Goal: Task Accomplishment & Management: Manage account settings

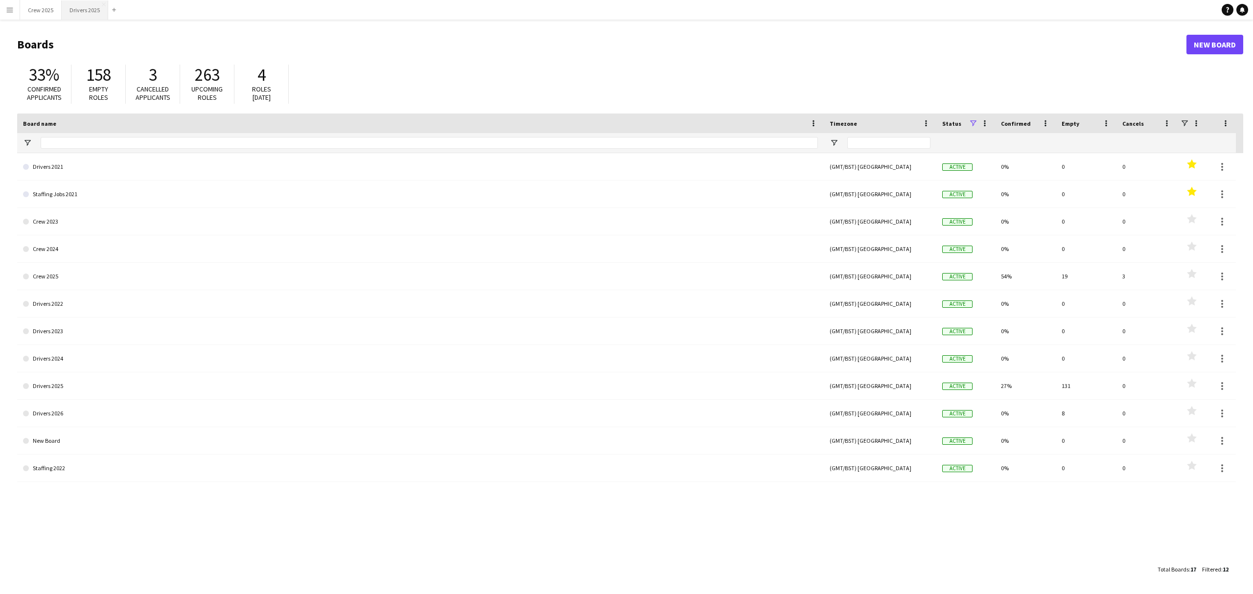
click at [79, 13] on button "Drivers 2025 Close" at bounding box center [85, 9] width 46 height 19
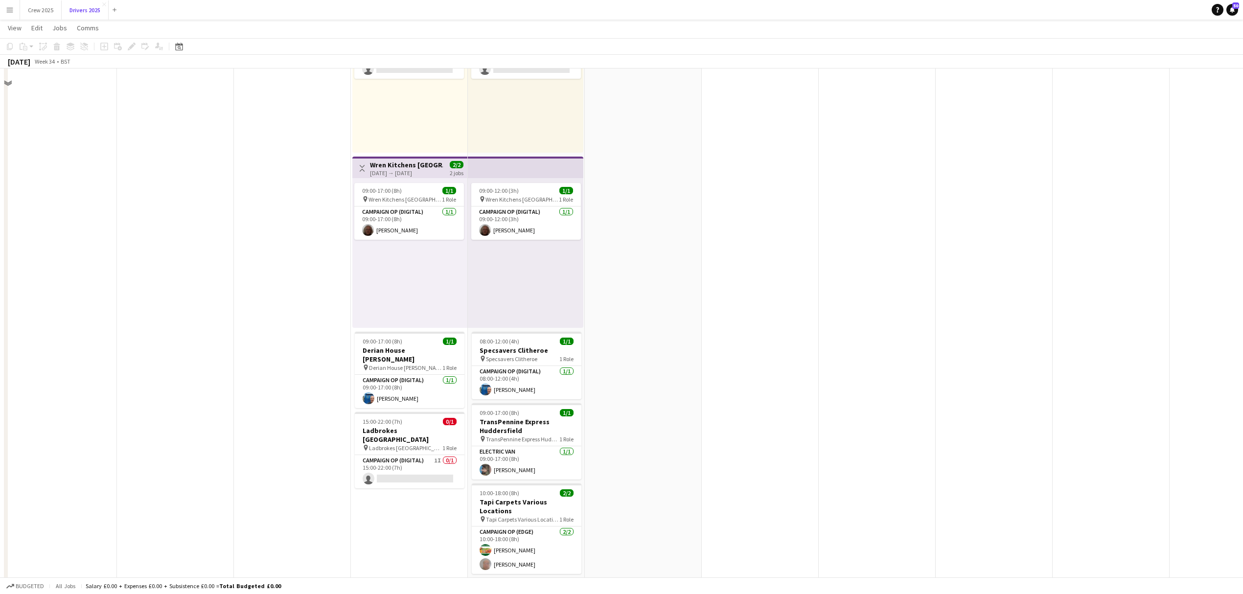
scroll to position [1958, 0]
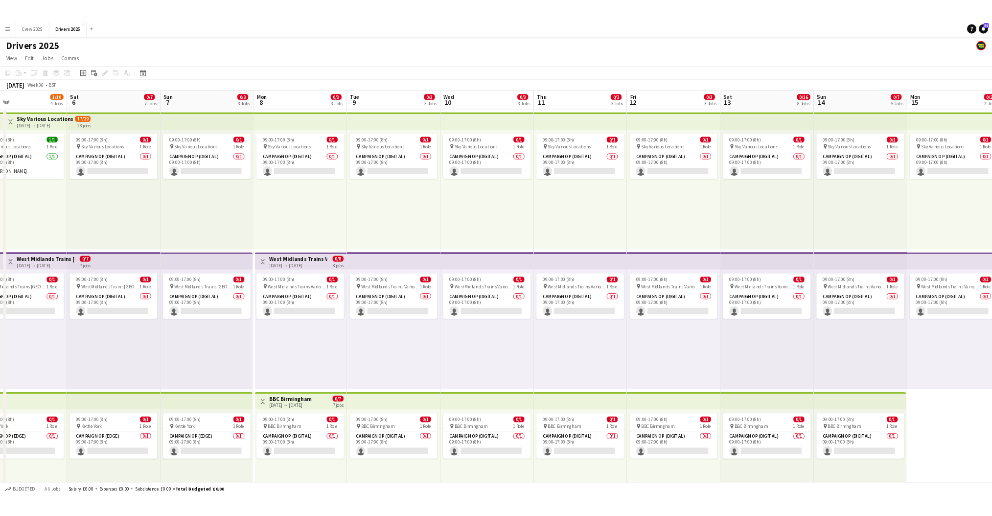
scroll to position [0, 384]
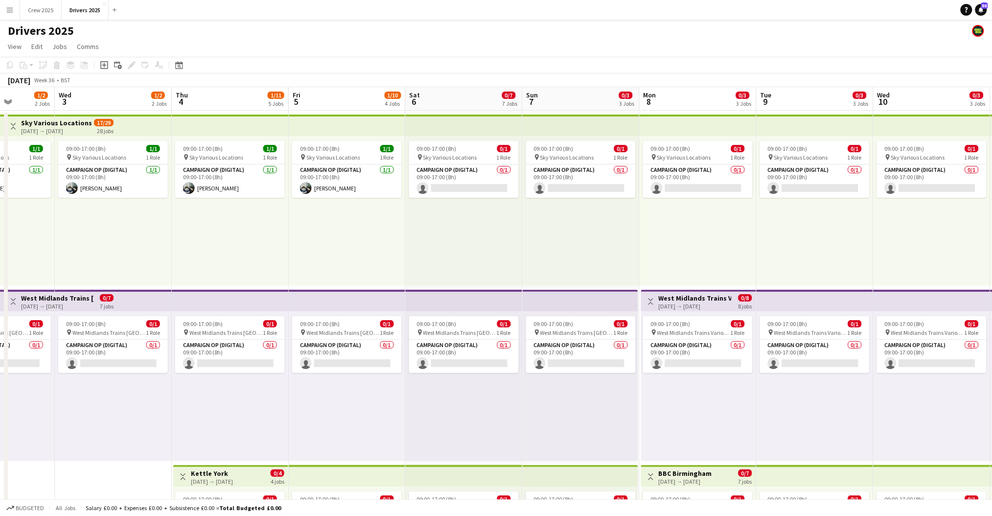
drag, startPoint x: 159, startPoint y: 227, endPoint x: 706, endPoint y: 244, distance: 547.4
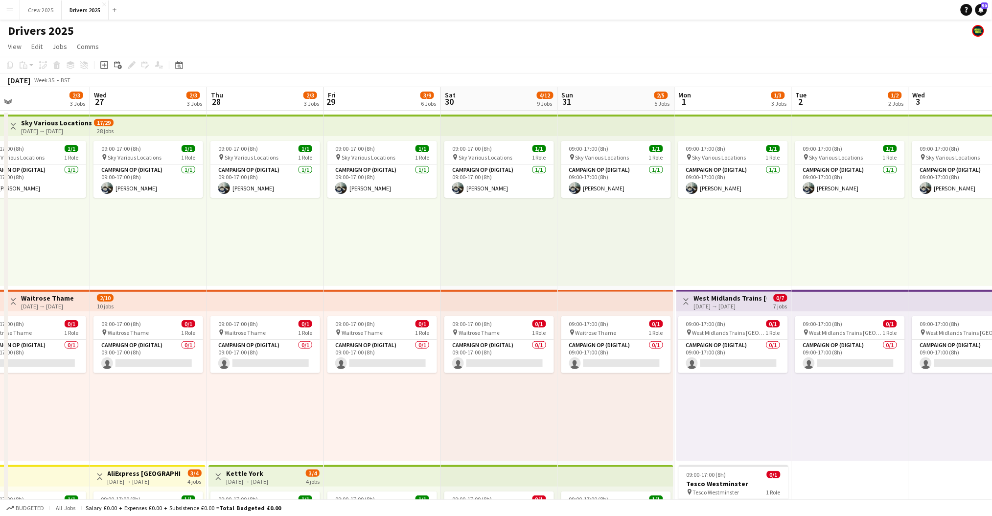
drag, startPoint x: 138, startPoint y: 260, endPoint x: 703, endPoint y: 248, distance: 564.9
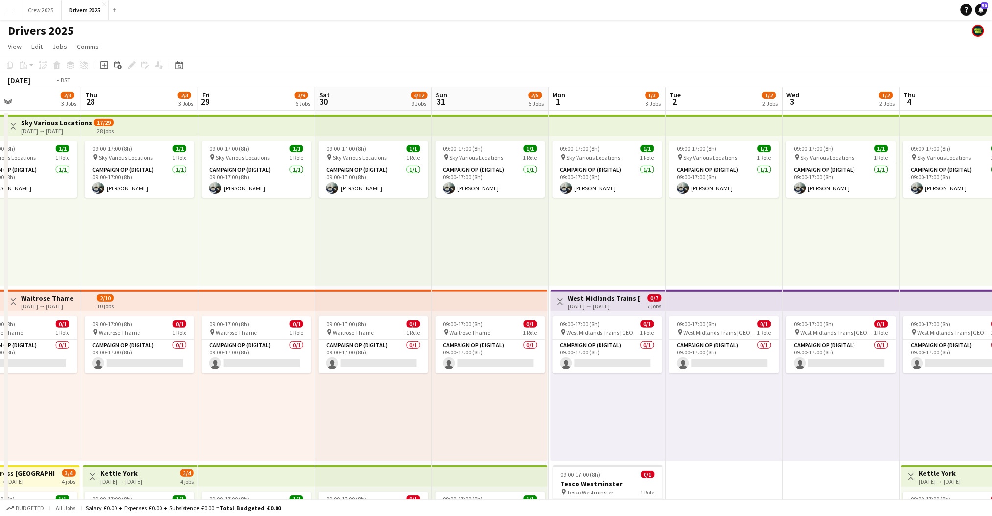
drag, startPoint x: 265, startPoint y: 270, endPoint x: 520, endPoint y: 252, distance: 255.2
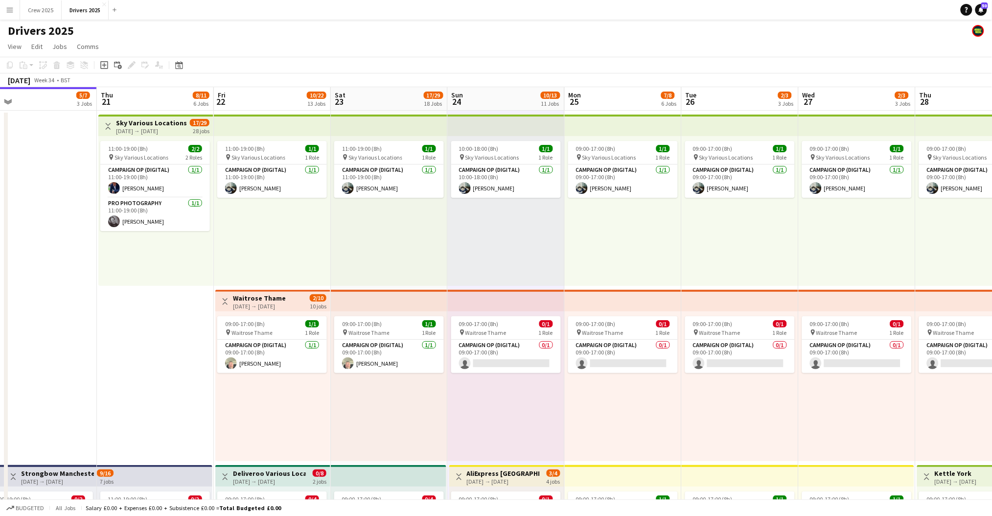
drag, startPoint x: 478, startPoint y: 236, endPoint x: 544, endPoint y: 234, distance: 65.6
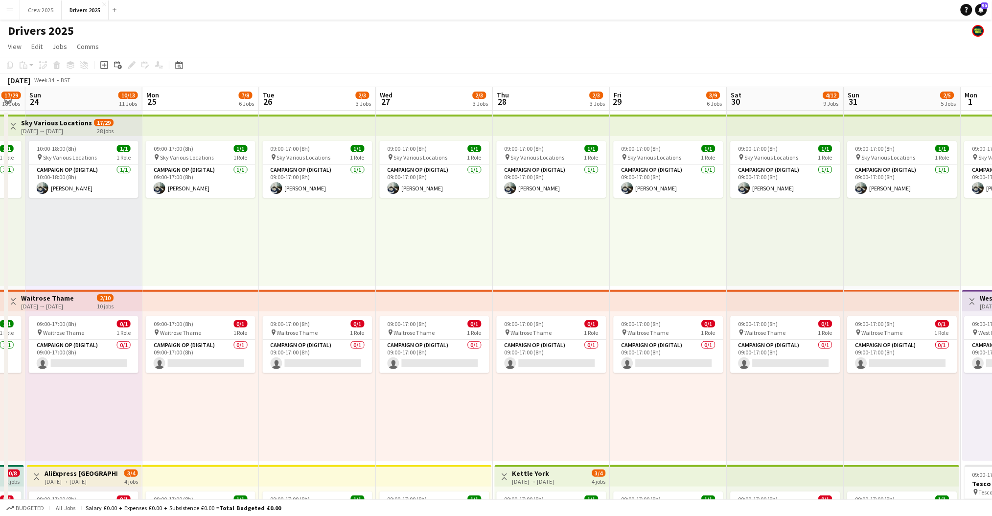
drag, startPoint x: 558, startPoint y: 259, endPoint x: 171, endPoint y: 268, distance: 387.7
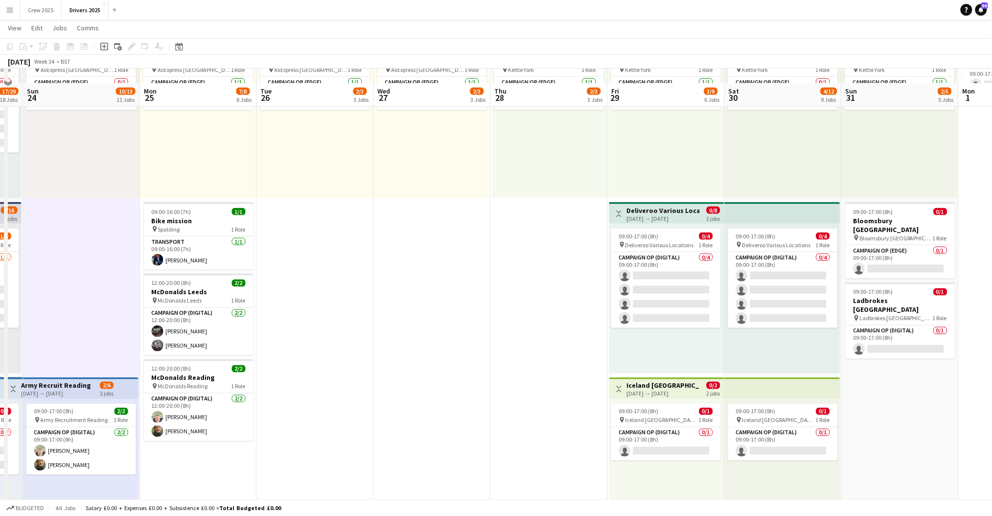
scroll to position [457, 0]
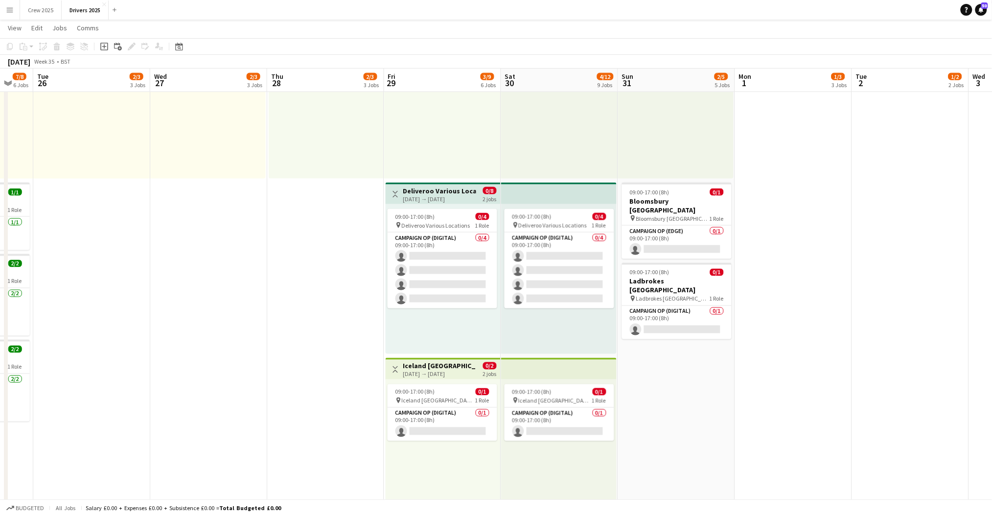
drag, startPoint x: 451, startPoint y: 281, endPoint x: 219, endPoint y: 304, distance: 232.6
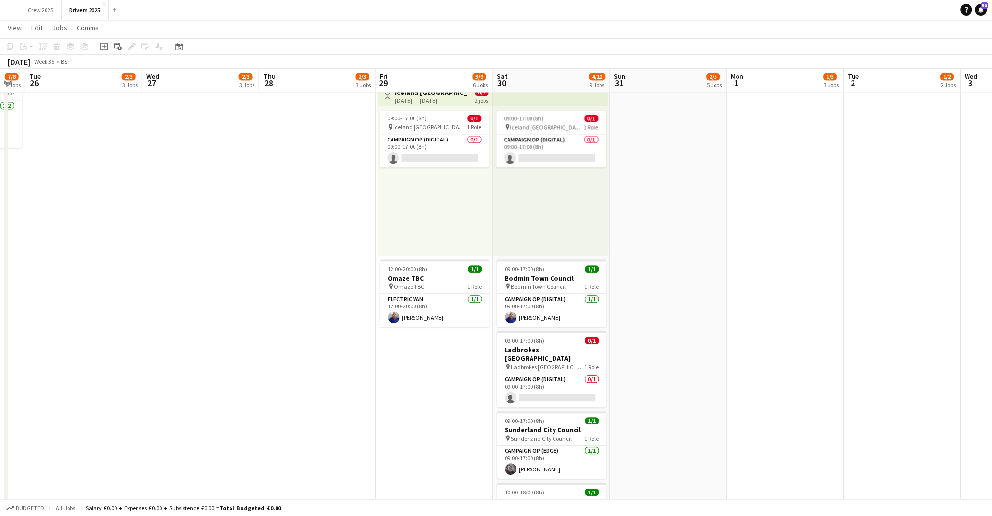
scroll to position [848, 0]
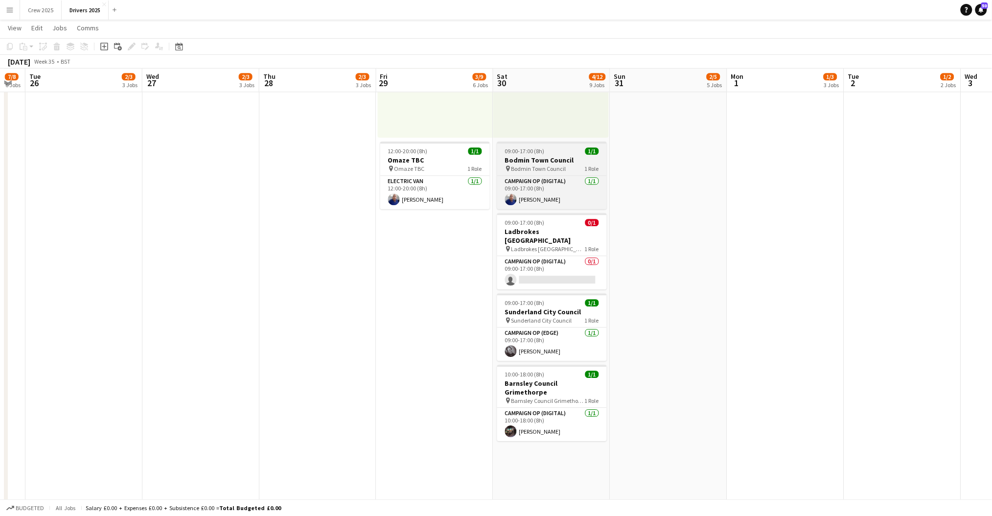
click at [542, 149] on span "09:00-17:00 (8h)" at bounding box center [525, 150] width 40 height 7
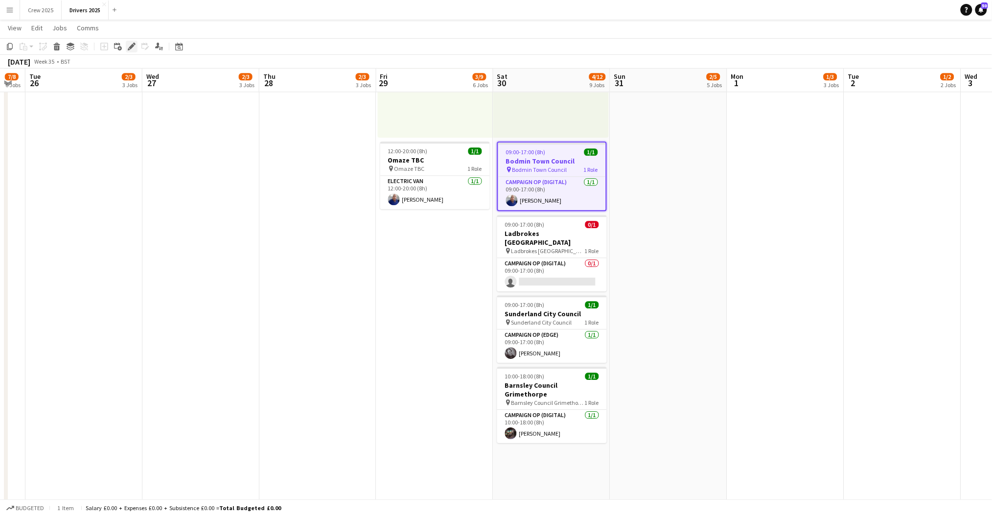
click at [128, 44] on icon "Edit" at bounding box center [132, 47] width 8 height 8
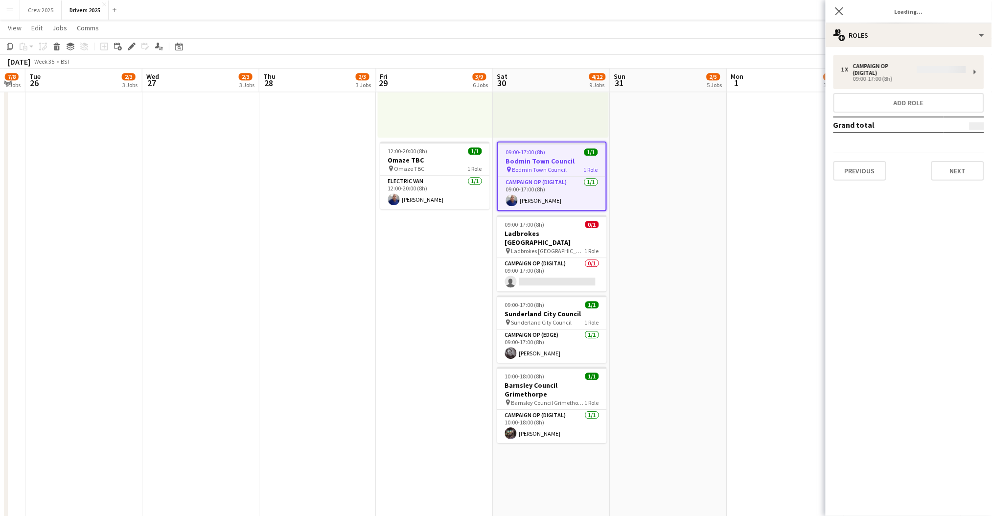
type input "**********"
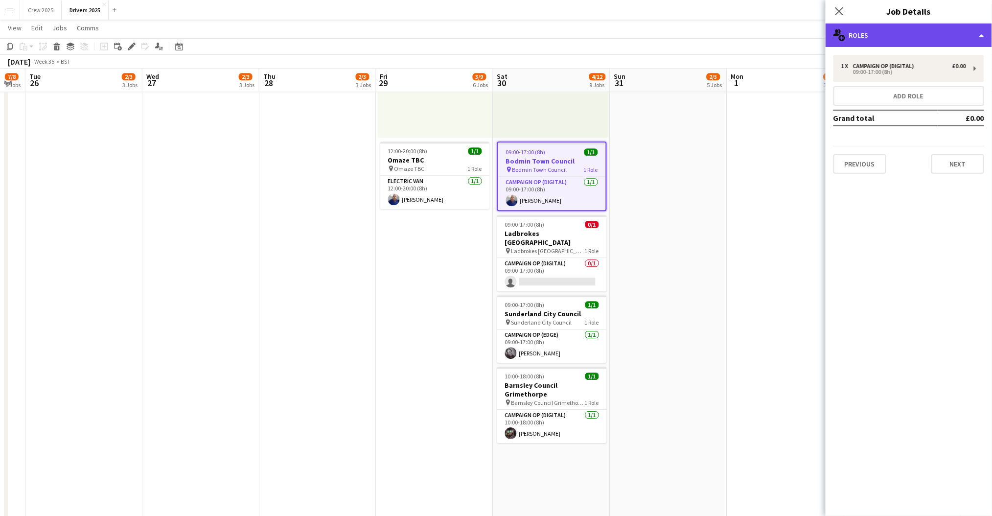
click at [871, 33] on div "multiple-users-add Roles" at bounding box center [909, 34] width 166 height 23
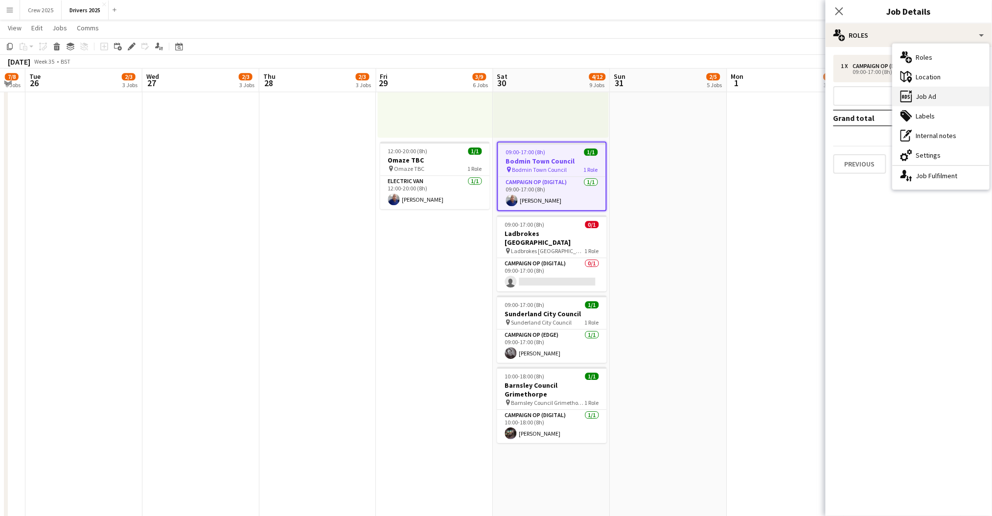
click at [937, 101] on div "ads-window Job Ad" at bounding box center [941, 97] width 97 height 20
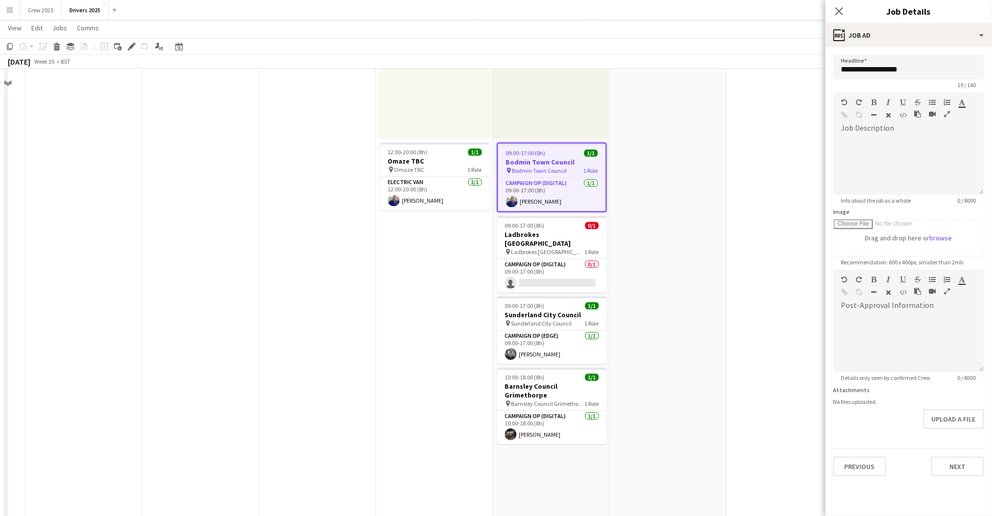
scroll to position [717, 0]
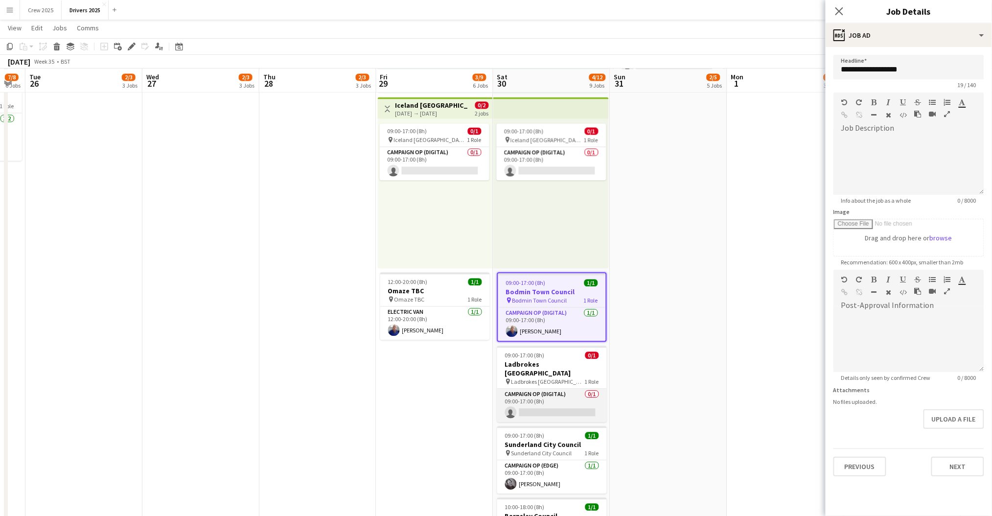
click at [573, 398] on app-card-role "Campaign Op (Digital) 0/1 09:00-17:00 (8h) single-neutral-actions" at bounding box center [552, 405] width 110 height 33
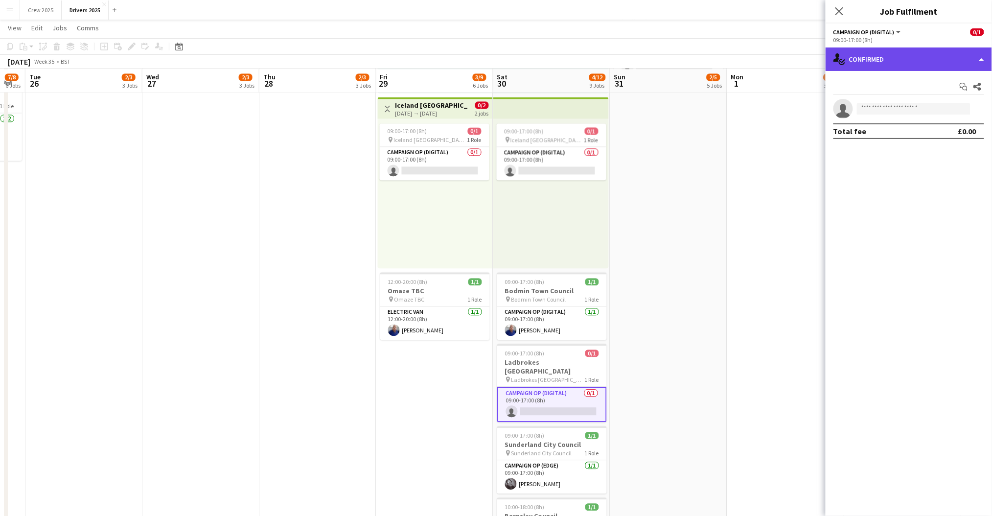
click at [871, 63] on div "single-neutral-actions-check-2 Confirmed" at bounding box center [909, 58] width 166 height 23
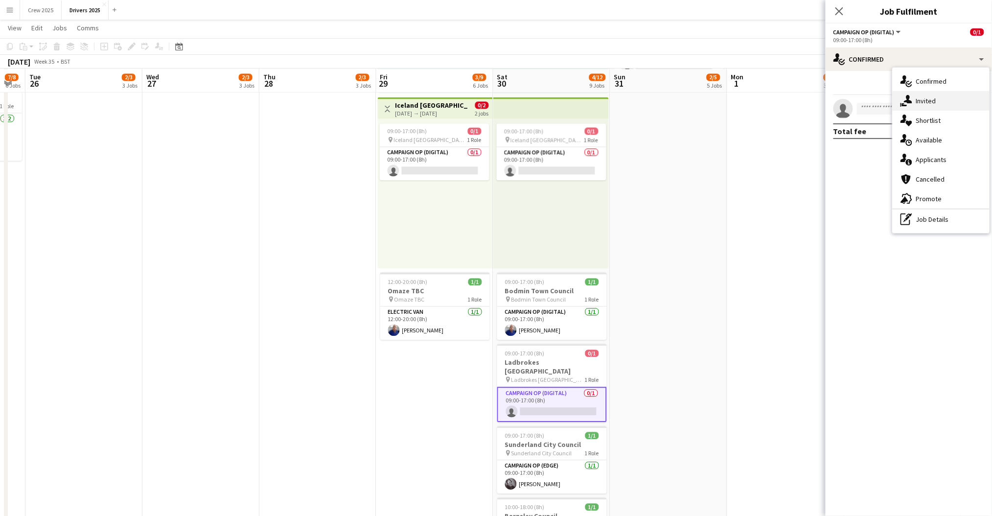
click at [923, 95] on div "single-neutral-actions-share-1 Invited" at bounding box center [941, 101] width 97 height 20
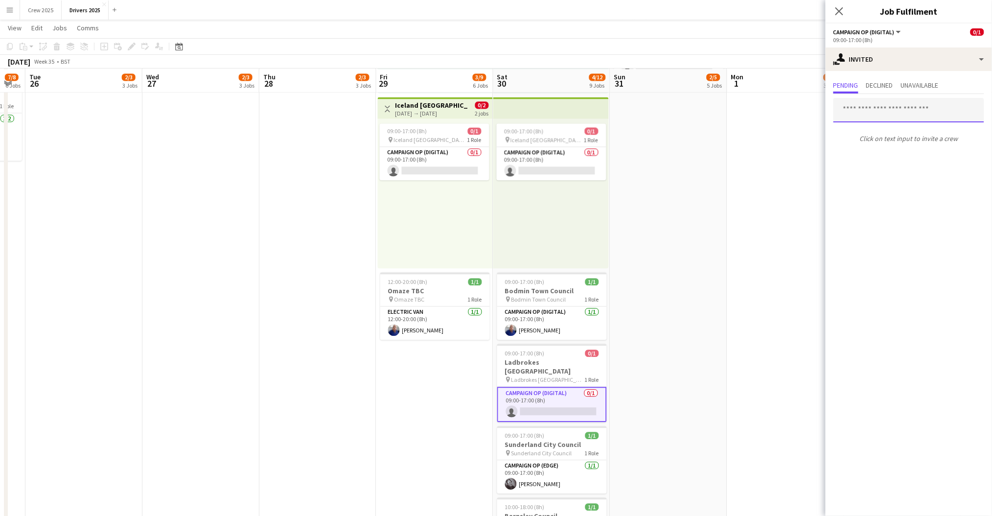
click at [879, 116] on input "text" at bounding box center [908, 110] width 151 height 24
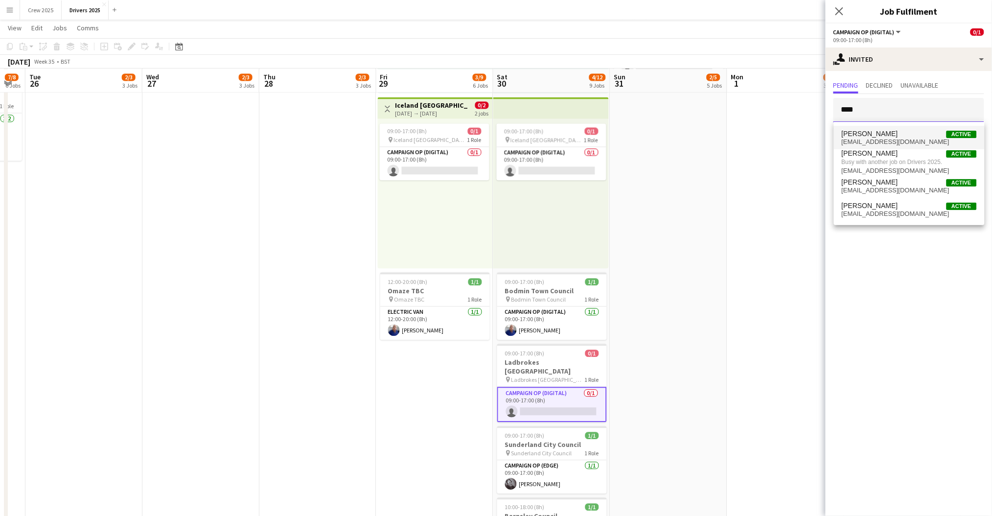
type input "****"
click at [874, 132] on span "Peter Brittain" at bounding box center [870, 134] width 56 height 8
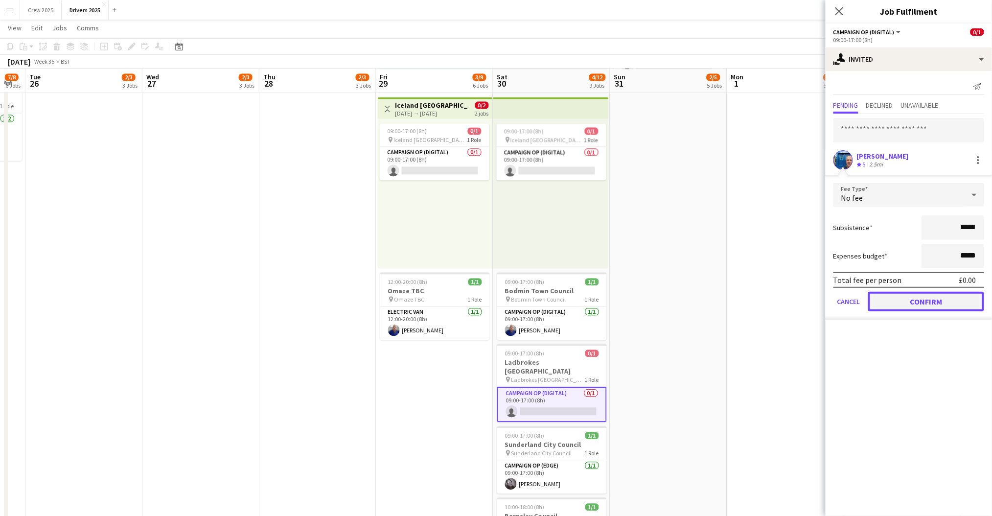
click at [911, 301] on button "Confirm" at bounding box center [926, 302] width 116 height 20
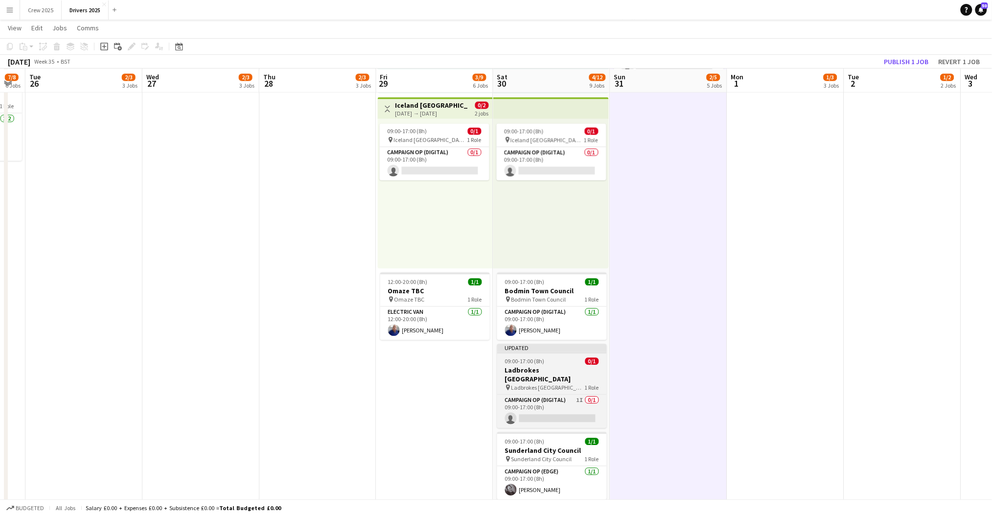
click at [570, 354] on app-job-card "Updated 09:00-17:00 (8h) 0/1 Ladbrokes Wolverhampton pin Ladbrokes Wolverhampto…" at bounding box center [552, 386] width 110 height 84
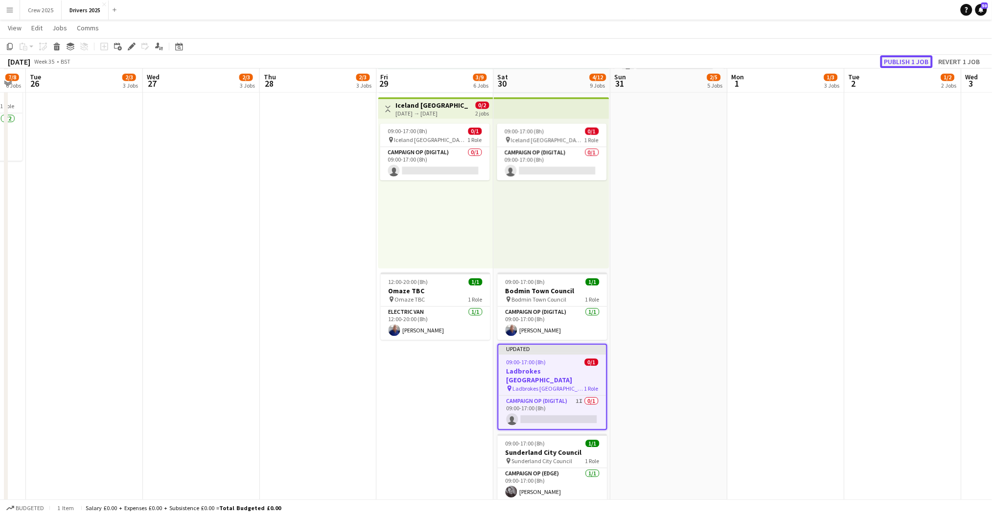
click at [914, 61] on button "Publish 1 job" at bounding box center [906, 61] width 52 height 13
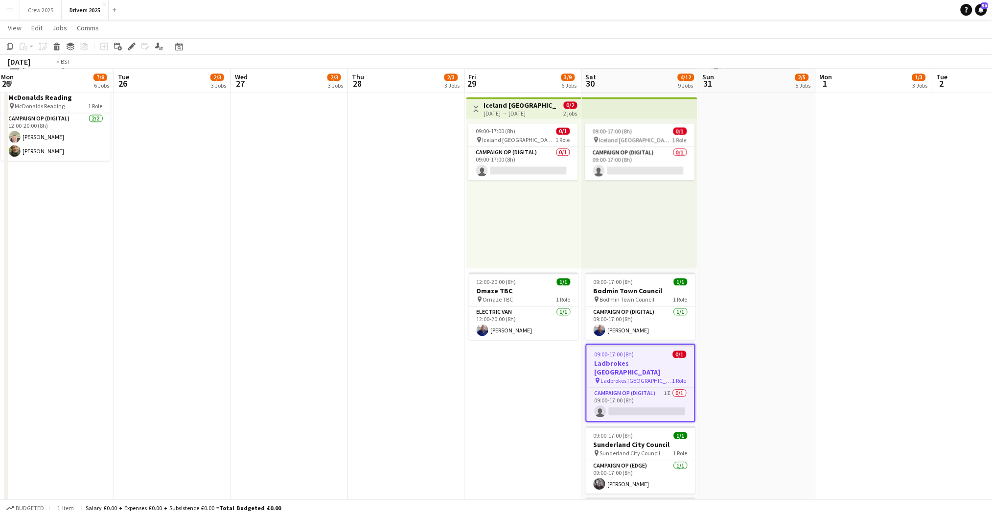
scroll to position [0, 206]
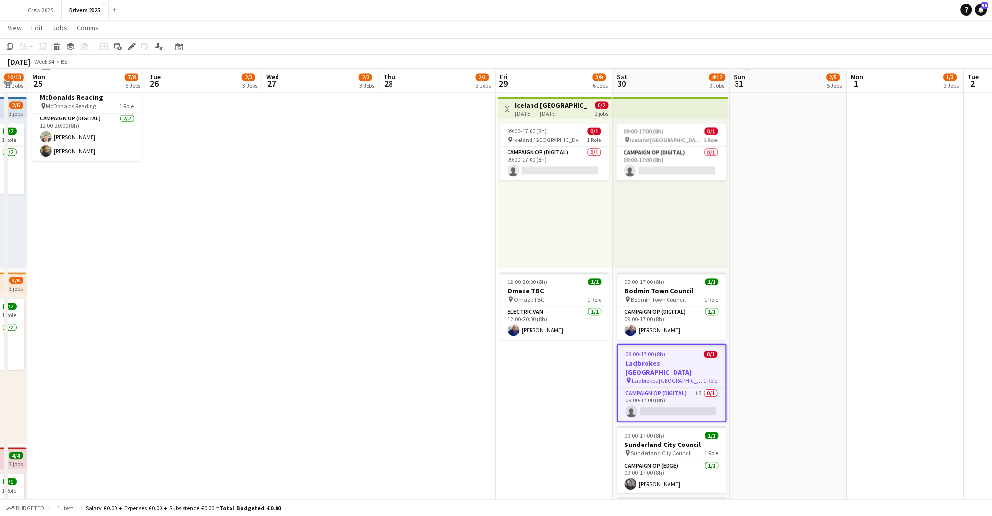
drag, startPoint x: 221, startPoint y: 370, endPoint x: 340, endPoint y: 373, distance: 119.5
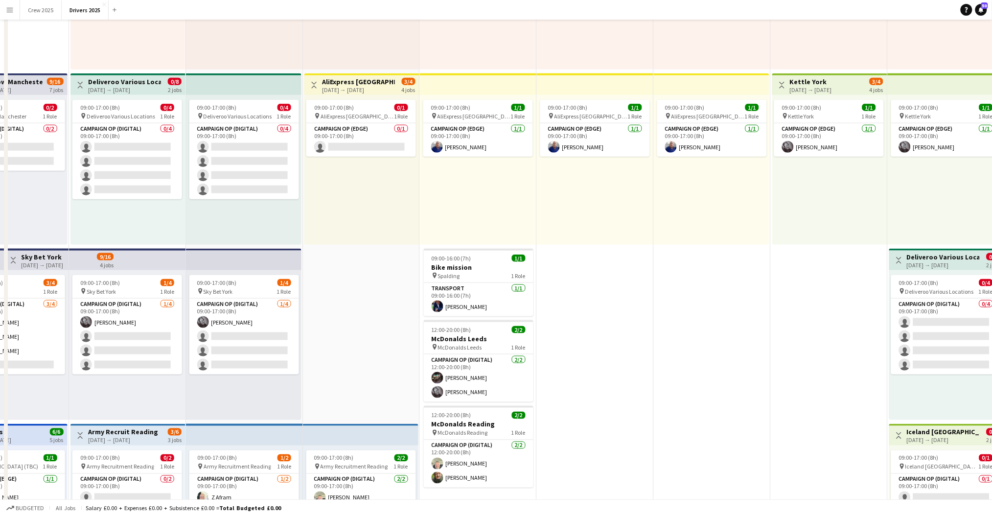
scroll to position [0, 0]
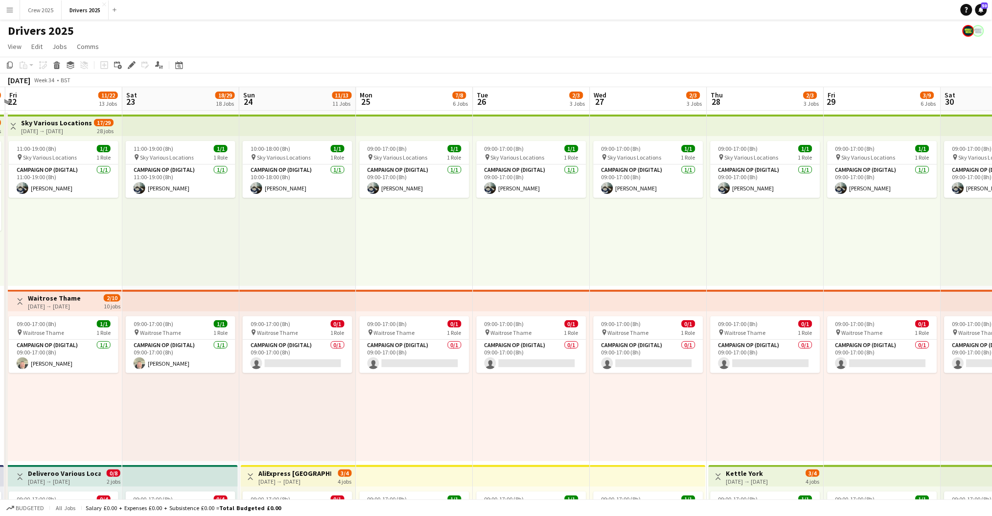
drag, startPoint x: 555, startPoint y: 237, endPoint x: 369, endPoint y: 257, distance: 187.1
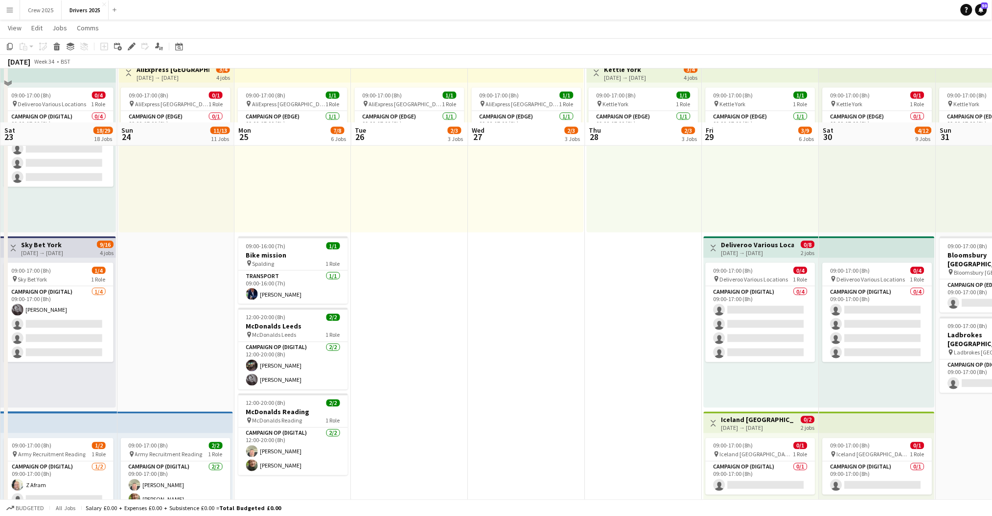
scroll to position [457, 0]
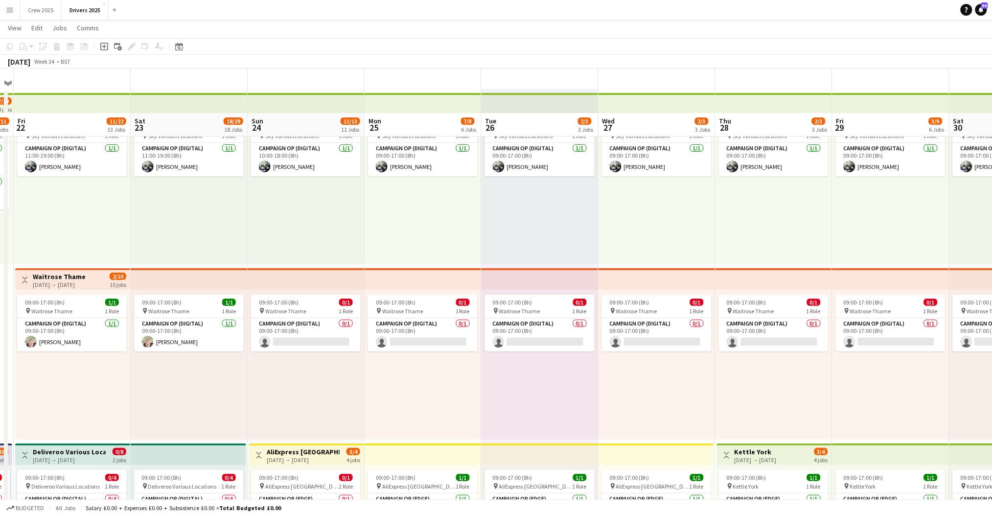
scroll to position [0, 0]
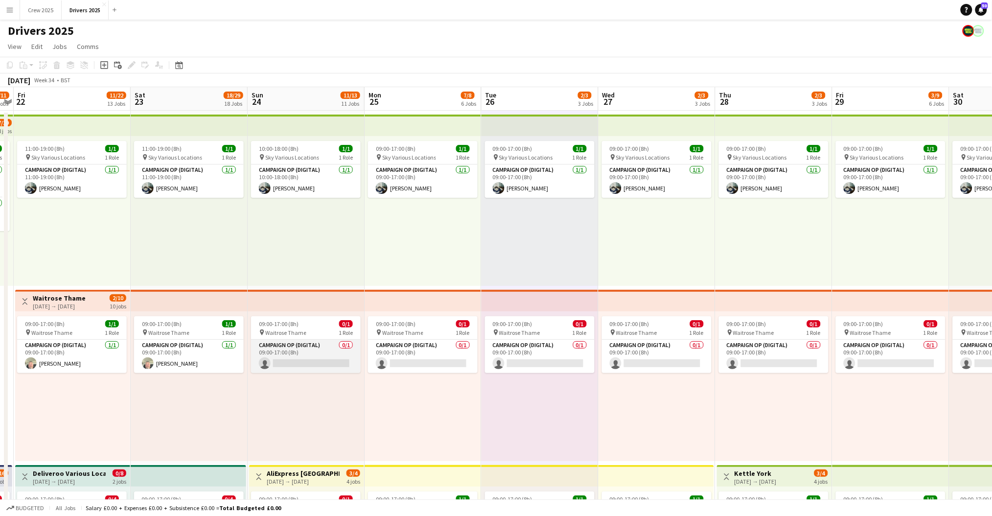
click at [319, 352] on app-card-role "Campaign Op (Digital) 0/1 09:00-17:00 (8h) single-neutral-actions" at bounding box center [306, 356] width 110 height 33
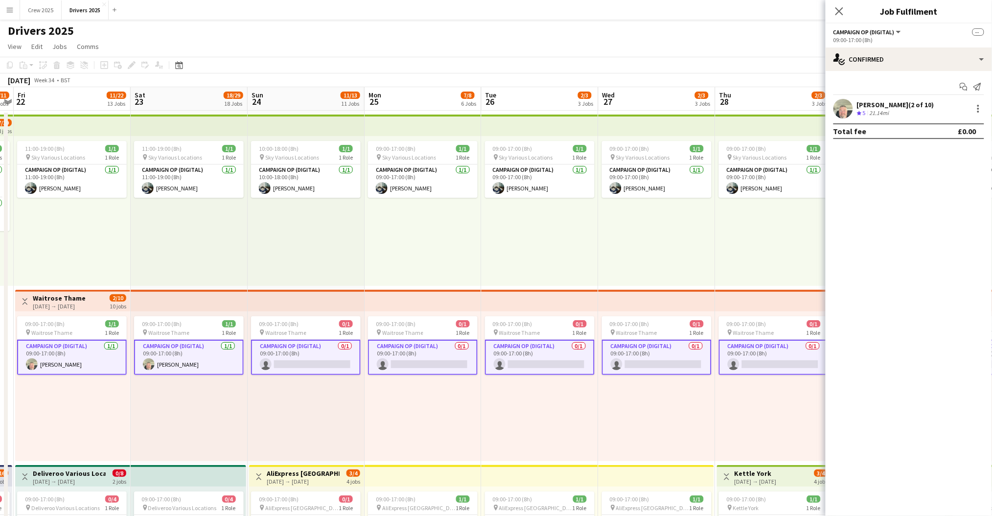
click at [322, 356] on app-card-role "Campaign Op (Digital) 0/1 09:00-17:00 (8h) single-neutral-actions" at bounding box center [306, 357] width 110 height 35
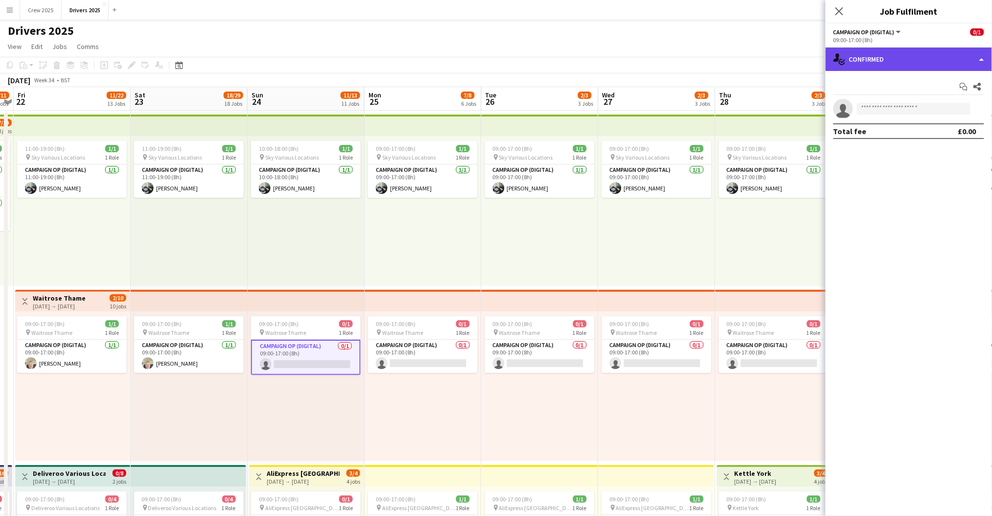
click at [859, 64] on div "single-neutral-actions-check-2 Confirmed" at bounding box center [909, 58] width 166 height 23
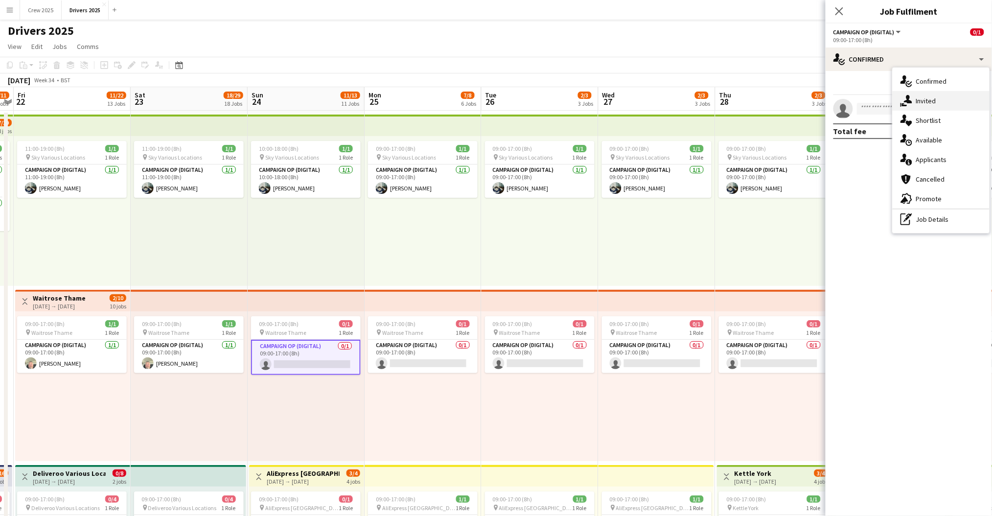
click at [906, 99] on icon "single-neutral-actions-share-1" at bounding box center [907, 101] width 12 height 12
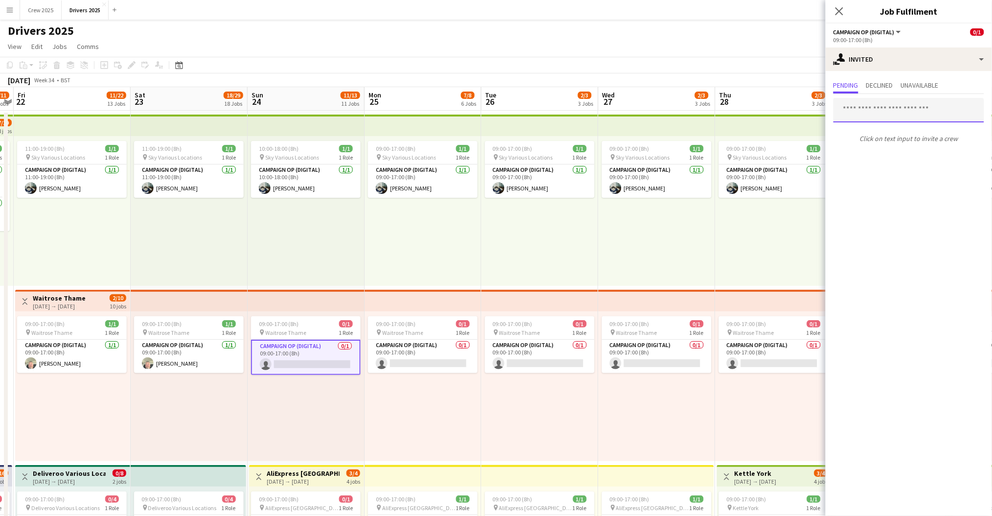
click at [879, 112] on input "text" at bounding box center [908, 110] width 151 height 24
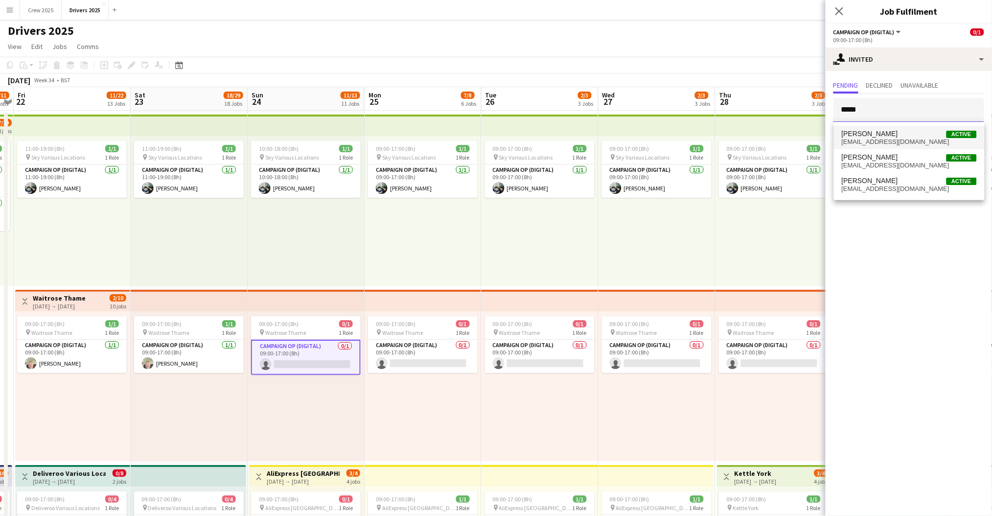
type input "*****"
click at [865, 137] on span "Chris Harris" at bounding box center [870, 134] width 56 height 8
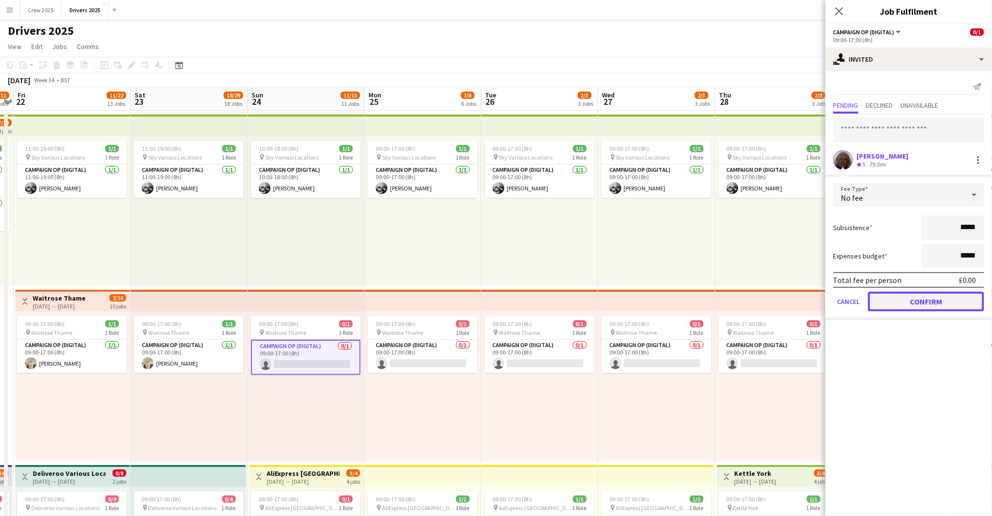
click at [932, 300] on button "Confirm" at bounding box center [926, 302] width 116 height 20
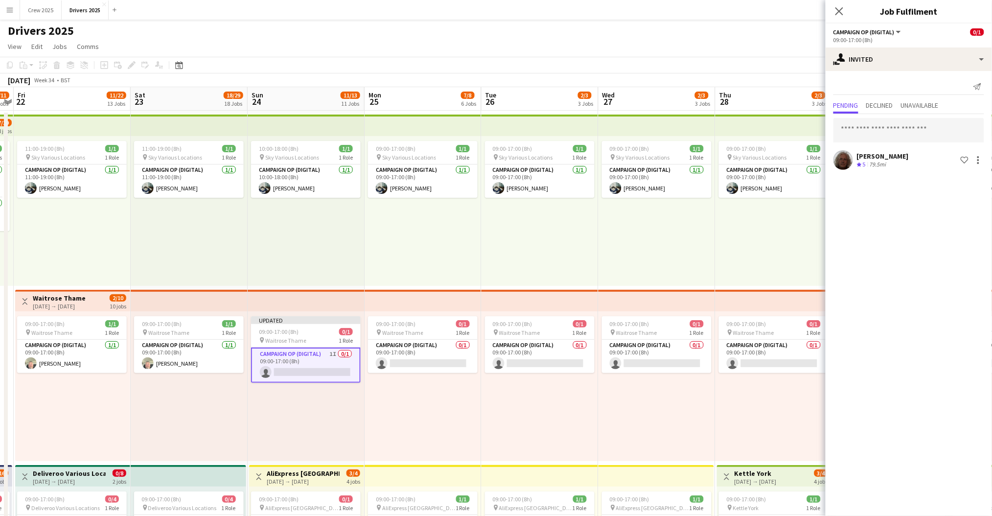
click at [503, 42] on app-page-menu "View Day view expanded Day view collapsed Month view Date picker Jump to today …" at bounding box center [496, 47] width 992 height 19
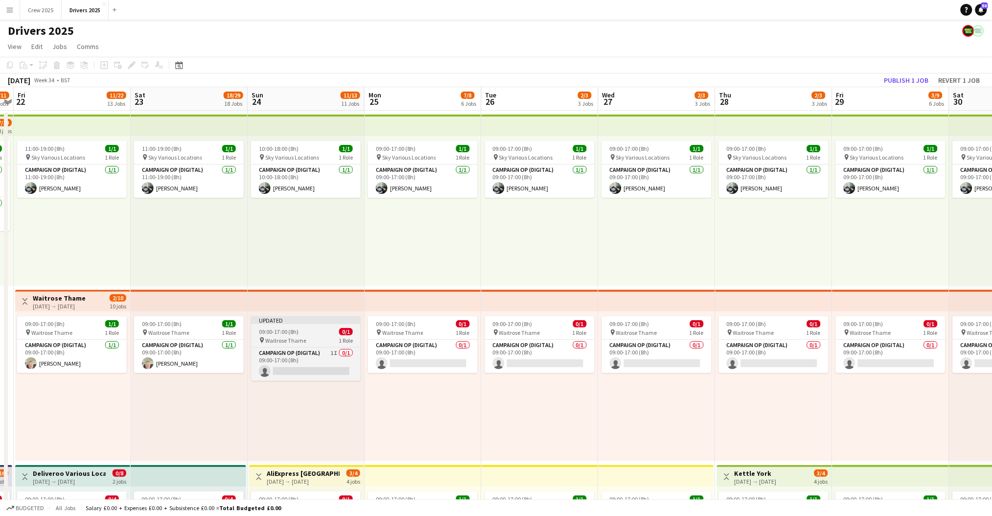
click at [288, 320] on div "Updated" at bounding box center [306, 320] width 110 height 8
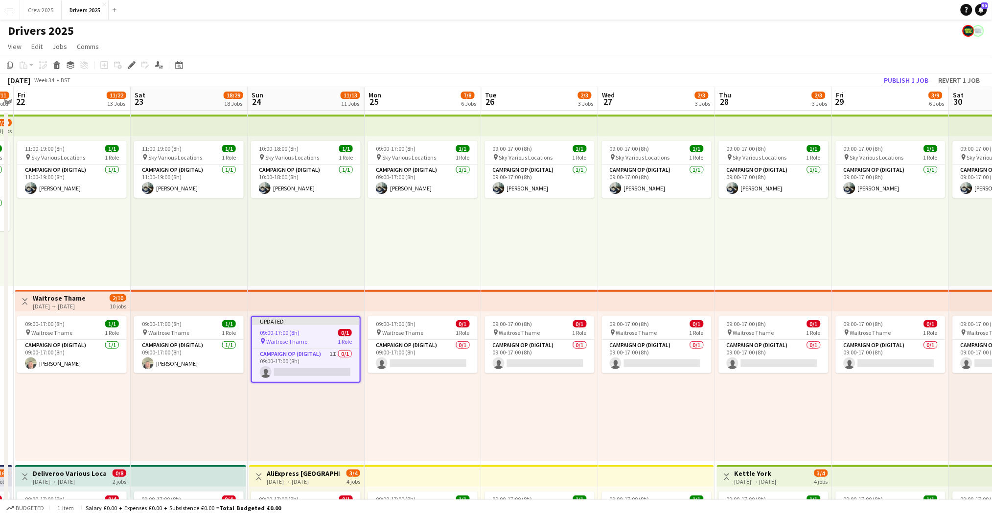
click at [79, 298] on h3 "Waitrose Thame" at bounding box center [59, 298] width 53 height 9
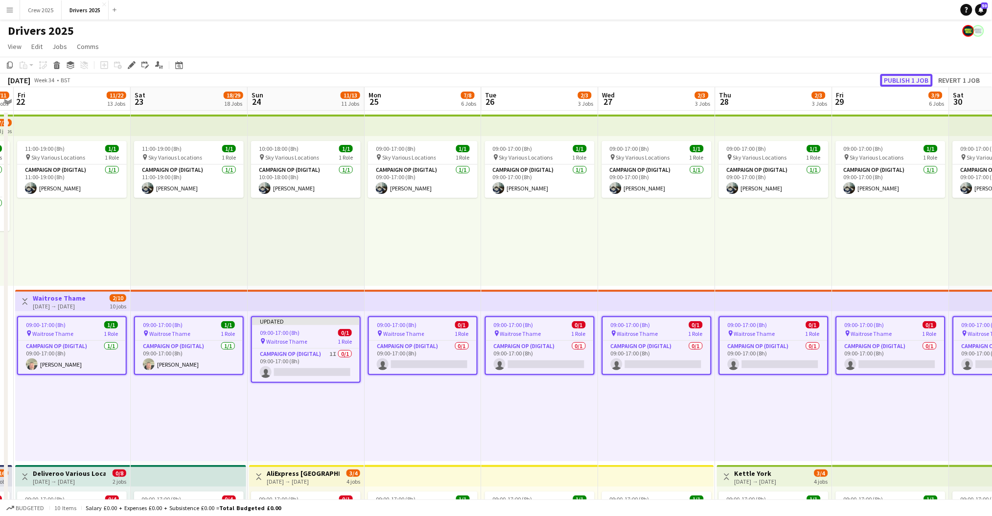
click at [910, 77] on button "Publish 1 job" at bounding box center [906, 80] width 52 height 13
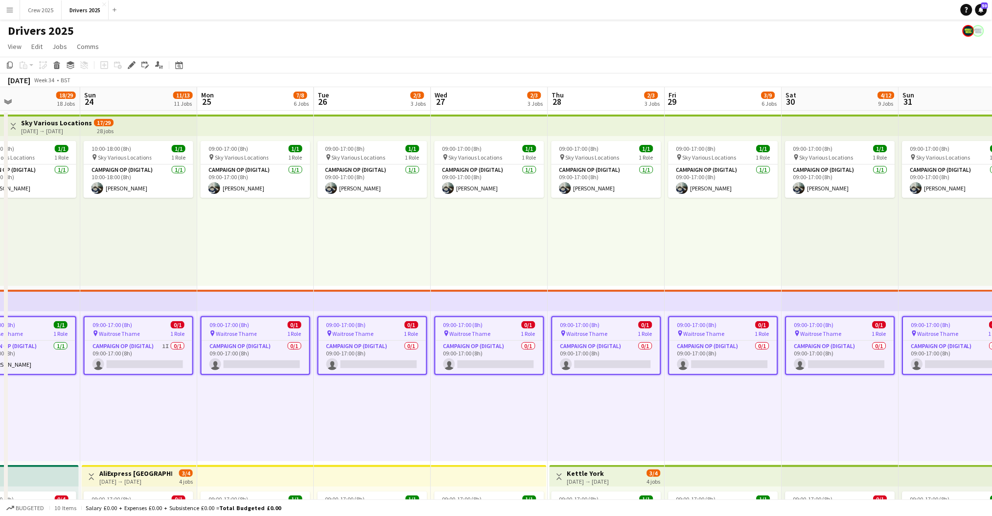
drag, startPoint x: 543, startPoint y: 416, endPoint x: 251, endPoint y: 414, distance: 291.7
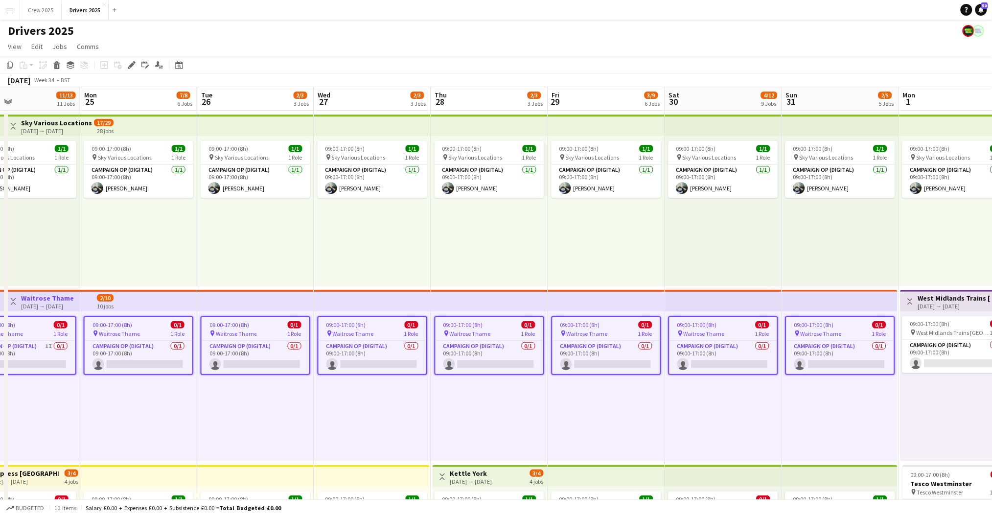
scroll to position [0, 394]
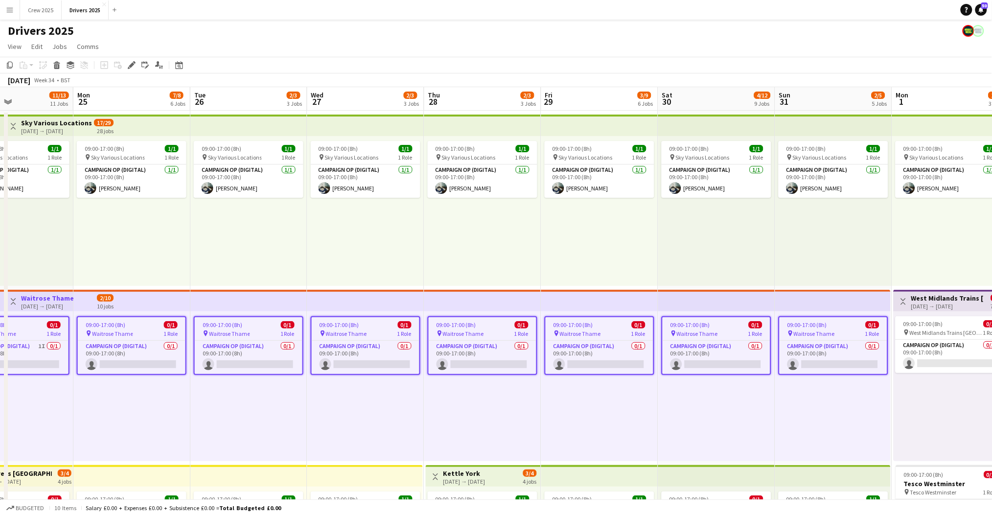
click at [247, 400] on div "09:00-17:00 (8h) 0/1 pin Waitrose Thame 1 Role Campaign Op (Digital) 0/1 09:00-…" at bounding box center [248, 386] width 117 height 150
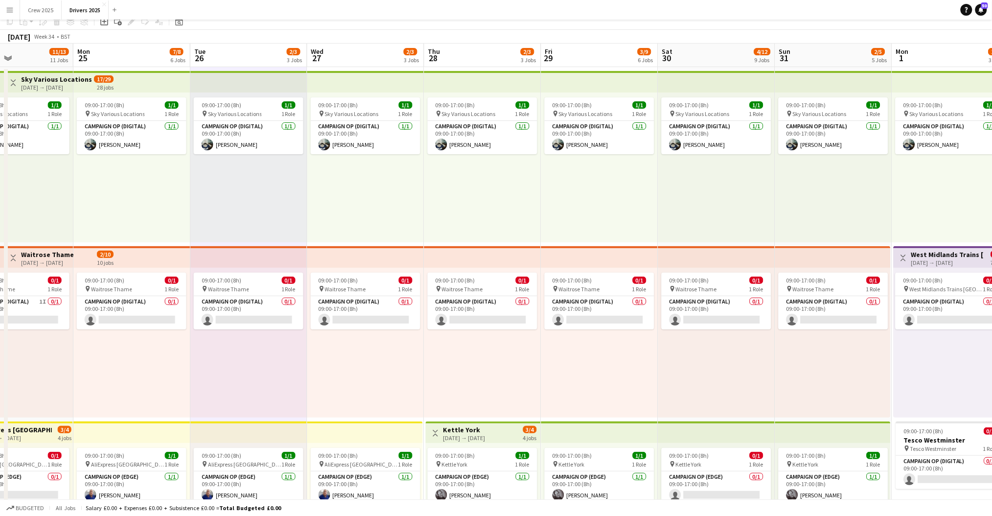
scroll to position [65, 0]
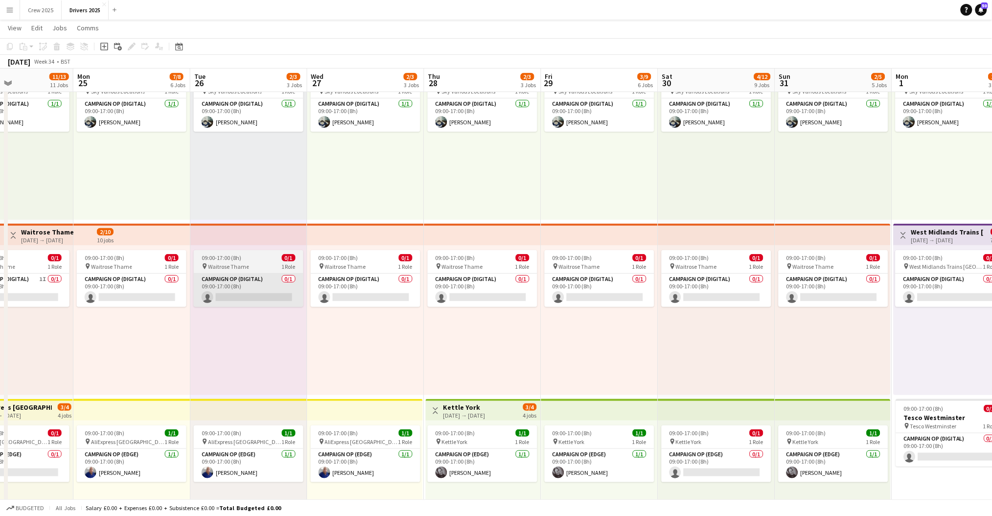
click at [245, 301] on app-card-role "Campaign Op (Digital) 0/1 09:00-17:00 (8h) single-neutral-actions" at bounding box center [249, 290] width 110 height 33
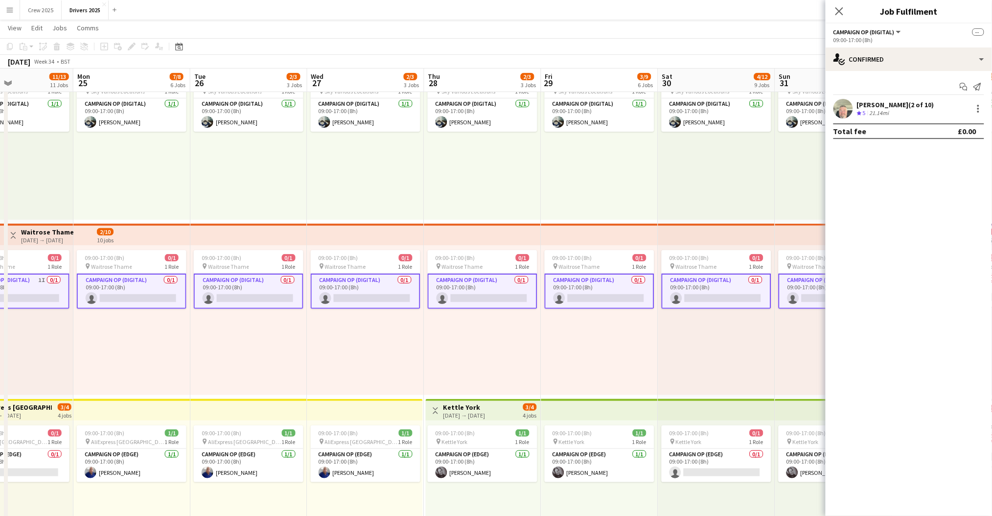
click at [245, 294] on app-card-role "Campaign Op (Digital) 0/1 09:00-17:00 (8h) single-neutral-actions" at bounding box center [249, 291] width 110 height 35
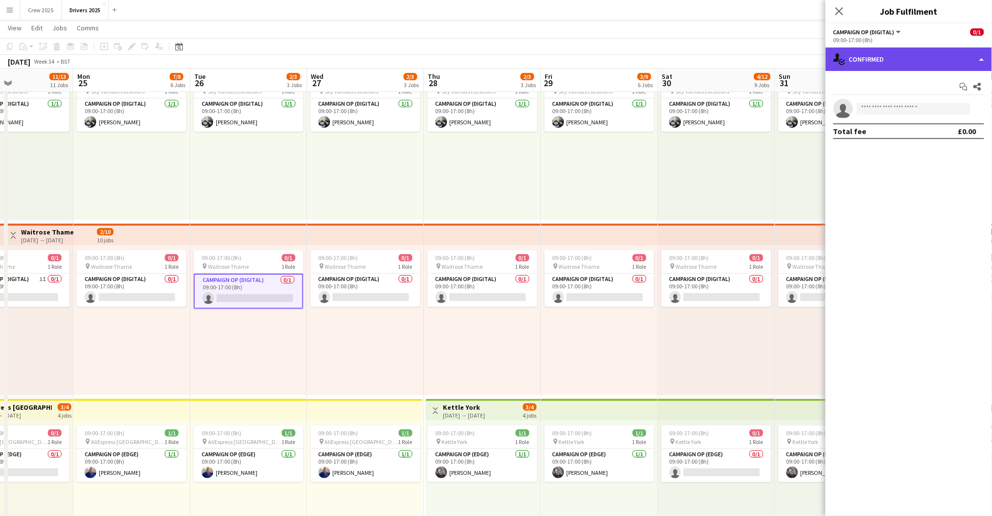
click at [901, 50] on div "single-neutral-actions-check-2 Confirmed" at bounding box center [909, 58] width 166 height 23
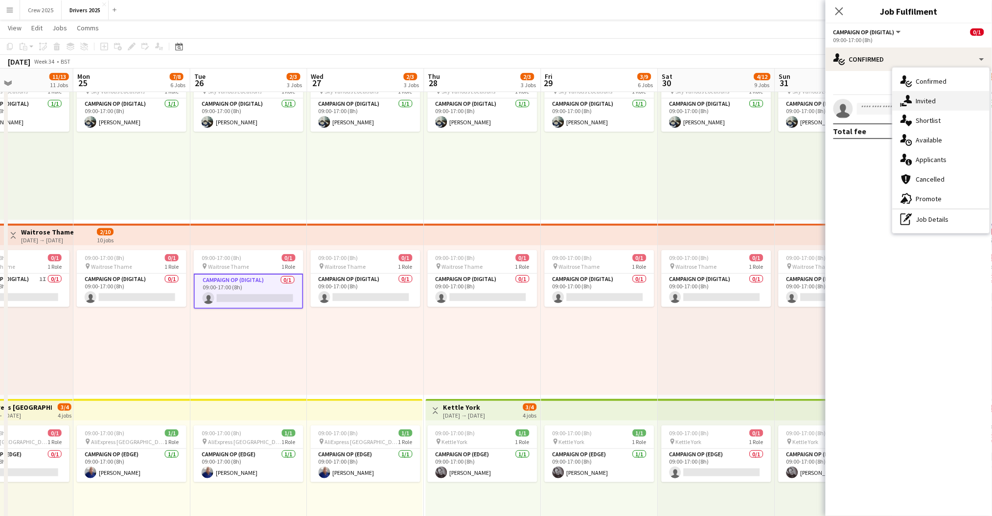
click at [941, 101] on div "single-neutral-actions-share-1 Invited" at bounding box center [941, 101] width 97 height 20
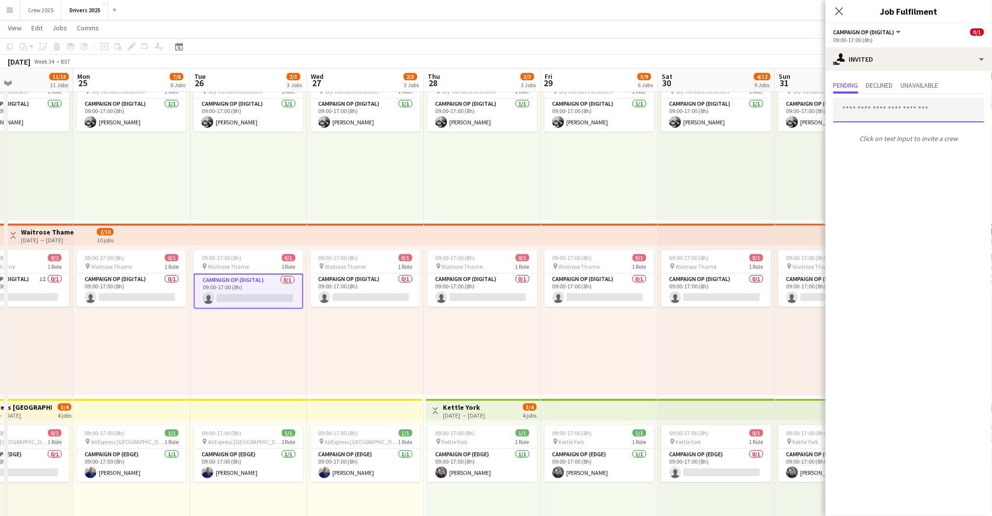
click at [873, 115] on input "text" at bounding box center [908, 110] width 151 height 24
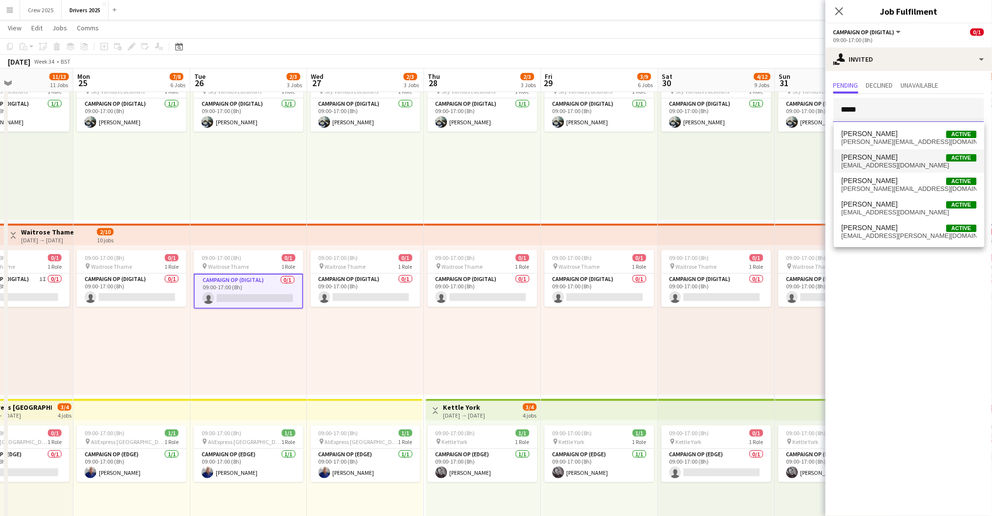
type input "*****"
click at [895, 165] on span "shenman@mmediagroup.co.uk" at bounding box center [909, 166] width 135 height 8
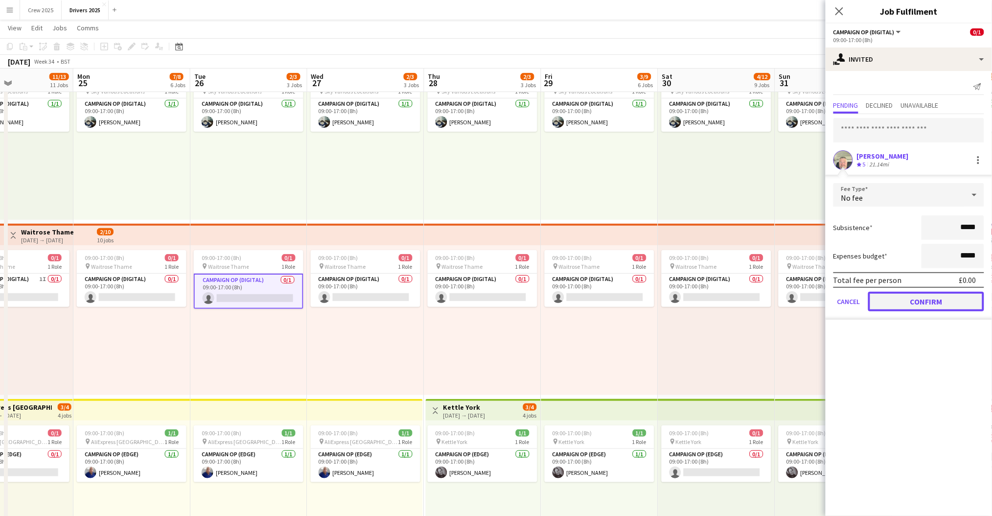
click at [912, 297] on button "Confirm" at bounding box center [926, 302] width 116 height 20
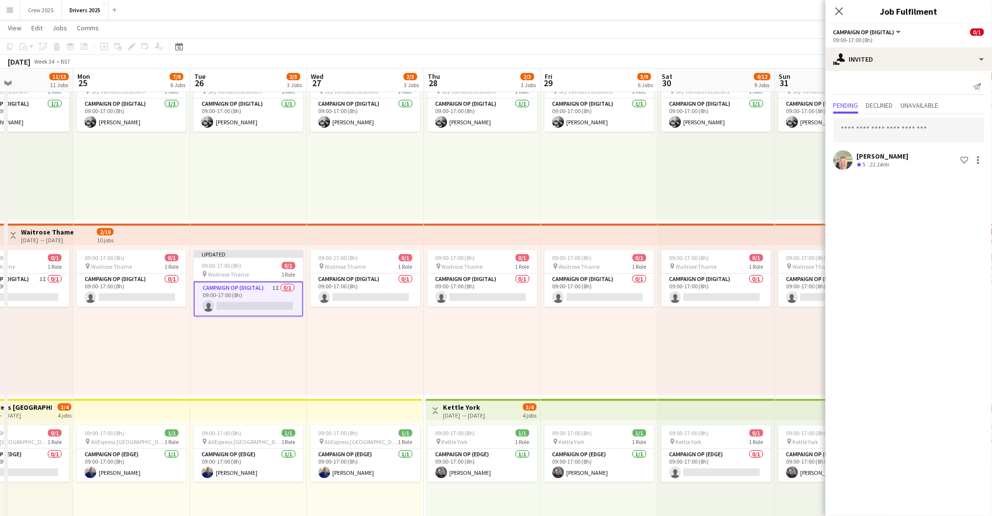
click at [453, 155] on div "09:00-17:00 (8h) 1/1 pin Sky Various Locations 1 Role Campaign Op (Digital) 1/1…" at bounding box center [482, 145] width 117 height 150
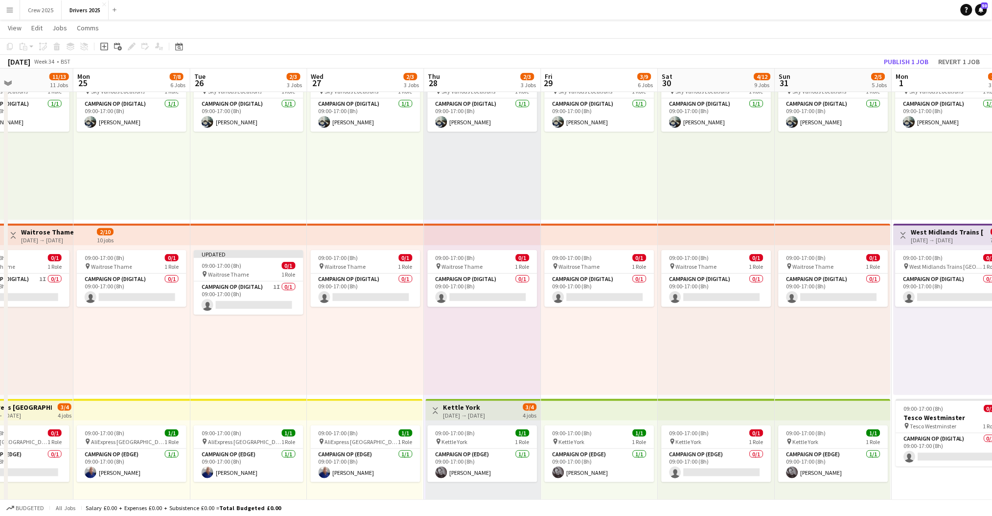
click at [17, 240] on button "Toggle View" at bounding box center [13, 236] width 12 height 12
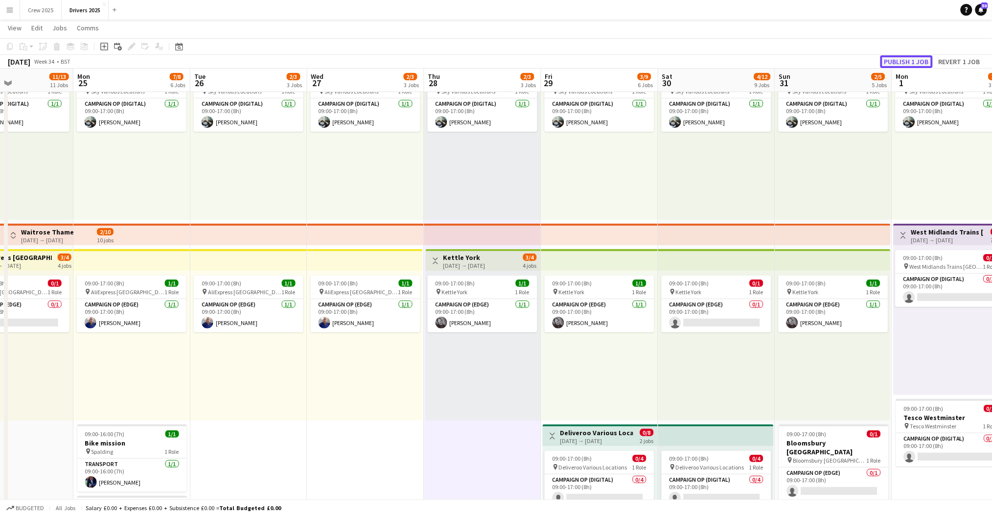
click at [909, 58] on button "Publish 1 job" at bounding box center [906, 61] width 52 height 13
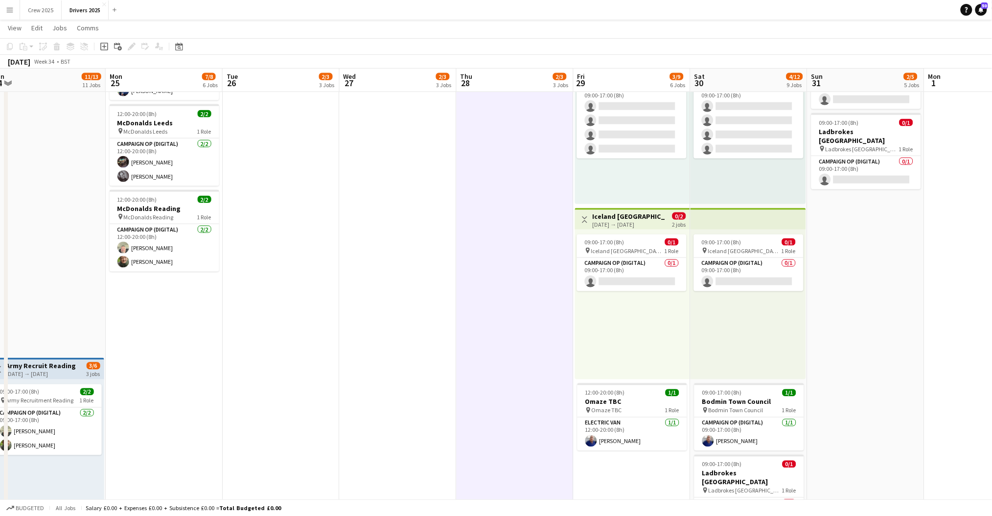
scroll to position [0, 432]
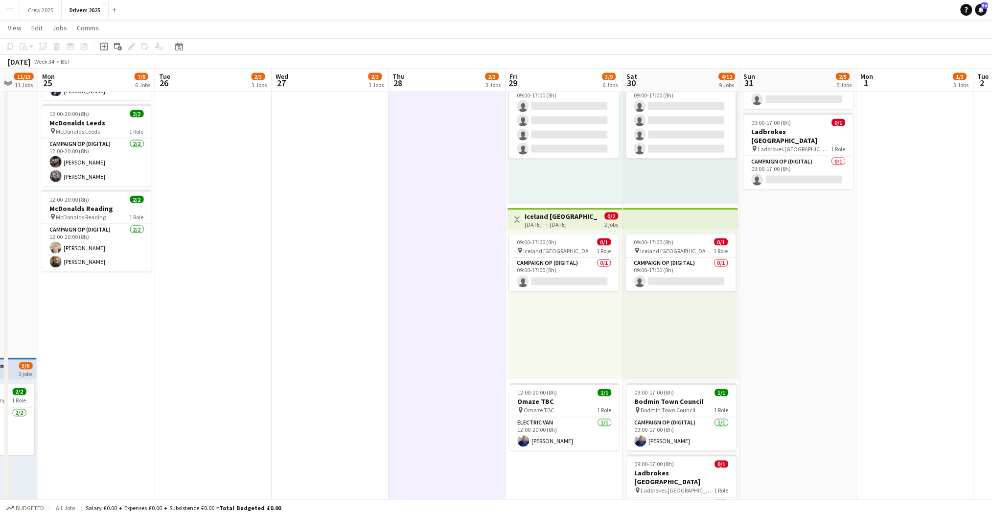
drag, startPoint x: 658, startPoint y: 241, endPoint x: 295, endPoint y: 287, distance: 366.1
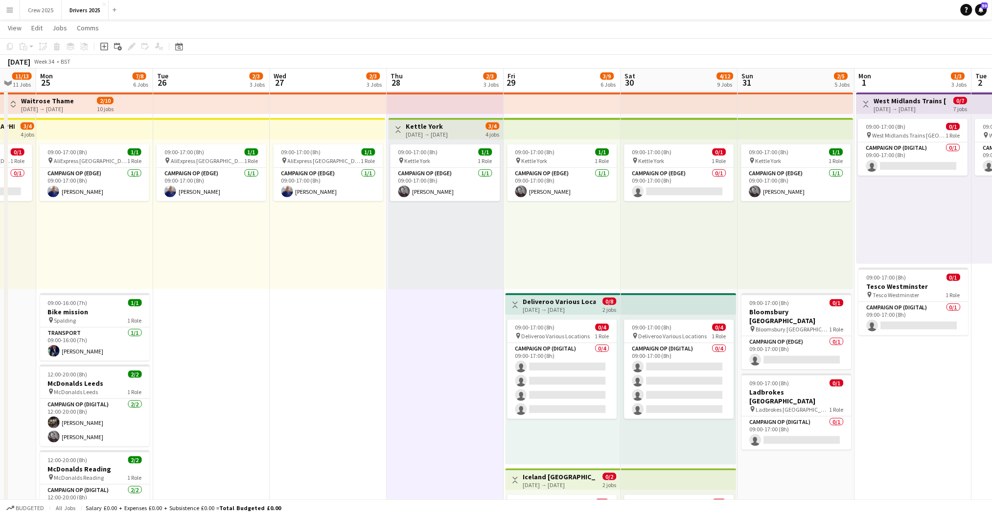
scroll to position [196, 0]
click at [547, 308] on div "29-08-2025 → 30-08-2025" at bounding box center [559, 309] width 73 height 7
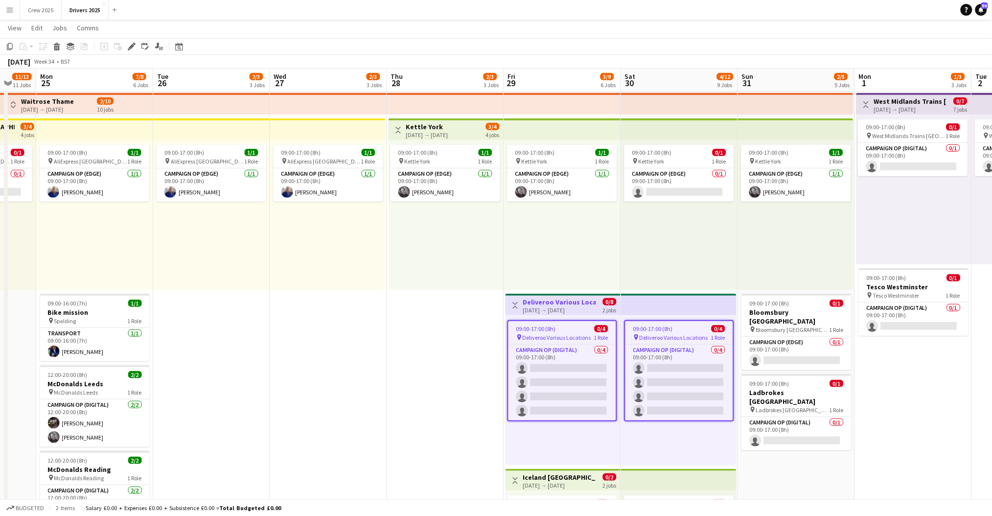
click at [557, 304] on h3 "Deliveroo Various Locations" at bounding box center [559, 302] width 73 height 9
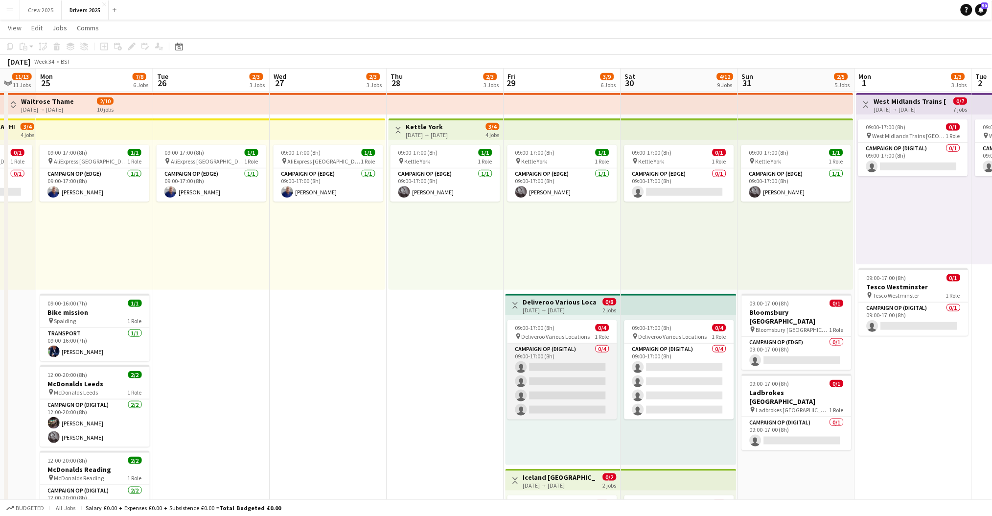
click at [539, 355] on app-card-role "Campaign Op (Digital) 0/4 09:00-17:00 (8h) single-neutral-actions single-neutra…" at bounding box center [563, 382] width 110 height 76
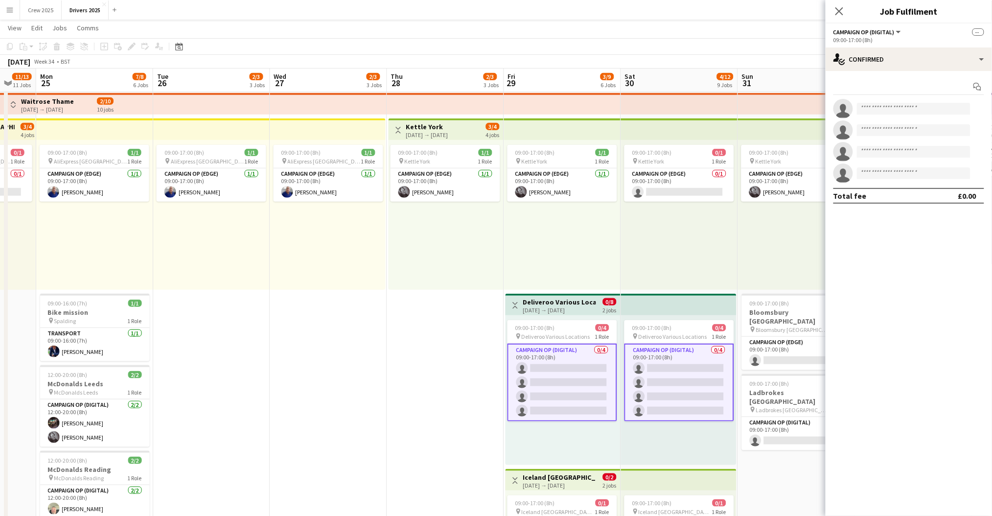
click at [540, 306] on div "29-08-2025 → 30-08-2025" at bounding box center [559, 309] width 73 height 7
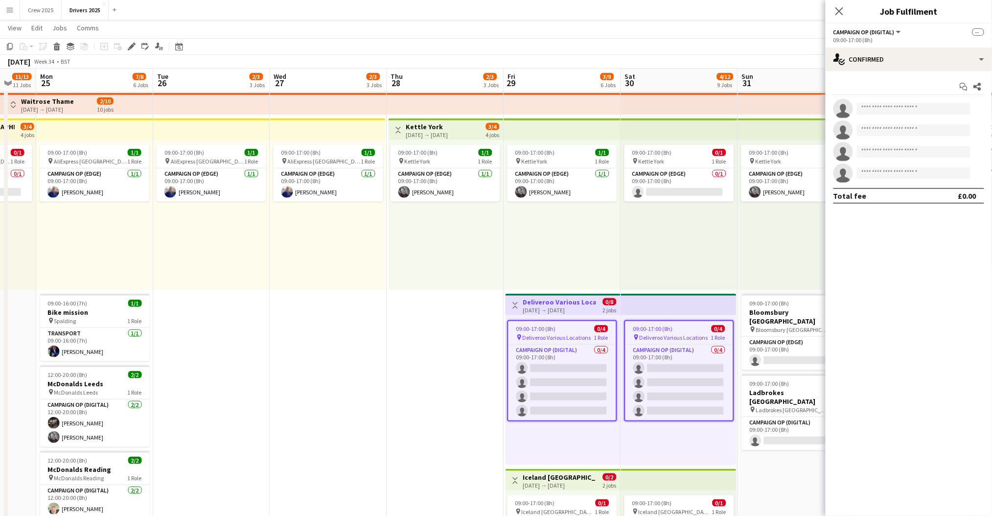
click at [550, 306] on div "29-08-2025 → 30-08-2025" at bounding box center [559, 309] width 73 height 7
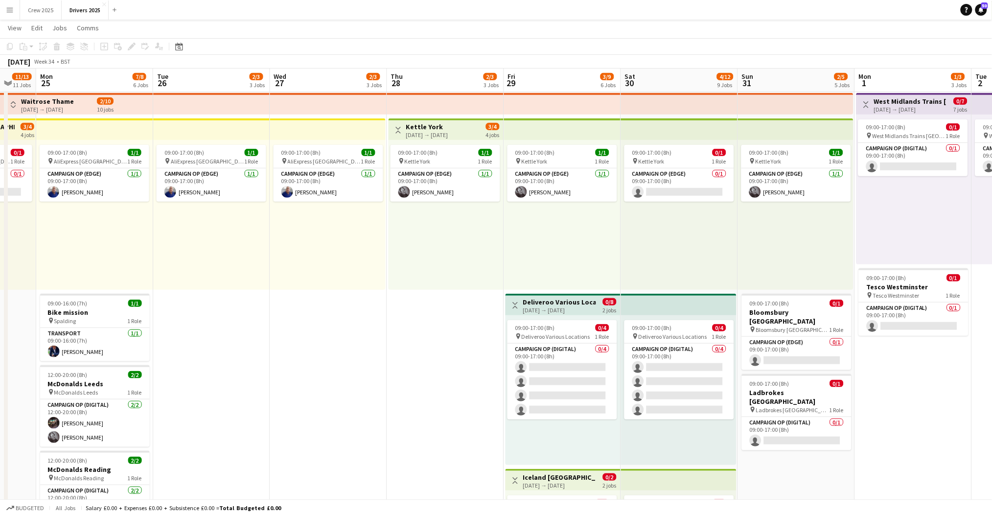
click at [555, 306] on div "29-08-2025 → 30-08-2025" at bounding box center [559, 309] width 73 height 7
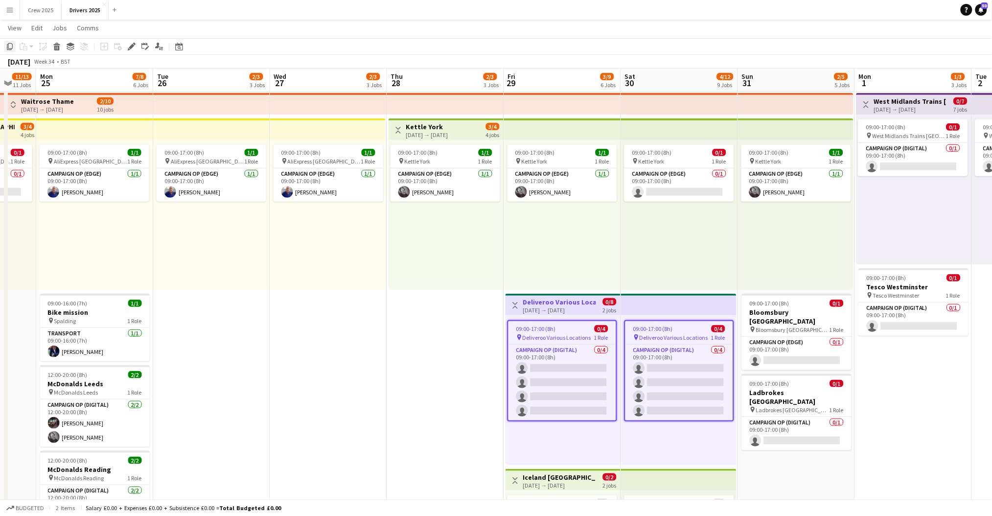
click at [6, 47] on icon "Copy" at bounding box center [10, 47] width 8 height 8
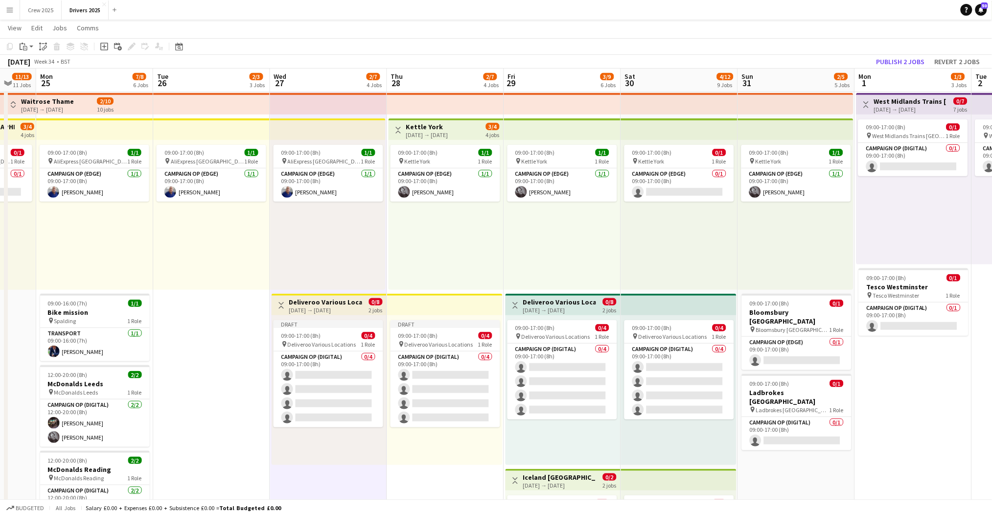
click at [418, 309] on app-top-bar at bounding box center [445, 305] width 116 height 22
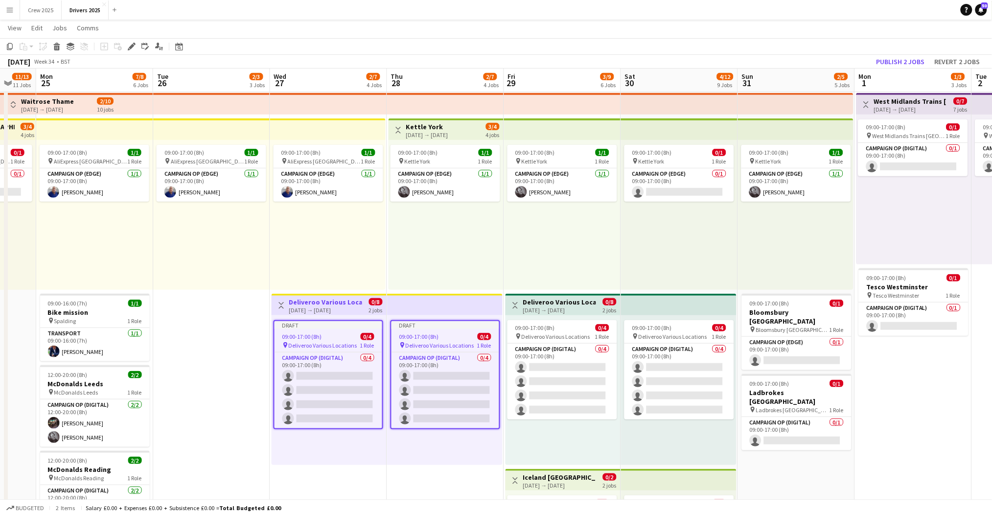
click at [449, 304] on app-top-bar at bounding box center [445, 305] width 116 height 22
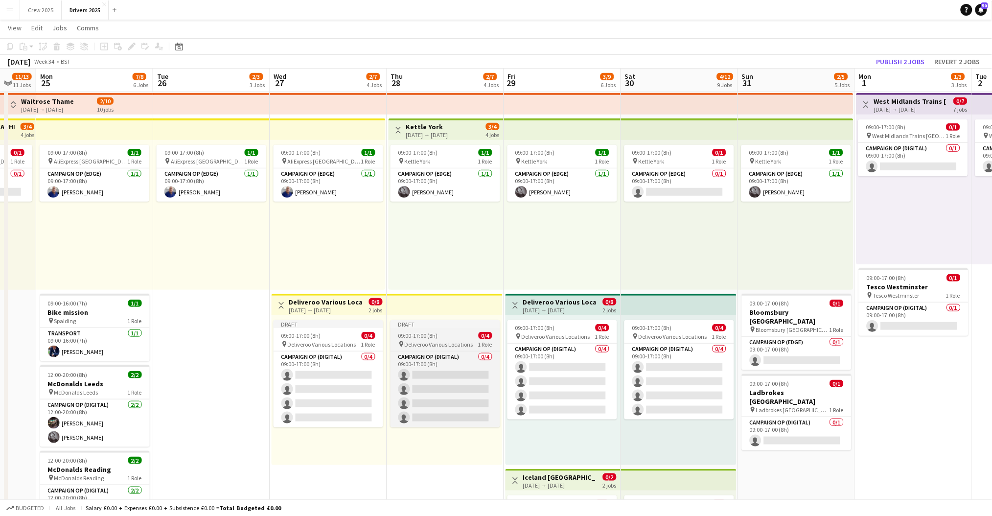
click at [436, 336] on span "09:00-17:00 (8h)" at bounding box center [418, 335] width 40 height 7
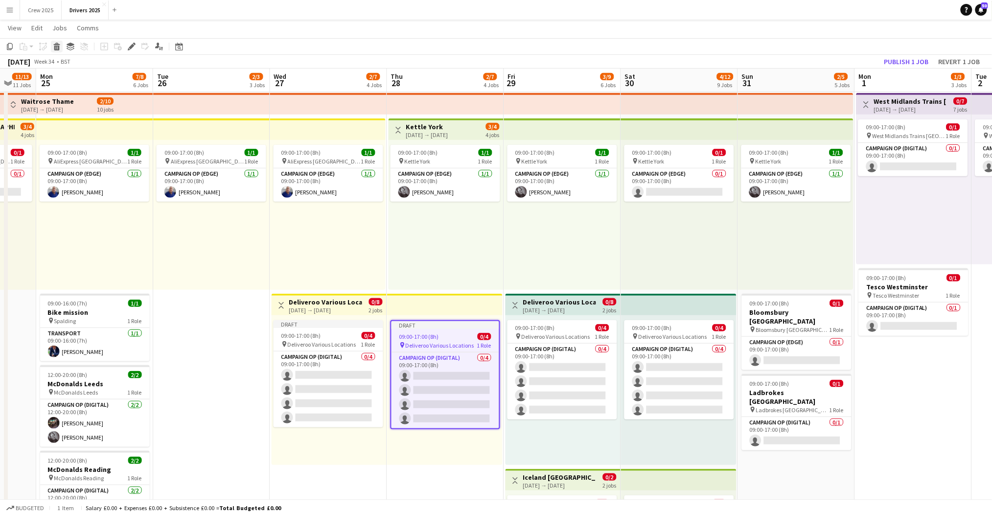
click at [56, 45] on icon "Delete" at bounding box center [57, 47] width 8 height 8
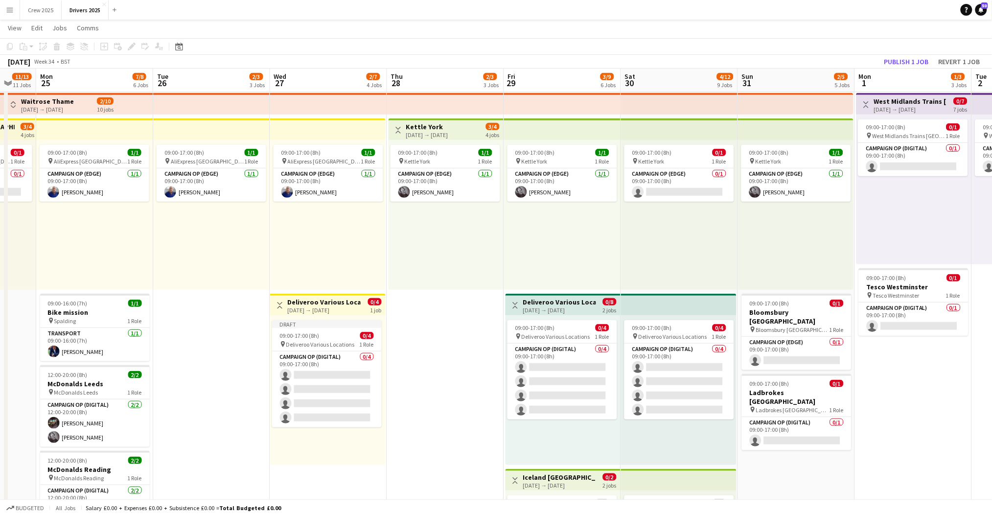
click at [316, 310] on div "27-08-2025 → 27-08-2025" at bounding box center [324, 309] width 73 height 7
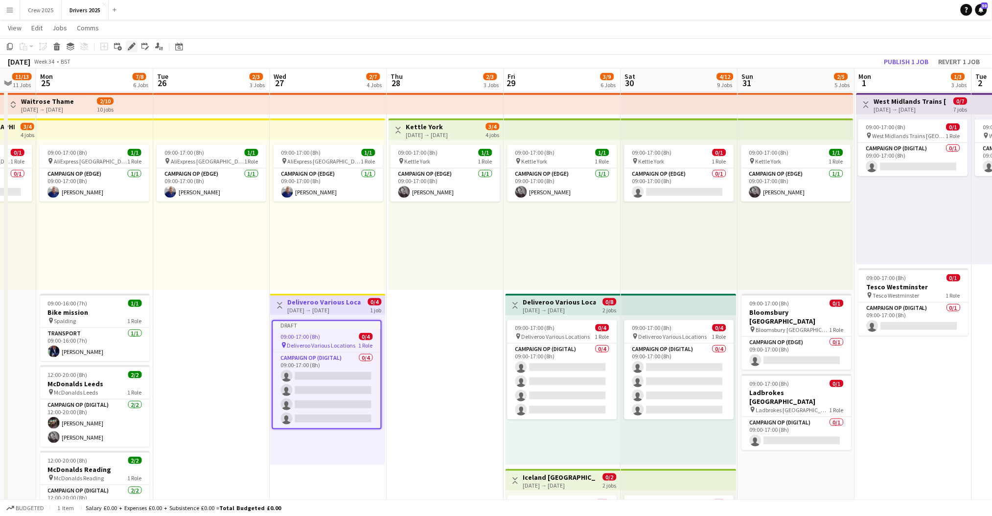
click at [131, 47] on icon "Edit" at bounding box center [132, 47] width 8 height 8
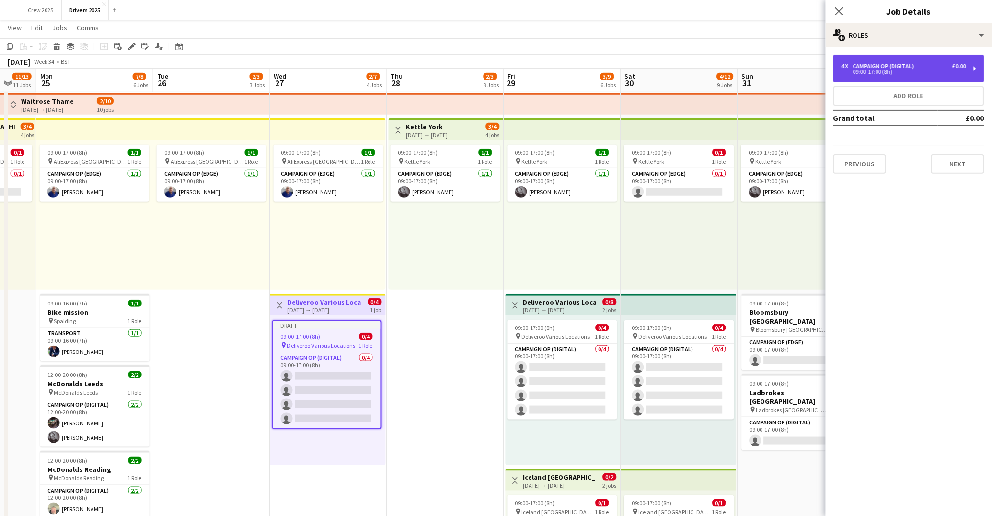
click at [906, 62] on div "4 x Campaign Op (Digital) £0.00 09:00-17:00 (8h)" at bounding box center [908, 68] width 151 height 27
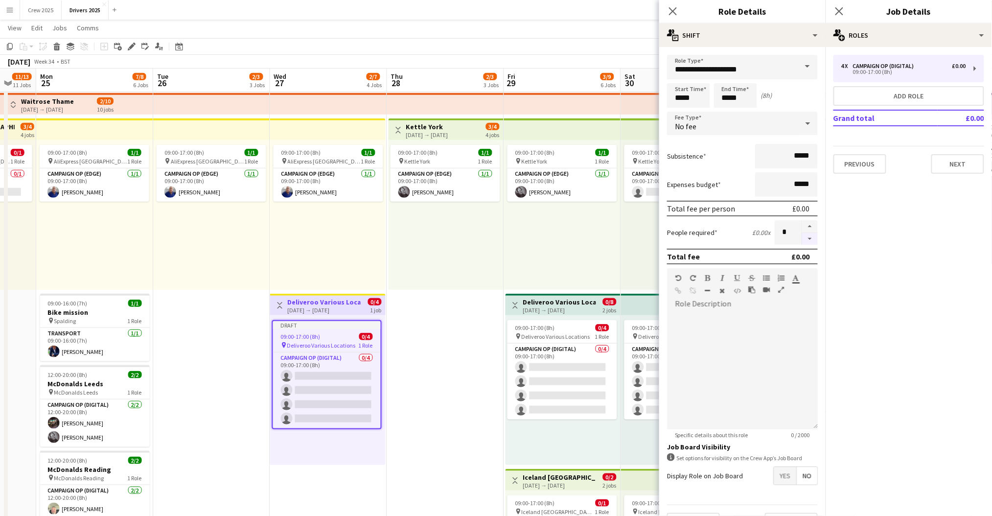
click at [802, 234] on button "button" at bounding box center [810, 239] width 16 height 12
type input "*"
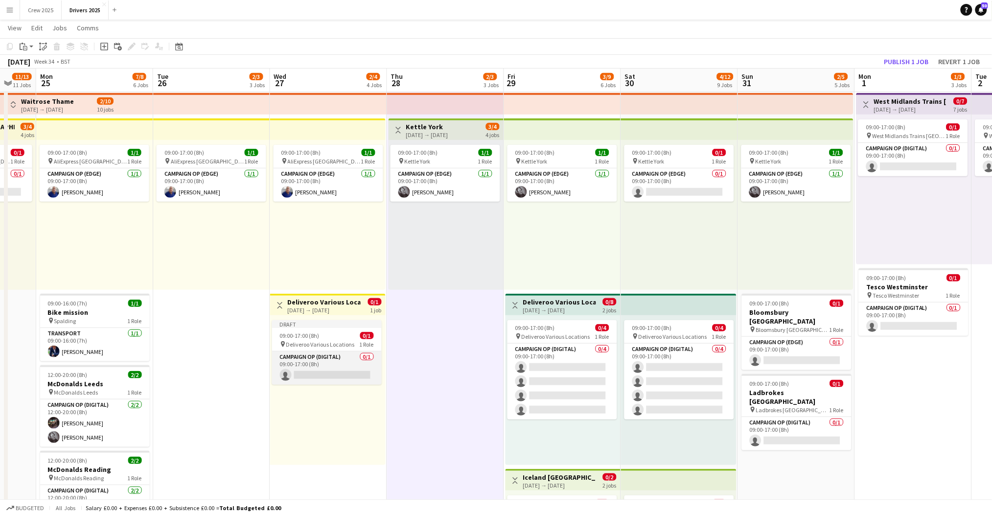
click at [315, 362] on app-card-role "Campaign Op (Digital) 0/1 09:00-17:00 (8h) single-neutral-actions" at bounding box center [327, 367] width 110 height 33
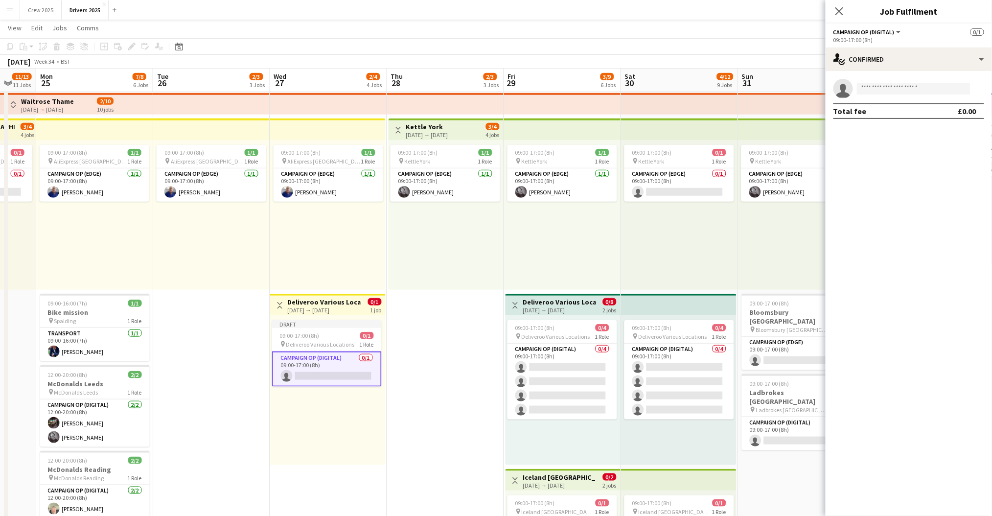
click at [343, 306] on div "27-08-2025 → 27-08-2025" at bounding box center [324, 309] width 73 height 7
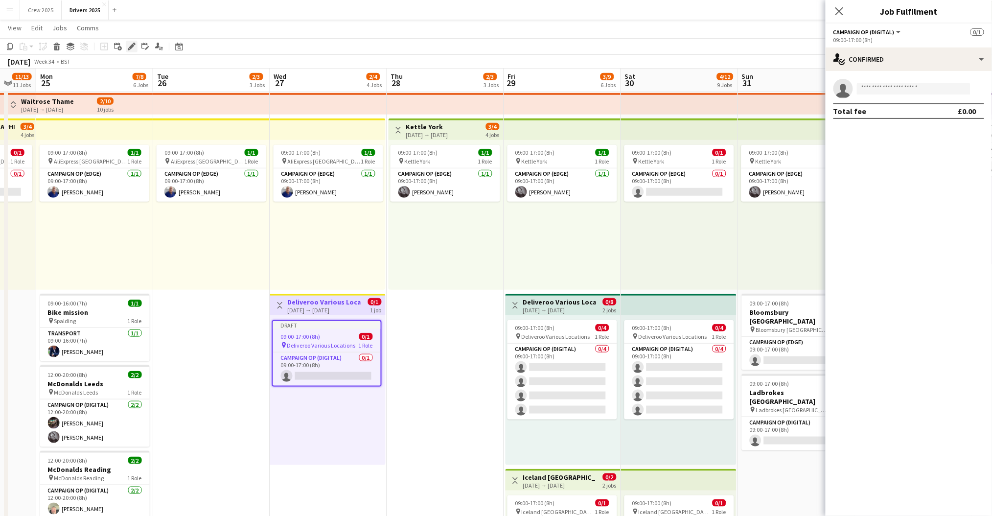
click at [131, 49] on icon "Edit" at bounding box center [132, 47] width 8 height 8
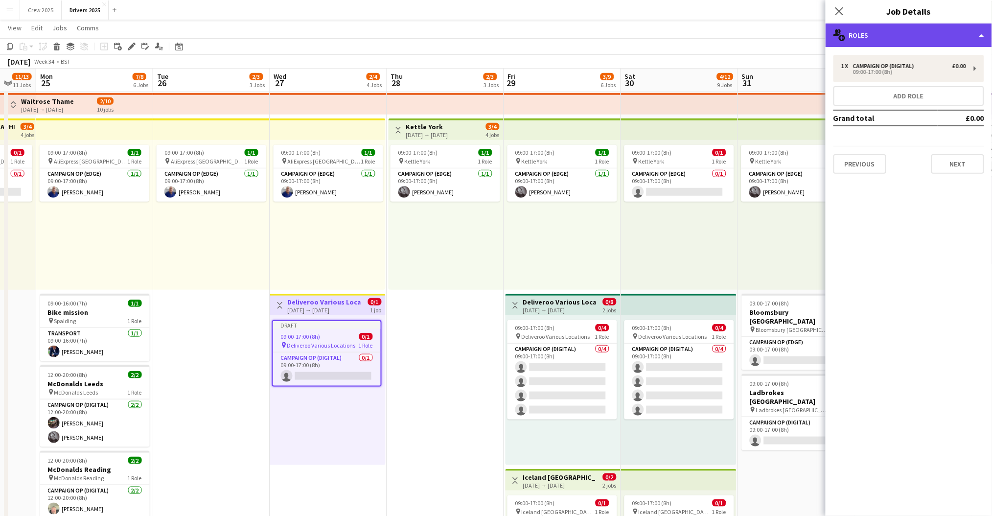
click at [896, 34] on div "multiple-users-add Roles" at bounding box center [909, 34] width 166 height 23
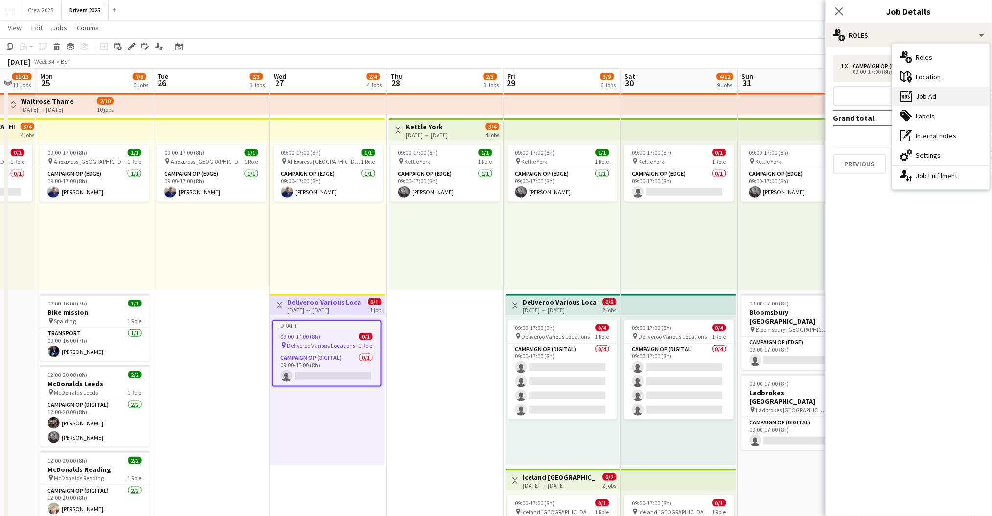
click at [935, 102] on div "ads-window Job Ad" at bounding box center [941, 97] width 97 height 20
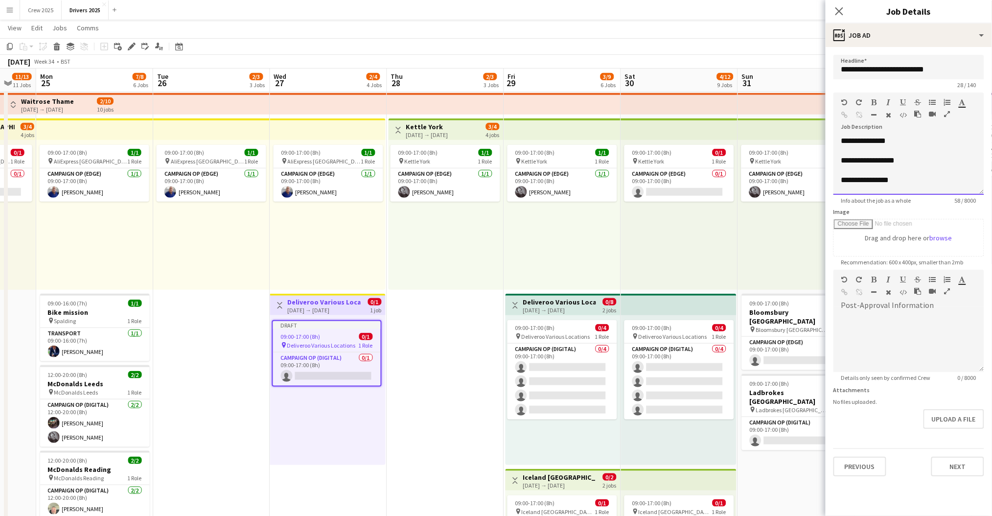
click at [918, 172] on div at bounding box center [908, 170] width 135 height 10
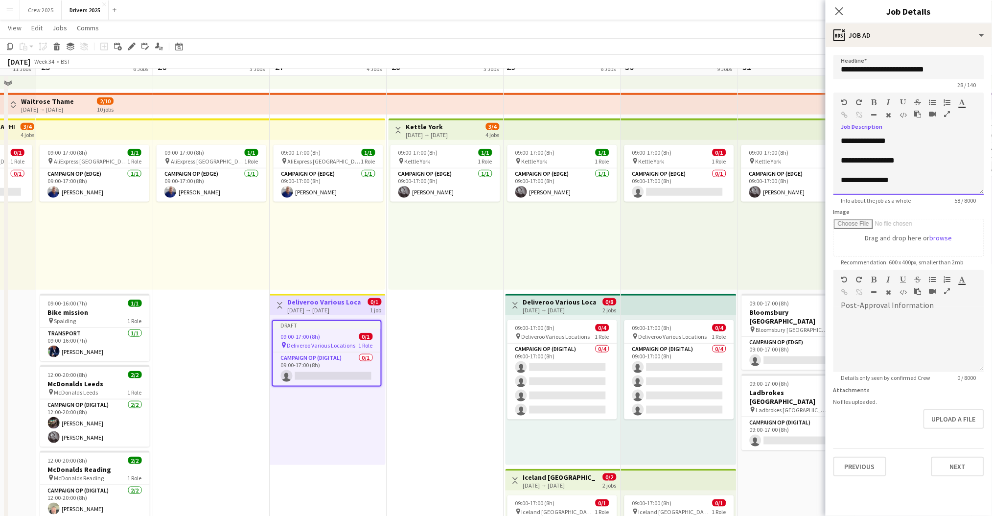
scroll to position [130, 0]
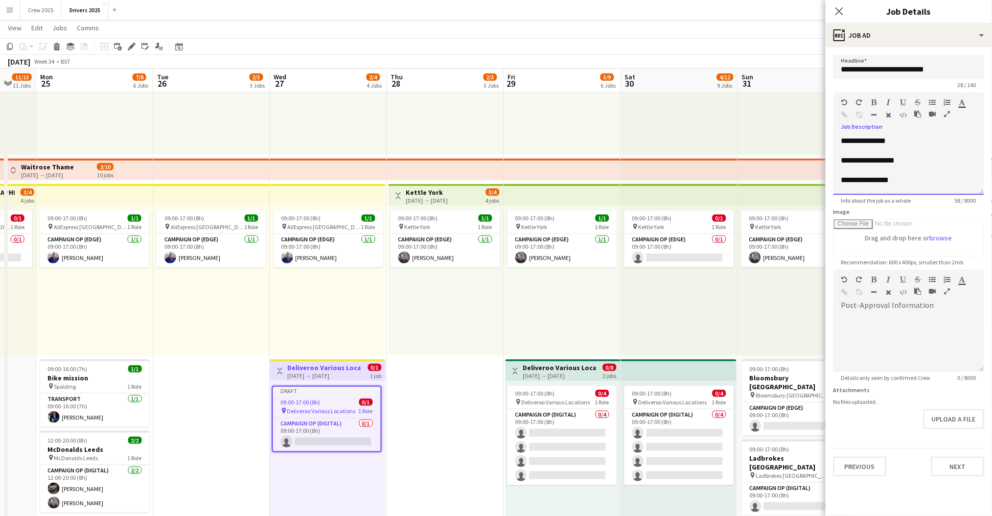
click at [900, 143] on div "**********" at bounding box center [908, 165] width 151 height 59
click at [952, 141] on div "**********" at bounding box center [908, 165] width 151 height 59
click at [865, 162] on div "**********" at bounding box center [908, 165] width 151 height 59
click at [867, 156] on div "**********" at bounding box center [908, 165] width 151 height 59
click at [867, 149] on div "**********" at bounding box center [908, 165] width 151 height 59
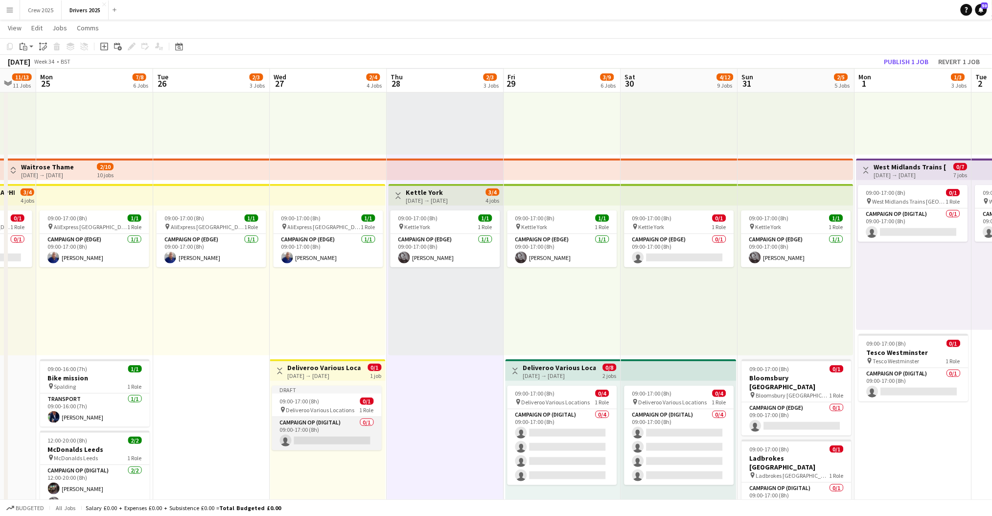
click at [345, 435] on app-card-role "Campaign Op (Digital) 0/1 09:00-17:00 (8h) single-neutral-actions" at bounding box center [327, 433] width 110 height 33
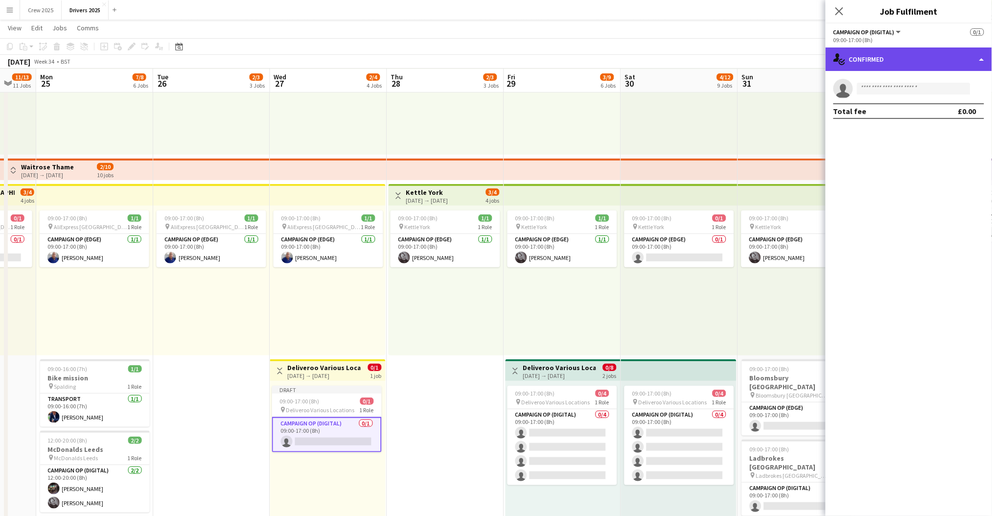
click at [910, 59] on div "single-neutral-actions-check-2 Confirmed" at bounding box center [909, 58] width 166 height 23
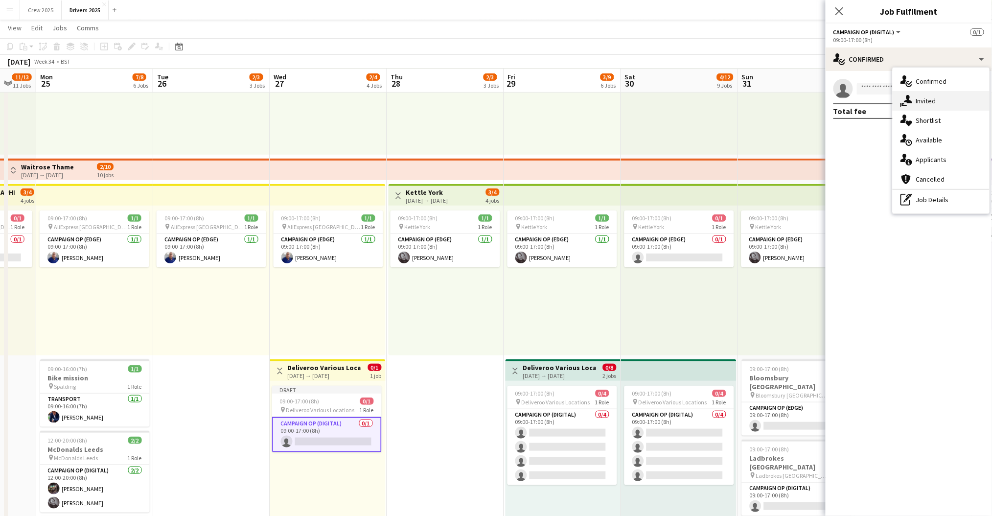
click at [931, 97] on div "single-neutral-actions-share-1 Invited" at bounding box center [941, 101] width 97 height 20
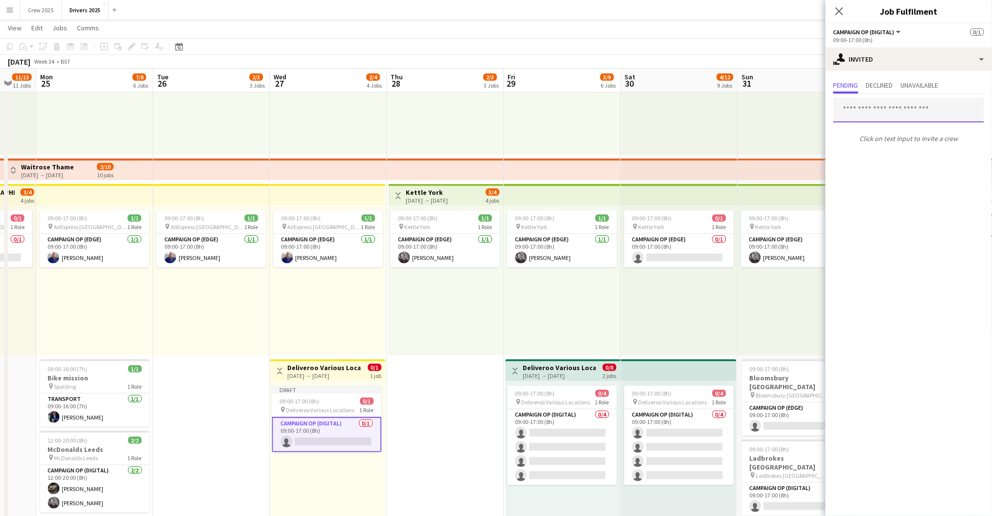
click at [875, 103] on input "text" at bounding box center [908, 110] width 151 height 24
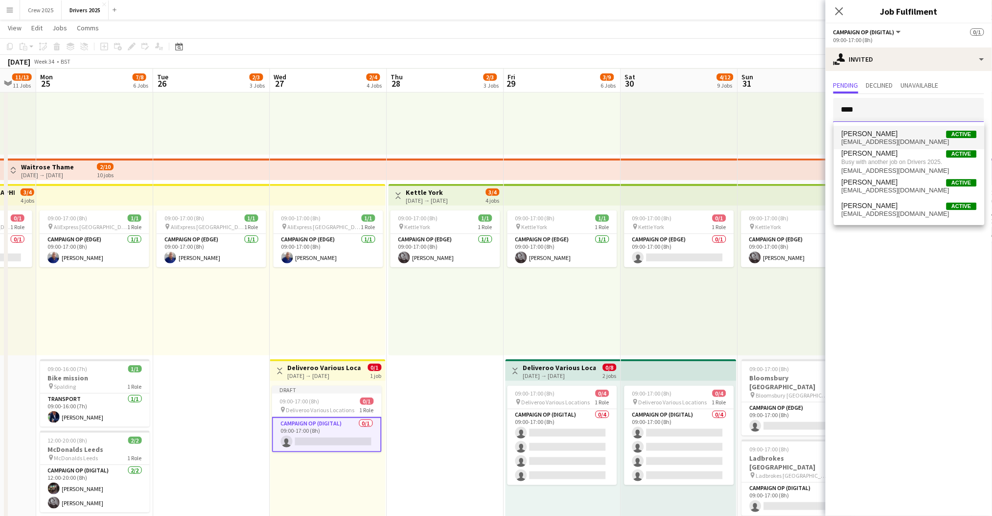
type input "****"
click at [883, 137] on span "Peter Brittain Active" at bounding box center [909, 134] width 135 height 8
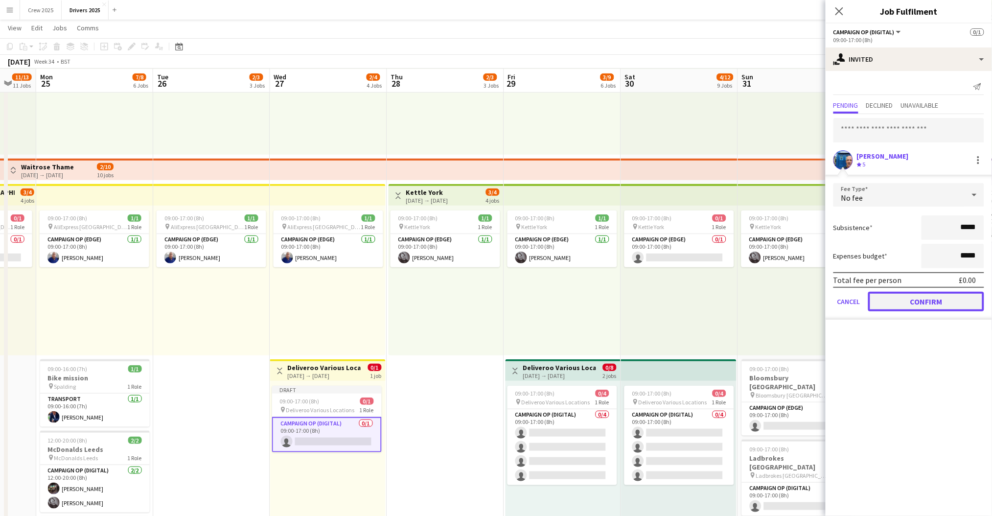
click at [923, 293] on button "Confirm" at bounding box center [926, 302] width 116 height 20
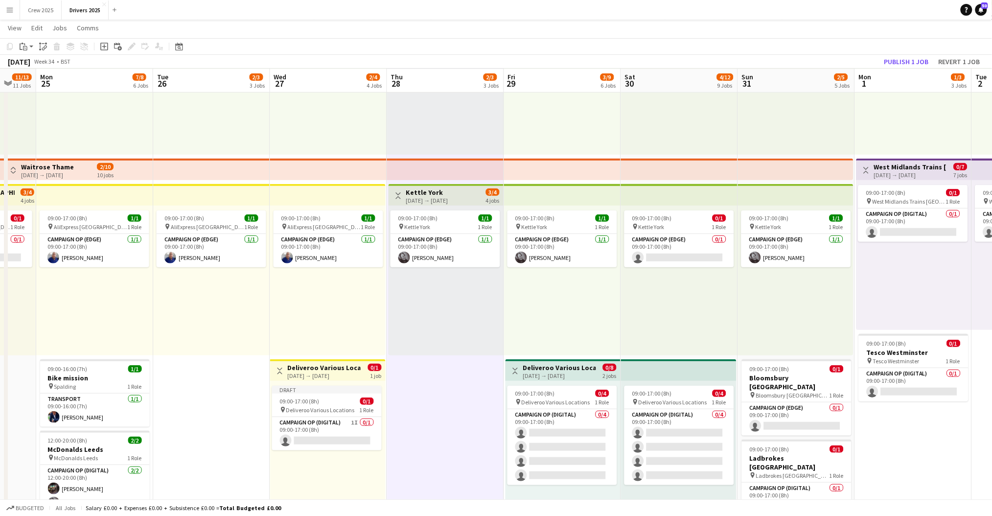
click at [322, 363] on h3 "Deliveroo Various Locations" at bounding box center [324, 367] width 73 height 9
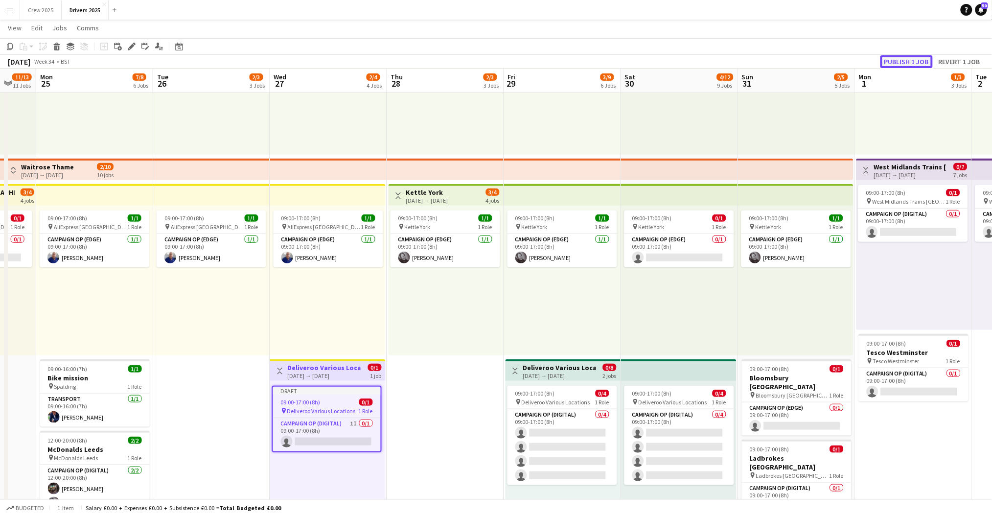
click at [910, 60] on button "Publish 1 job" at bounding box center [906, 61] width 52 height 13
click at [310, 368] on h3 "Deliveroo Various Locations" at bounding box center [324, 367] width 73 height 9
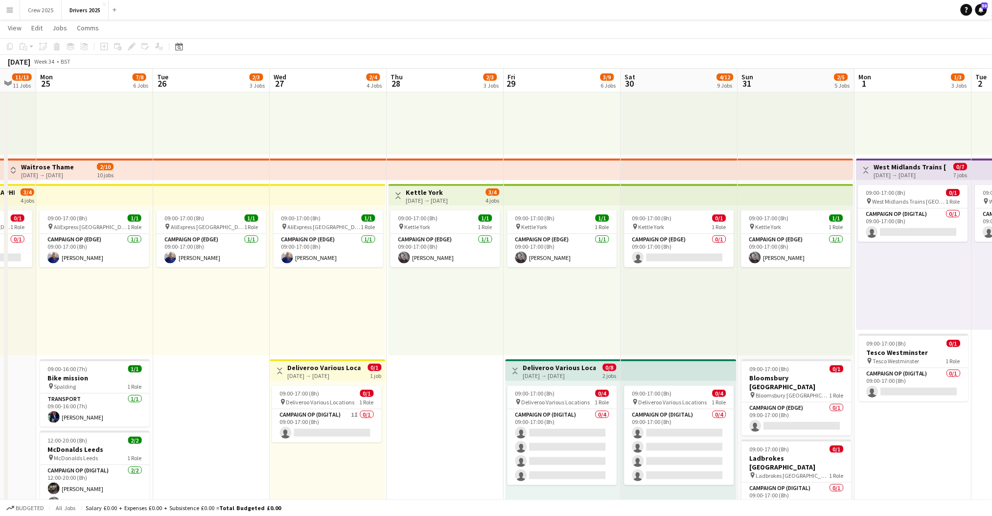
click at [315, 374] on div "27-08-2025 → 27-08-2025" at bounding box center [324, 375] width 73 height 7
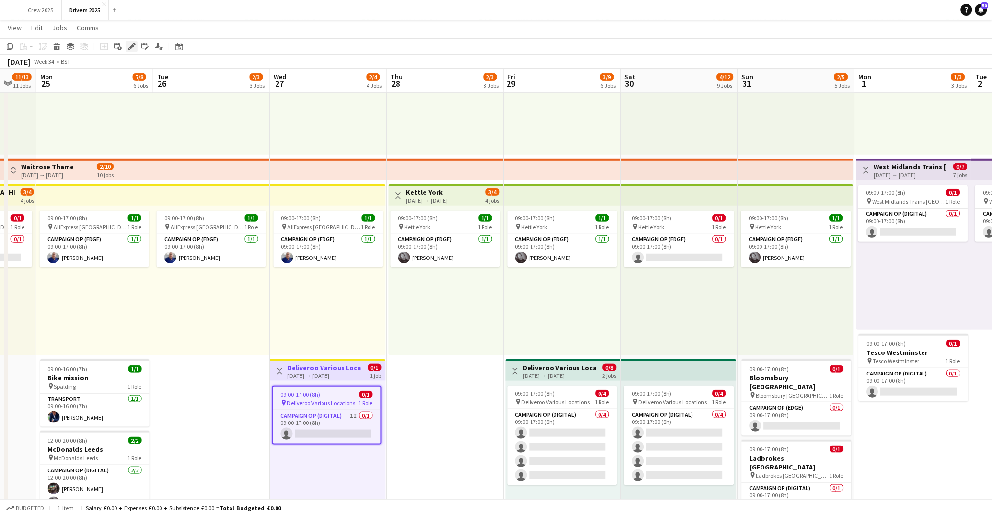
click at [128, 41] on div "Edit" at bounding box center [132, 47] width 12 height 12
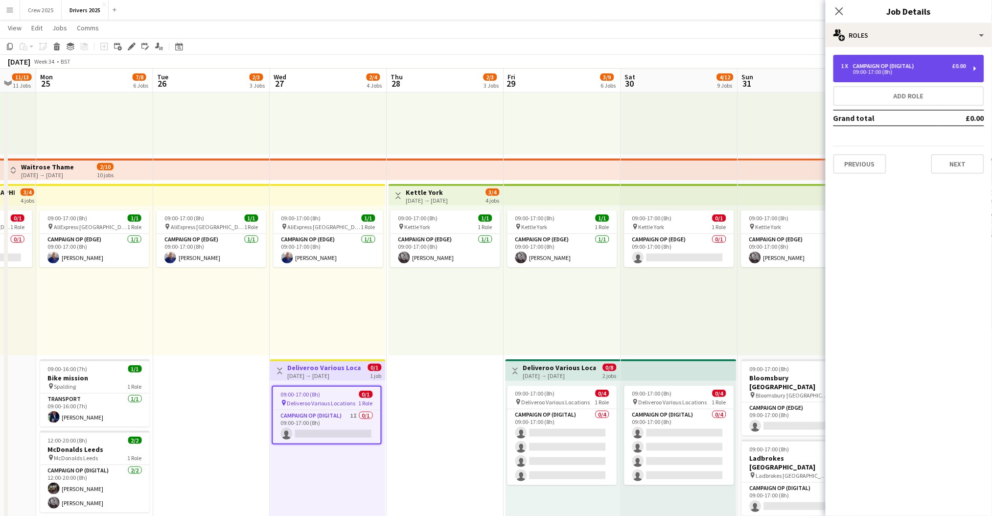
click at [901, 74] on div "09:00-17:00 (8h)" at bounding box center [903, 71] width 125 height 5
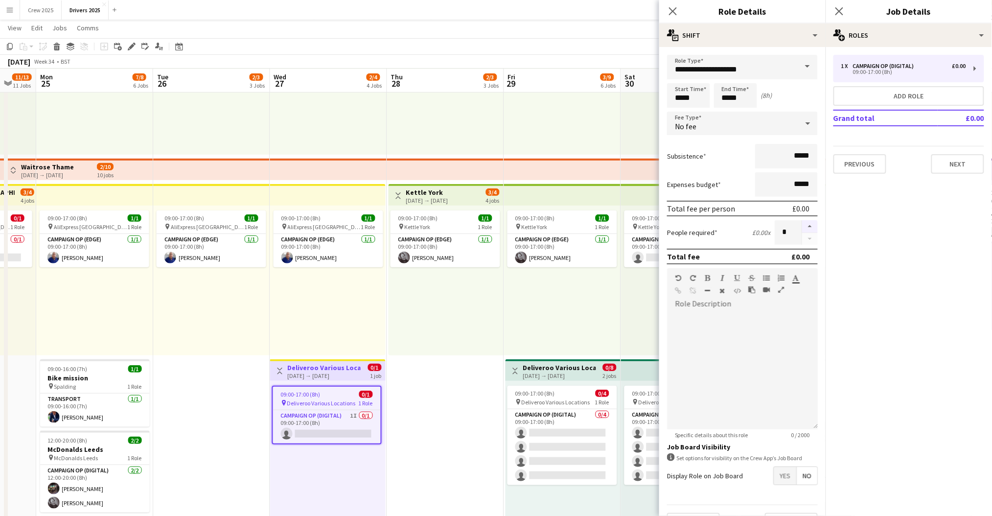
click at [802, 223] on button "button" at bounding box center [810, 226] width 16 height 13
type input "*"
click at [900, 29] on div "multiple-users-add Roles" at bounding box center [909, 34] width 166 height 23
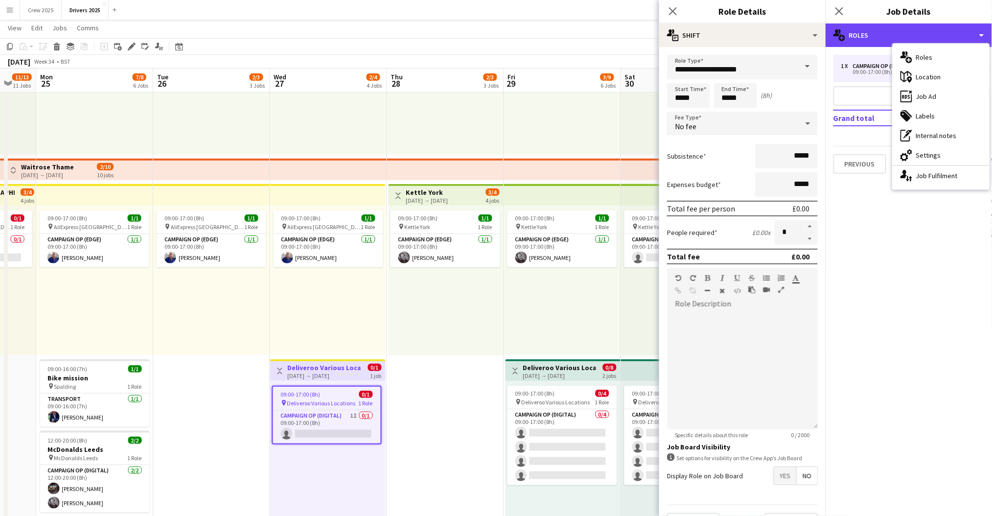
scroll to position [0, 0]
click at [954, 101] on div "ads-window Job Ad" at bounding box center [941, 97] width 97 height 20
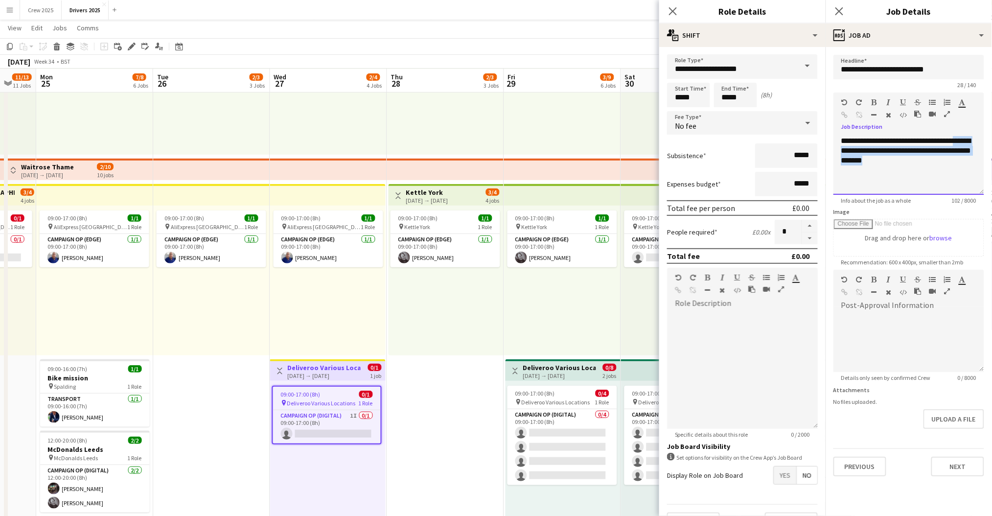
drag, startPoint x: 935, startPoint y: 160, endPoint x: 854, endPoint y: 152, distance: 81.6
click at [854, 152] on div "**********" at bounding box center [908, 165] width 151 height 59
drag, startPoint x: 926, startPoint y: 140, endPoint x: 919, endPoint y: 140, distance: 7.4
click at [915, 140] on span "**********" at bounding box center [894, 140] width 41 height 7
click at [931, 141] on span "**********" at bounding box center [930, 140] width 30 height 7
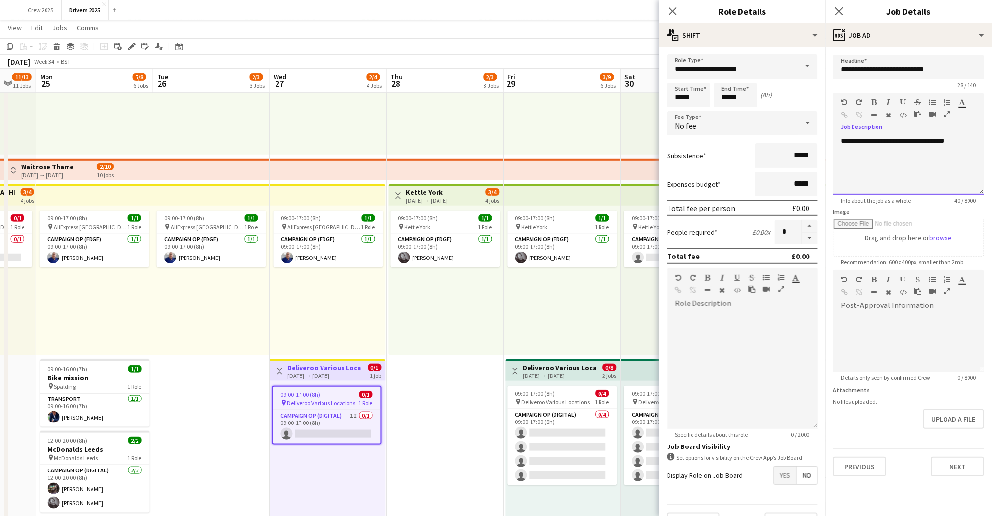
click at [842, 140] on div "**********" at bounding box center [908, 165] width 151 height 59
drag, startPoint x: 971, startPoint y: 157, endPoint x: 927, endPoint y: 163, distance: 44.5
click at [927, 163] on div "**********" at bounding box center [908, 165] width 151 height 59
copy div "**********"
click at [850, 142] on div at bounding box center [908, 141] width 135 height 10
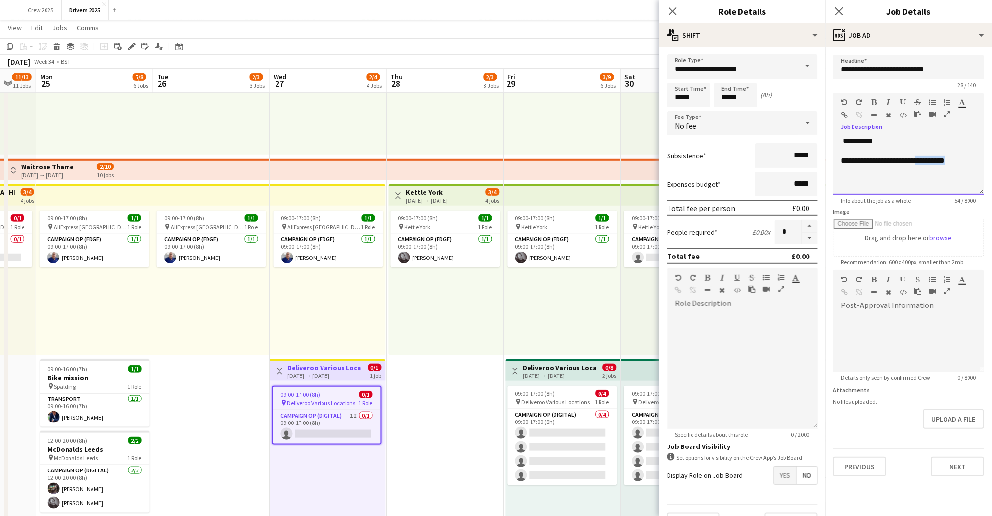
drag, startPoint x: 975, startPoint y: 160, endPoint x: 928, endPoint y: 163, distance: 47.1
click at [928, 163] on div "**********" at bounding box center [908, 165] width 151 height 59
click at [894, 136] on div "**********" at bounding box center [908, 141] width 135 height 10
drag, startPoint x: 874, startPoint y: 162, endPoint x: 878, endPoint y: 171, distance: 9.9
click at [875, 162] on div "**********" at bounding box center [908, 165] width 151 height 59
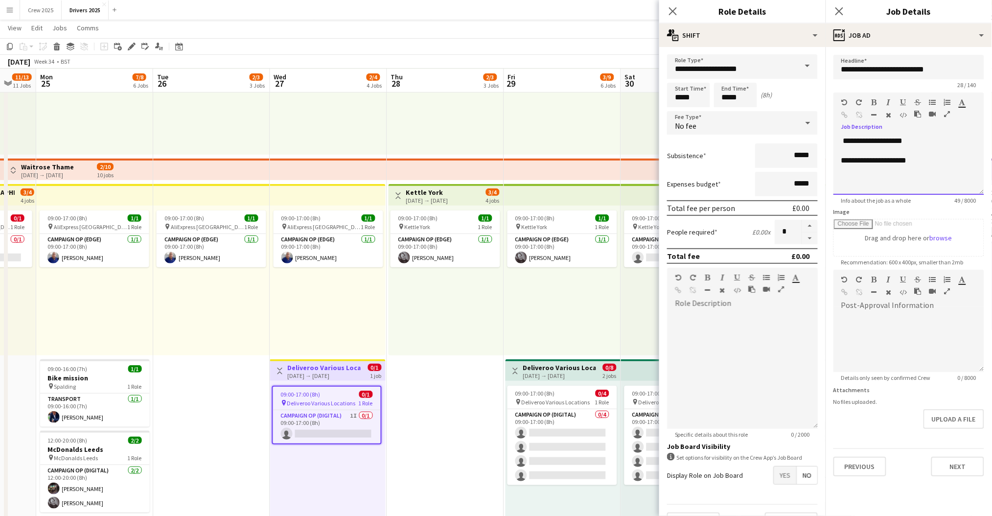
click at [949, 162] on div "**********" at bounding box center [908, 165] width 151 height 59
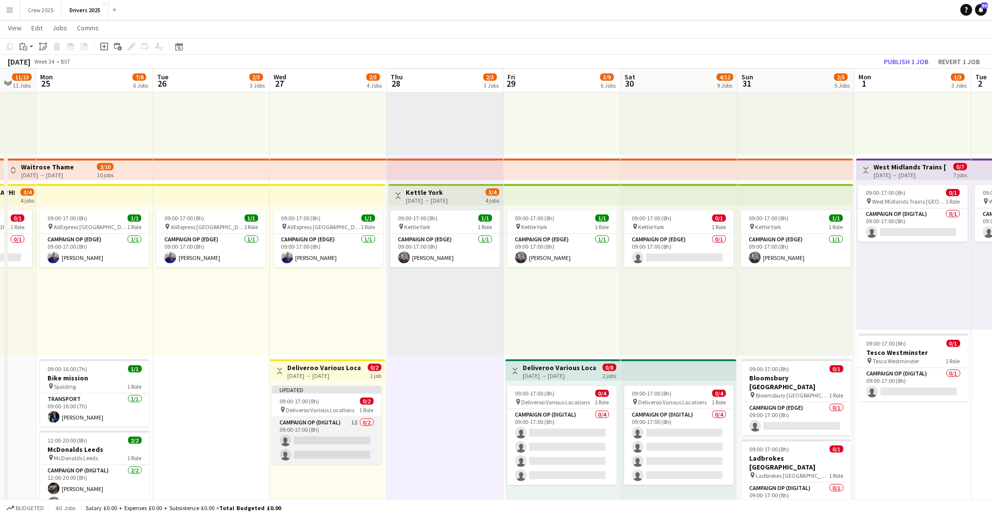
click at [325, 442] on app-card-role "Campaign Op (Digital) 1I 0/2 09:00-17:00 (8h) single-neutral-actions single-neu…" at bounding box center [327, 440] width 110 height 47
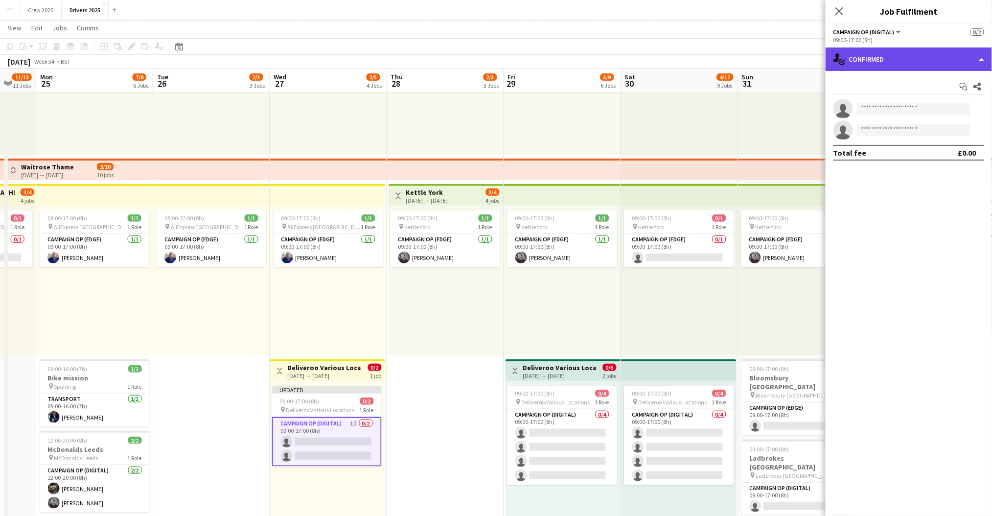
drag, startPoint x: 888, startPoint y: 48, endPoint x: 895, endPoint y: 57, distance: 11.8
click at [888, 49] on div "single-neutral-actions-check-2 Confirmed" at bounding box center [909, 58] width 166 height 23
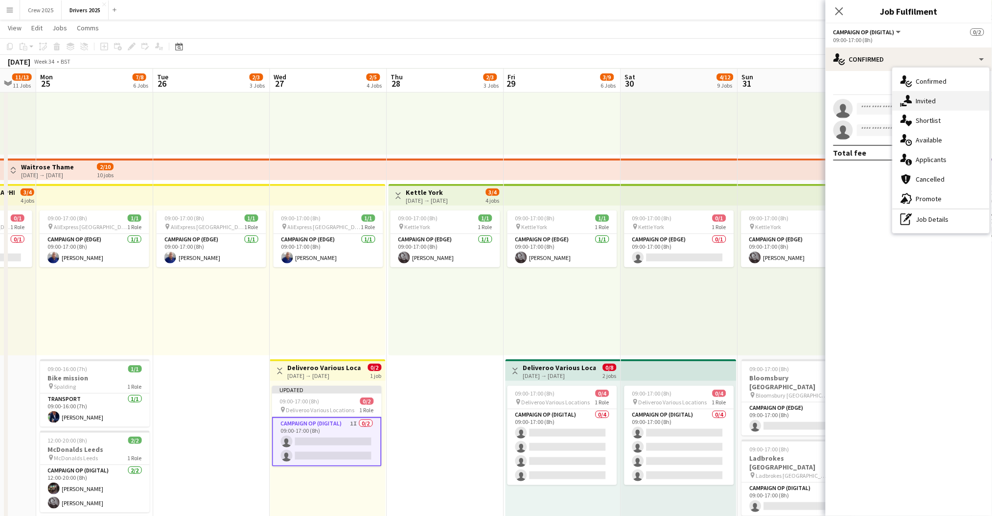
click at [934, 98] on div "single-neutral-actions-share-1 Invited" at bounding box center [941, 101] width 97 height 20
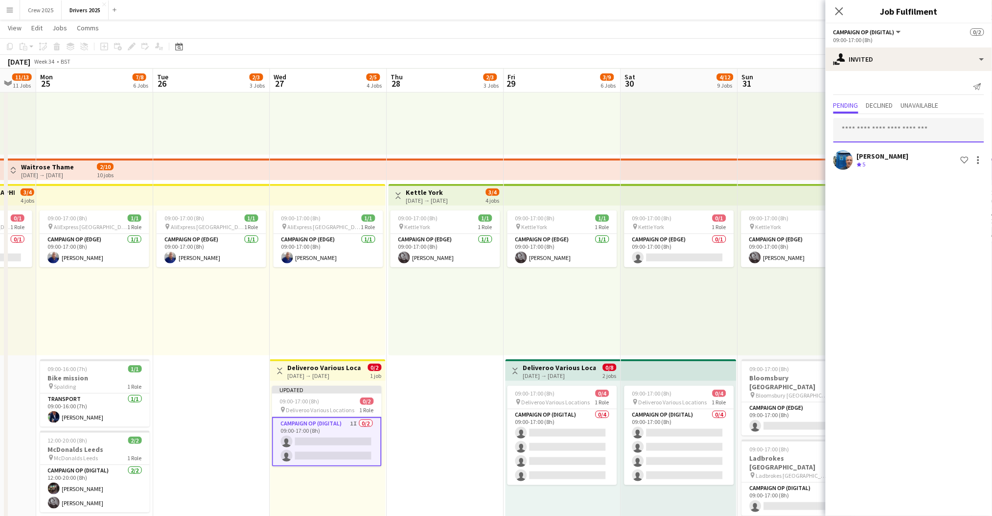
click at [881, 130] on input "text" at bounding box center [908, 130] width 151 height 24
type input "*****"
click at [874, 157] on span "Christopher Bruce" at bounding box center [870, 154] width 56 height 8
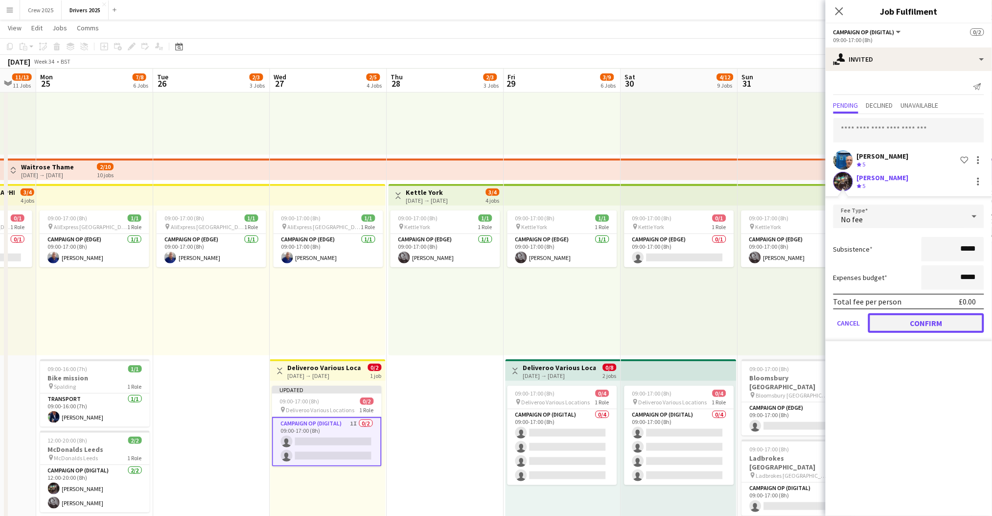
click at [948, 324] on button "Confirm" at bounding box center [926, 323] width 116 height 20
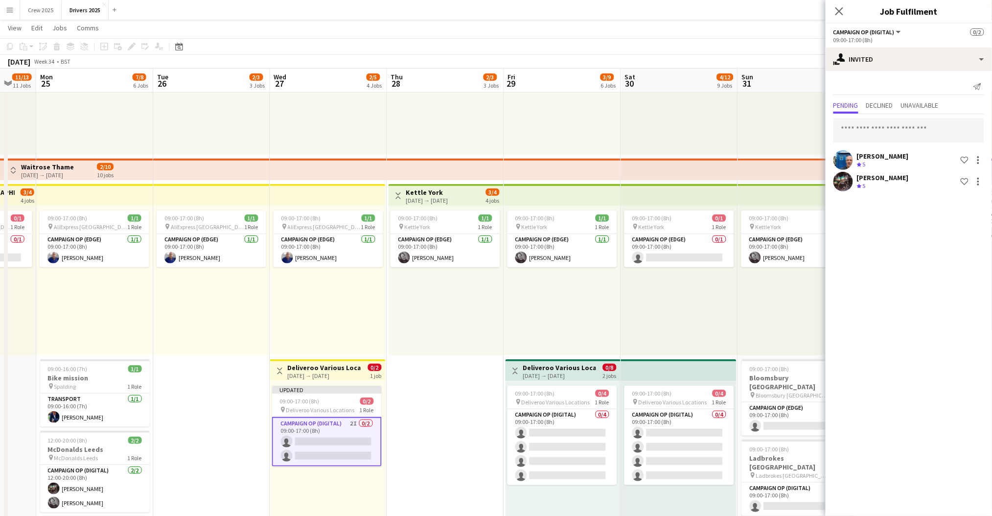
click at [404, 331] on div "09:00-17:00 (8h) 1/1 pin Kettle York 1 Role Campaign Op (Edge) 1/1 09:00-17:00 …" at bounding box center [446, 281] width 115 height 150
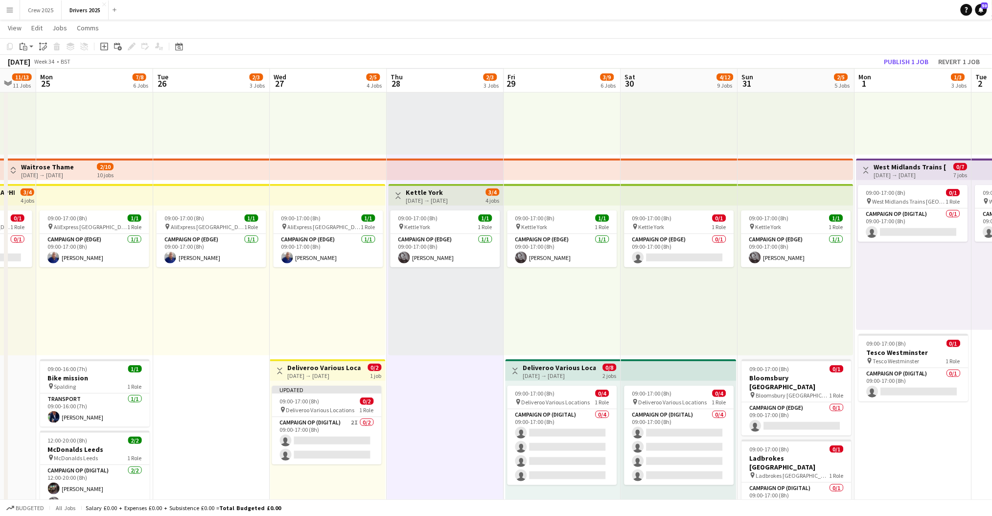
click at [337, 375] on div "27-08-2025 → 27-08-2025" at bounding box center [324, 375] width 73 height 7
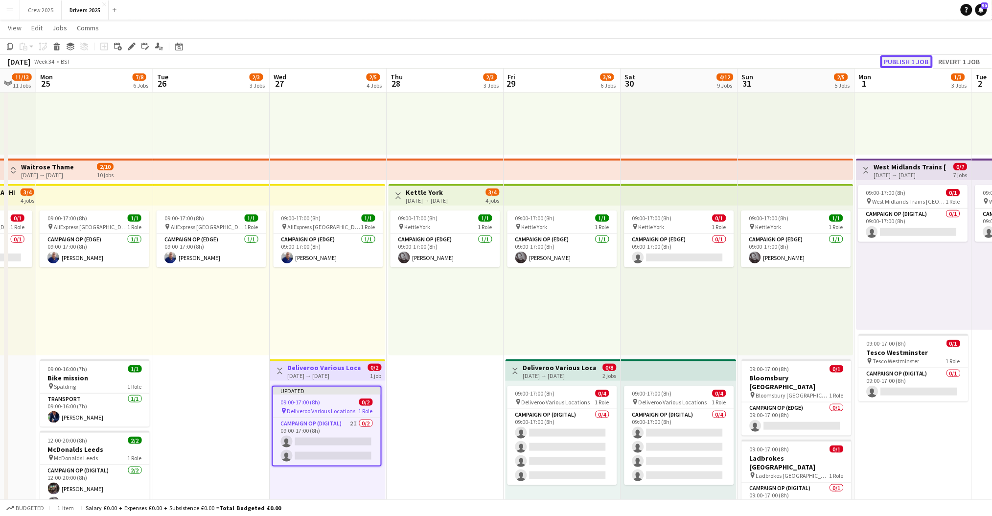
click at [906, 57] on button "Publish 1 job" at bounding box center [906, 61] width 52 height 13
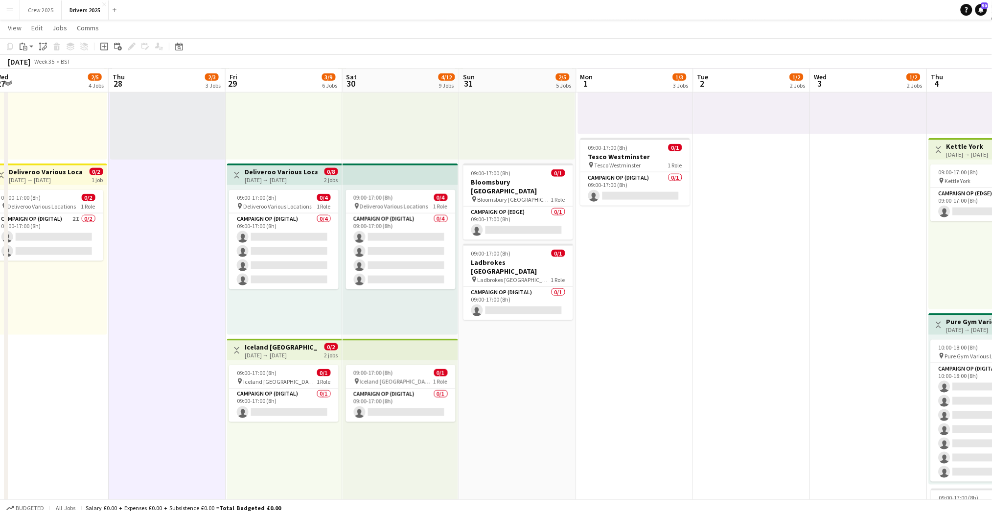
scroll to position [0, 375]
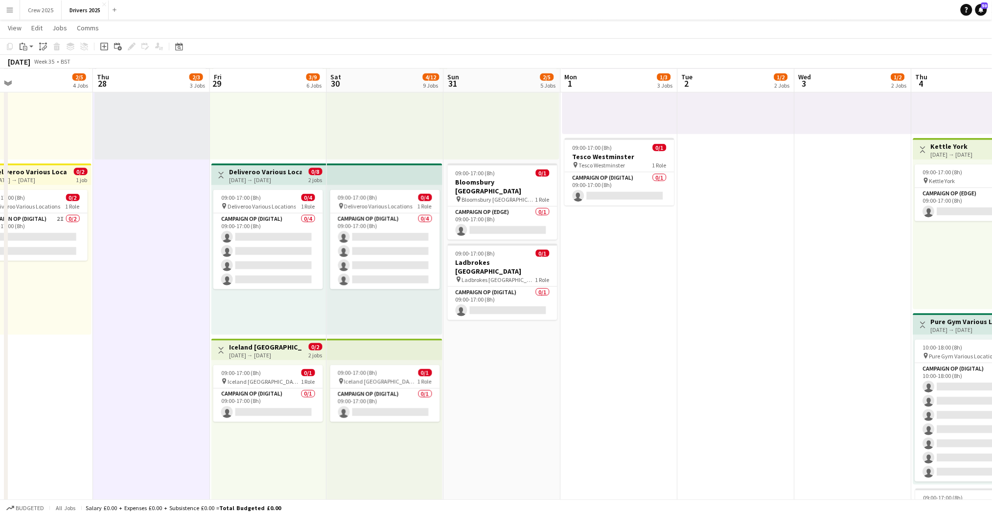
drag, startPoint x: 460, startPoint y: 352, endPoint x: 165, endPoint y: 364, distance: 294.9
click at [290, 402] on app-card-role "Campaign Op (Digital) 0/1 09:00-17:00 (8h) single-neutral-actions" at bounding box center [268, 405] width 110 height 33
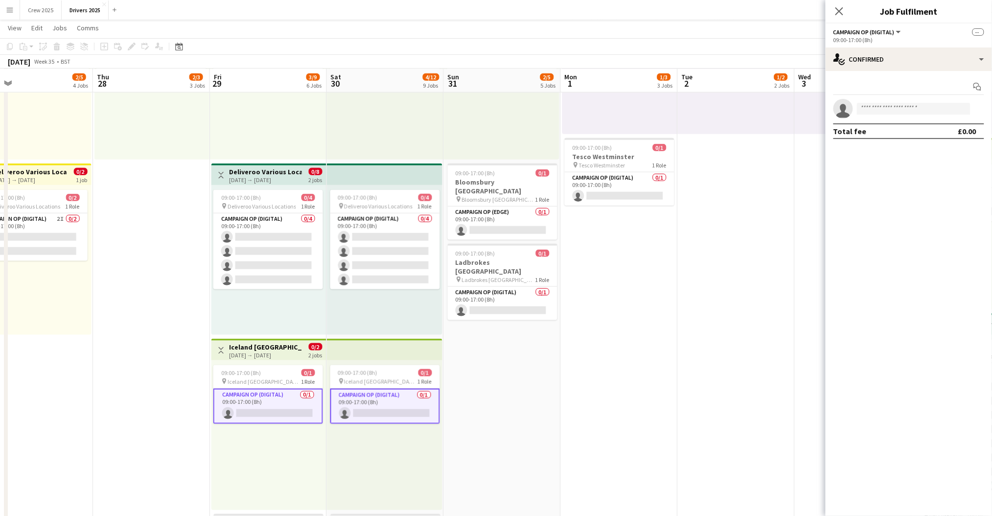
click at [288, 403] on app-card-role "Campaign Op (Digital) 0/1 09:00-17:00 (8h) single-neutral-actions" at bounding box center [268, 406] width 110 height 35
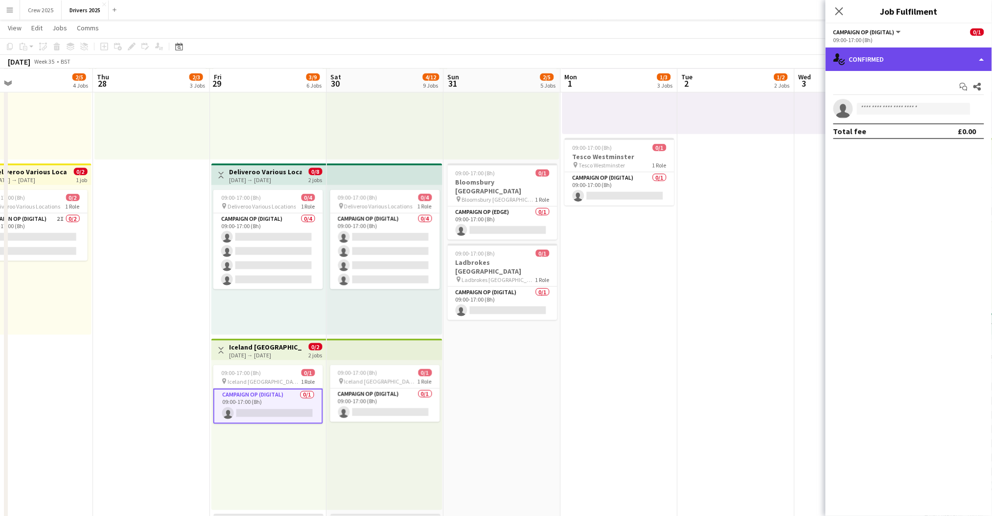
click at [870, 63] on div "single-neutral-actions-check-2 Confirmed" at bounding box center [909, 58] width 166 height 23
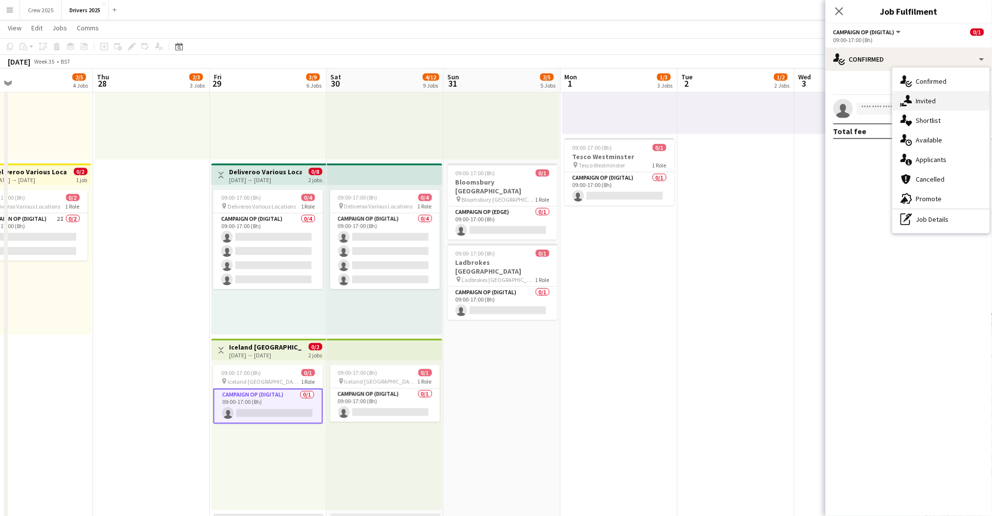
click at [913, 100] on div "single-neutral-actions-share-1 Invited" at bounding box center [941, 101] width 97 height 20
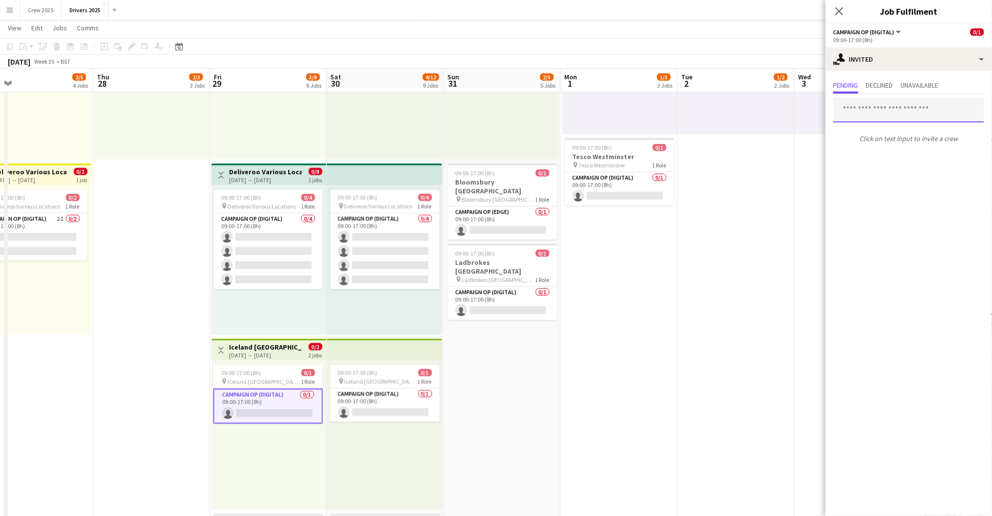
click at [866, 115] on input "text" at bounding box center [908, 110] width 151 height 24
type input "***"
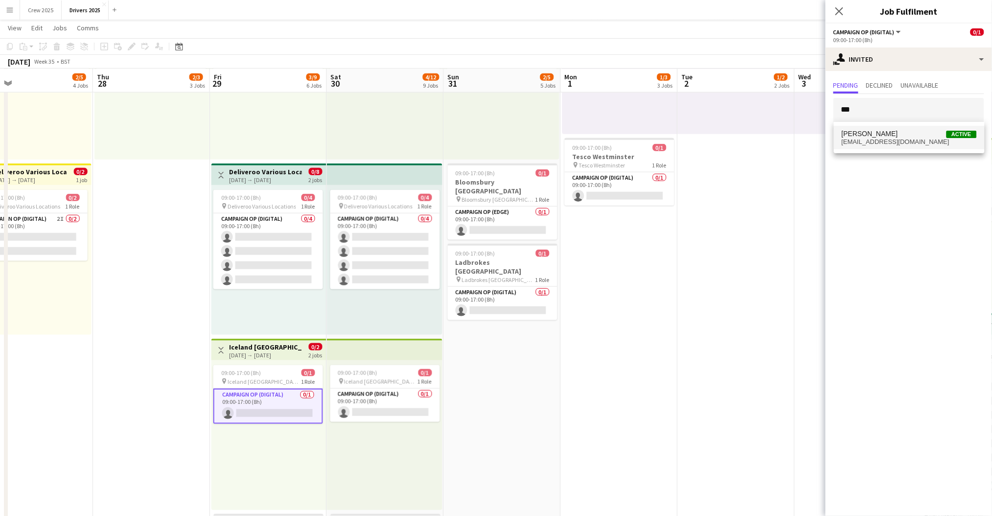
click at [882, 138] on span "crissyb2112@gmail.com" at bounding box center [909, 142] width 135 height 8
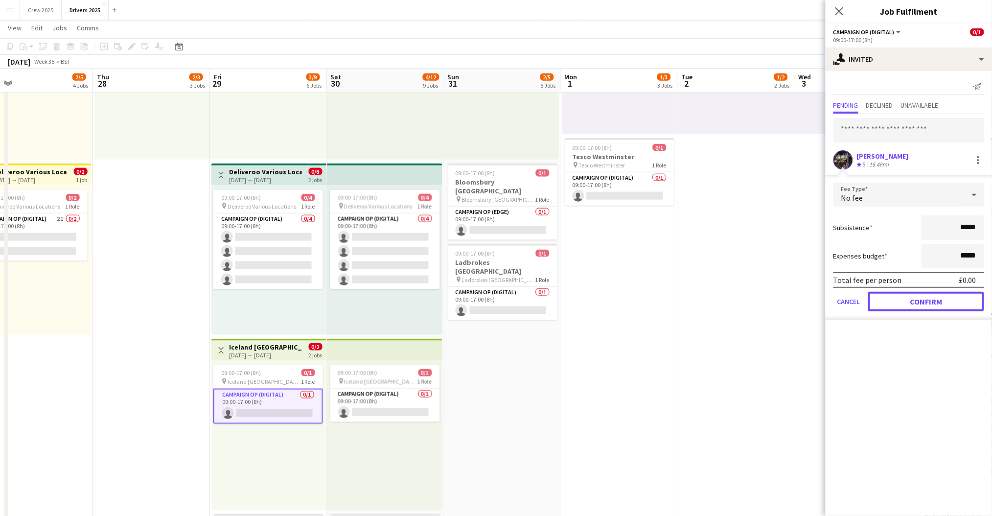
drag, startPoint x: 953, startPoint y: 297, endPoint x: 942, endPoint y: 301, distance: 12.1
click at [953, 298] on button "Confirm" at bounding box center [926, 302] width 116 height 20
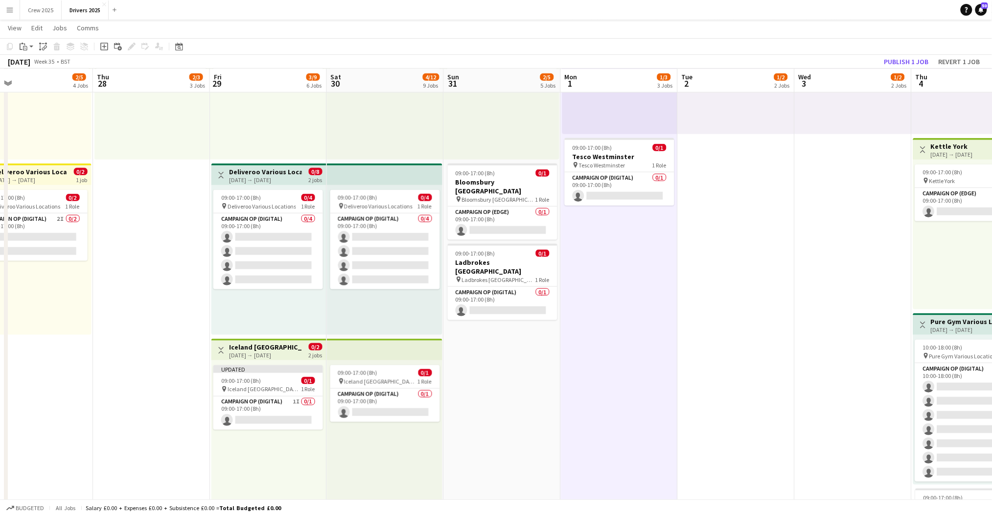
click at [262, 352] on div "29-08-2025 → 30-08-2025" at bounding box center [265, 354] width 73 height 7
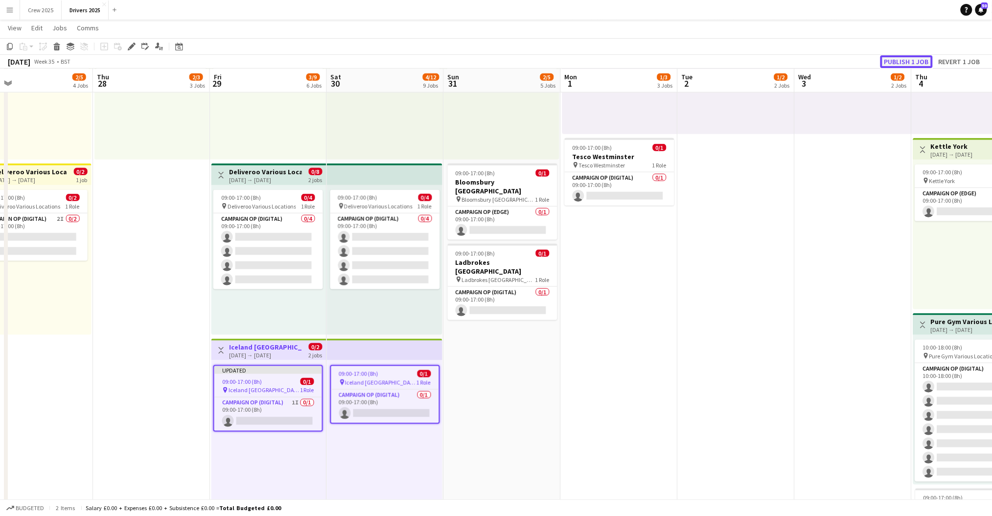
click at [895, 59] on button "Publish 1 job" at bounding box center [906, 61] width 52 height 13
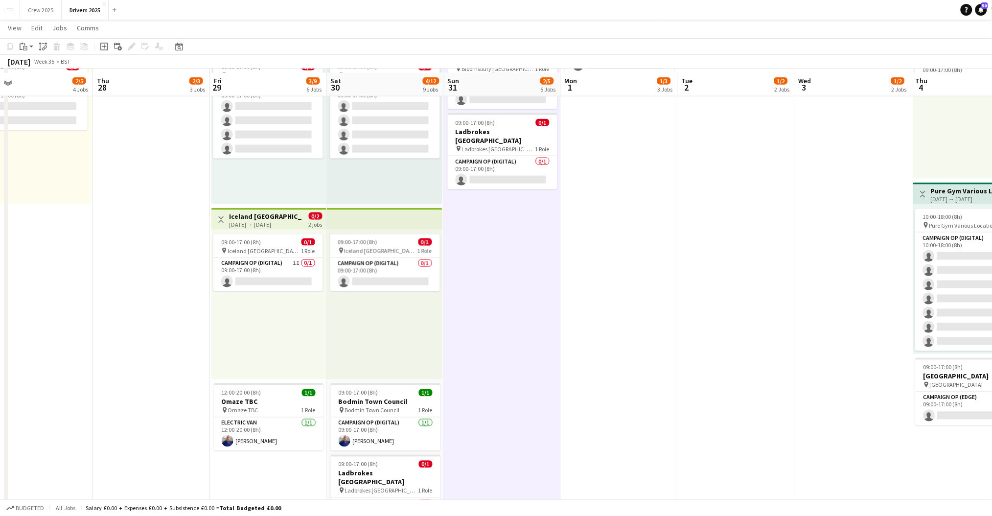
scroll to position [587, 0]
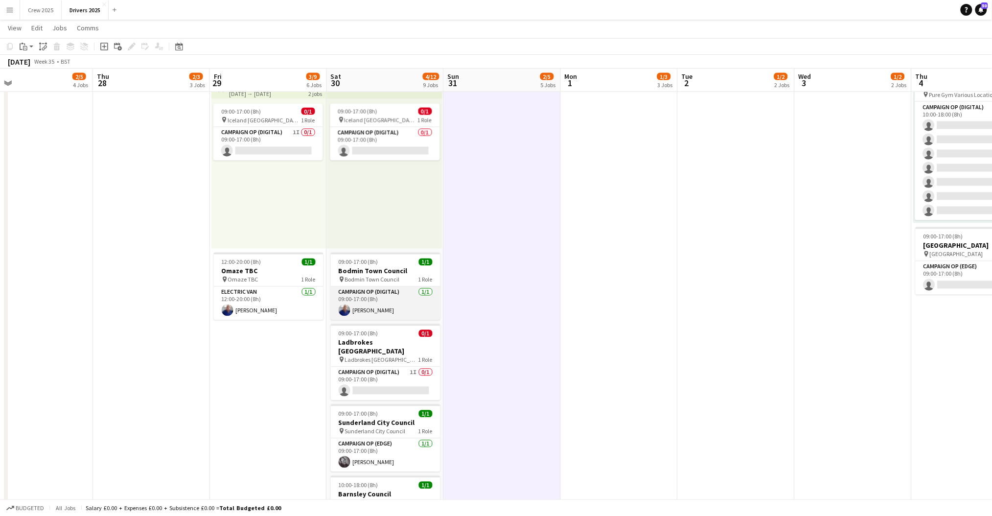
click at [367, 295] on app-card-role "Campaign Op (Digital) 1/1 09:00-17:00 (8h) Pete Gallagher" at bounding box center [386, 303] width 110 height 33
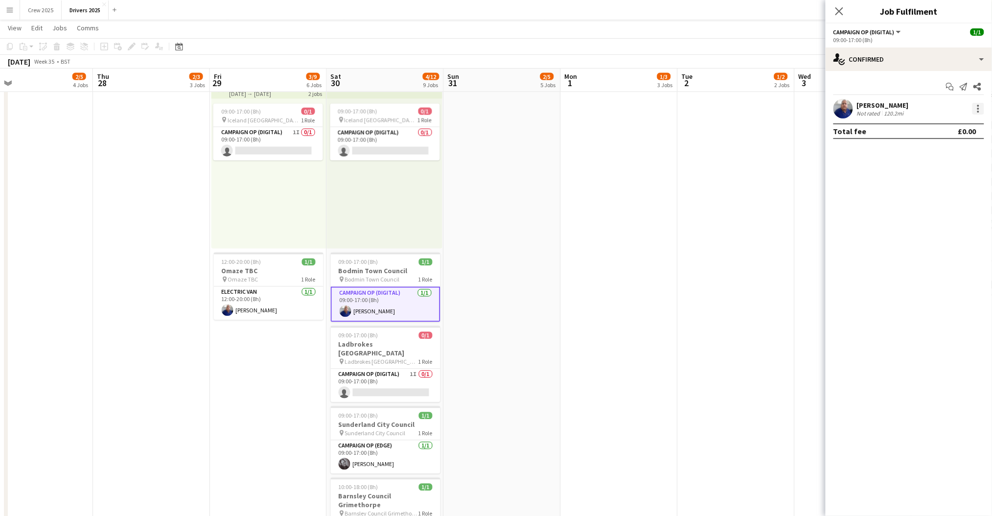
click at [980, 108] on div at bounding box center [978, 109] width 12 height 12
click at [937, 220] on span "Remove" at bounding box center [930, 220] width 29 height 8
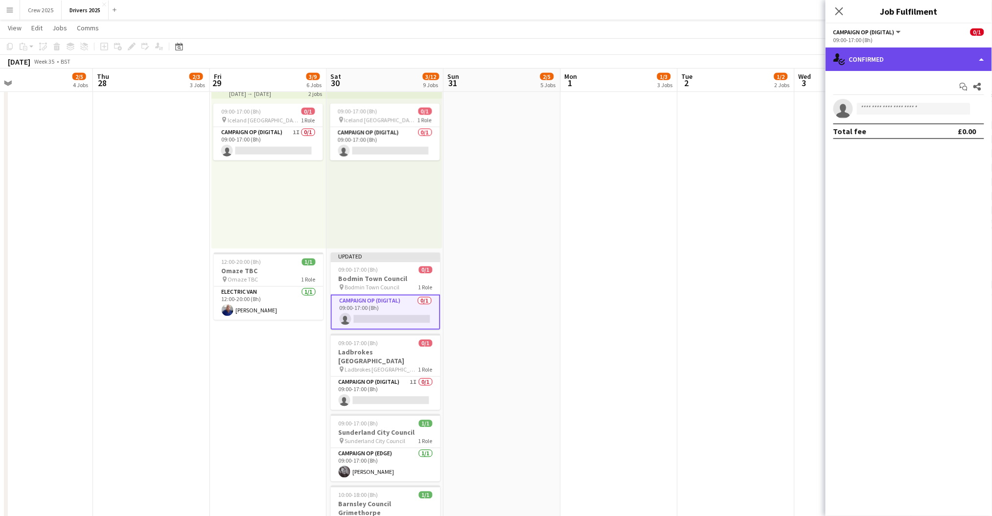
click at [896, 61] on div "single-neutral-actions-check-2 Confirmed" at bounding box center [909, 58] width 166 height 23
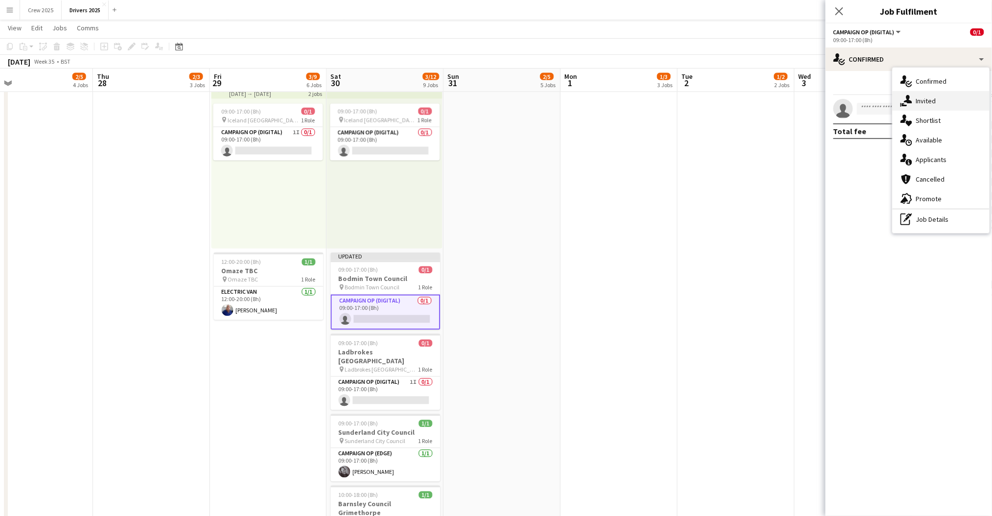
click at [925, 109] on div "single-neutral-actions-share-1 Invited" at bounding box center [941, 101] width 97 height 20
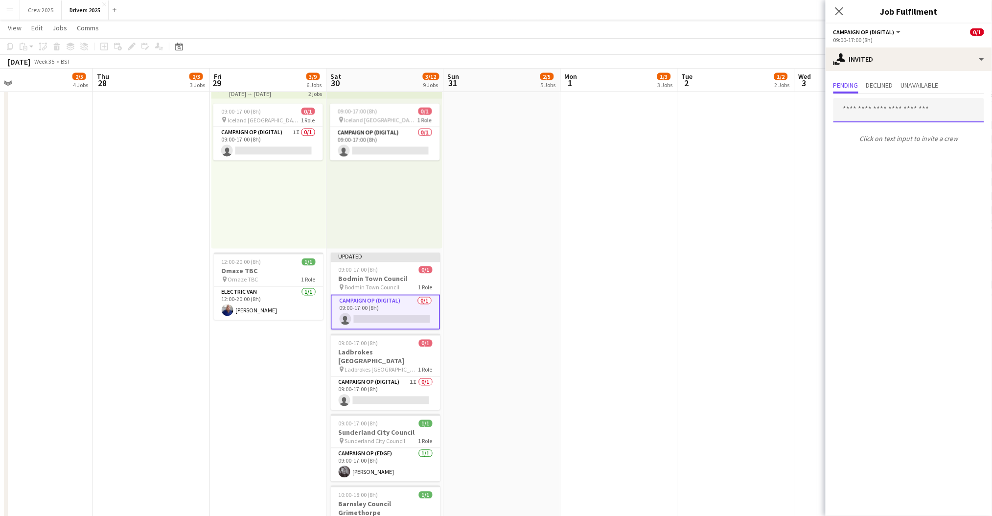
click at [872, 112] on input "text" at bounding box center [908, 110] width 151 height 24
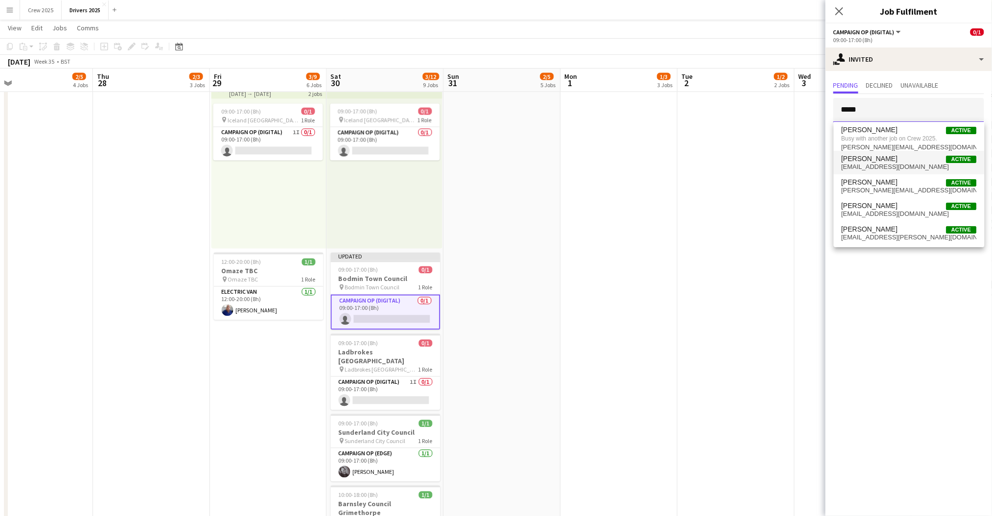
type input "*****"
click at [879, 160] on span "Steve Henman" at bounding box center [870, 159] width 56 height 8
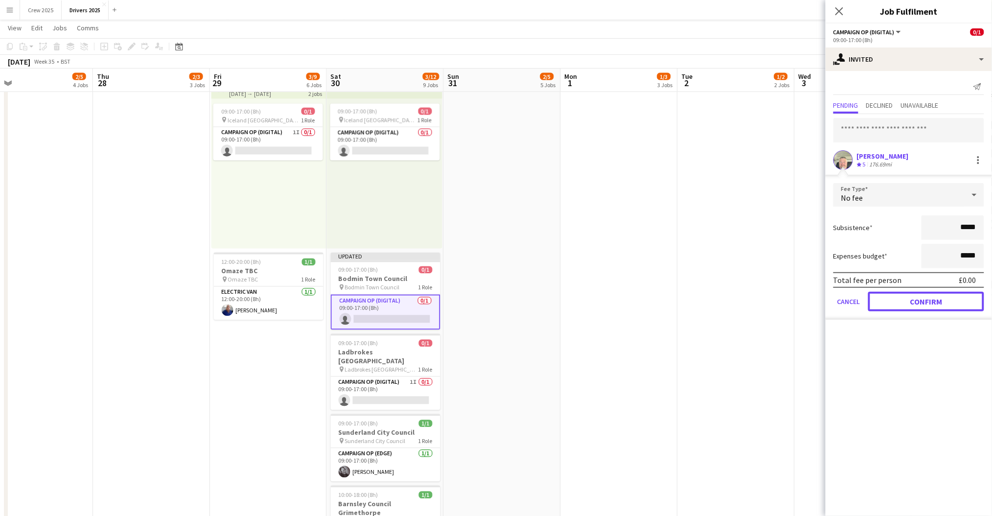
drag, startPoint x: 929, startPoint y: 298, endPoint x: 837, endPoint y: 281, distance: 93.5
click at [929, 298] on button "Confirm" at bounding box center [926, 302] width 116 height 20
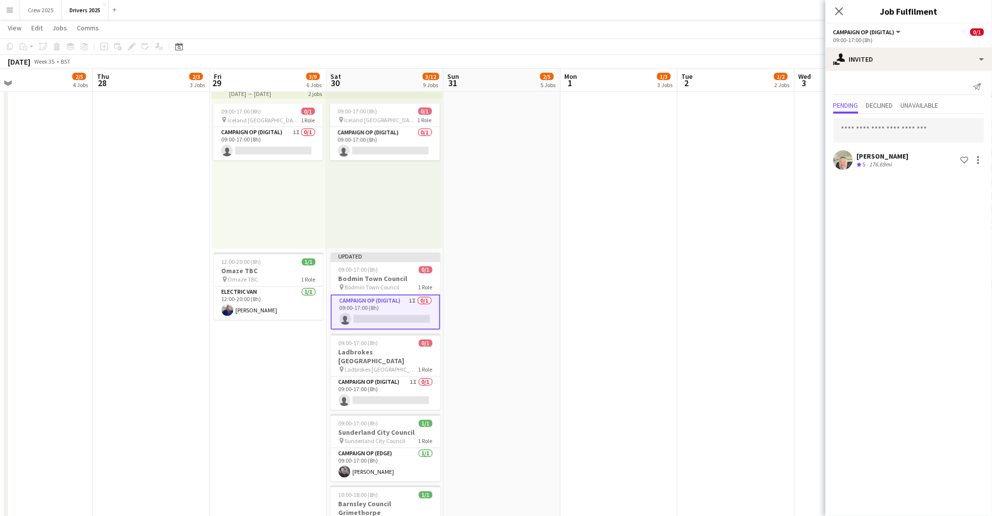
drag, startPoint x: 683, startPoint y: 249, endPoint x: 474, endPoint y: 258, distance: 209.2
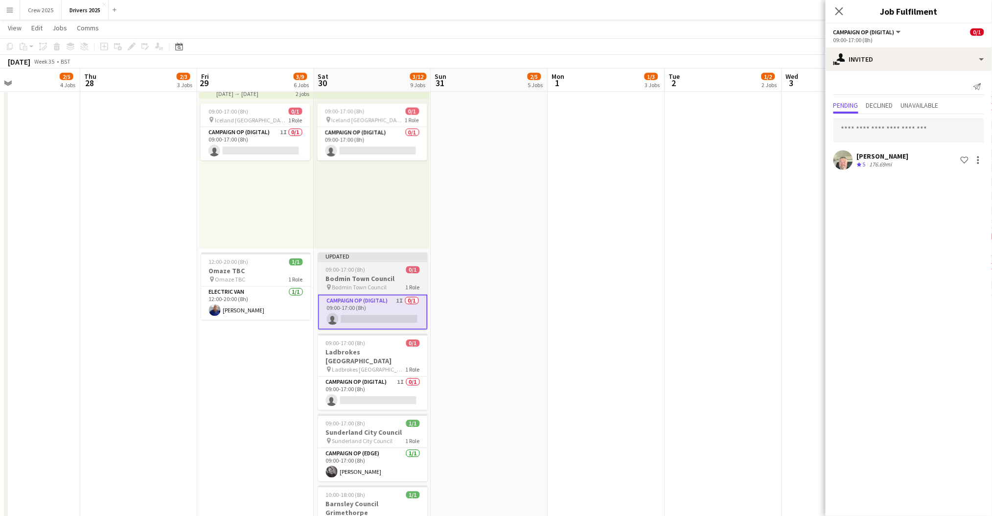
click at [380, 265] on app-job-card "Updated 09:00-17:00 (8h) 0/1 Bodmin Town Council pin Bodmin Town Council 1 Role…" at bounding box center [373, 291] width 110 height 77
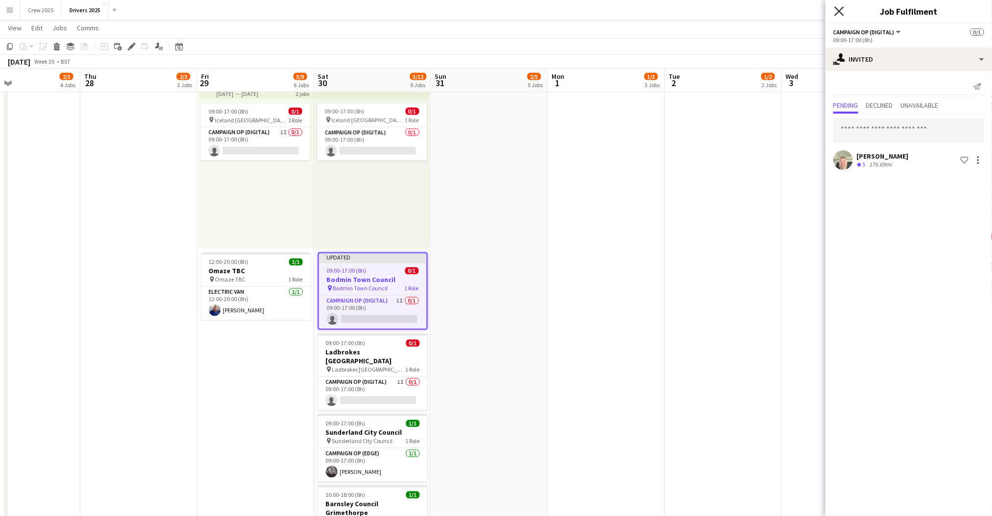
click at [840, 13] on icon at bounding box center [838, 10] width 9 height 9
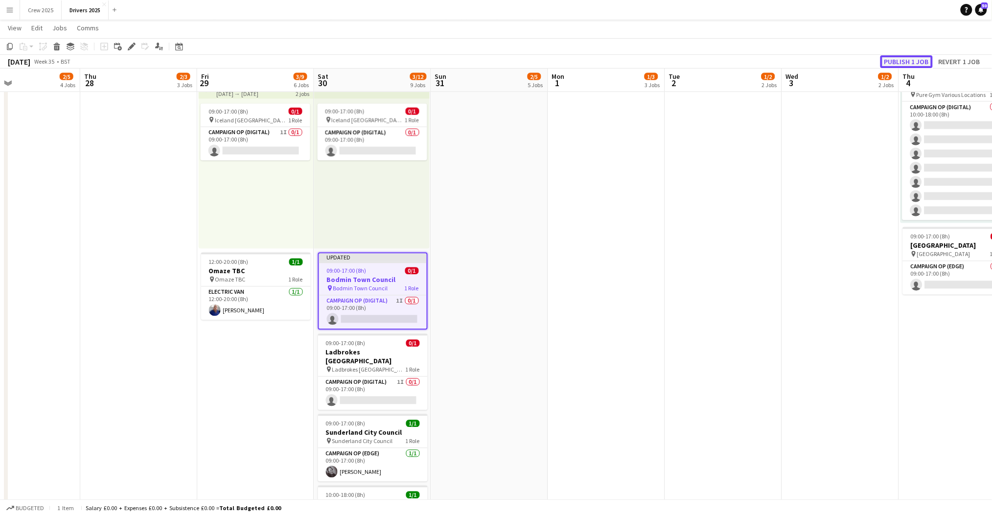
click at [907, 61] on button "Publish 1 job" at bounding box center [906, 61] width 52 height 13
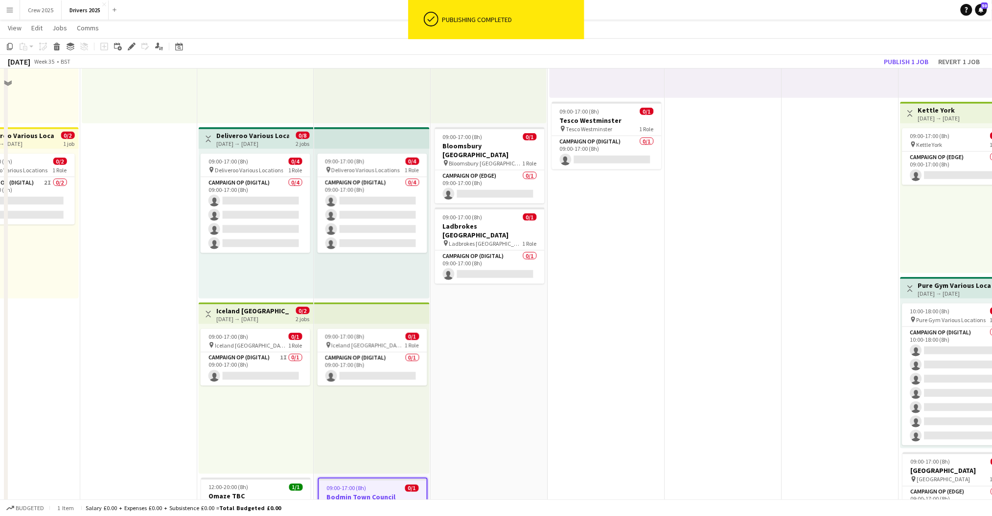
scroll to position [326, 0]
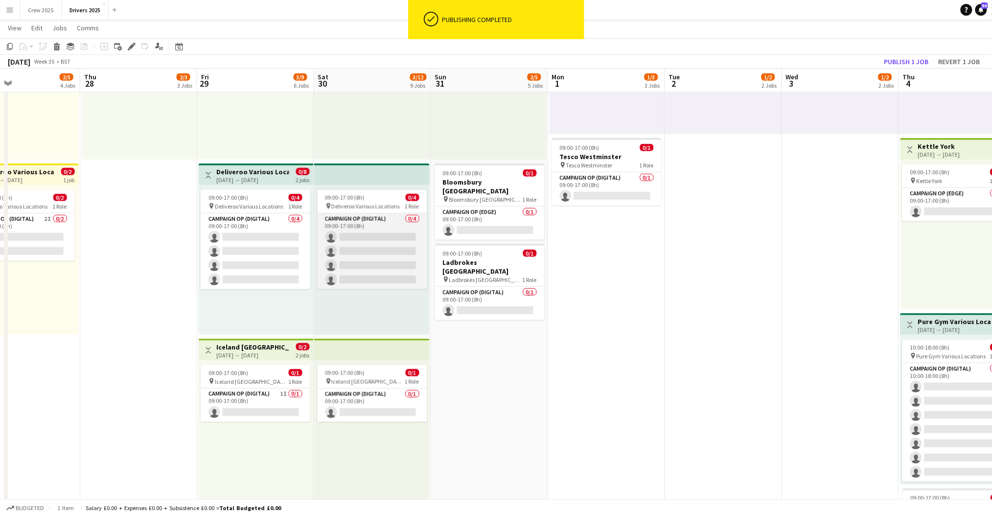
click at [365, 250] on app-card-role "Campaign Op (Digital) 0/4 09:00-17:00 (8h) single-neutral-actions single-neutra…" at bounding box center [373, 251] width 110 height 76
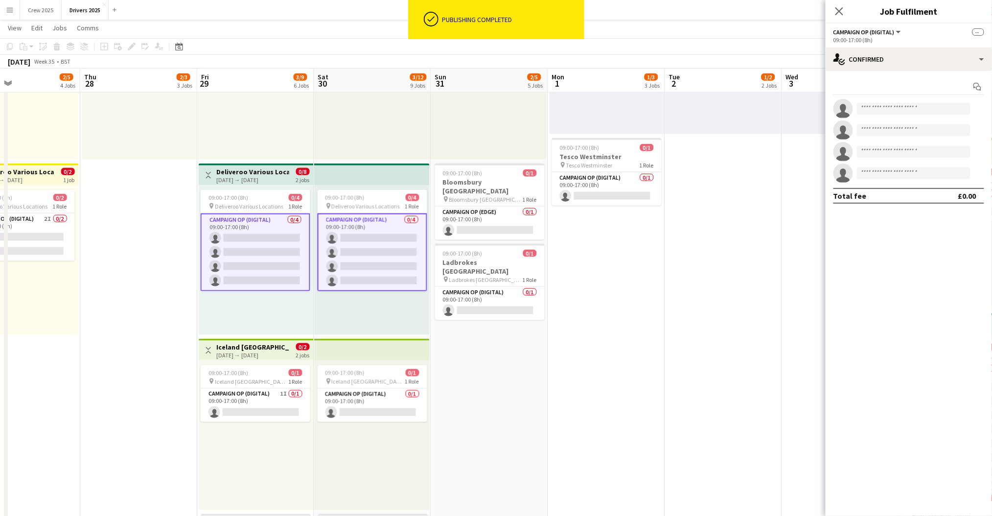
click at [357, 260] on app-card-role "Campaign Op (Digital) 0/4 09:00-17:00 (8h) single-neutral-actions single-neutra…" at bounding box center [373, 252] width 110 height 78
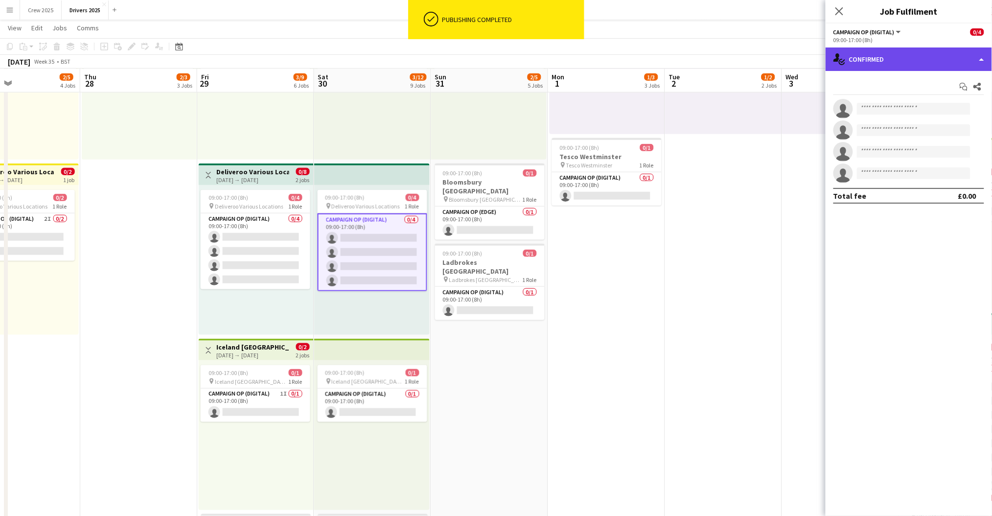
click at [871, 59] on div "single-neutral-actions-check-2 Confirmed" at bounding box center [909, 58] width 166 height 23
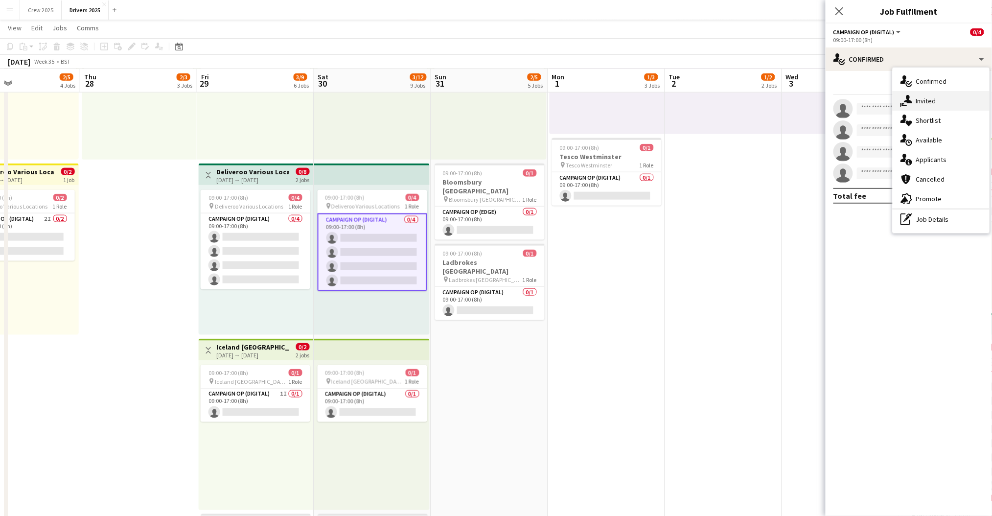
click at [933, 105] on div "single-neutral-actions-share-1 Invited" at bounding box center [941, 101] width 97 height 20
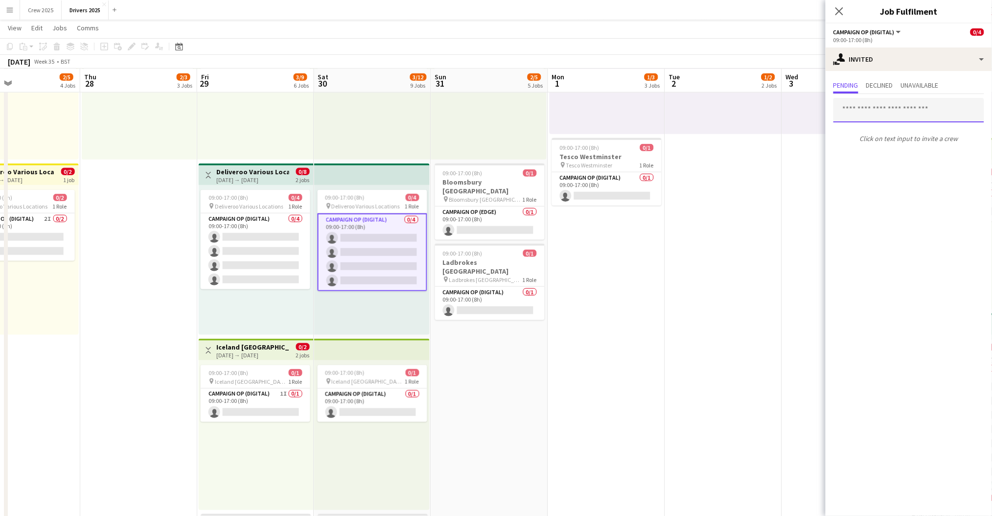
click at [866, 113] on input "text" at bounding box center [908, 110] width 151 height 24
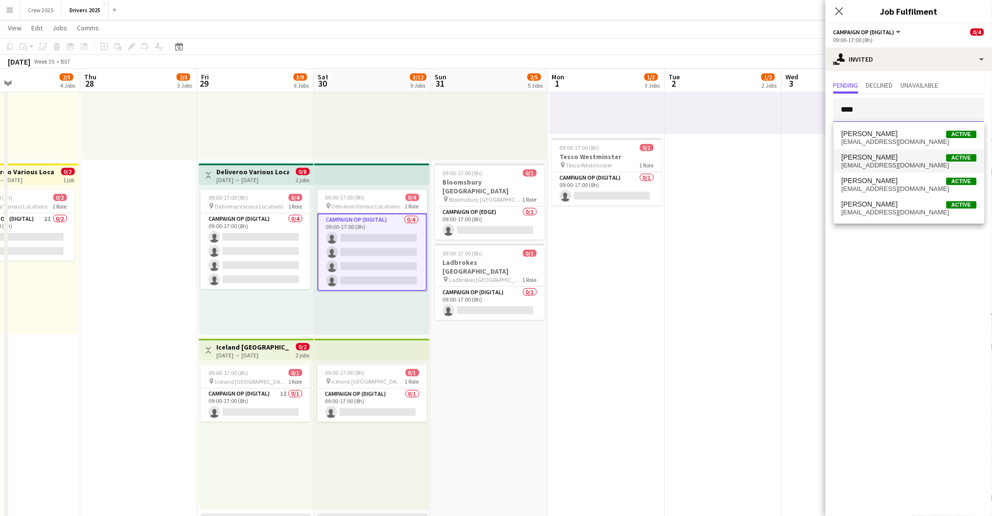
type input "****"
click at [880, 158] on span "Pete Gallagher" at bounding box center [870, 157] width 56 height 8
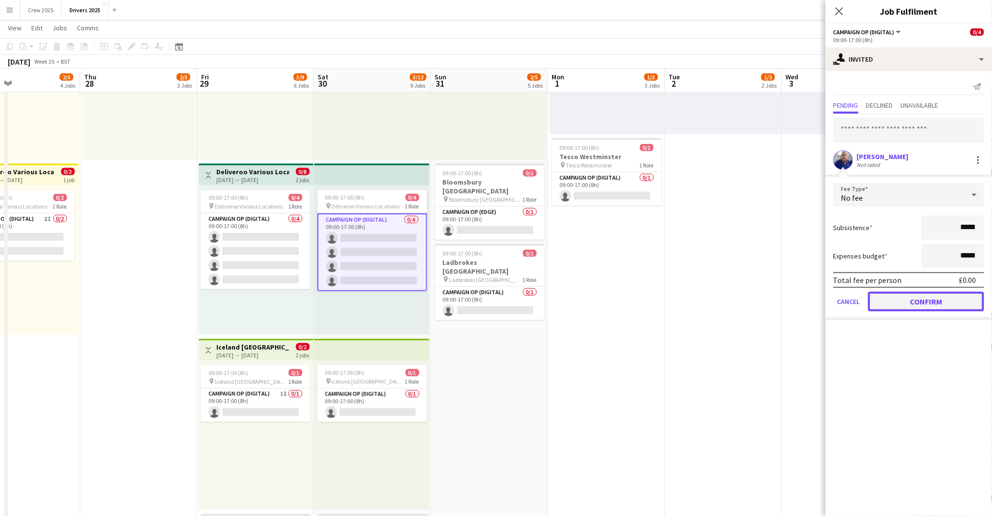
click at [928, 295] on button "Confirm" at bounding box center [926, 302] width 116 height 20
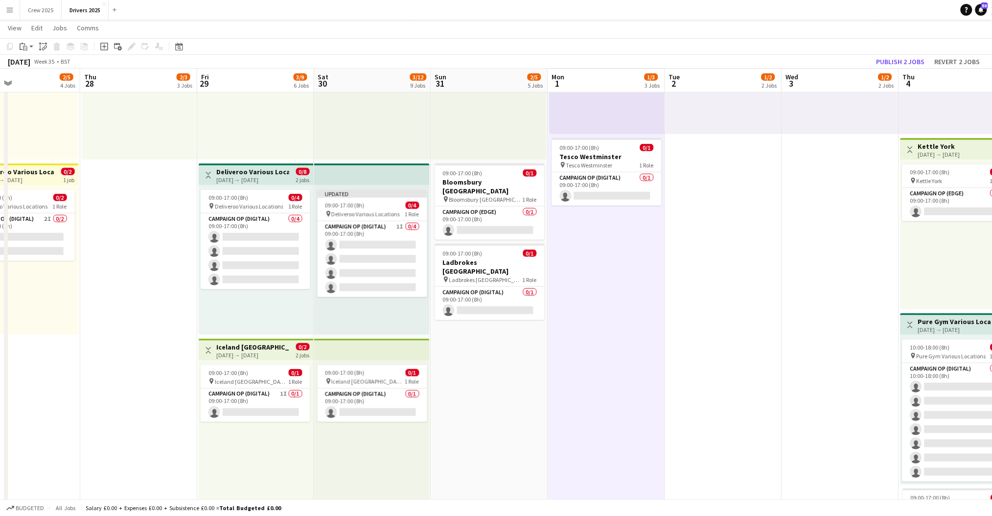
click at [220, 171] on h3 "Deliveroo Various Locations" at bounding box center [252, 171] width 73 height 9
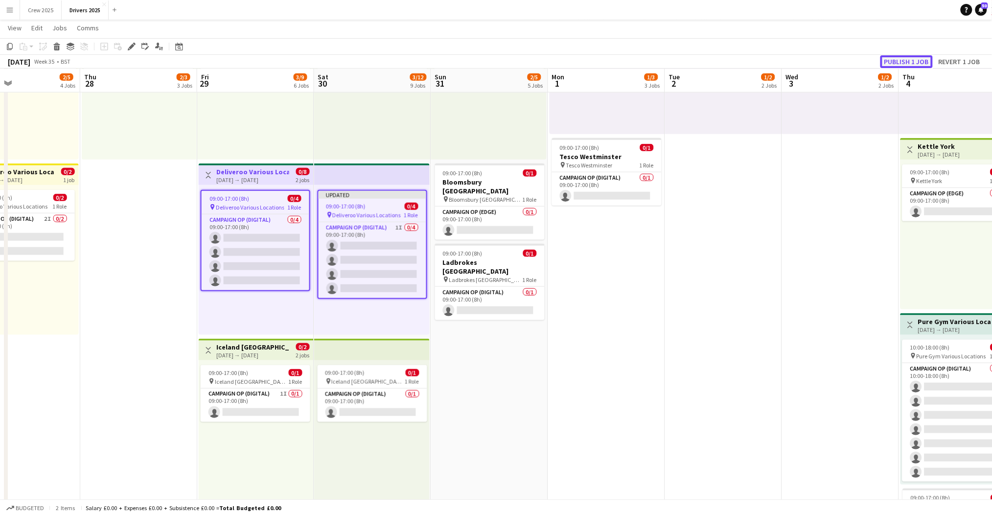
click at [902, 59] on button "Publish 1 job" at bounding box center [906, 61] width 52 height 13
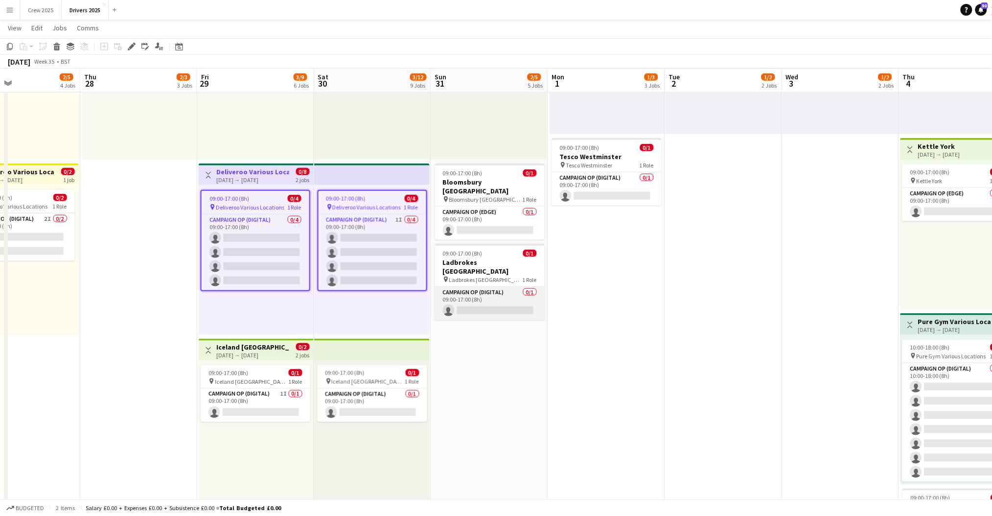
click at [488, 287] on app-card-role "Campaign Op (Digital) 0/1 09:00-17:00 (8h) single-neutral-actions" at bounding box center [490, 303] width 110 height 33
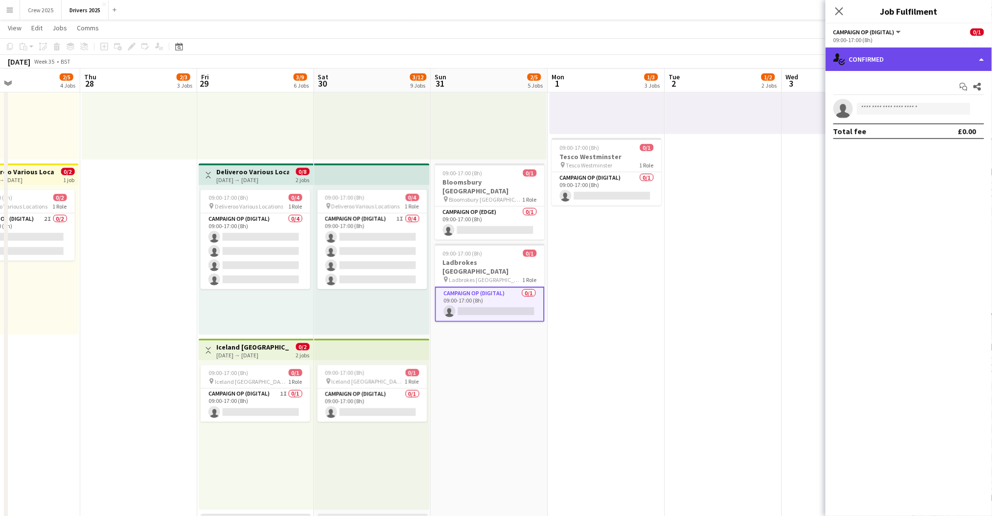
click at [928, 60] on div "single-neutral-actions-check-2 Confirmed" at bounding box center [909, 58] width 166 height 23
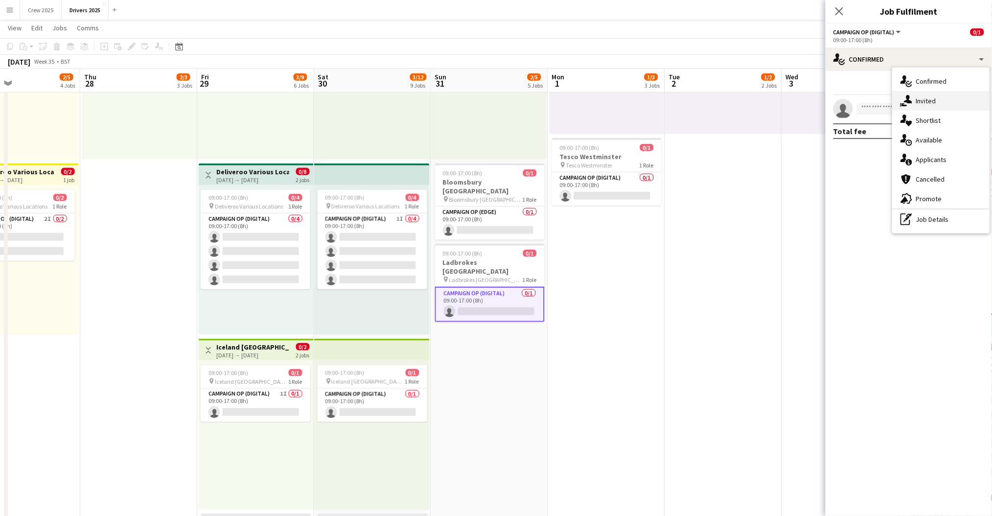
click at [927, 101] on div "single-neutral-actions-share-1 Invited" at bounding box center [941, 101] width 97 height 20
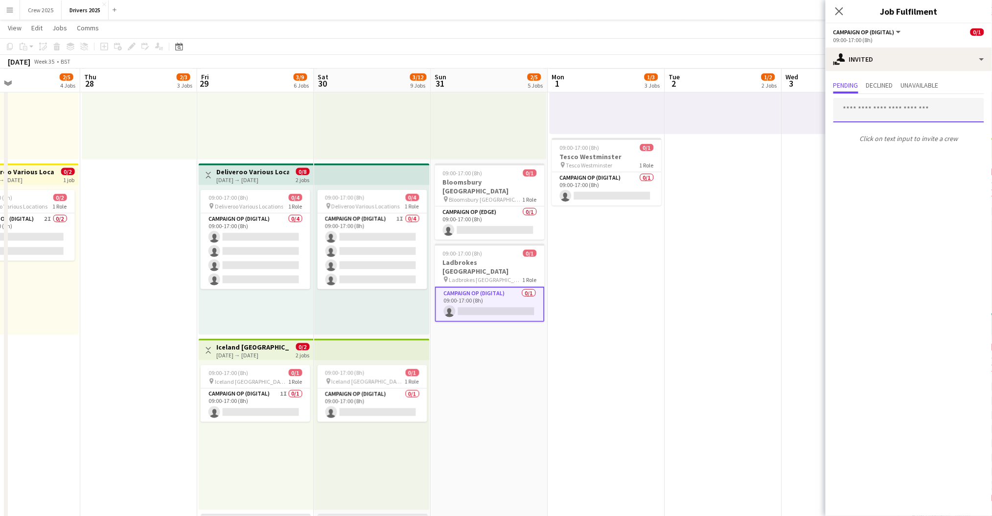
click at [880, 113] on input "text" at bounding box center [908, 110] width 151 height 24
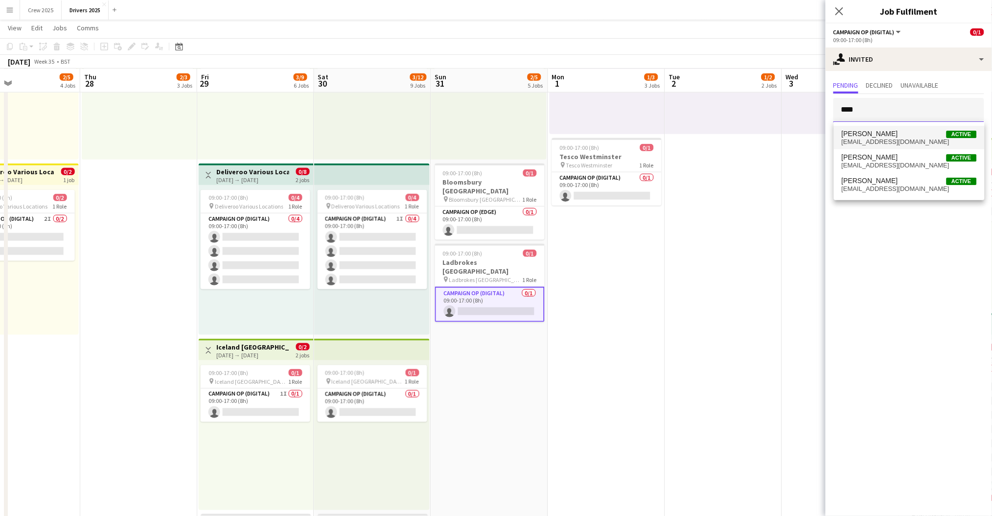
type input "****"
click at [874, 130] on span "Chris Harris" at bounding box center [870, 134] width 56 height 8
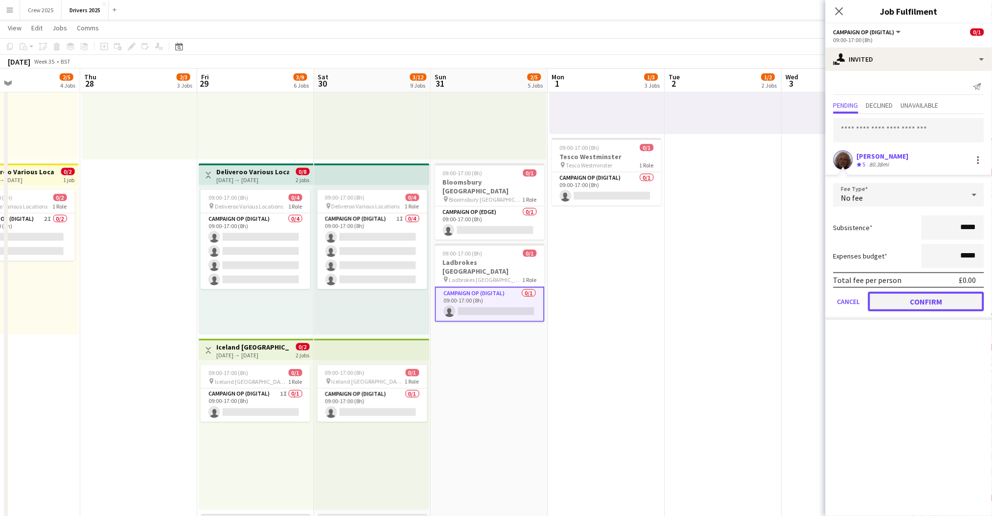
click at [906, 301] on button "Confirm" at bounding box center [926, 302] width 116 height 20
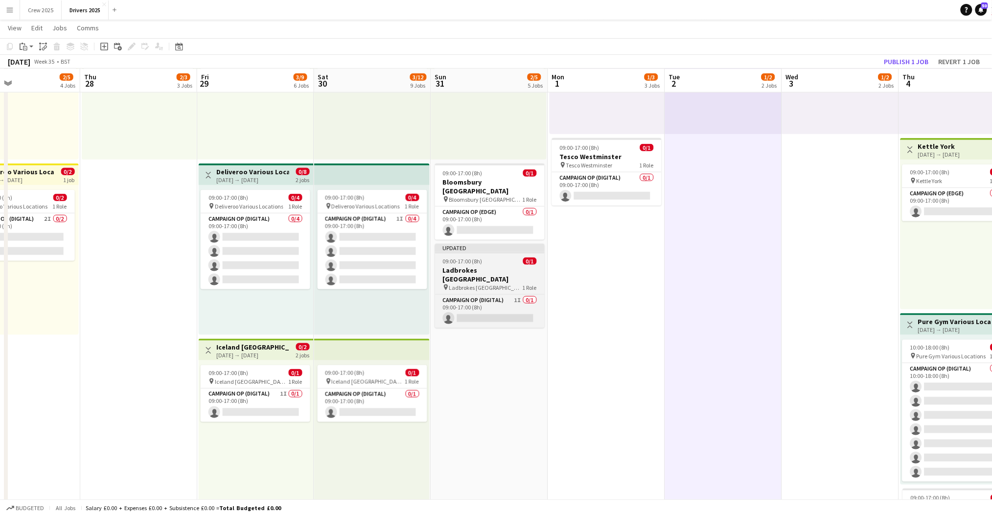
click at [491, 257] on div "09:00-17:00 (8h) 0/1" at bounding box center [490, 260] width 110 height 7
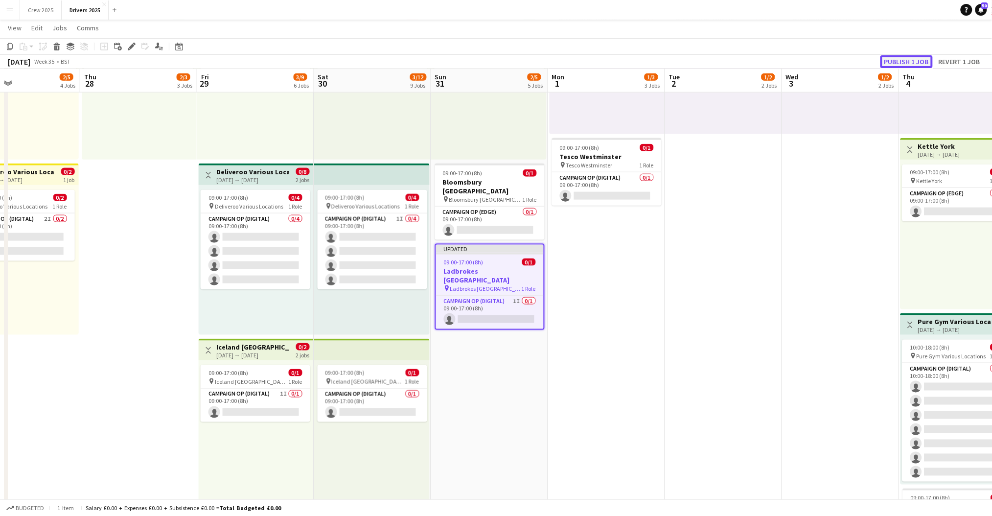
click at [902, 60] on button "Publish 1 job" at bounding box center [906, 61] width 52 height 13
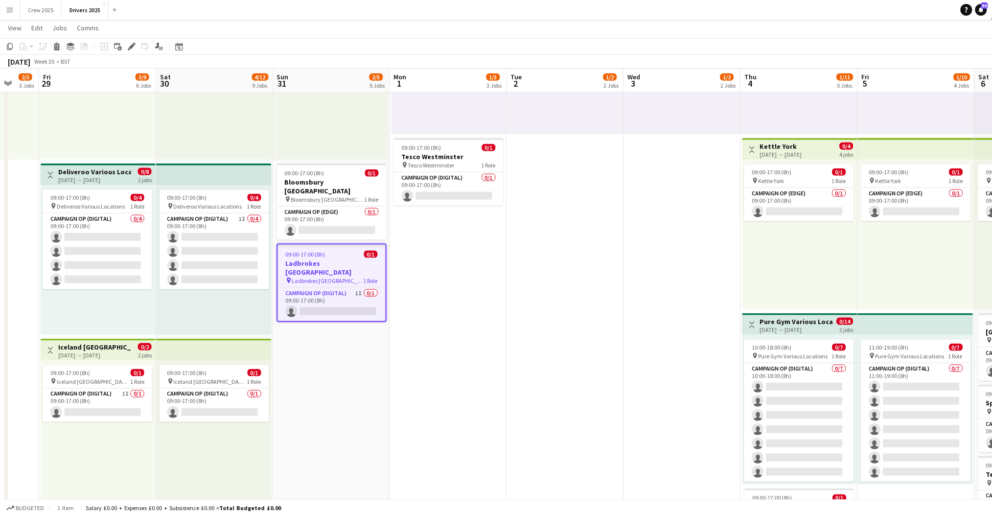
drag, startPoint x: 565, startPoint y: 391, endPoint x: 470, endPoint y: 382, distance: 95.3
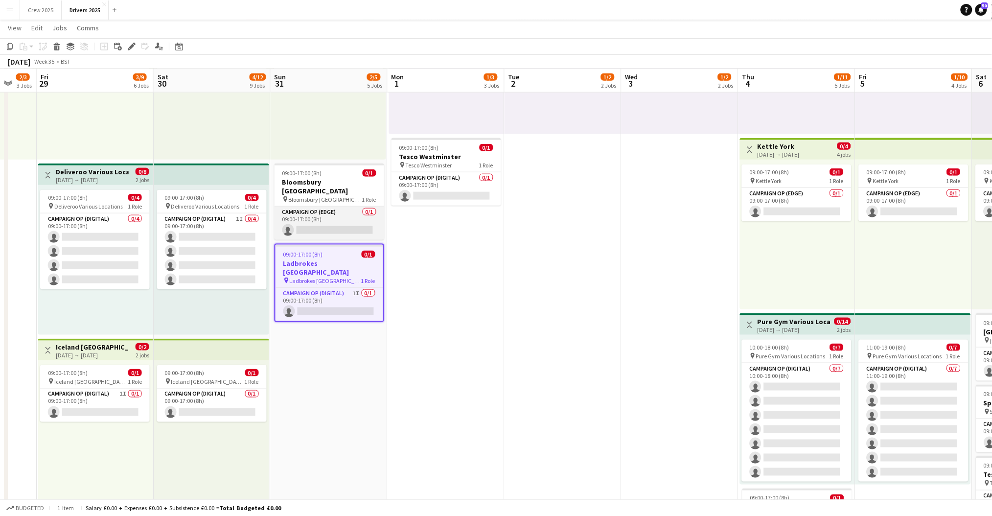
click at [327, 212] on app-card-role "Campaign Op (Edge) 0/1 09:00-17:00 (8h) single-neutral-actions" at bounding box center [330, 223] width 110 height 33
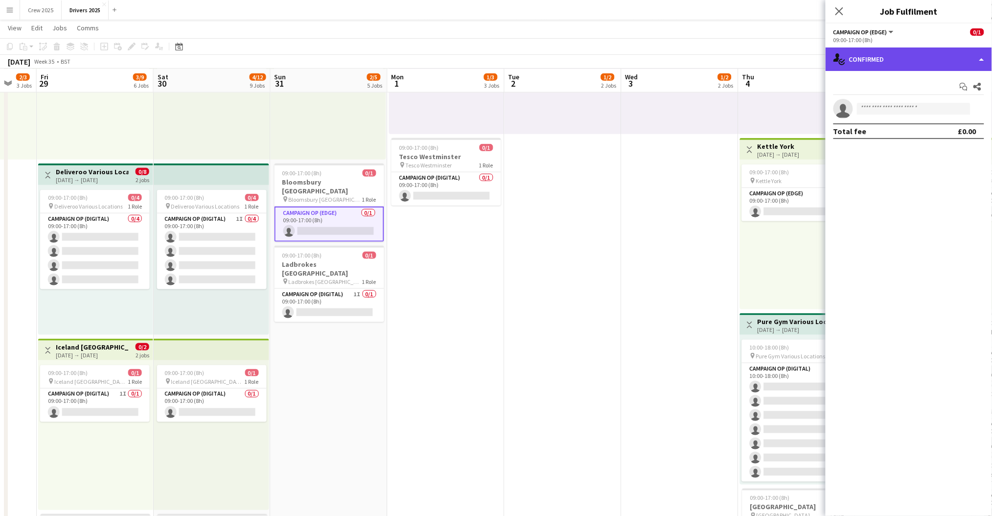
click at [858, 62] on div "single-neutral-actions-check-2 Confirmed" at bounding box center [909, 58] width 166 height 23
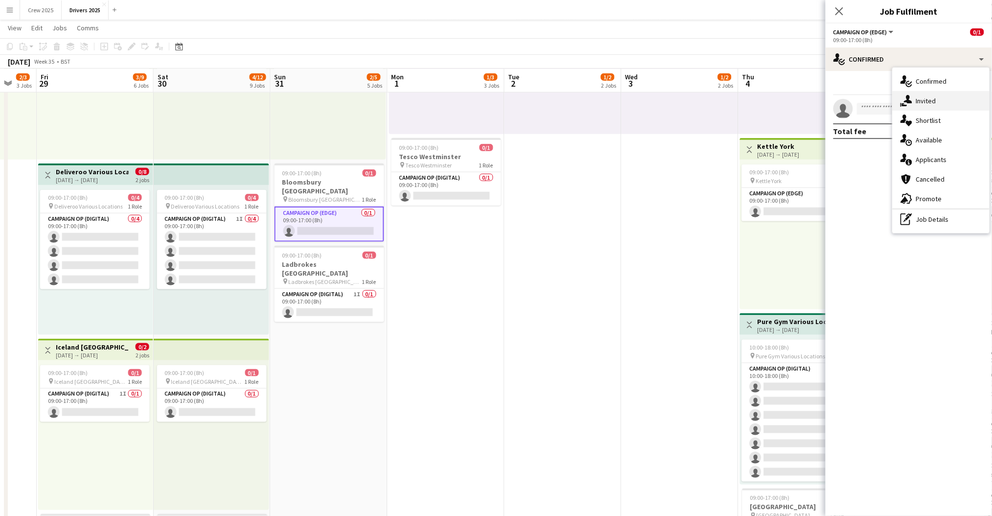
click at [895, 100] on div "single-neutral-actions-share-1 Invited" at bounding box center [941, 101] width 97 height 20
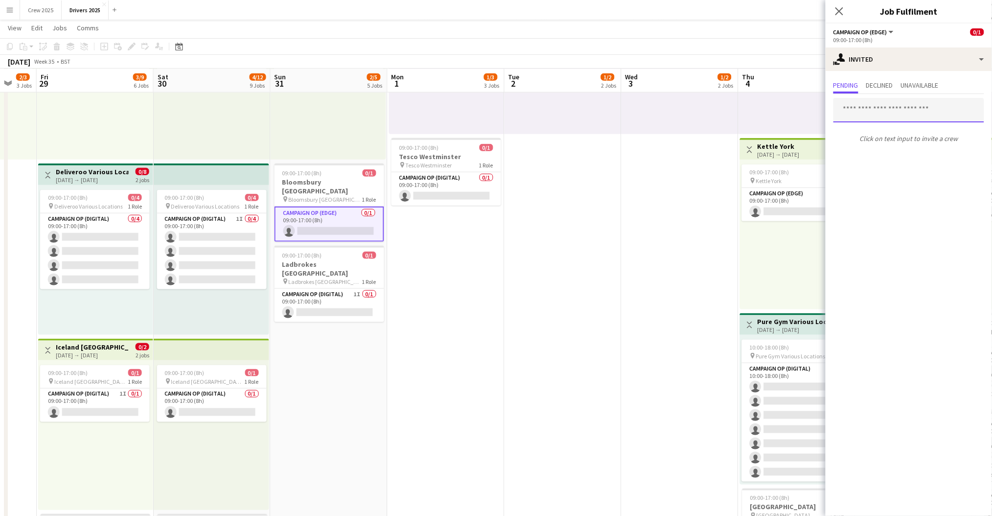
click at [882, 116] on input "text" at bounding box center [908, 110] width 151 height 24
type input "*****"
click at [891, 158] on mat-expansion-panel "user-plus Invited Pending Declined Unavailable ***** Click on text input to inv…" at bounding box center [909, 293] width 166 height 445
click at [893, 108] on input "*****" at bounding box center [908, 110] width 151 height 24
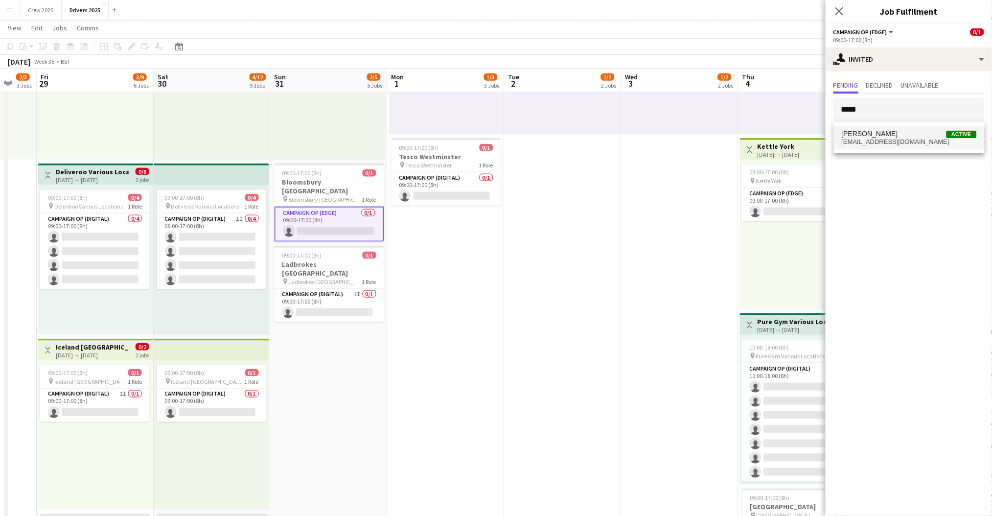
click at [876, 129] on mat-option "Andrew Donaldson Active adonaldson@mmediagroup.co.uk" at bounding box center [909, 137] width 151 height 23
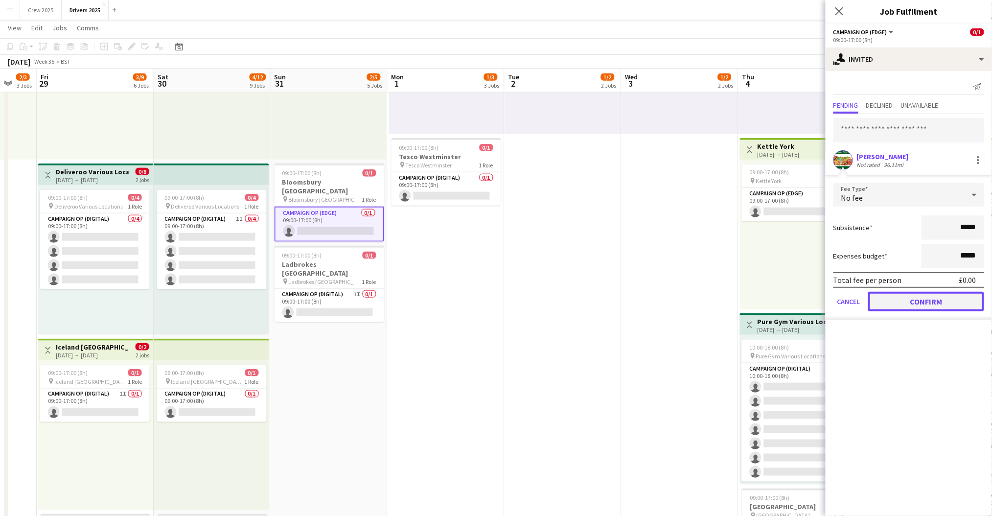
click at [949, 301] on button "Confirm" at bounding box center [926, 302] width 116 height 20
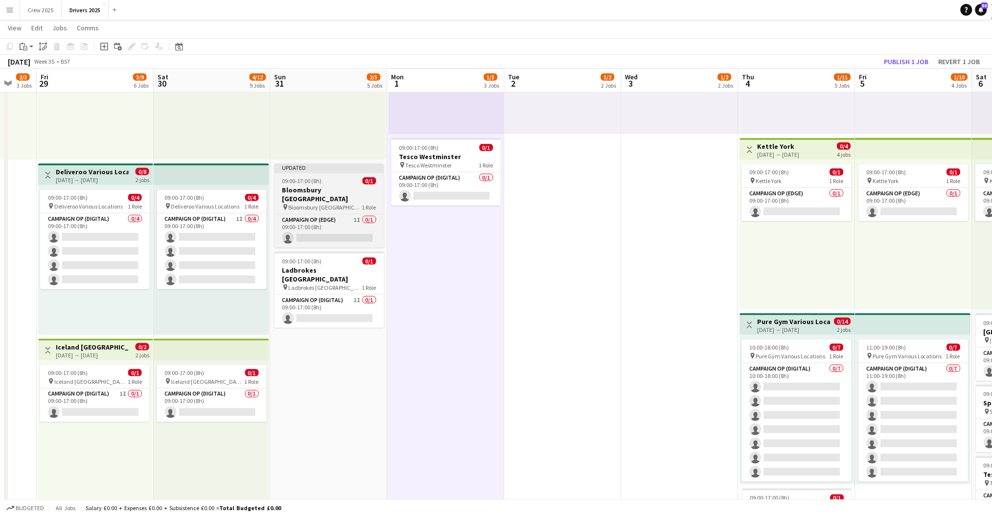
click at [320, 173] on app-job-card "Updated 09:00-17:00 (8h) 0/1 Bloomsbury London pin Bloomsbury London 1 Role Cam…" at bounding box center [330, 205] width 110 height 84
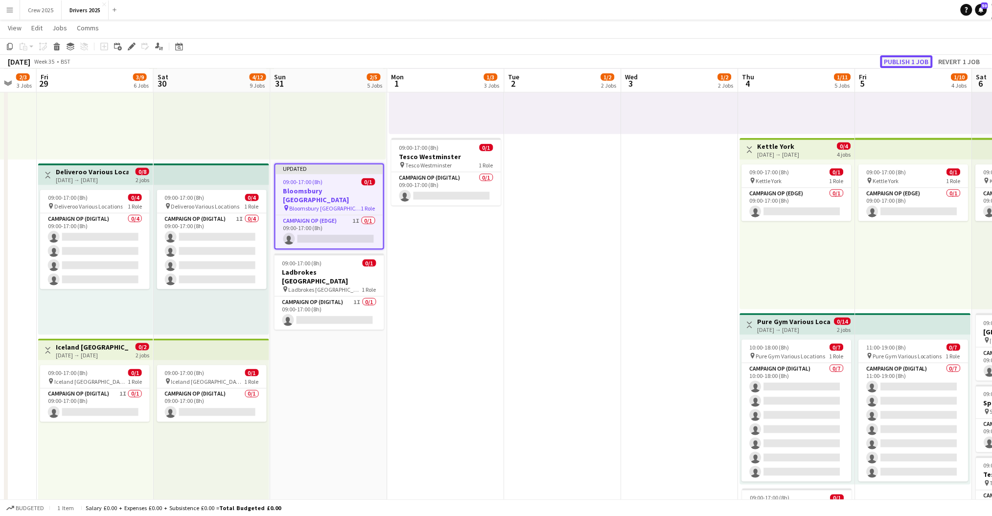
click at [909, 61] on button "Publish 1 job" at bounding box center [906, 61] width 52 height 13
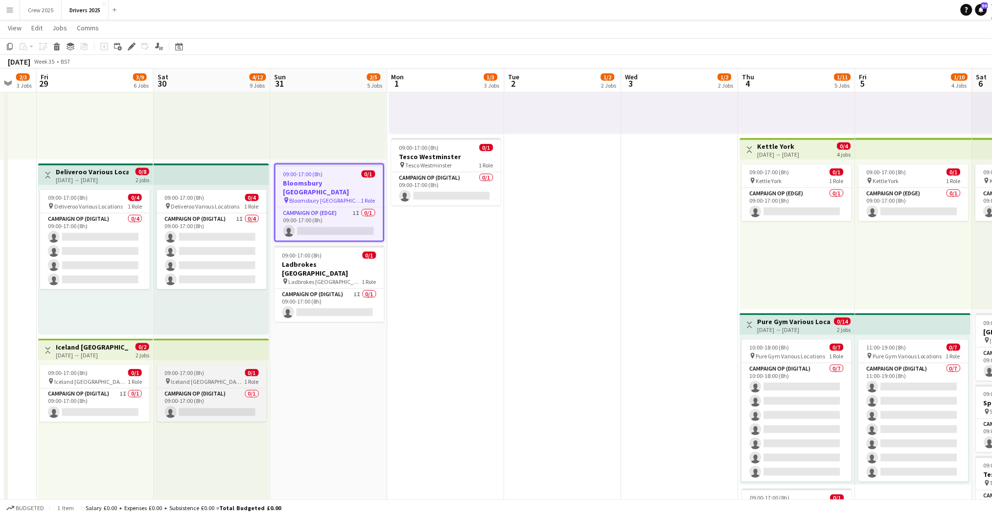
click at [209, 384] on div "pin Iceland Leeds 1 Role" at bounding box center [212, 381] width 110 height 8
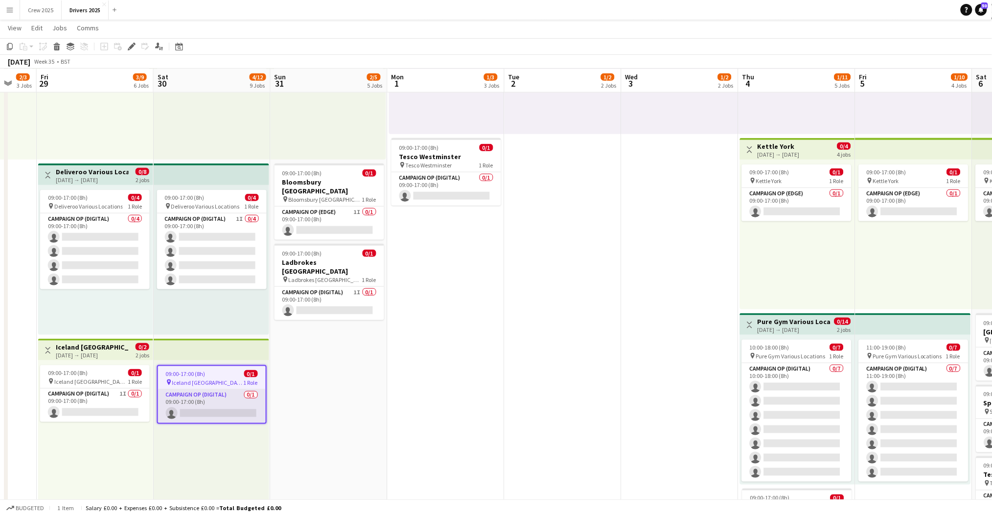
click at [196, 415] on app-card-role "Campaign Op (Digital) 0/1 09:00-17:00 (8h) single-neutral-actions" at bounding box center [212, 406] width 108 height 33
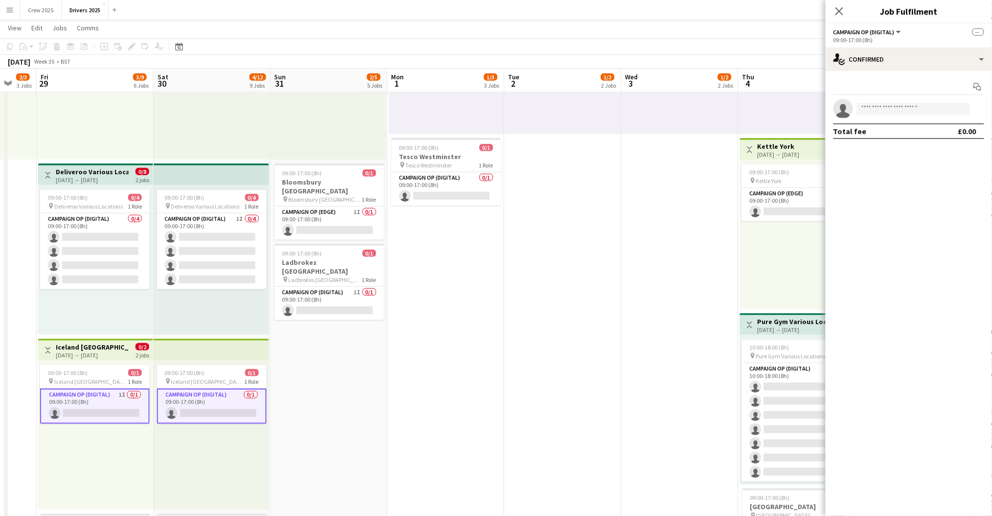
click at [208, 409] on app-card-role "Campaign Op (Digital) 0/1 09:00-17:00 (8h) single-neutral-actions" at bounding box center [212, 406] width 110 height 35
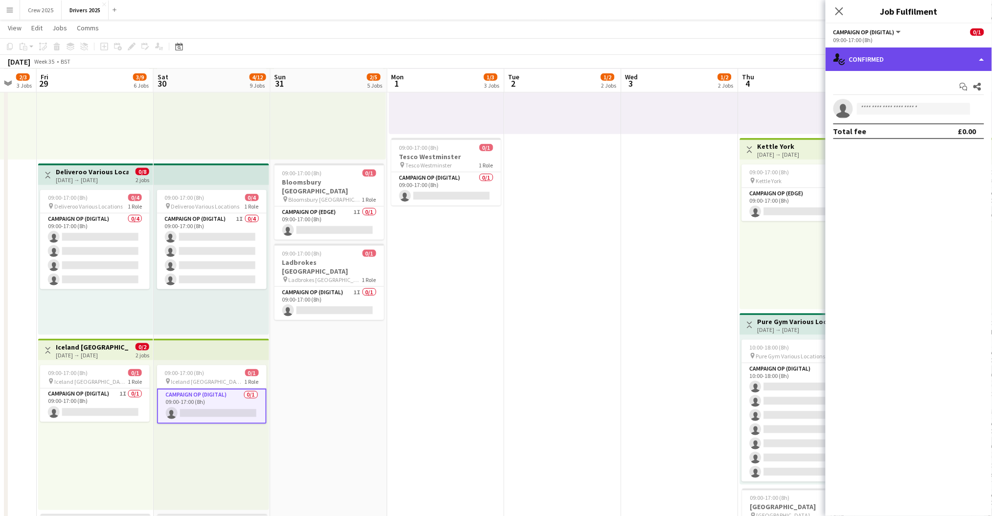
click at [855, 63] on div "single-neutral-actions-check-2 Confirmed" at bounding box center [909, 58] width 166 height 23
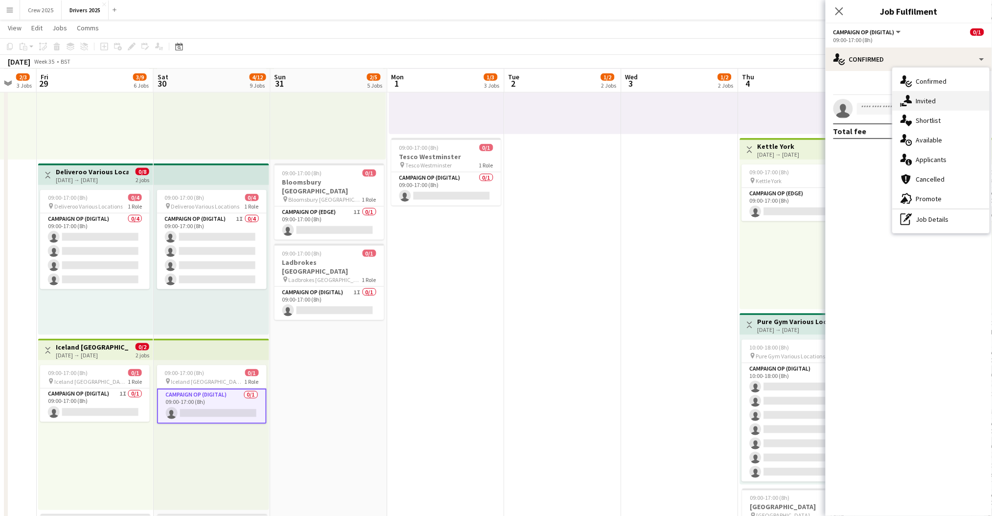
click at [906, 99] on icon "single-neutral-actions-share-1" at bounding box center [907, 101] width 12 height 12
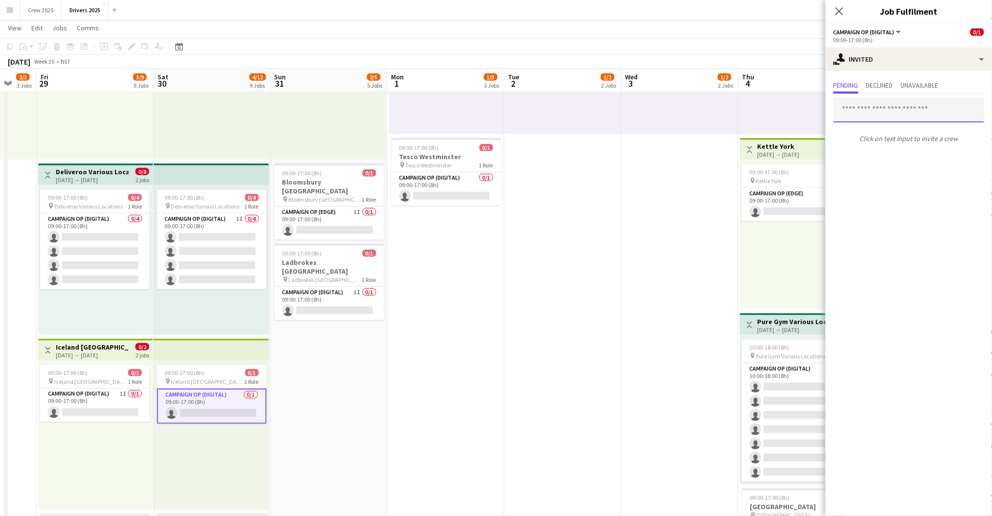
click at [875, 108] on input "text" at bounding box center [908, 110] width 151 height 24
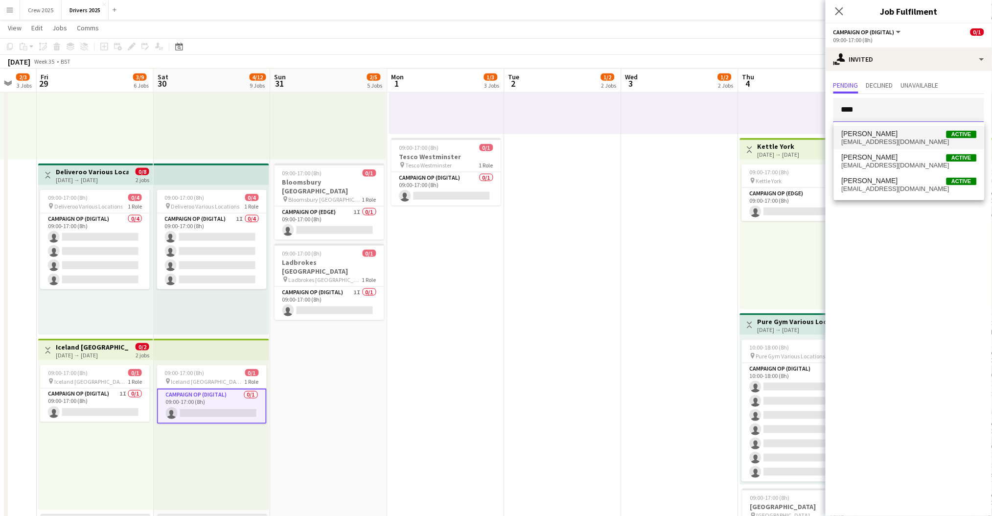
type input "****"
click at [872, 130] on span "John Hamblett" at bounding box center [870, 134] width 56 height 8
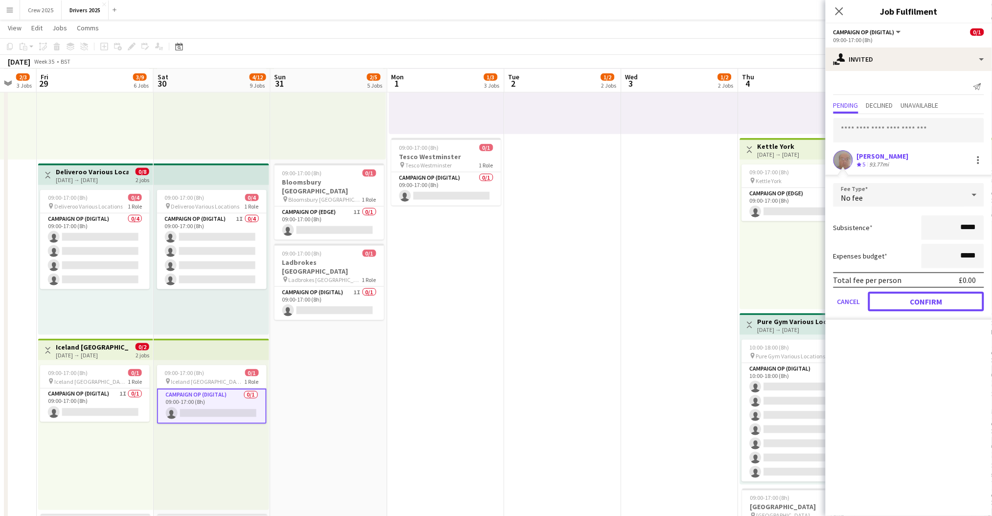
click at [939, 294] on button "Confirm" at bounding box center [926, 302] width 116 height 20
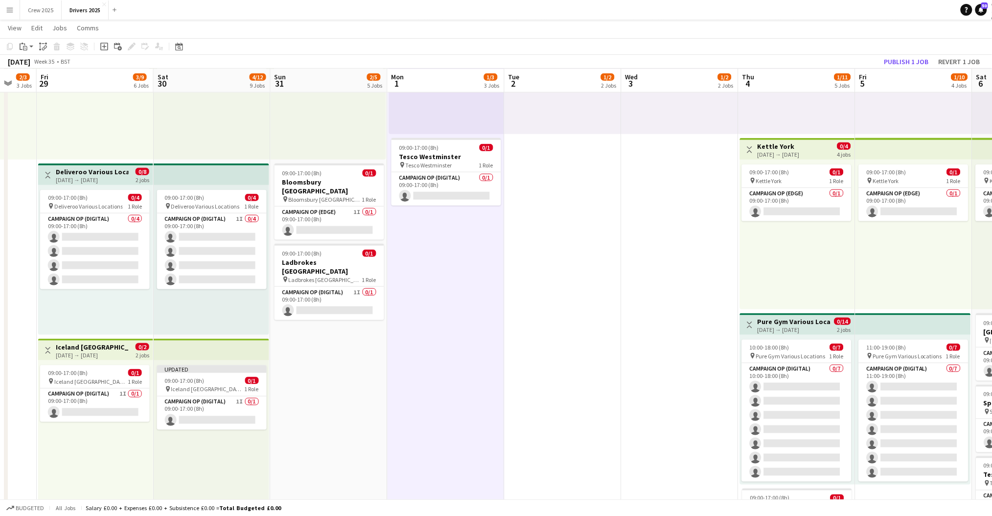
click at [110, 355] on div "29-08-2025 → 30-08-2025" at bounding box center [92, 354] width 73 height 7
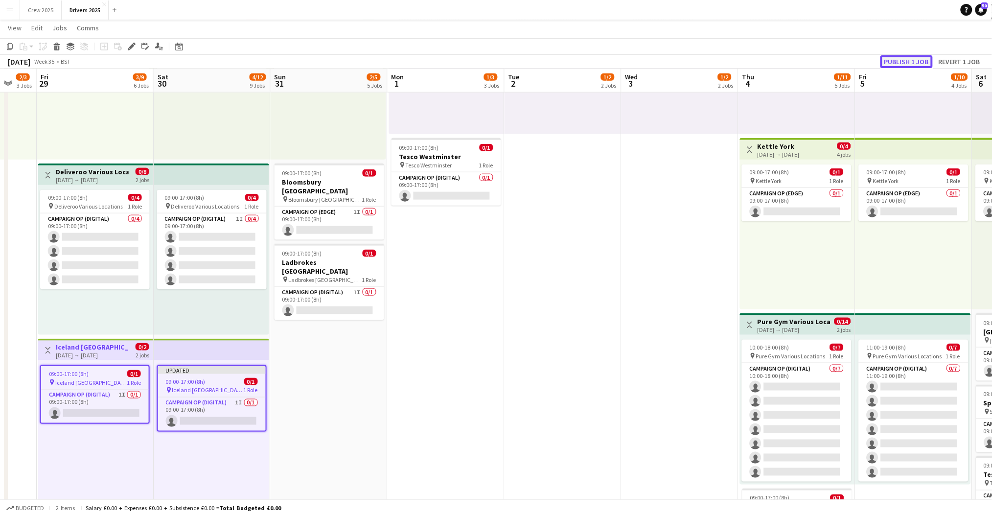
click at [911, 59] on button "Publish 1 job" at bounding box center [906, 61] width 52 height 13
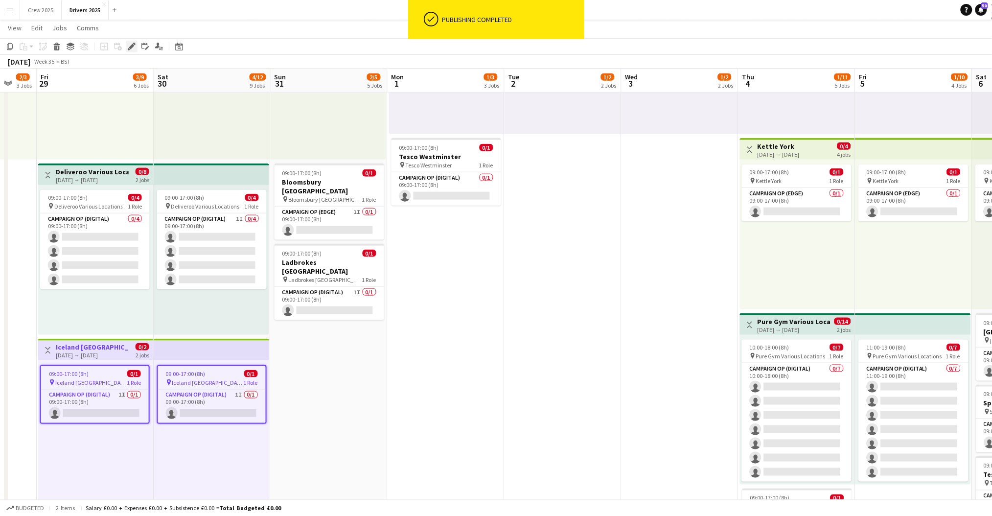
click at [130, 51] on div "Edit" at bounding box center [132, 47] width 12 height 12
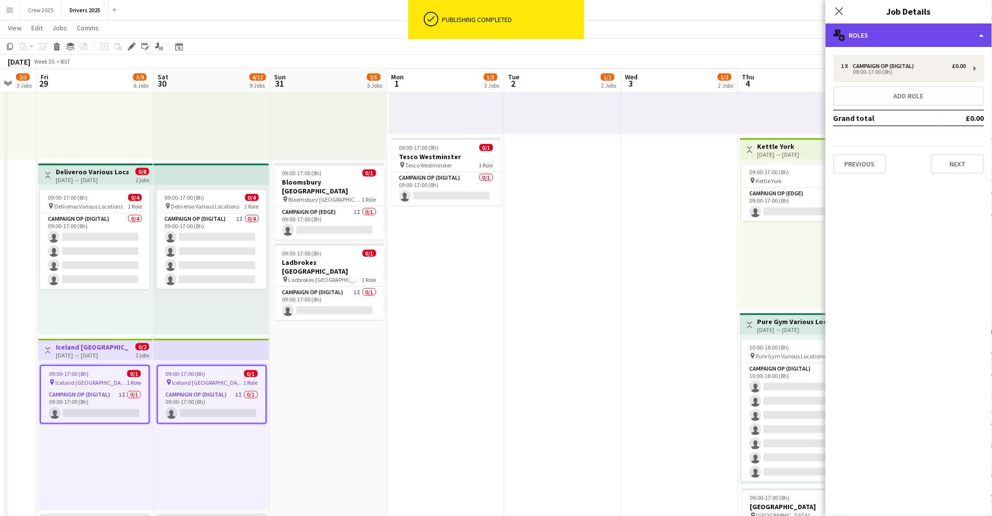
click at [893, 39] on div "multiple-users-add Roles" at bounding box center [909, 34] width 166 height 23
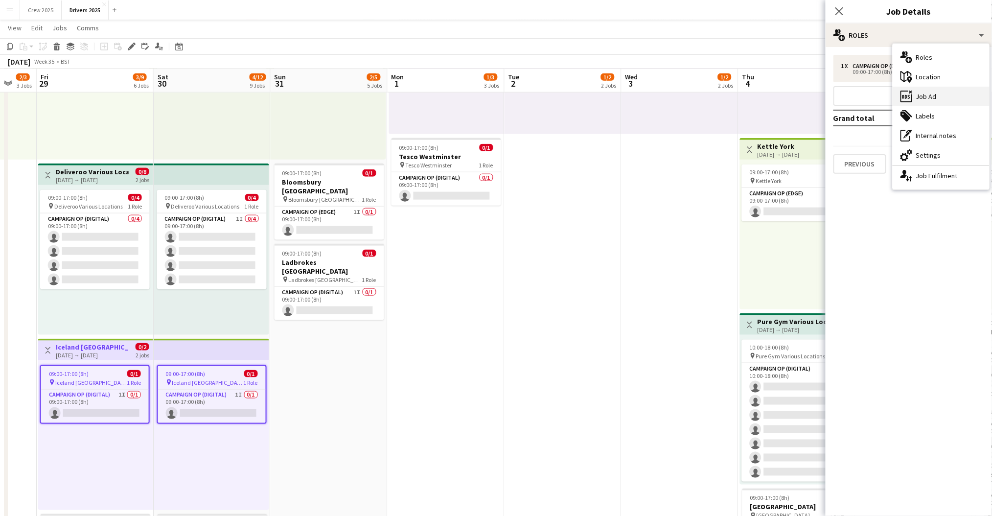
click at [957, 96] on div "ads-window Job Ad" at bounding box center [941, 97] width 97 height 20
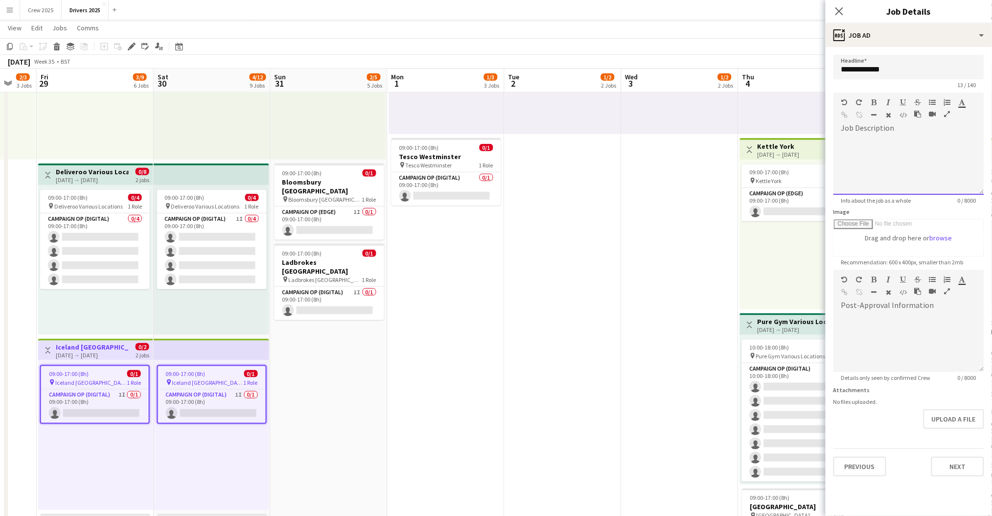
click at [913, 146] on div at bounding box center [908, 165] width 151 height 59
click at [850, 175] on div "**********" at bounding box center [908, 170] width 135 height 10
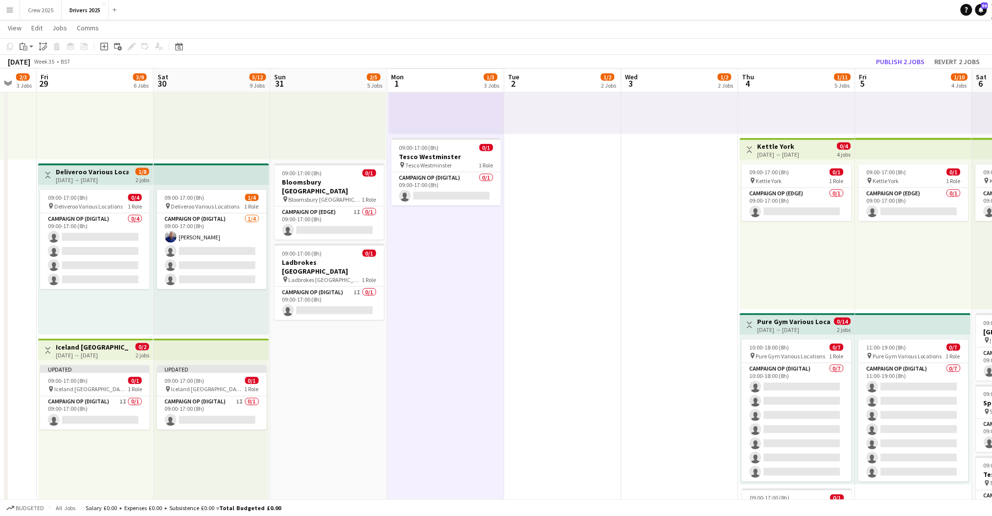
click at [85, 351] on div "29-08-2025 → 30-08-2025" at bounding box center [92, 354] width 73 height 7
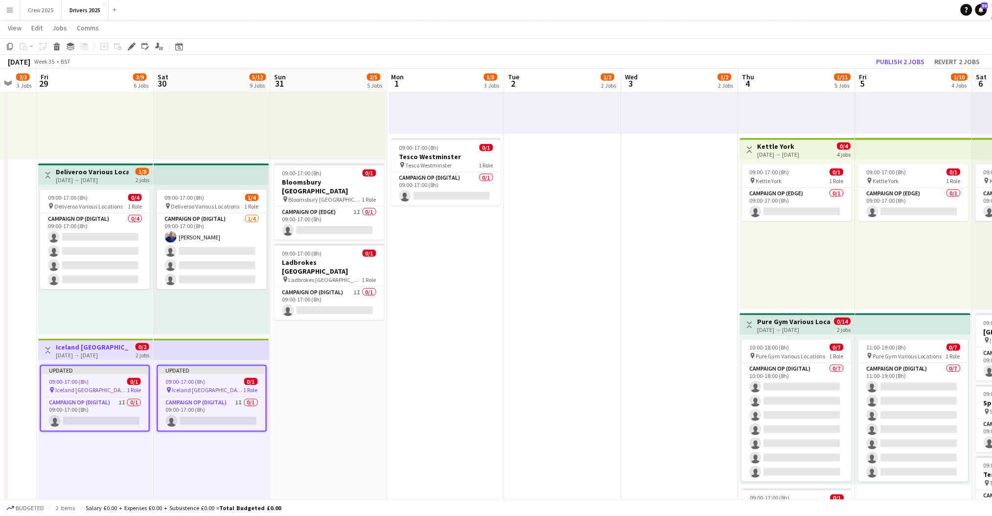
click at [891, 54] on app-toolbar "Copy Paste Paste Ctrl+V Paste with crew Ctrl+Shift+V Paste linked Job Delete Gr…" at bounding box center [496, 46] width 992 height 17
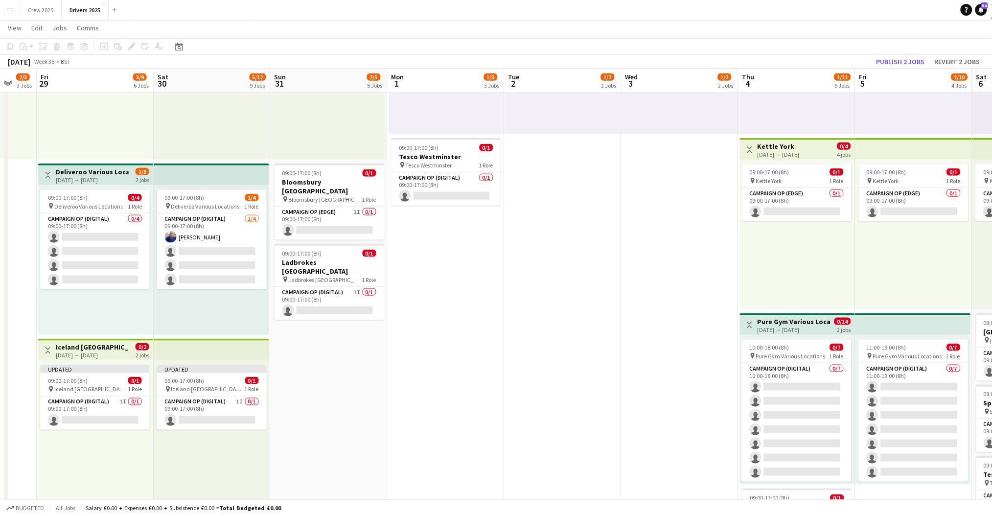
click at [46, 354] on button "Toggle View" at bounding box center [48, 351] width 12 height 12
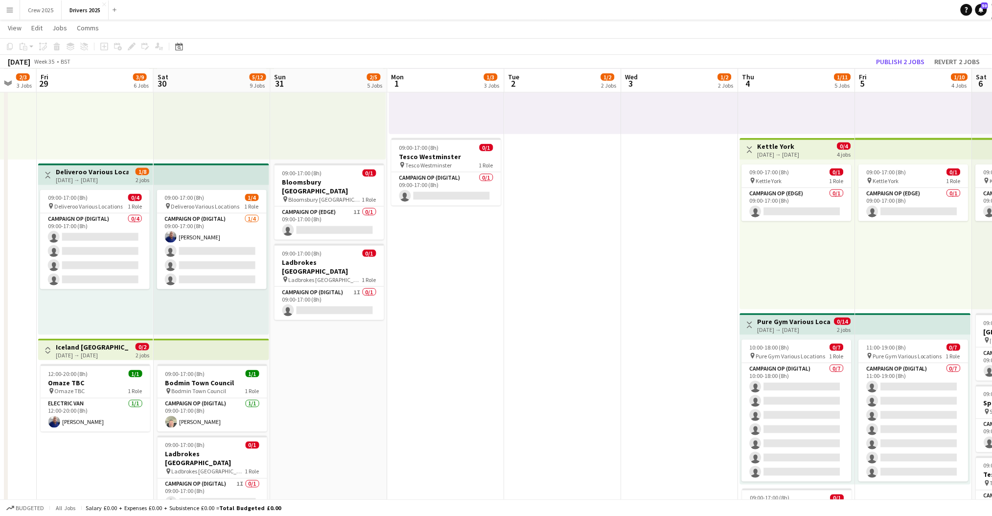
click at [99, 345] on h3 "Iceland Leeds" at bounding box center [92, 347] width 73 height 9
click at [72, 351] on div "29-08-2025 → 30-08-2025" at bounding box center [92, 354] width 73 height 7
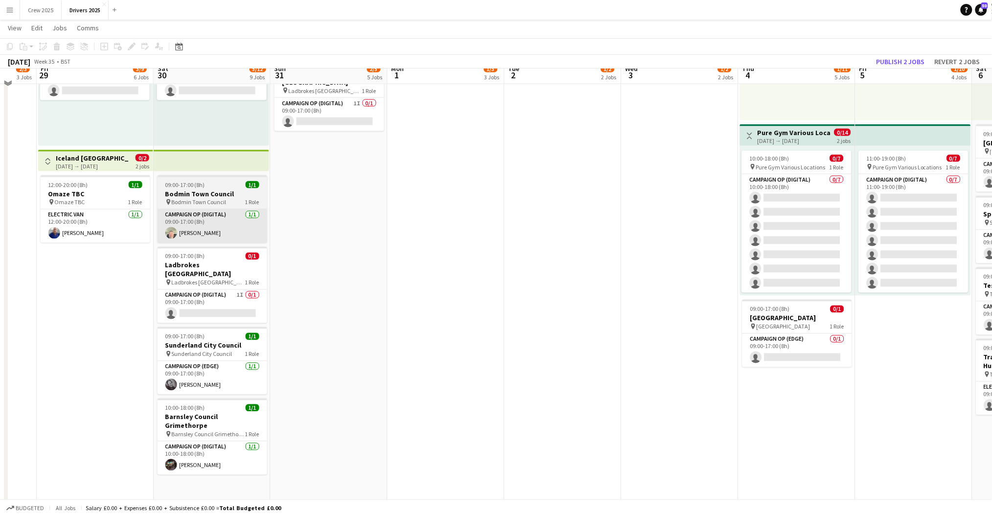
scroll to position [522, 0]
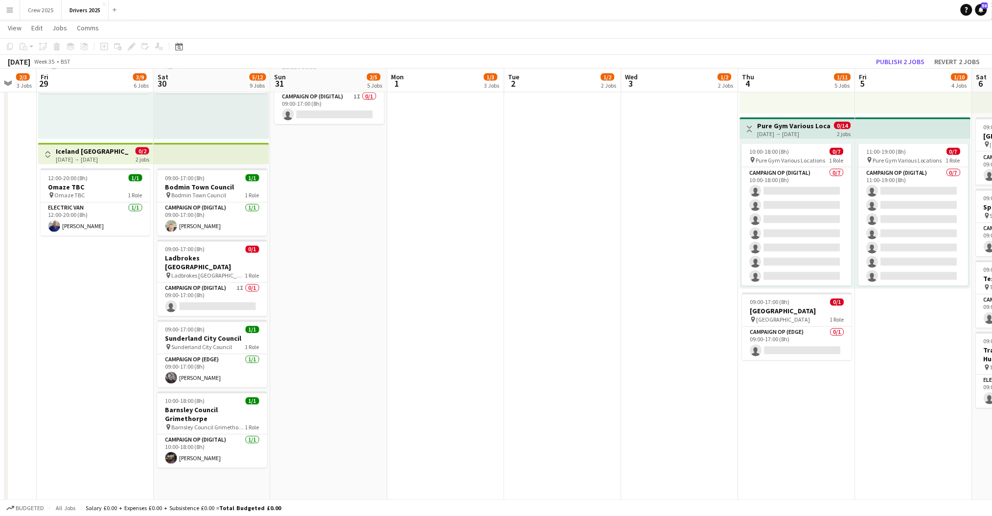
click at [49, 154] on app-icon "Toggle View" at bounding box center [48, 154] width 7 height 7
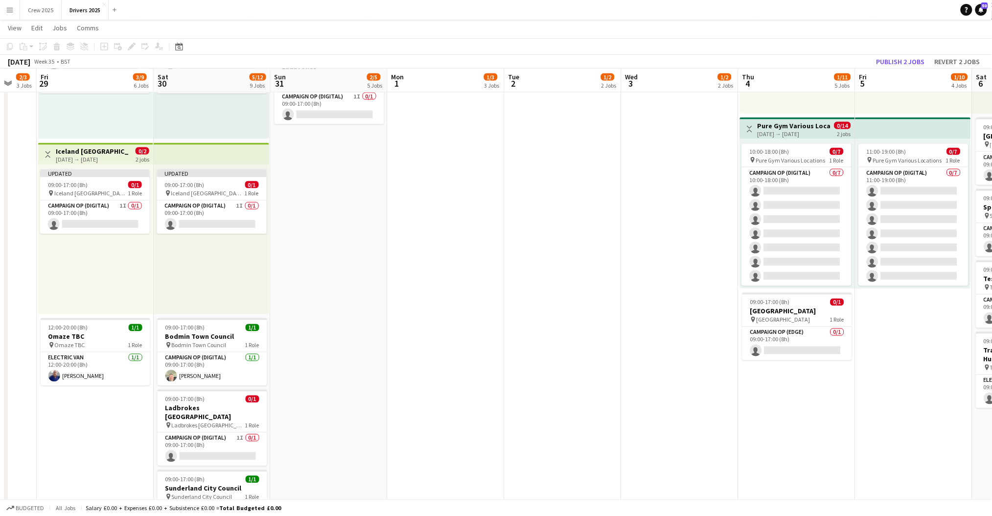
click at [89, 159] on div "29-08-2025 → 30-08-2025" at bounding box center [92, 159] width 73 height 7
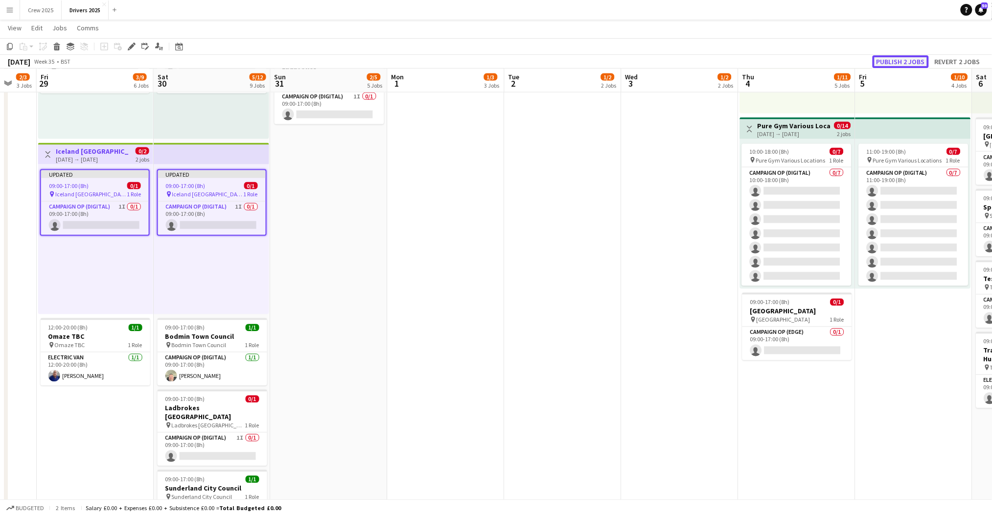
click at [885, 59] on button "Publish 2 jobs" at bounding box center [901, 61] width 56 height 13
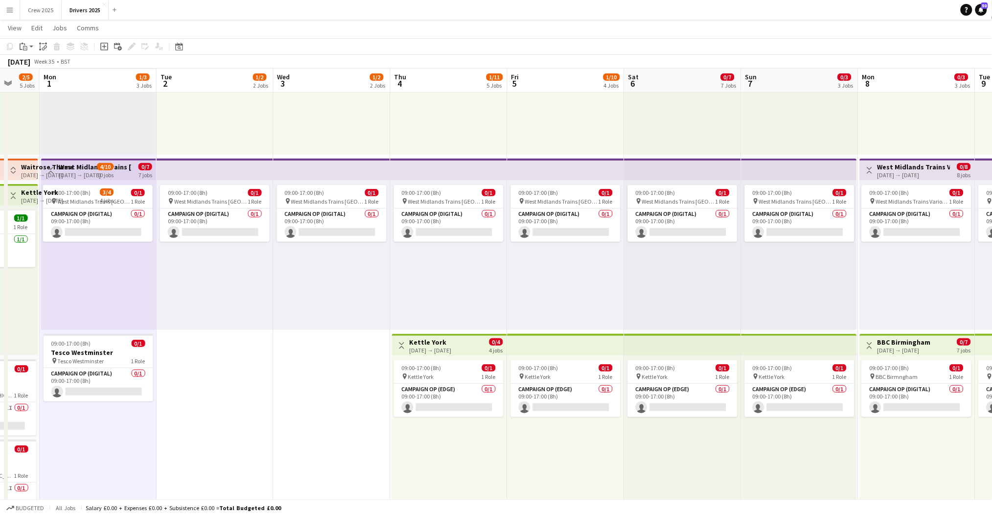
scroll to position [0, 340]
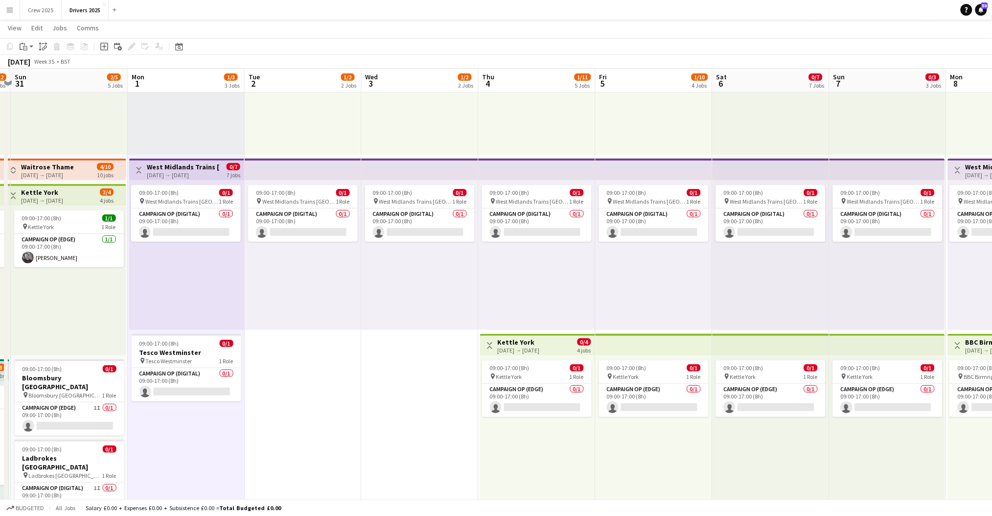
drag, startPoint x: 613, startPoint y: 358, endPoint x: 353, endPoint y: 370, distance: 260.1
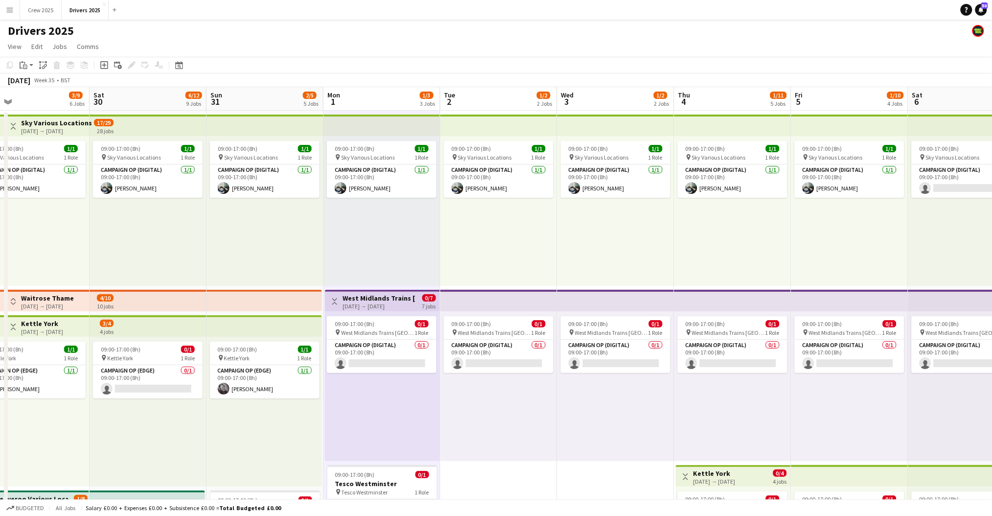
scroll to position [0, 265]
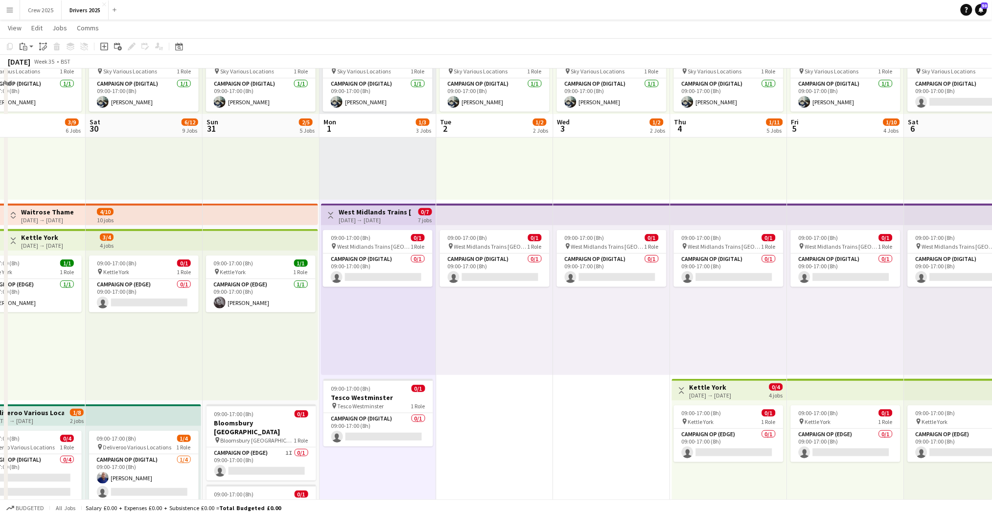
scroll to position [130, 0]
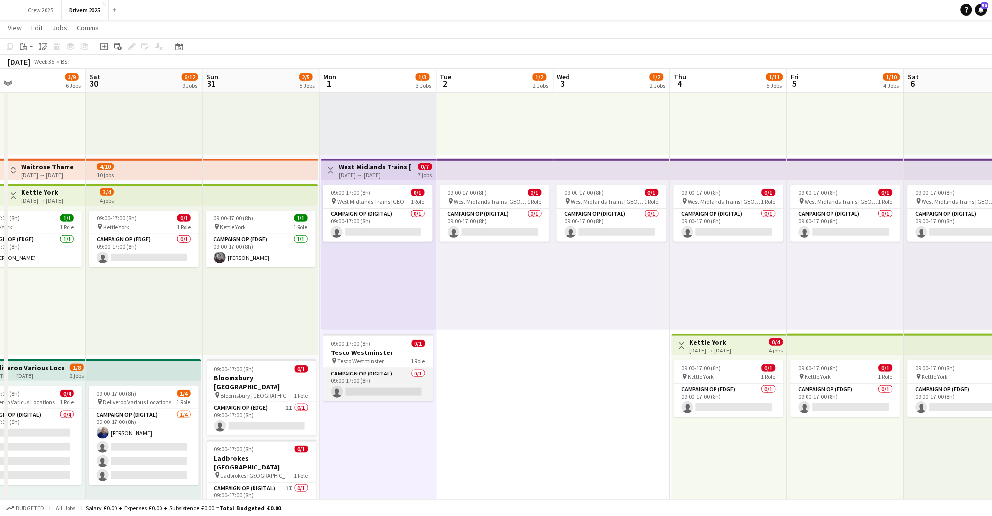
click at [389, 396] on app-card-role "Campaign Op (Digital) 0/1 09:00-17:00 (8h) single-neutral-actions" at bounding box center [379, 384] width 110 height 33
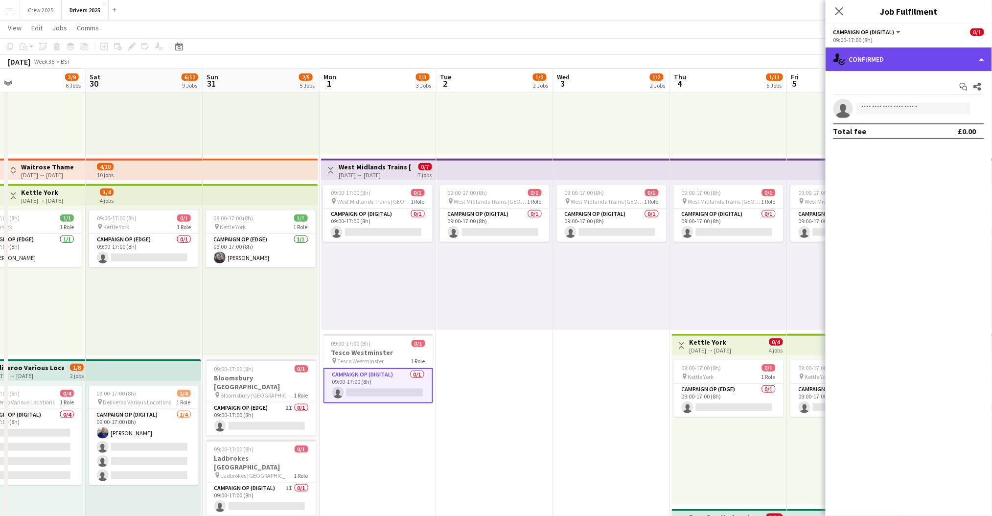
click at [865, 62] on div "single-neutral-actions-check-2 Confirmed" at bounding box center [909, 58] width 166 height 23
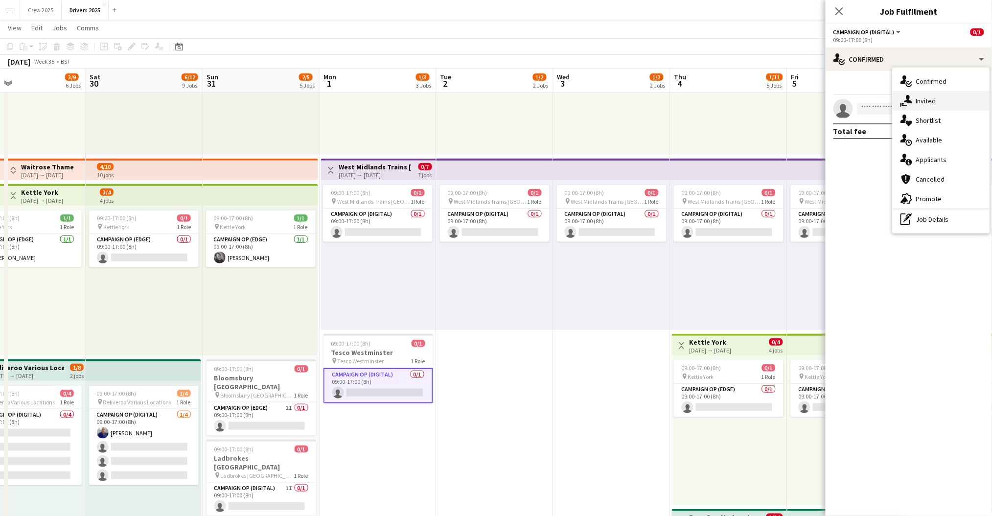
click at [918, 101] on div "single-neutral-actions-share-1 Invited" at bounding box center [941, 101] width 97 height 20
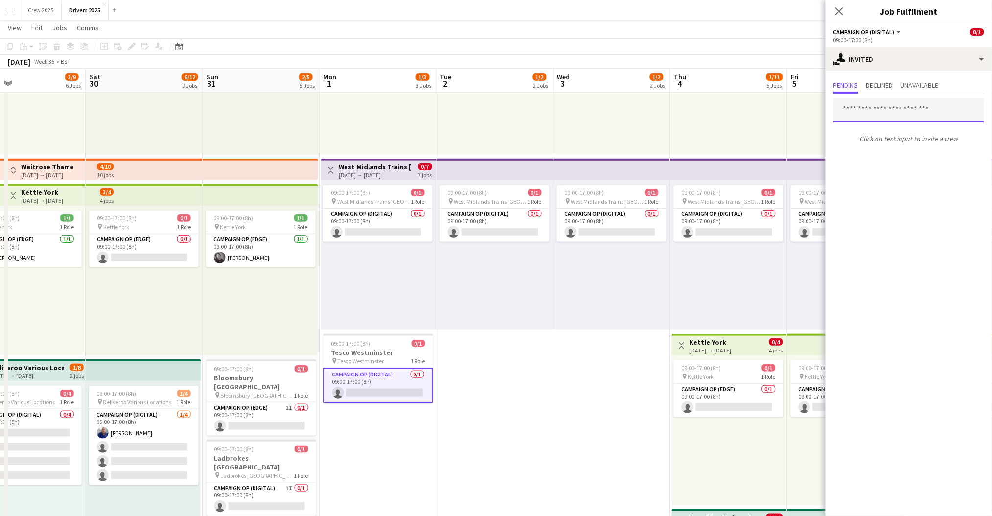
click at [879, 111] on input "text" at bounding box center [908, 110] width 151 height 24
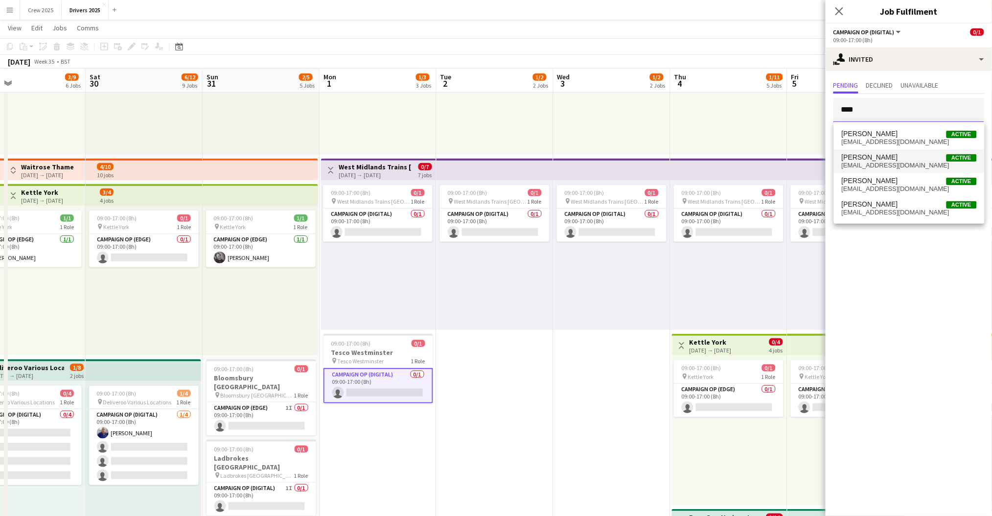
type input "****"
click at [899, 157] on span "Pete Gallagher Active" at bounding box center [909, 157] width 135 height 8
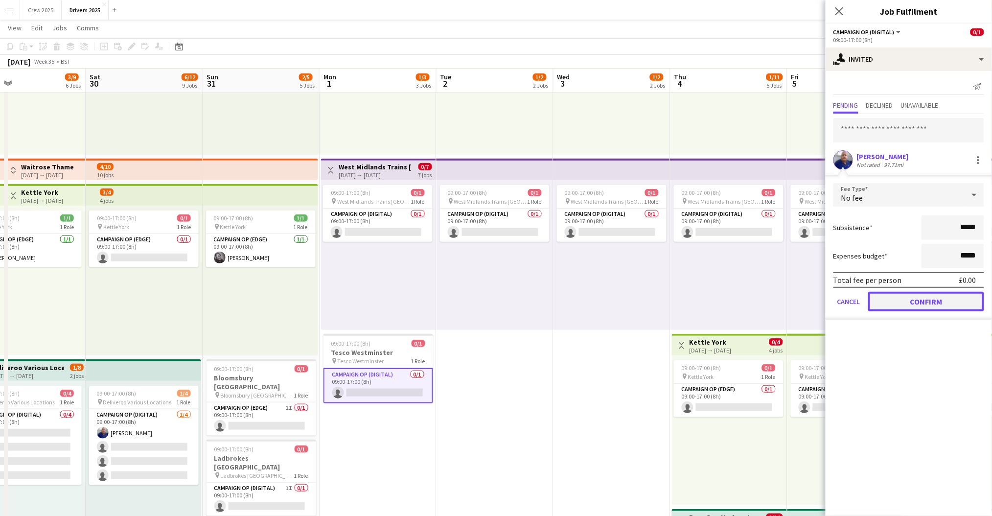
click at [929, 295] on button "Confirm" at bounding box center [926, 302] width 116 height 20
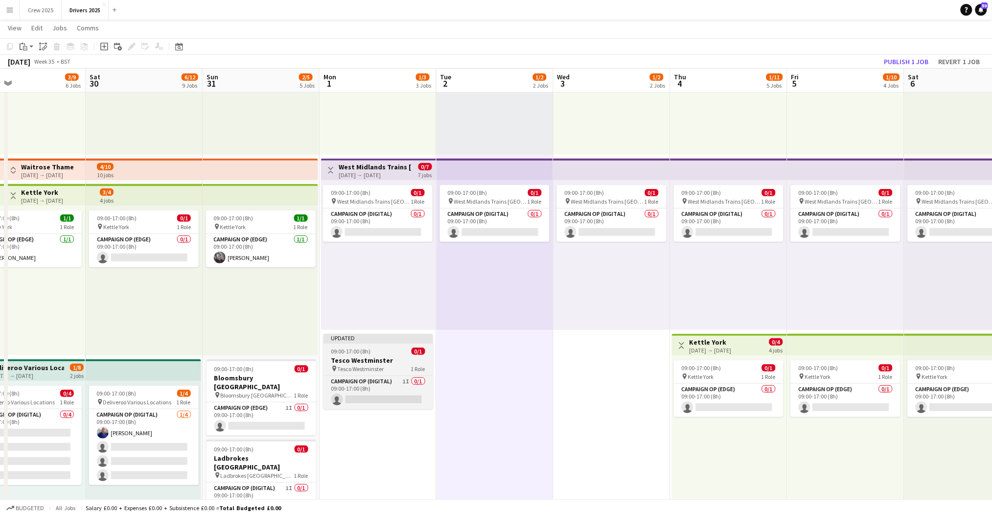
click at [373, 344] on app-job-card "Updated 09:00-17:00 (8h) 0/1 Tesco Westminster pin Tesco Westminster 1 Role Cam…" at bounding box center [379, 371] width 110 height 75
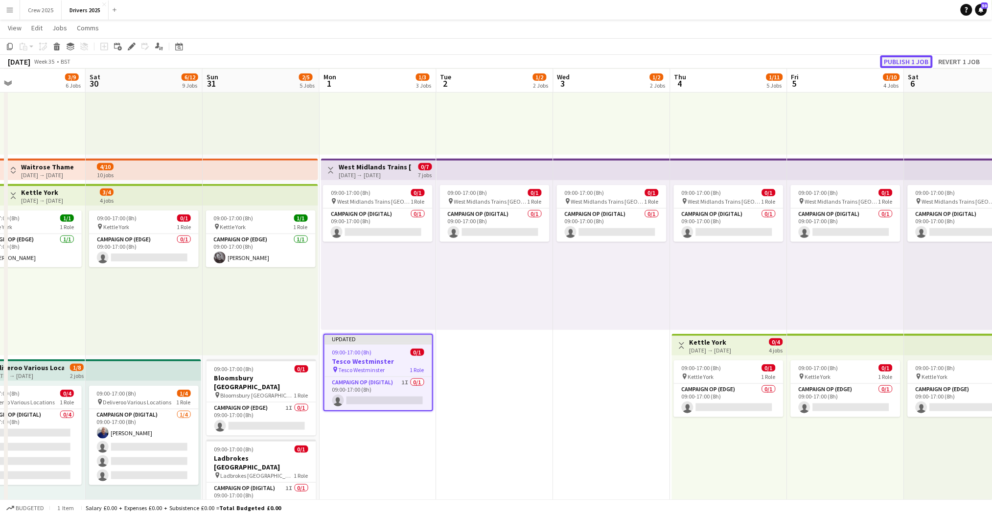
click at [913, 57] on button "Publish 1 job" at bounding box center [906, 61] width 52 height 13
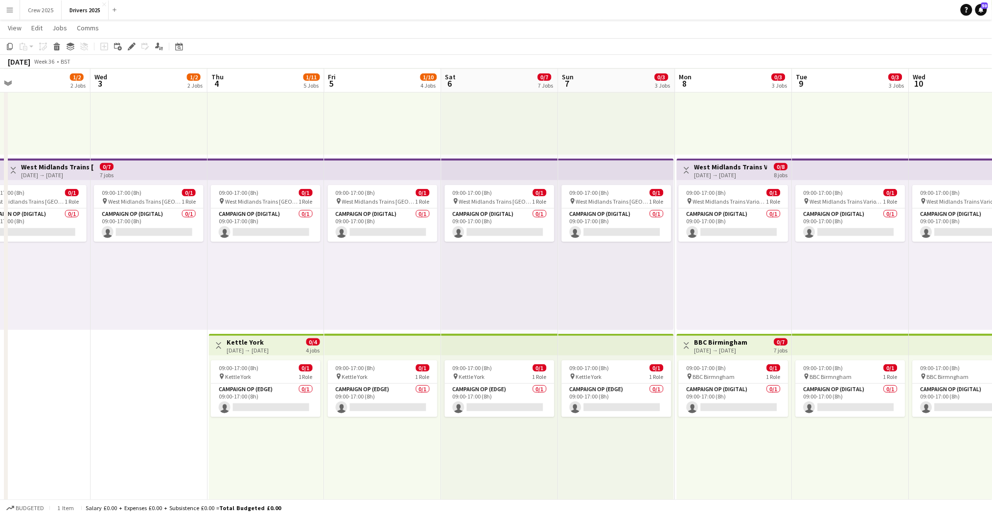
scroll to position [0, 379]
drag, startPoint x: 541, startPoint y: 370, endPoint x: 77, endPoint y: 380, distance: 464.1
click at [245, 390] on app-card-role "Campaign Op (Edge) 0/1 09:00-17:00 (8h) single-neutral-actions" at bounding box center [264, 400] width 110 height 33
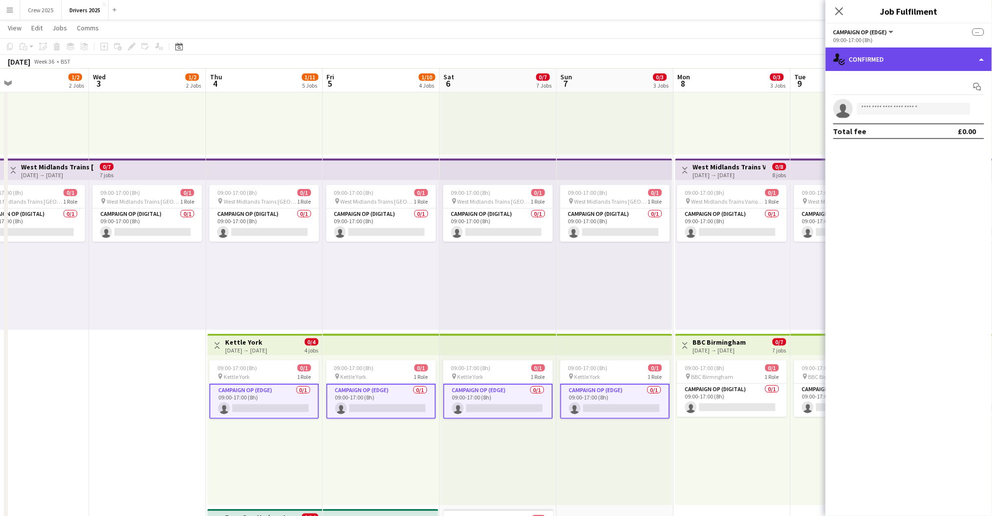
click at [858, 61] on div "single-neutral-actions-check-2 Confirmed" at bounding box center [909, 58] width 166 height 23
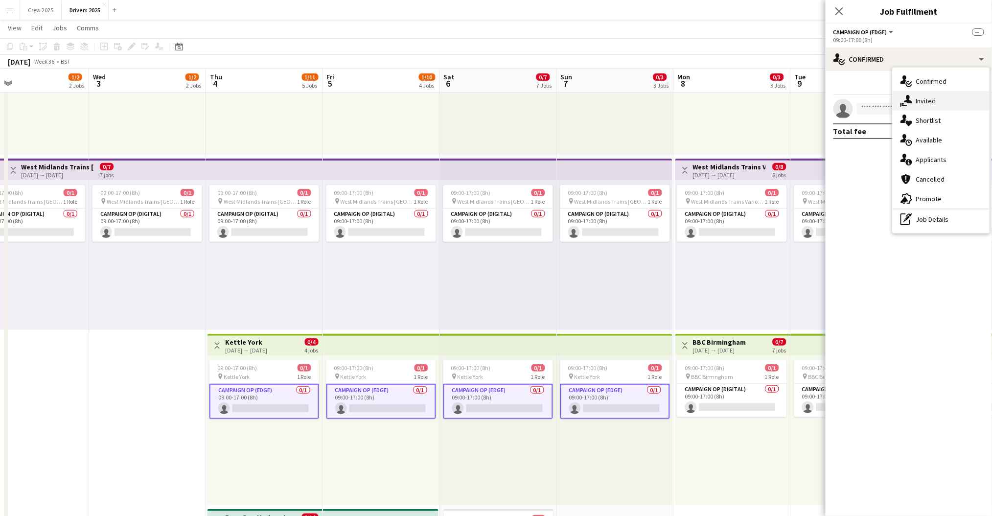
click at [928, 102] on div "single-neutral-actions-share-1 Invited" at bounding box center [941, 101] width 97 height 20
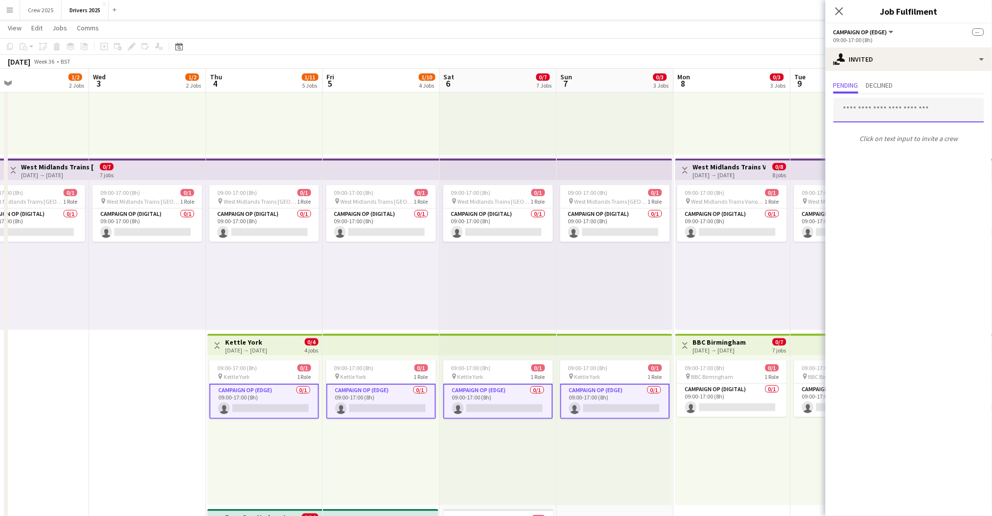
click at [884, 107] on input "text" at bounding box center [908, 110] width 151 height 24
type input "*****"
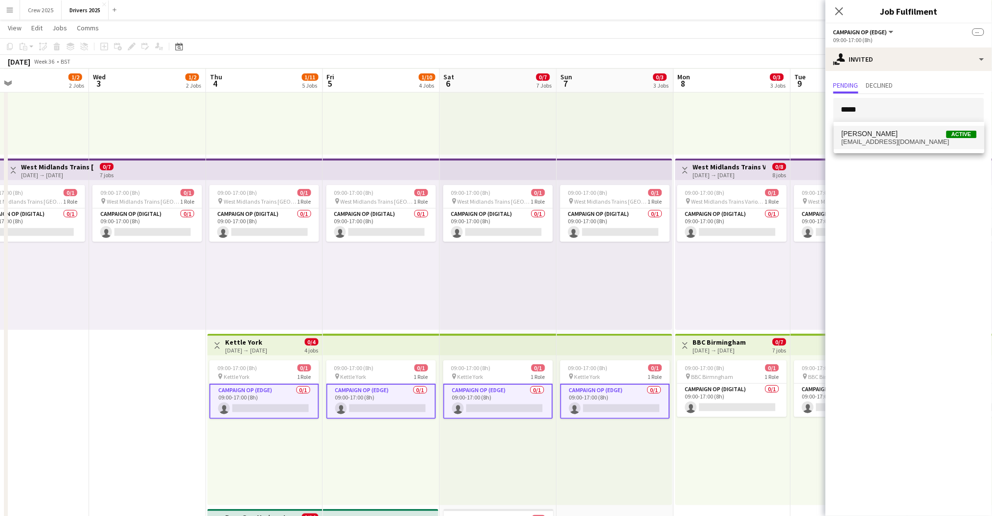
click at [876, 135] on span "Christopher Bruce" at bounding box center [870, 134] width 56 height 8
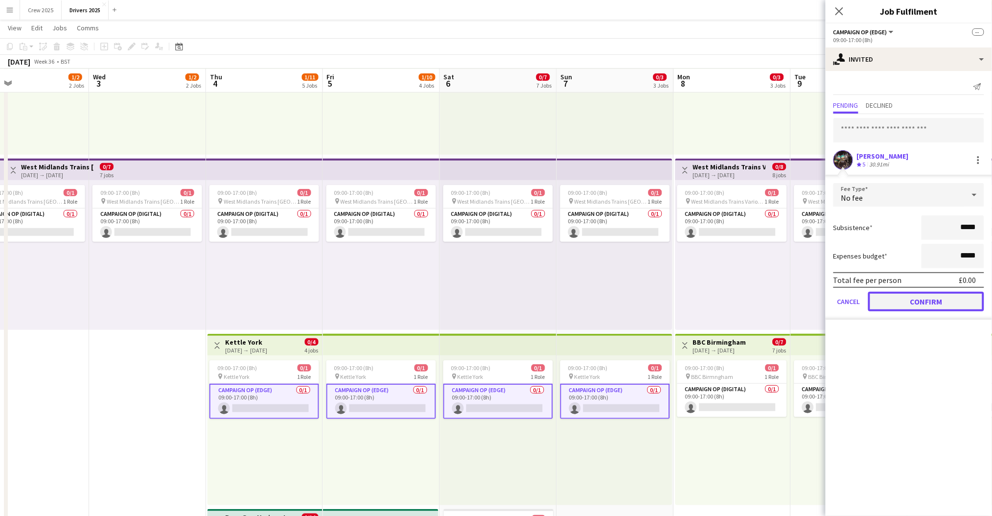
click at [913, 303] on button "Confirm" at bounding box center [926, 302] width 116 height 20
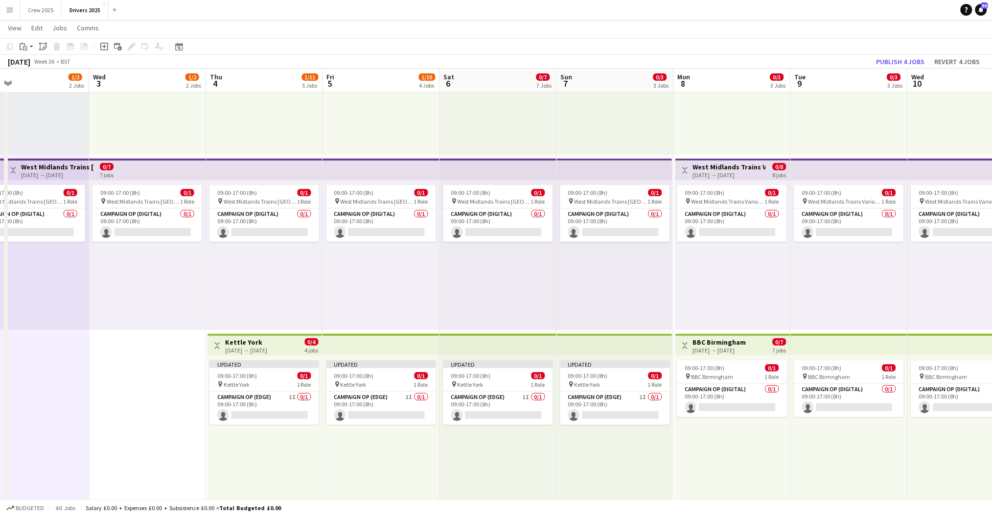
click at [235, 342] on h3 "Kettle York" at bounding box center [246, 342] width 42 height 9
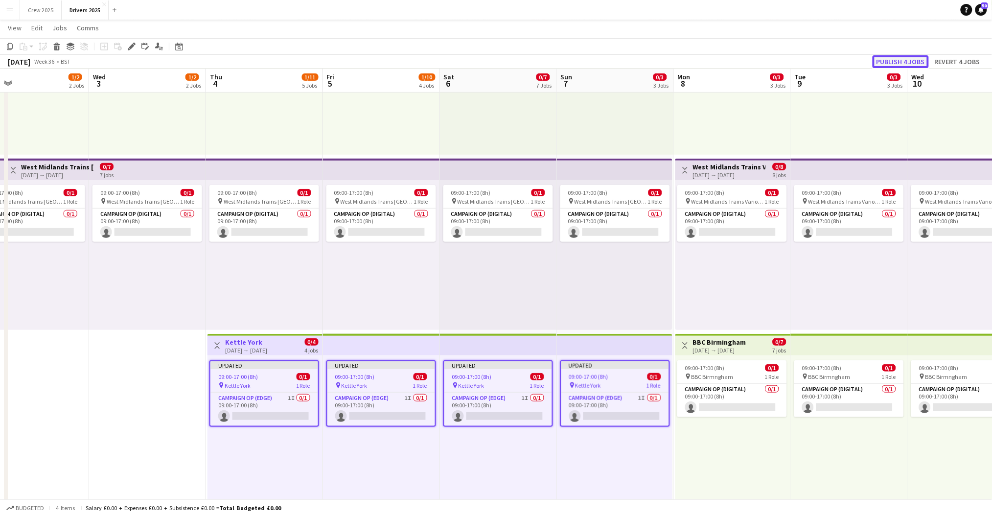
click at [885, 58] on button "Publish 4 jobs" at bounding box center [901, 61] width 56 height 13
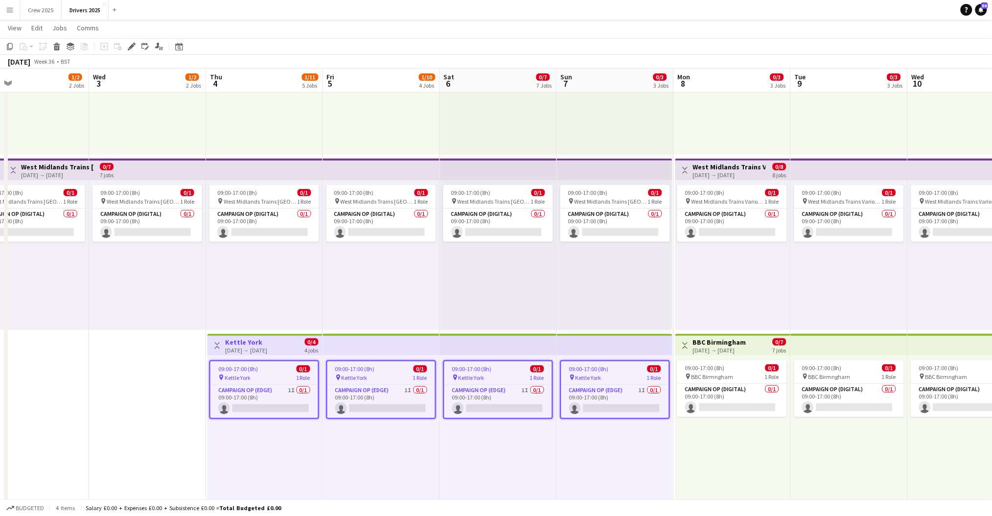
click at [257, 304] on div "09:00-17:00 (8h) 0/1 pin West Midlands Trains St Albans 1 Role Campaign Op (Dig…" at bounding box center [264, 255] width 117 height 150
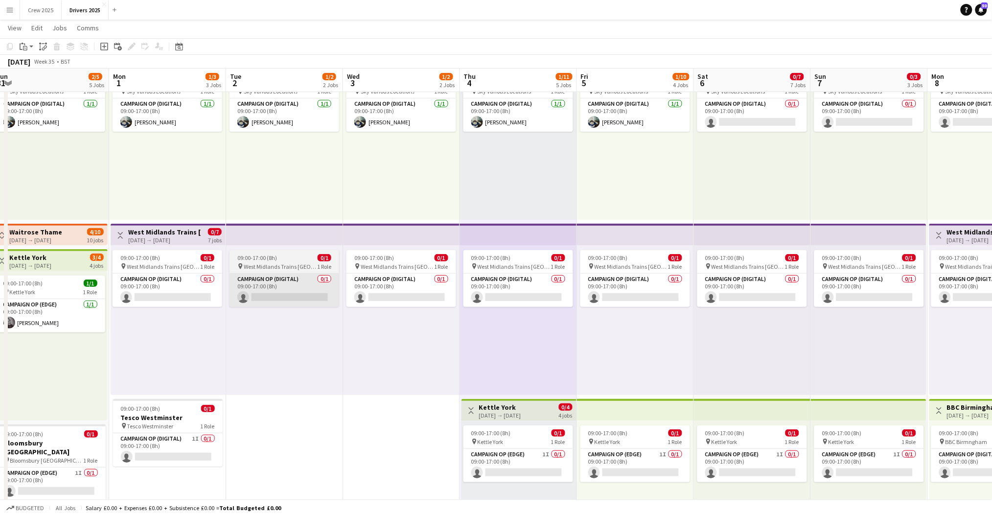
scroll to position [0, 235]
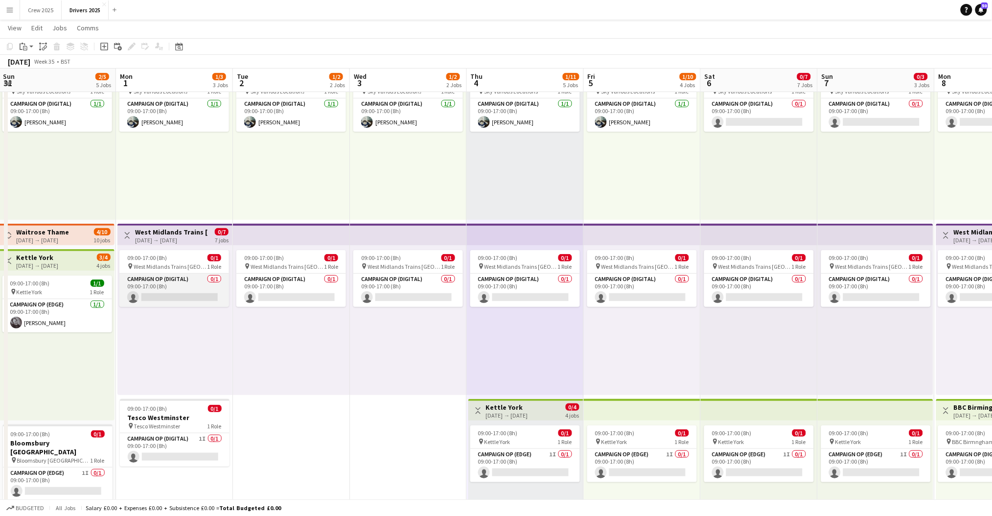
click at [194, 288] on app-card-role "Campaign Op (Digital) 0/1 09:00-17:00 (8h) single-neutral-actions" at bounding box center [174, 290] width 110 height 33
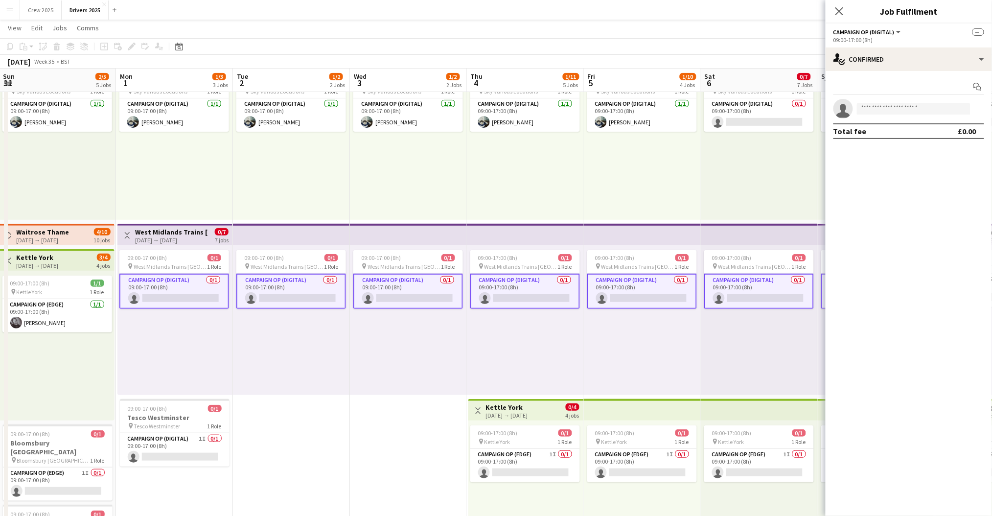
click at [192, 289] on app-card-role "Campaign Op (Digital) 0/1 09:00-17:00 (8h) single-neutral-actions" at bounding box center [174, 291] width 110 height 35
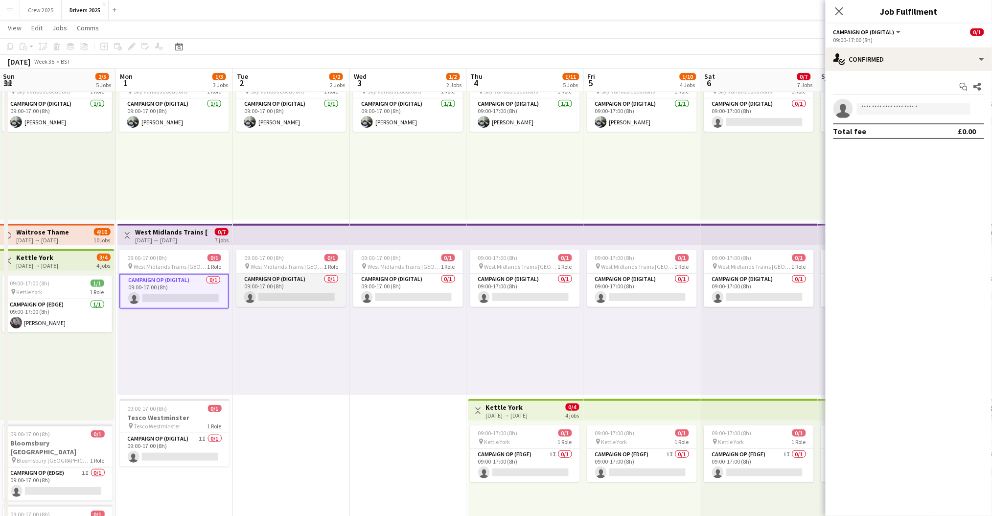
click at [273, 296] on app-card-role "Campaign Op (Digital) 0/1 09:00-17:00 (8h) single-neutral-actions" at bounding box center [291, 290] width 110 height 33
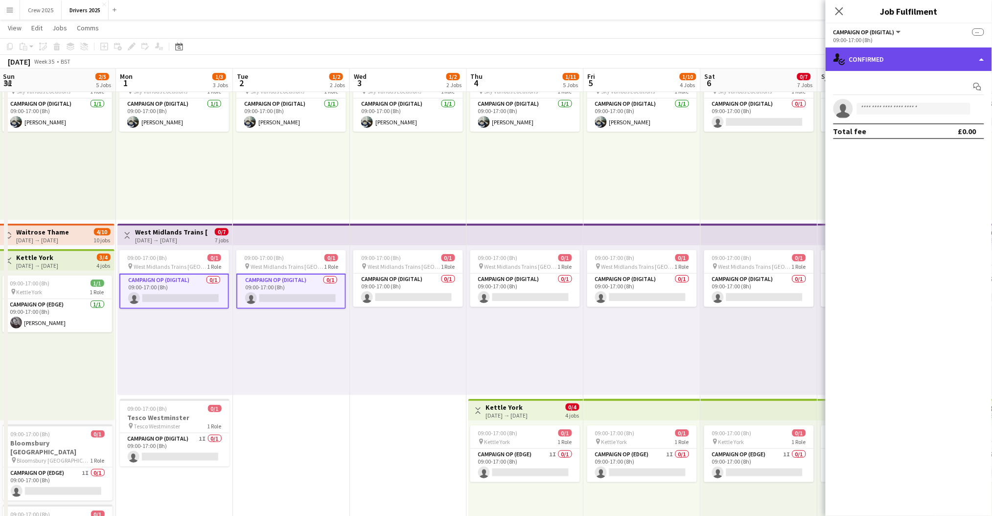
click at [889, 59] on div "single-neutral-actions-check-2 Confirmed" at bounding box center [909, 58] width 166 height 23
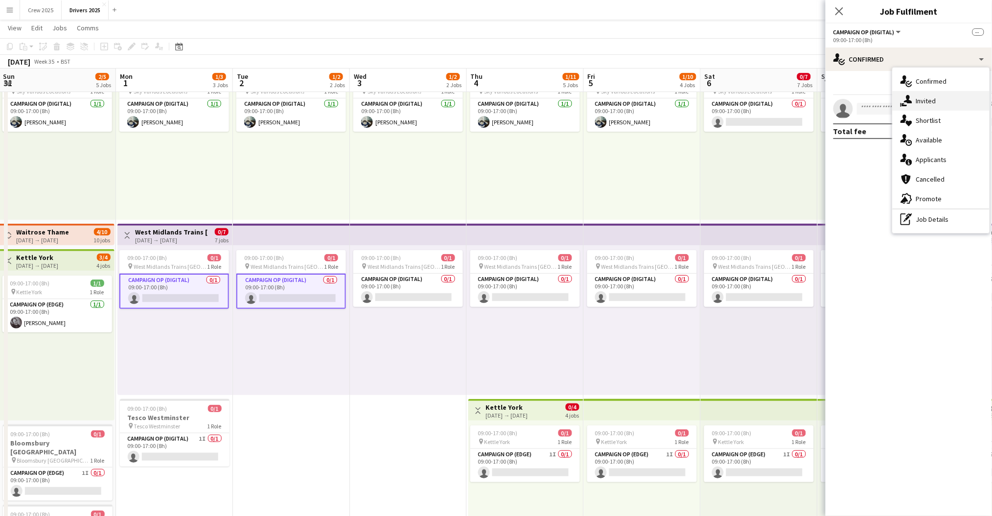
click at [918, 101] on div "single-neutral-actions-share-1 Invited" at bounding box center [941, 101] width 97 height 20
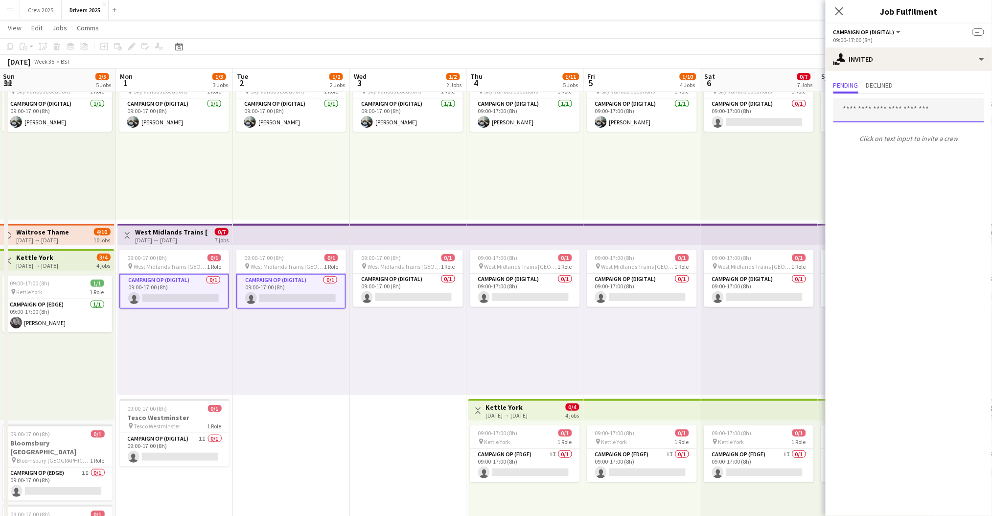
click at [864, 115] on input "text" at bounding box center [908, 110] width 151 height 24
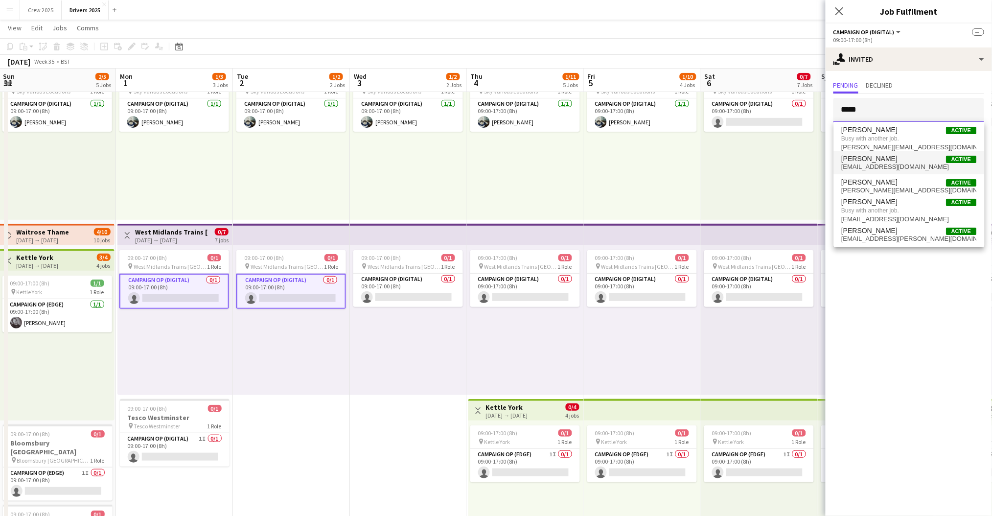
type input "*****"
click at [917, 167] on span "shenman@mmediagroup.co.uk" at bounding box center [909, 167] width 135 height 8
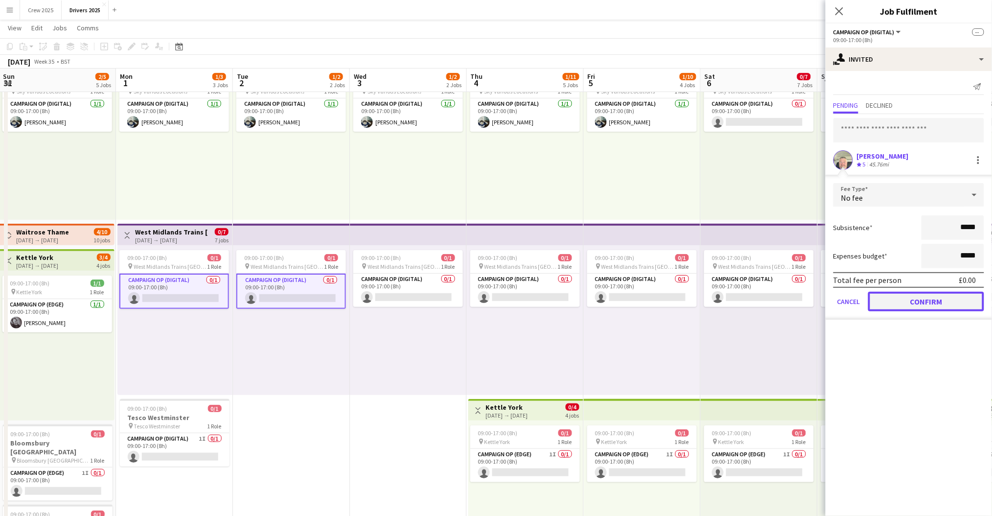
click at [918, 300] on button "Confirm" at bounding box center [926, 302] width 116 height 20
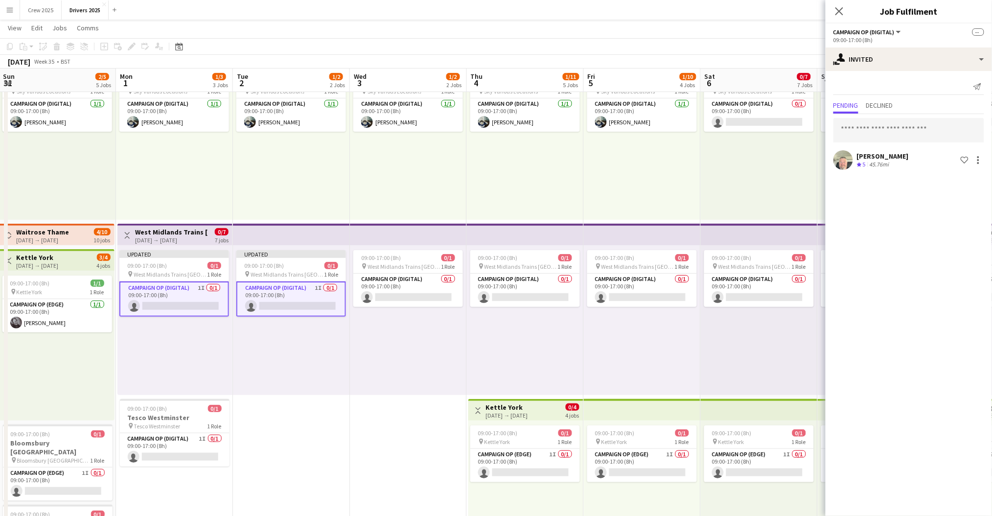
click at [376, 331] on div "09:00-17:00 (8h) 0/1 pin West Midlands Trains St Albans 1 Role Campaign Op (Dig…" at bounding box center [408, 320] width 117 height 150
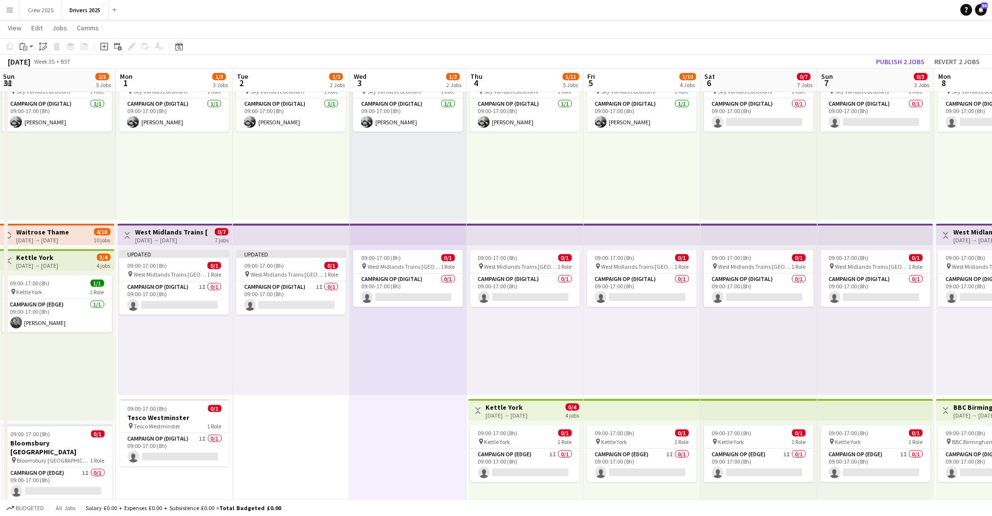
click at [176, 239] on div "01-09-2025 → 07-09-2025" at bounding box center [171, 239] width 73 height 7
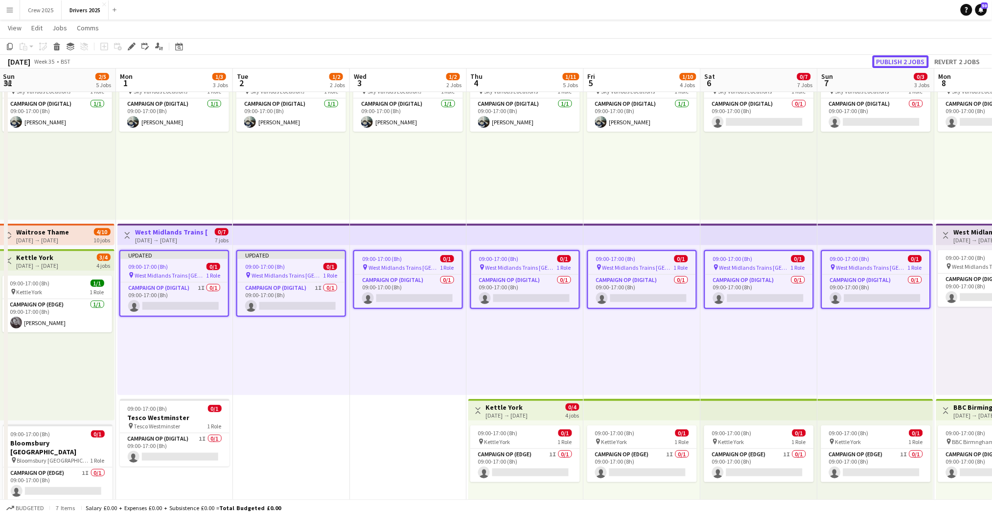
click at [906, 60] on button "Publish 2 jobs" at bounding box center [901, 61] width 56 height 13
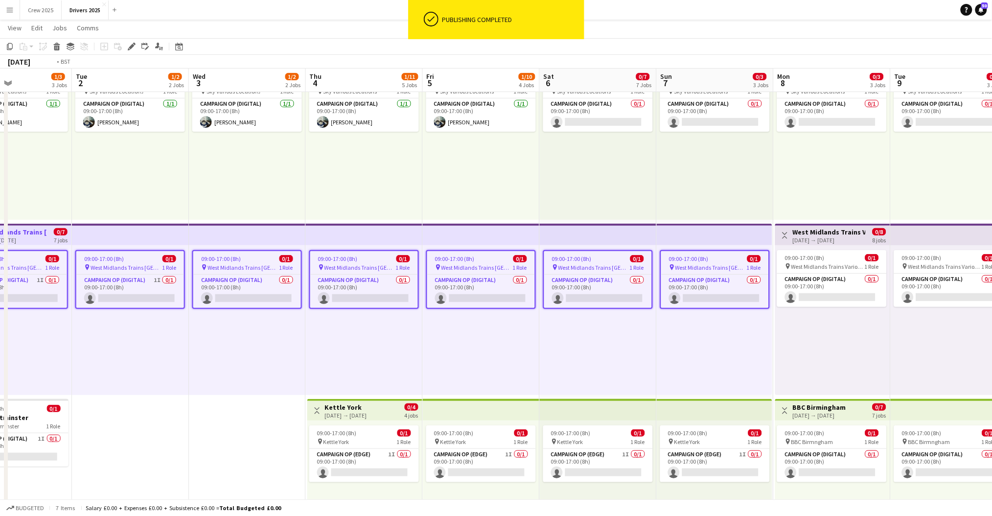
drag, startPoint x: 420, startPoint y: 356, endPoint x: 255, endPoint y: 366, distance: 165.2
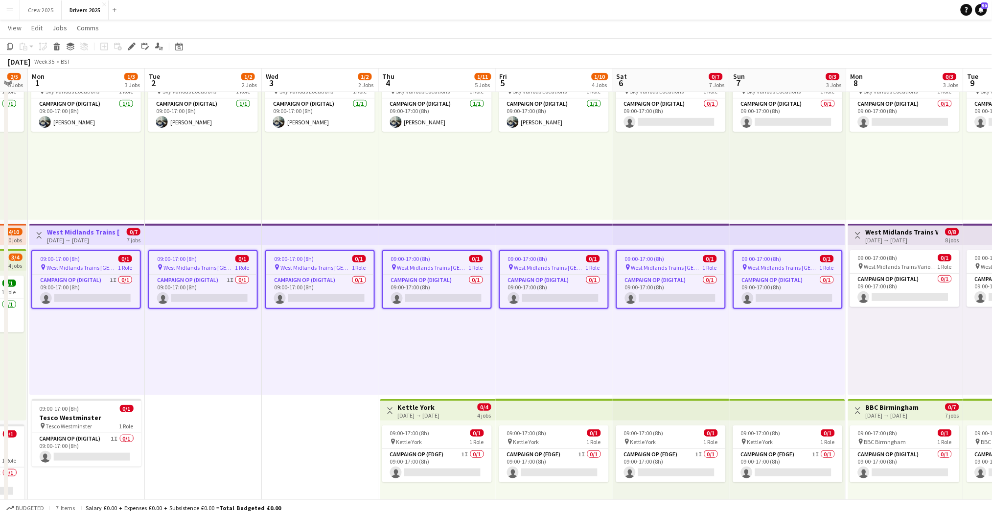
drag, startPoint x: 186, startPoint y: 340, endPoint x: 264, endPoint y: 341, distance: 77.8
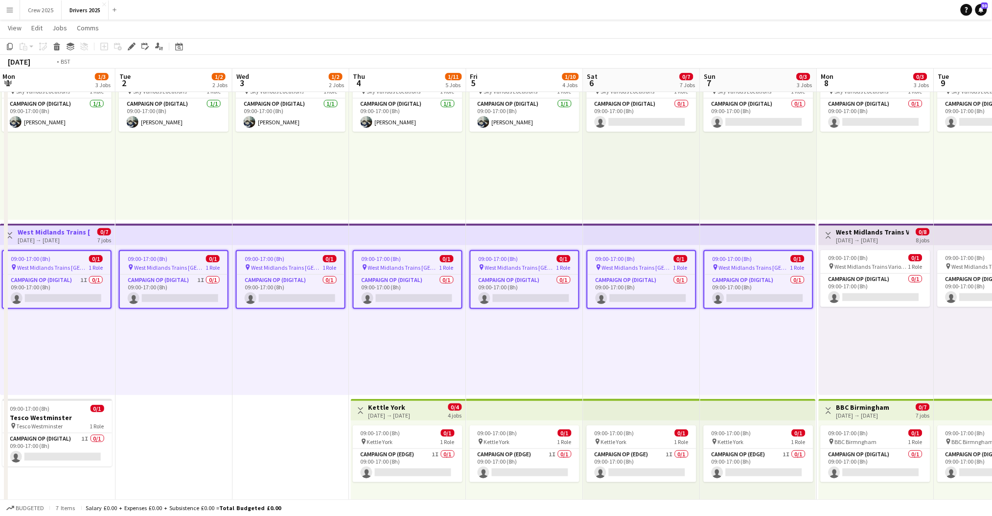
scroll to position [0, 376]
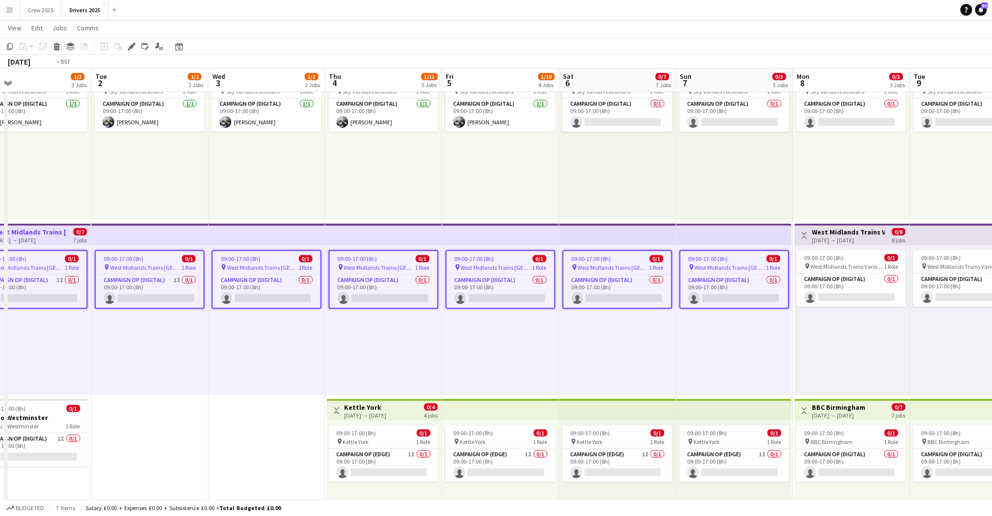
drag, startPoint x: 188, startPoint y: 331, endPoint x: 116, endPoint y: 343, distance: 73.9
click at [269, 301] on app-card-role "Campaign Op (Digital) 0/1 09:00-17:00 (8h) single-neutral-actions" at bounding box center [267, 291] width 108 height 33
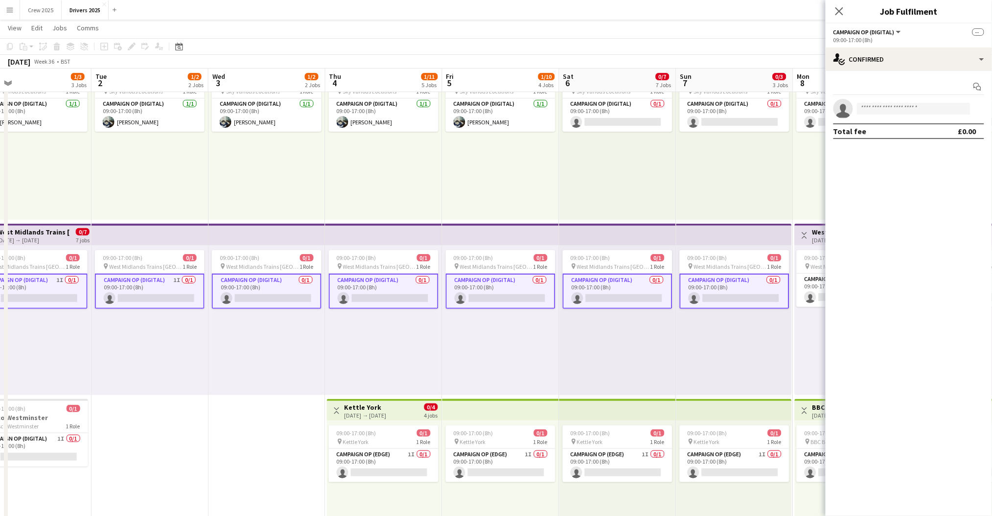
click at [272, 295] on app-card-role "Campaign Op (Digital) 0/1 09:00-17:00 (8h) single-neutral-actions" at bounding box center [267, 291] width 110 height 35
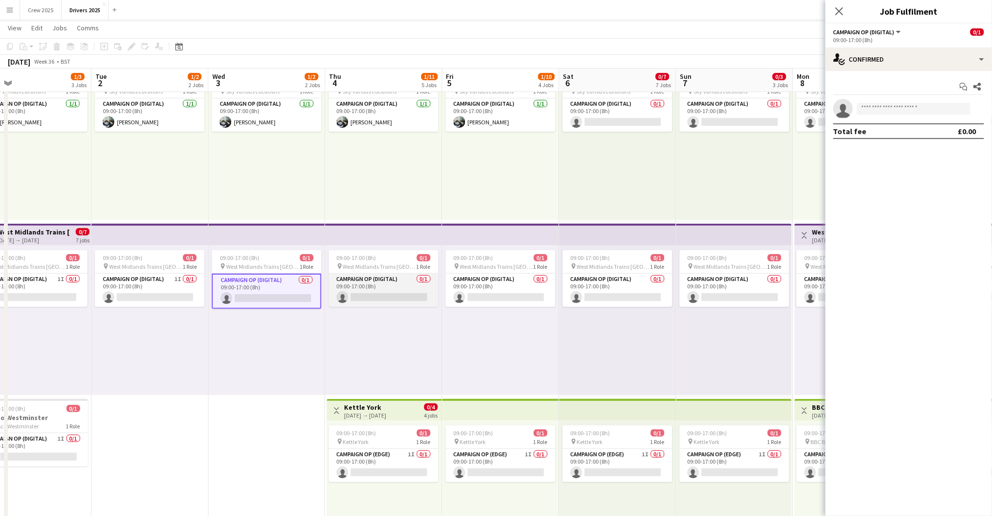
click at [378, 293] on app-card-role "Campaign Op (Digital) 0/1 09:00-17:00 (8h) single-neutral-actions" at bounding box center [384, 290] width 110 height 33
click at [490, 287] on app-card-role "Campaign Op (Digital) 0/1 09:00-17:00 (8h) single-neutral-actions" at bounding box center [501, 290] width 110 height 33
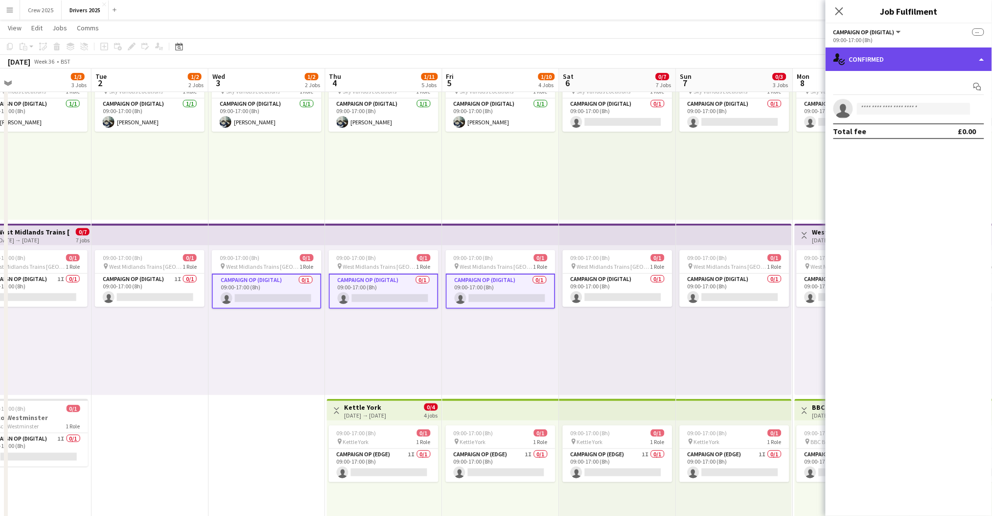
click at [907, 64] on div "single-neutral-actions-check-2 Confirmed" at bounding box center [909, 58] width 166 height 23
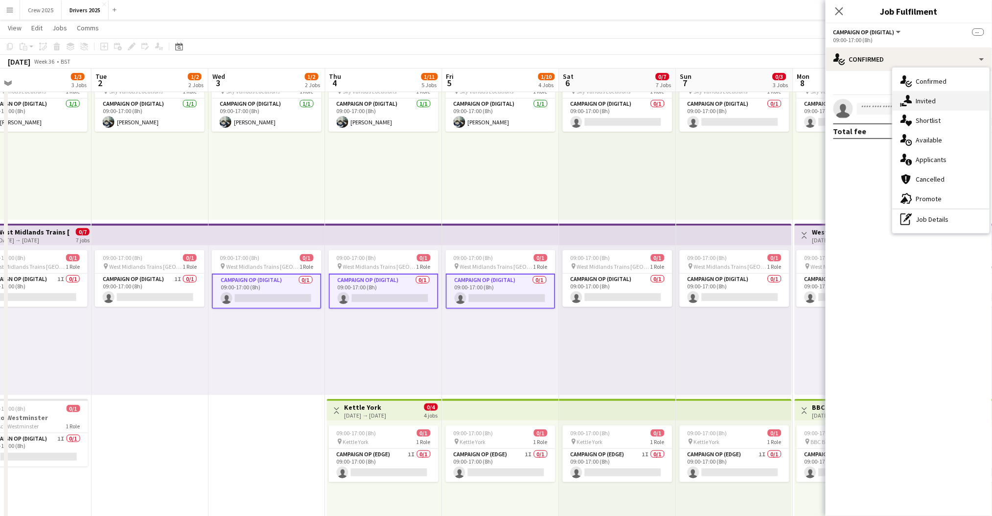
click at [935, 96] on div "single-neutral-actions-share-1 Invited" at bounding box center [941, 101] width 97 height 20
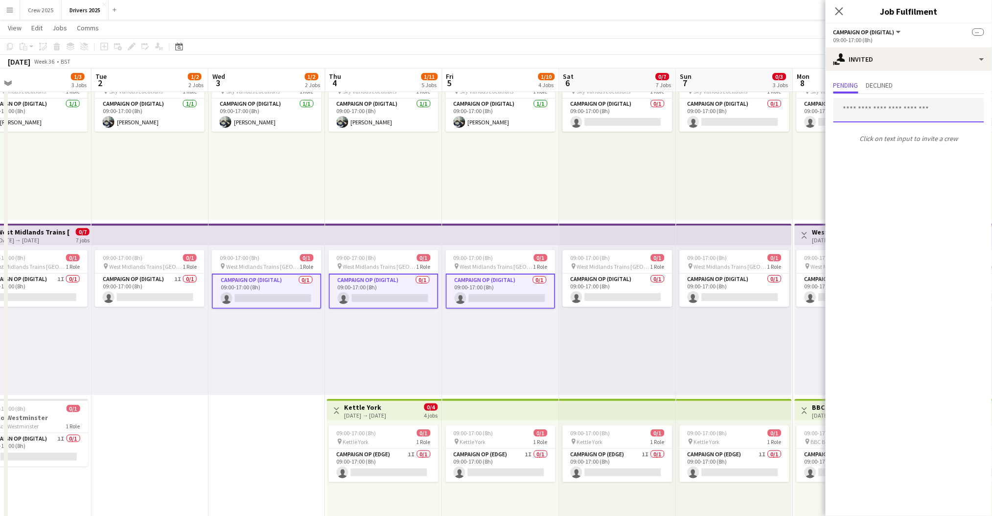
click at [885, 113] on input "text" at bounding box center [908, 110] width 151 height 24
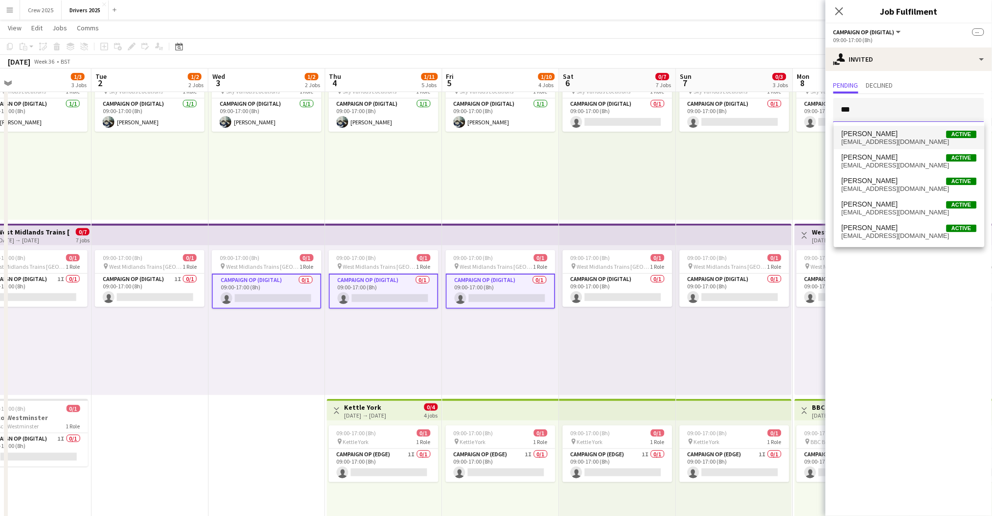
type input "***"
click at [877, 137] on span "Robert Brackley" at bounding box center [870, 134] width 56 height 8
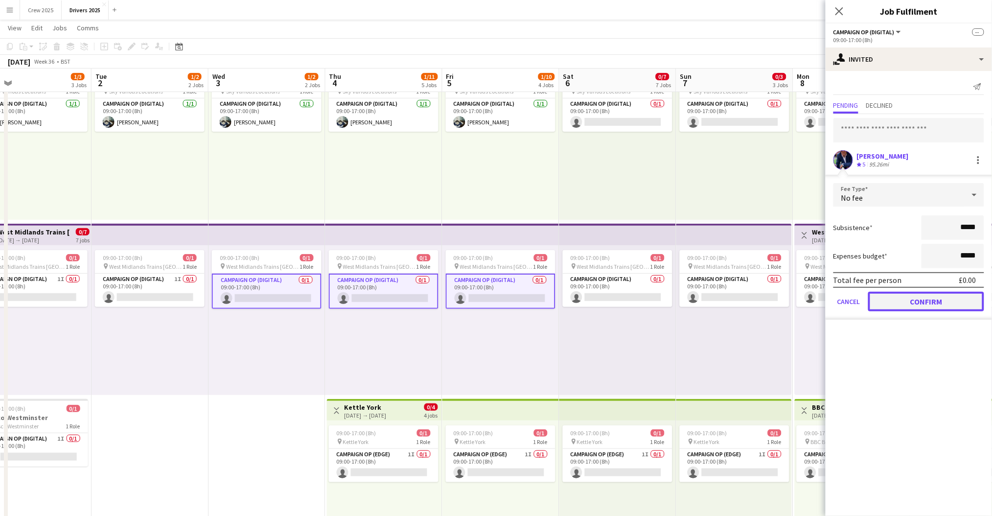
click at [920, 300] on button "Confirm" at bounding box center [926, 302] width 116 height 20
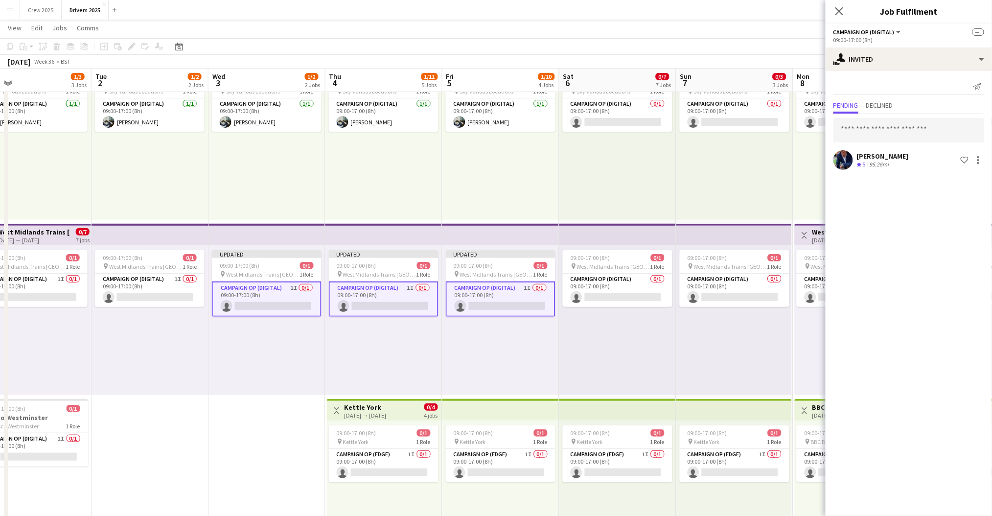
click at [546, 162] on div "09:00-17:00 (8h) 1/1 pin Sky Various Locations 1 Role Campaign Op (Digital) 1/1…" at bounding box center [500, 145] width 117 height 150
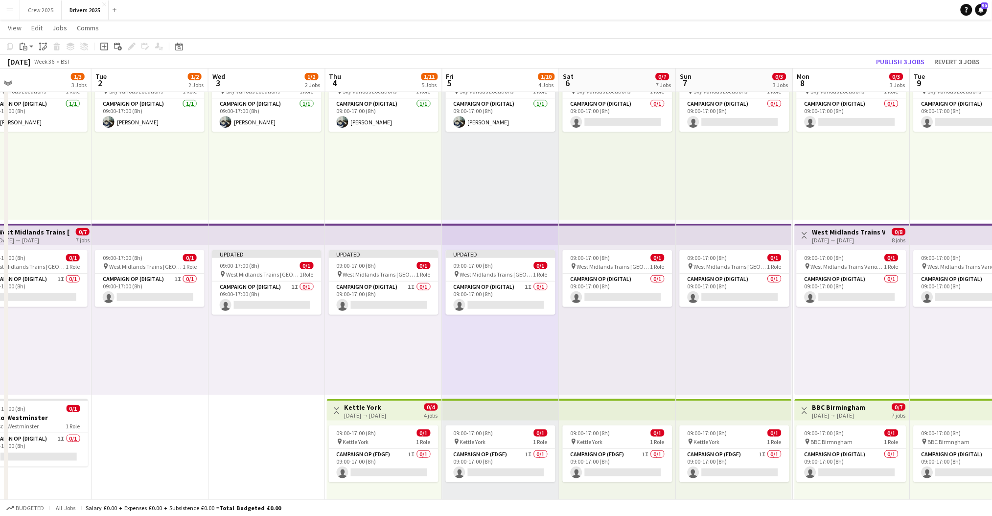
click at [45, 240] on div "01-09-2025 → 07-09-2025" at bounding box center [33, 239] width 73 height 7
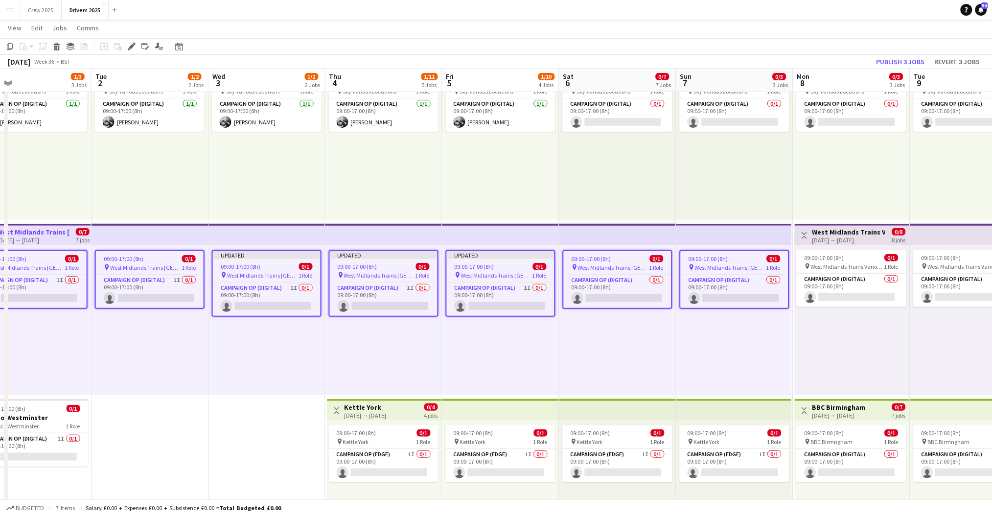
click at [904, 55] on div "September 2025 Week 36 • BST Publish 3 jobs Revert 3 jobs" at bounding box center [496, 62] width 992 height 14
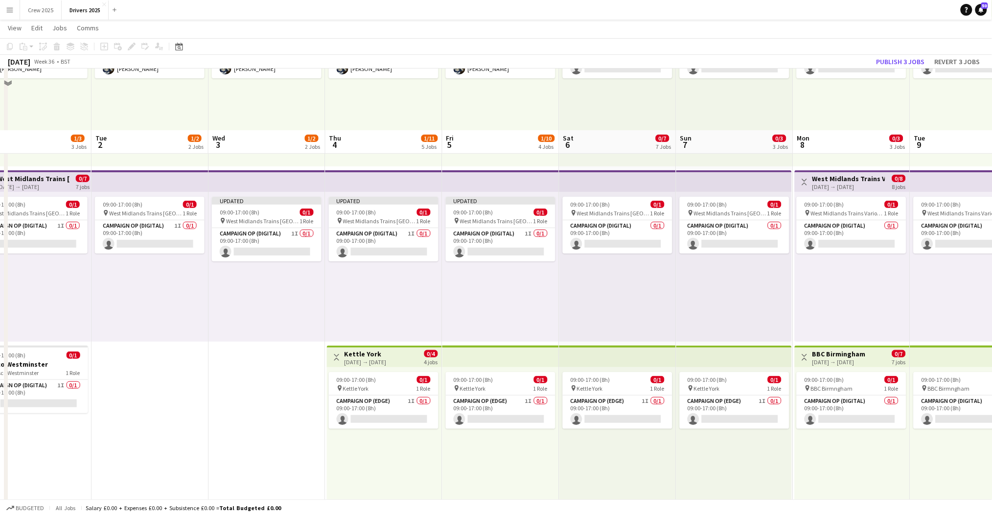
scroll to position [196, 0]
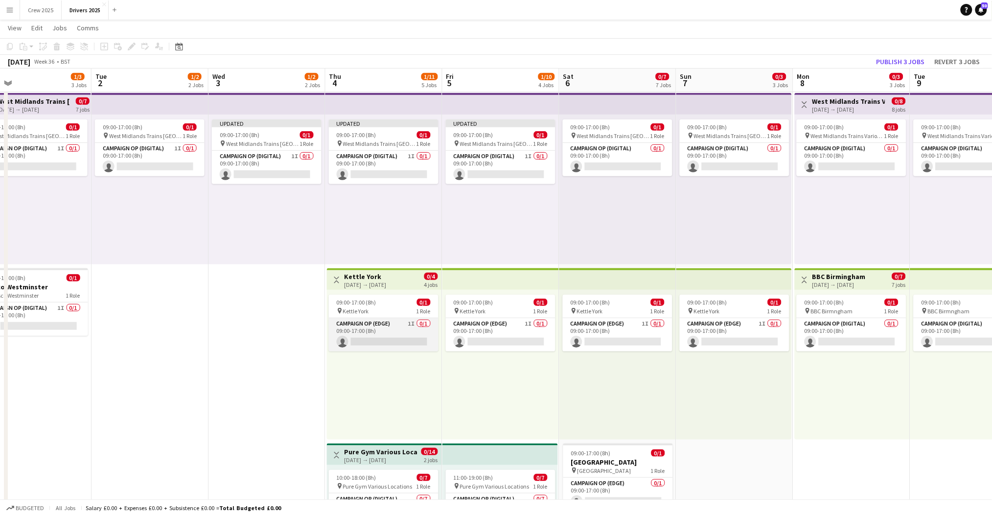
click at [386, 347] on app-card-role "Campaign Op (Edge) 1I 0/1 09:00-17:00 (8h) single-neutral-actions" at bounding box center [384, 334] width 110 height 33
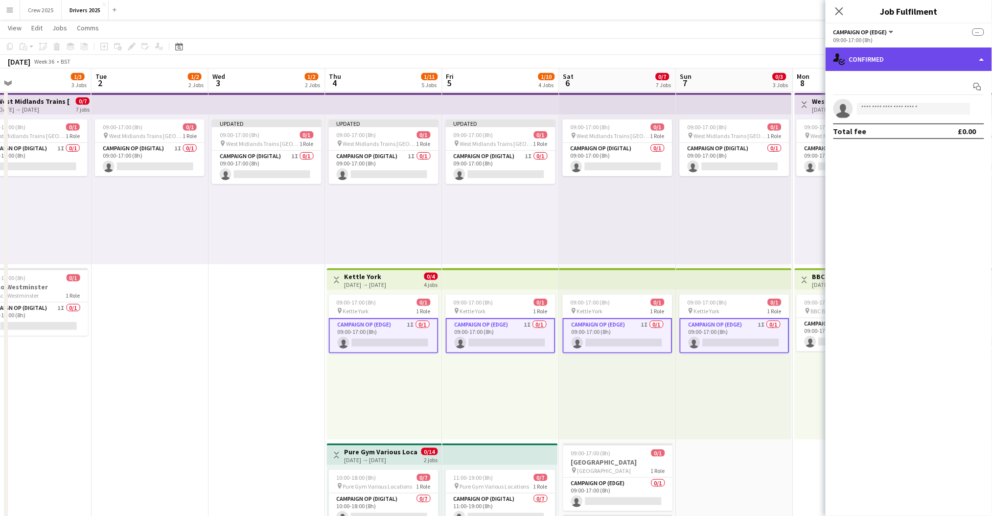
click at [927, 61] on div "single-neutral-actions-check-2 Confirmed" at bounding box center [909, 58] width 166 height 23
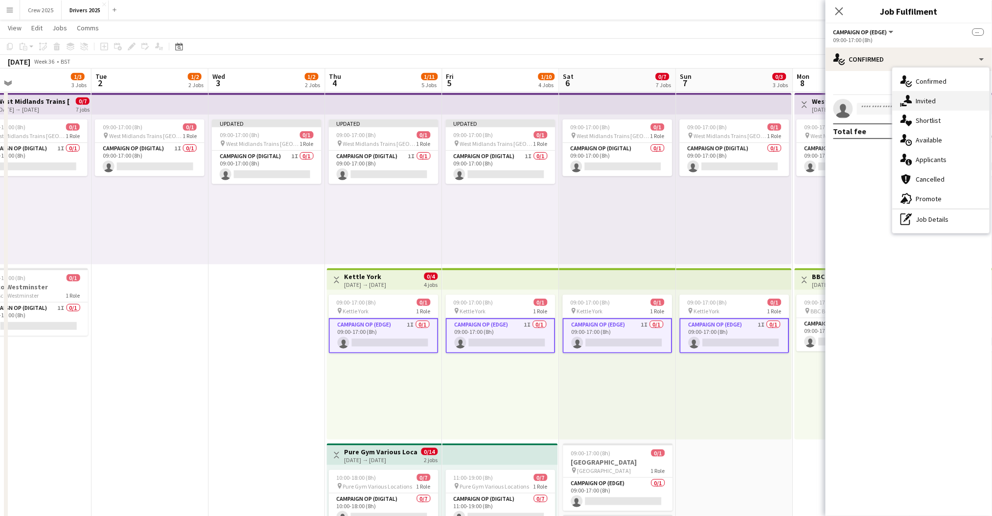
click at [933, 100] on div "single-neutral-actions-share-1 Invited" at bounding box center [941, 101] width 97 height 20
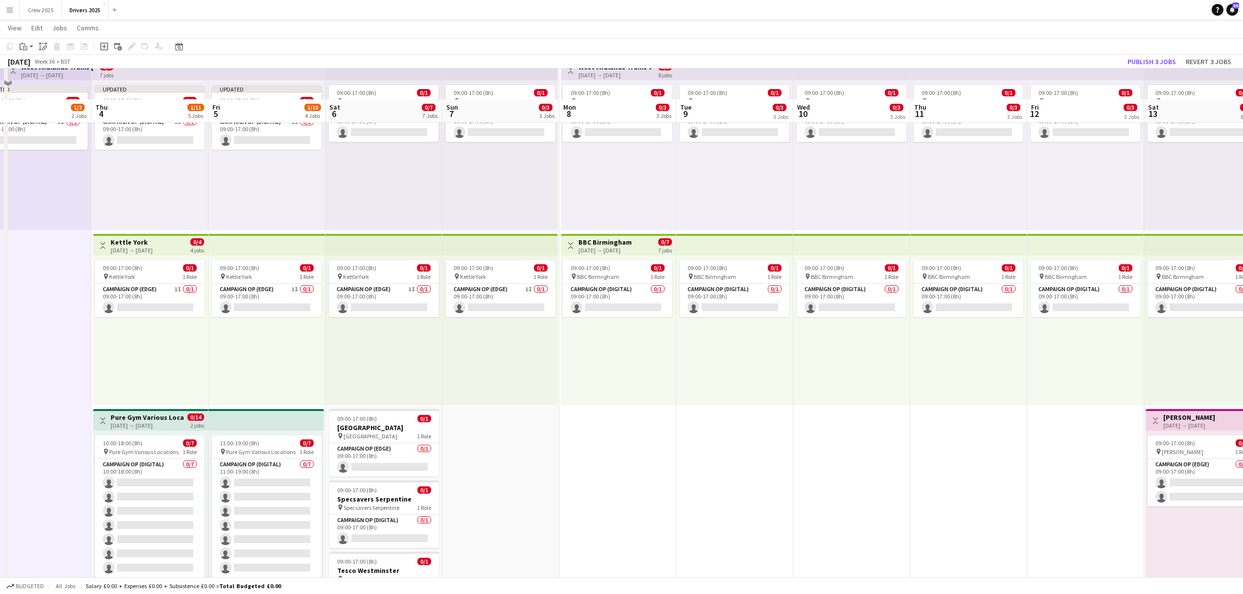
scroll to position [261, 0]
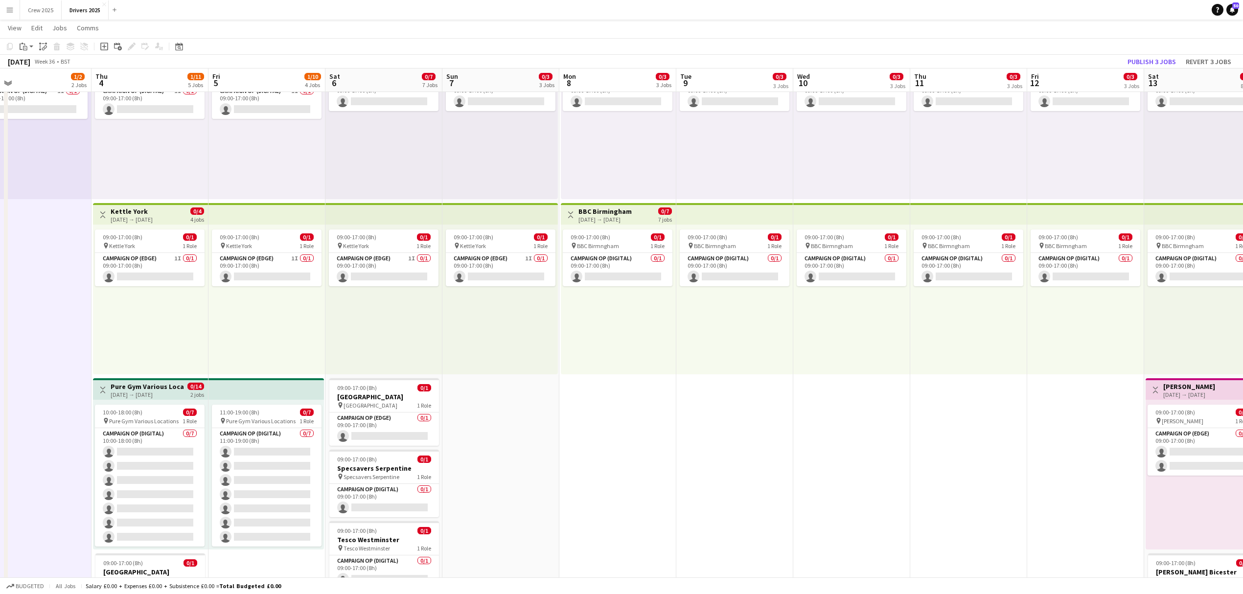
click at [120, 389] on h3 "Pure Gym Various Locations" at bounding box center [147, 386] width 73 height 9
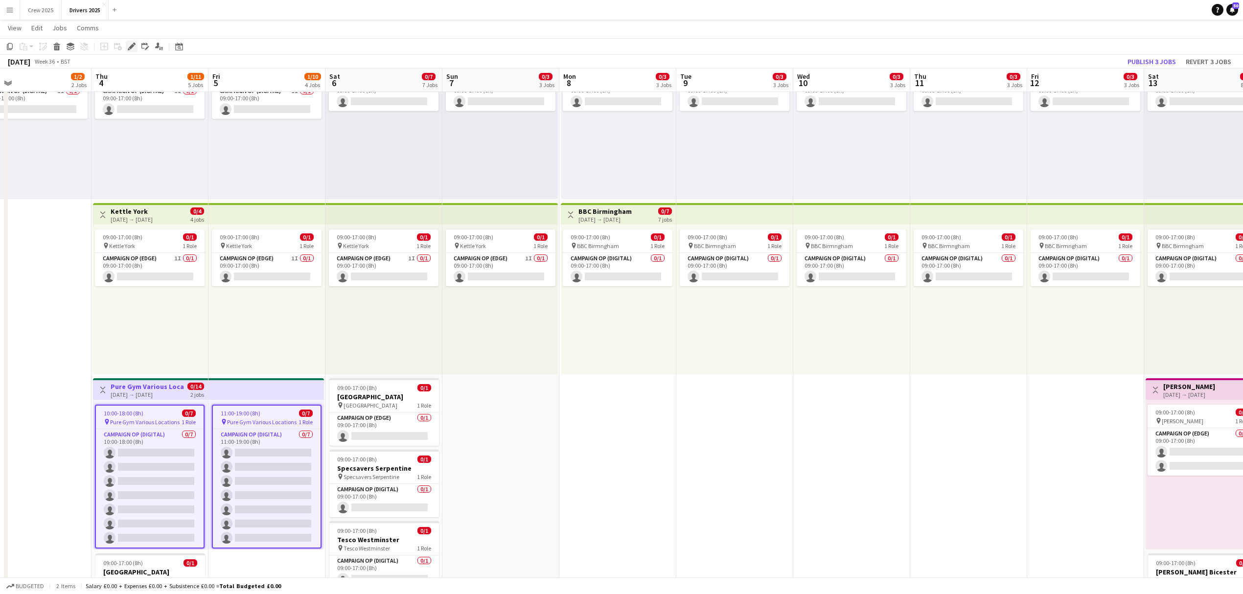
click at [130, 48] on icon at bounding box center [131, 46] width 5 height 5
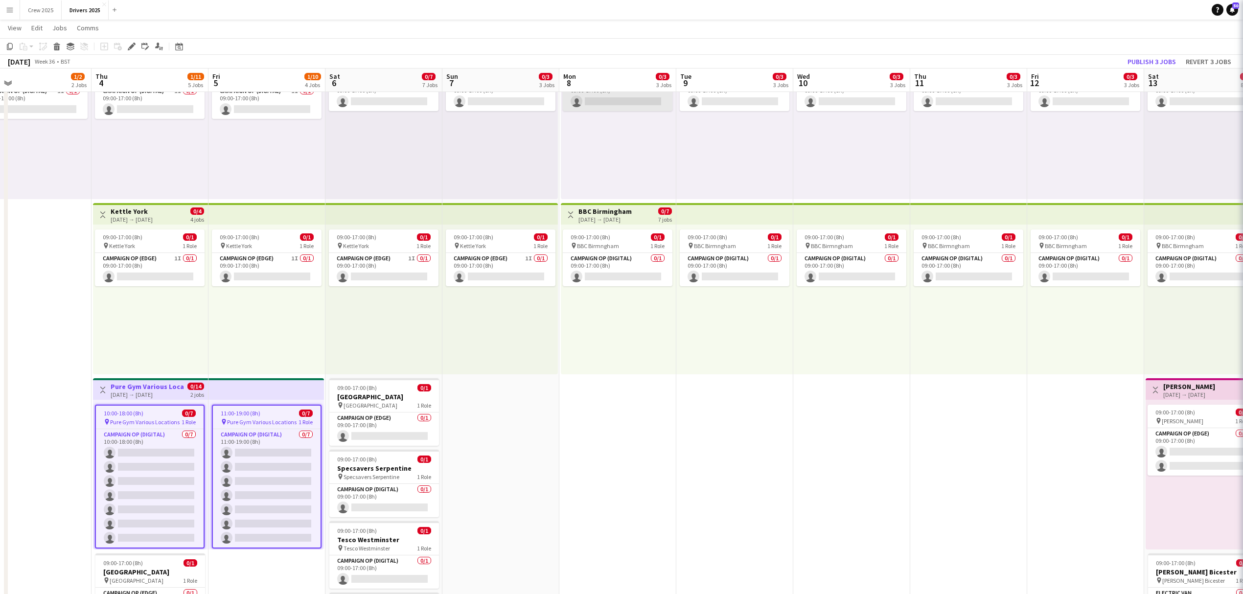
type input "**********"
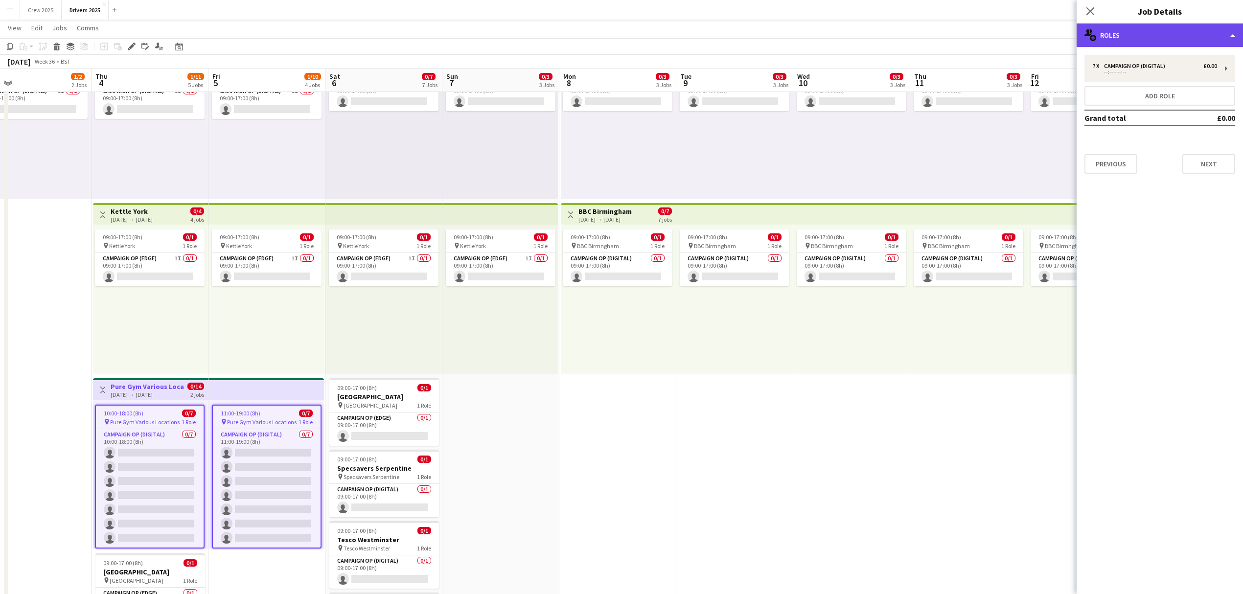
click at [1112, 40] on div "multiple-users-add Roles" at bounding box center [1160, 34] width 166 height 23
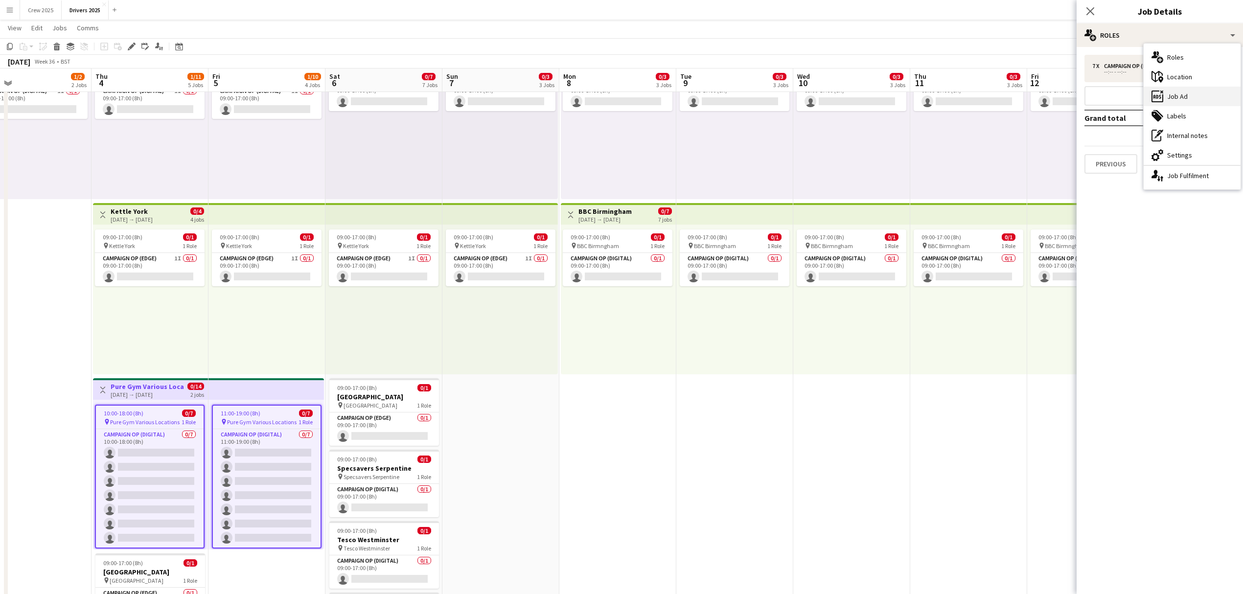
click at [1175, 93] on div "ads-window Job Ad" at bounding box center [1192, 97] width 97 height 20
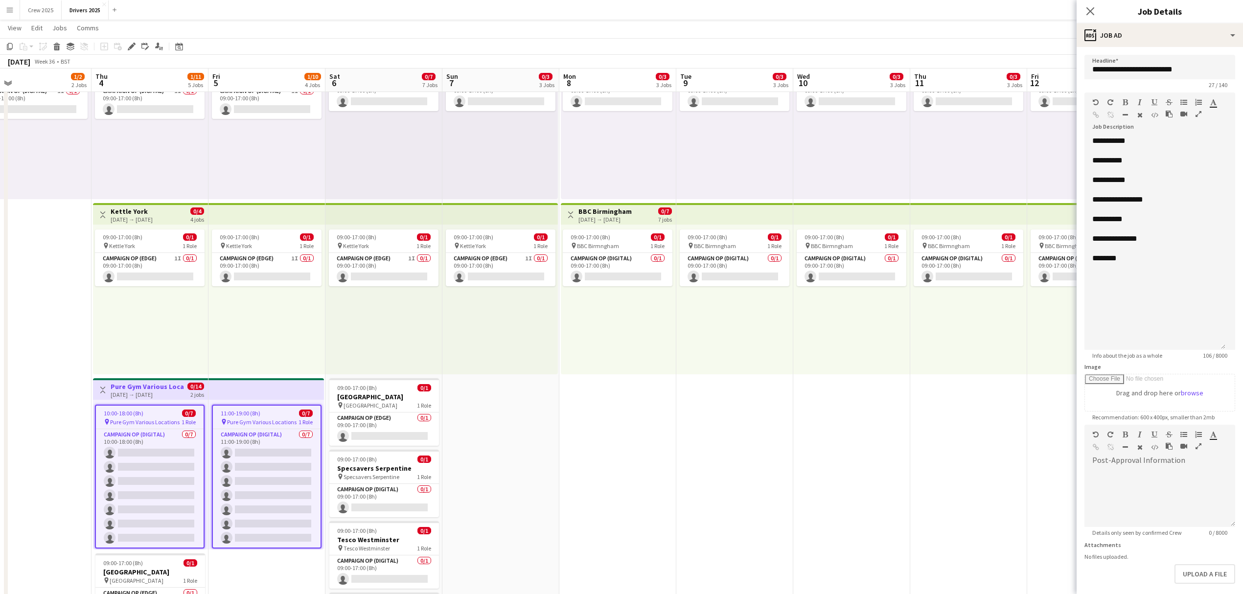
drag, startPoint x: 1230, startPoint y: 191, endPoint x: 1180, endPoint y: 204, distance: 52.0
click at [1236, 347] on mat-expansion-panel "**********" at bounding box center [1160, 320] width 166 height 547
click at [1156, 143] on div "**********" at bounding box center [1155, 243] width 141 height 215
click at [1159, 162] on div "**********" at bounding box center [1154, 161] width 125 height 10
drag, startPoint x: 1159, startPoint y: 188, endPoint x: 1159, endPoint y: 181, distance: 6.9
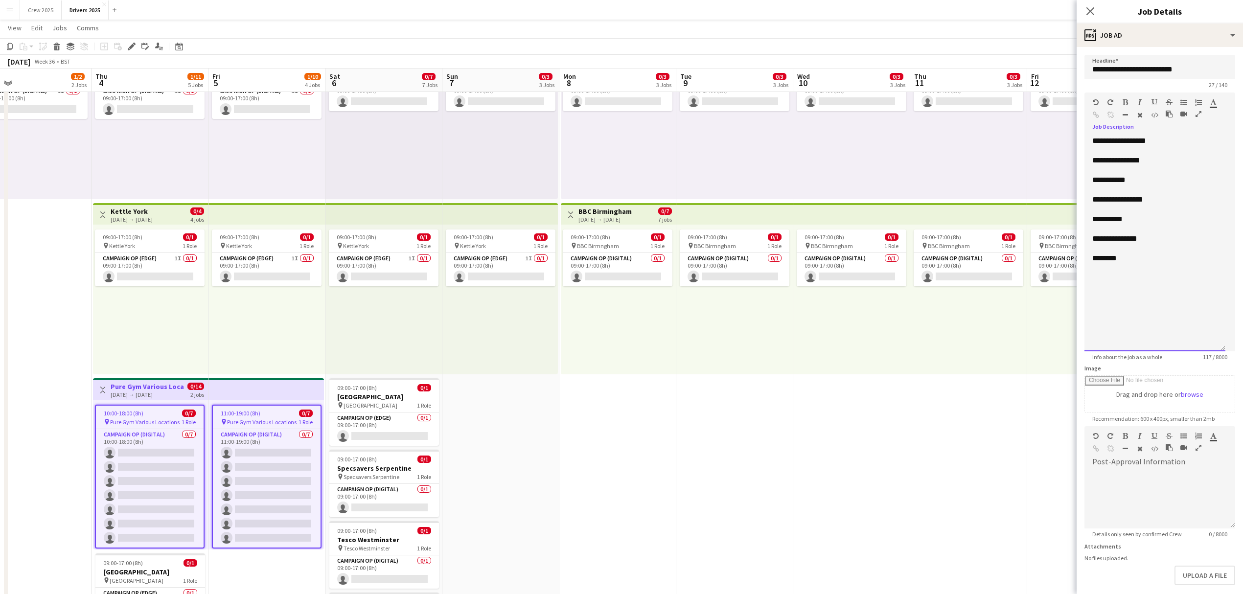
click at [1159, 186] on div at bounding box center [1154, 190] width 125 height 10
click at [1160, 177] on div "**********" at bounding box center [1154, 180] width 125 height 10
click at [1195, 201] on div "**********" at bounding box center [1154, 200] width 125 height 10
click at [1152, 220] on div "**********" at bounding box center [1154, 219] width 125 height 10
click at [1161, 239] on div "**********" at bounding box center [1154, 239] width 125 height 10
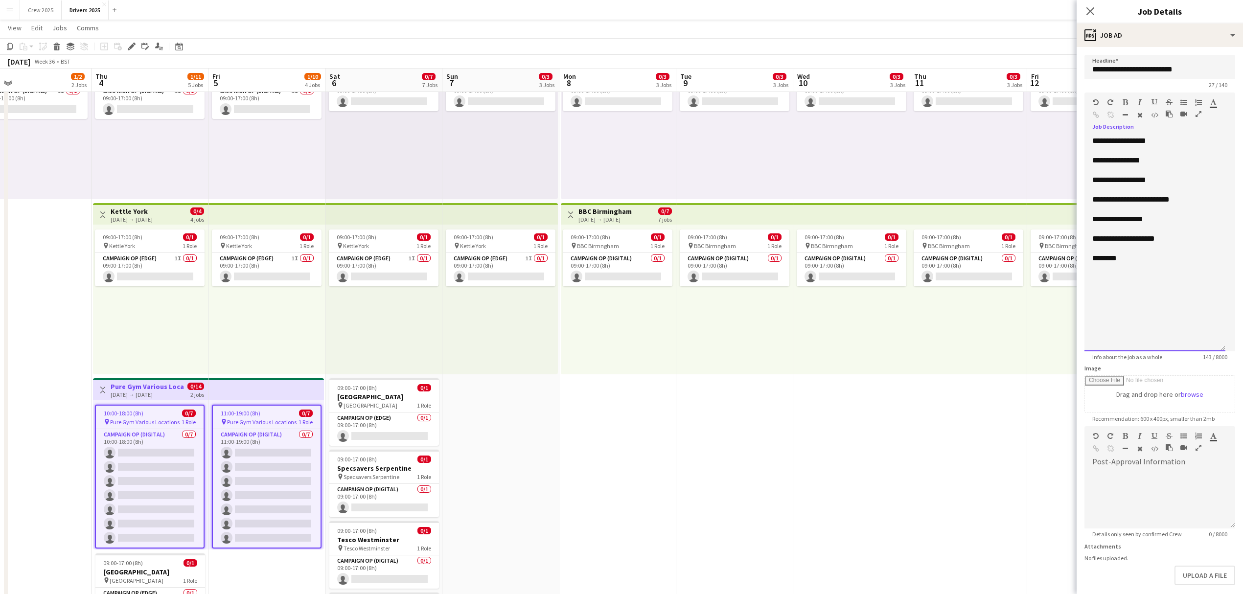
click at [1143, 234] on div "**********" at bounding box center [1154, 239] width 125 height 10
click at [1137, 259] on div "********" at bounding box center [1154, 259] width 125 height 10
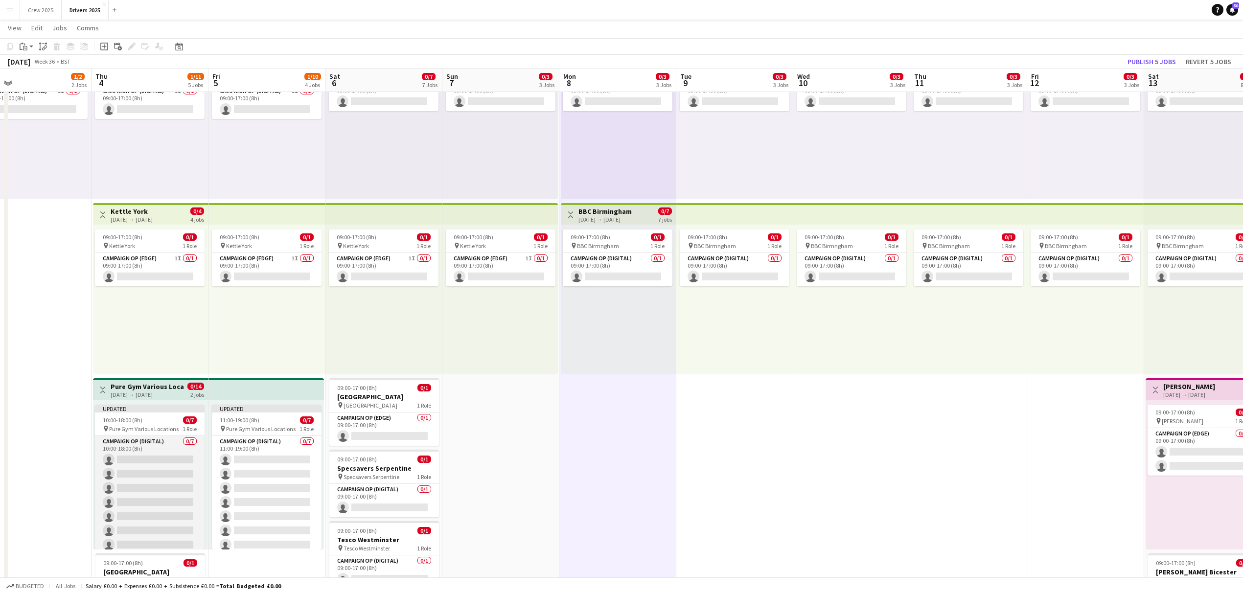
click at [159, 482] on app-card-role "Campaign Op (Digital) 0/7 10:00-18:00 (8h) single-neutral-actions single-neutra…" at bounding box center [150, 495] width 110 height 118
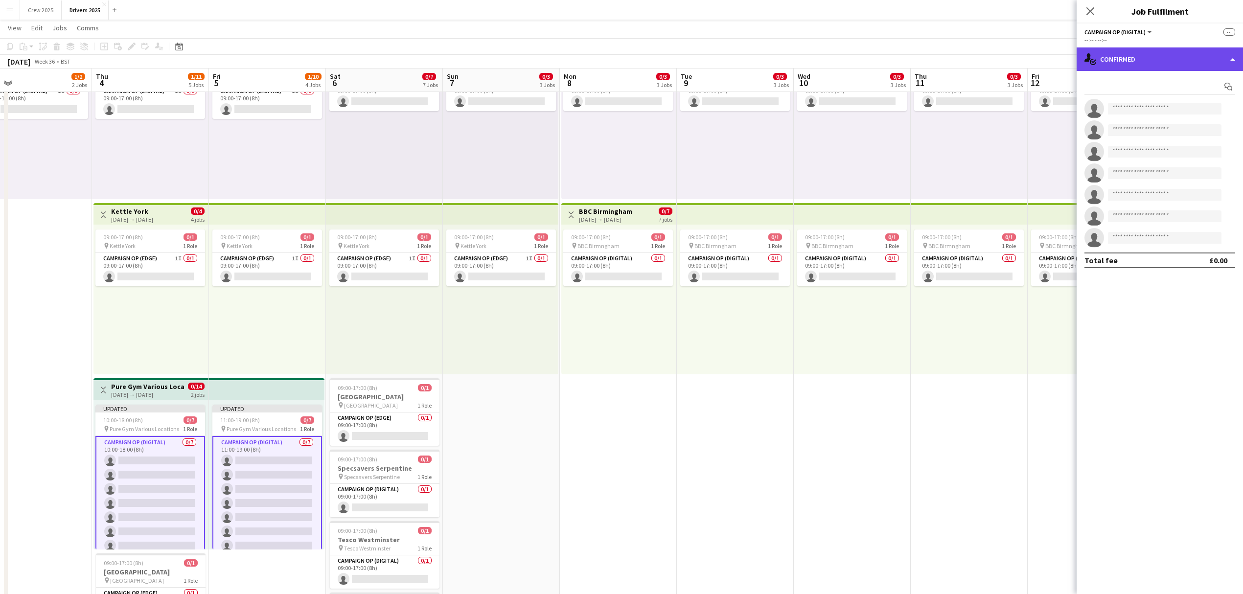
click at [1161, 55] on div "single-neutral-actions-check-2 Confirmed" at bounding box center [1160, 58] width 166 height 23
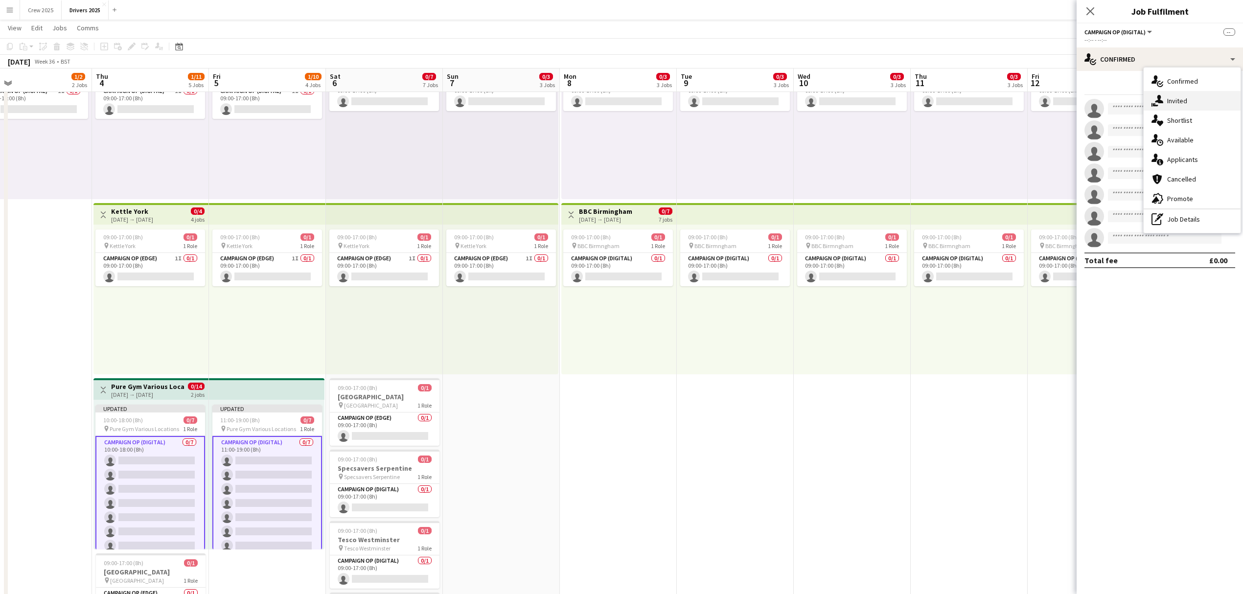
click at [1190, 99] on div "single-neutral-actions-share-1 Invited" at bounding box center [1192, 101] width 97 height 20
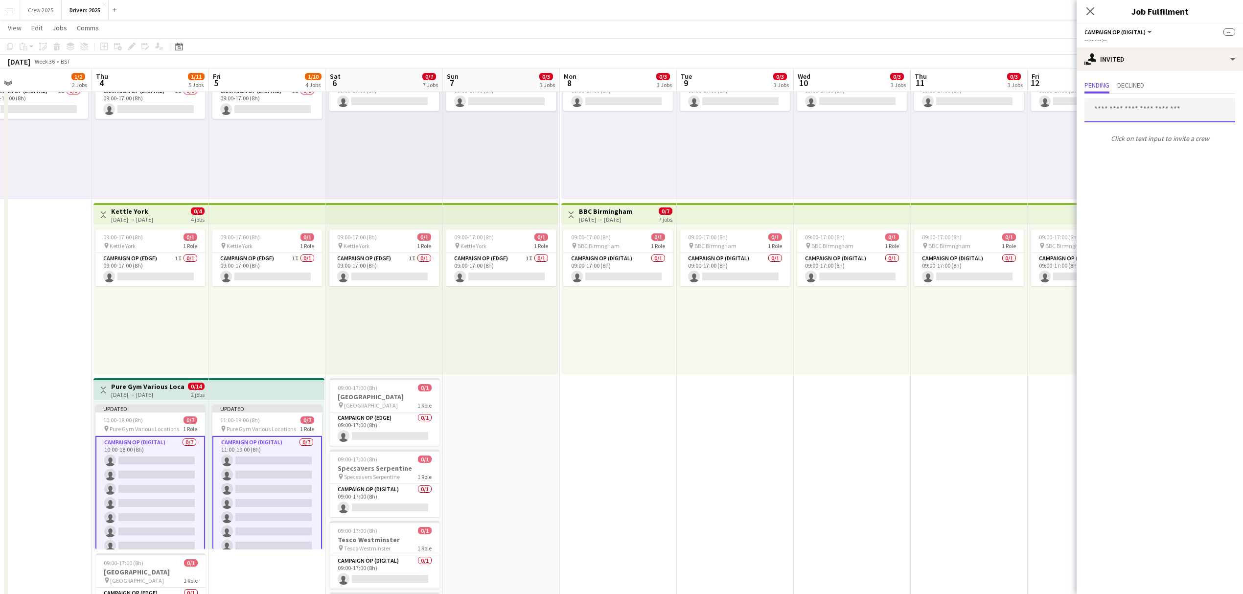
click at [1152, 112] on input "text" at bounding box center [1160, 110] width 151 height 24
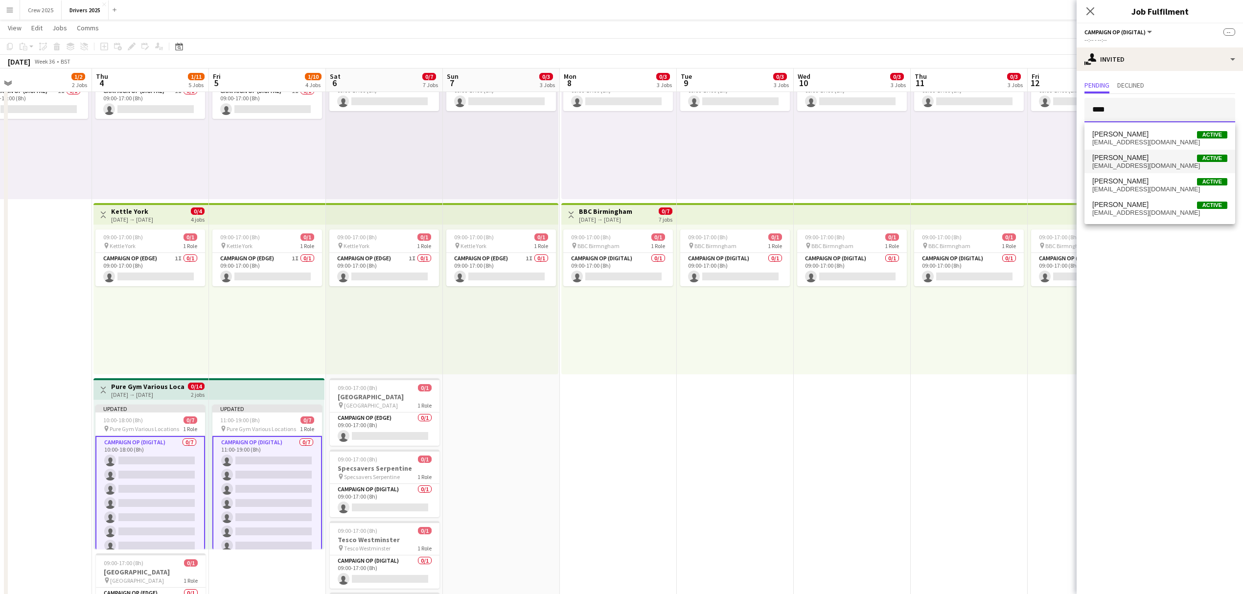
type input "****"
click at [1159, 159] on span "Pete Gallagher Active" at bounding box center [1159, 158] width 135 height 8
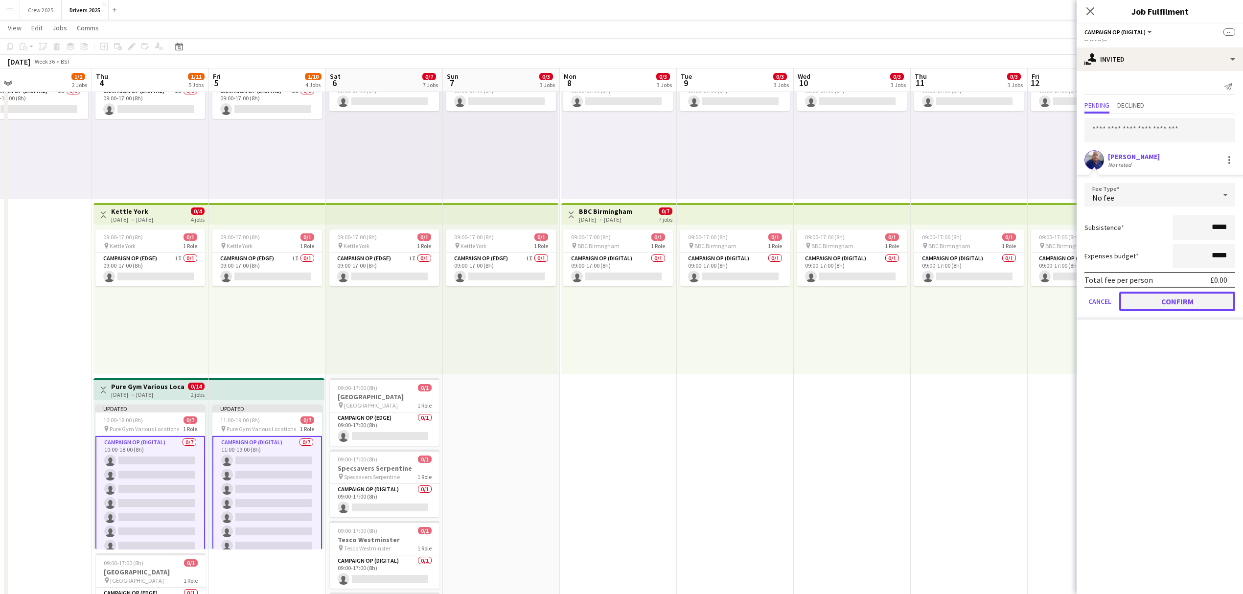
click at [1183, 298] on button "Confirm" at bounding box center [1177, 302] width 116 height 20
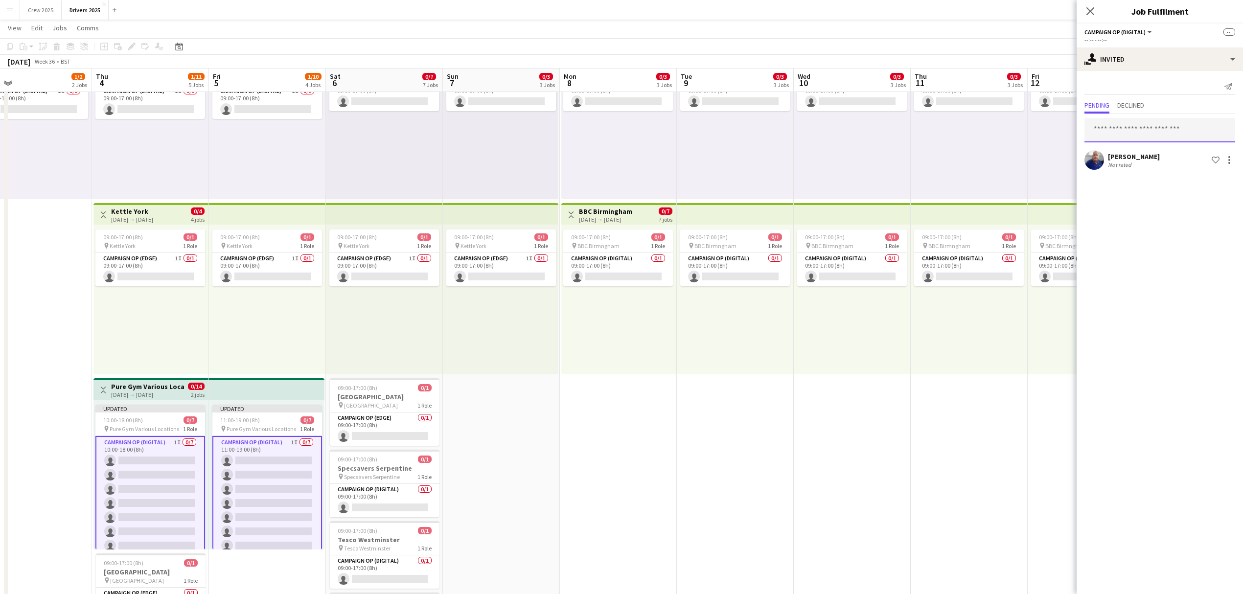
click at [1150, 129] on input "text" at bounding box center [1160, 130] width 151 height 24
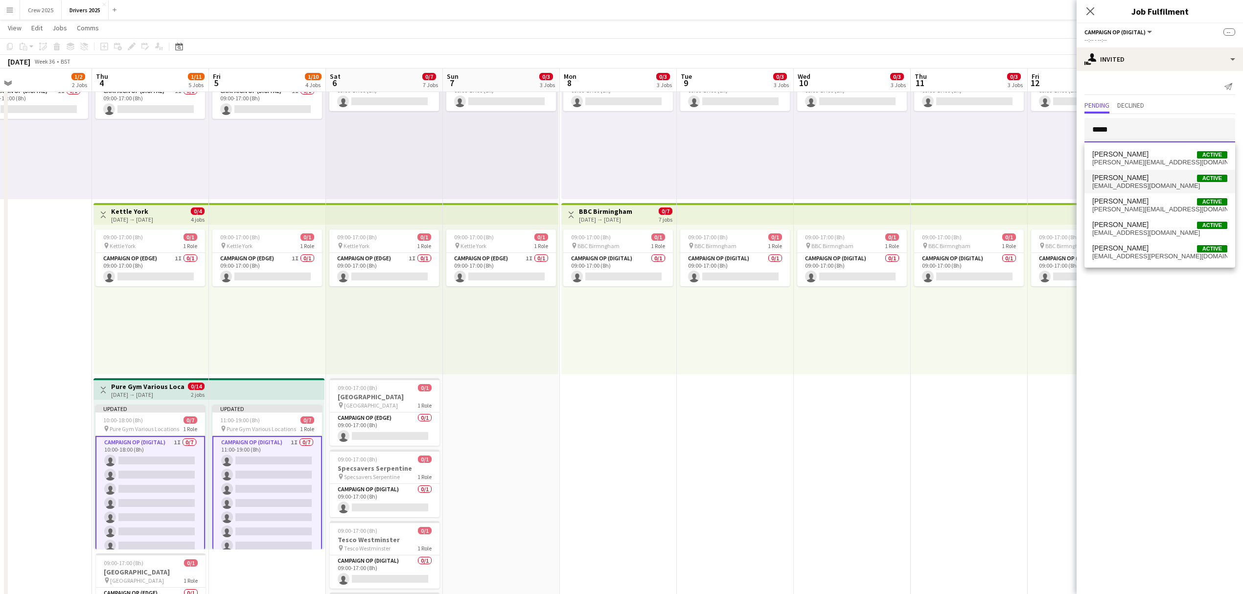
type input "*****"
click at [1153, 175] on span "Steve Henman Active" at bounding box center [1159, 178] width 135 height 8
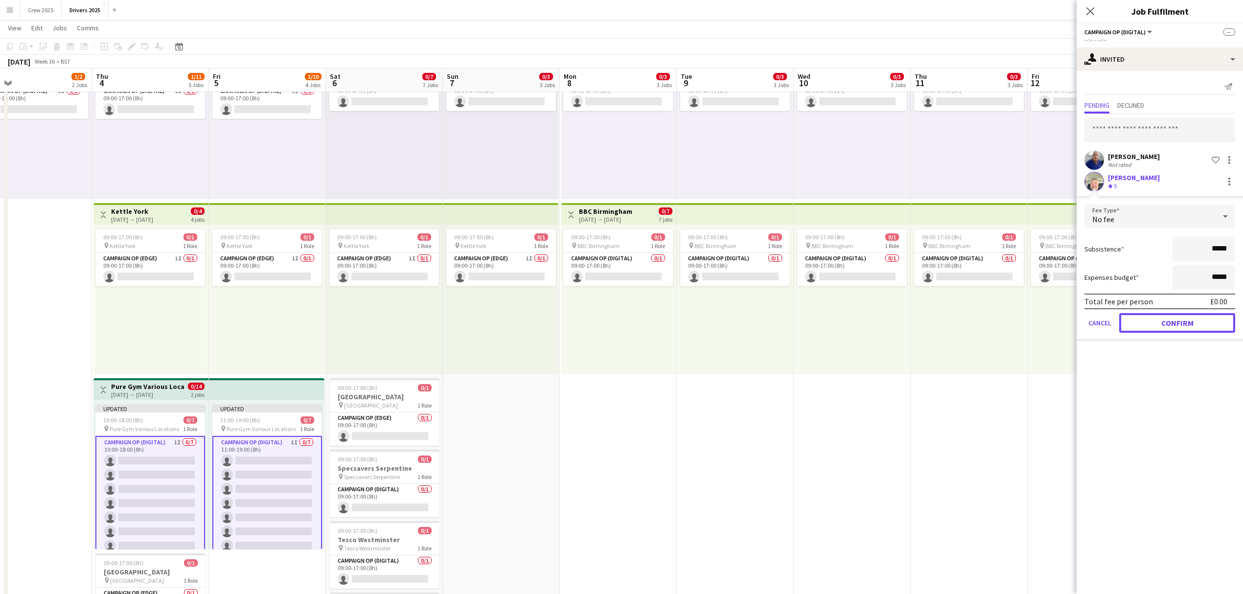
click at [1165, 322] on button "Confirm" at bounding box center [1177, 323] width 116 height 20
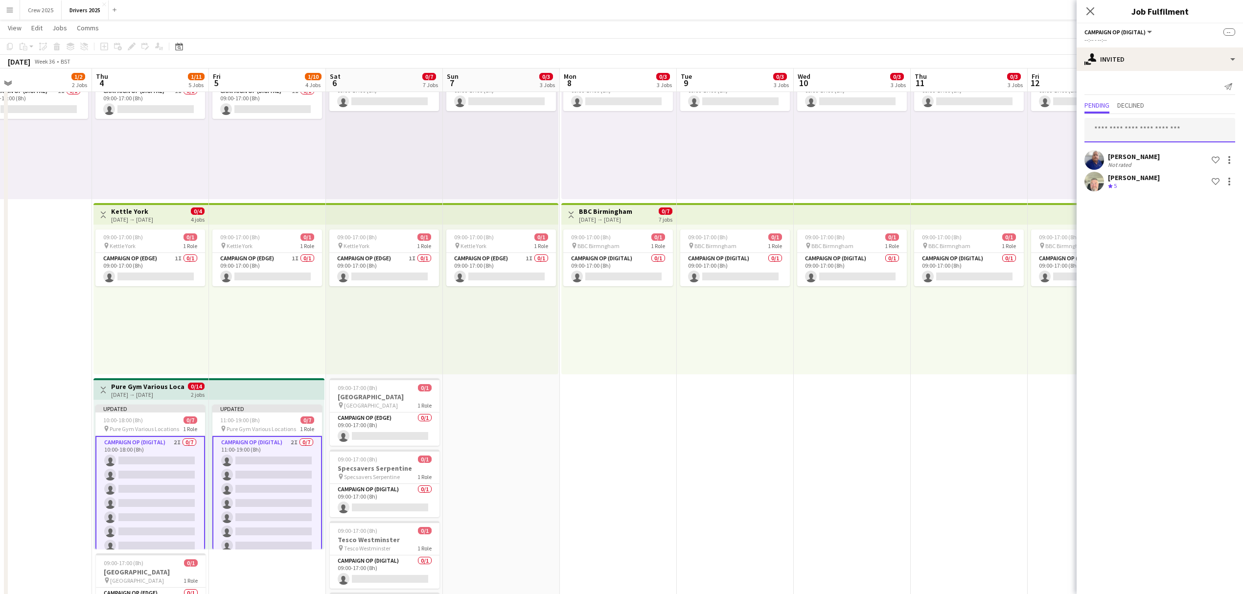
click at [1126, 132] on input "text" at bounding box center [1160, 130] width 151 height 24
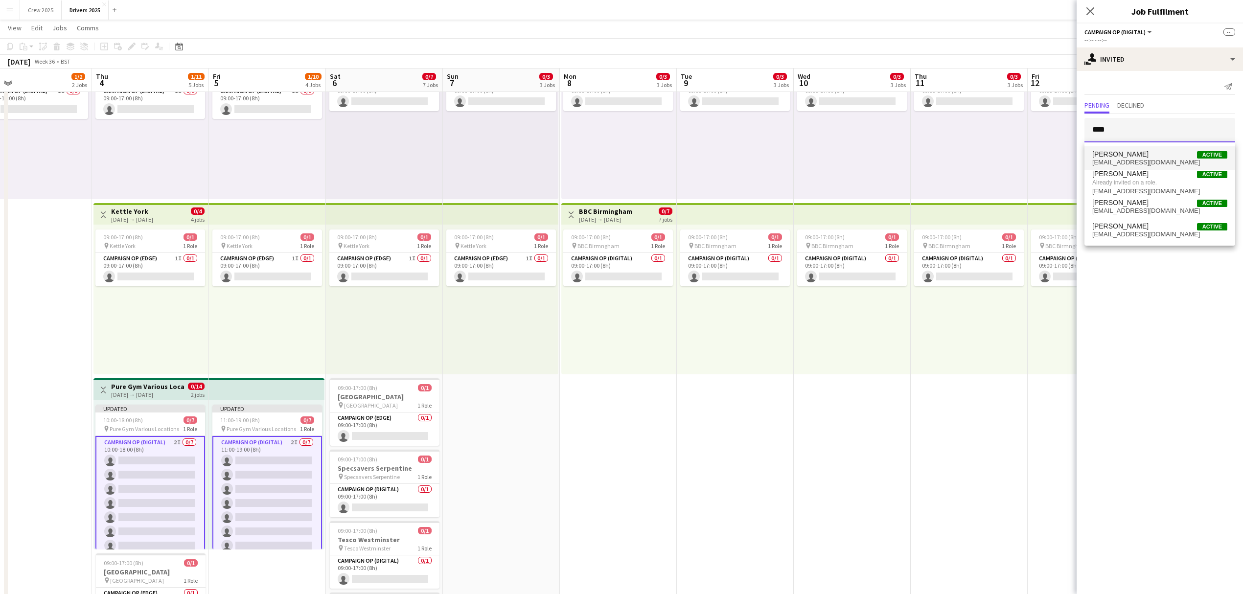
type input "****"
click at [1159, 161] on span "petejbrit@googlemail.com" at bounding box center [1159, 163] width 135 height 8
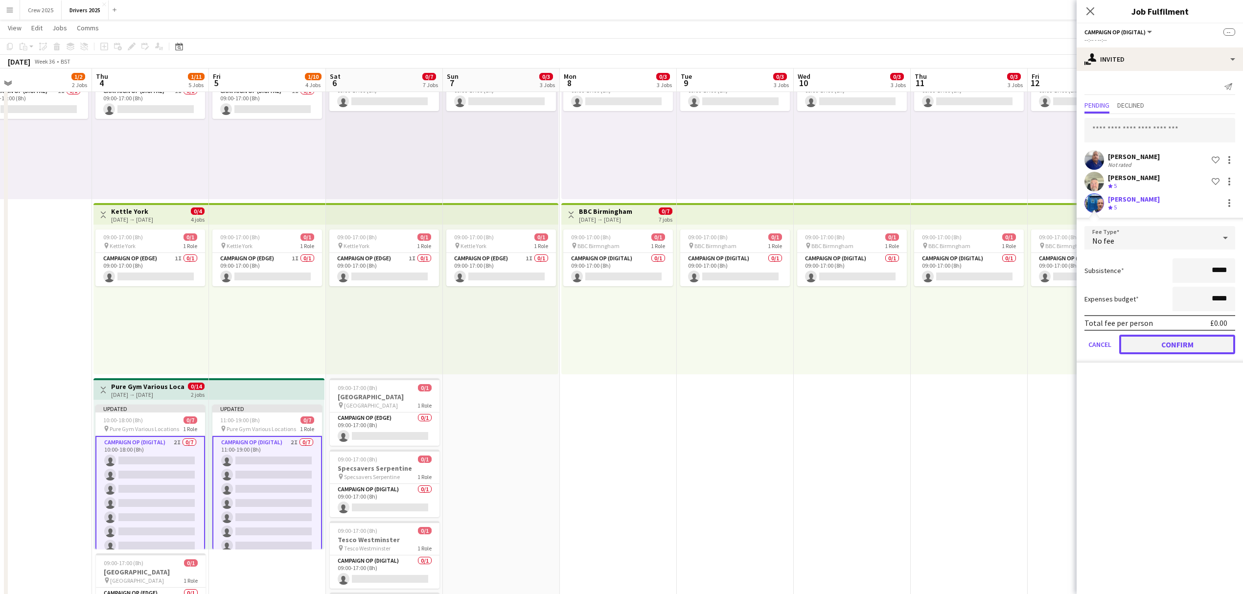
click at [1173, 341] on button "Confirm" at bounding box center [1177, 345] width 116 height 20
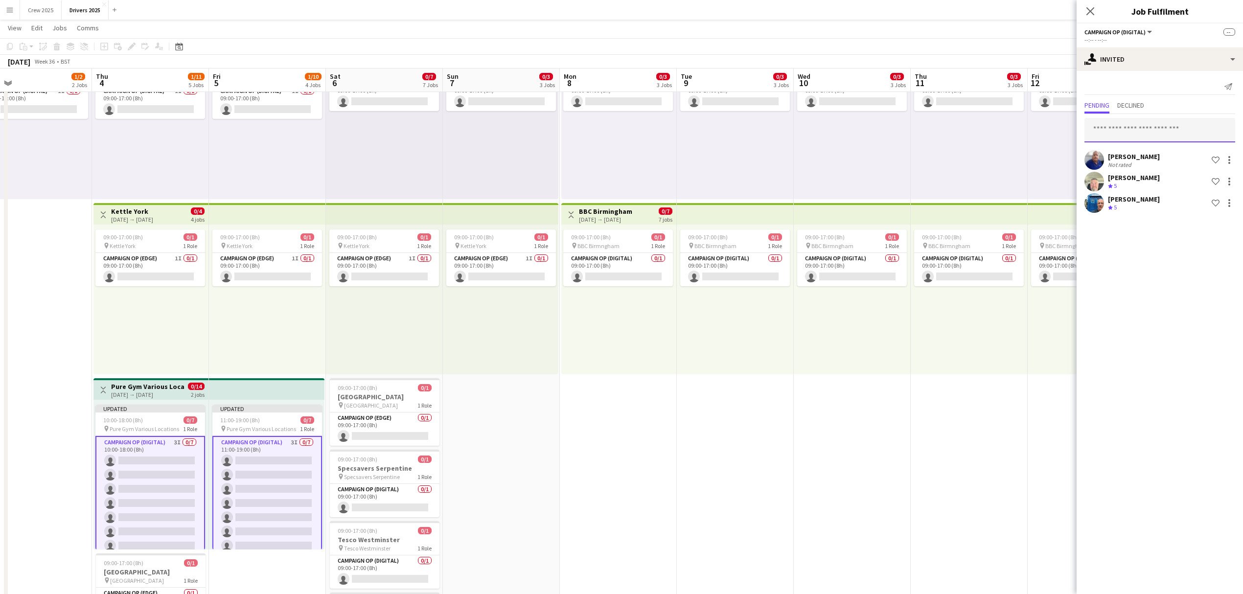
click at [1152, 134] on input "text" at bounding box center [1160, 130] width 151 height 24
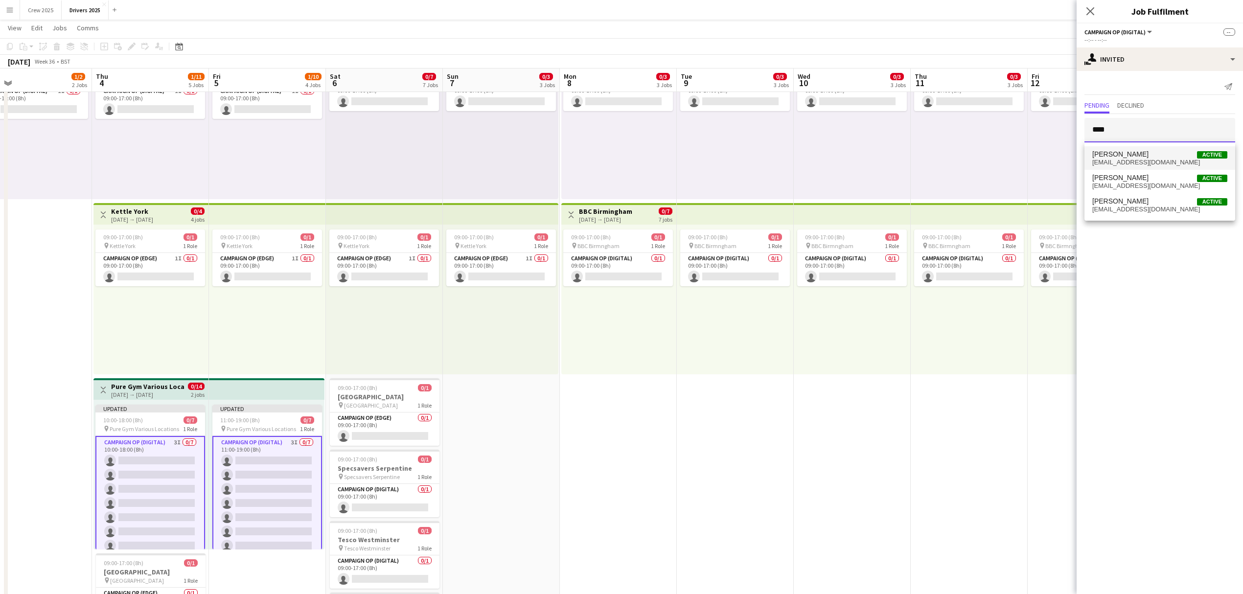
type input "****"
click at [1150, 160] on span "jhamblett@mmediagroup.co.uk" at bounding box center [1159, 163] width 135 height 8
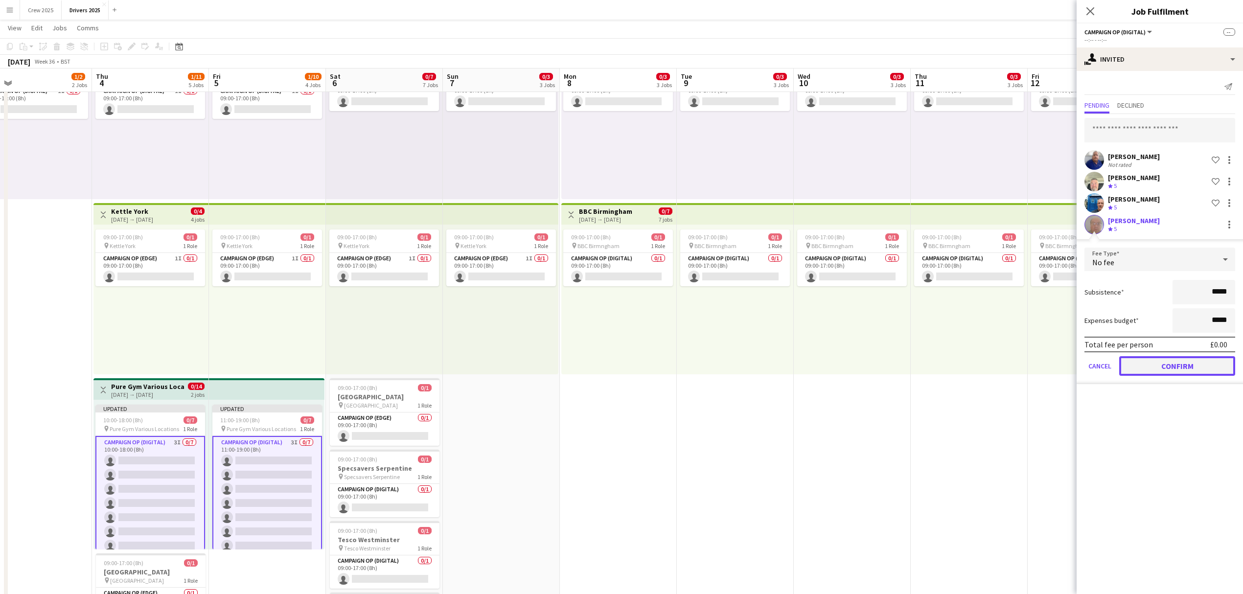
click at [1163, 365] on button "Confirm" at bounding box center [1177, 366] width 116 height 20
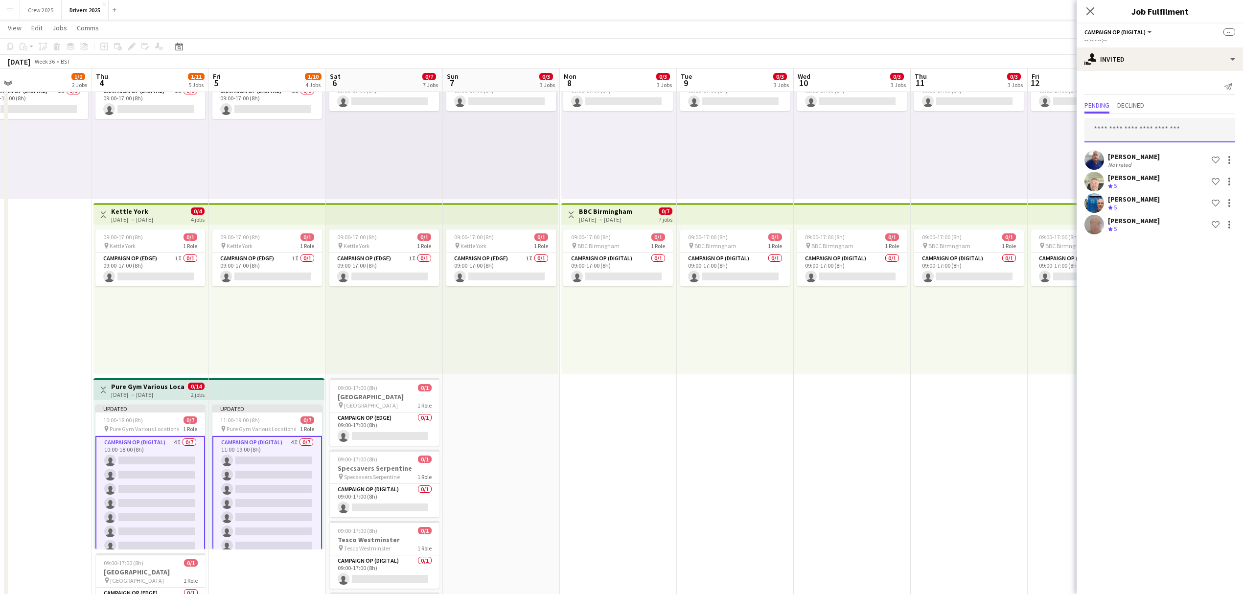
click at [1136, 130] on input "text" at bounding box center [1160, 130] width 151 height 24
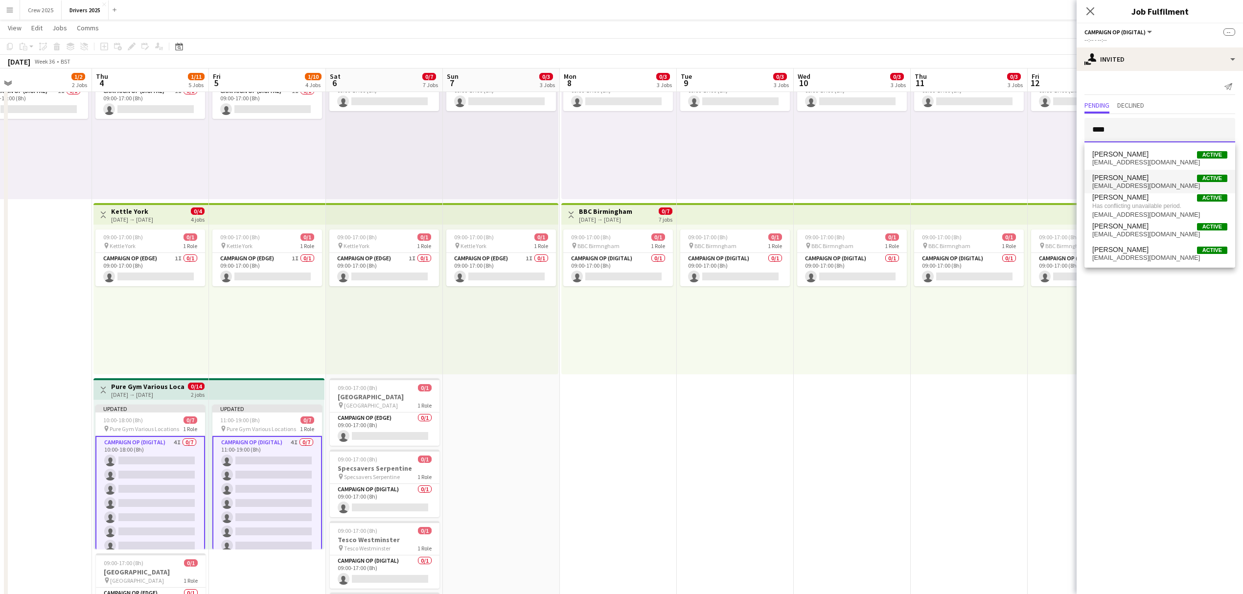
type input "****"
click at [1134, 178] on span "Mark Gowlett Active" at bounding box center [1159, 178] width 135 height 8
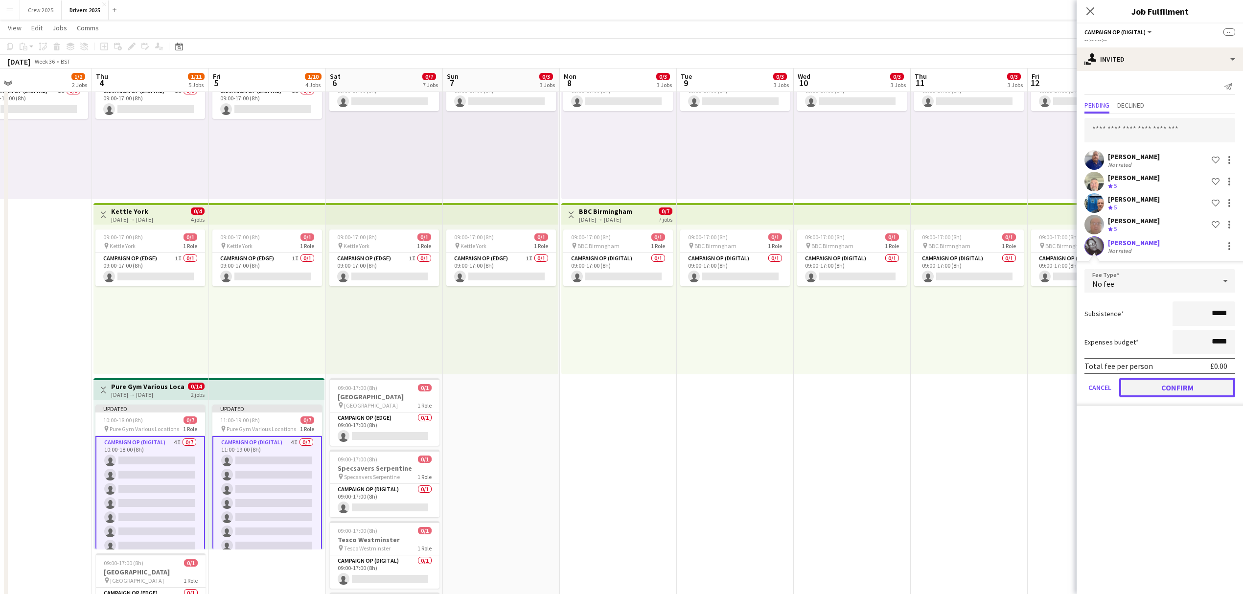
click at [1177, 390] on button "Confirm" at bounding box center [1177, 388] width 116 height 20
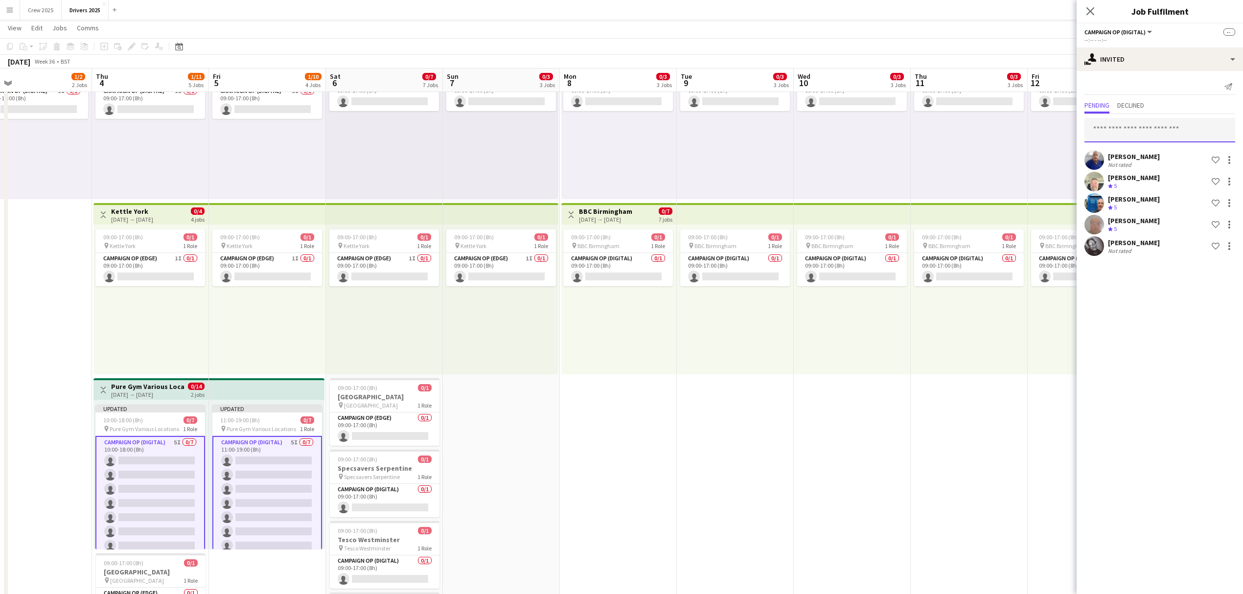
click at [1142, 132] on input "text" at bounding box center [1160, 130] width 151 height 24
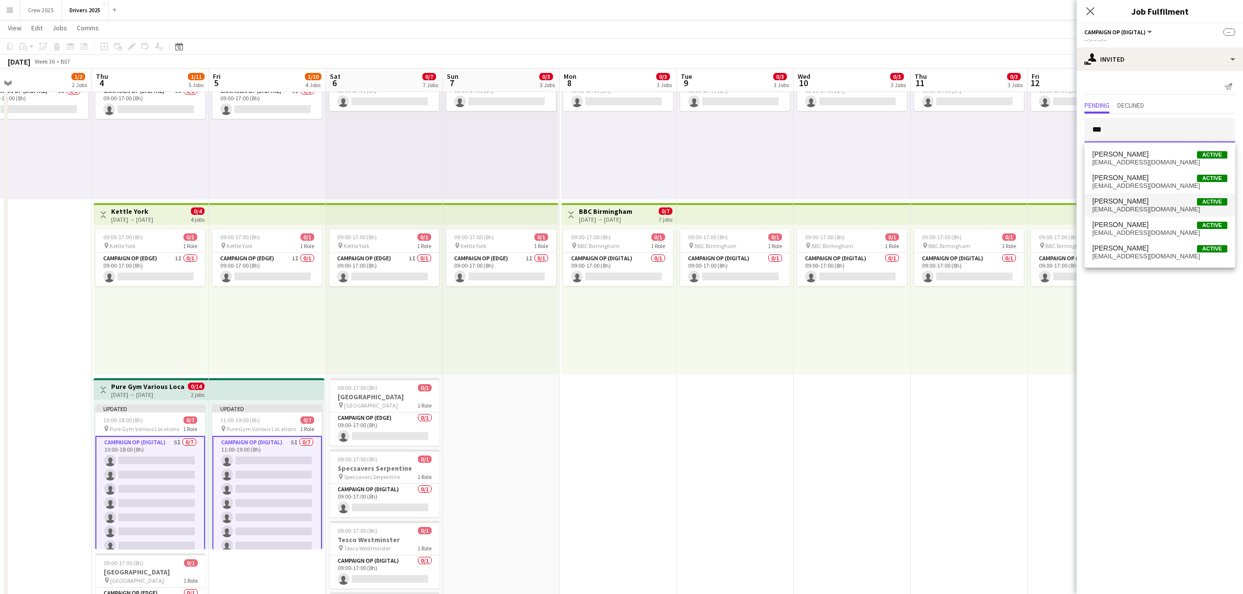
type input "***"
click at [1154, 206] on span "adonaldson@mmediagroup.co.uk" at bounding box center [1159, 210] width 135 height 8
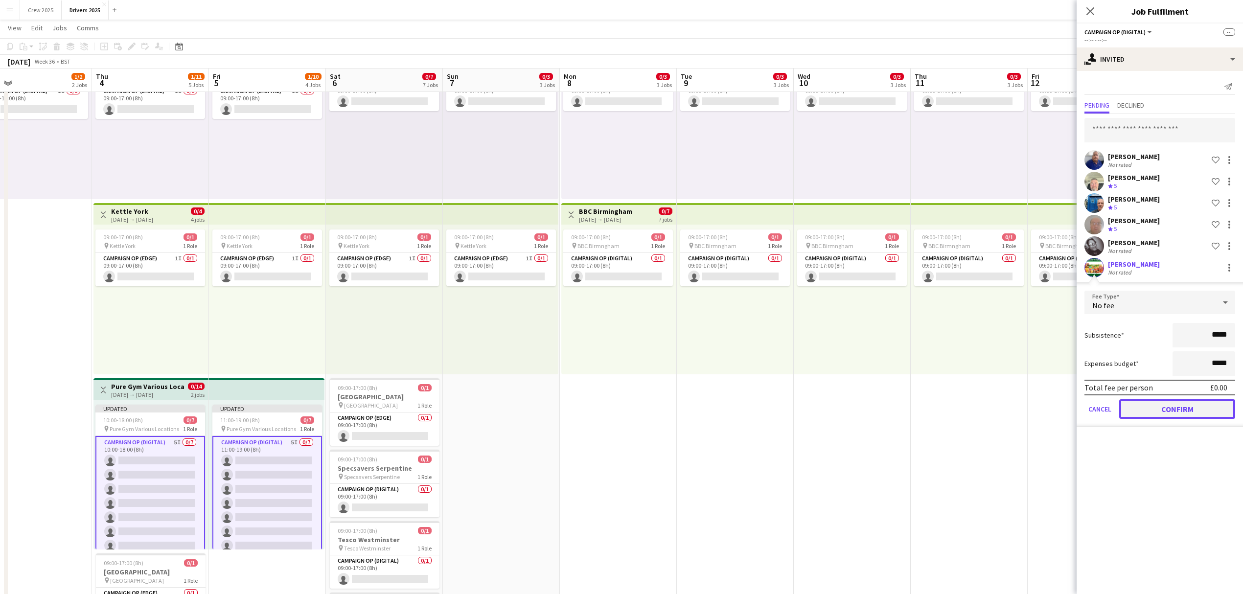
click at [1170, 408] on button "Confirm" at bounding box center [1177, 409] width 116 height 20
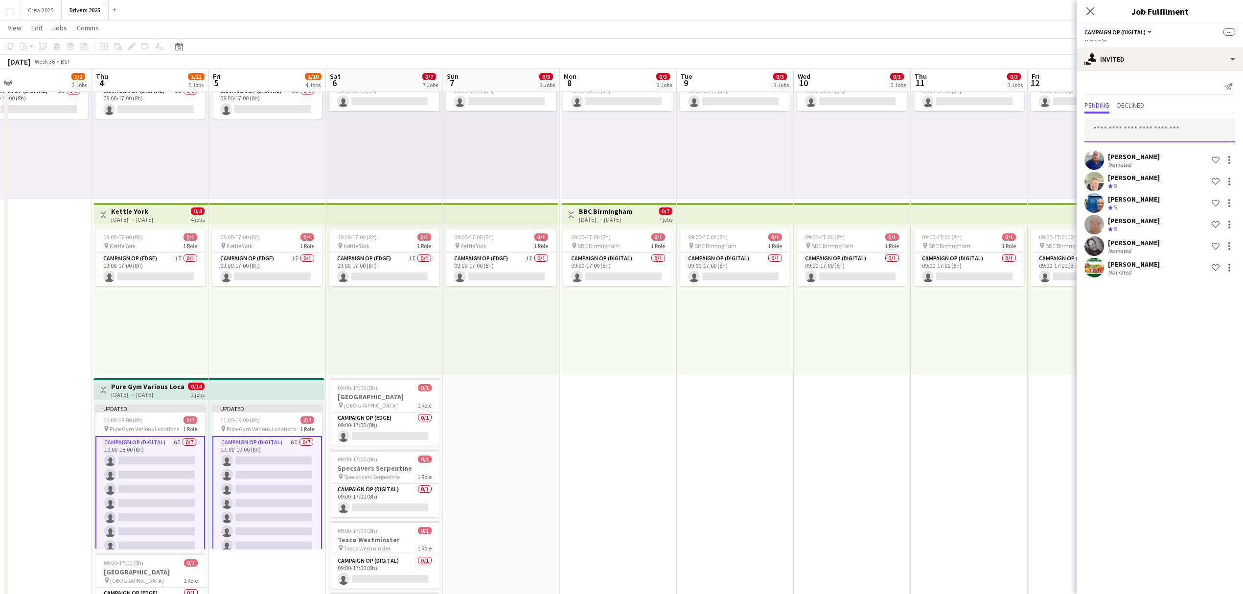
click at [1137, 134] on input "text" at bounding box center [1160, 130] width 151 height 24
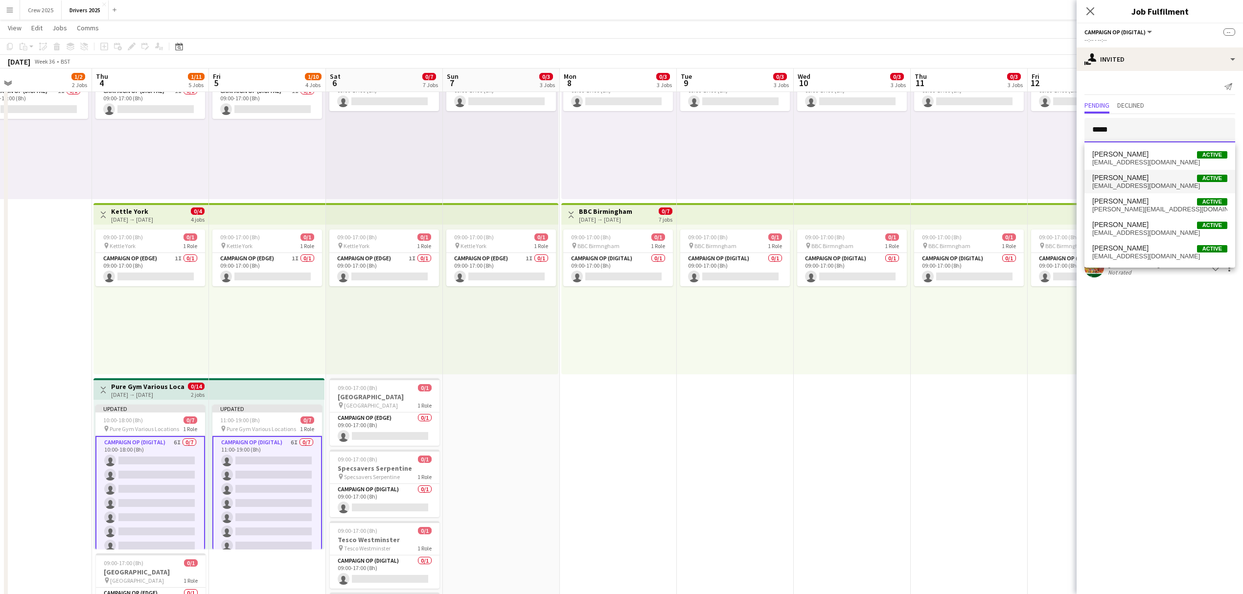
type input "*****"
click at [1146, 181] on span "Simon Brown Active" at bounding box center [1159, 178] width 135 height 8
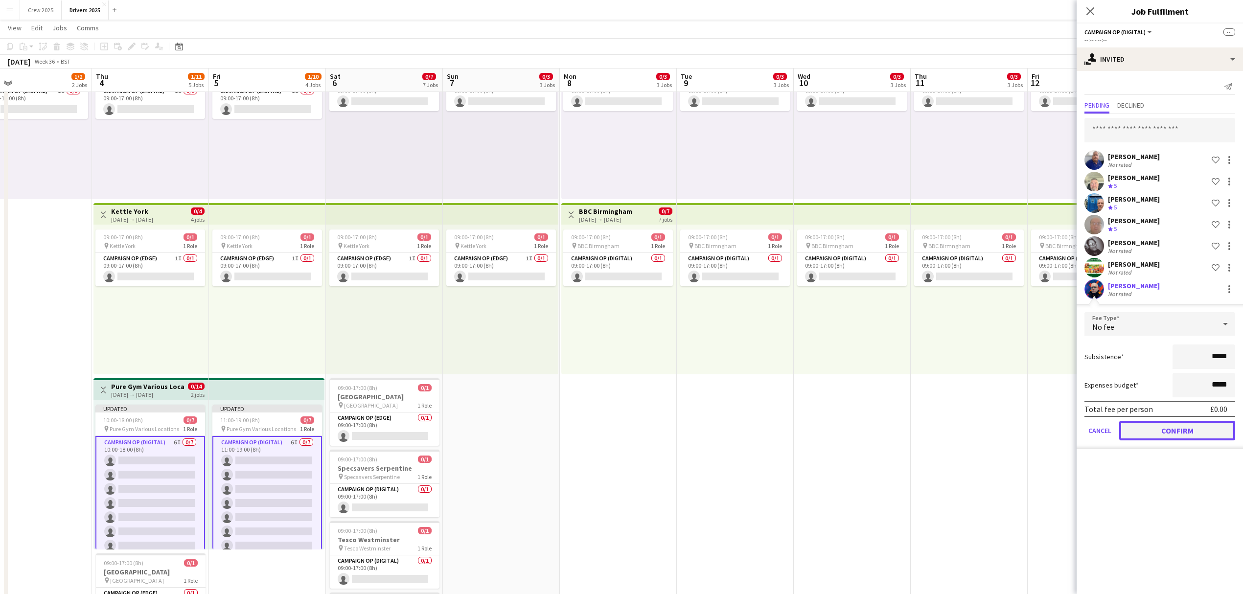
click at [1192, 429] on button "Confirm" at bounding box center [1177, 431] width 116 height 20
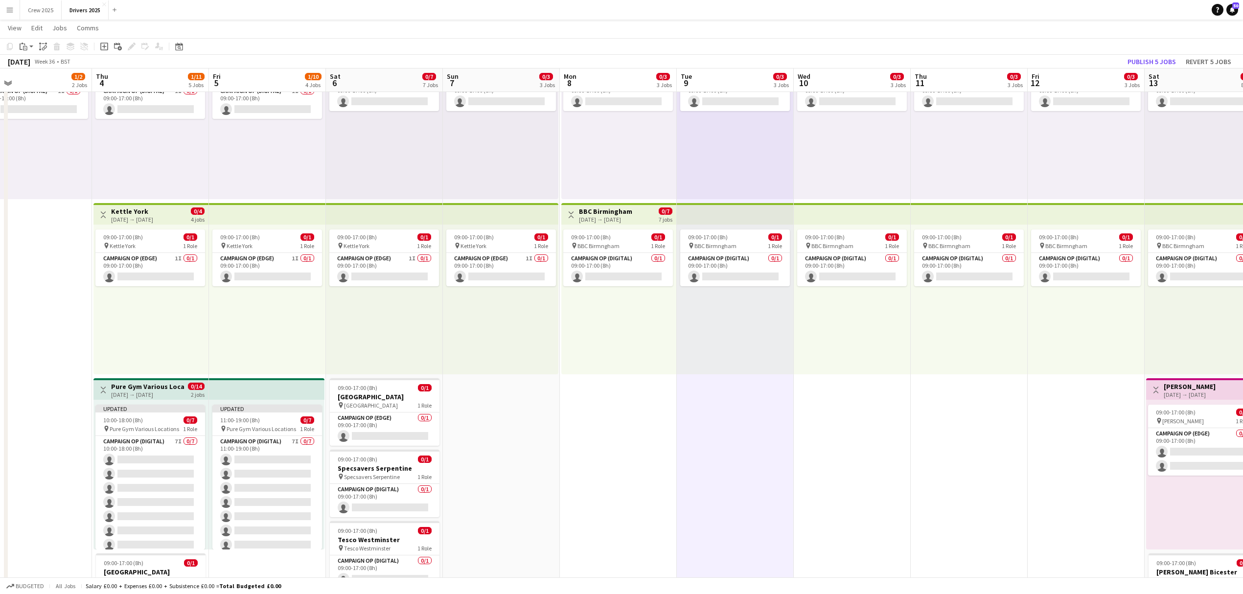
click at [149, 391] on div "04-09-2025 → 05-09-2025" at bounding box center [147, 394] width 73 height 7
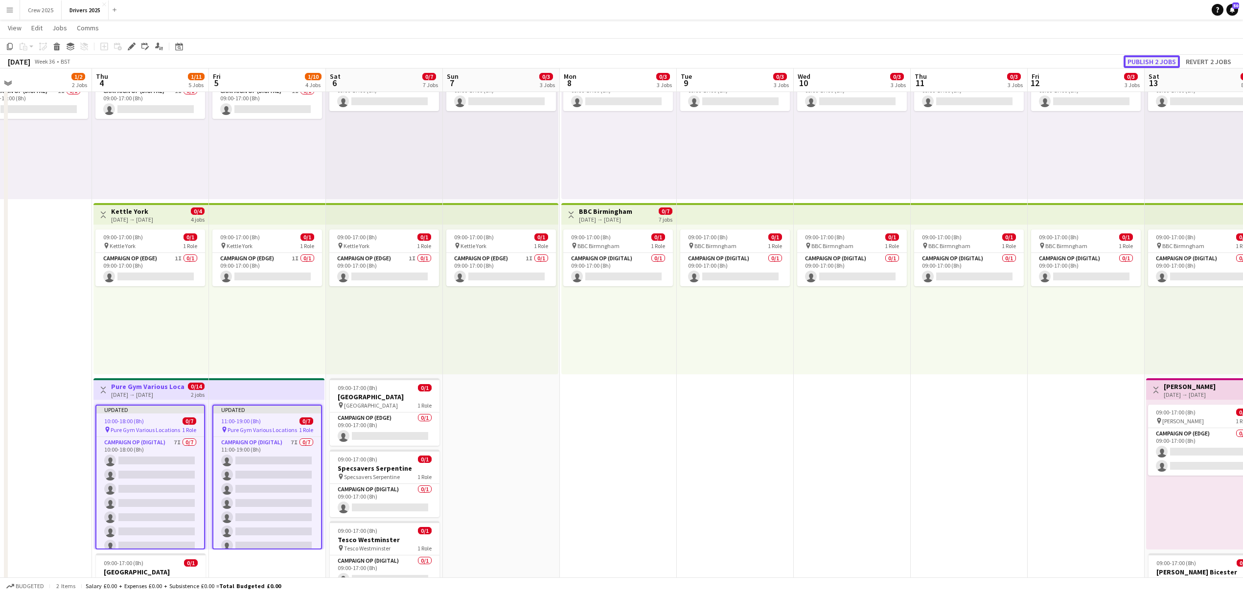
click at [1164, 63] on button "Publish 2 jobs" at bounding box center [1152, 61] width 56 height 13
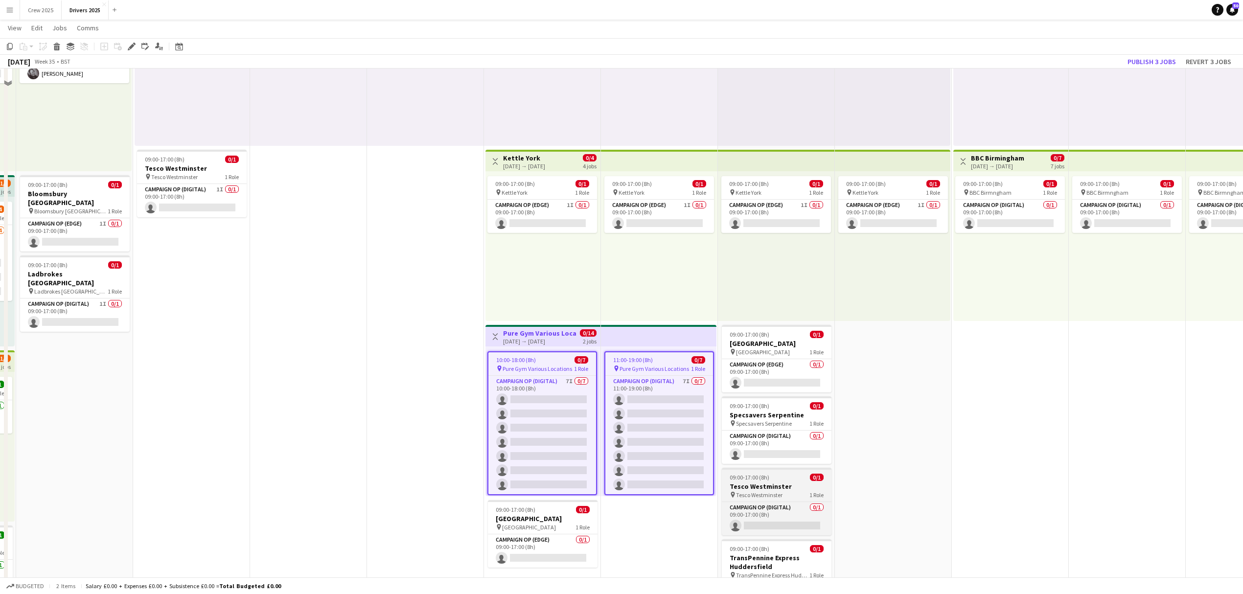
scroll to position [326, 0]
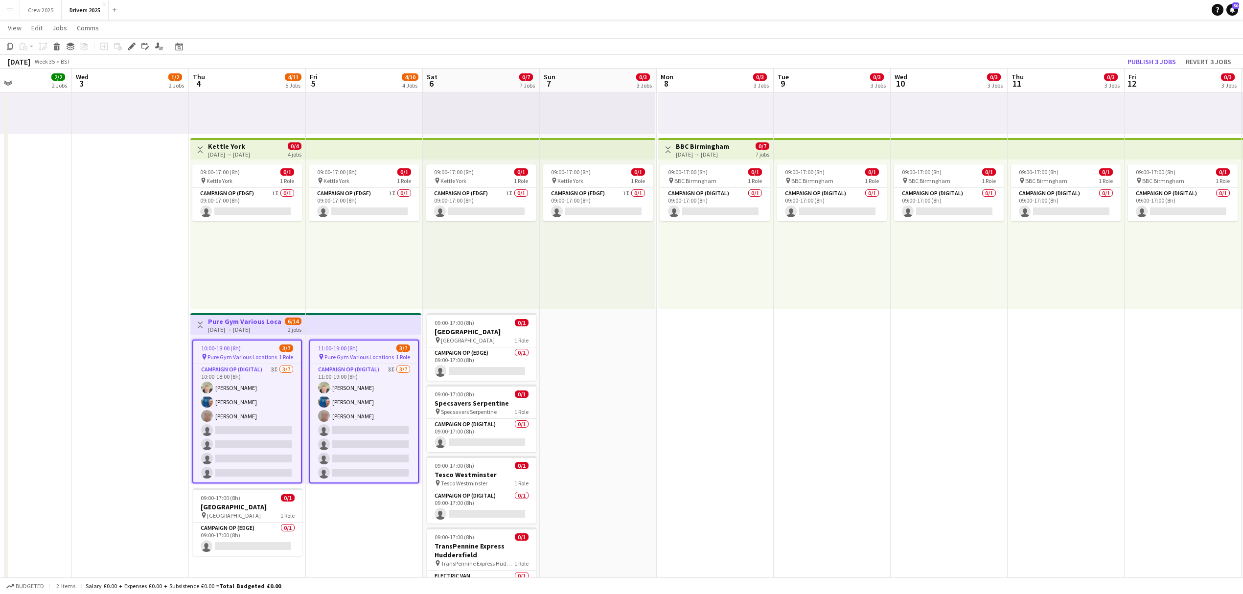
drag, startPoint x: 903, startPoint y: 475, endPoint x: 607, endPoint y: 482, distance: 295.7
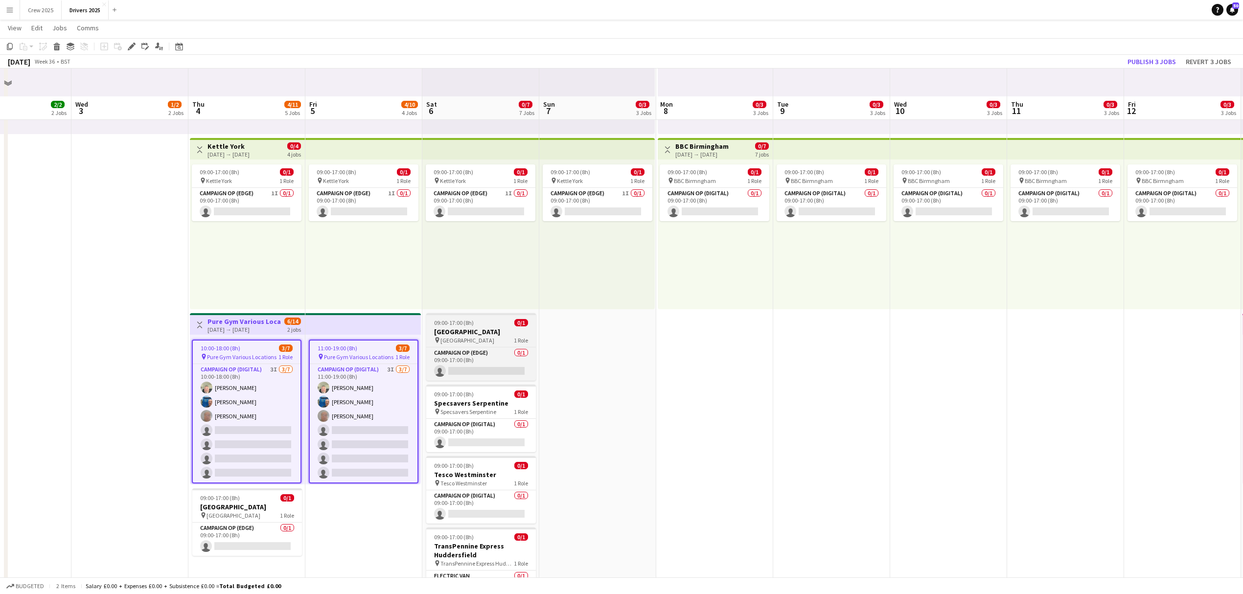
scroll to position [457, 0]
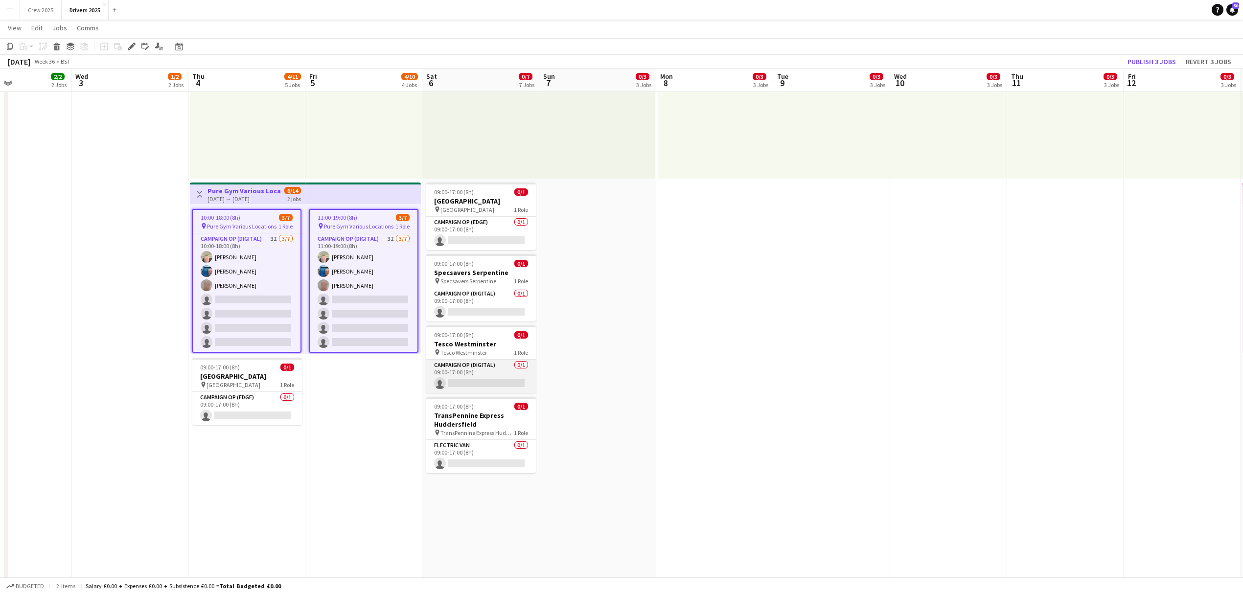
click at [497, 382] on app-card-role "Campaign Op (Digital) 0/1 09:00-17:00 (8h) single-neutral-actions" at bounding box center [481, 376] width 110 height 33
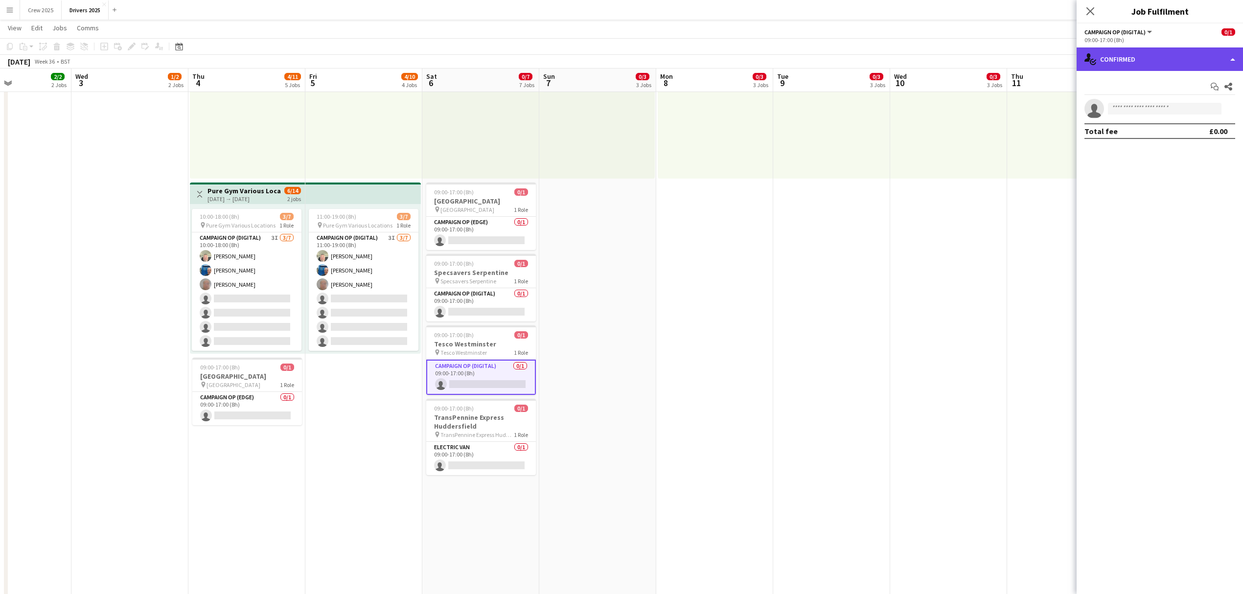
click at [1120, 69] on div "single-neutral-actions-check-2 Confirmed" at bounding box center [1160, 58] width 166 height 23
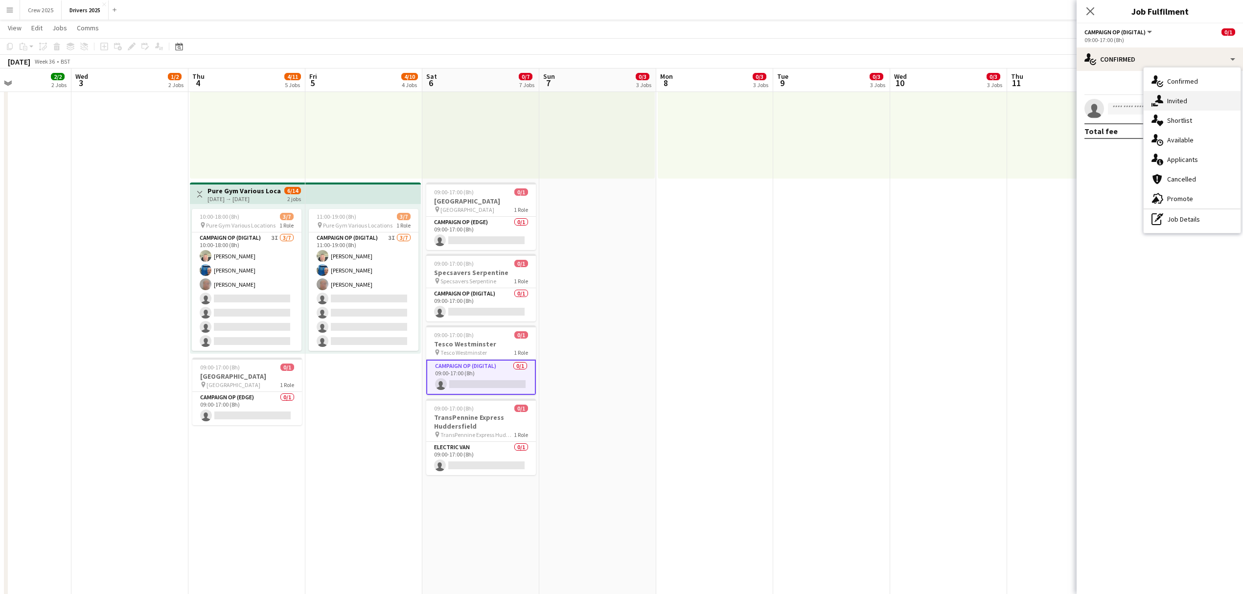
click at [1173, 98] on div "single-neutral-actions-share-1 Invited" at bounding box center [1192, 101] width 97 height 20
click at [1138, 114] on input "text" at bounding box center [1160, 110] width 151 height 24
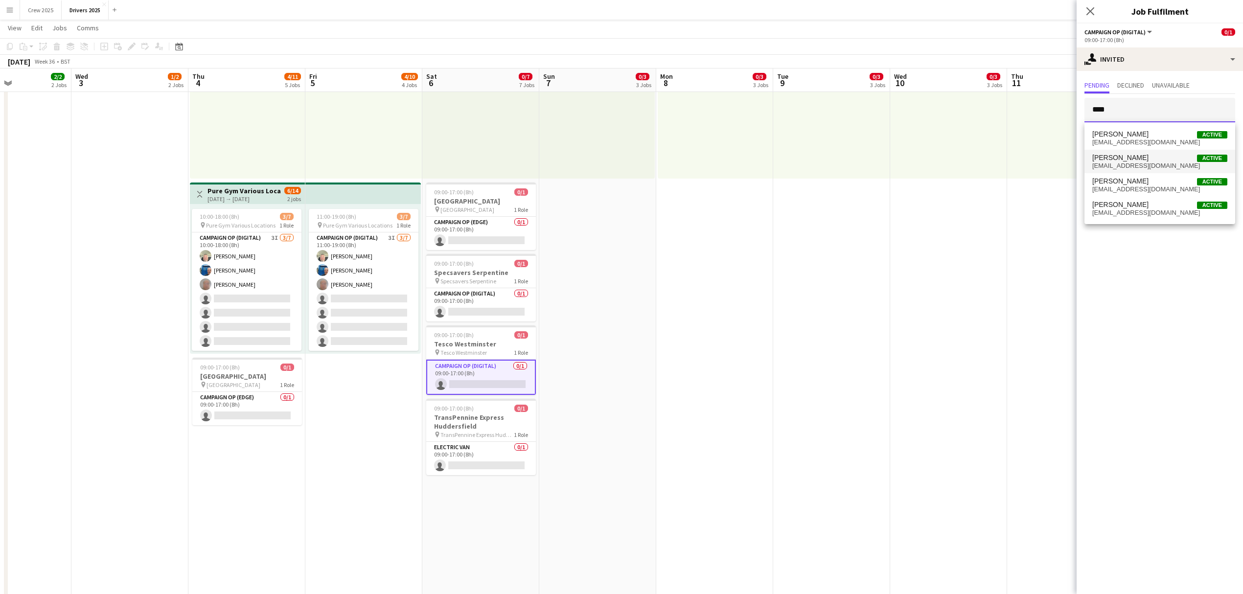
type input "****"
click at [1144, 158] on span "Pete Gallagher Active" at bounding box center [1159, 158] width 135 height 8
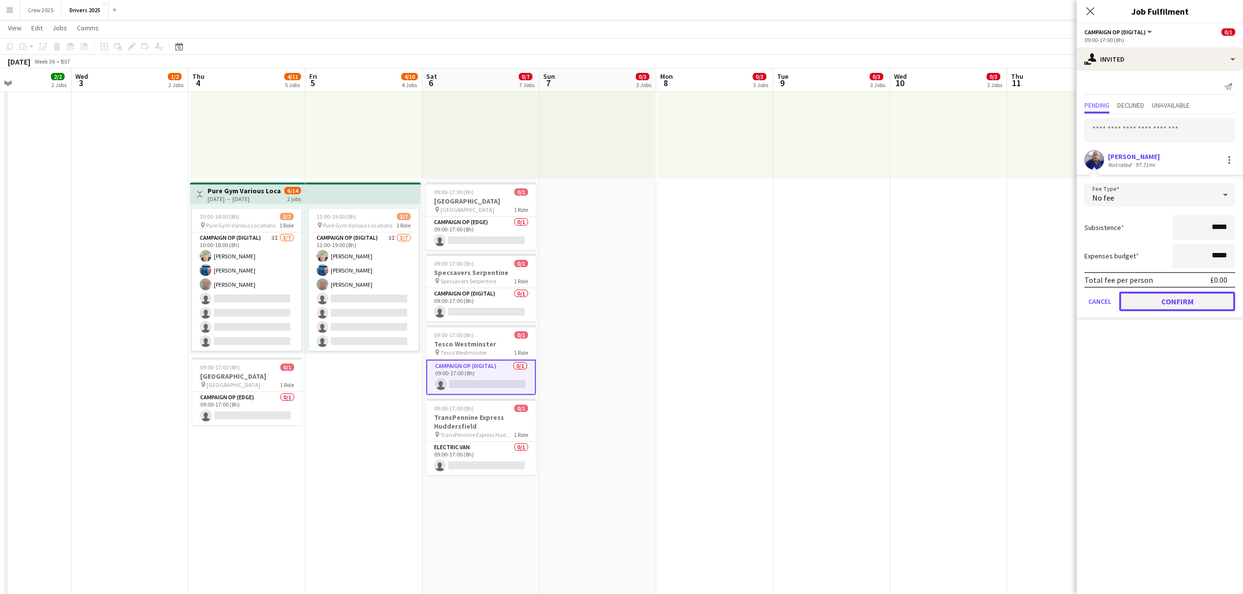
click at [1184, 292] on button "Confirm" at bounding box center [1177, 302] width 116 height 20
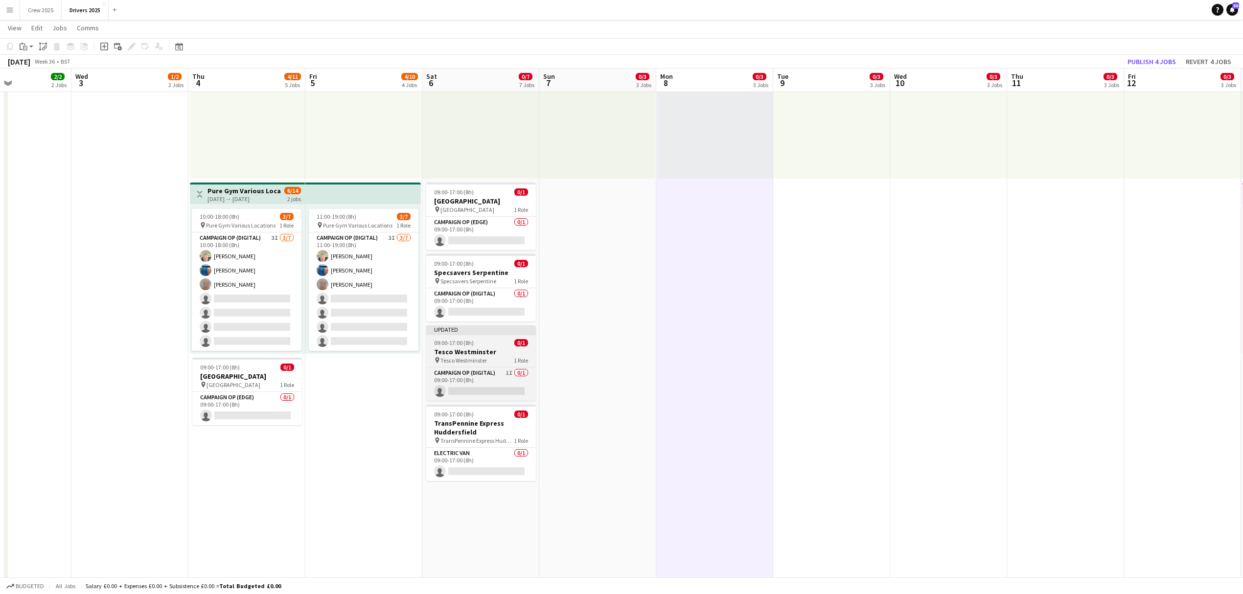
click at [492, 337] on app-job-card "Updated 09:00-17:00 (8h) 0/1 Tesco Westminster pin Tesco Westminster 1 Role Cam…" at bounding box center [481, 362] width 110 height 75
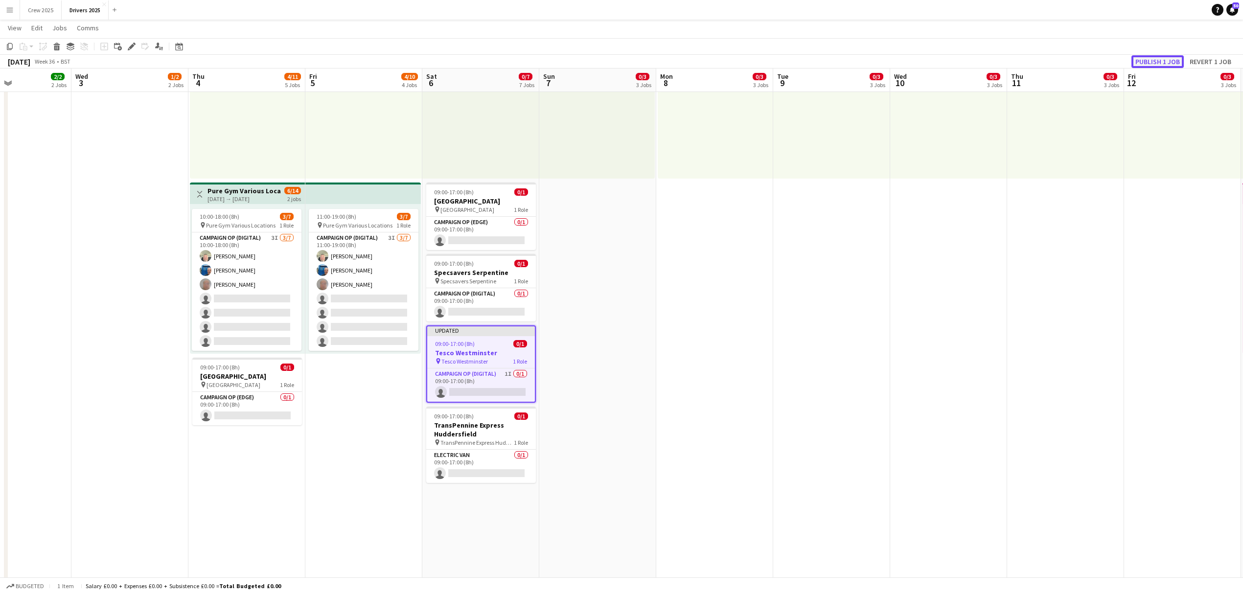
click at [1148, 61] on button "Publish 1 job" at bounding box center [1158, 61] width 52 height 13
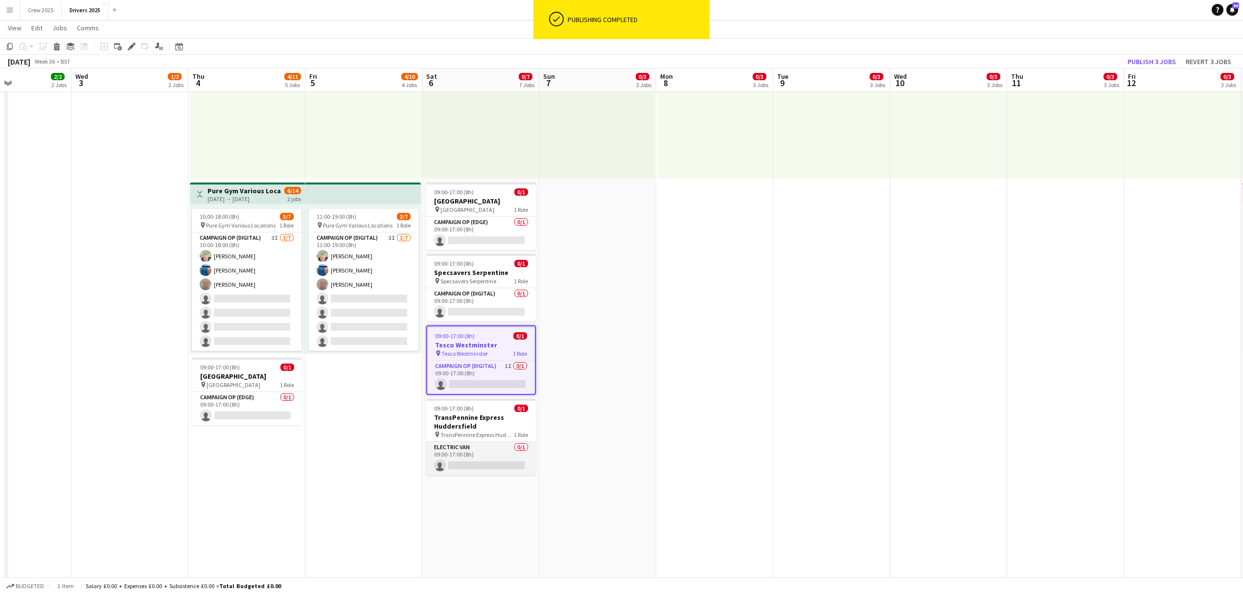
click at [484, 458] on app-card-role "Electric Van 0/1 09:00-17:00 (8h) single-neutral-actions" at bounding box center [481, 458] width 110 height 33
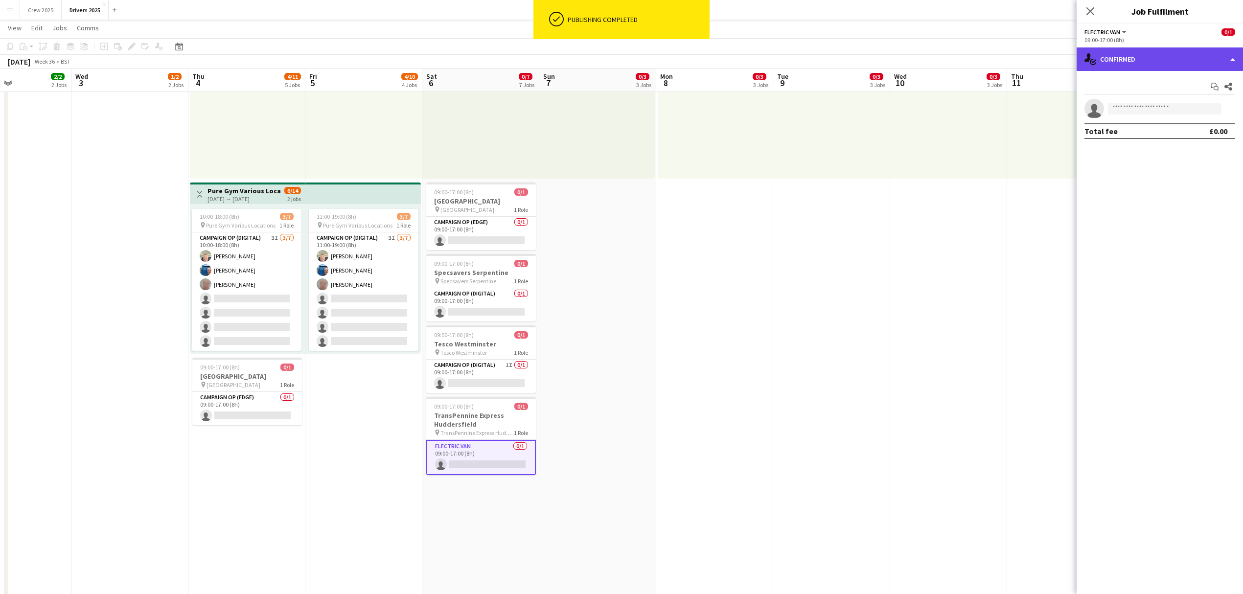
click at [1139, 64] on div "single-neutral-actions-check-2 Confirmed" at bounding box center [1160, 58] width 166 height 23
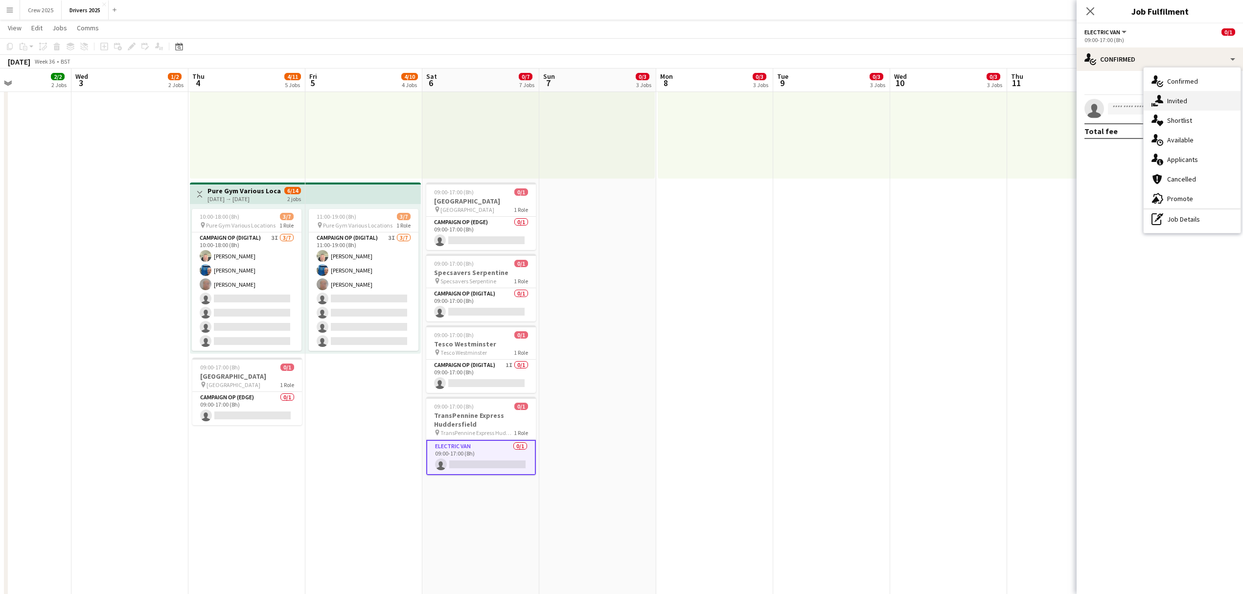
click at [1181, 106] on div "single-neutral-actions-share-1 Invited" at bounding box center [1192, 101] width 97 height 20
click at [1120, 114] on input "text" at bounding box center [1160, 110] width 151 height 24
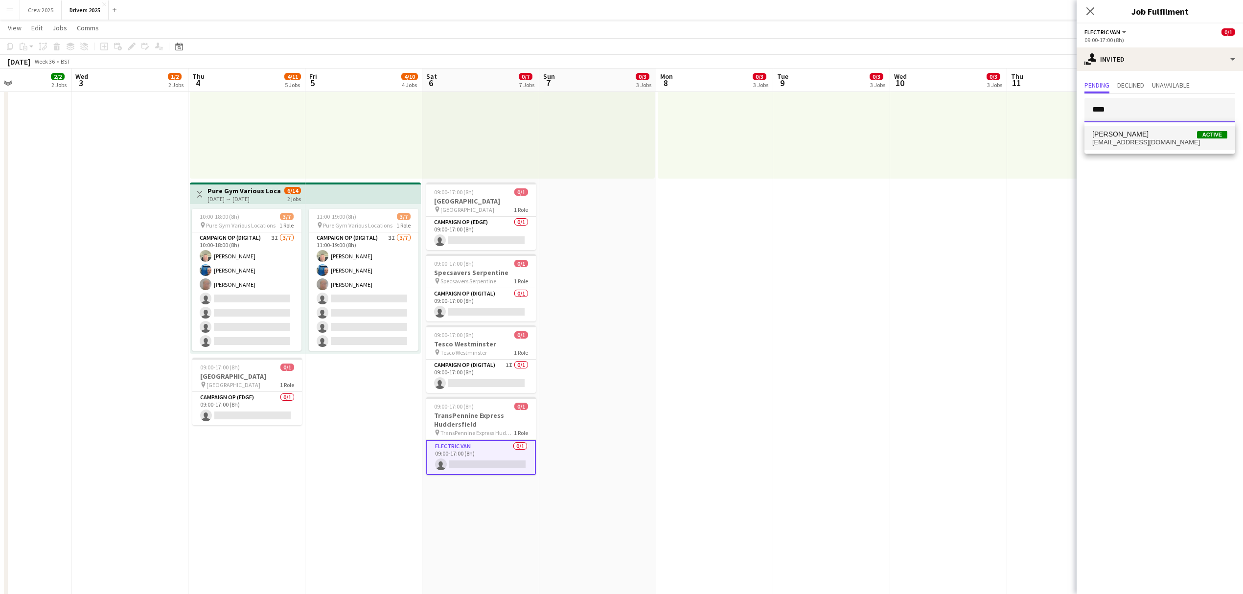
type input "****"
click at [1133, 134] on span "Peter Wood Active" at bounding box center [1159, 134] width 135 height 8
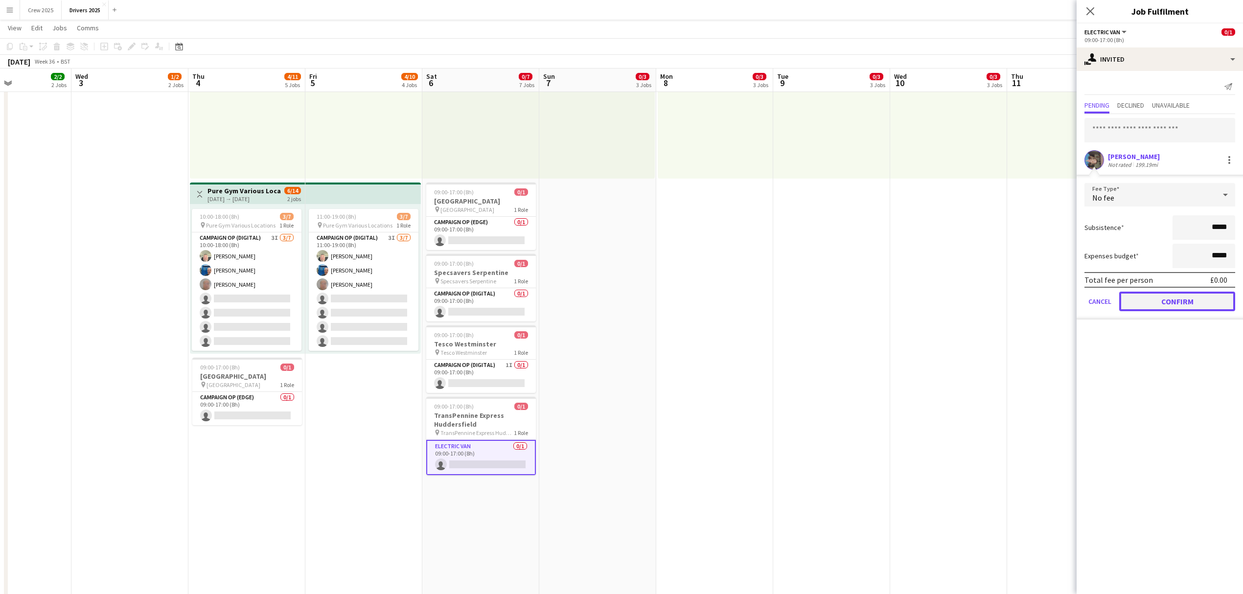
click at [1189, 300] on button "Confirm" at bounding box center [1177, 302] width 116 height 20
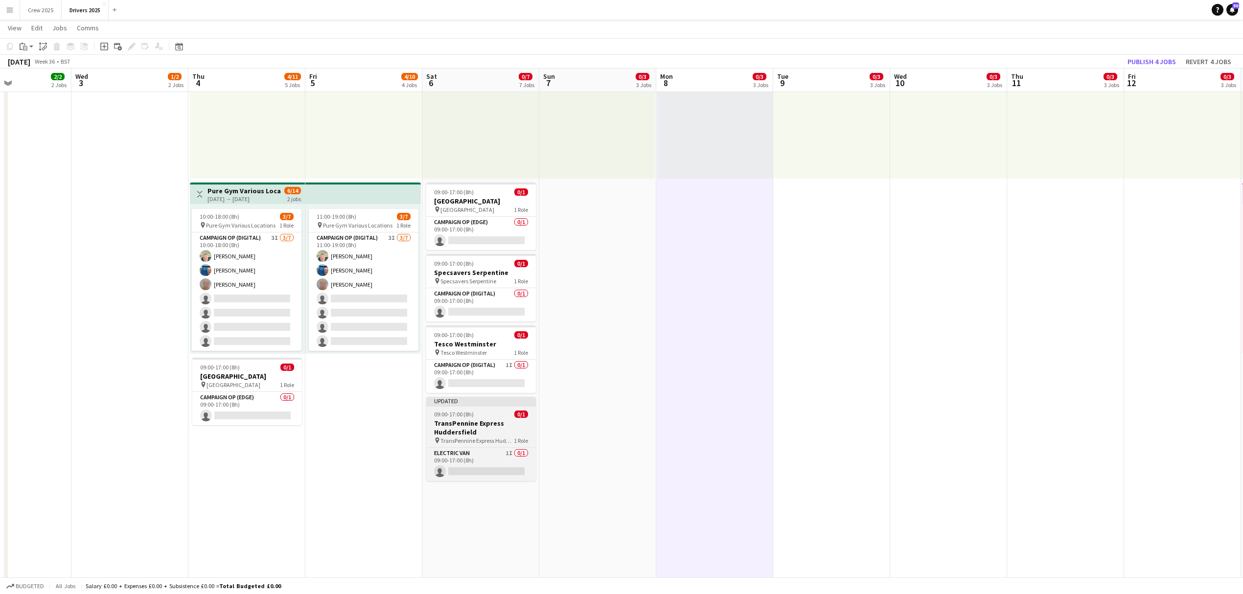
click at [476, 400] on div "Updated" at bounding box center [481, 401] width 110 height 8
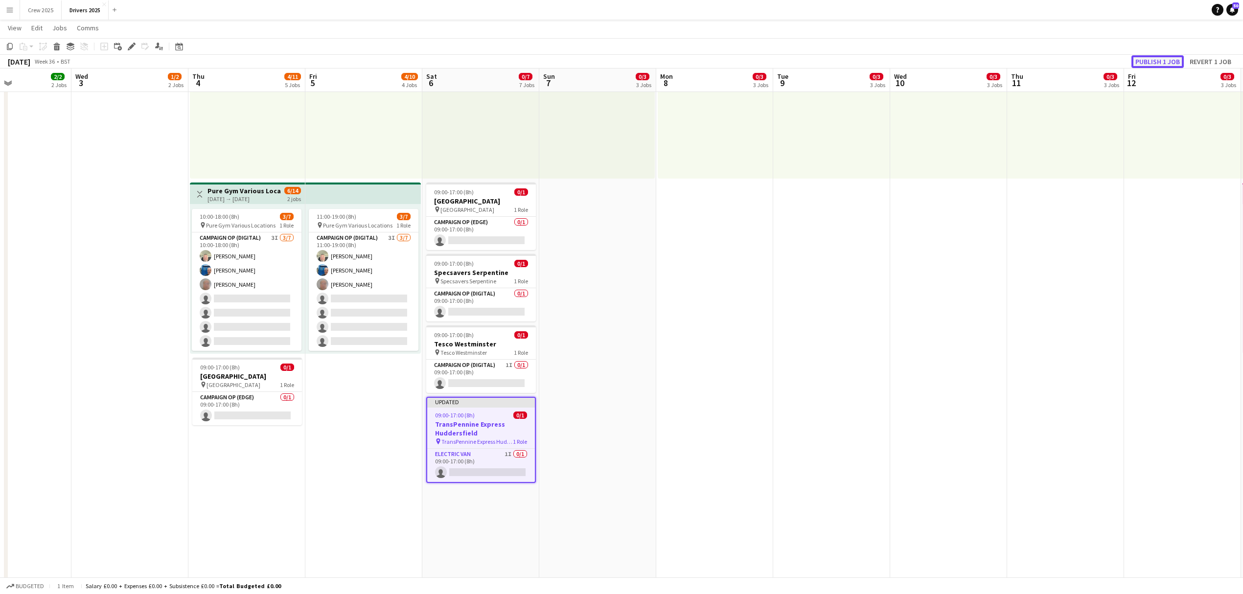
click at [1148, 61] on button "Publish 1 job" at bounding box center [1158, 61] width 52 height 13
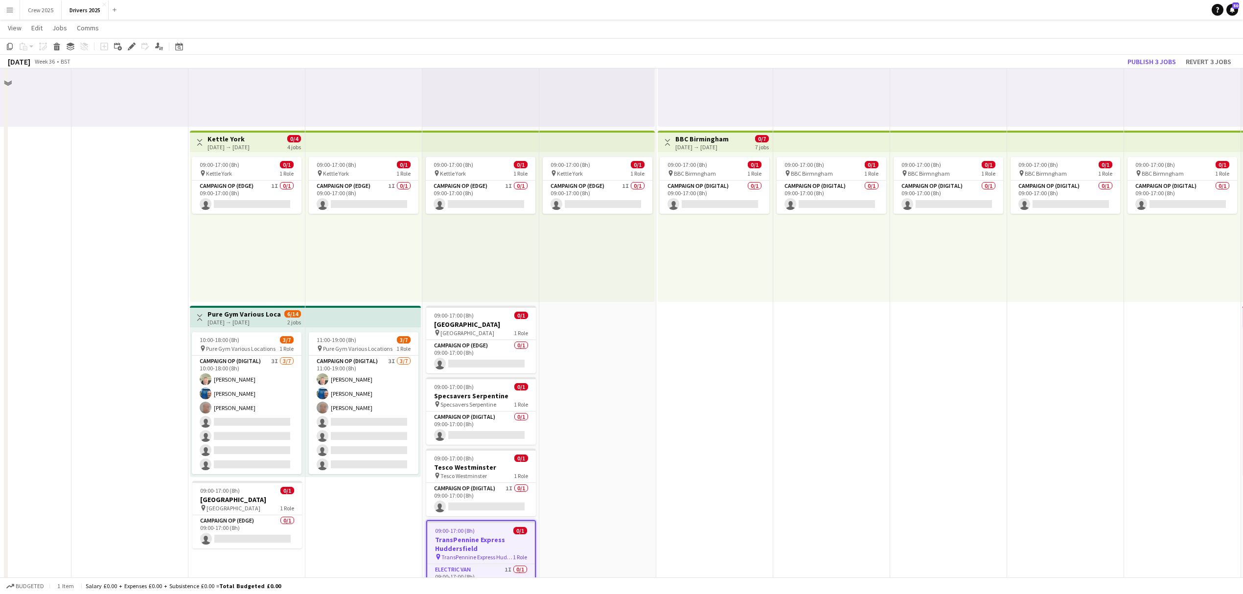
scroll to position [196, 0]
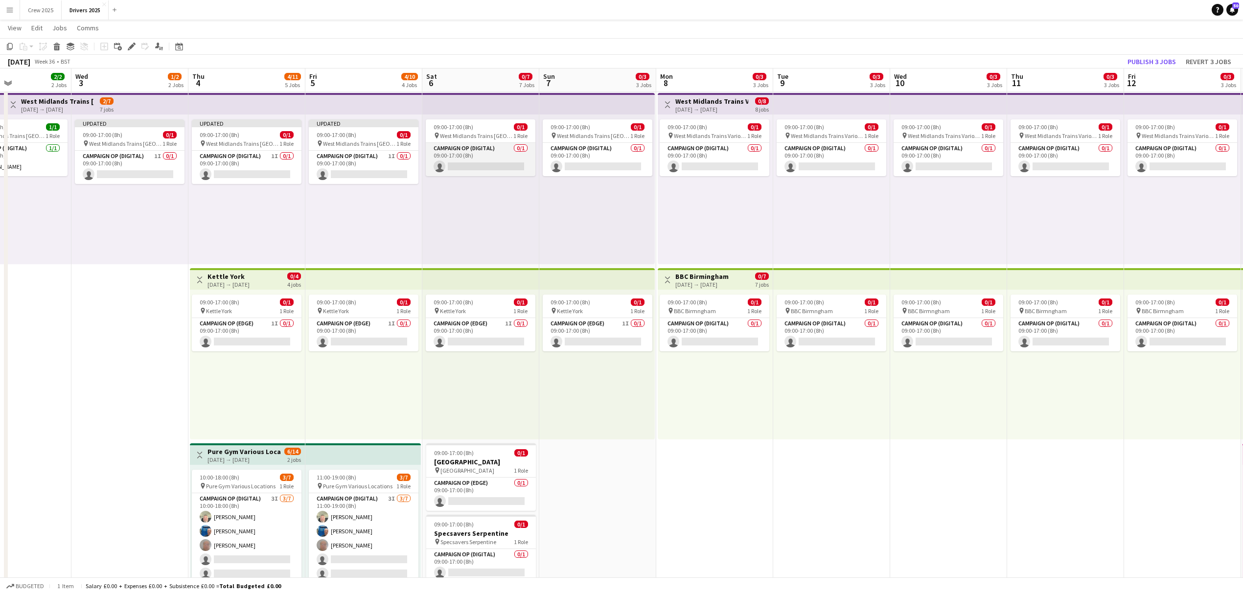
click at [478, 167] on app-card-role "Campaign Op (Digital) 0/1 09:00-17:00 (8h) single-neutral-actions" at bounding box center [481, 159] width 110 height 33
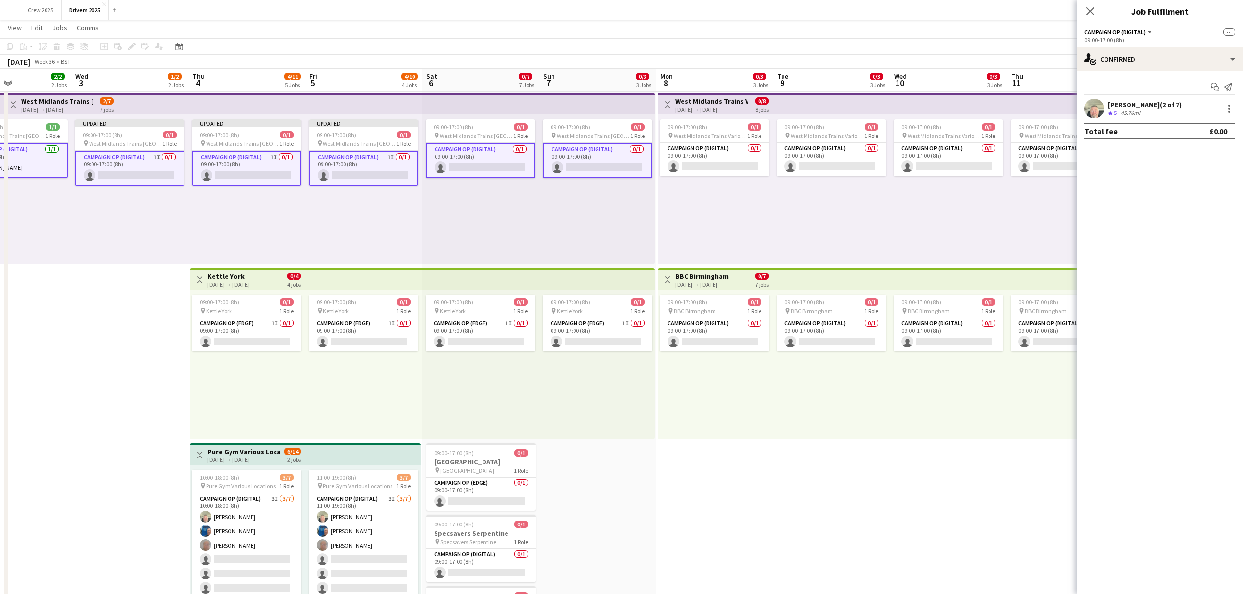
click at [475, 168] on app-card-role "Campaign Op (Digital) 0/1 09:00-17:00 (8h) single-neutral-actions" at bounding box center [481, 160] width 110 height 35
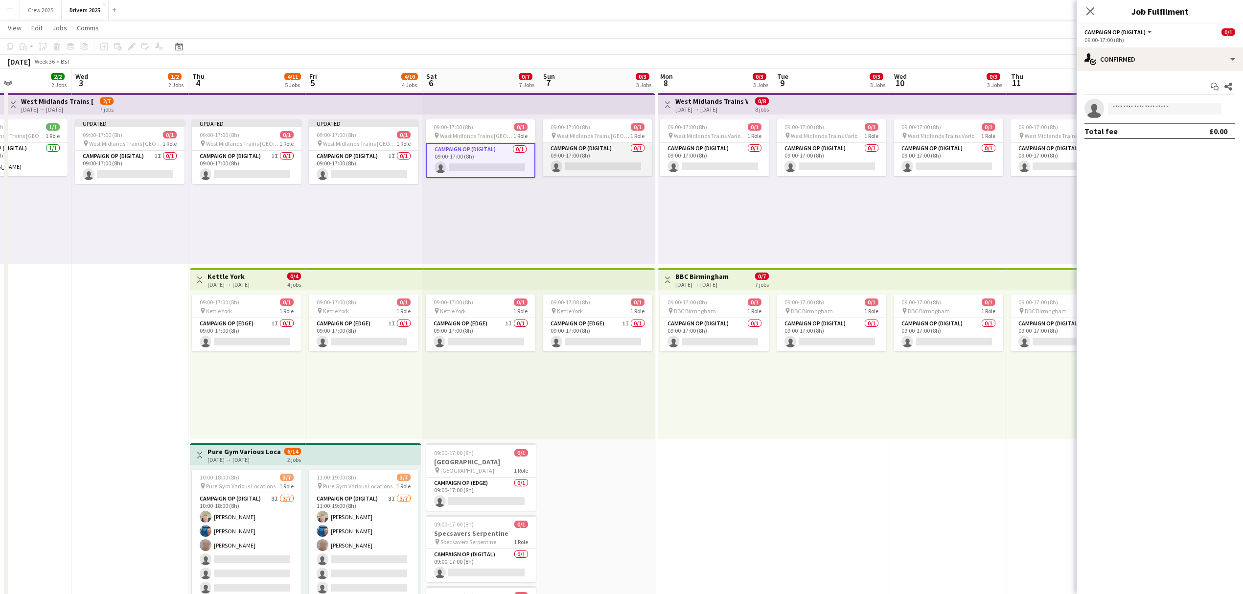
click at [572, 167] on app-card-role "Campaign Op (Digital) 0/1 09:00-17:00 (8h) single-neutral-actions" at bounding box center [598, 159] width 110 height 33
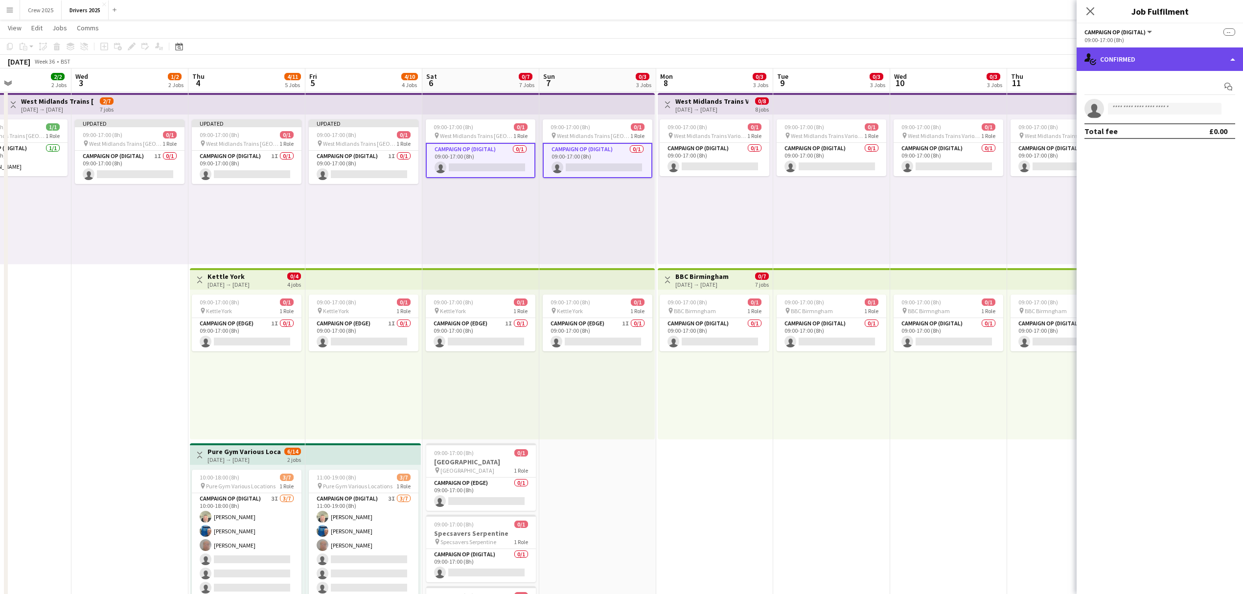
click at [1118, 59] on div "single-neutral-actions-check-2 Confirmed" at bounding box center [1160, 58] width 166 height 23
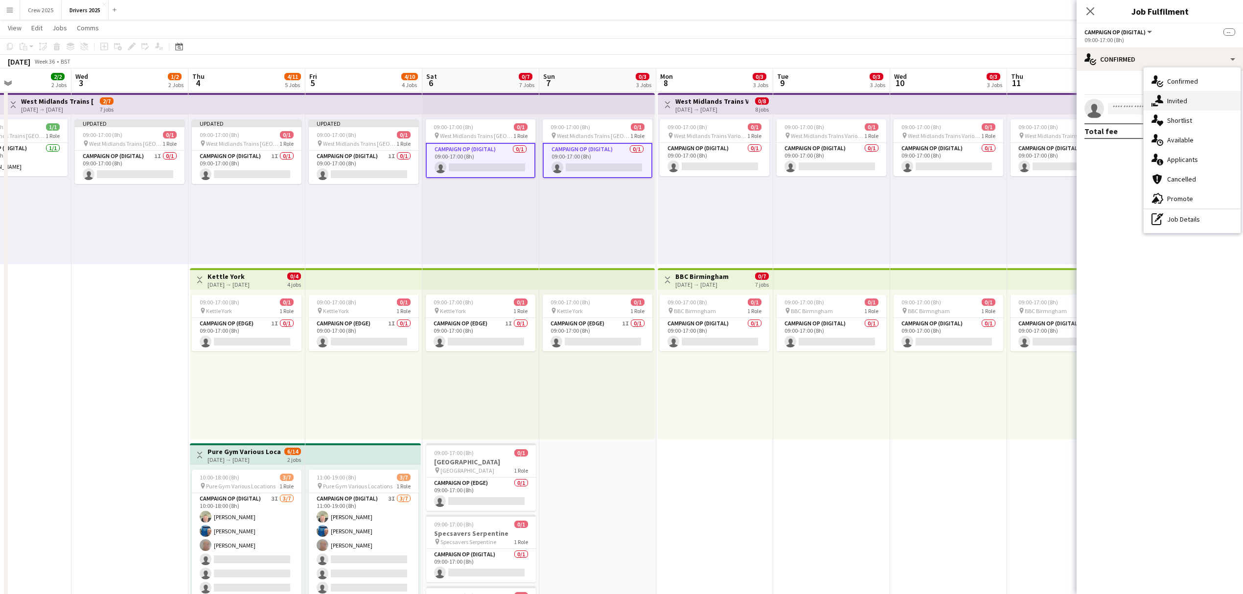
click at [1167, 101] on div "single-neutral-actions-share-1 Invited" at bounding box center [1192, 101] width 97 height 20
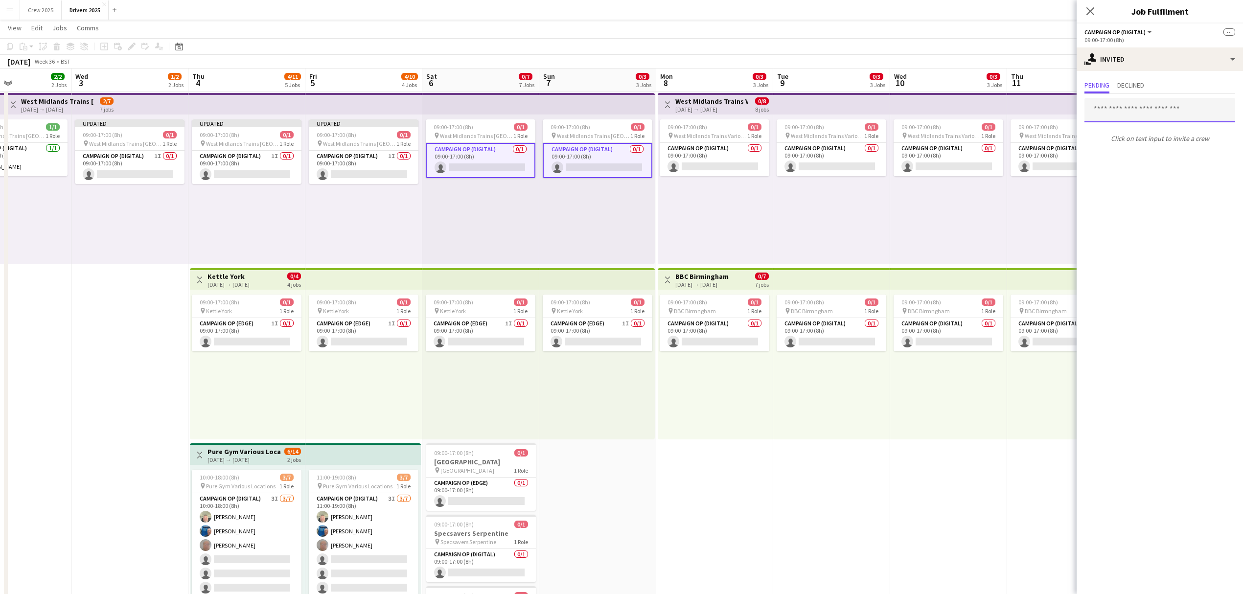
click at [1129, 115] on input "text" at bounding box center [1160, 110] width 151 height 24
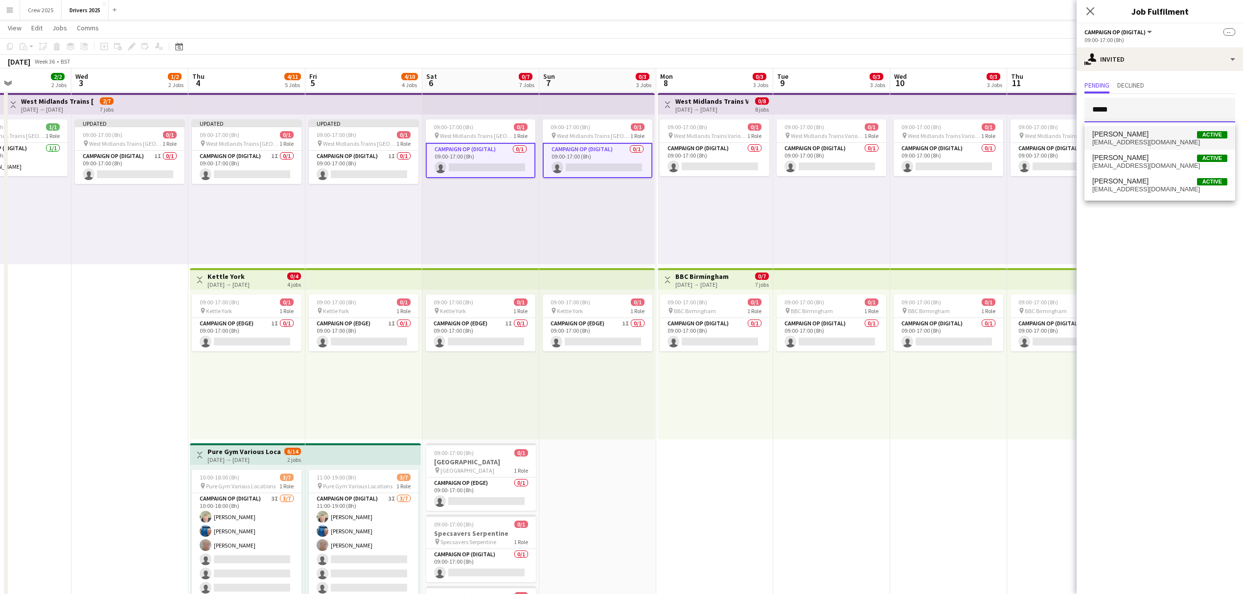
type input "*****"
click at [1135, 130] on span "Chris Harris Active" at bounding box center [1159, 134] width 135 height 8
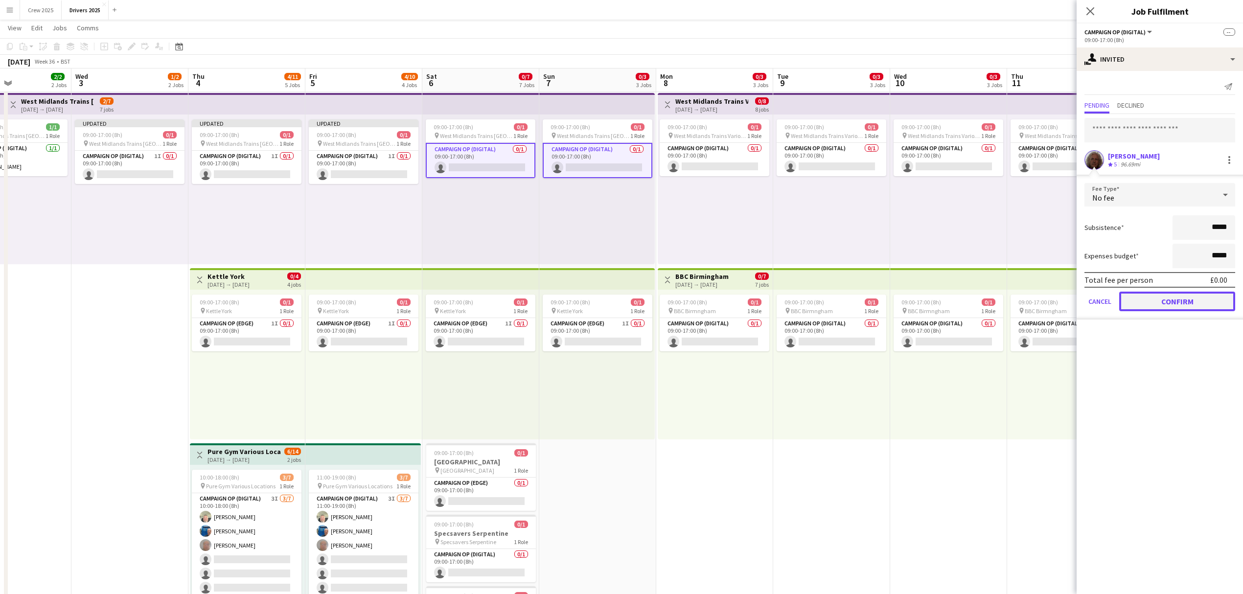
click at [1184, 301] on button "Confirm" at bounding box center [1177, 302] width 116 height 20
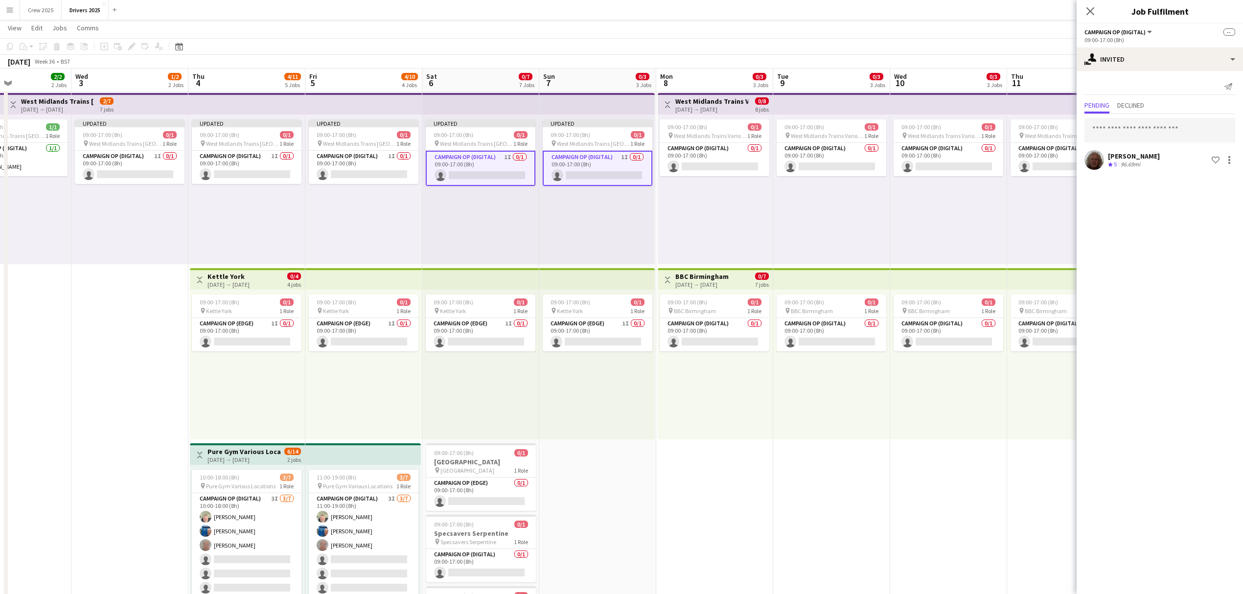
drag, startPoint x: 751, startPoint y: 235, endPoint x: 732, endPoint y: 227, distance: 20.2
click at [748, 233] on div "09:00-17:00 (8h) 0/1 pin West Midlands Trains Various Locations 1 Role Campaign…" at bounding box center [715, 190] width 115 height 150
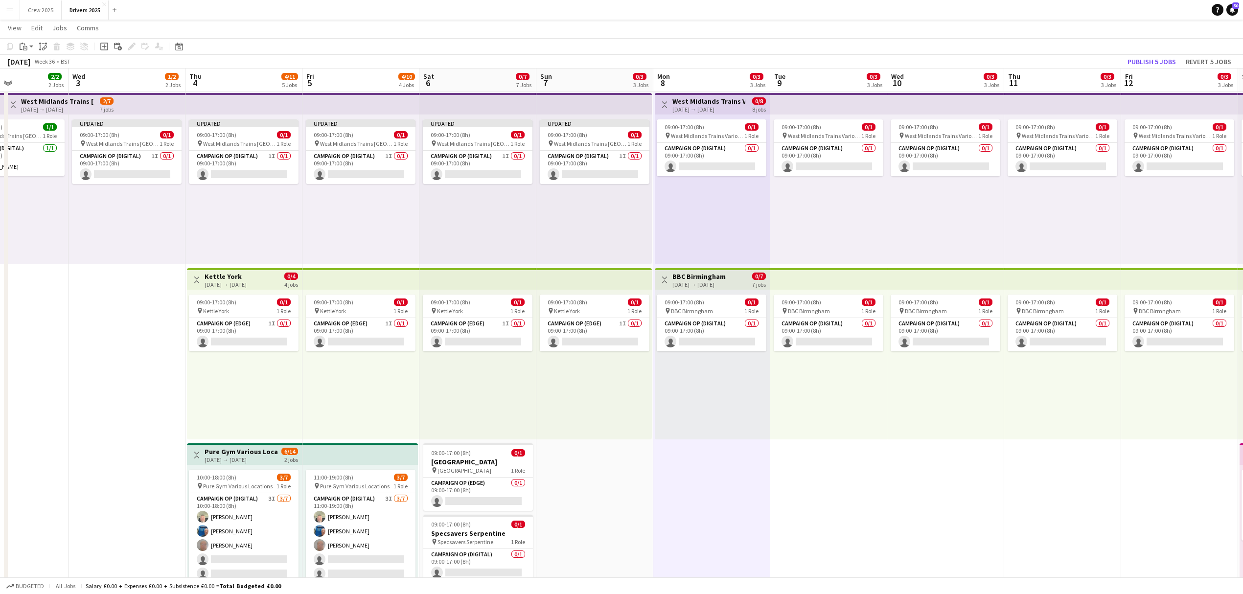
click at [82, 101] on h3 "West Midlands Trains St Albans" at bounding box center [57, 101] width 73 height 9
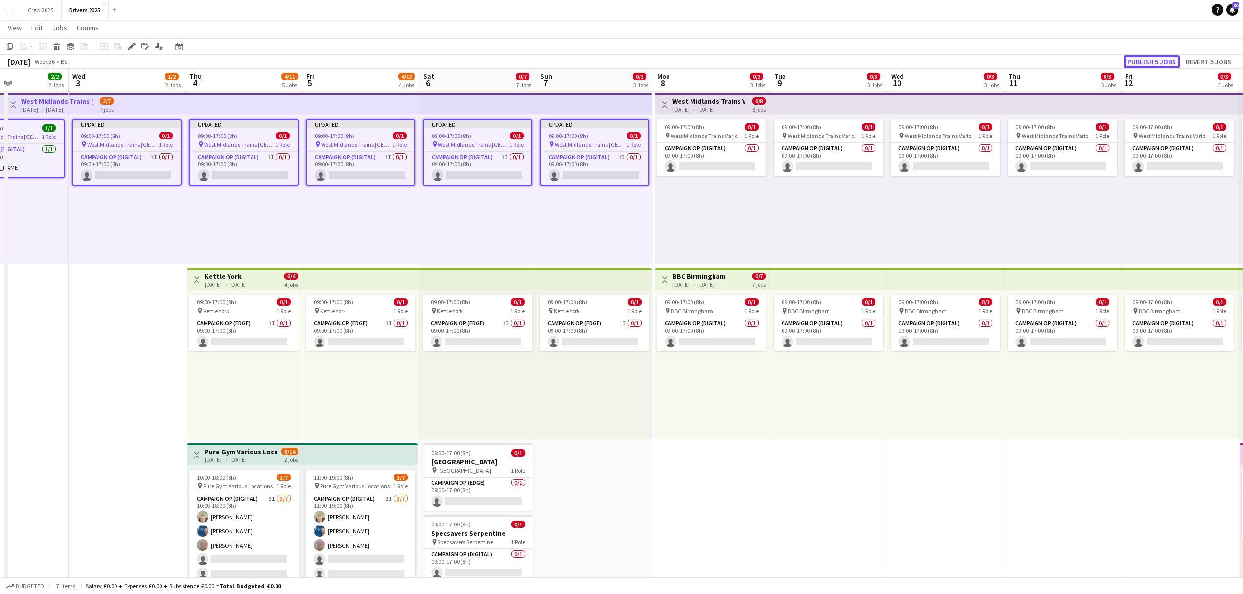
click at [1159, 57] on button "Publish 5 jobs" at bounding box center [1152, 61] width 56 height 13
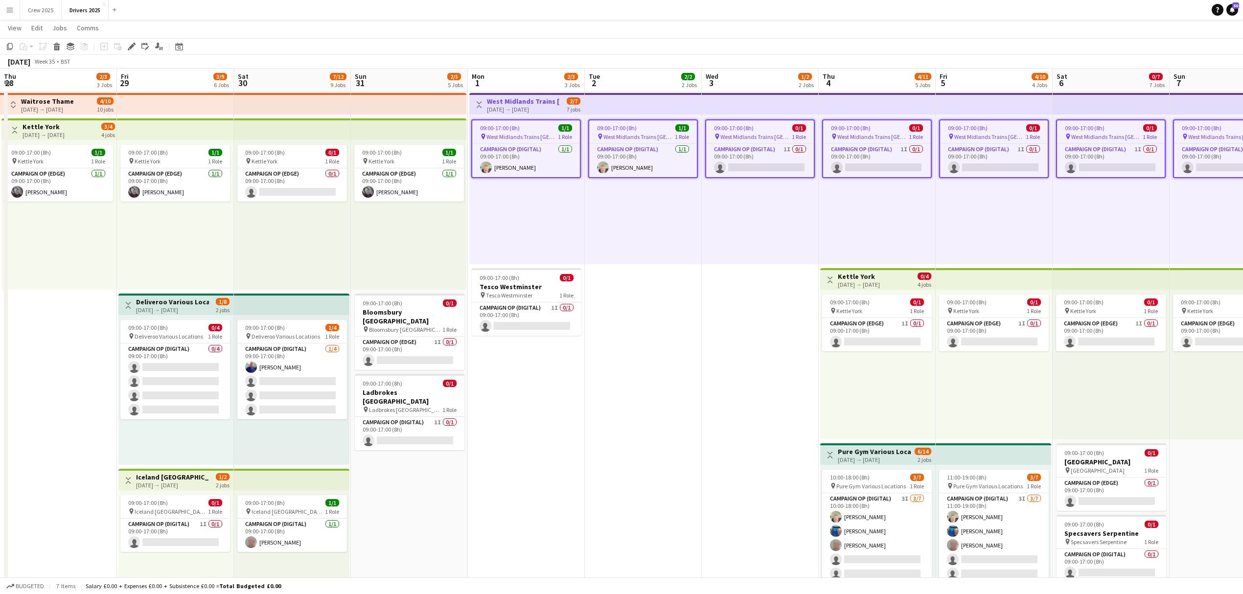
drag, startPoint x: 162, startPoint y: 402, endPoint x: 795, endPoint y: 412, distance: 632.9
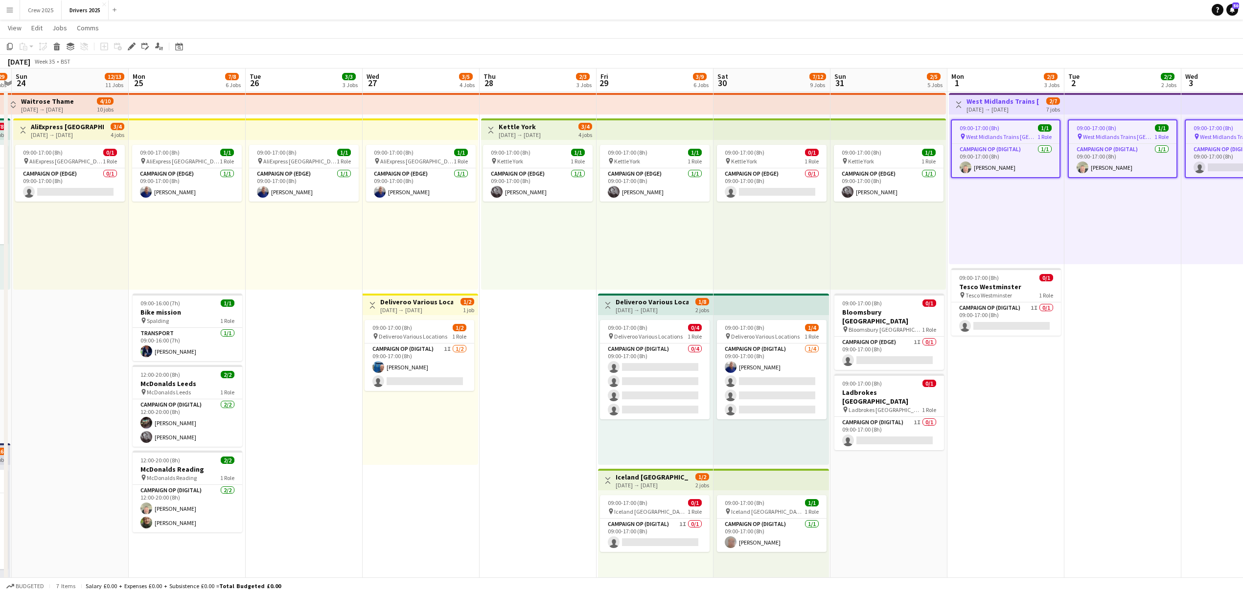
scroll to position [0, 219]
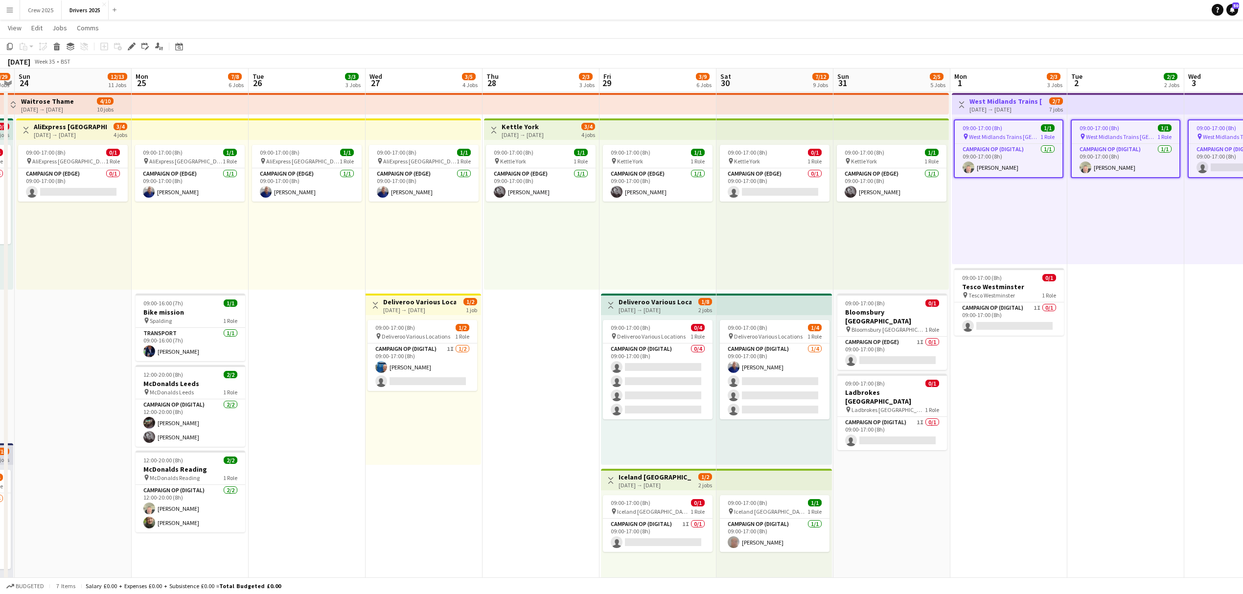
drag, startPoint x: 488, startPoint y: 455, endPoint x: 971, endPoint y: 447, distance: 483.1
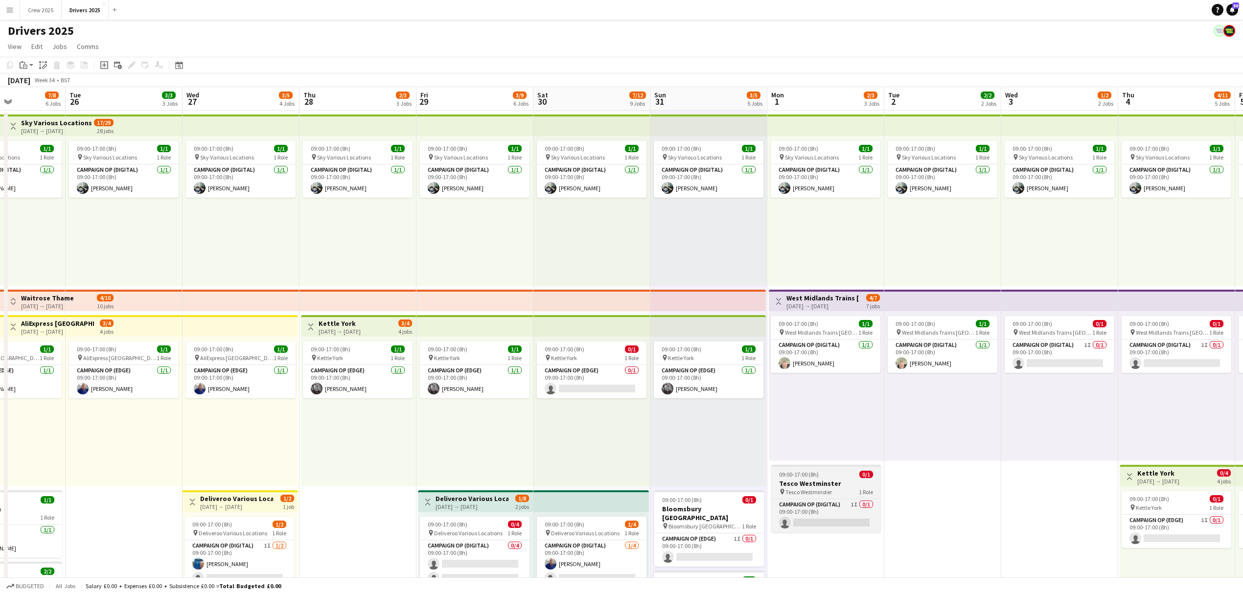
scroll to position [0, 322]
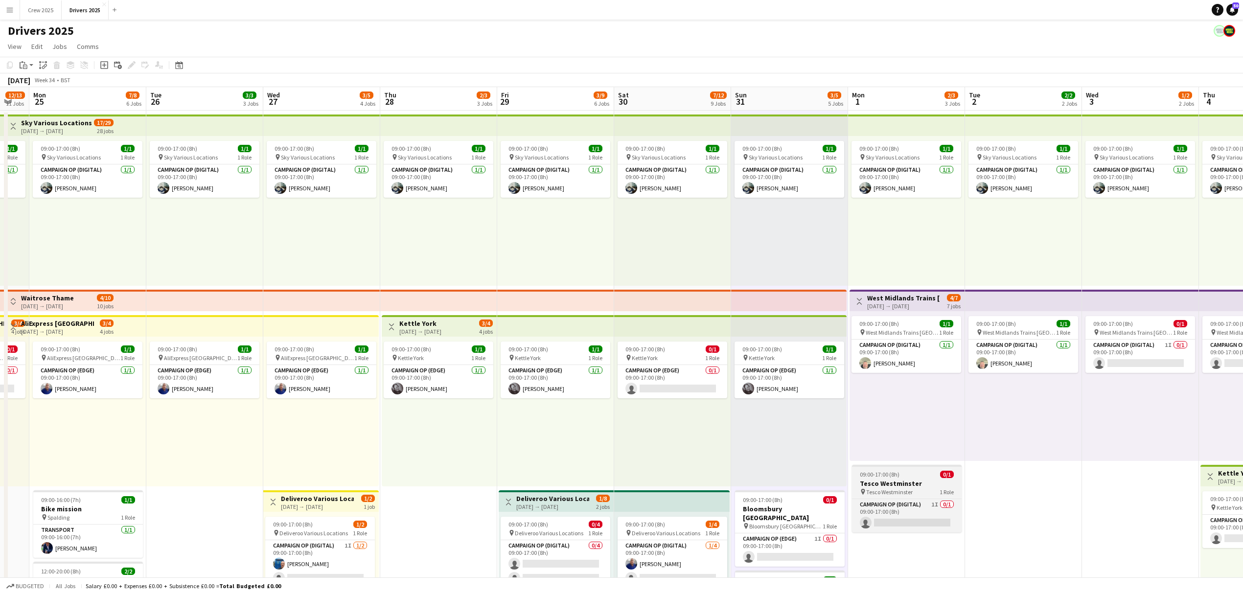
drag, startPoint x: 1001, startPoint y: 437, endPoint x: 782, endPoint y: 466, distance: 221.2
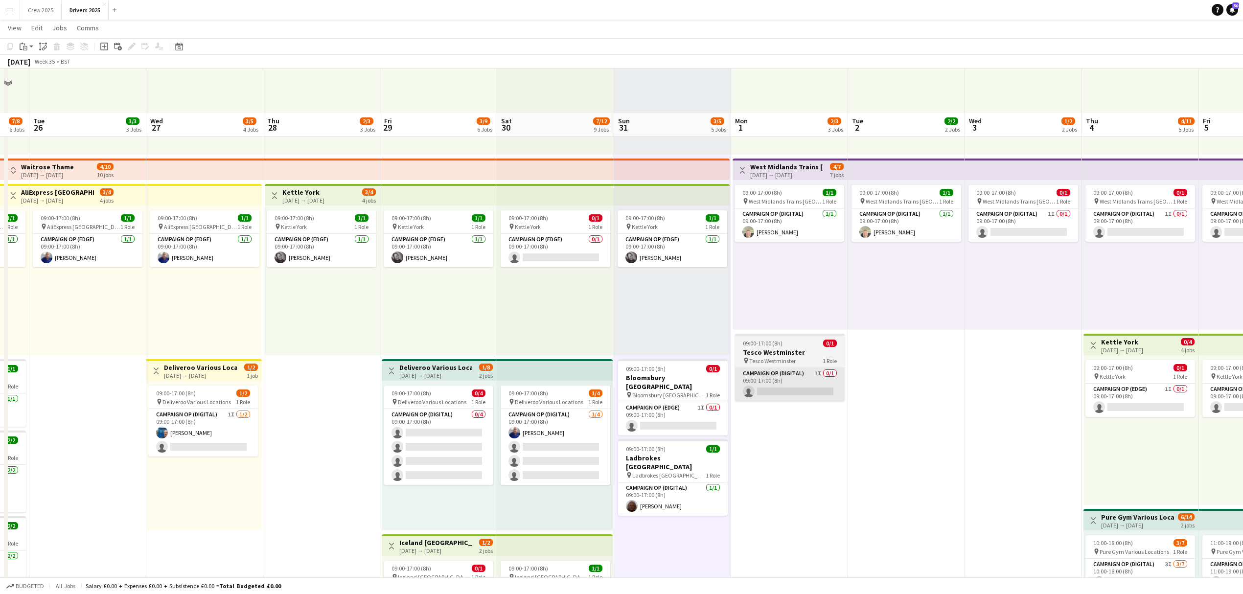
scroll to position [261, 0]
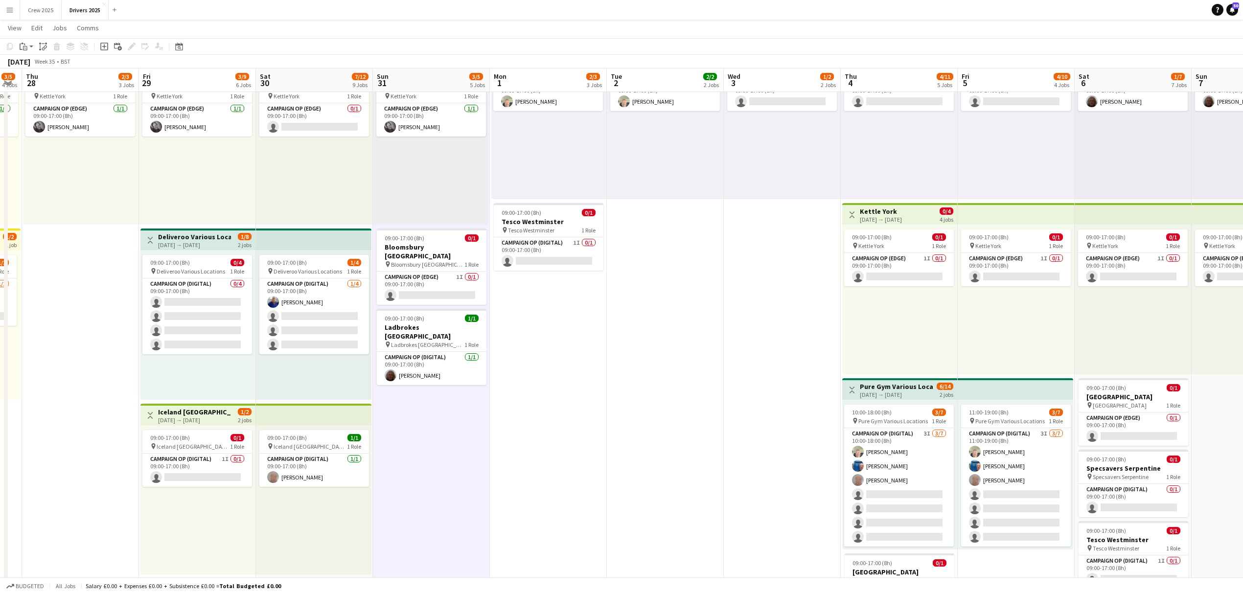
drag, startPoint x: 911, startPoint y: 431, endPoint x: 658, endPoint y: 494, distance: 260.4
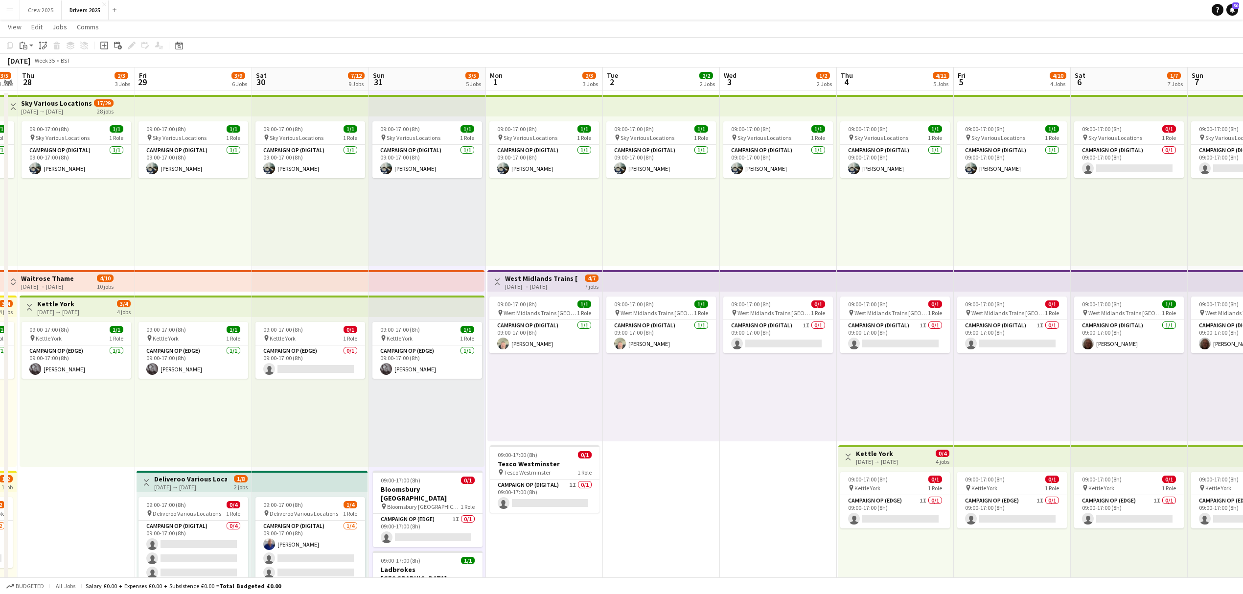
scroll to position [0, 0]
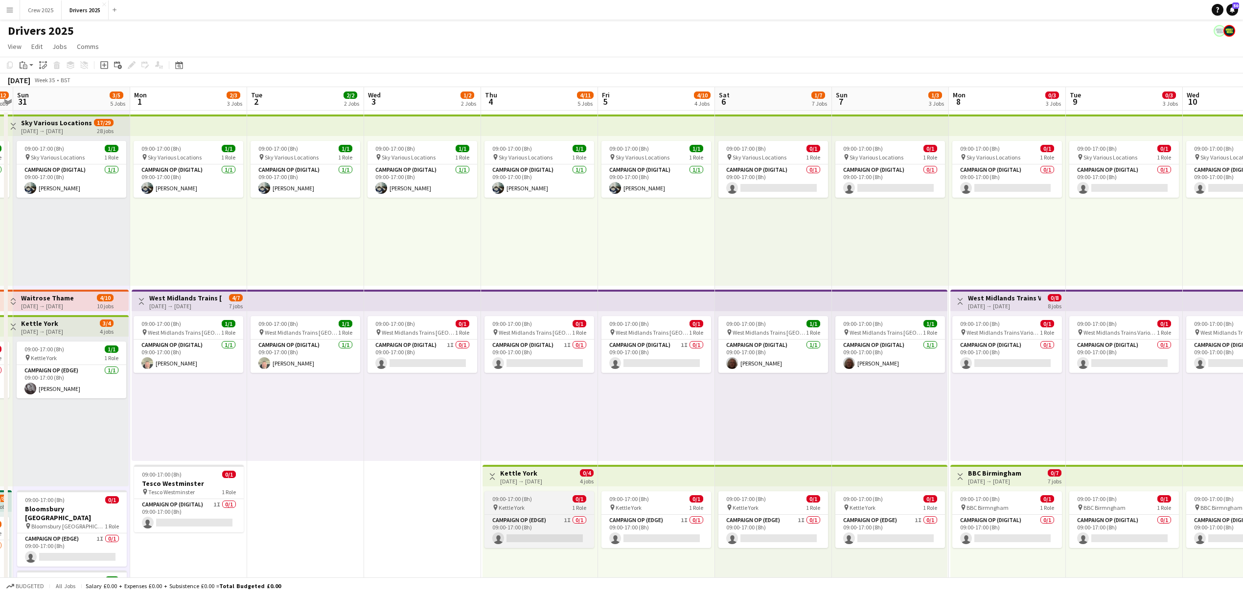
drag, startPoint x: 758, startPoint y: 500, endPoint x: 588, endPoint y: 502, distance: 170.3
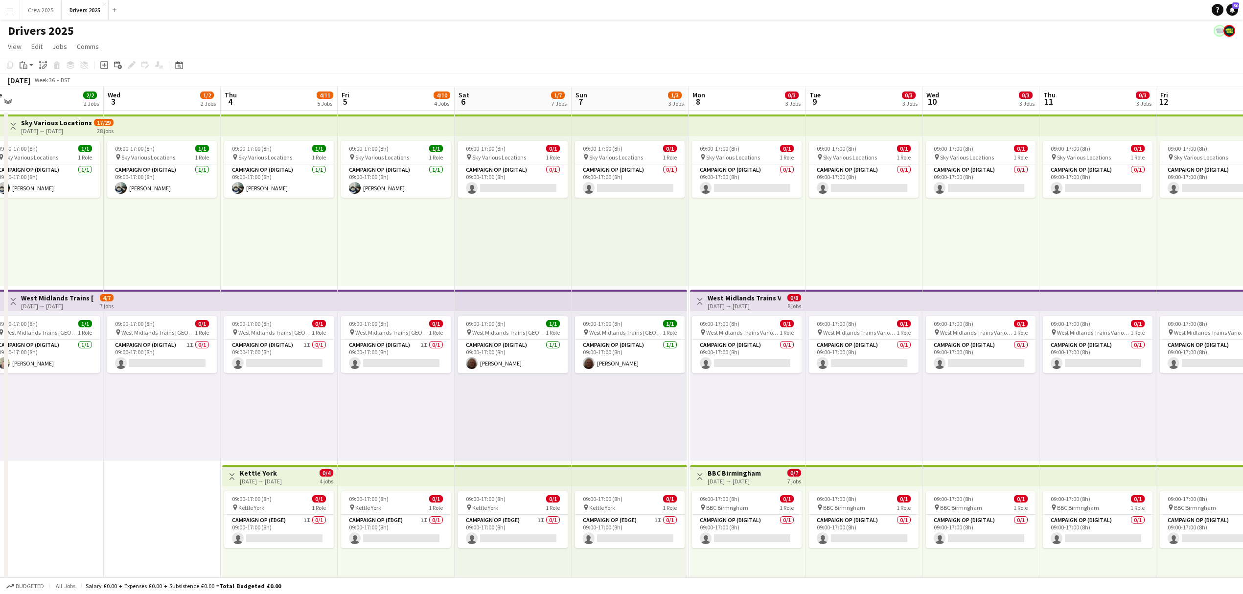
scroll to position [0, 414]
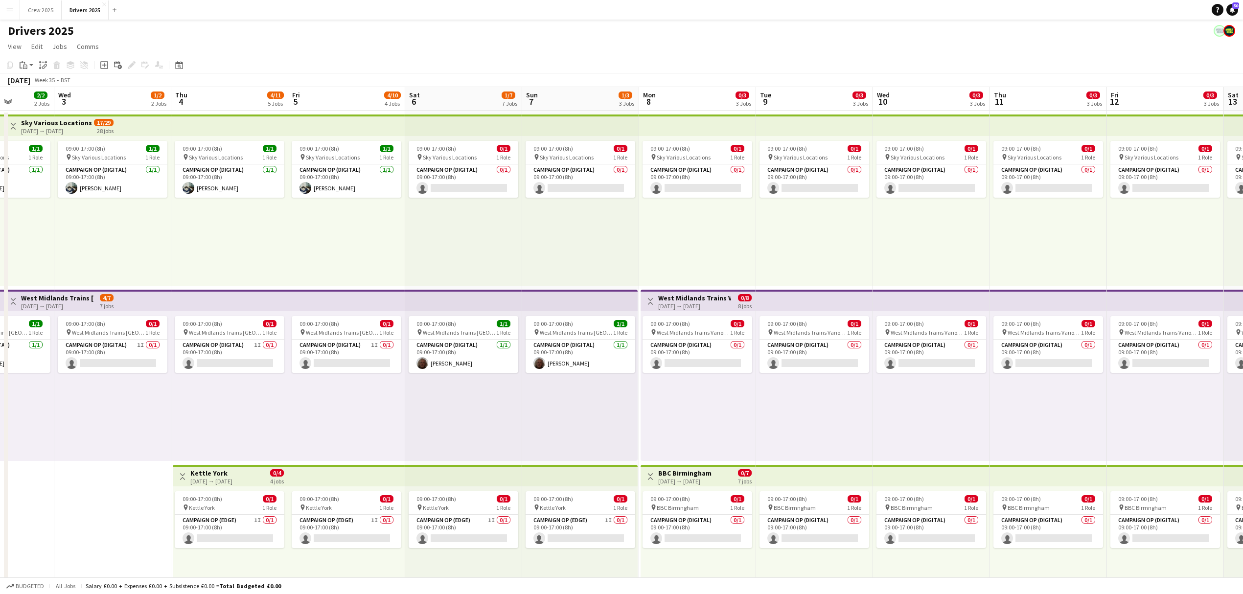
drag, startPoint x: 975, startPoint y: 460, endPoint x: 668, endPoint y: 462, distance: 307.4
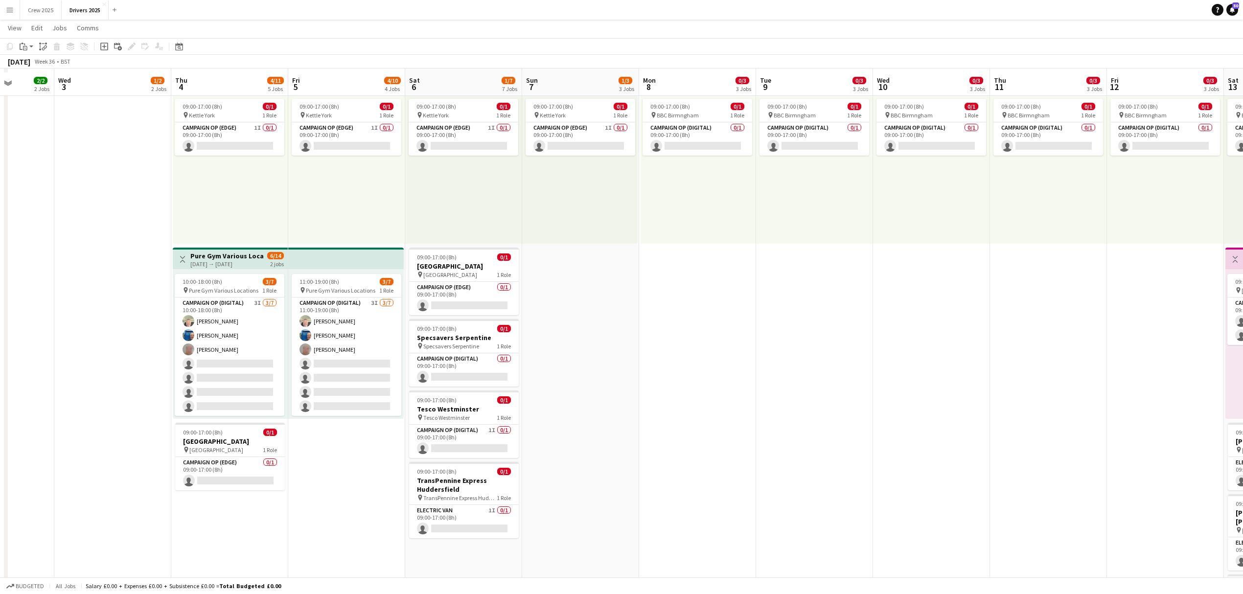
scroll to position [457, 0]
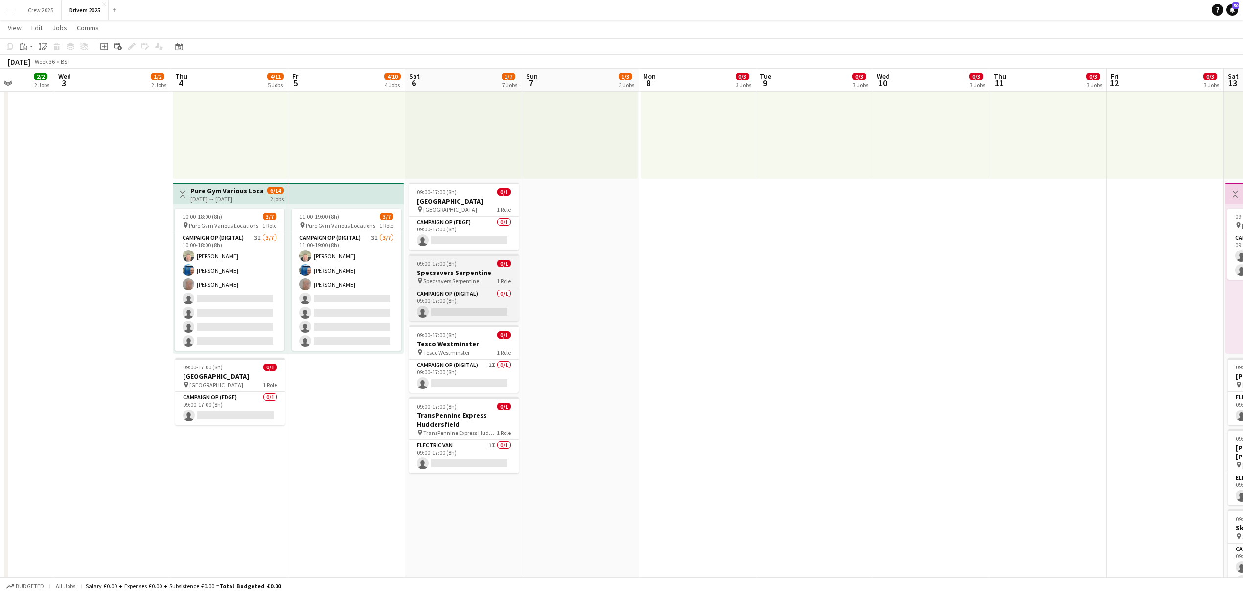
click at [429, 261] on span "09:00-17:00 (8h)" at bounding box center [437, 263] width 40 height 7
click at [132, 46] on icon at bounding box center [131, 46] width 5 height 5
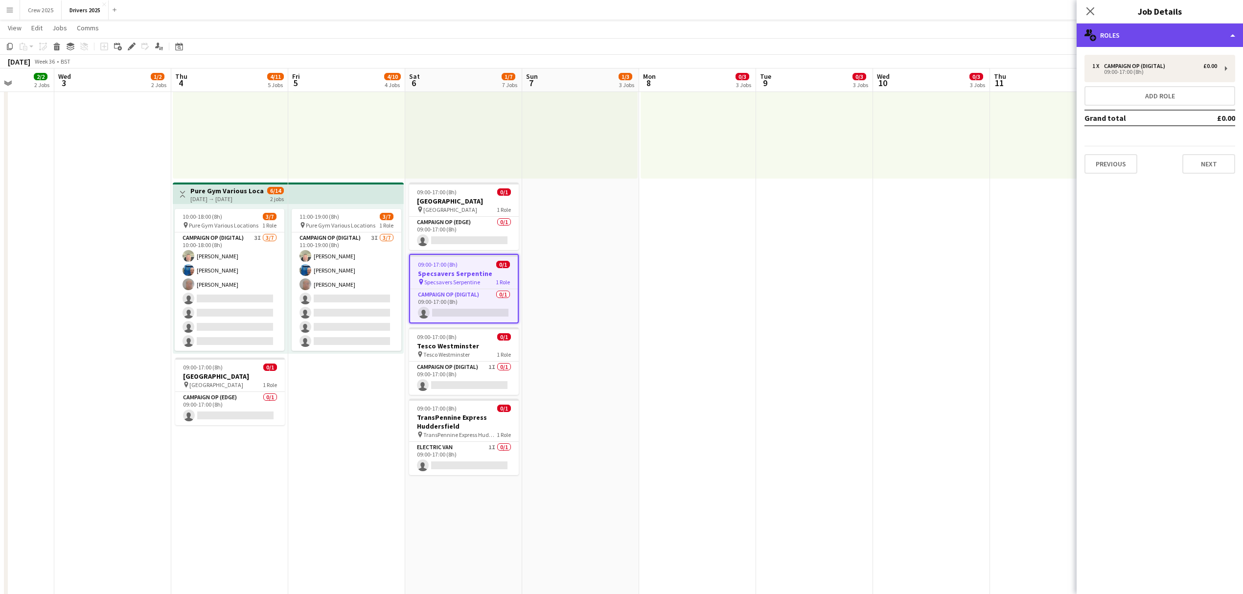
click at [1120, 37] on div "multiple-users-add Roles" at bounding box center [1160, 34] width 166 height 23
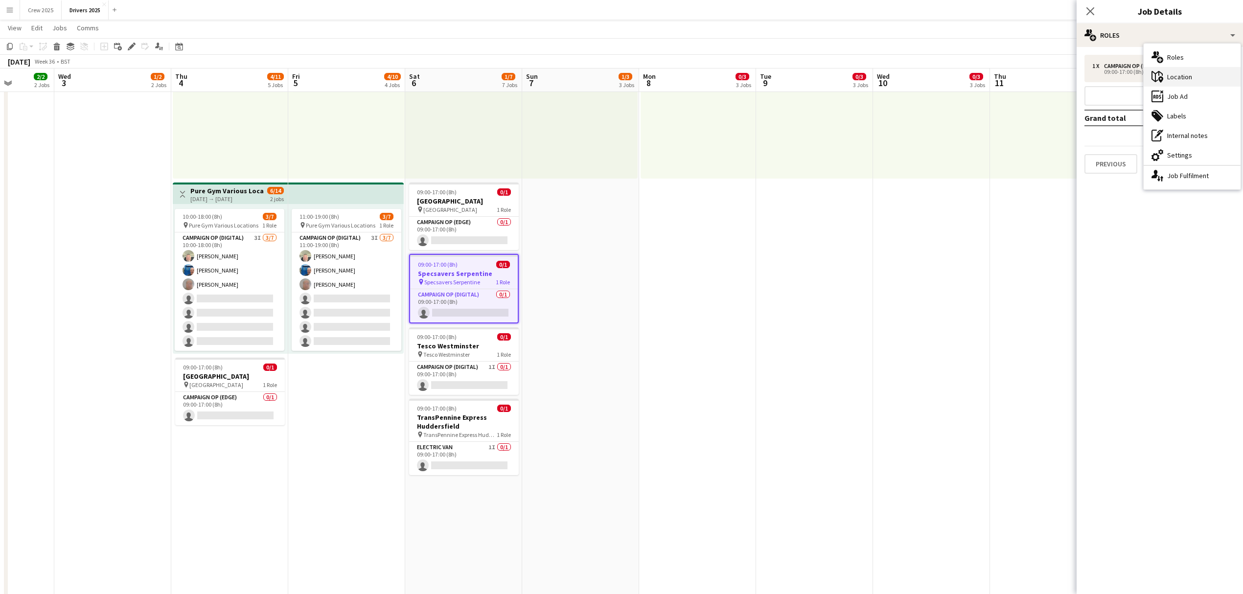
click at [1189, 78] on div "maps-pin-1 Location" at bounding box center [1192, 77] width 97 height 20
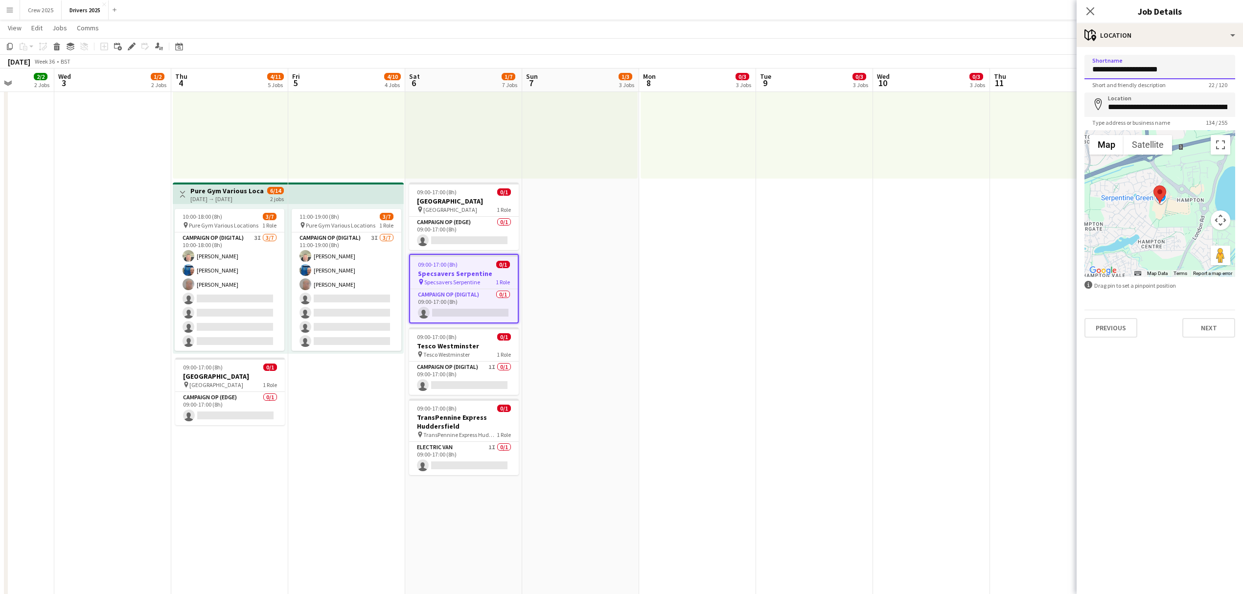
click at [1180, 69] on input "**********" at bounding box center [1160, 67] width 151 height 24
type input "**********"
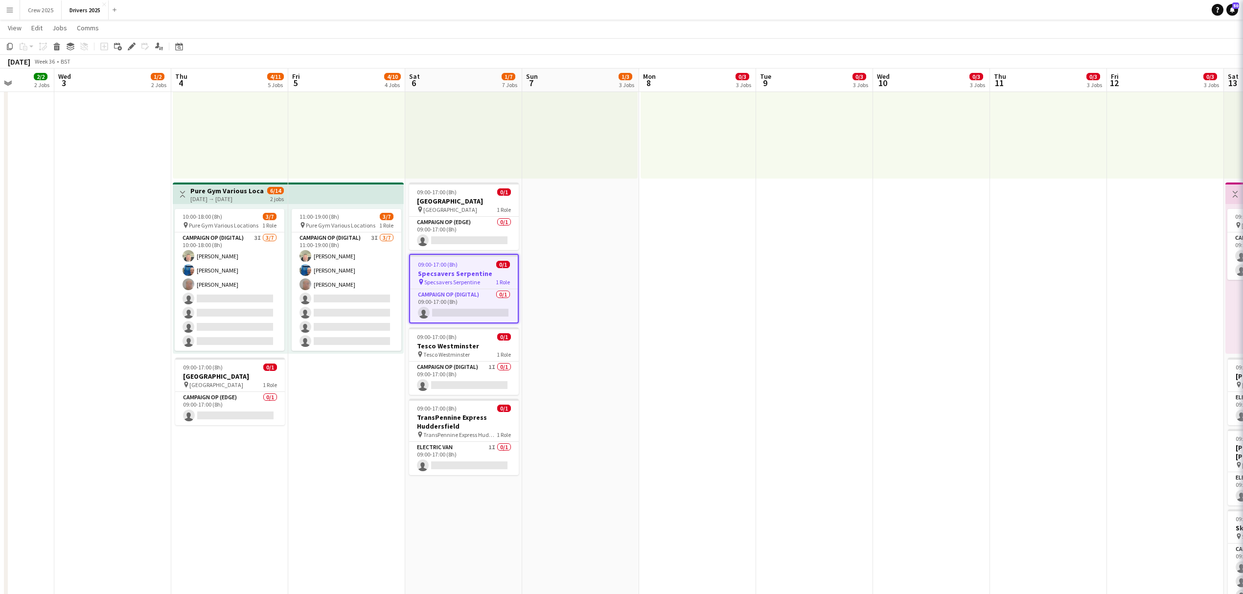
scroll to position [0, 412]
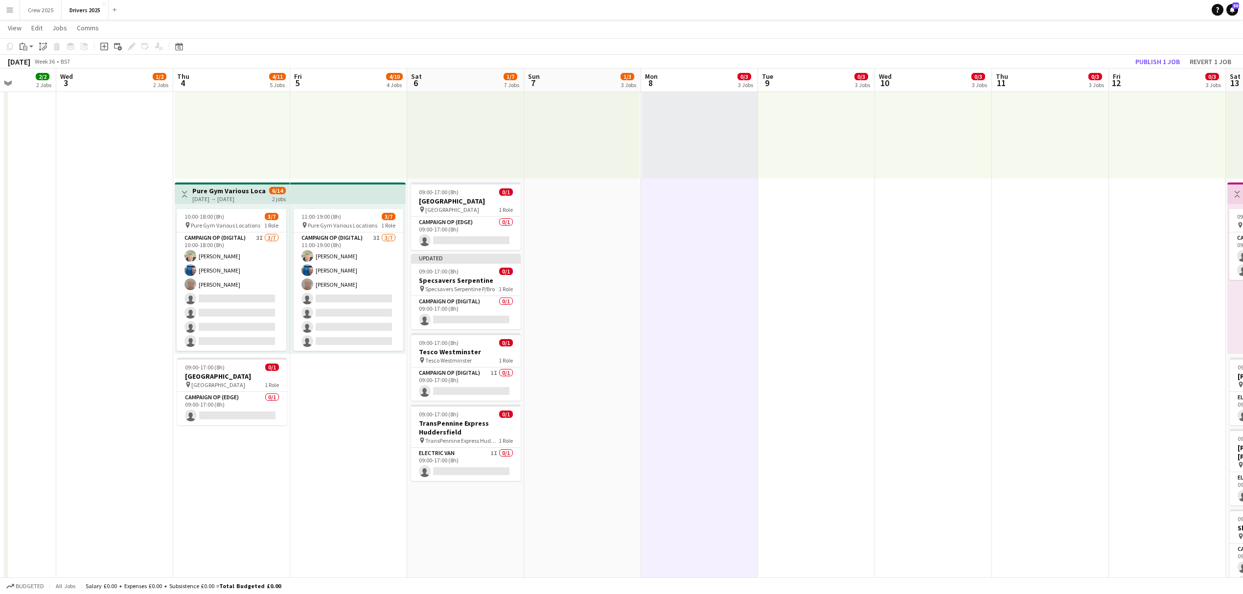
drag, startPoint x: 474, startPoint y: 263, endPoint x: 547, endPoint y: 267, distance: 72.5
click at [474, 263] on div at bounding box center [466, 263] width 110 height 2
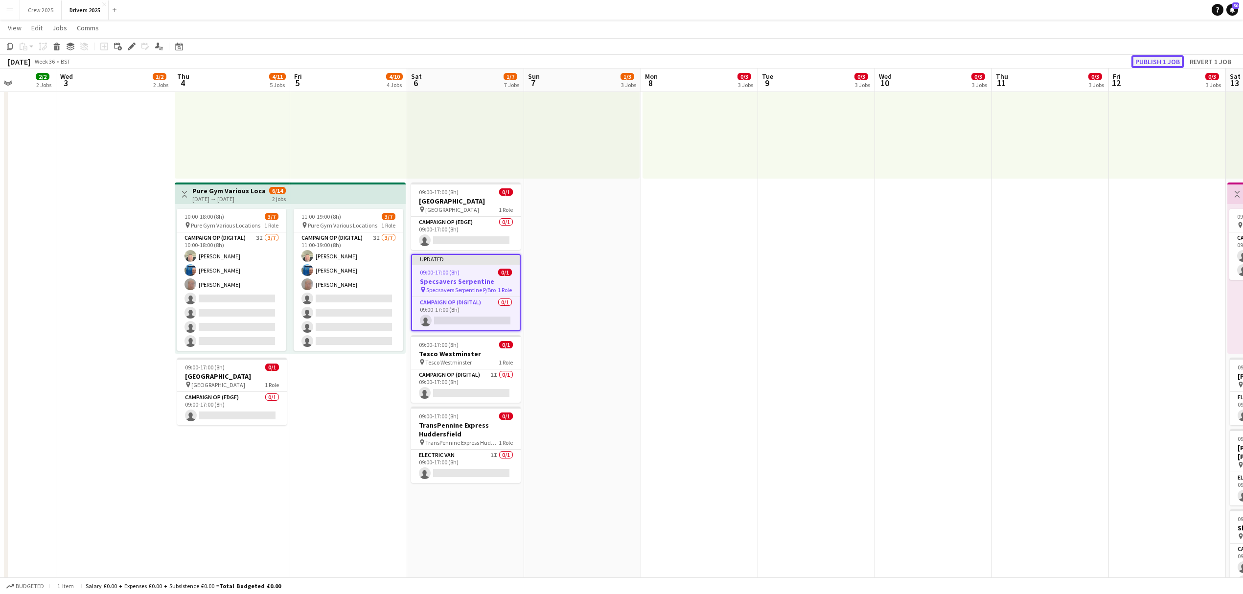
click at [1150, 59] on button "Publish 1 job" at bounding box center [1158, 61] width 52 height 13
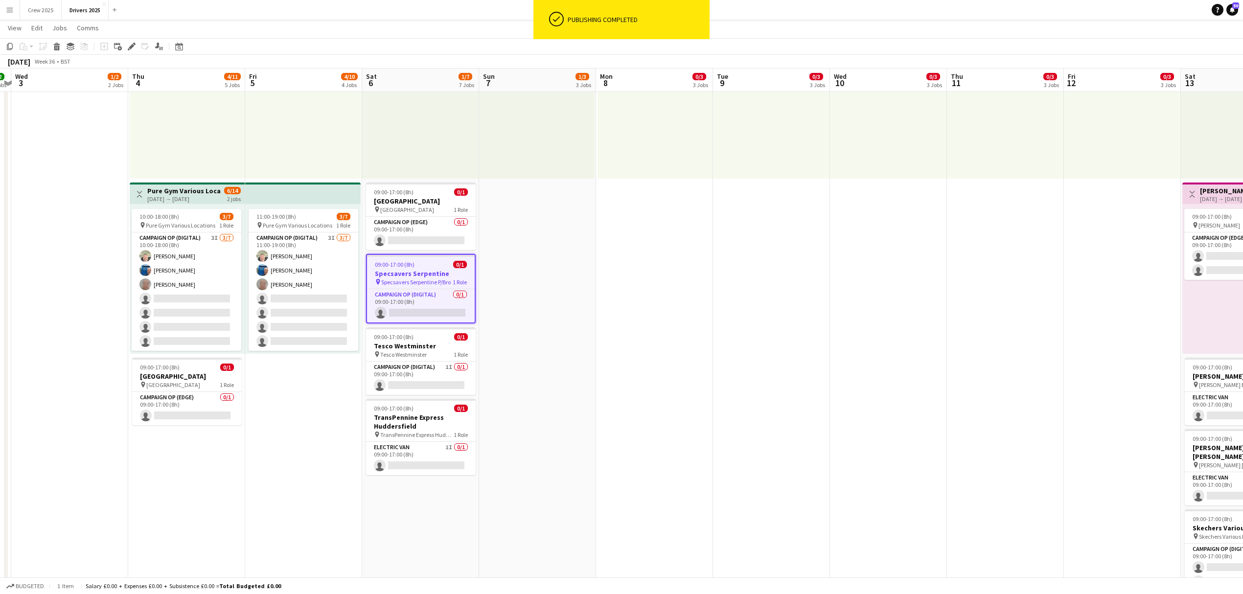
scroll to position [0, 350]
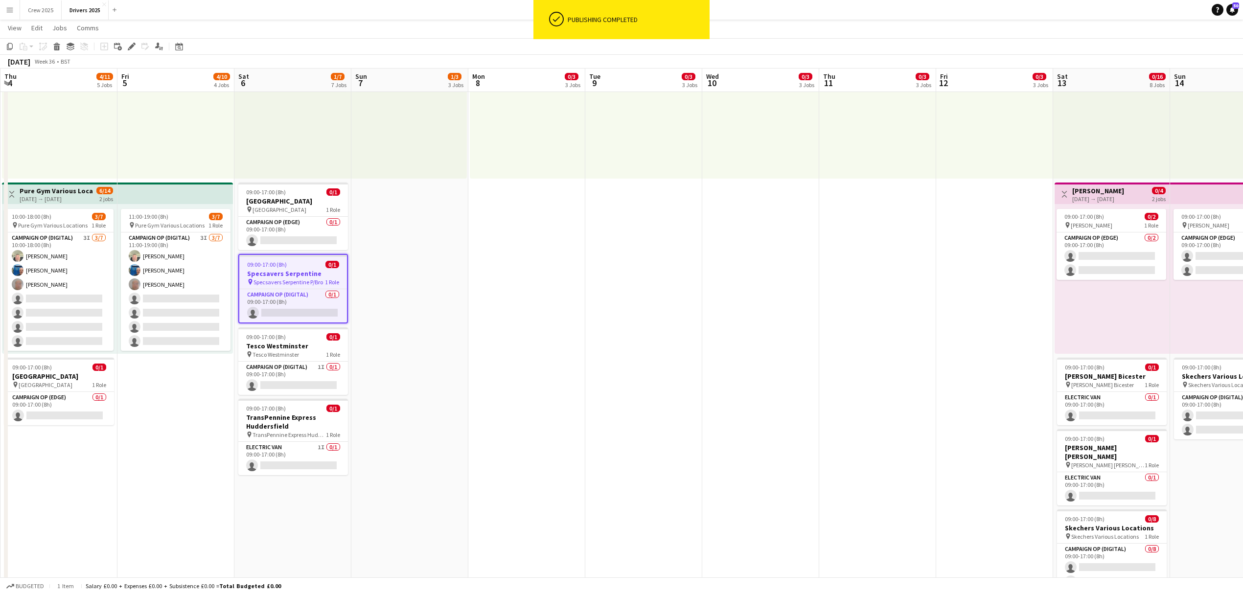
drag, startPoint x: 966, startPoint y: 370, endPoint x: 793, endPoint y: 384, distance: 173.3
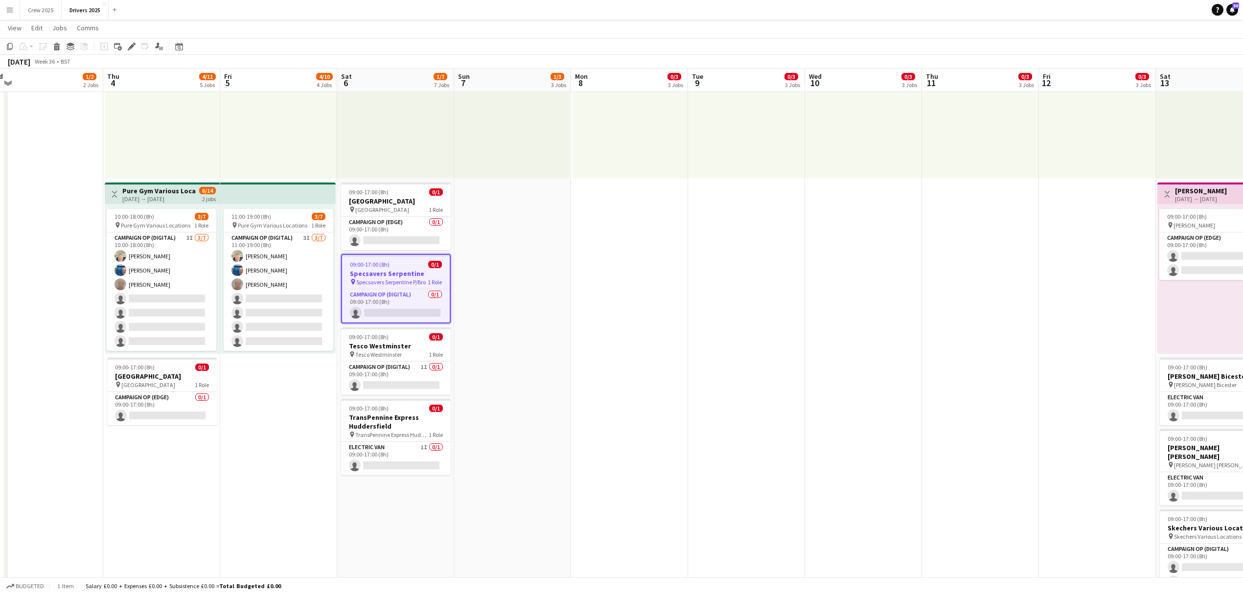
drag, startPoint x: 468, startPoint y: 490, endPoint x: 571, endPoint y: 494, distance: 102.4
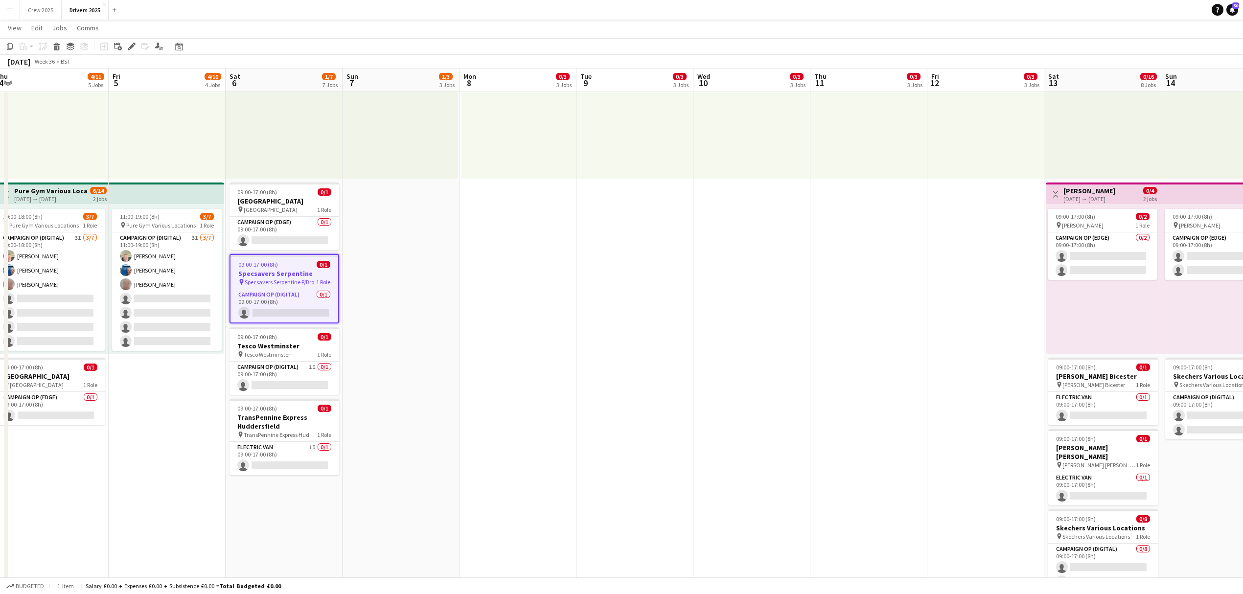
drag, startPoint x: 754, startPoint y: 466, endPoint x: 637, endPoint y: 518, distance: 128.4
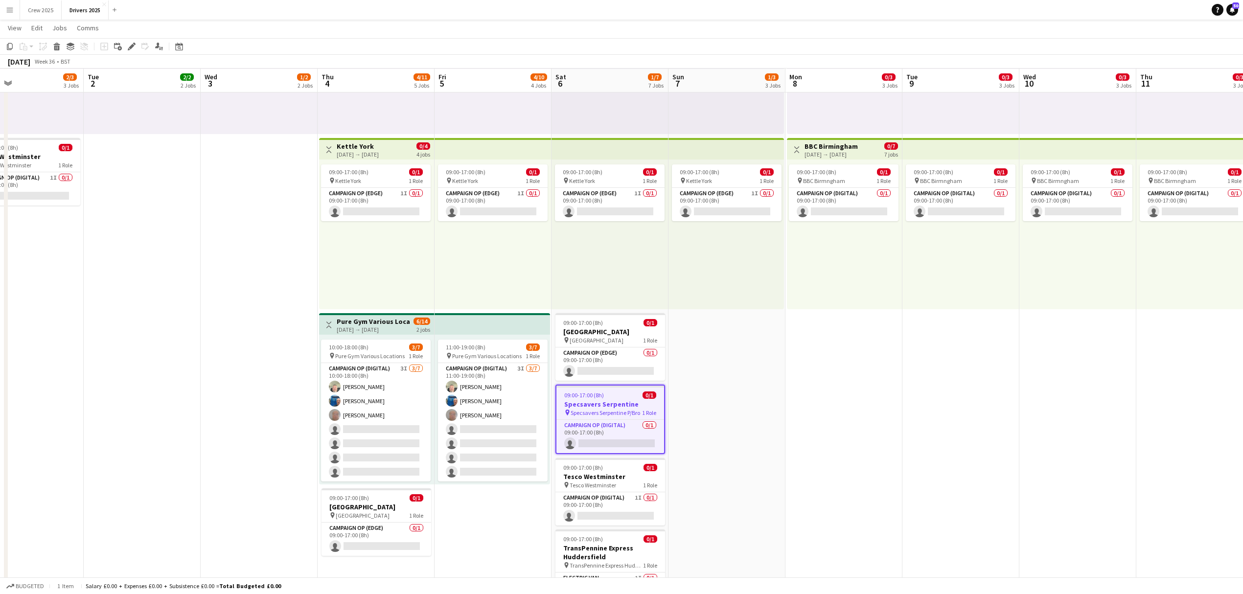
scroll to position [0, 264]
drag, startPoint x: 542, startPoint y: 486, endPoint x: 885, endPoint y: 466, distance: 343.6
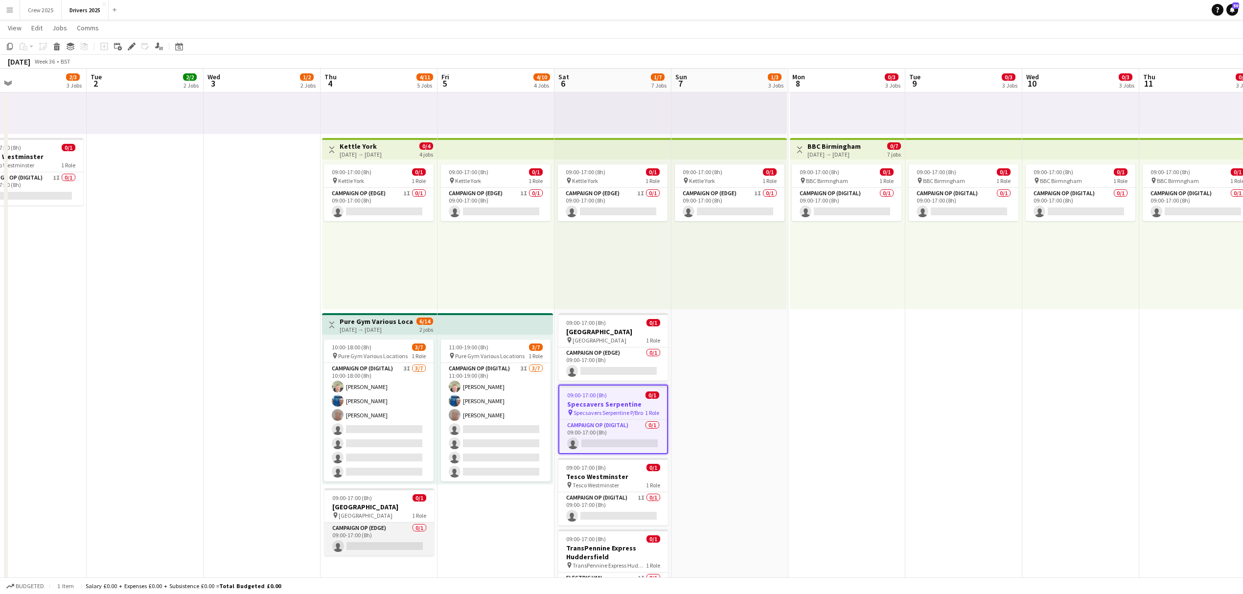
click at [395, 546] on app-card-role "Campaign Op (Edge) 0/1 09:00-17:00 (8h) single-neutral-actions" at bounding box center [379, 539] width 110 height 33
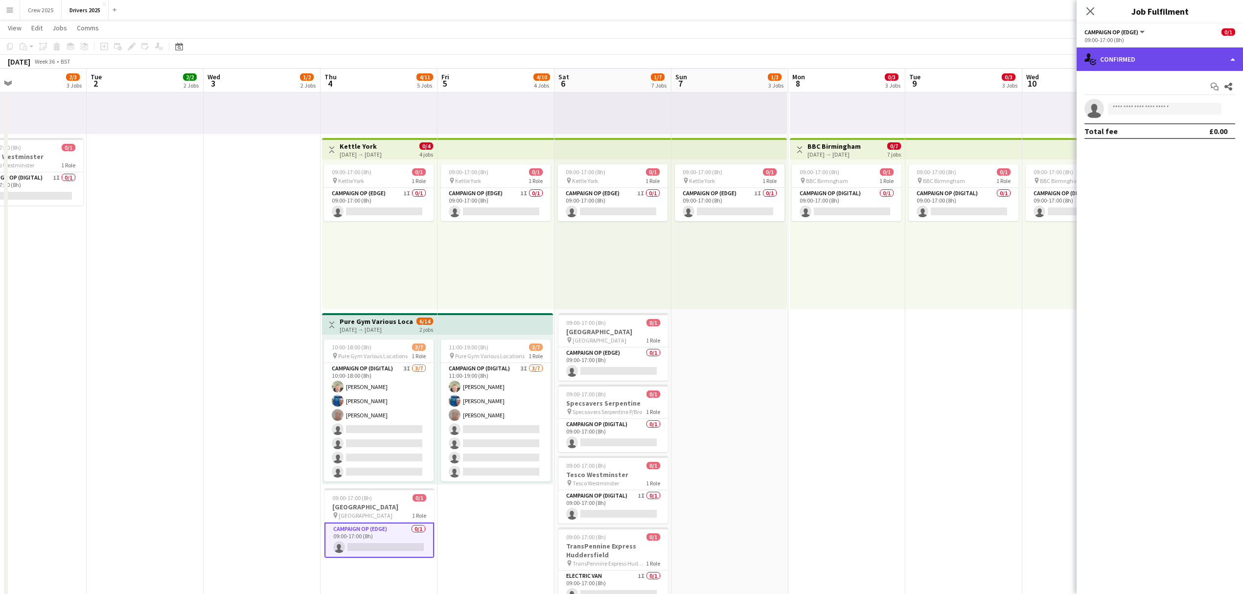
click at [1139, 61] on div "single-neutral-actions-check-2 Confirmed" at bounding box center [1160, 58] width 166 height 23
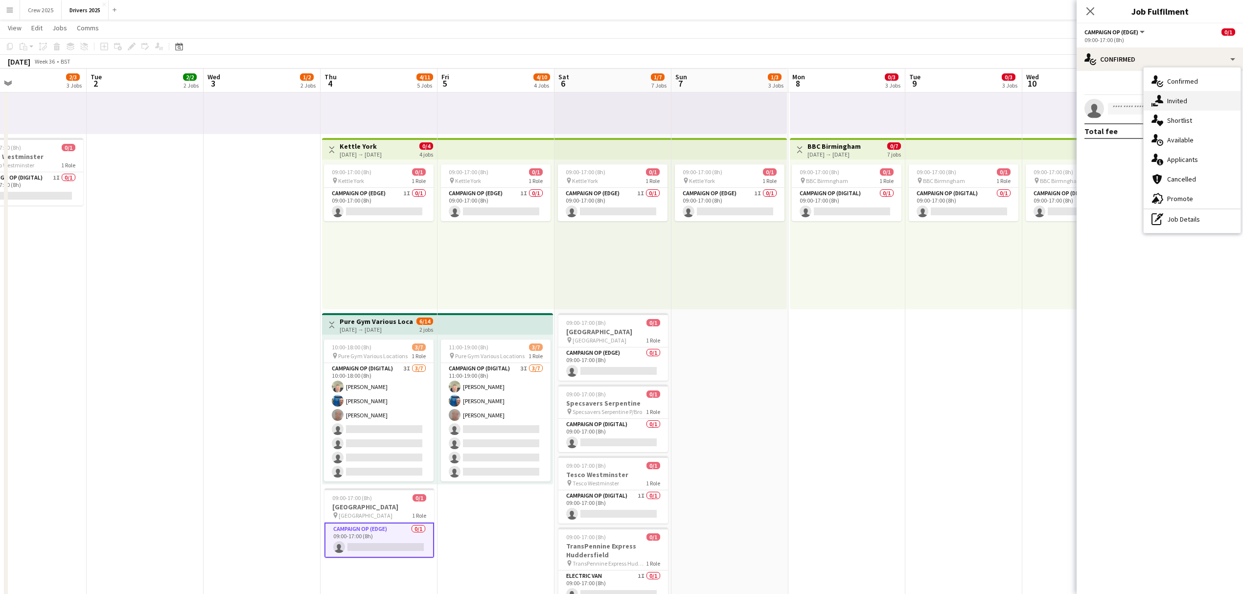
click at [1179, 100] on div "single-neutral-actions-share-1 Invited" at bounding box center [1192, 101] width 97 height 20
click at [1132, 120] on input "text" at bounding box center [1160, 110] width 151 height 24
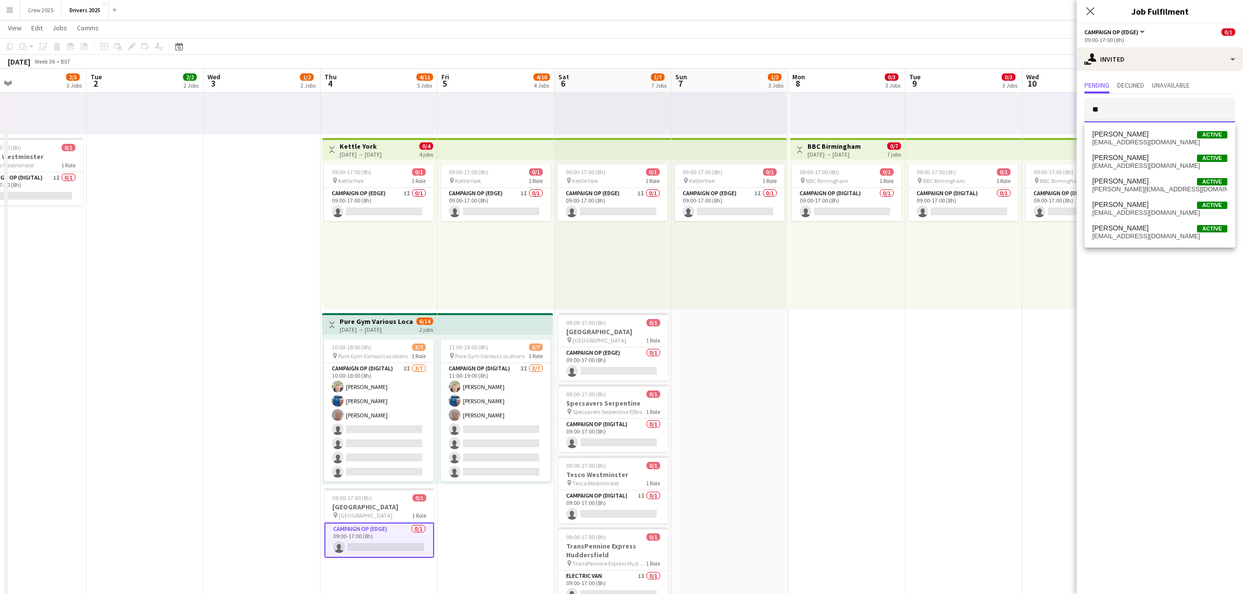
type input "*"
type input "***"
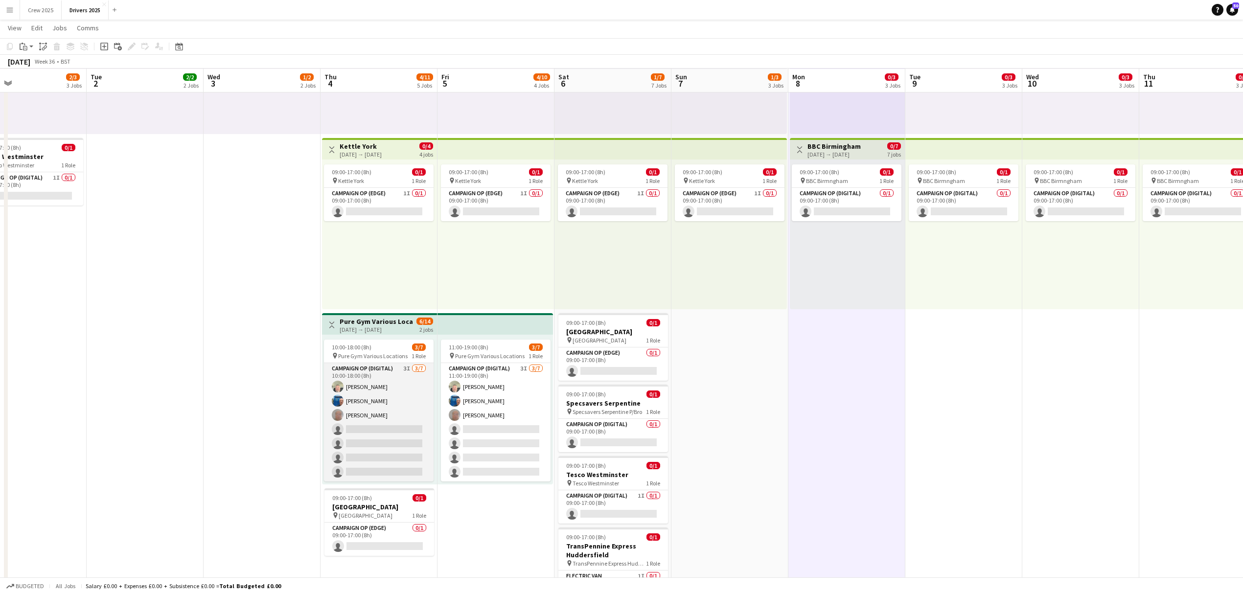
click at [395, 451] on app-card-role "Campaign Op (Digital) 3I 3/7 10:00-18:00 (8h) Steve Henman Peter Brittain John …" at bounding box center [379, 422] width 110 height 118
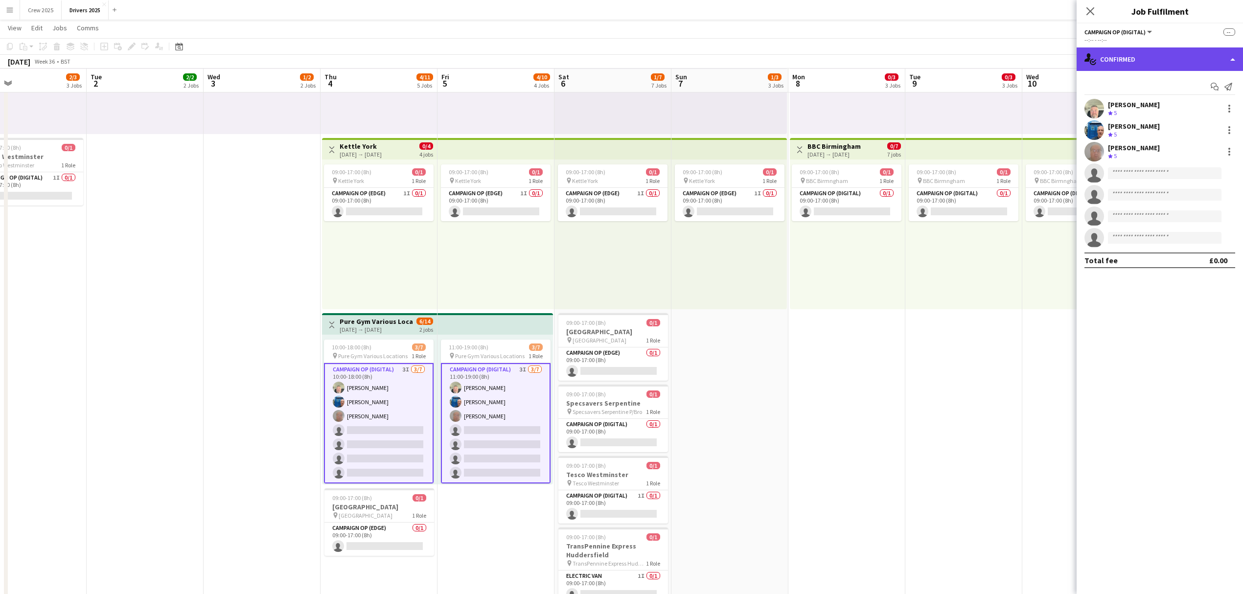
click at [1146, 67] on div "single-neutral-actions-check-2 Confirmed" at bounding box center [1160, 58] width 166 height 23
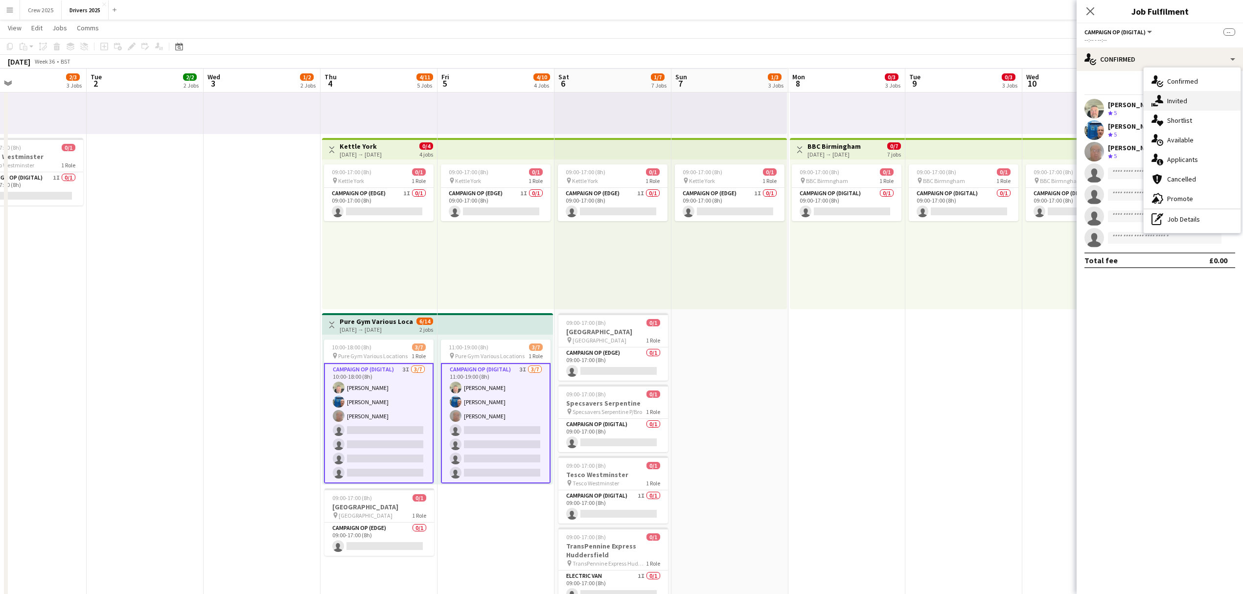
click at [1186, 102] on div "single-neutral-actions-share-1 Invited" at bounding box center [1192, 101] width 97 height 20
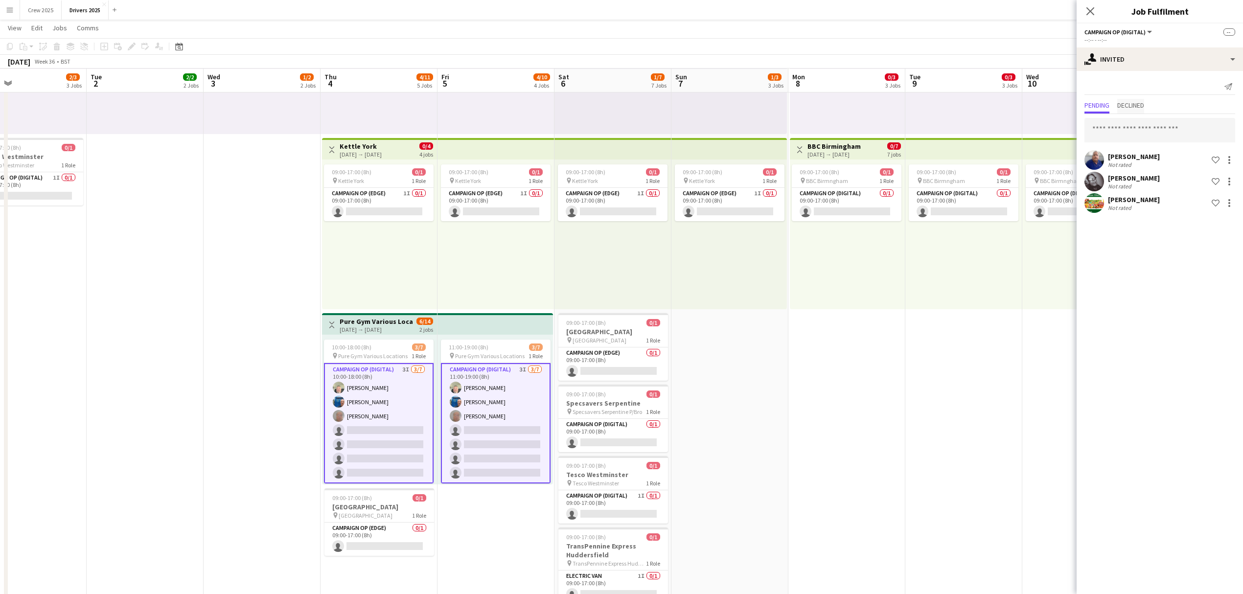
click at [1130, 104] on span "Declined" at bounding box center [1130, 105] width 27 height 7
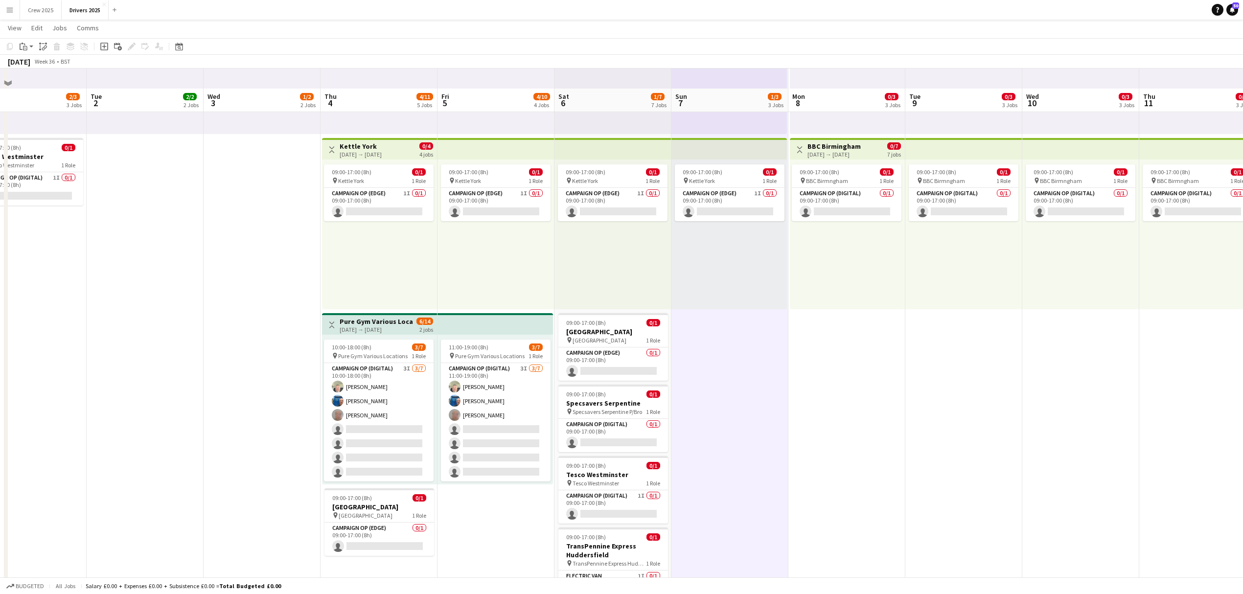
scroll to position [457, 0]
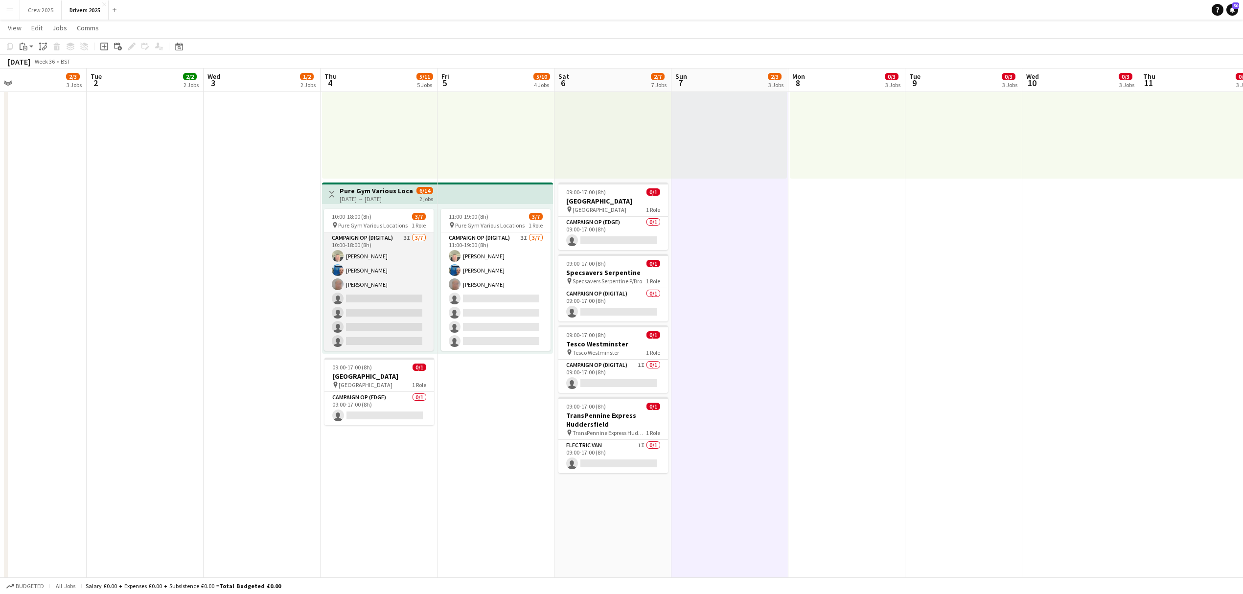
click at [378, 336] on app-card-role "Campaign Op (Digital) 3I 3/7 10:00-18:00 (8h) Steve Henman Peter Brittain John …" at bounding box center [379, 291] width 110 height 118
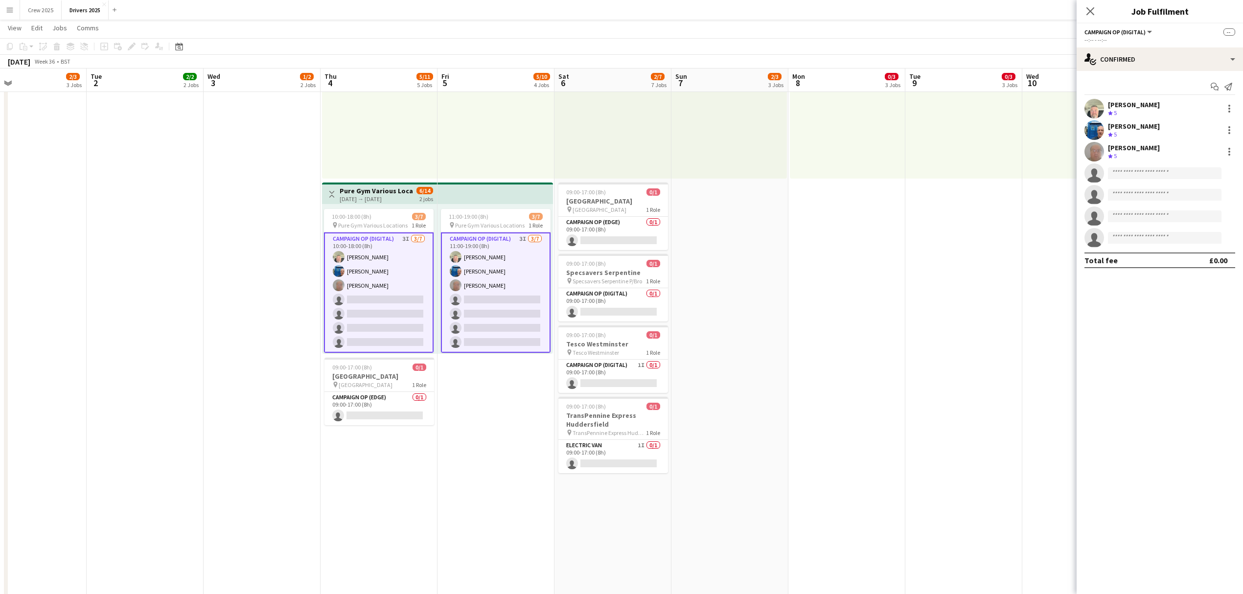
click at [365, 193] on h3 "Pure Gym Various Locations" at bounding box center [376, 190] width 73 height 9
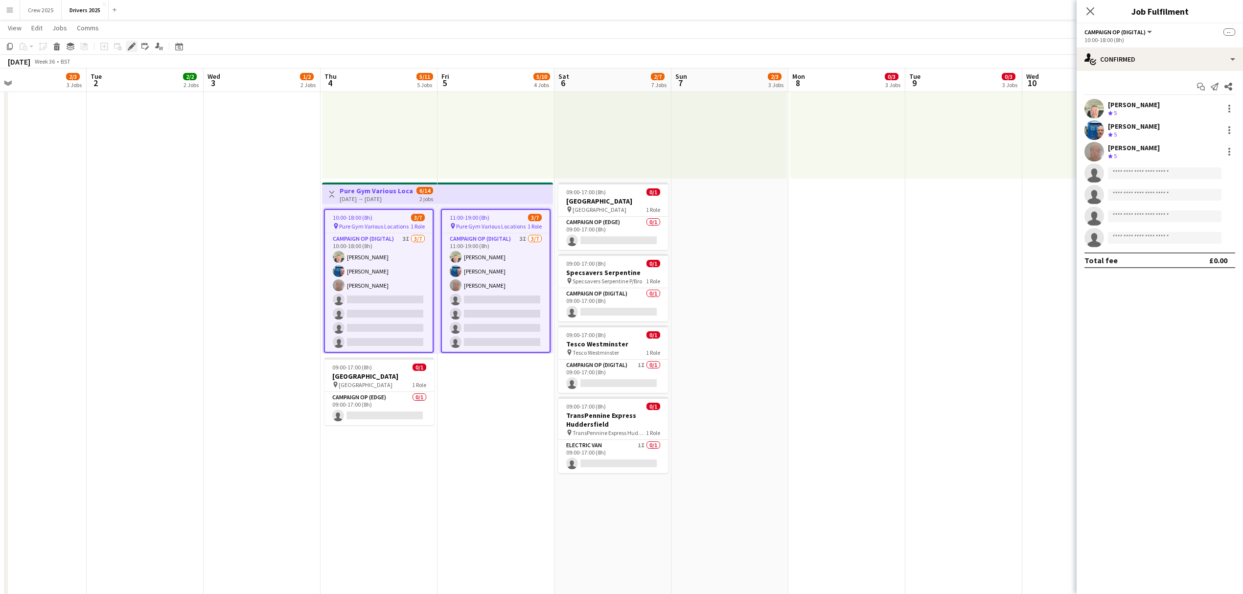
click at [134, 47] on icon "Edit" at bounding box center [132, 47] width 8 height 8
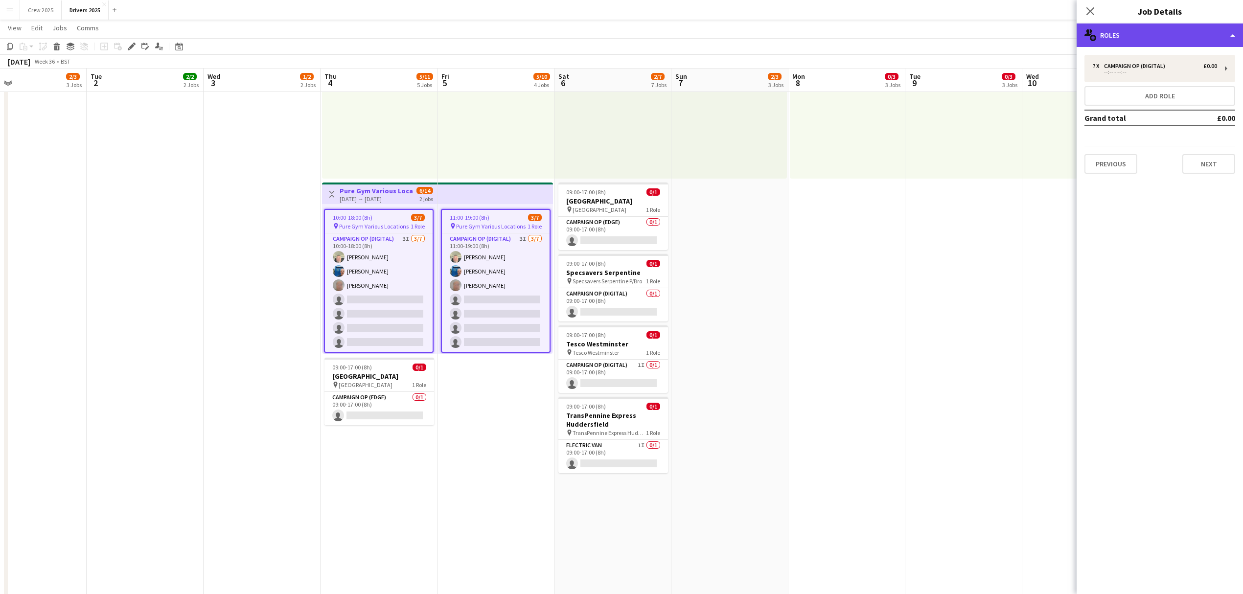
click at [1112, 38] on div "multiple-users-add Roles" at bounding box center [1160, 34] width 166 height 23
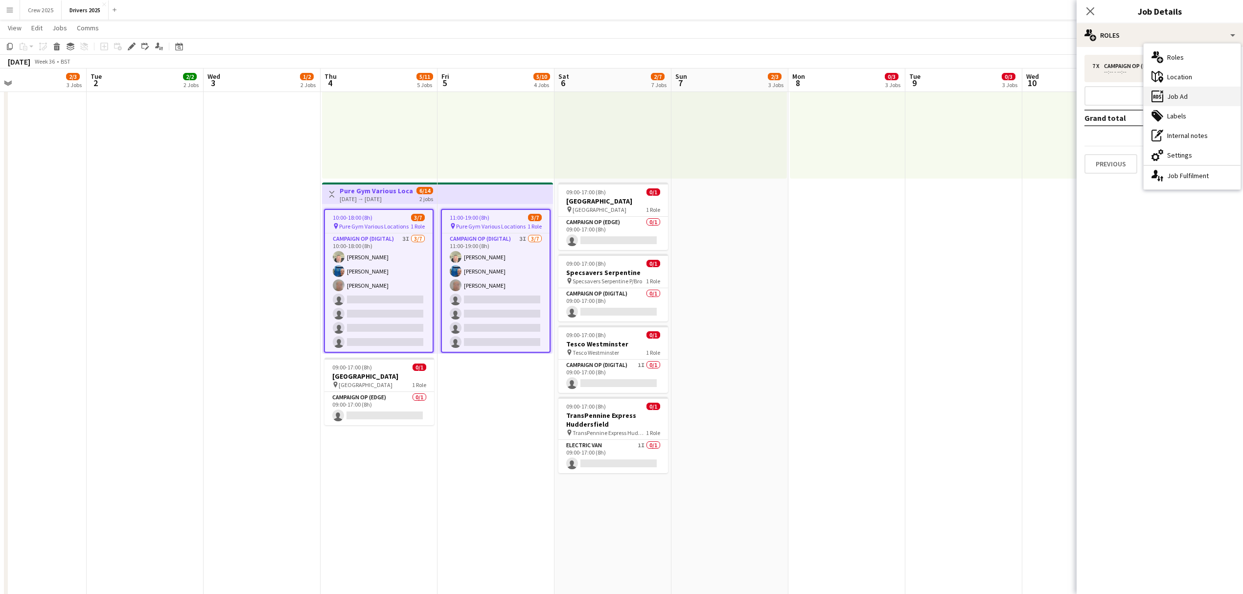
click at [1205, 96] on div "ads-window Job Ad" at bounding box center [1192, 97] width 97 height 20
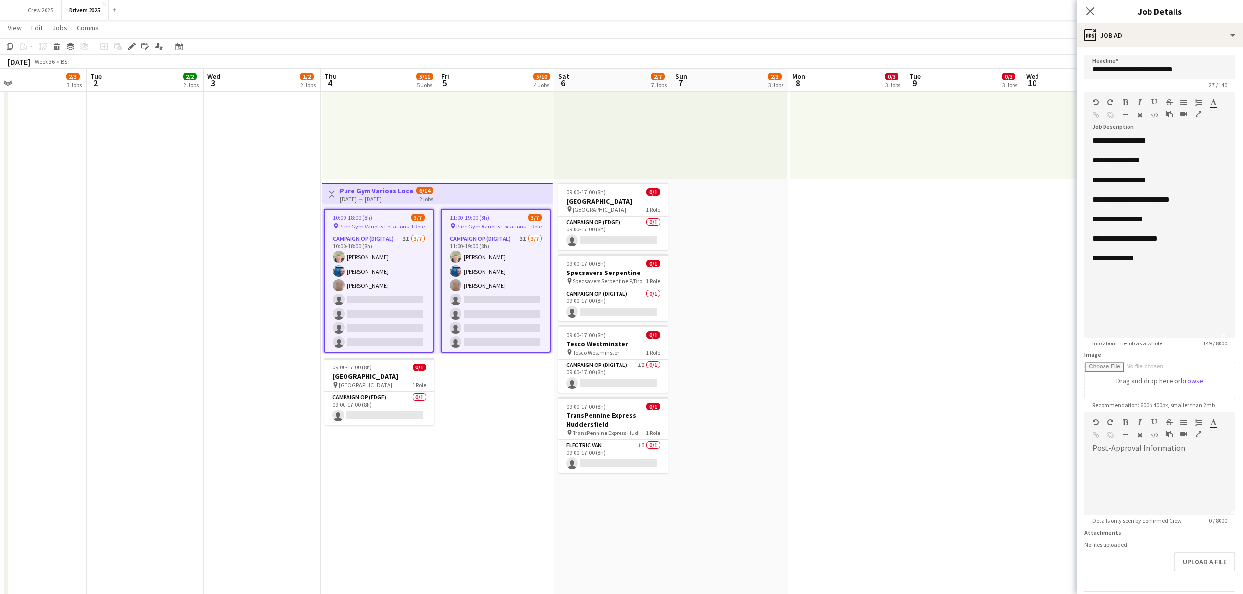
drag, startPoint x: 1232, startPoint y: 192, endPoint x: 1226, endPoint y: 346, distance: 153.8
click at [1226, 346] on form "**********" at bounding box center [1160, 337] width 166 height 564
click at [1156, 263] on div "**********" at bounding box center [1154, 259] width 125 height 10
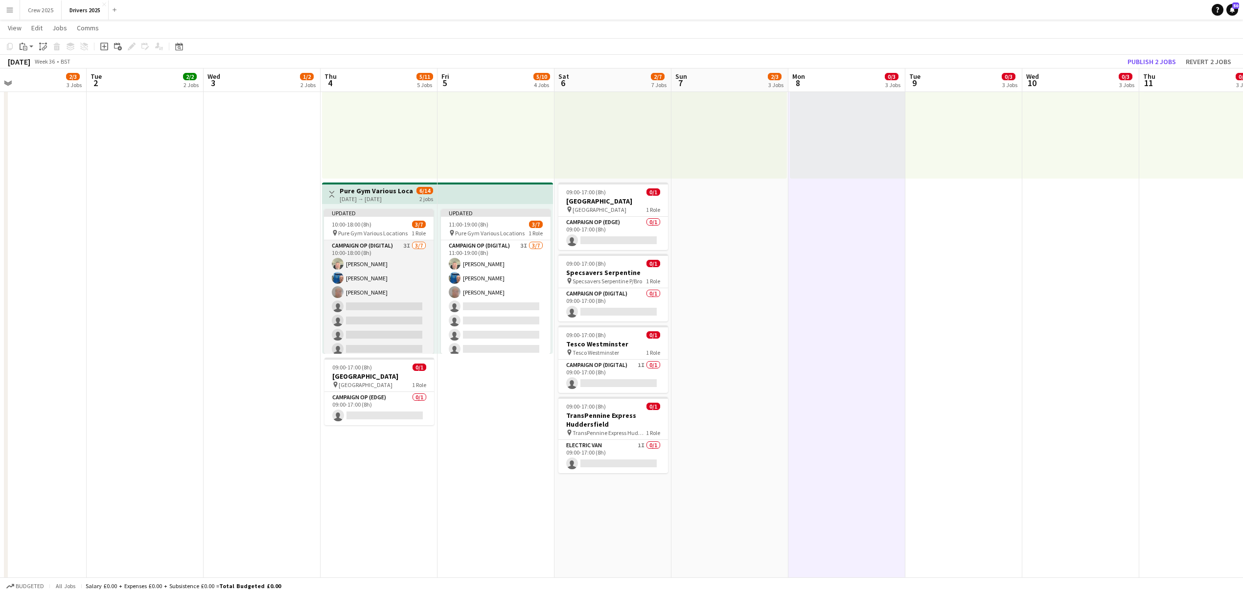
click at [393, 297] on app-card-role "Campaign Op (Digital) 3I 3/7 10:00-18:00 (8h) Steve Henman Peter Brittain John …" at bounding box center [379, 299] width 110 height 118
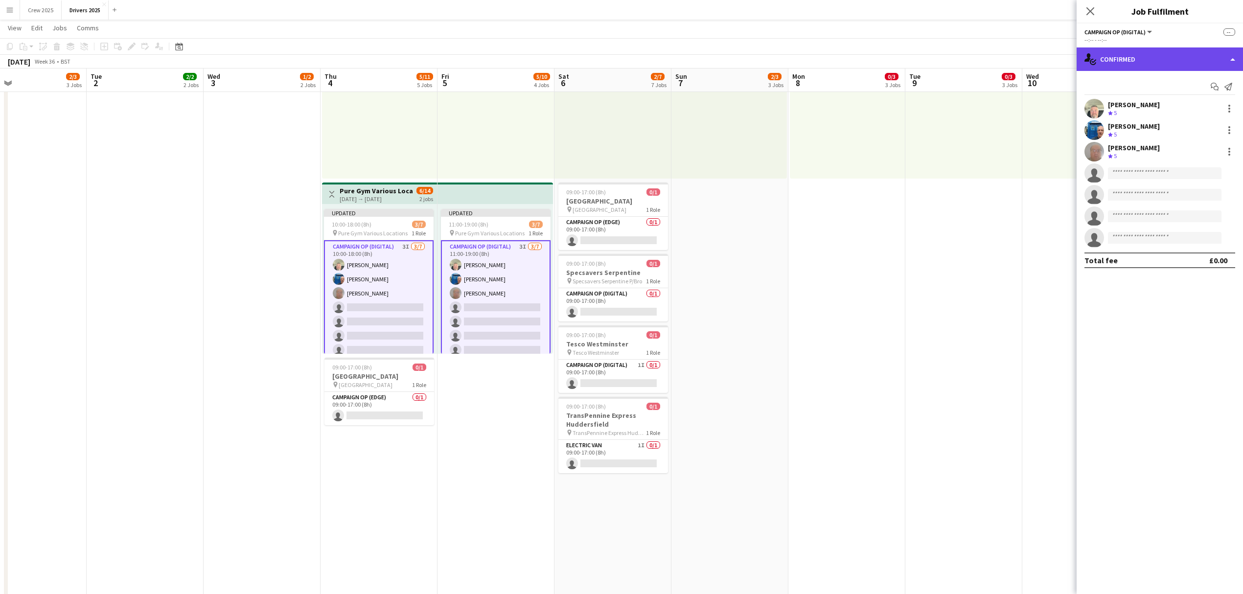
click at [1169, 59] on div "single-neutral-actions-check-2 Confirmed" at bounding box center [1160, 58] width 166 height 23
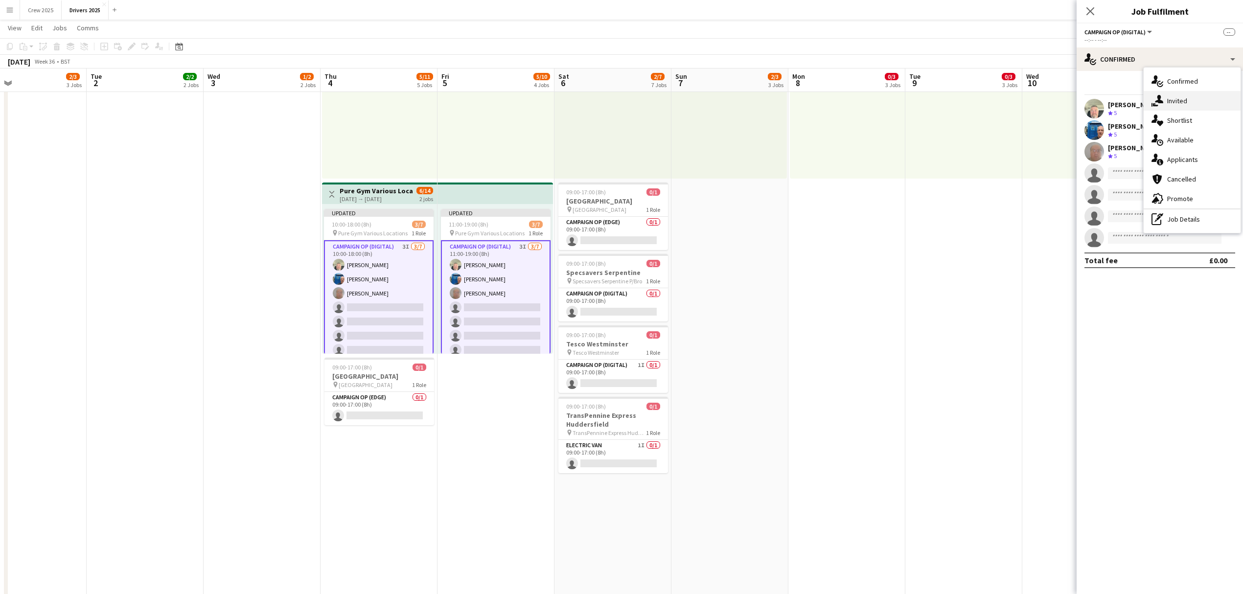
click at [1189, 100] on div "single-neutral-actions-share-1 Invited" at bounding box center [1192, 101] width 97 height 20
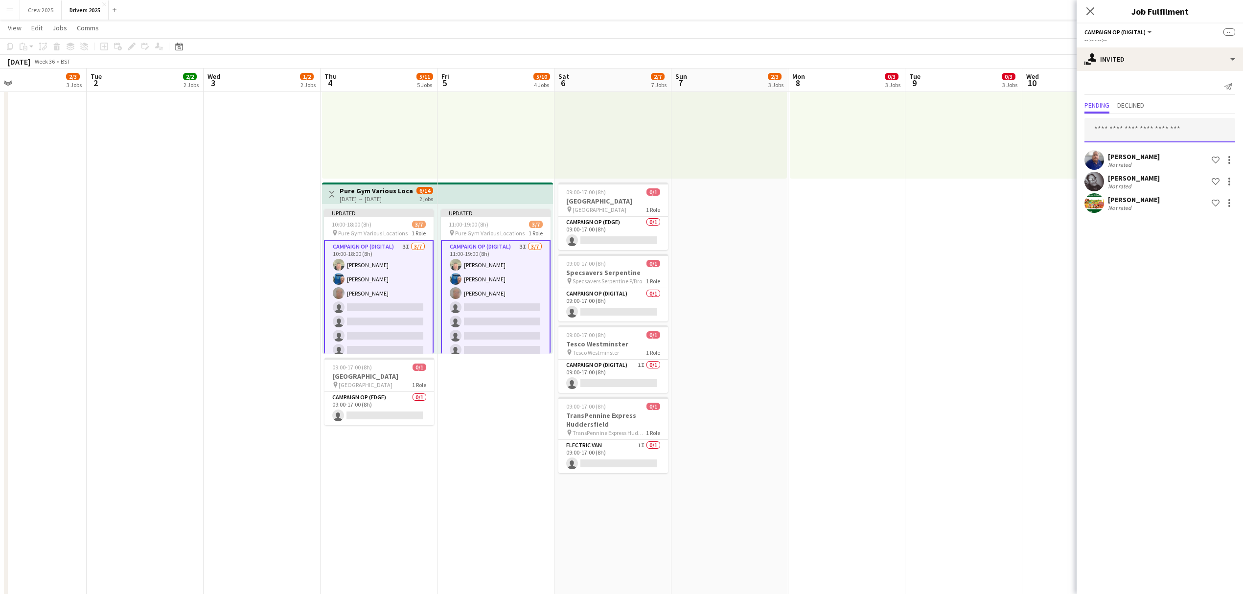
click at [1146, 122] on input "text" at bounding box center [1160, 130] width 151 height 24
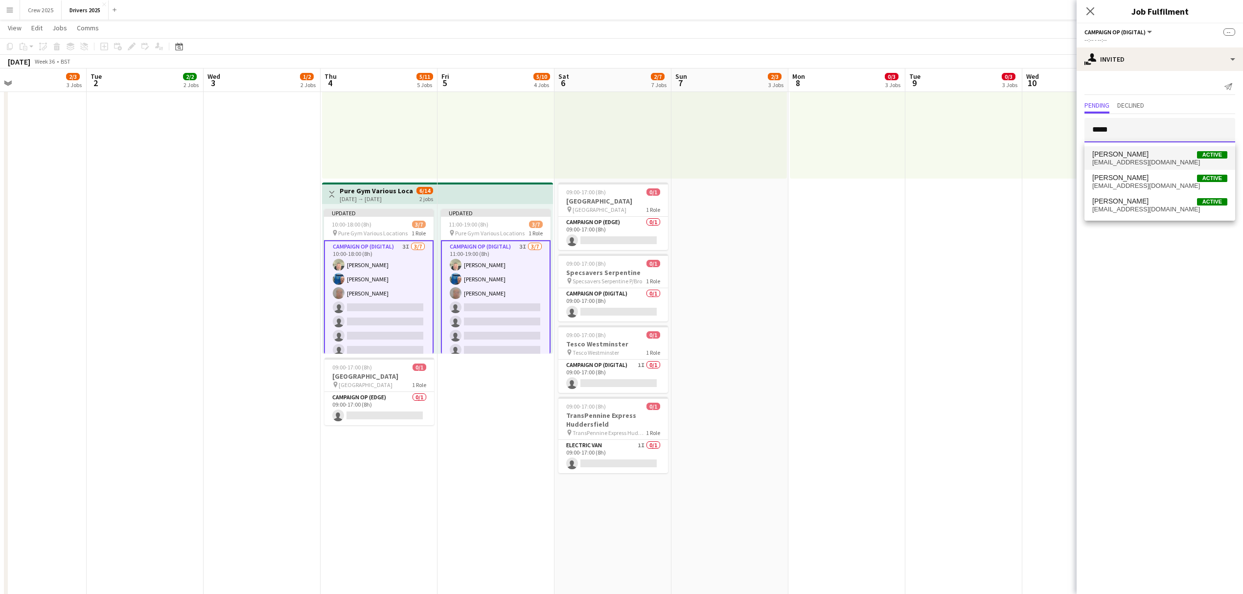
type input "*****"
click at [1136, 156] on span "Chris Harris Active" at bounding box center [1159, 154] width 135 height 8
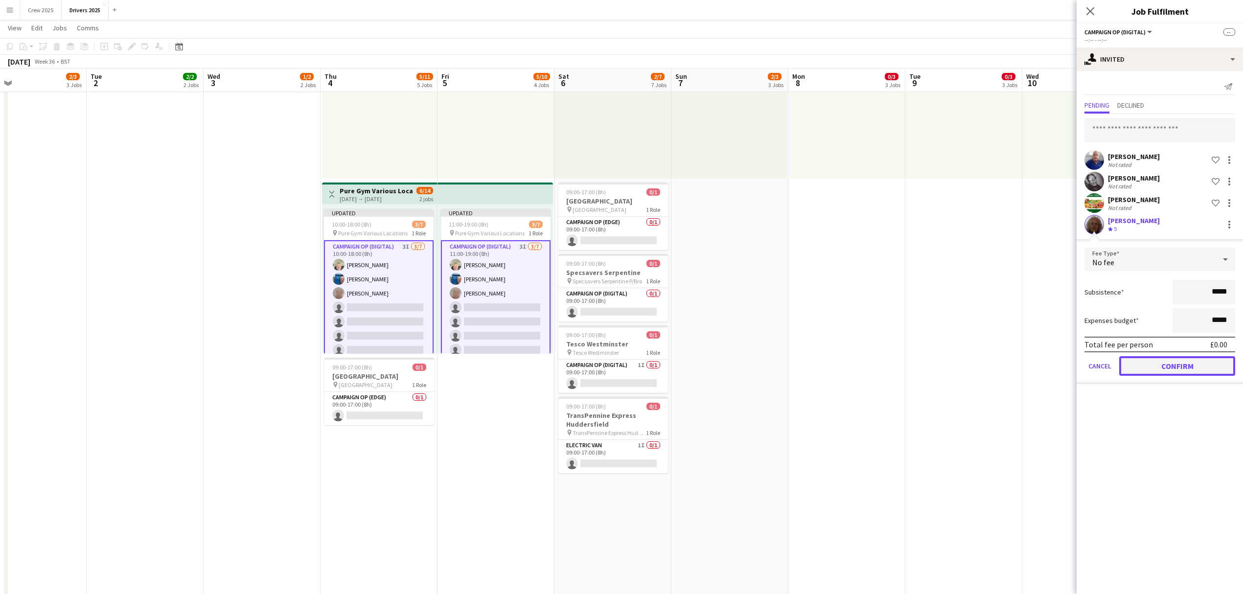
click at [1177, 363] on button "Confirm" at bounding box center [1177, 366] width 116 height 20
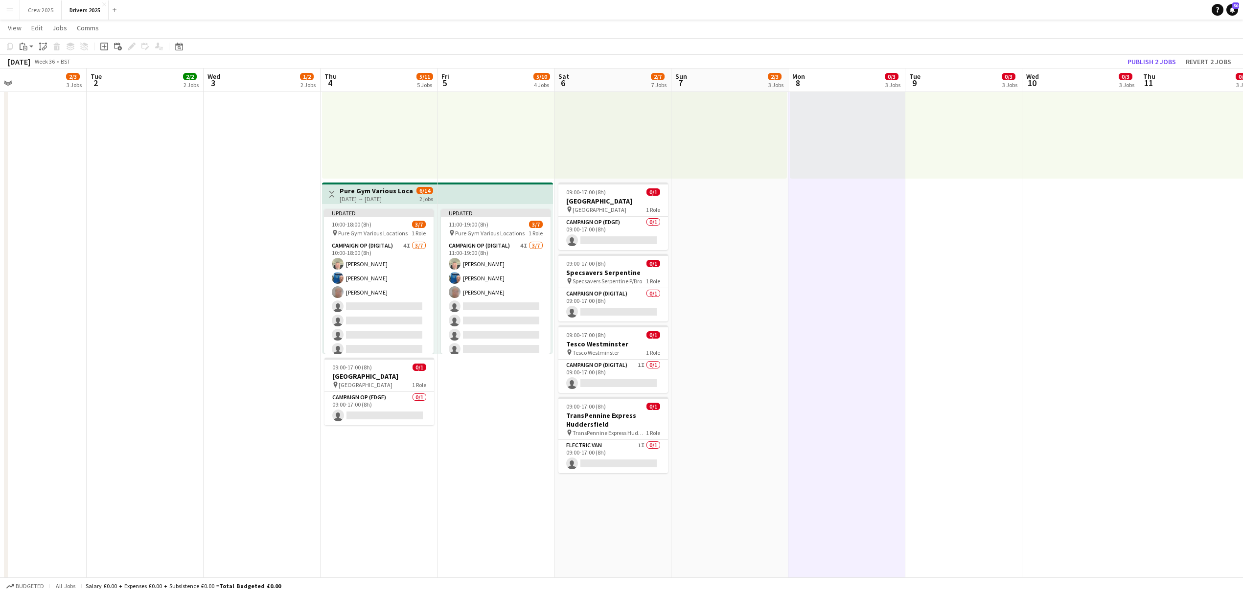
click at [358, 192] on h3 "Pure Gym Various Locations" at bounding box center [376, 190] width 73 height 9
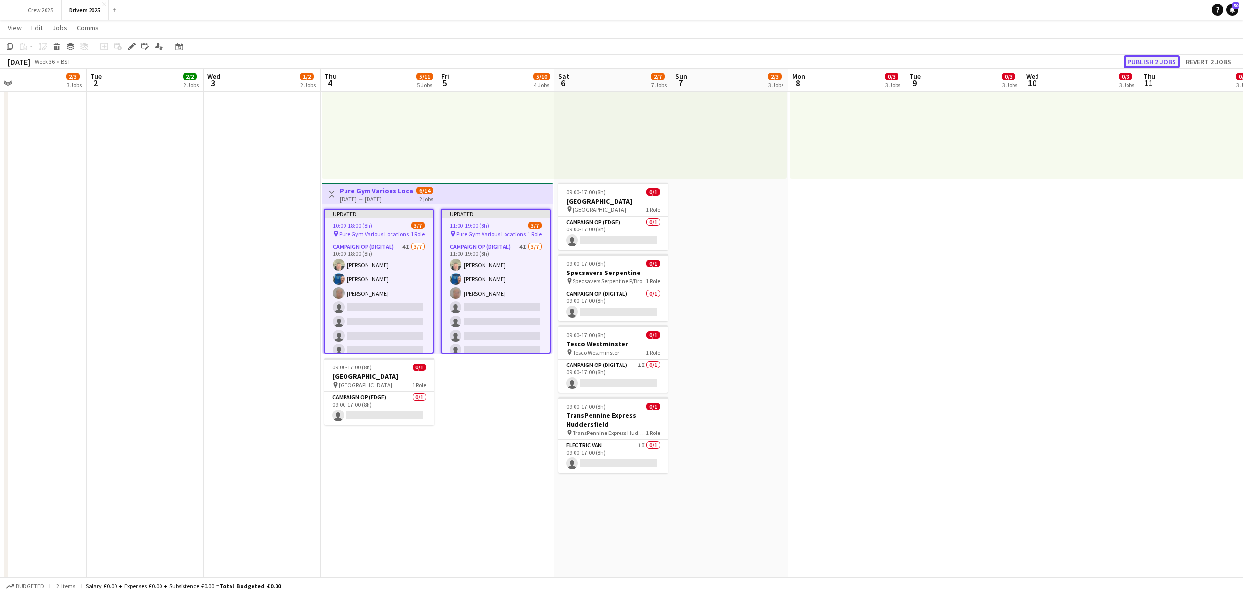
click at [1143, 59] on button "Publish 2 jobs" at bounding box center [1152, 61] width 56 height 13
click at [383, 410] on app-card-role "Campaign Op (Edge) 0/1 09:00-17:00 (8h) single-neutral-actions" at bounding box center [379, 408] width 110 height 33
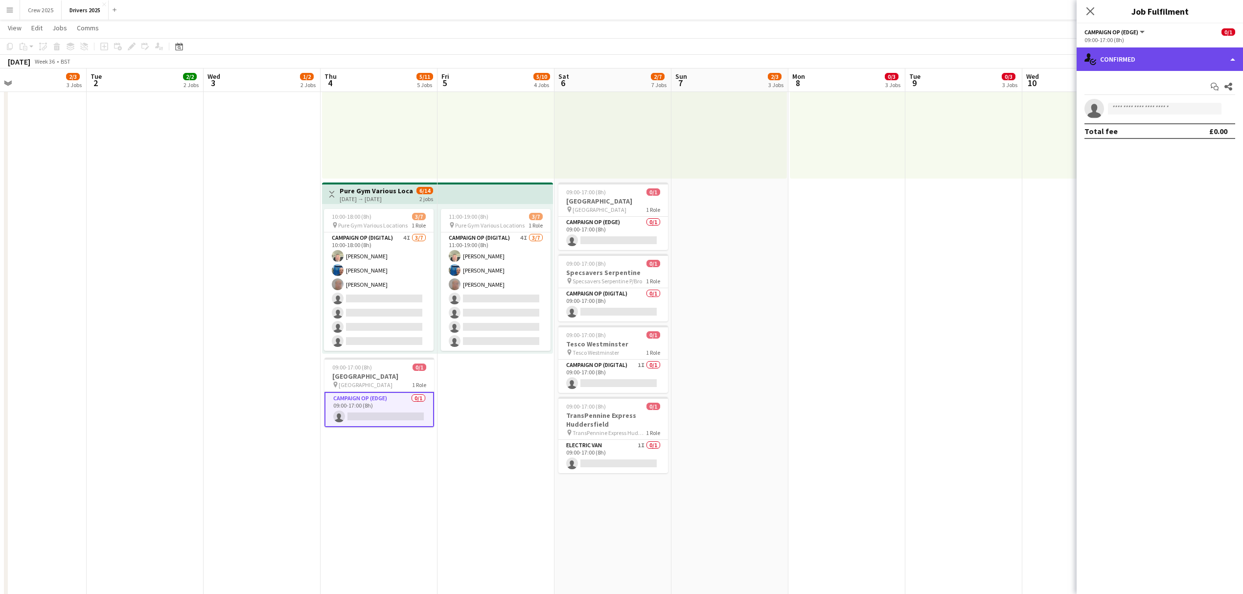
click at [1112, 56] on div "single-neutral-actions-check-2 Confirmed" at bounding box center [1160, 58] width 166 height 23
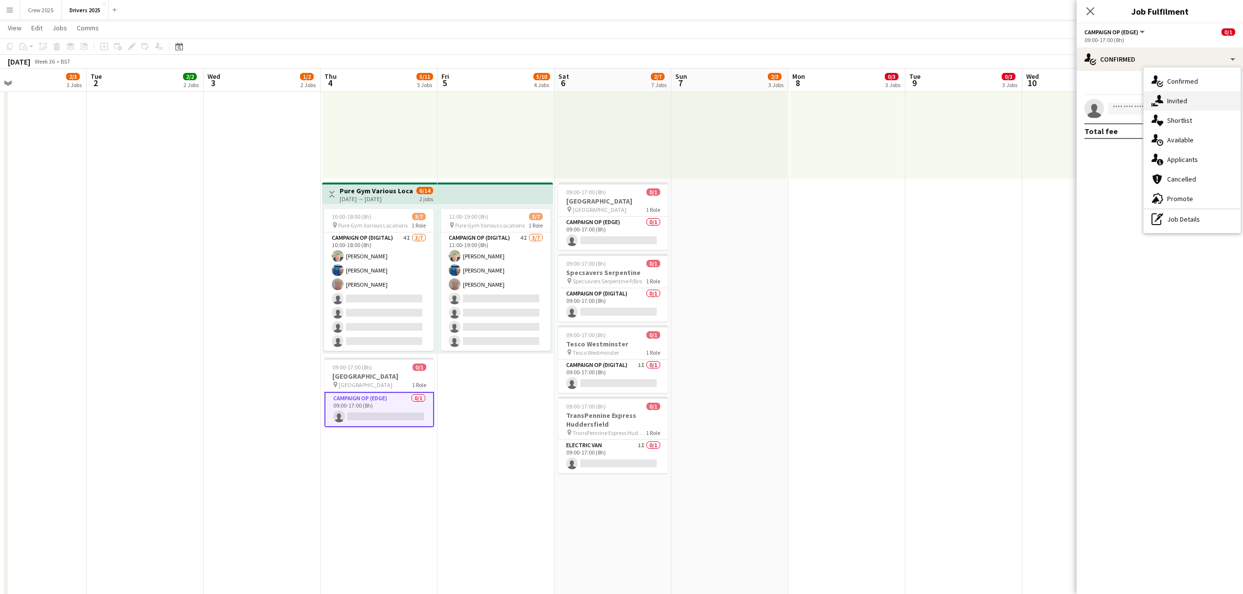
click at [1183, 109] on div "single-neutral-actions-share-1 Invited" at bounding box center [1192, 101] width 97 height 20
click at [1132, 115] on input "text" at bounding box center [1160, 110] width 151 height 24
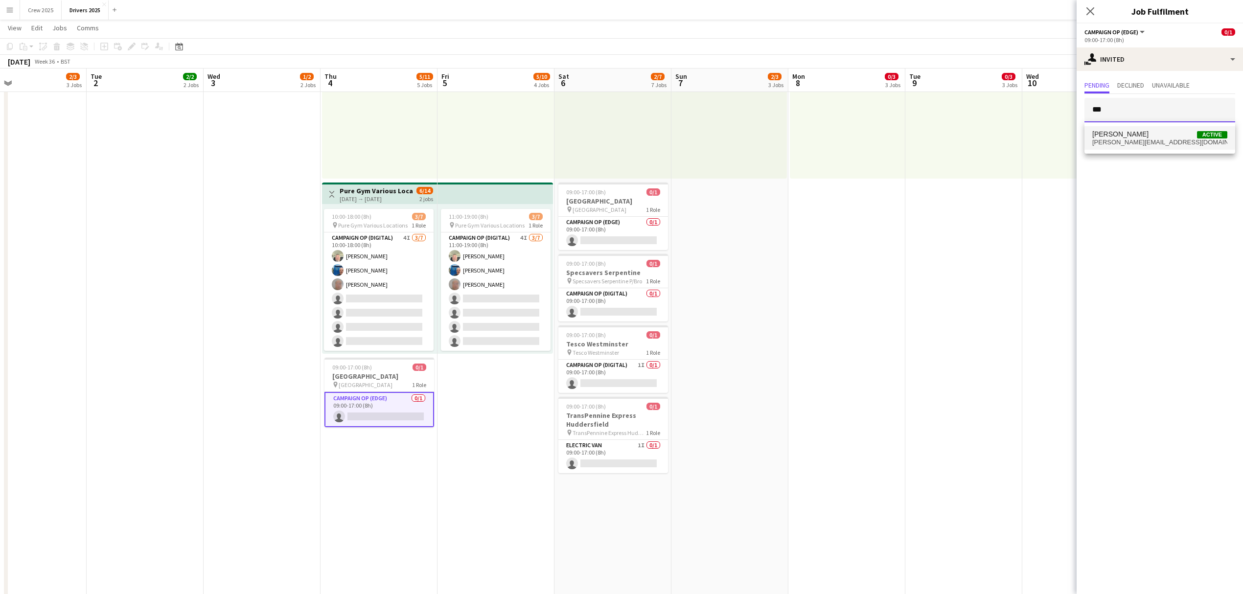
type input "***"
click at [1133, 130] on span "Chris Wibberley" at bounding box center [1120, 134] width 56 height 8
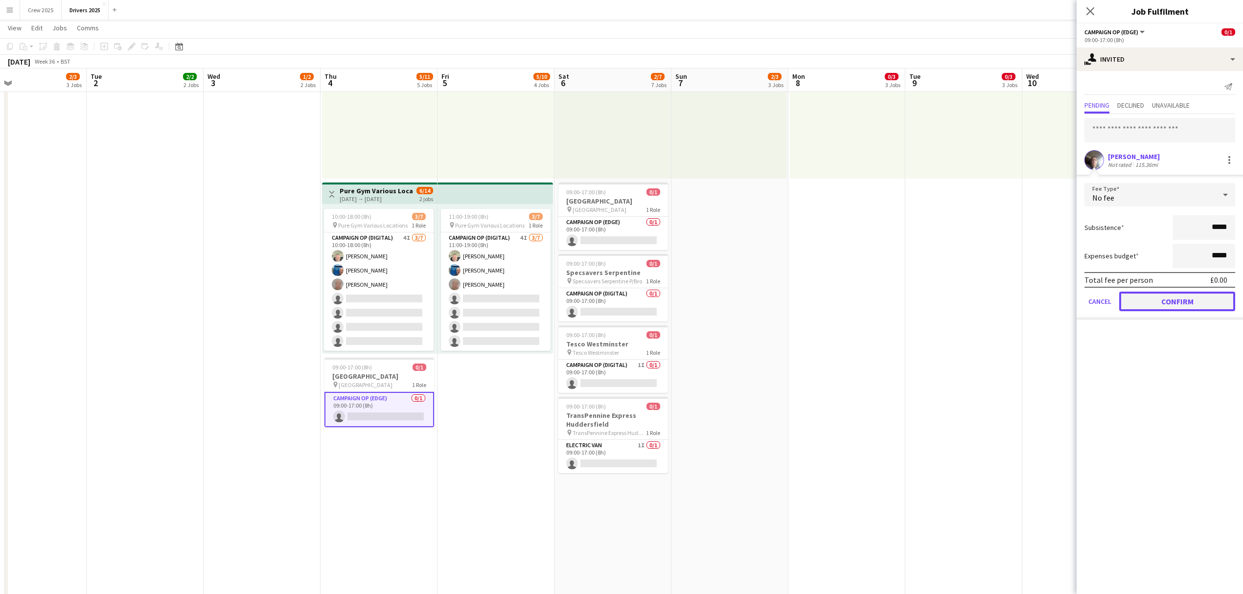
click at [1192, 296] on button "Confirm" at bounding box center [1177, 302] width 116 height 20
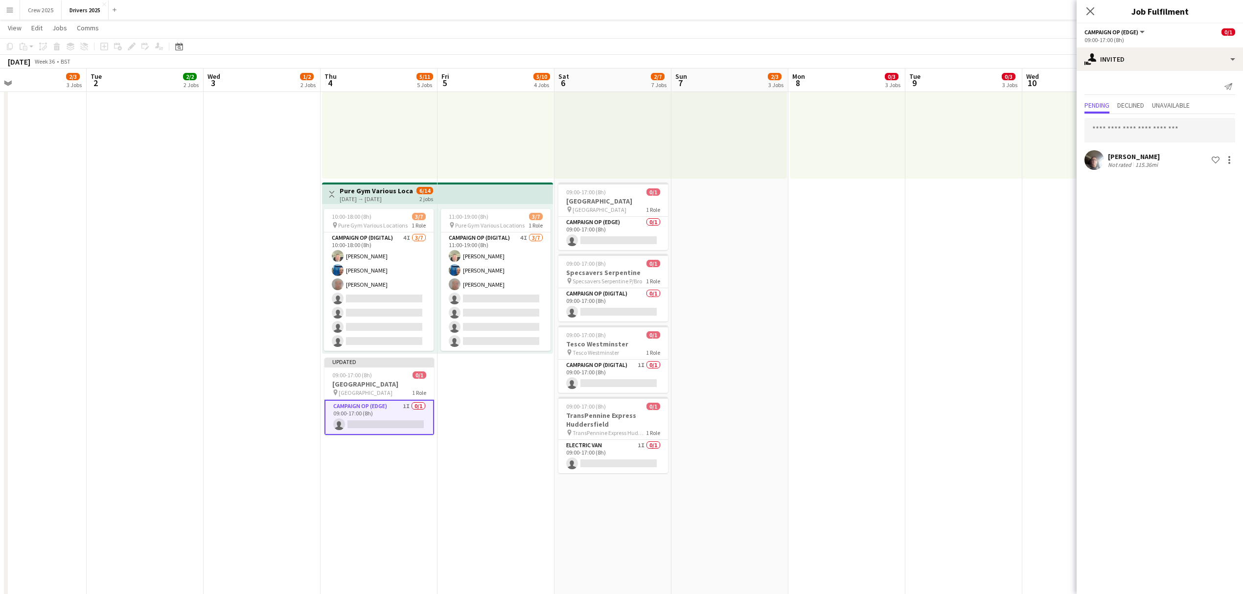
drag, startPoint x: 897, startPoint y: 323, endPoint x: 756, endPoint y: 338, distance: 141.7
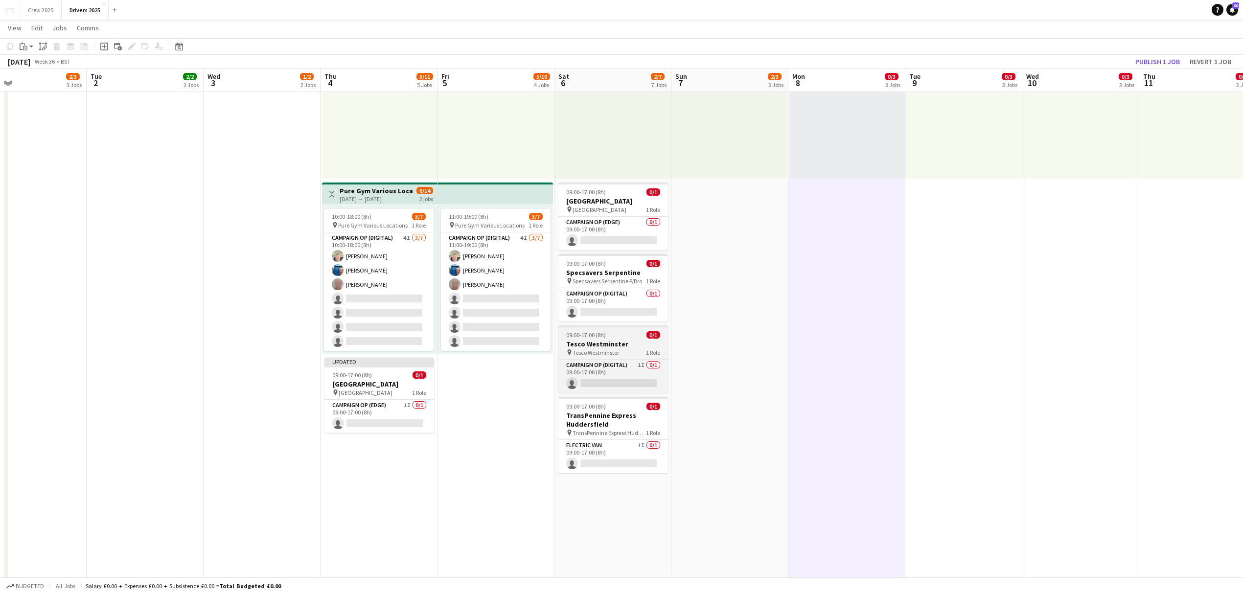
scroll to position [0, 265]
click at [386, 363] on div "Updated" at bounding box center [379, 362] width 110 height 8
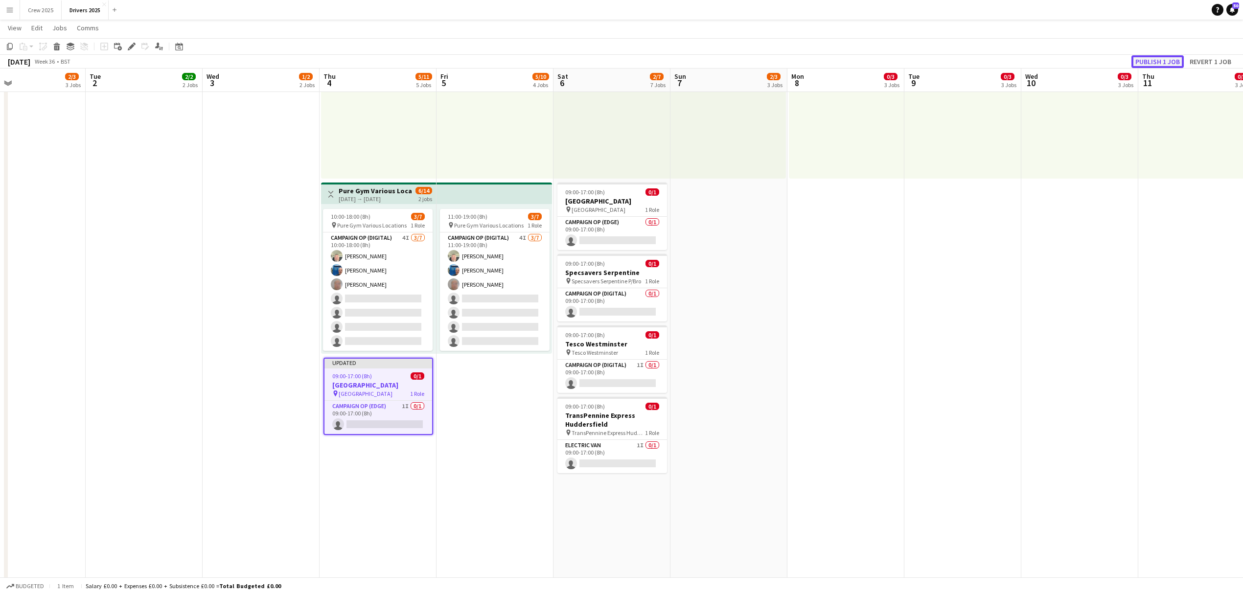
click at [1163, 57] on button "Publish 1 job" at bounding box center [1158, 61] width 52 height 13
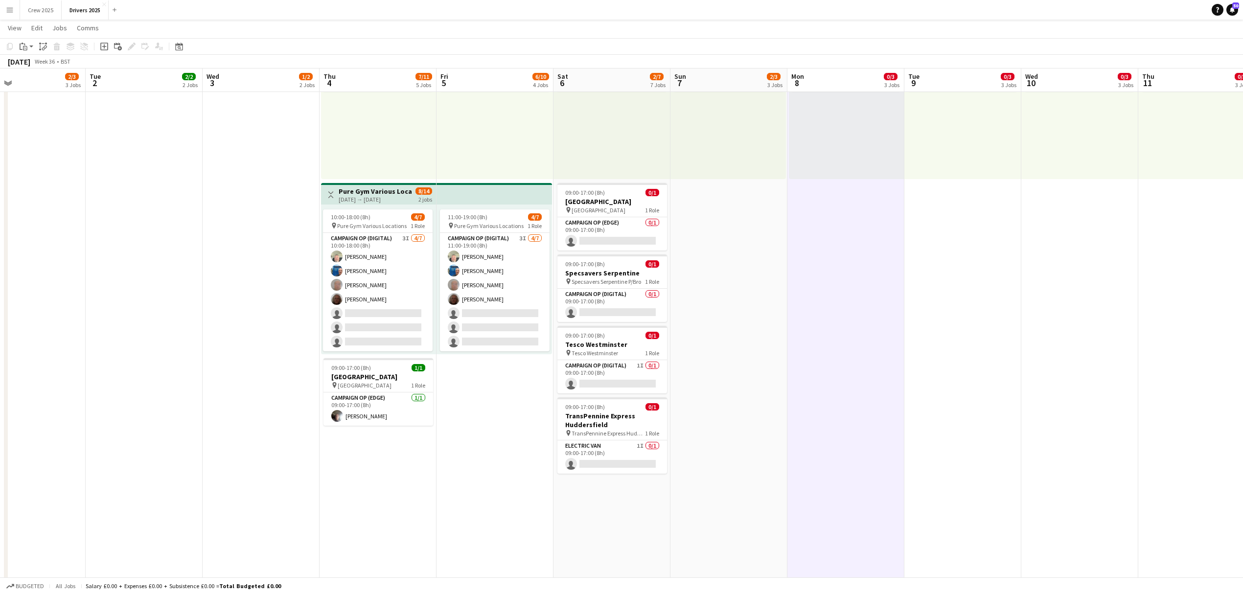
scroll to position [457, 0]
click at [617, 310] on app-card-role "Campaign Op (Digital) 0/1 09:00-17:00 (8h) single-neutral-actions" at bounding box center [612, 304] width 110 height 33
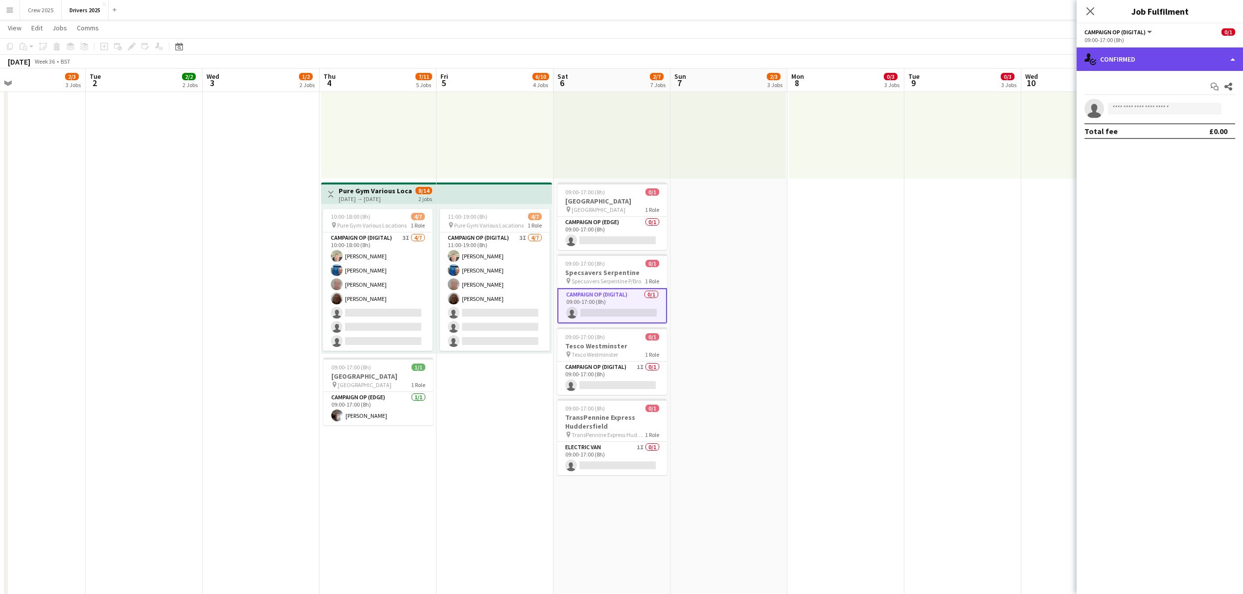
click at [1170, 59] on div "single-neutral-actions-check-2 Confirmed" at bounding box center [1160, 58] width 166 height 23
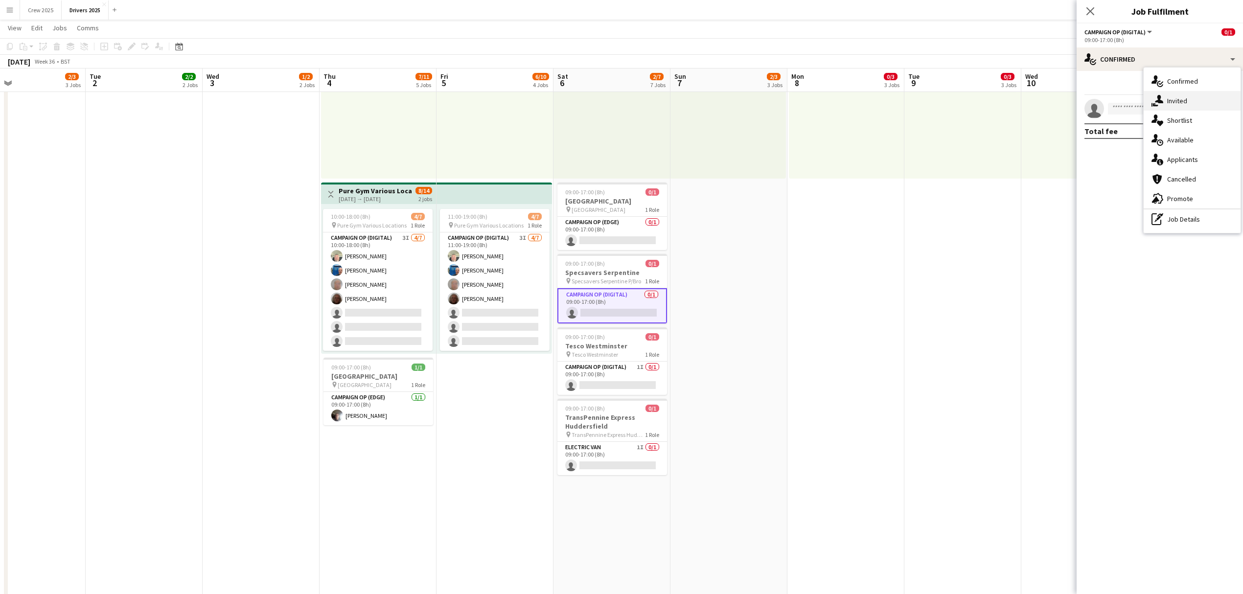
click at [1175, 102] on div "single-neutral-actions-share-1 Invited" at bounding box center [1192, 101] width 97 height 20
click at [1122, 110] on input "text" at bounding box center [1160, 110] width 151 height 24
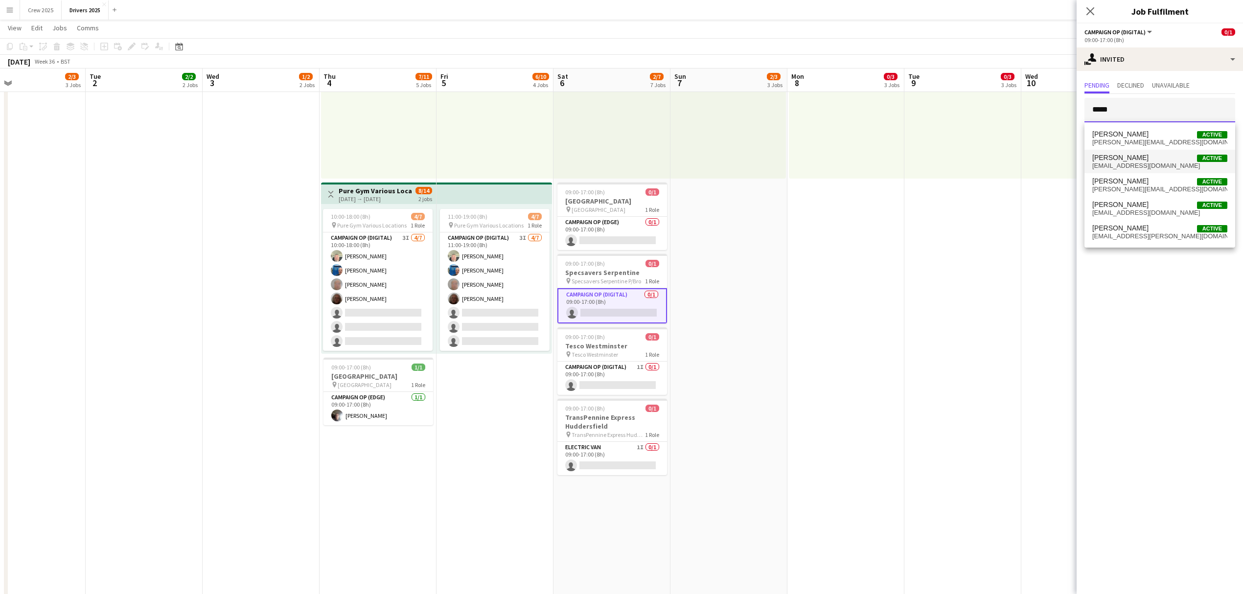
type input "*****"
click at [1144, 161] on span "Steve Henman Active" at bounding box center [1159, 158] width 135 height 8
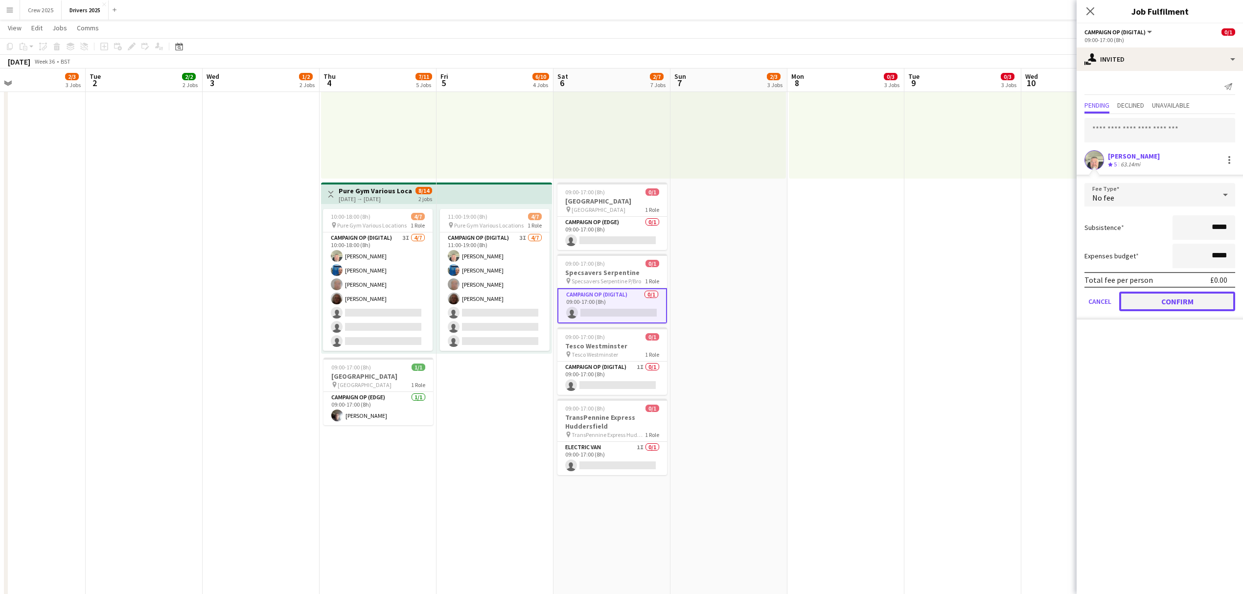
click at [1183, 299] on button "Confirm" at bounding box center [1177, 302] width 116 height 20
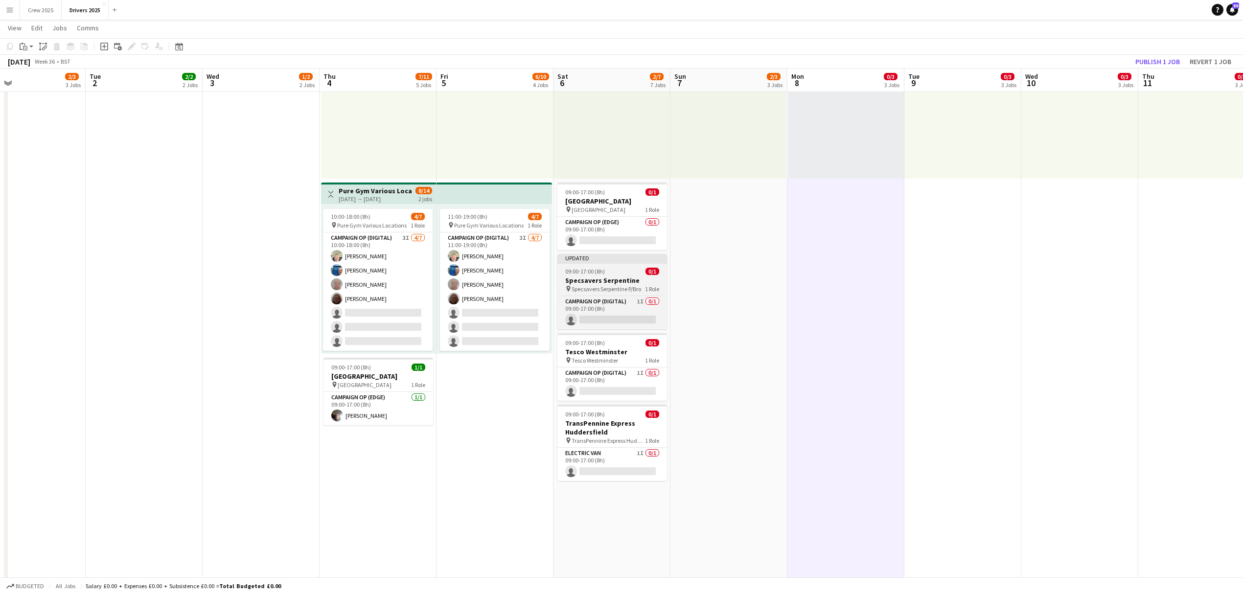
click at [601, 272] on span "09:00-17:00 (8h)" at bounding box center [585, 271] width 40 height 7
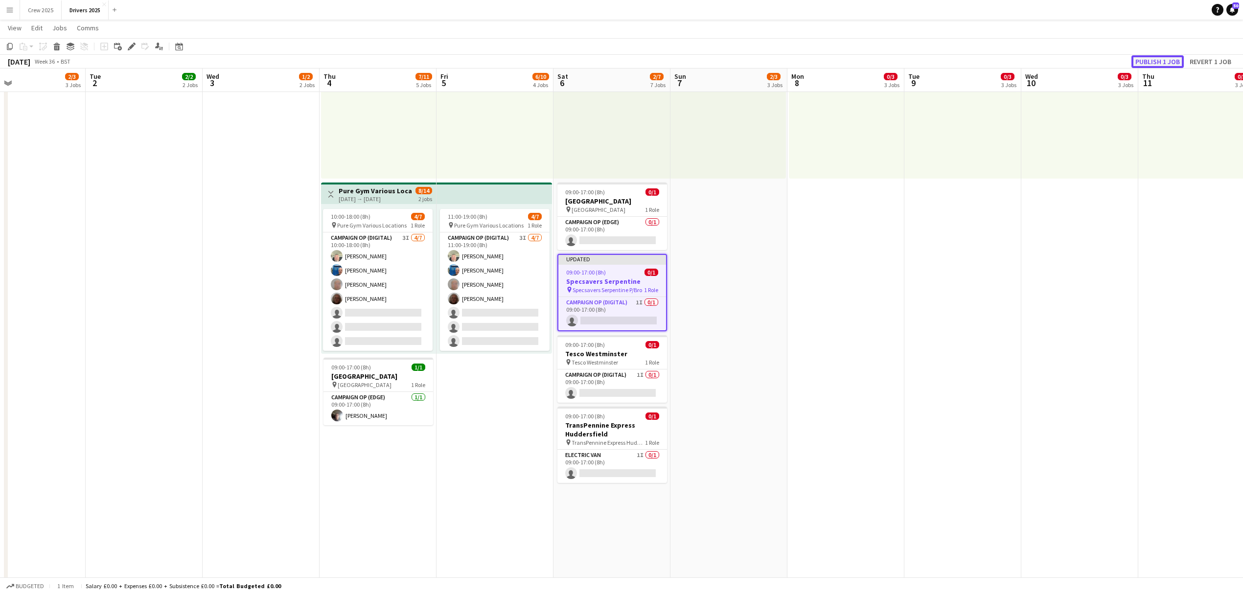
click at [1161, 62] on button "Publish 1 job" at bounding box center [1158, 61] width 52 height 13
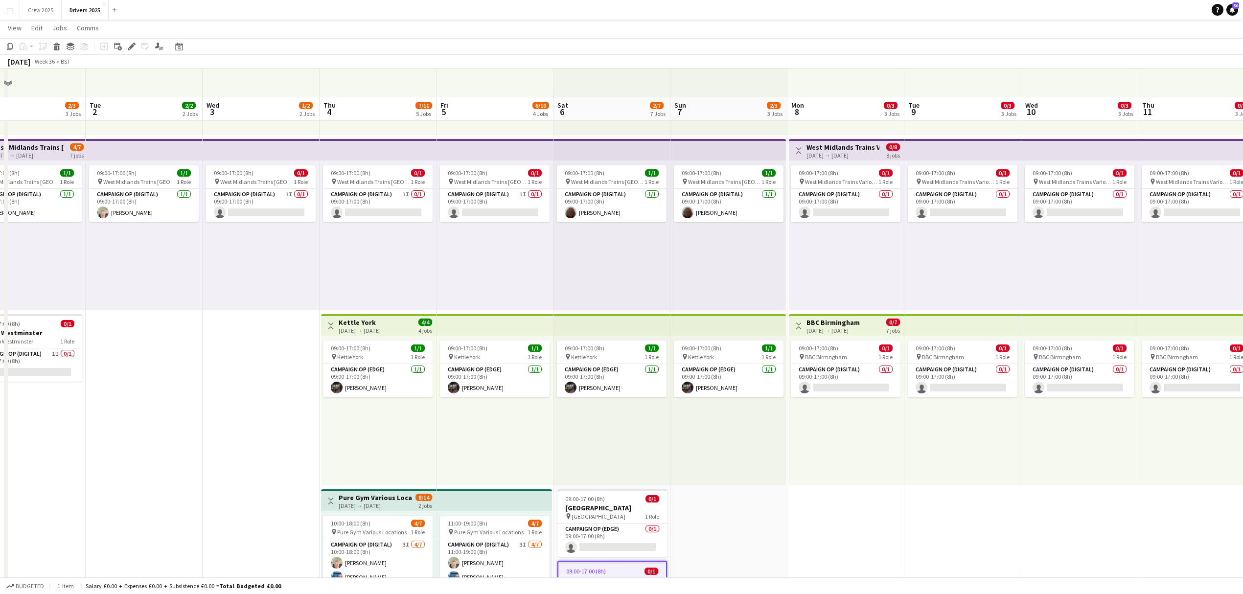
scroll to position [130, 0]
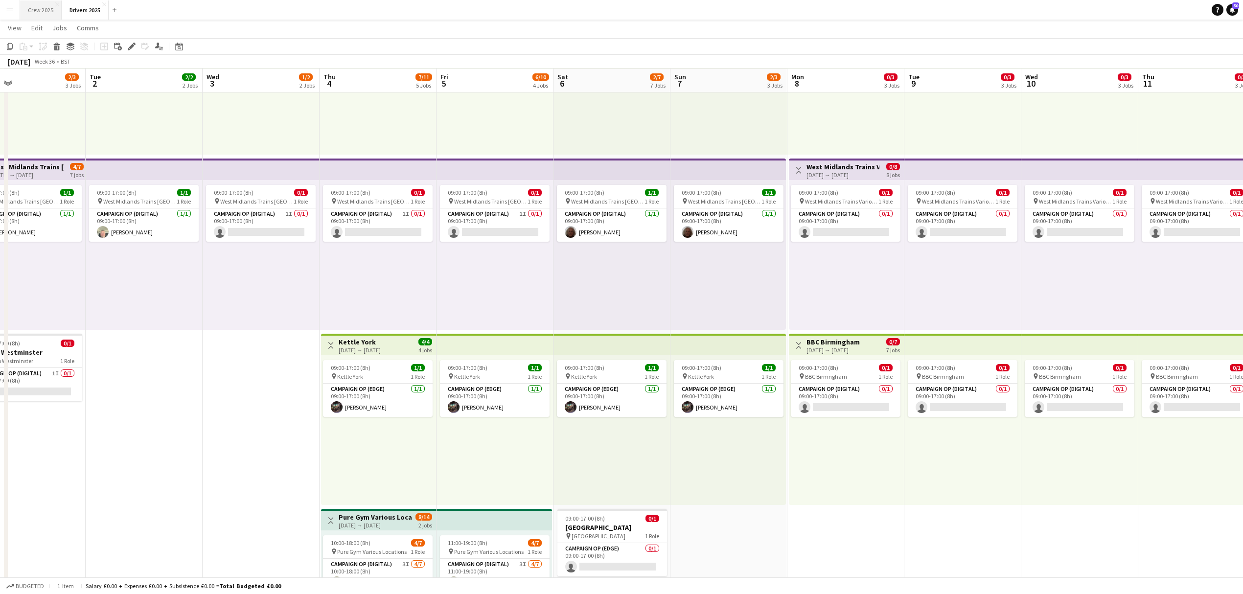
drag, startPoint x: 40, startPoint y: 8, endPoint x: 46, endPoint y: 12, distance: 7.3
click at [40, 8] on button "Crew 2025 Close" at bounding box center [41, 9] width 42 height 19
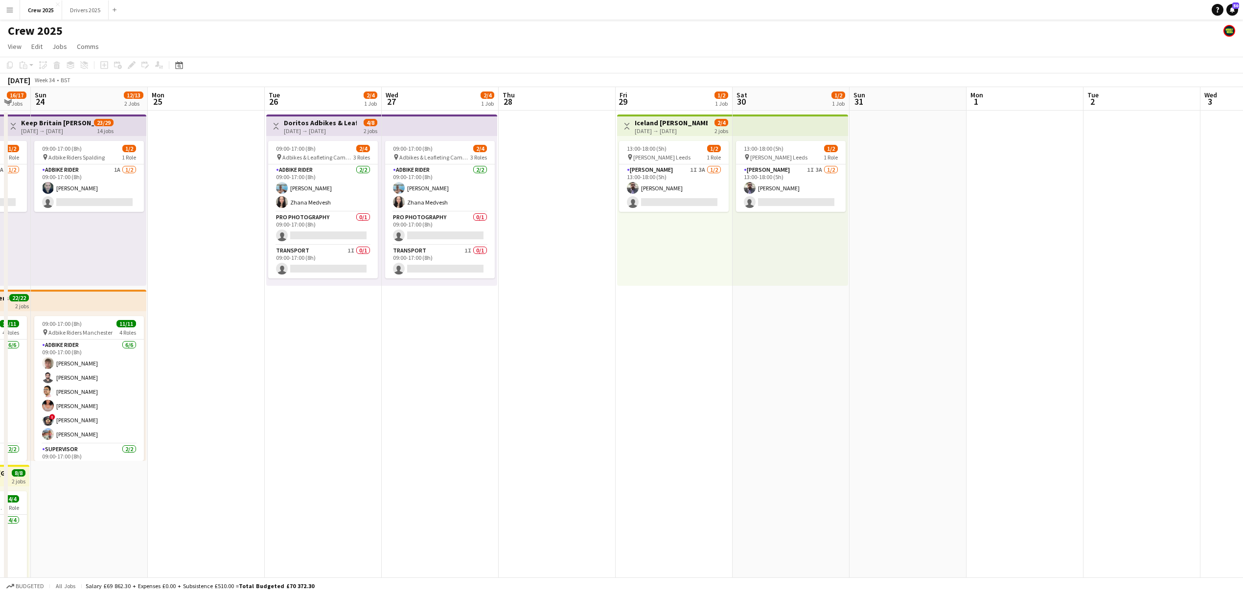
drag, startPoint x: 1005, startPoint y: 417, endPoint x: 450, endPoint y: 436, distance: 554.8
click at [450, 436] on app-calendar-viewport "Thu 21 2/2 1 Job Fri 22 6/6 2 Jobs Sat 23 16/17 3 Jobs Sun 24 12/13 2 Jobs Mon …" at bounding box center [621, 363] width 1243 height 553
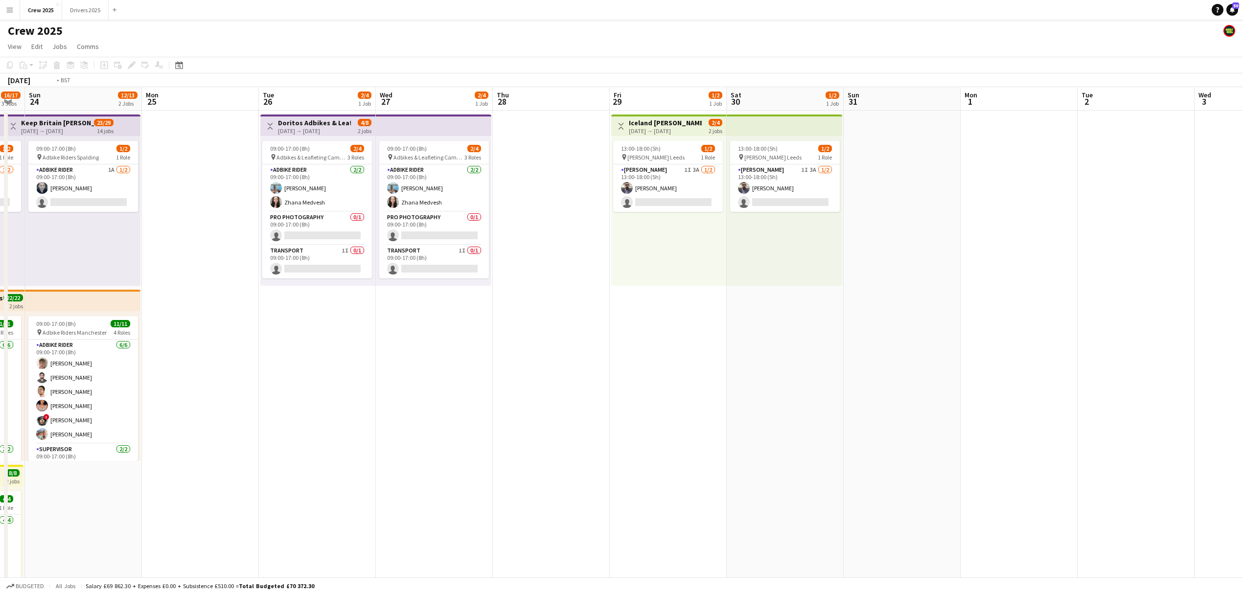
drag, startPoint x: 942, startPoint y: 368, endPoint x: 353, endPoint y: 417, distance: 590.8
click at [353, 417] on app-calendar-viewport "Thu 21 2/2 1 Job Fri 22 6/6 2 Jobs Sat 23 16/17 3 Jobs Sun 24 12/13 2 Jobs Mon …" at bounding box center [621, 363] width 1243 height 553
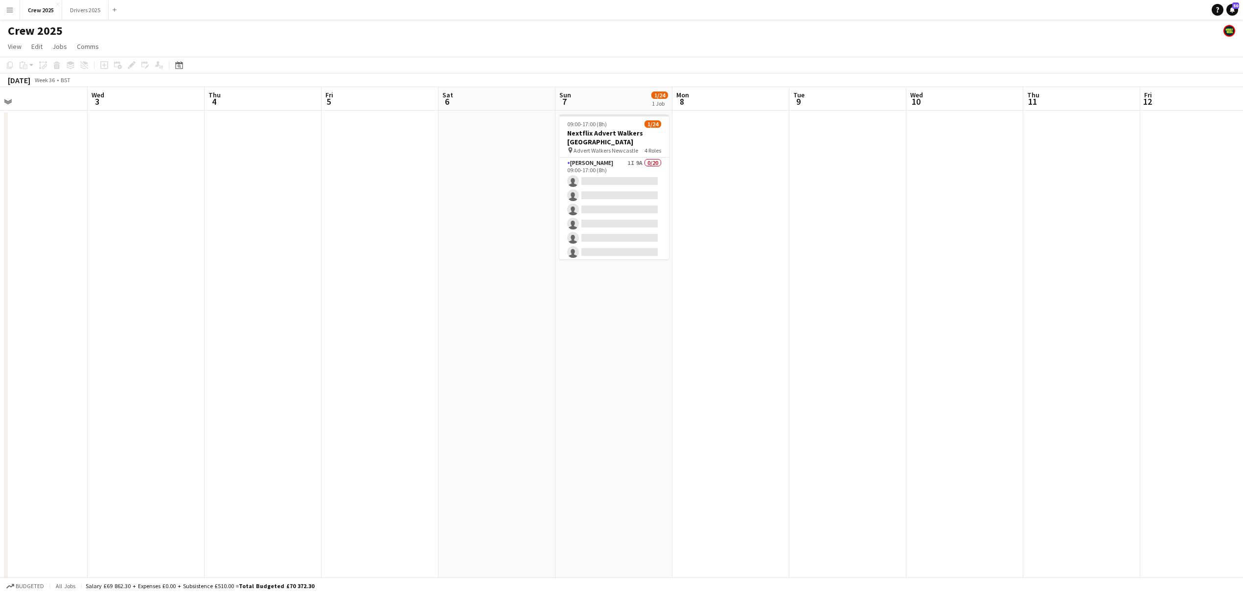
scroll to position [0, 382]
drag, startPoint x: 801, startPoint y: 410, endPoint x: 290, endPoint y: 427, distance: 511.7
click at [290, 427] on app-calendar-viewport "Sat 30 1/2 1 Job Sun 31 Mon 1 Tue 2 Wed 3 Thu 4 Fri 5 Sat 6 Sun 7 1/24 1 Job Mo…" at bounding box center [621, 363] width 1243 height 553
click at [630, 246] on app-card-role "Transport 0/1 09:00-17:00 (8h) single-neutral-actions" at bounding box center [612, 242] width 110 height 33
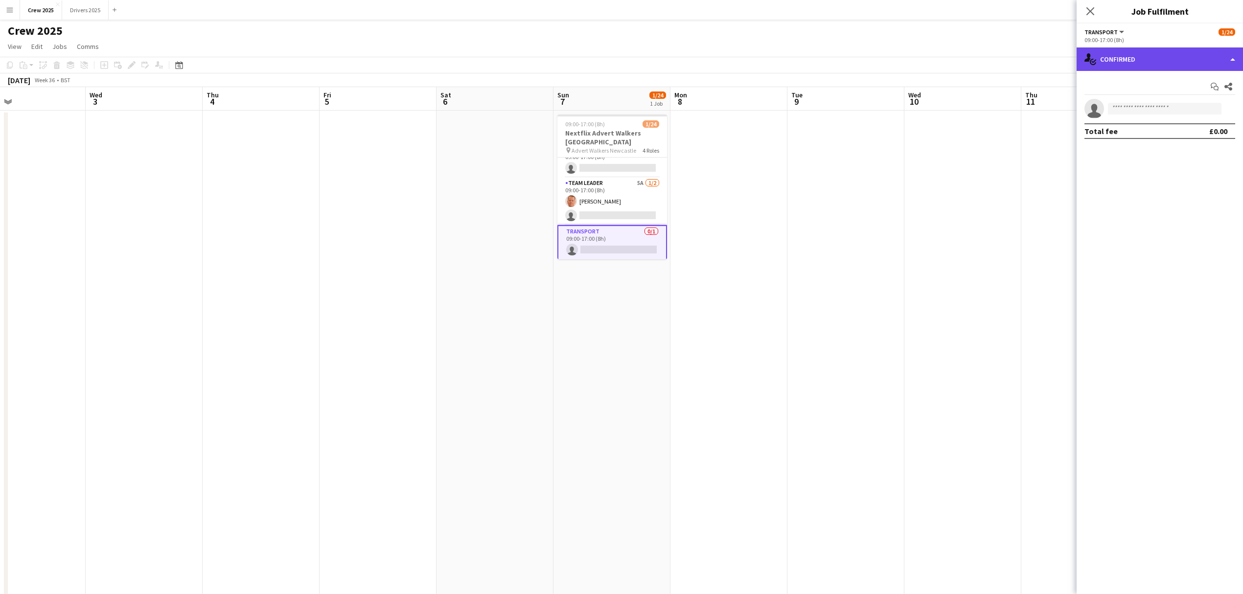
click at [1140, 59] on div "single-neutral-actions-check-2 Confirmed" at bounding box center [1160, 58] width 166 height 23
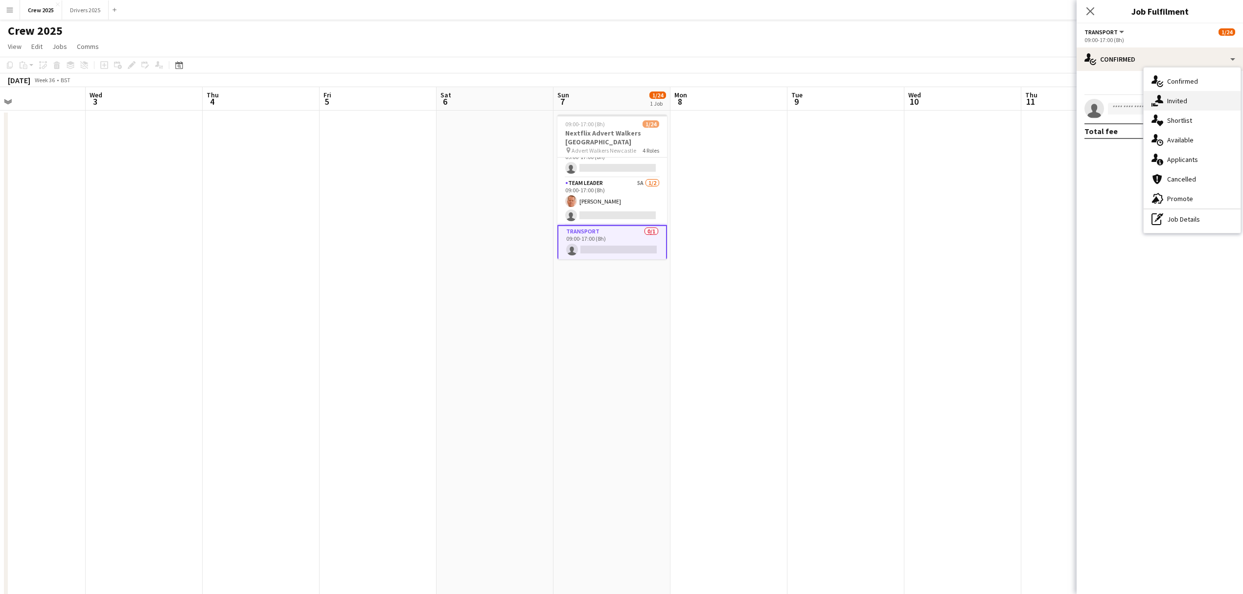
click at [1182, 99] on div "single-neutral-actions-share-1 Invited" at bounding box center [1192, 101] width 97 height 20
click at [1132, 108] on input "text" at bounding box center [1160, 110] width 151 height 24
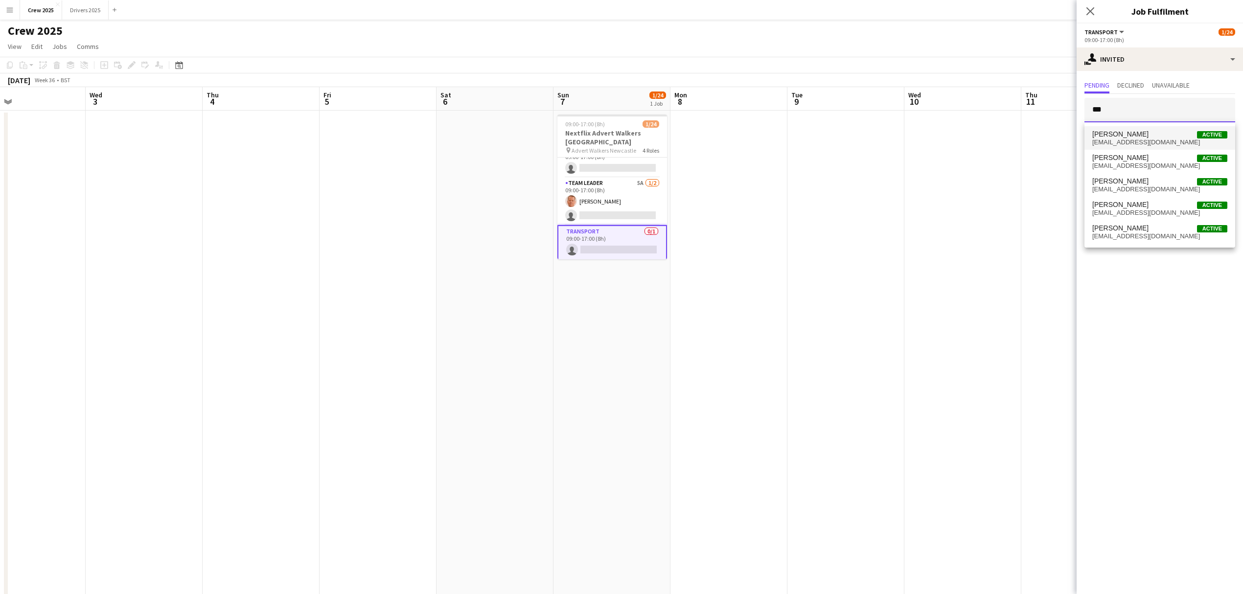
type input "***"
click at [1142, 137] on span "Robert Brackley Active" at bounding box center [1159, 134] width 135 height 8
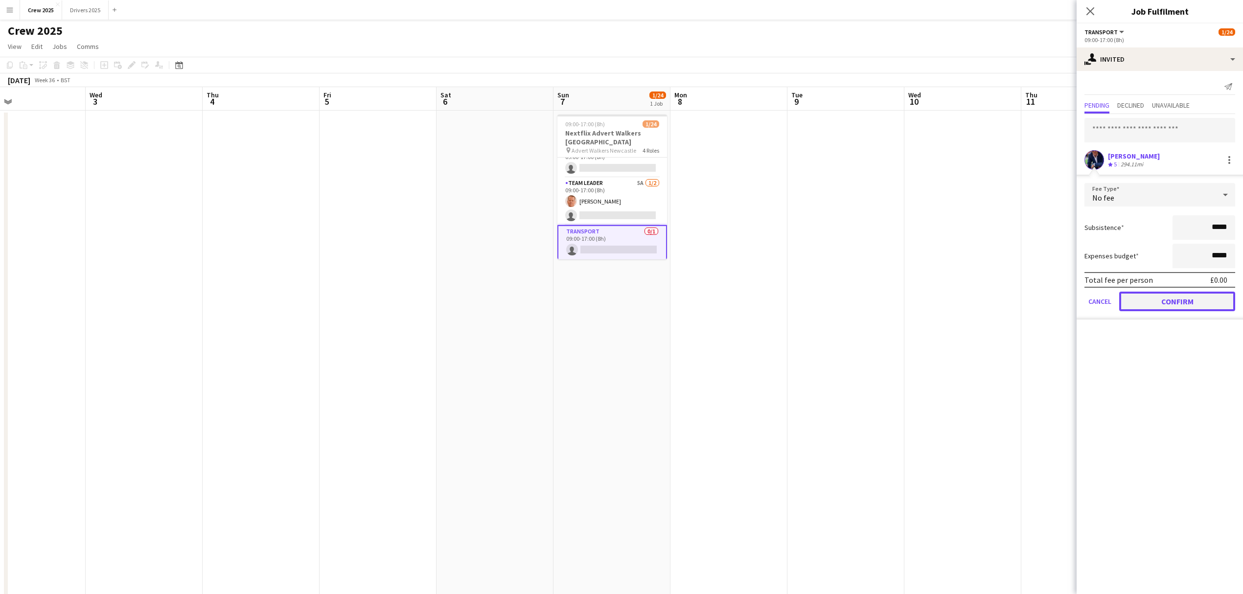
drag, startPoint x: 1191, startPoint y: 298, endPoint x: 885, endPoint y: 286, distance: 306.1
click at [1189, 298] on button "Confirm" at bounding box center [1177, 302] width 116 height 20
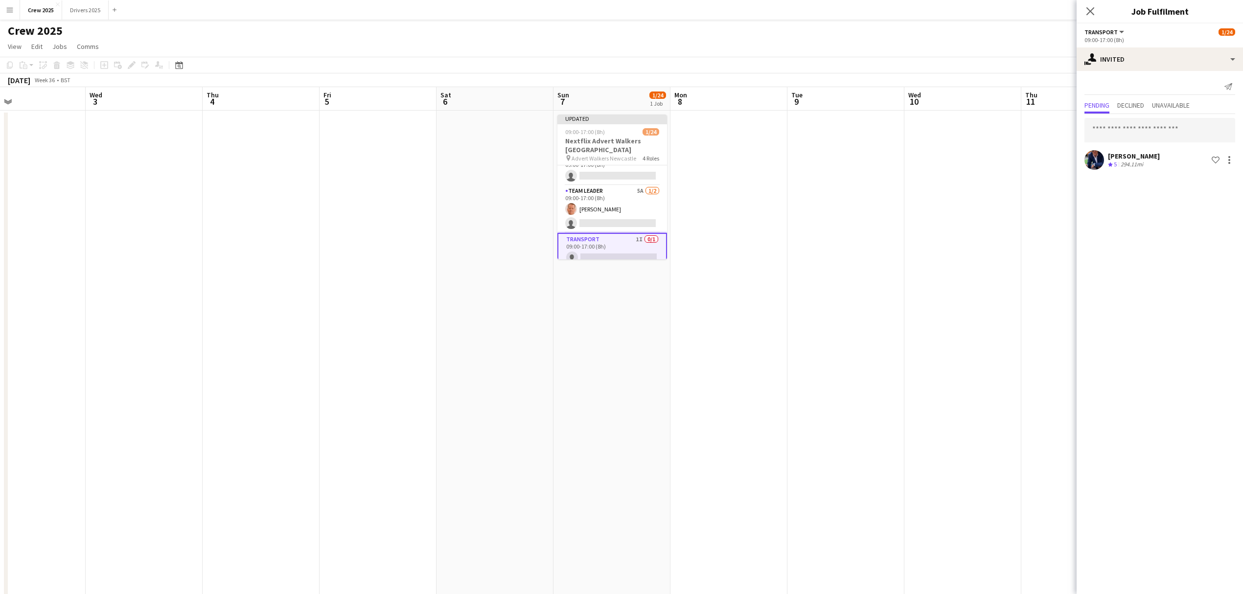
click at [850, 272] on app-date-cell at bounding box center [845, 376] width 117 height 530
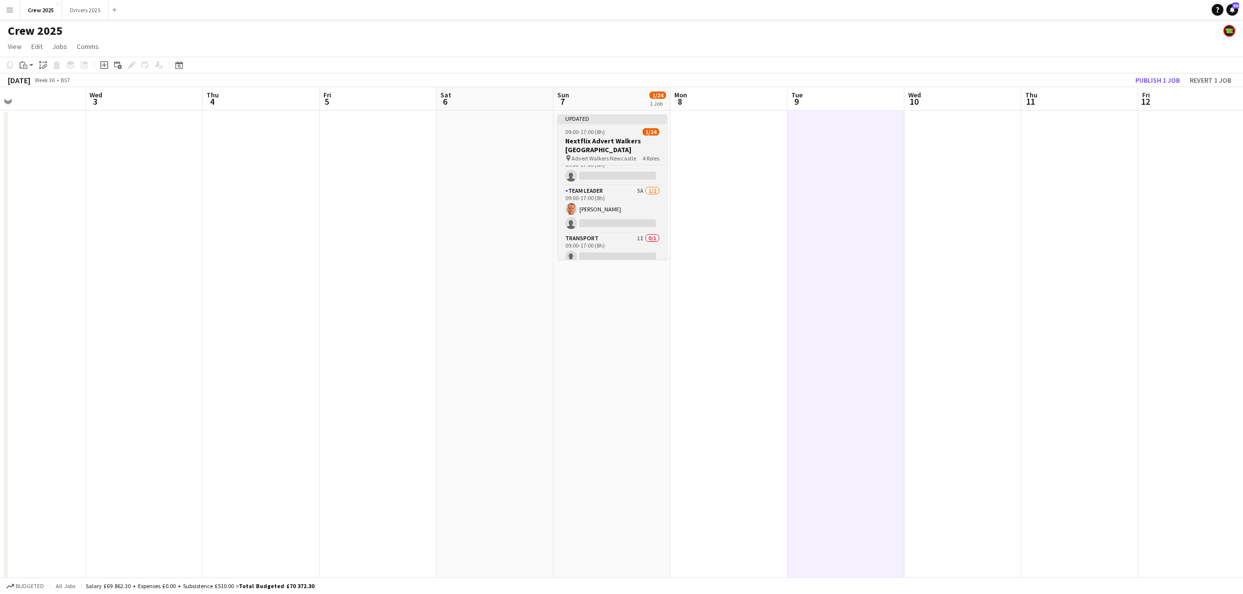
click at [595, 128] on app-job-card "Updated 09:00-17:00 (8h) 1/24 Nextflix Advert Walkers Newcastle pin Advert Walk…" at bounding box center [612, 187] width 110 height 145
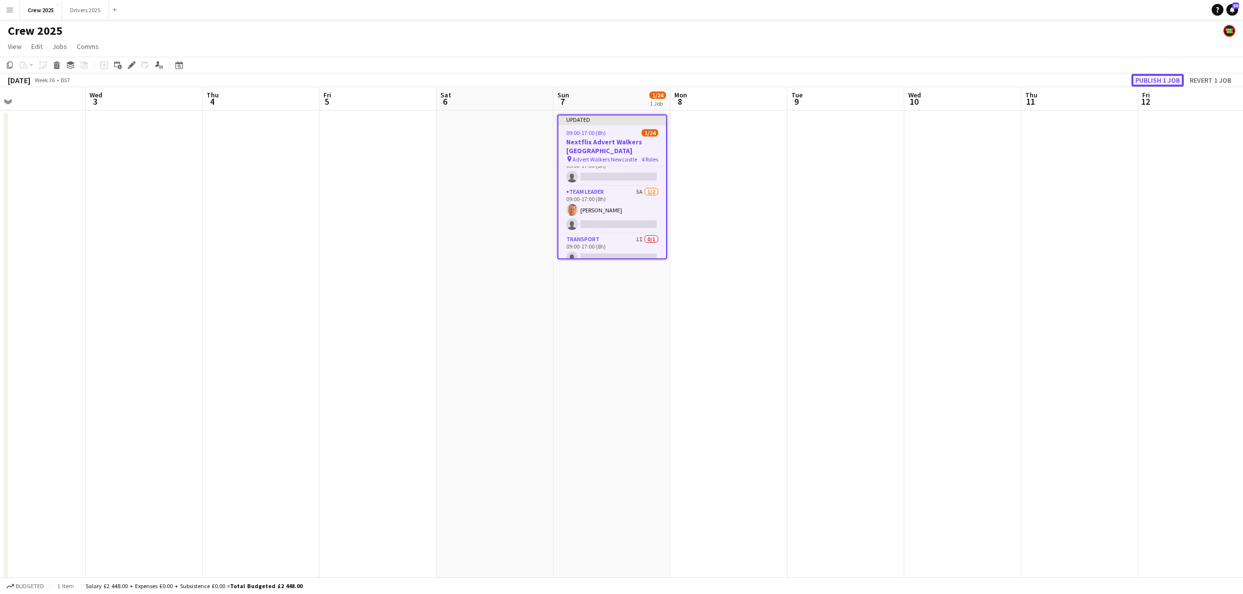
click at [1148, 80] on button "Publish 1 job" at bounding box center [1158, 80] width 52 height 13
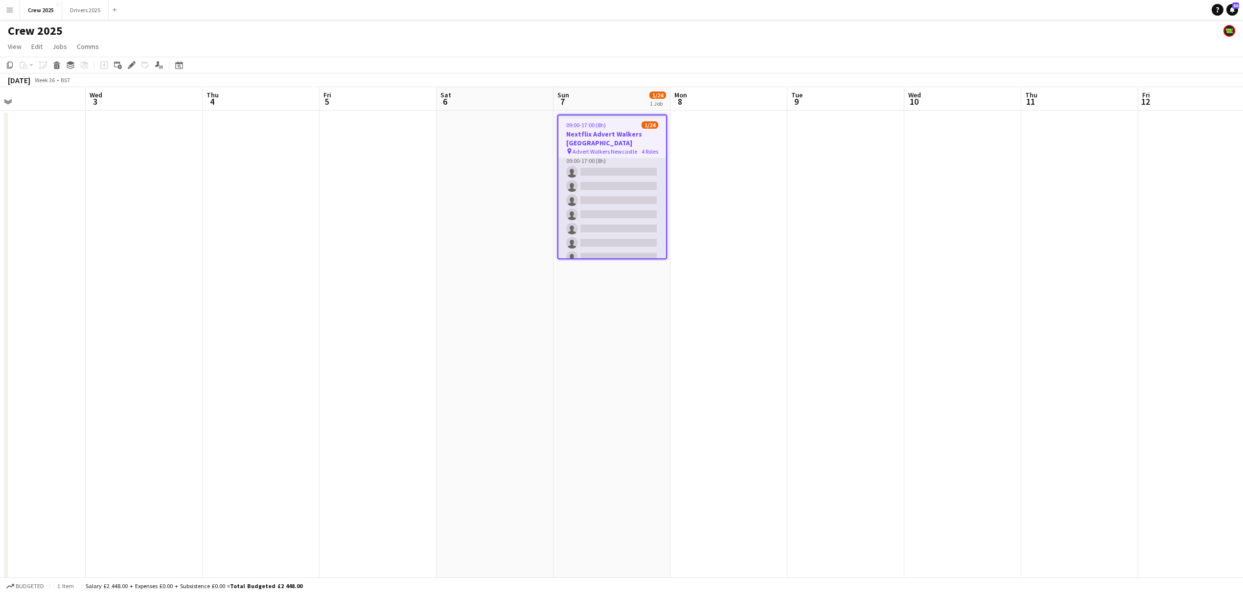
scroll to position [0, 0]
click at [629, 203] on app-card-role "Advert Walkers 1I 9A 0/20 09:00-17:00 (8h) single-neutral-actions single-neutra…" at bounding box center [612, 310] width 108 height 303
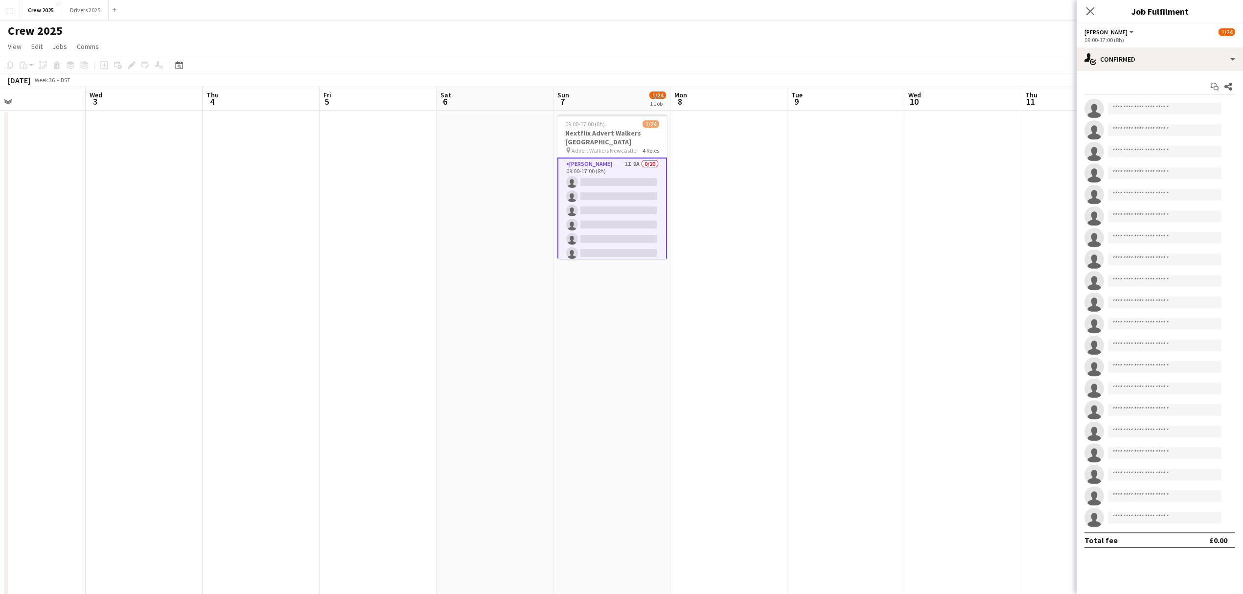
click at [854, 261] on app-date-cell at bounding box center [845, 376] width 117 height 530
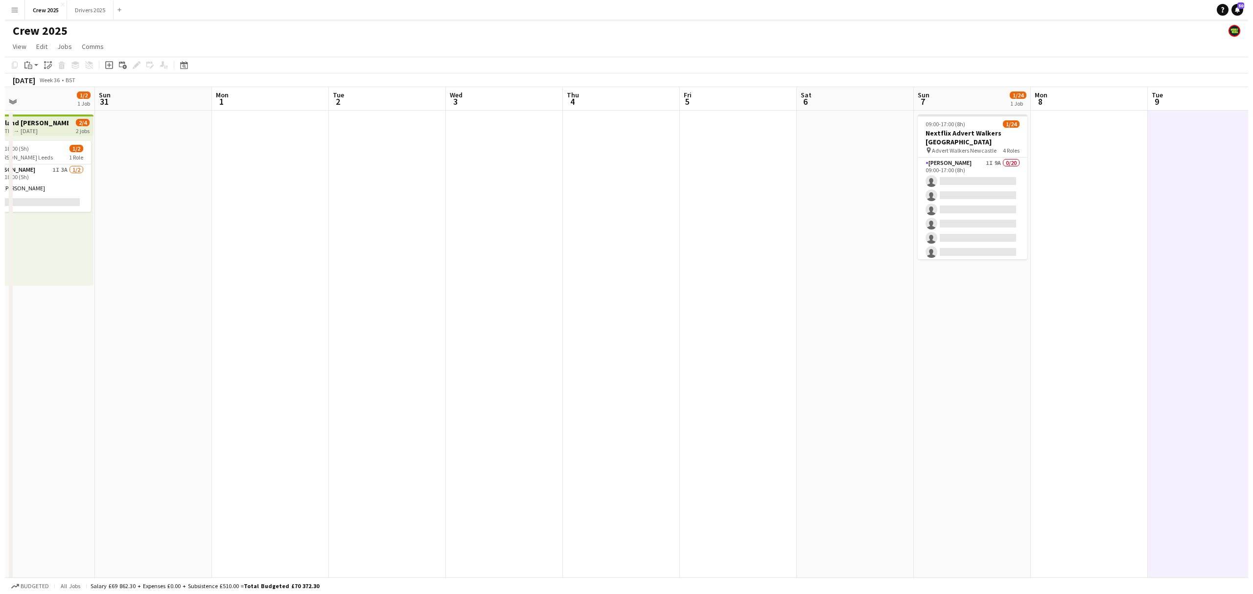
scroll to position [0, 224]
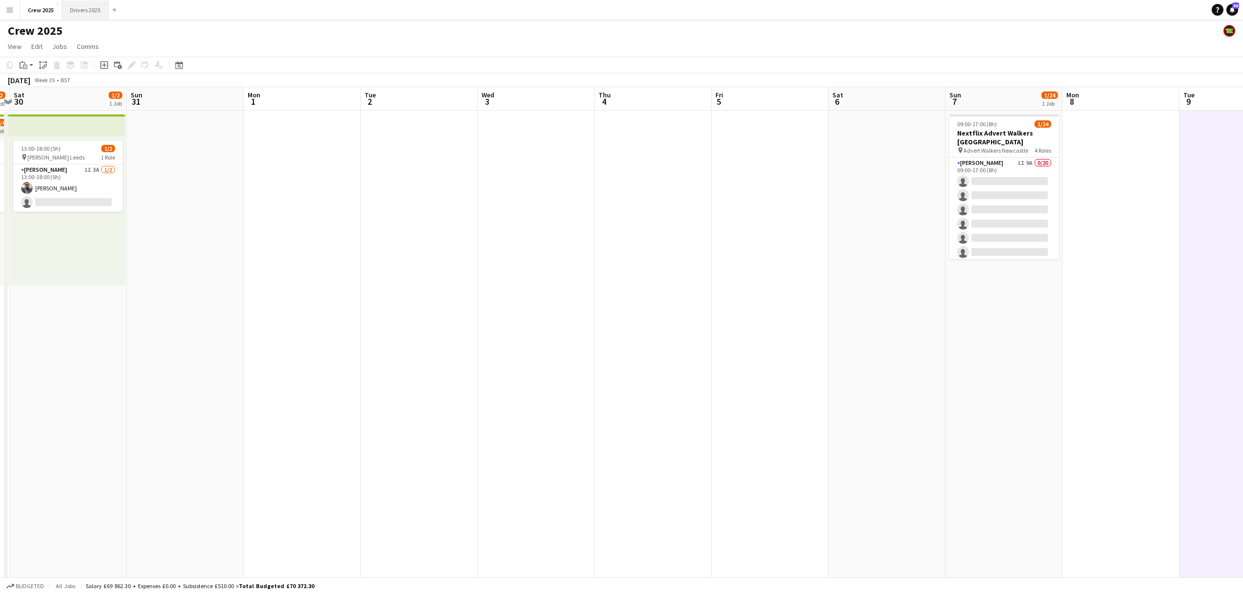
click at [87, 7] on button "Drivers 2025 Close" at bounding box center [85, 9] width 46 height 19
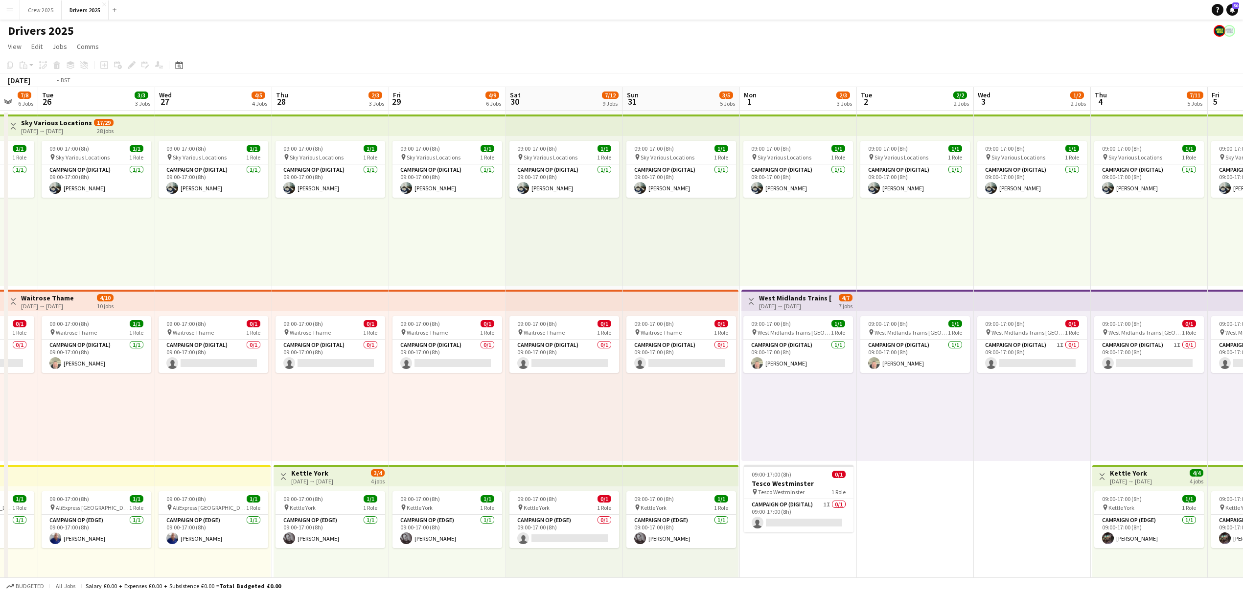
drag, startPoint x: 1145, startPoint y: 378, endPoint x: 484, endPoint y: 400, distance: 662.0
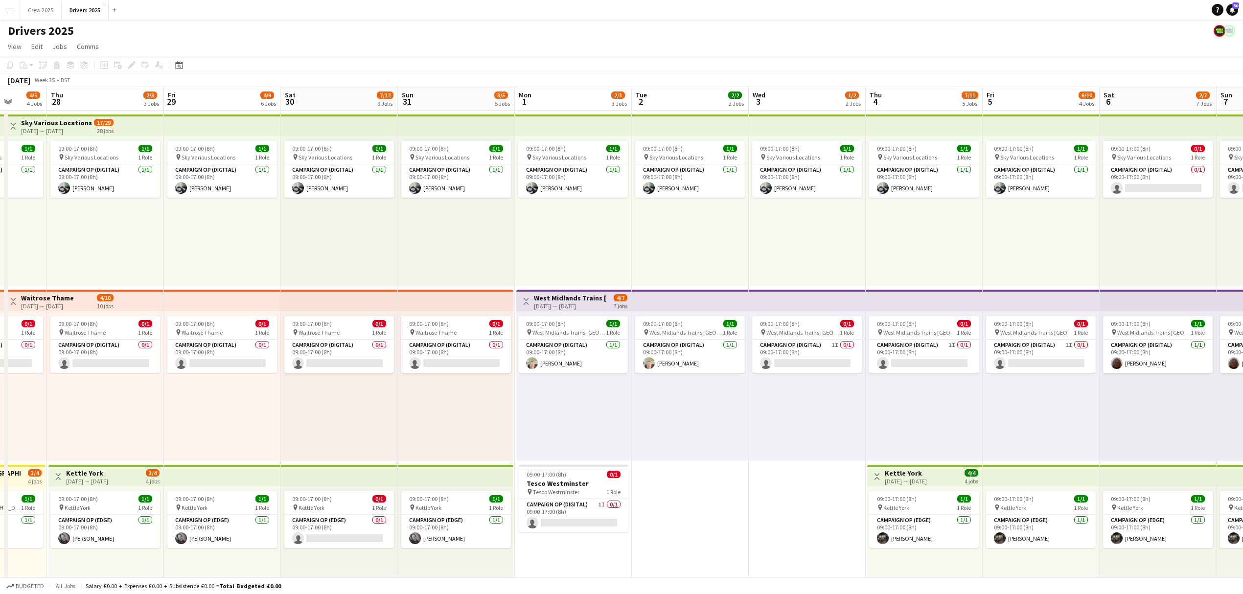
drag, startPoint x: 782, startPoint y: 396, endPoint x: 419, endPoint y: 421, distance: 363.5
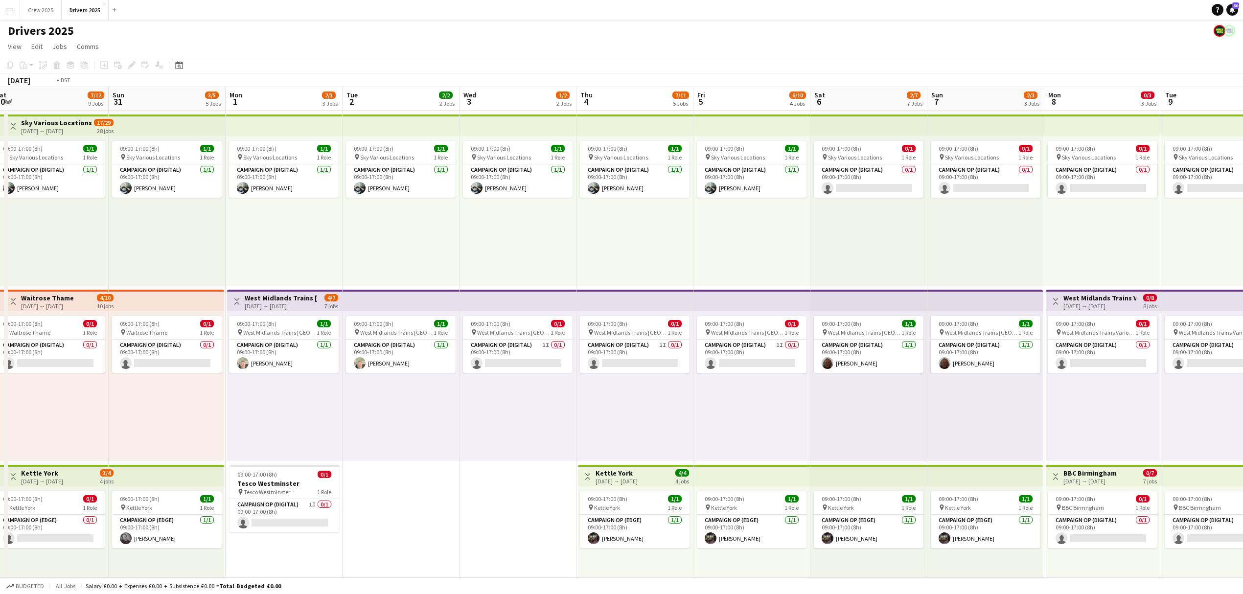
drag, startPoint x: 815, startPoint y: 419, endPoint x: 642, endPoint y: 421, distance: 172.8
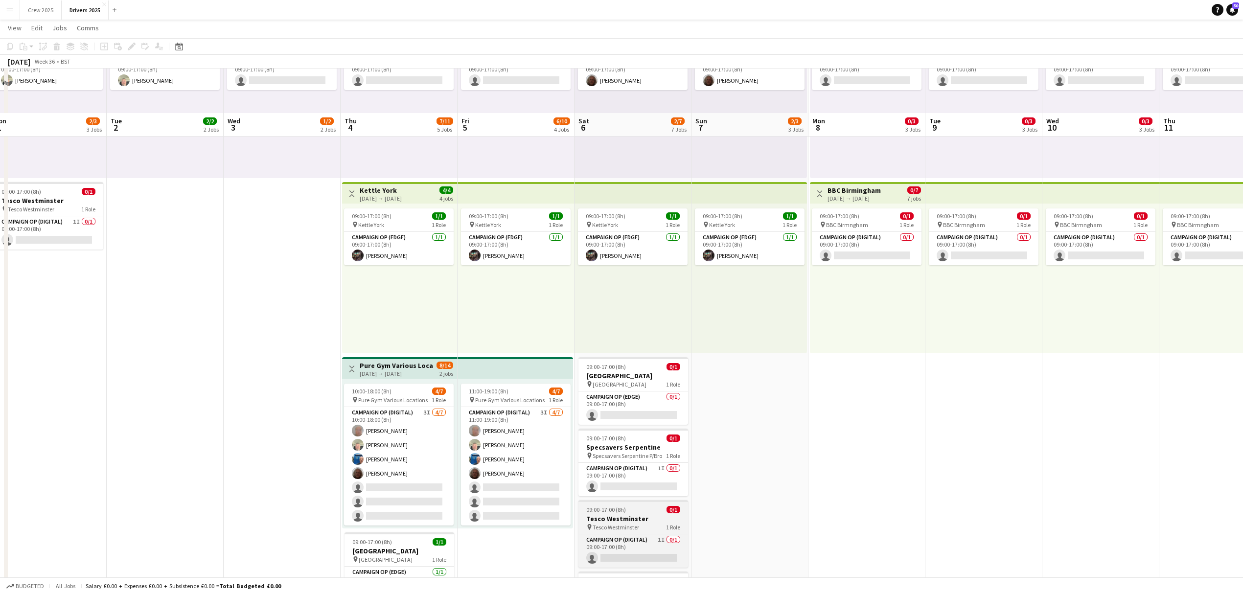
scroll to position [326, 0]
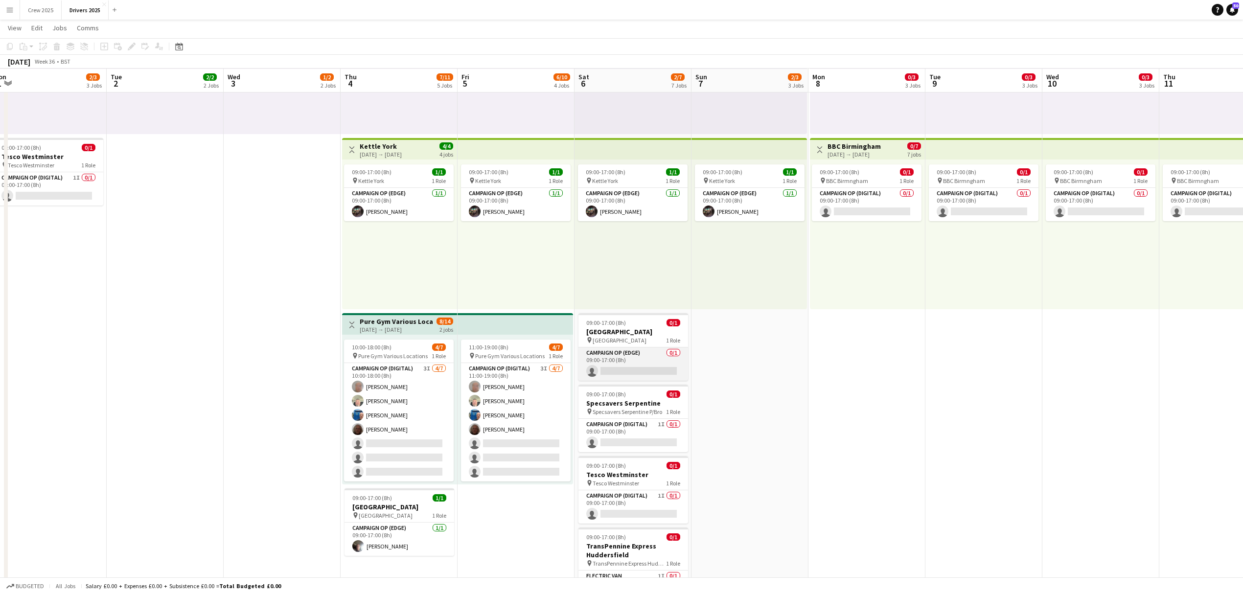
click at [641, 360] on app-card-role "Campaign Op (Edge) 0/1 09:00-17:00 (8h) single-neutral-actions" at bounding box center [633, 363] width 110 height 33
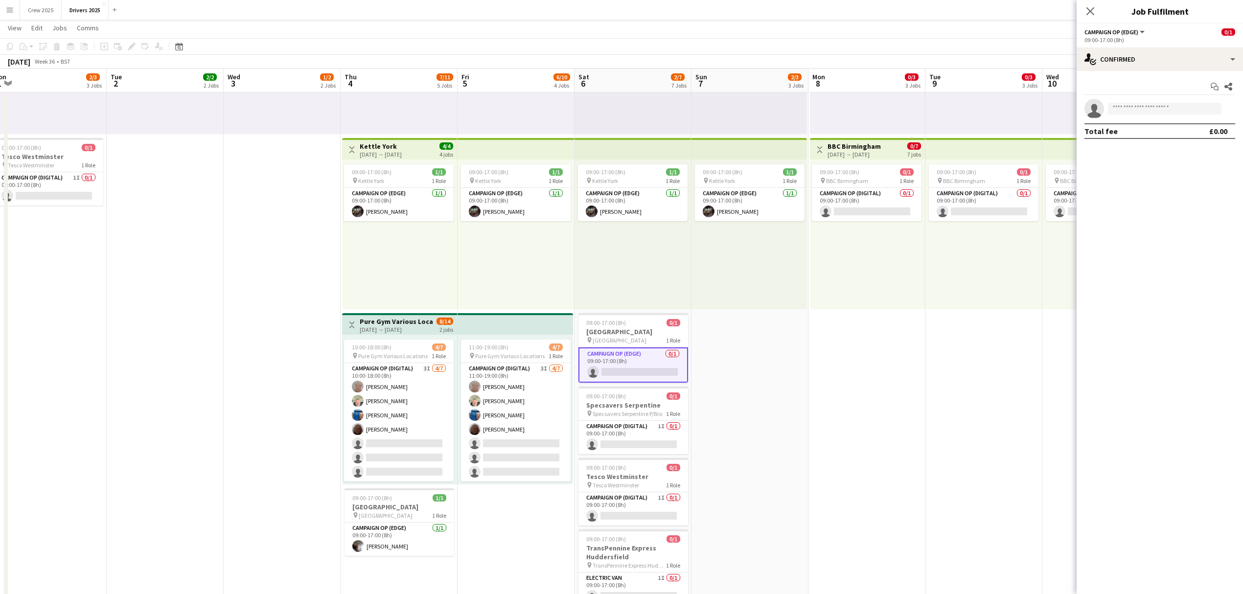
click at [1130, 43] on div "09:00-17:00 (8h)" at bounding box center [1160, 39] width 151 height 7
drag, startPoint x: 1132, startPoint y: 53, endPoint x: 1133, endPoint y: 59, distance: 6.1
click at [1132, 55] on div "single-neutral-actions-check-2 Confirmed" at bounding box center [1160, 58] width 166 height 23
click at [1165, 98] on div "single-neutral-actions-share-1 Invited" at bounding box center [1192, 101] width 97 height 20
click at [1136, 120] on input "text" at bounding box center [1160, 110] width 151 height 24
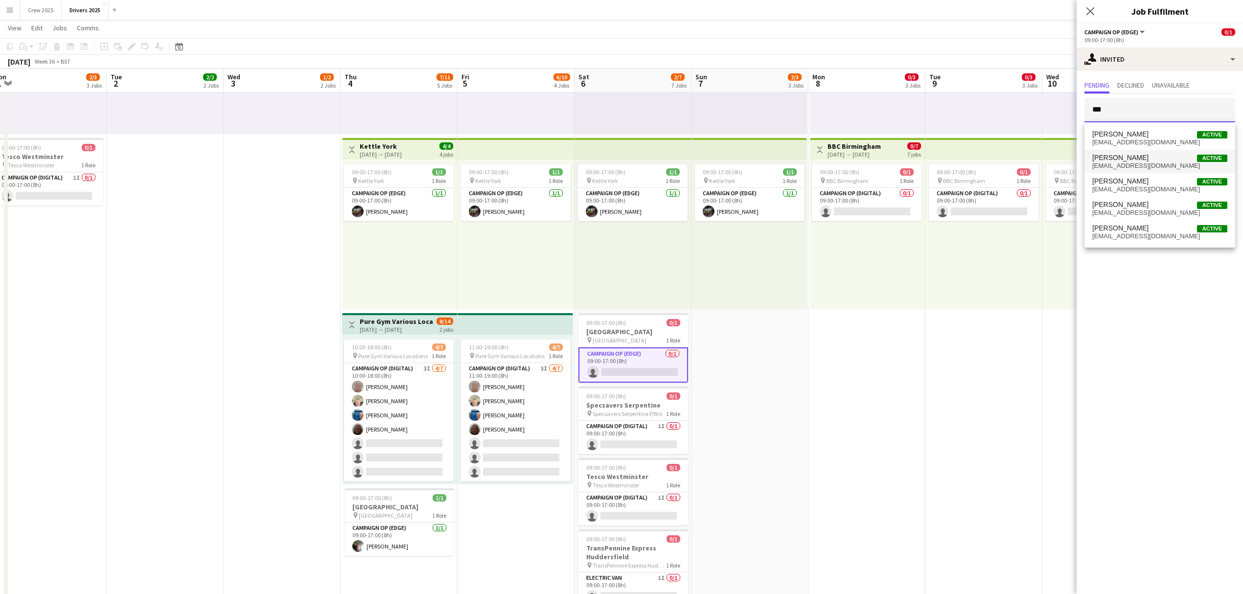
type input "***"
click at [1149, 158] on span "Henry Burgess Active" at bounding box center [1159, 158] width 135 height 8
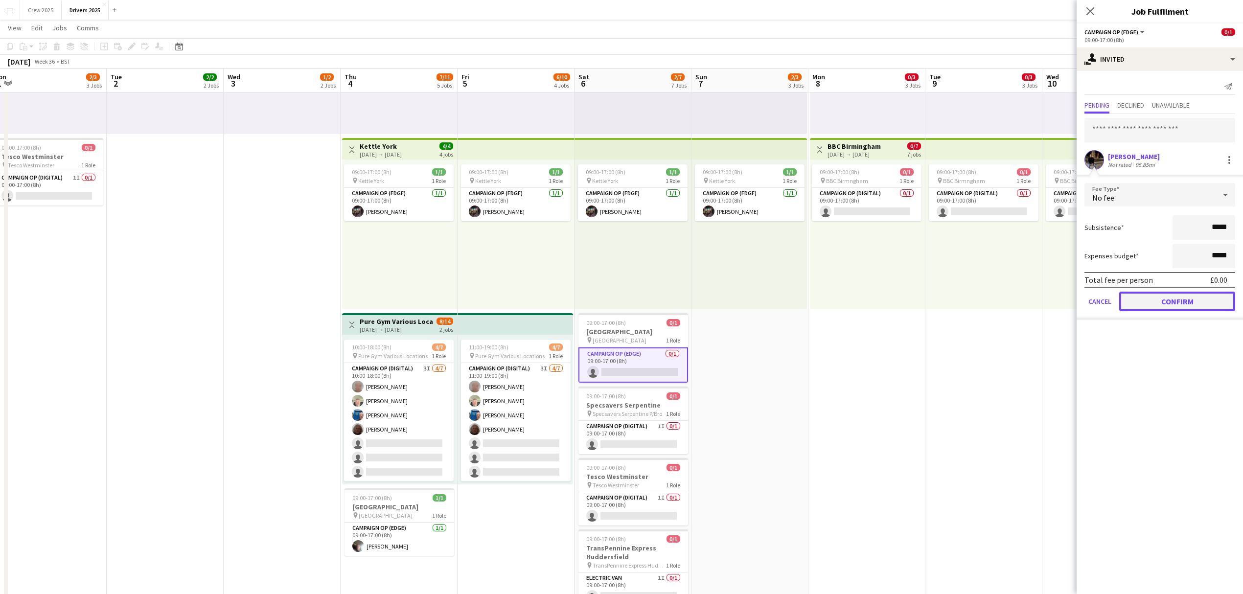
click at [1191, 294] on button "Confirm" at bounding box center [1177, 302] width 116 height 20
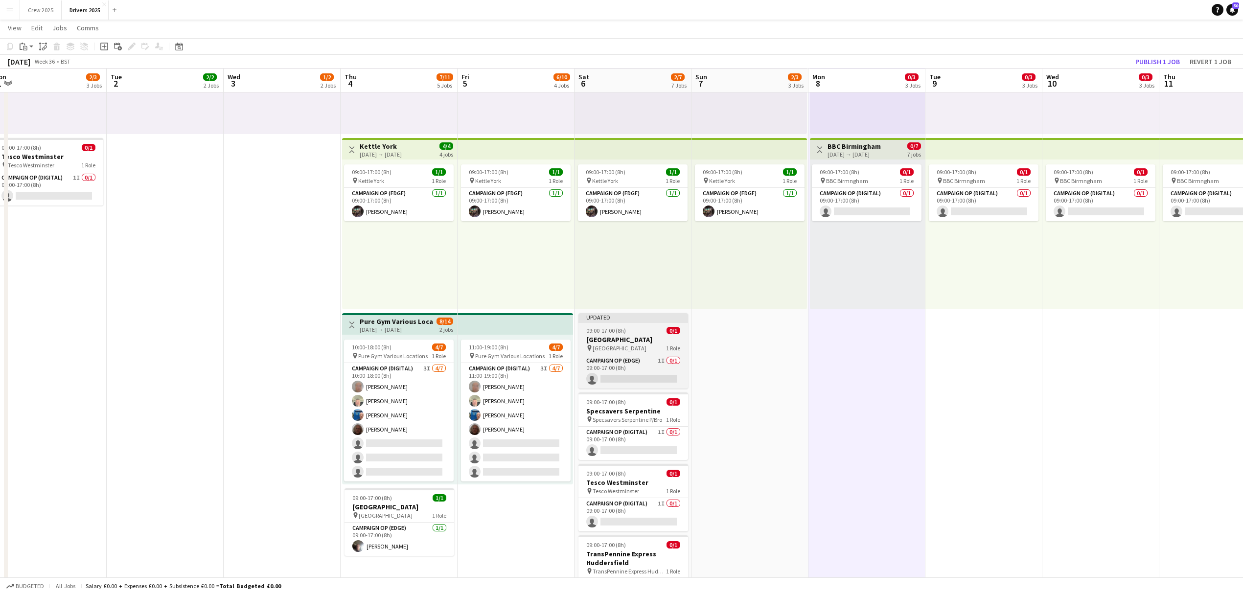
click at [638, 324] on app-job-card "Updated 09:00-17:00 (8h) 0/1 Galderma Covent Garden pin Galderma Covent Garden …" at bounding box center [633, 350] width 110 height 75
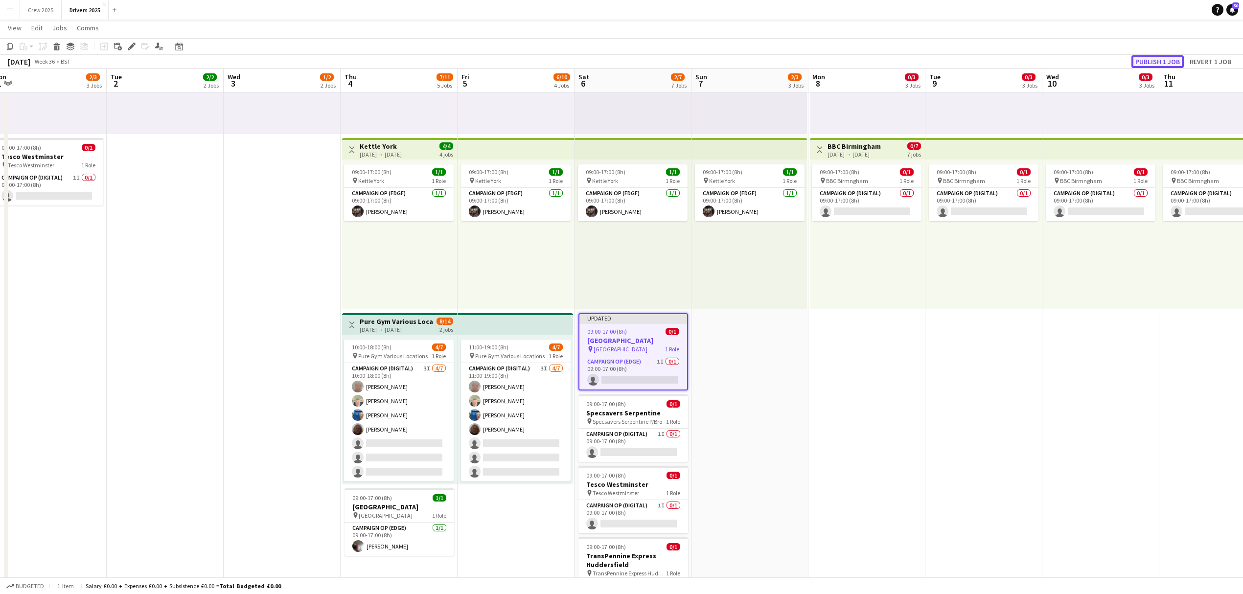
click at [1147, 57] on button "Publish 1 job" at bounding box center [1158, 61] width 52 height 13
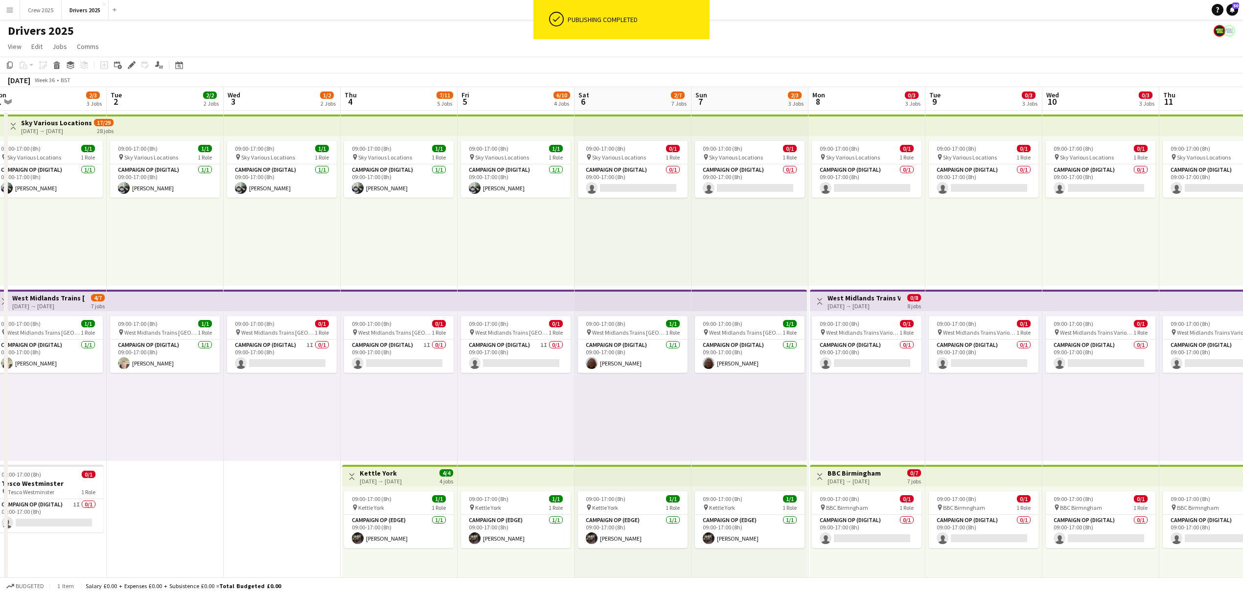
scroll to position [65, 0]
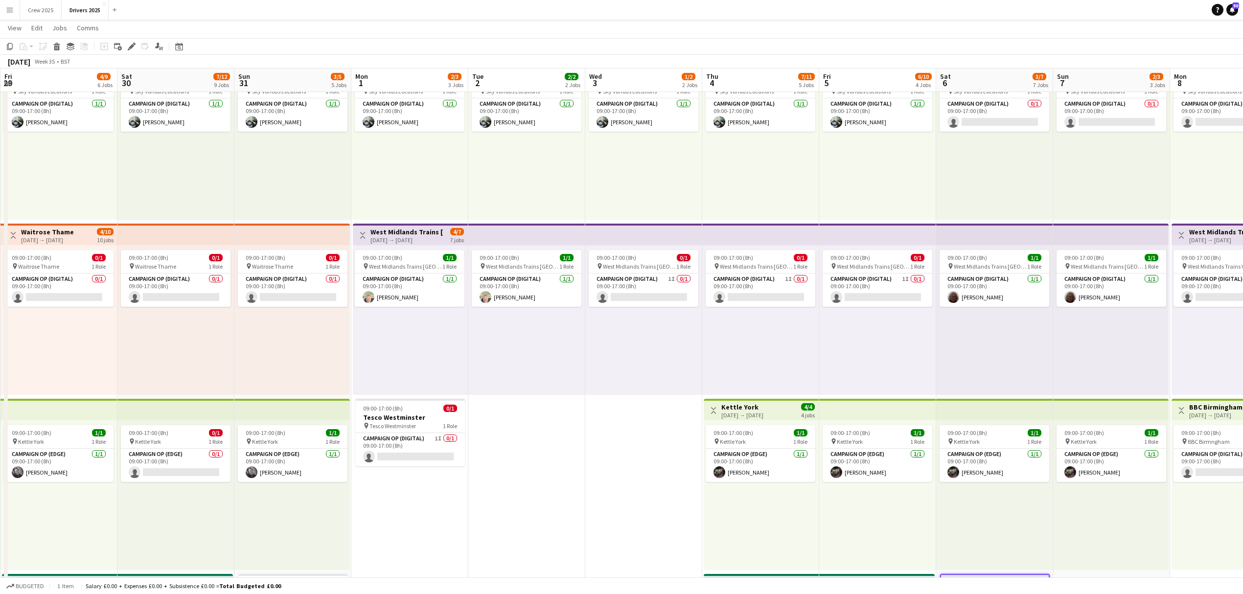
drag, startPoint x: 230, startPoint y: 445, endPoint x: 591, endPoint y: 484, distance: 363.3
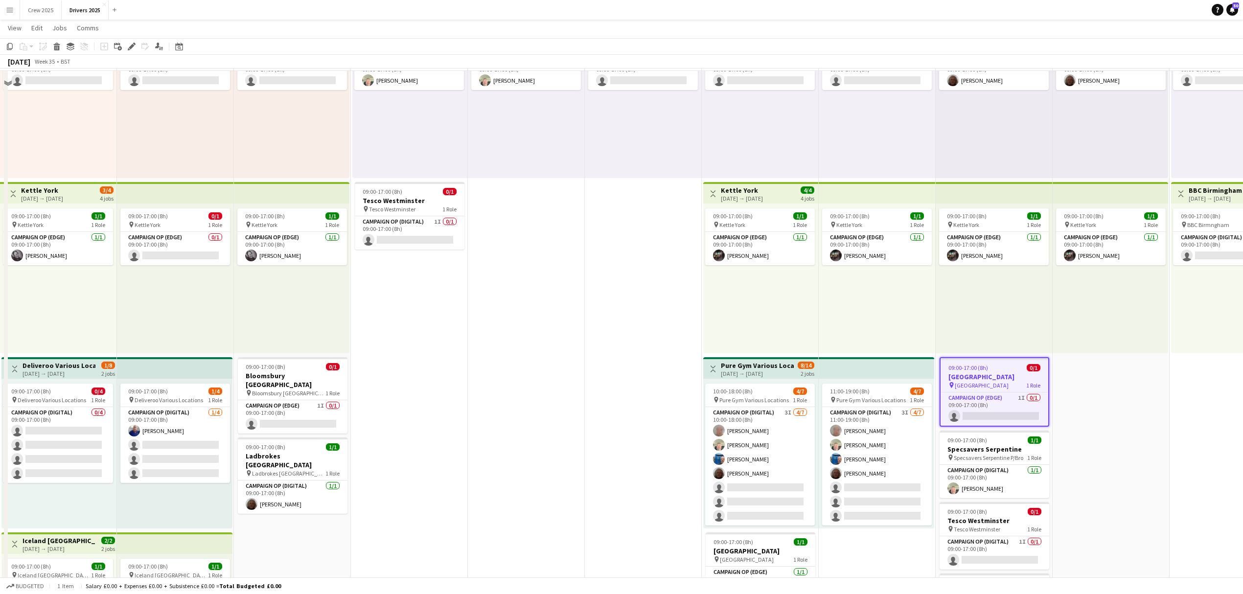
scroll to position [261, 0]
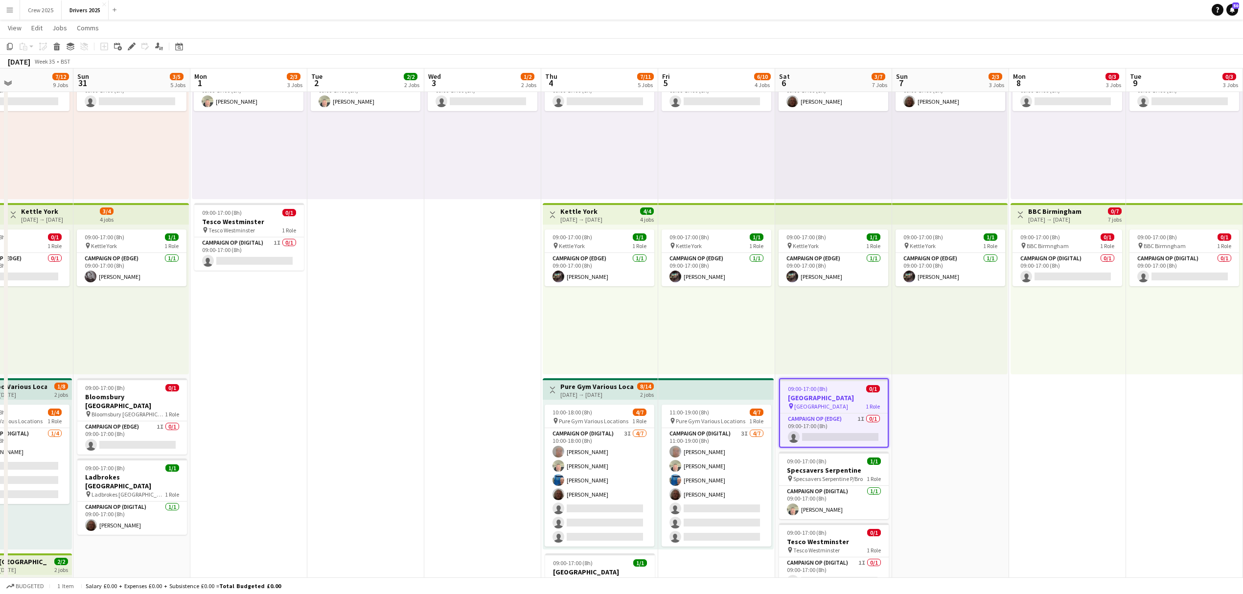
drag, startPoint x: 1143, startPoint y: 353, endPoint x: 854, endPoint y: 362, distance: 289.4
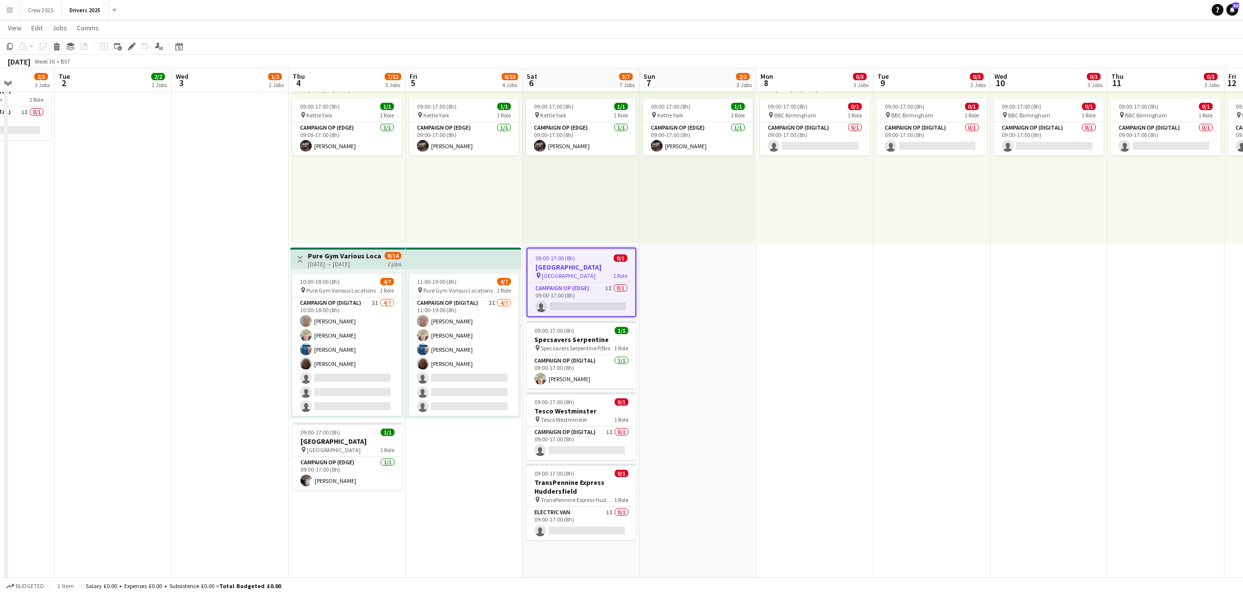
scroll to position [0, 300]
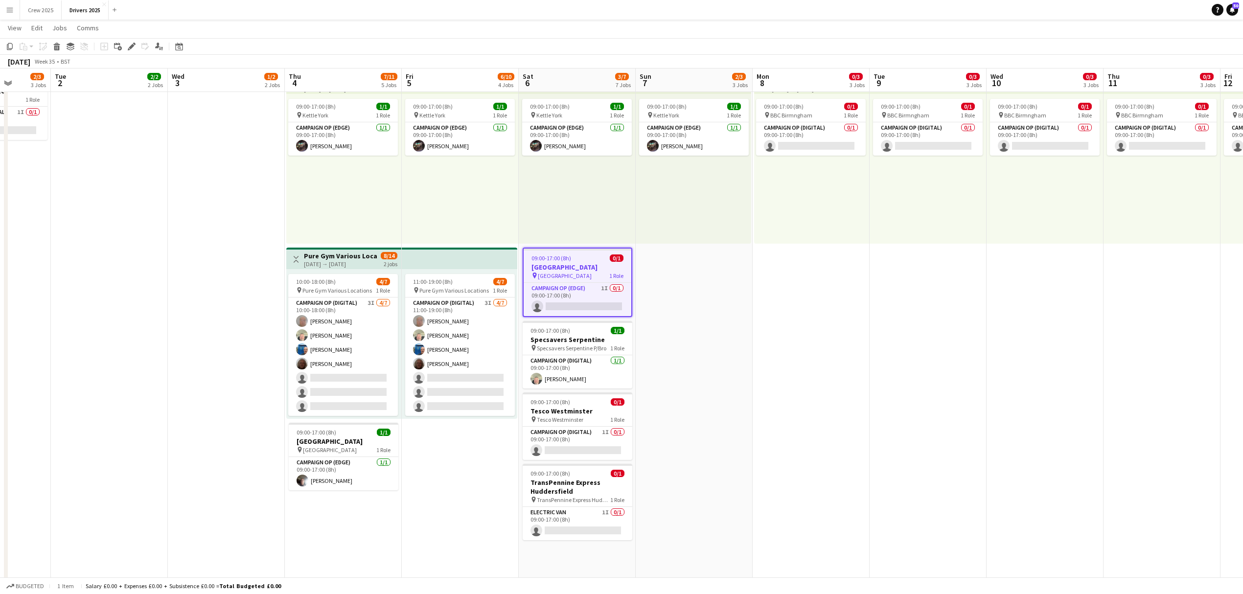
drag, startPoint x: 1002, startPoint y: 460, endPoint x: 875, endPoint y: 459, distance: 127.3
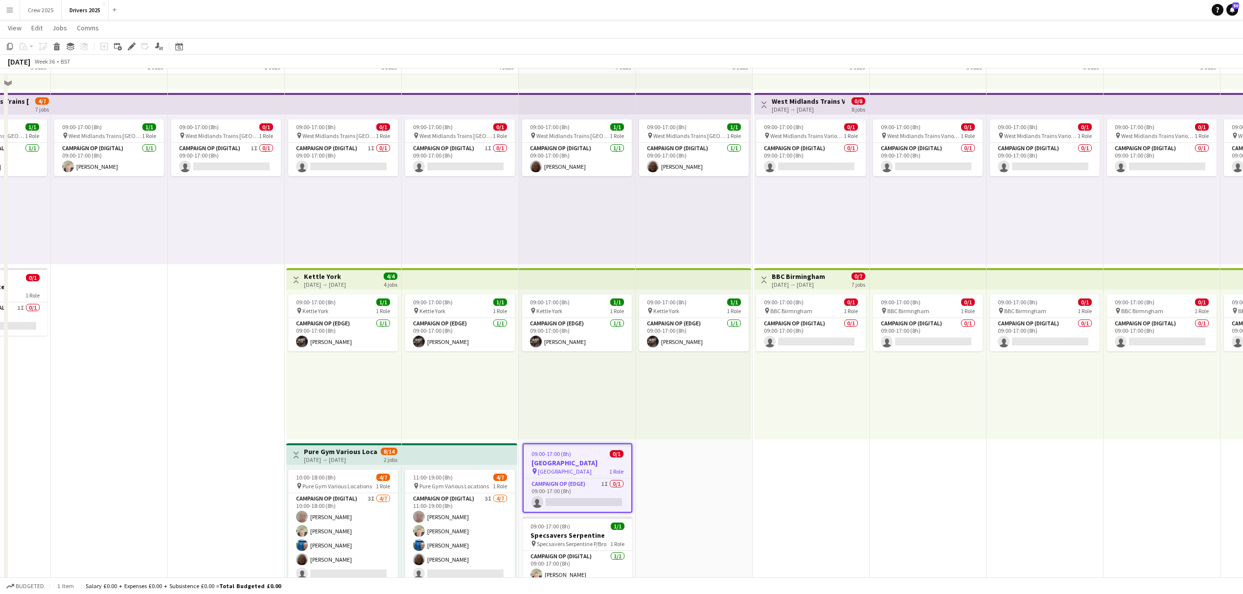
scroll to position [65, 0]
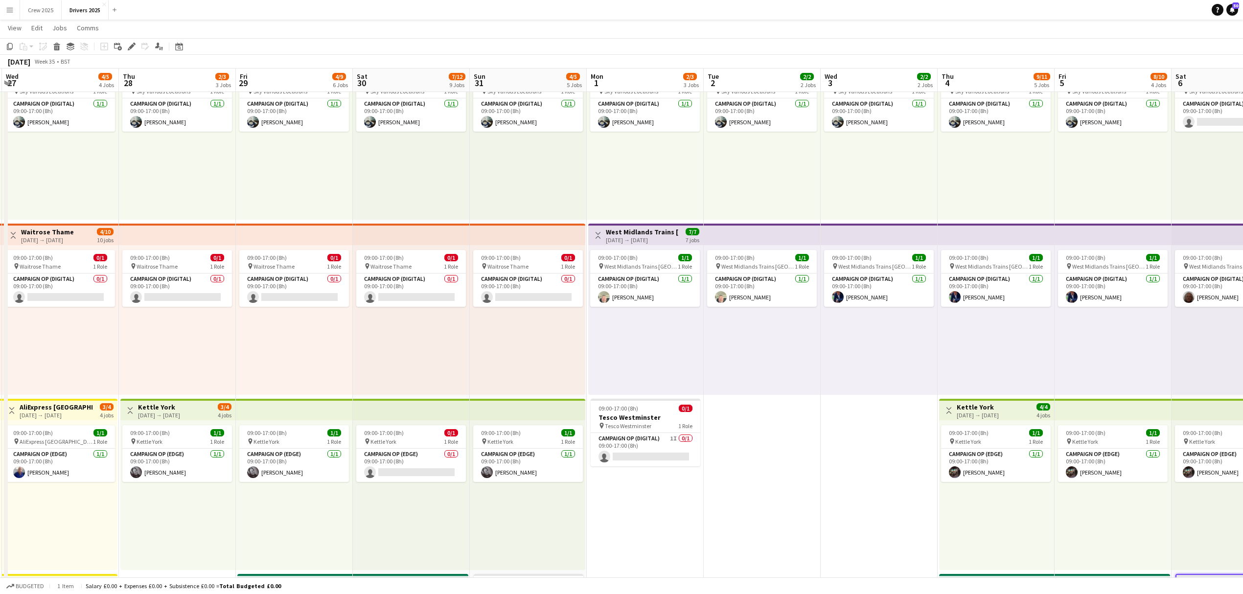
drag, startPoint x: 439, startPoint y: 359, endPoint x: 1091, endPoint y: 372, distance: 653.0
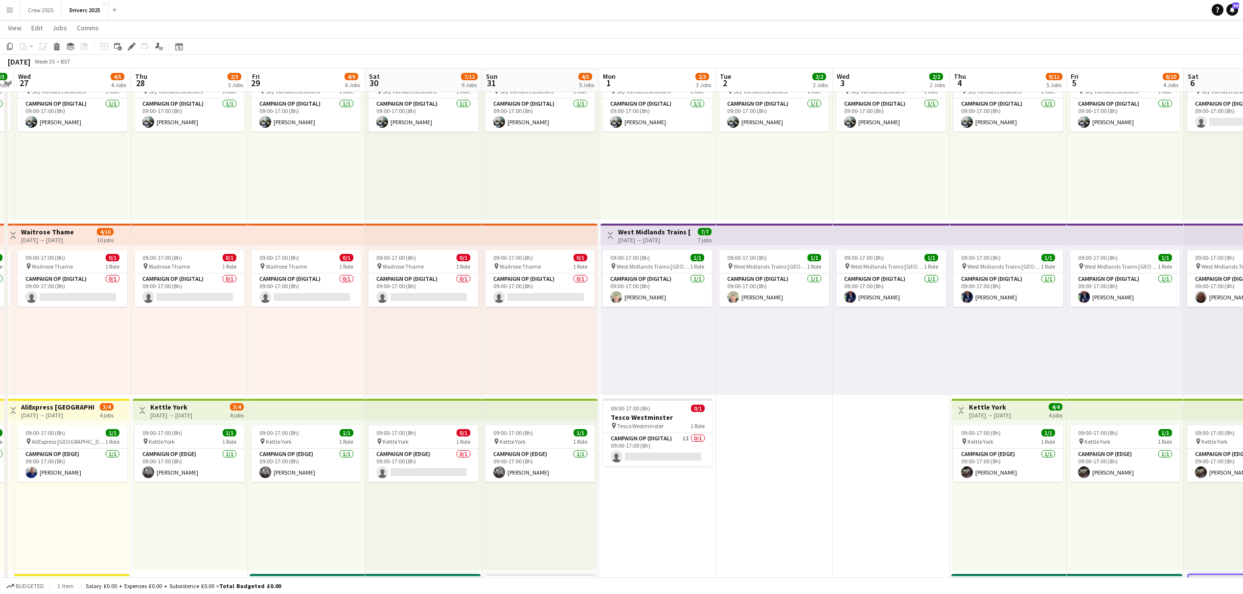
scroll to position [0, 280]
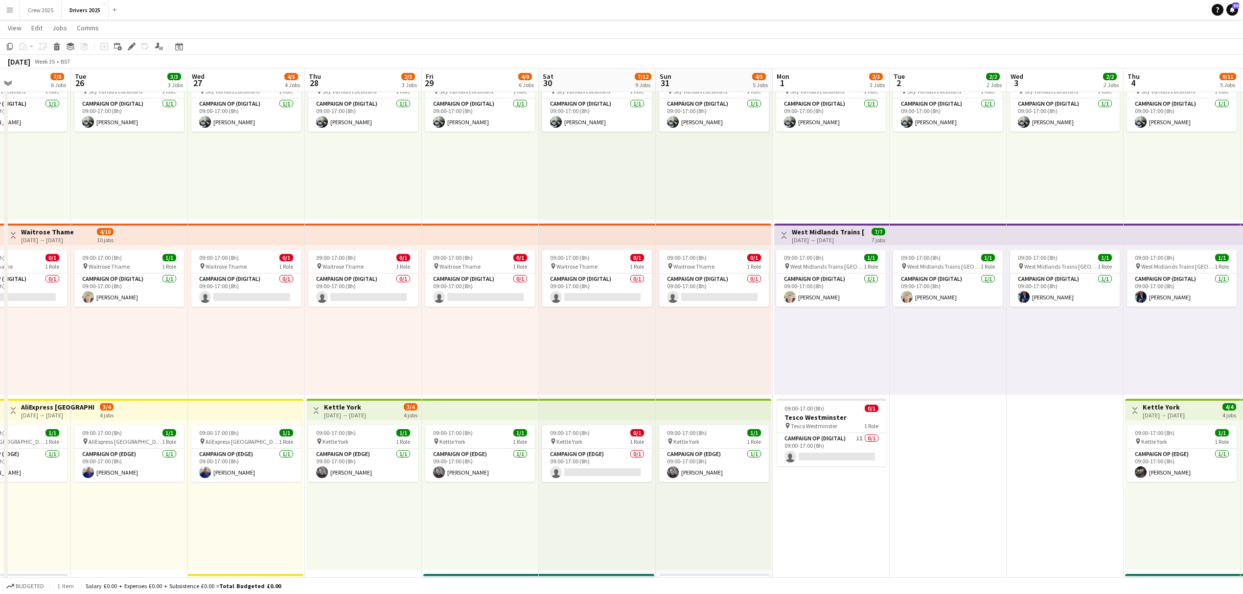
drag, startPoint x: 709, startPoint y: 367, endPoint x: 895, endPoint y: 373, distance: 186.6
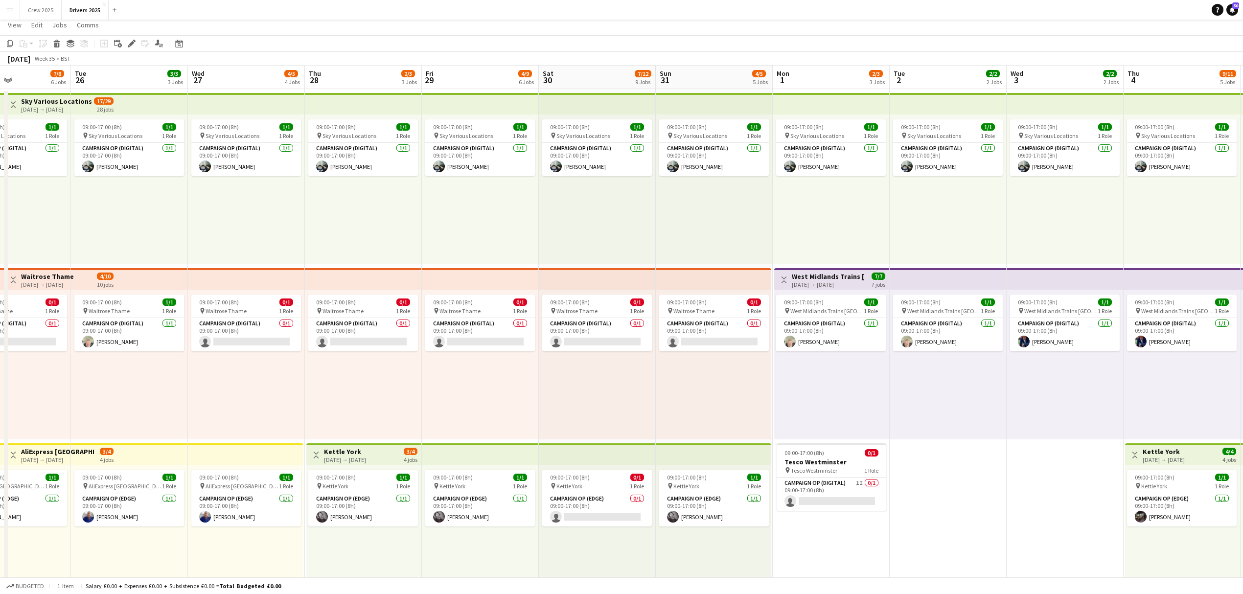
scroll to position [0, 0]
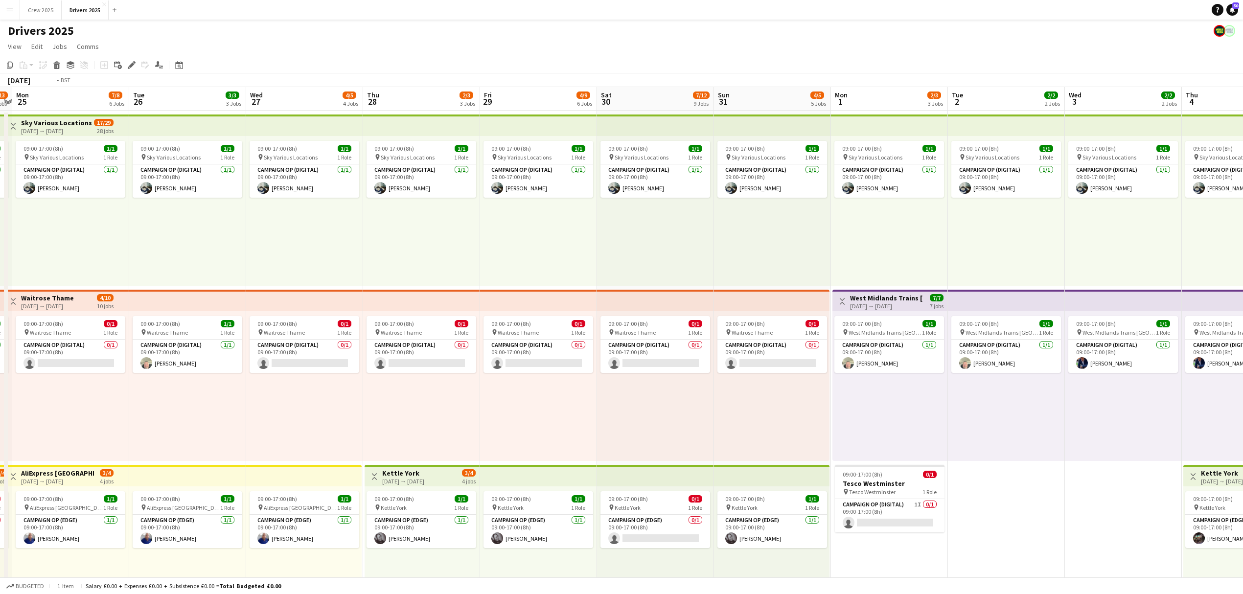
drag, startPoint x: 584, startPoint y: 410, endPoint x: 664, endPoint y: 404, distance: 79.5
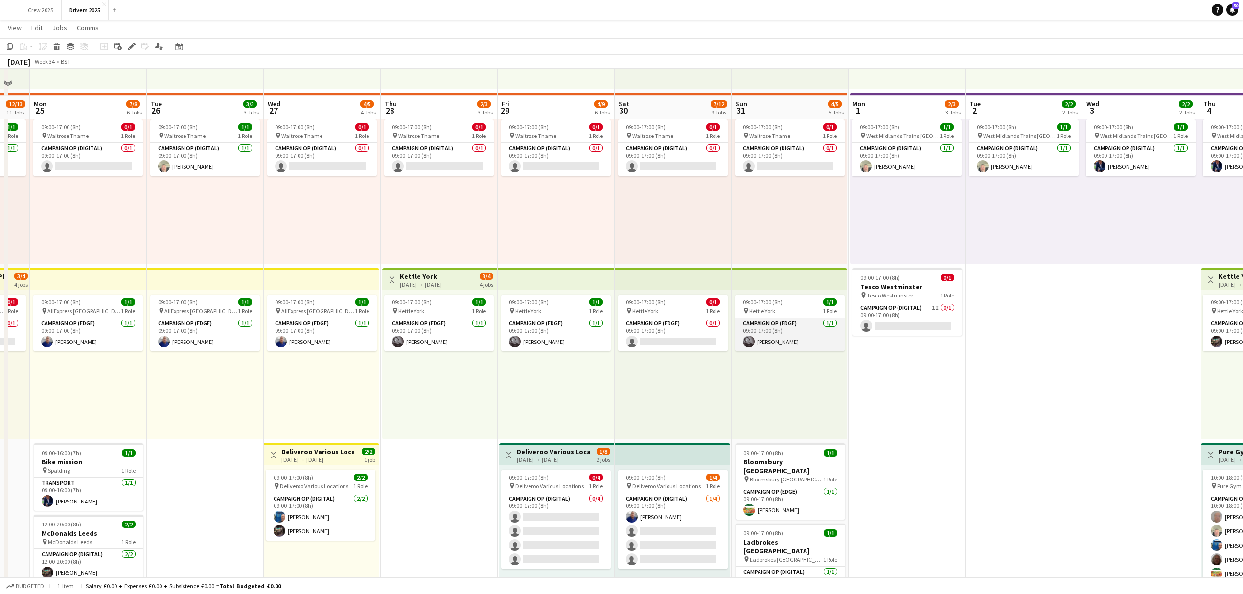
scroll to position [326, 0]
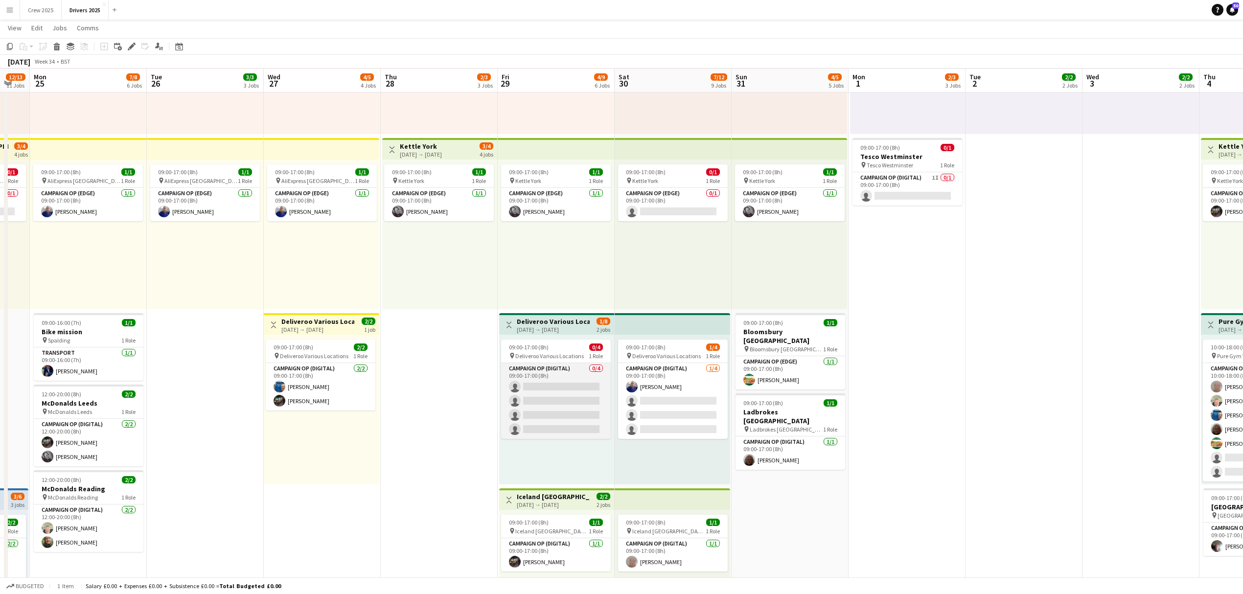
click at [570, 398] on app-card-role "Campaign Op (Digital) 0/4 09:00-17:00 (8h) single-neutral-actions single-neutra…" at bounding box center [556, 401] width 110 height 76
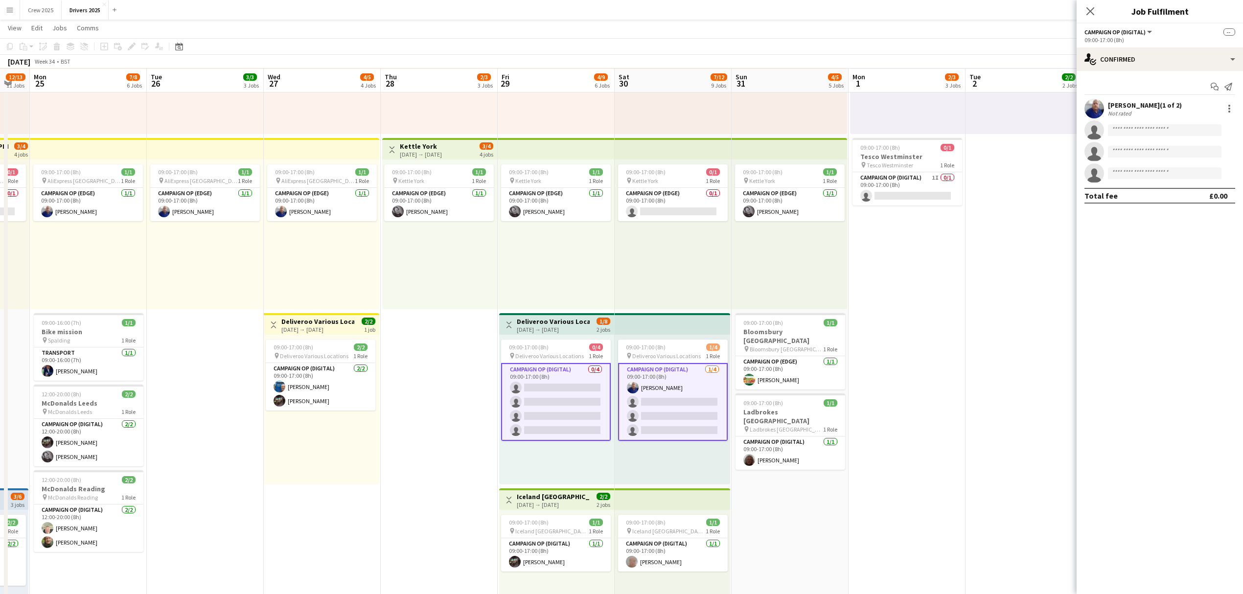
click at [560, 413] on app-card-role "Campaign Op (Digital) 0/4 09:00-17:00 (8h) single-neutral-actions single-neutra…" at bounding box center [556, 402] width 110 height 78
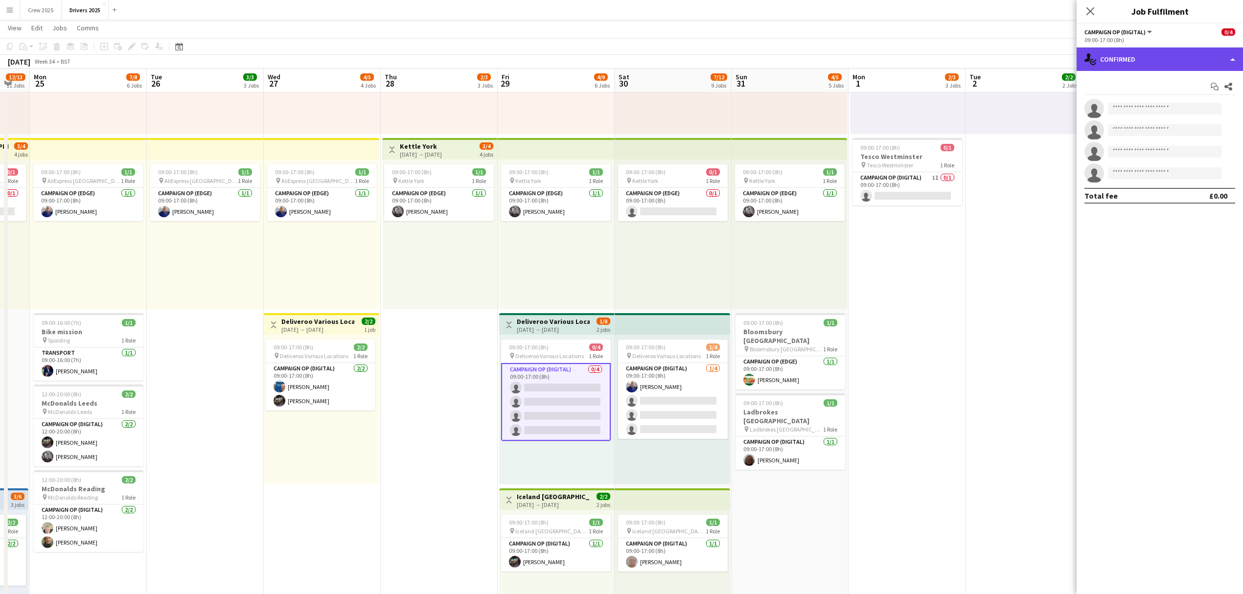
click at [1132, 58] on div "single-neutral-actions-check-2 Confirmed" at bounding box center [1160, 58] width 166 height 23
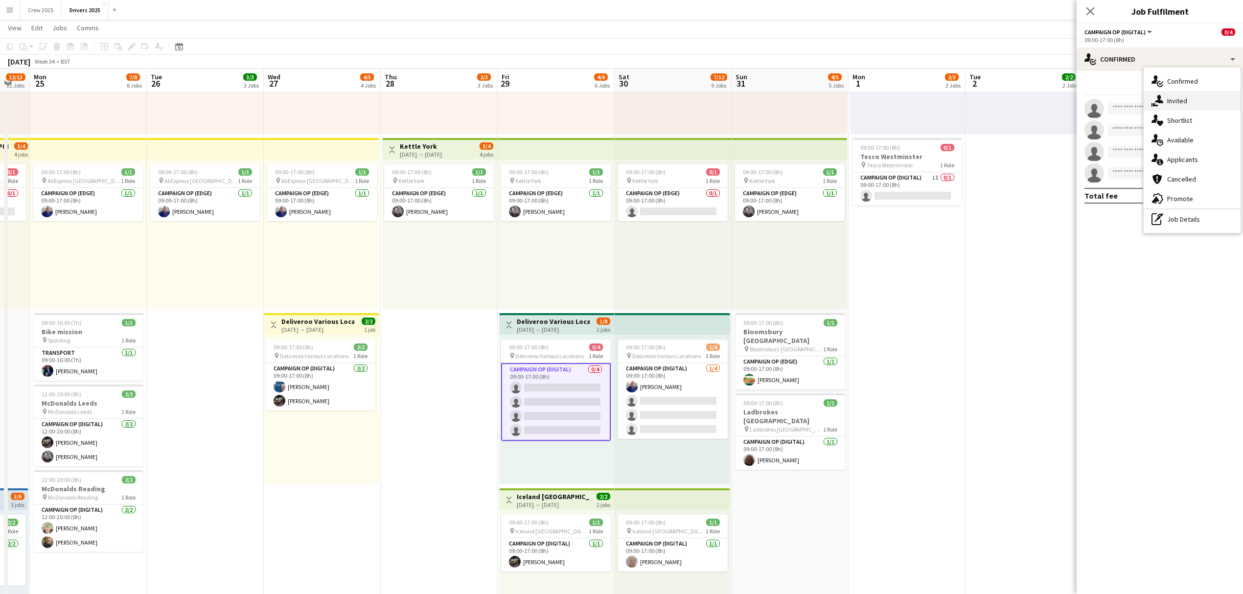
click at [1160, 102] on icon at bounding box center [1159, 99] width 8 height 8
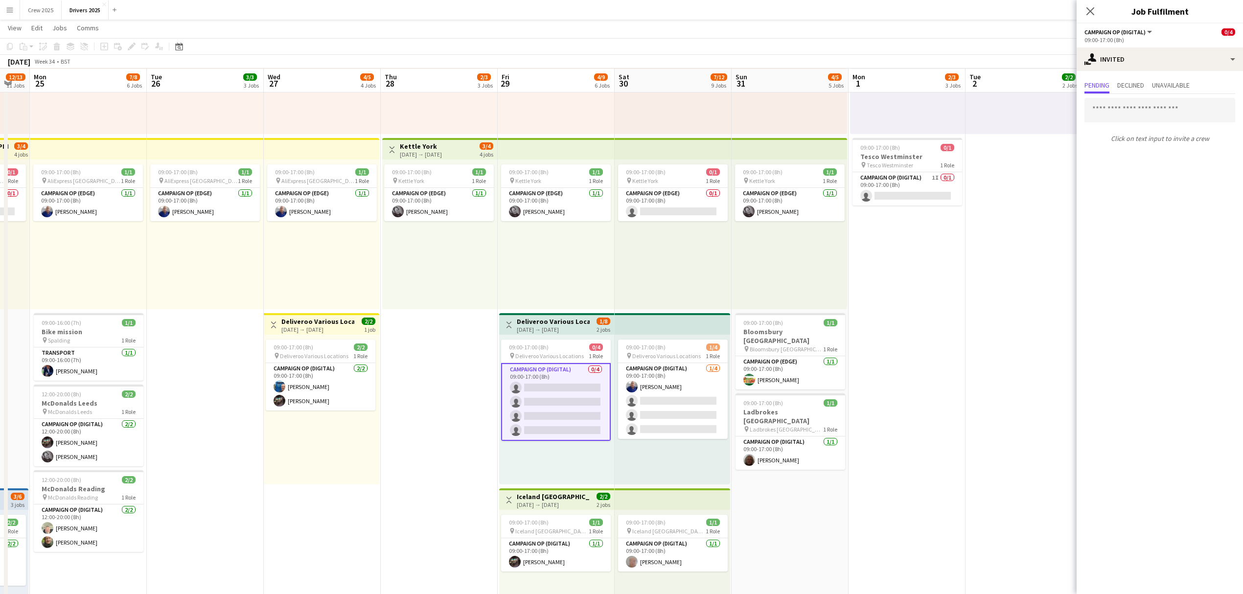
click at [555, 396] on app-card-role "Campaign Op (Digital) 0/4 09:00-17:00 (8h) single-neutral-actions single-neutra…" at bounding box center [556, 402] width 110 height 78
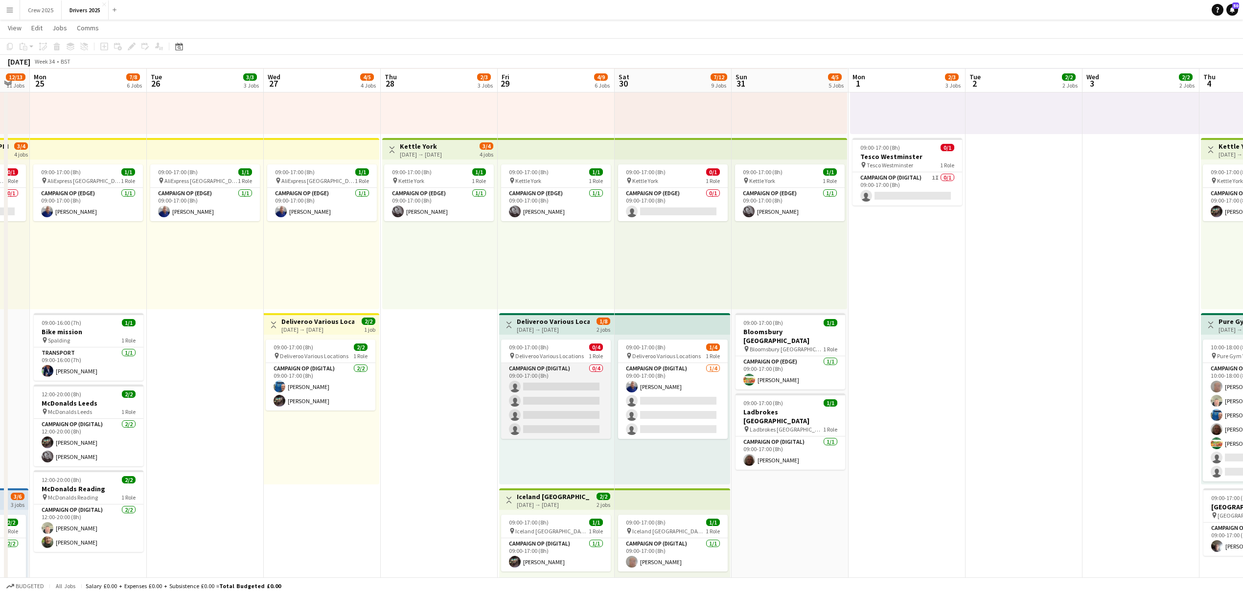
click at [584, 401] on app-card-role "Campaign Op (Digital) 0/4 09:00-17:00 (8h) single-neutral-actions single-neutra…" at bounding box center [556, 401] width 110 height 76
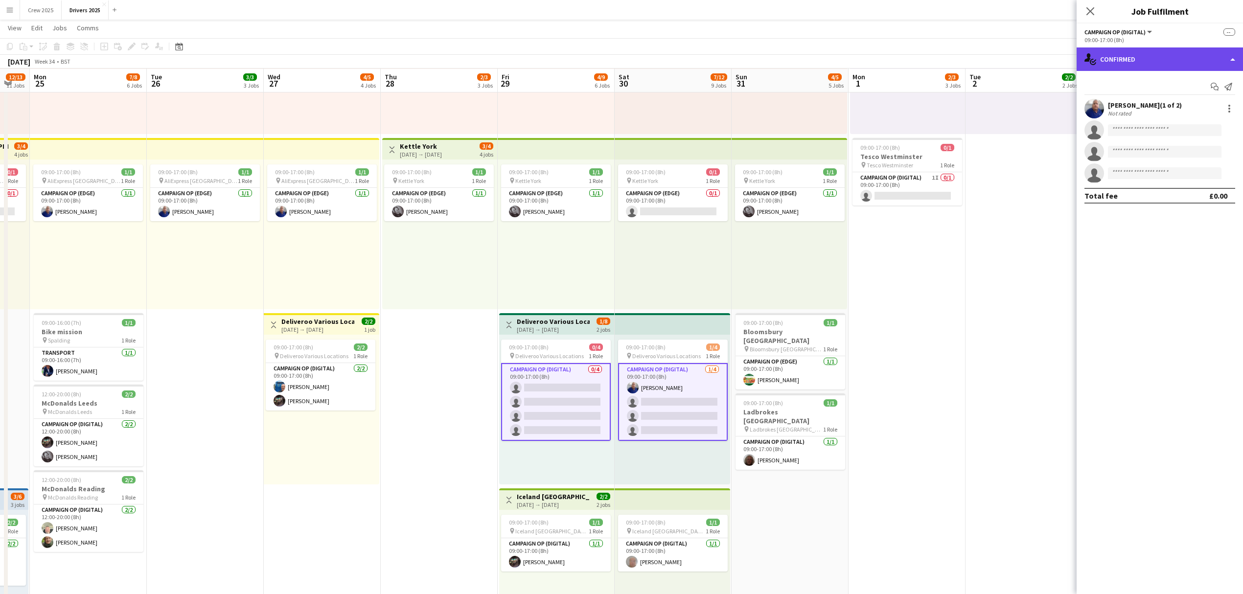
click at [1118, 67] on div "single-neutral-actions-check-2 Confirmed" at bounding box center [1160, 58] width 166 height 23
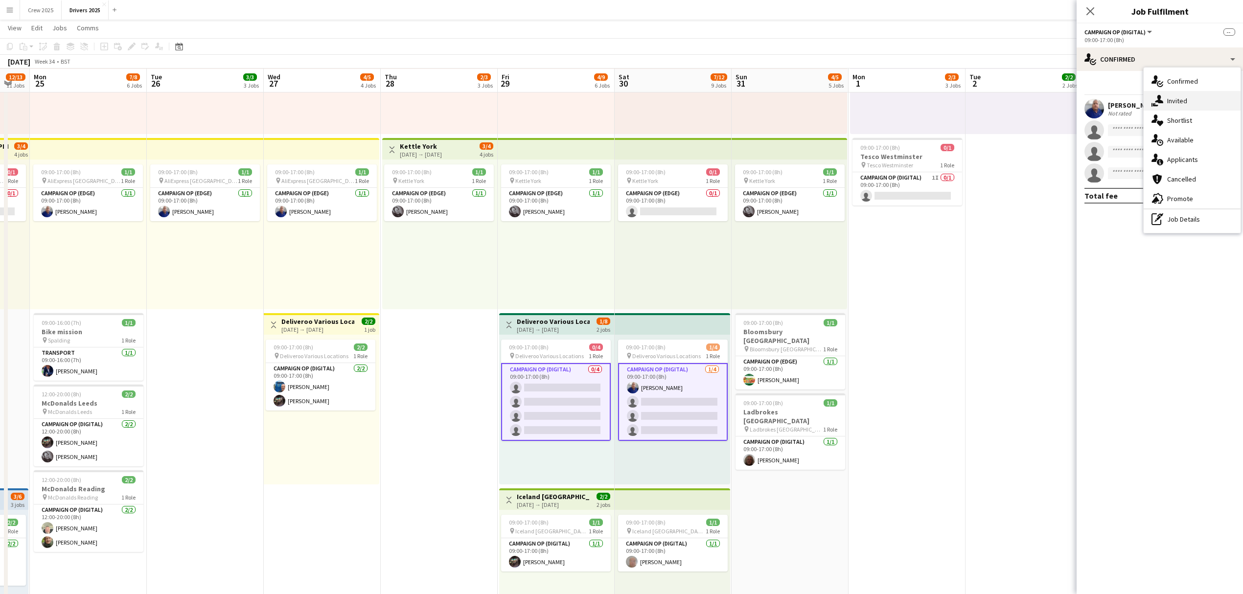
click at [1162, 100] on icon "single-neutral-actions-share-1" at bounding box center [1158, 101] width 12 height 12
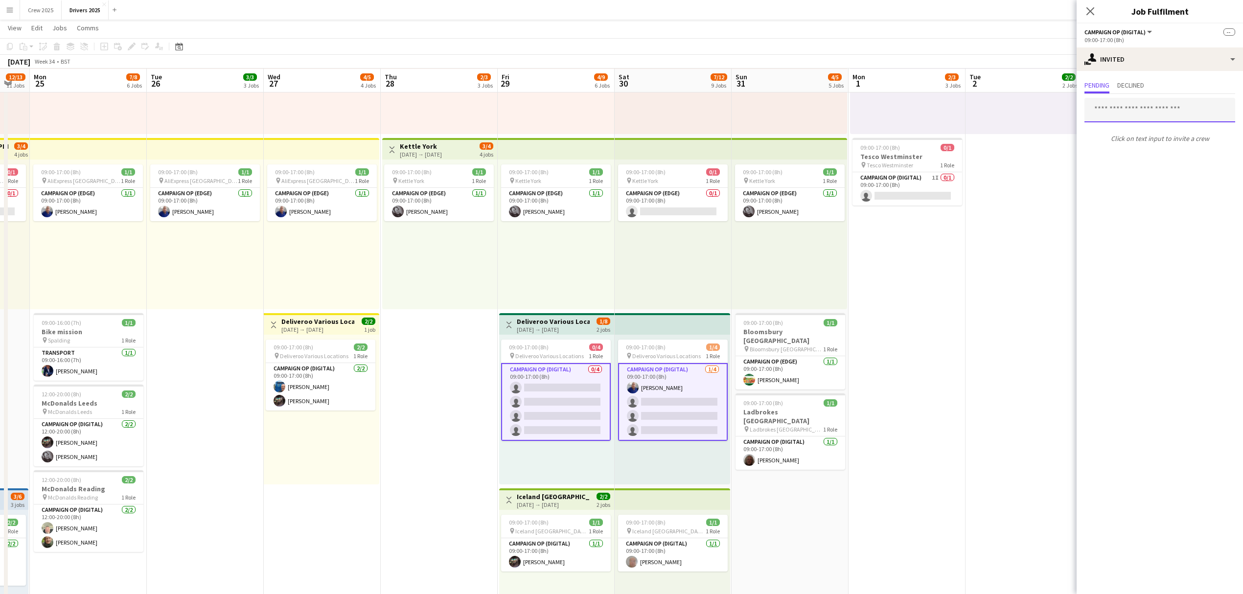
click at [1135, 113] on input "text" at bounding box center [1160, 110] width 151 height 24
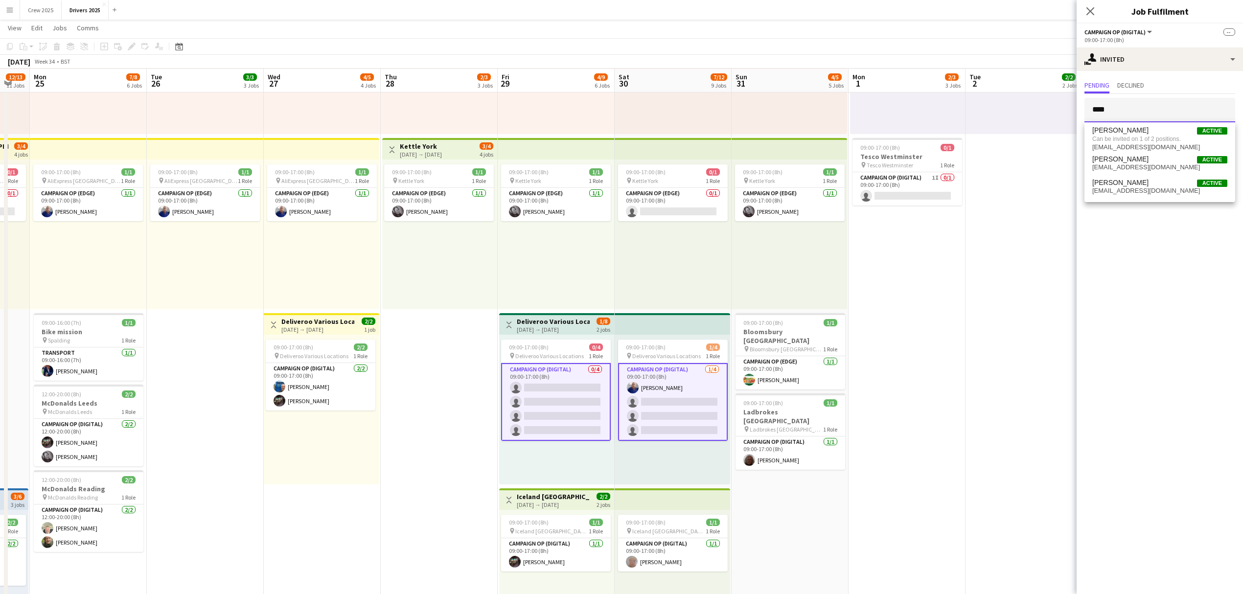
type input "****"
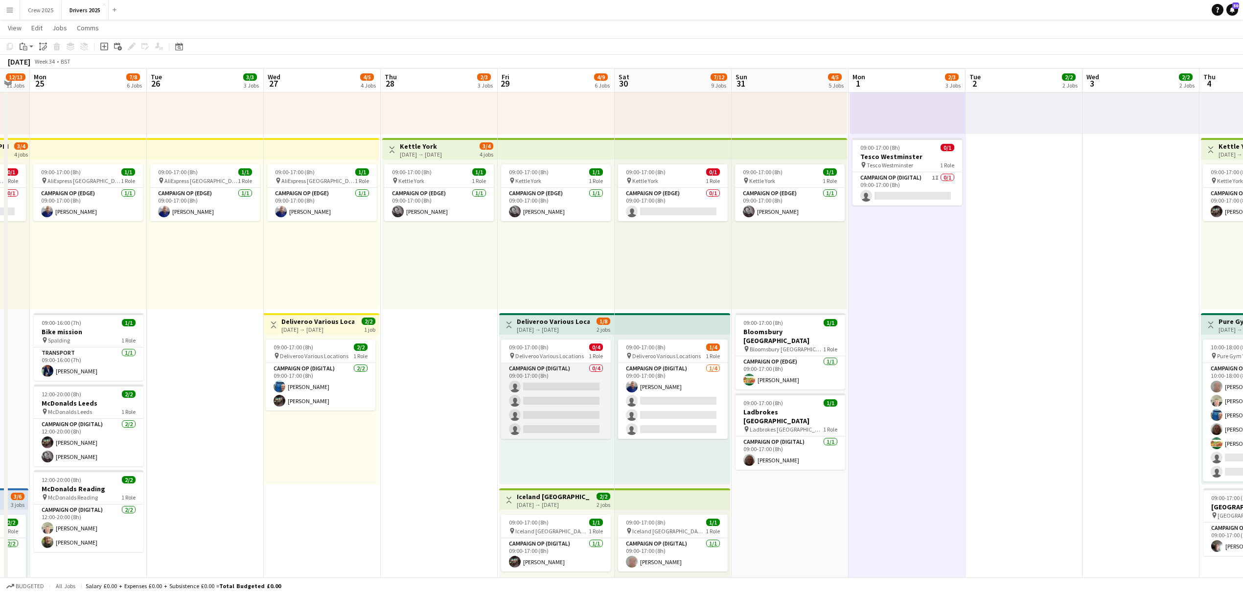
click at [568, 421] on app-card-role "Campaign Op (Digital) 0/4 09:00-17:00 (8h) single-neutral-actions single-neutra…" at bounding box center [556, 401] width 110 height 76
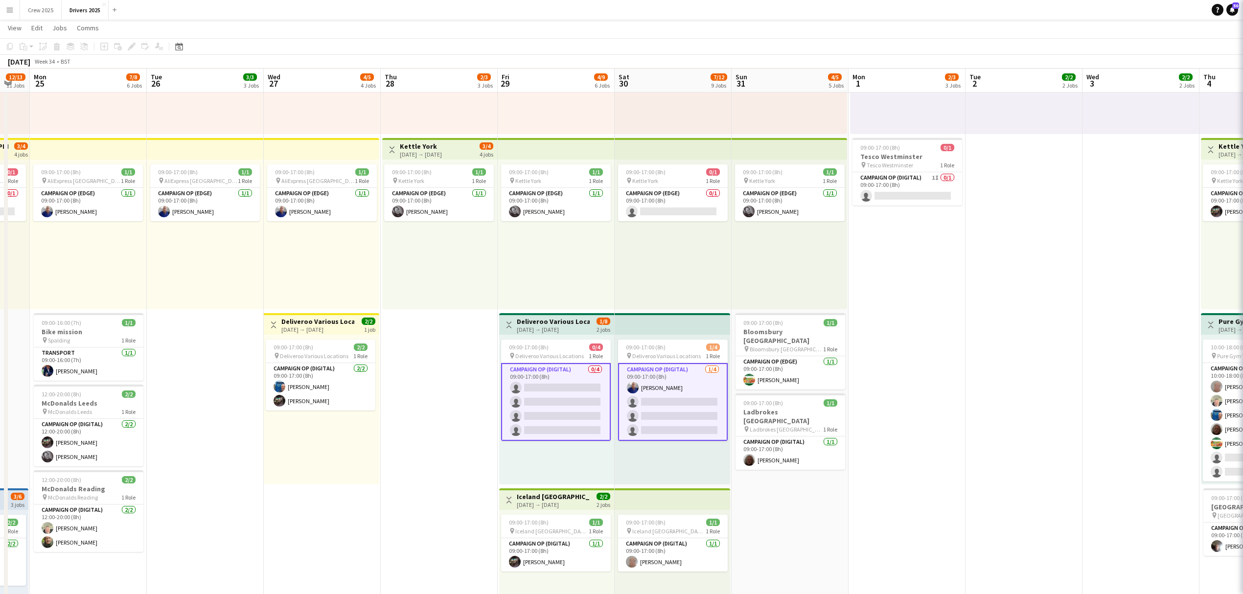
click at [552, 409] on app-card-role "Campaign Op (Digital) 0/4 09:00-17:00 (8h) single-neutral-actions single-neutra…" at bounding box center [556, 402] width 110 height 78
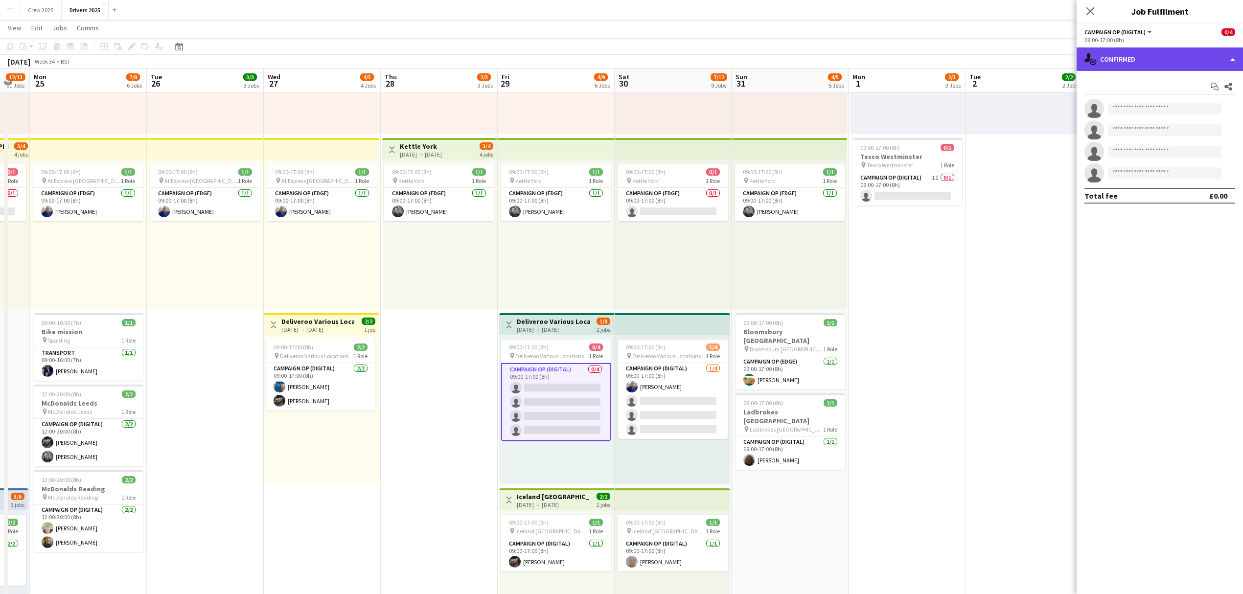
click at [1124, 60] on div "single-neutral-actions-check-2 Confirmed" at bounding box center [1160, 58] width 166 height 23
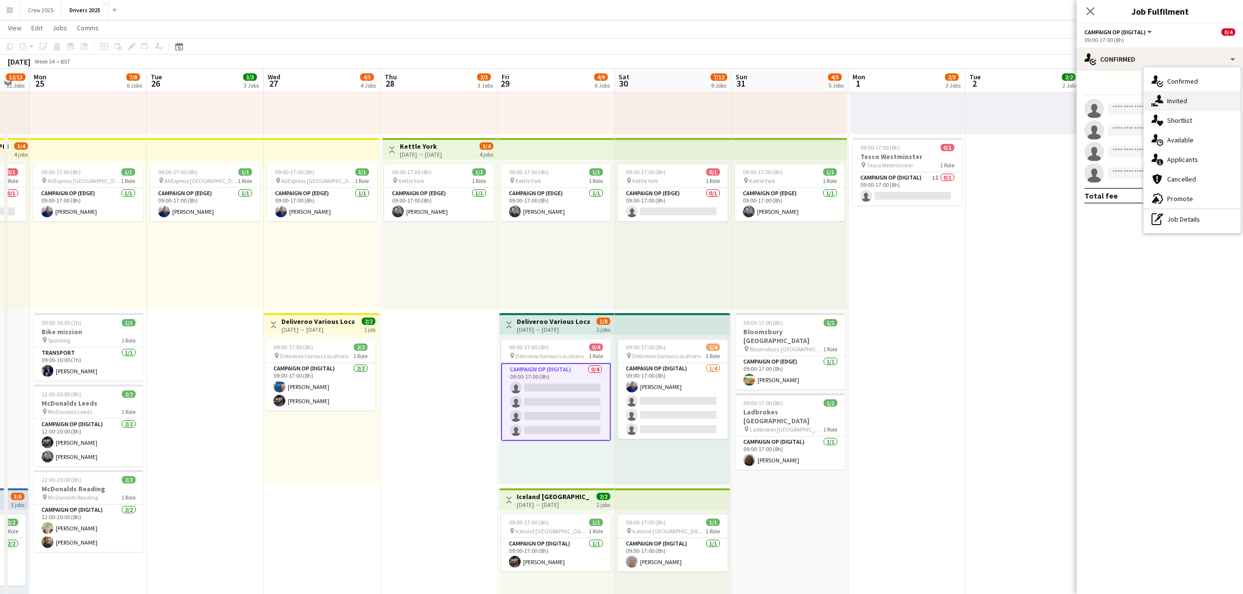
click at [1183, 98] on div "single-neutral-actions-share-1 Invited" at bounding box center [1192, 101] width 97 height 20
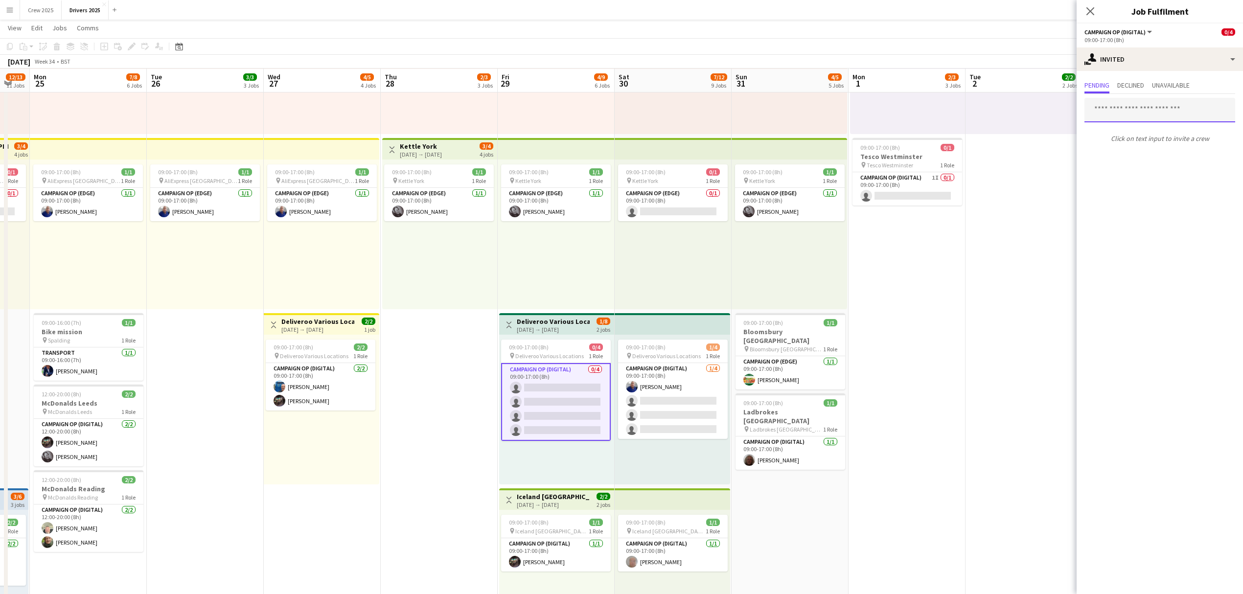
click at [1125, 113] on input "text" at bounding box center [1160, 110] width 151 height 24
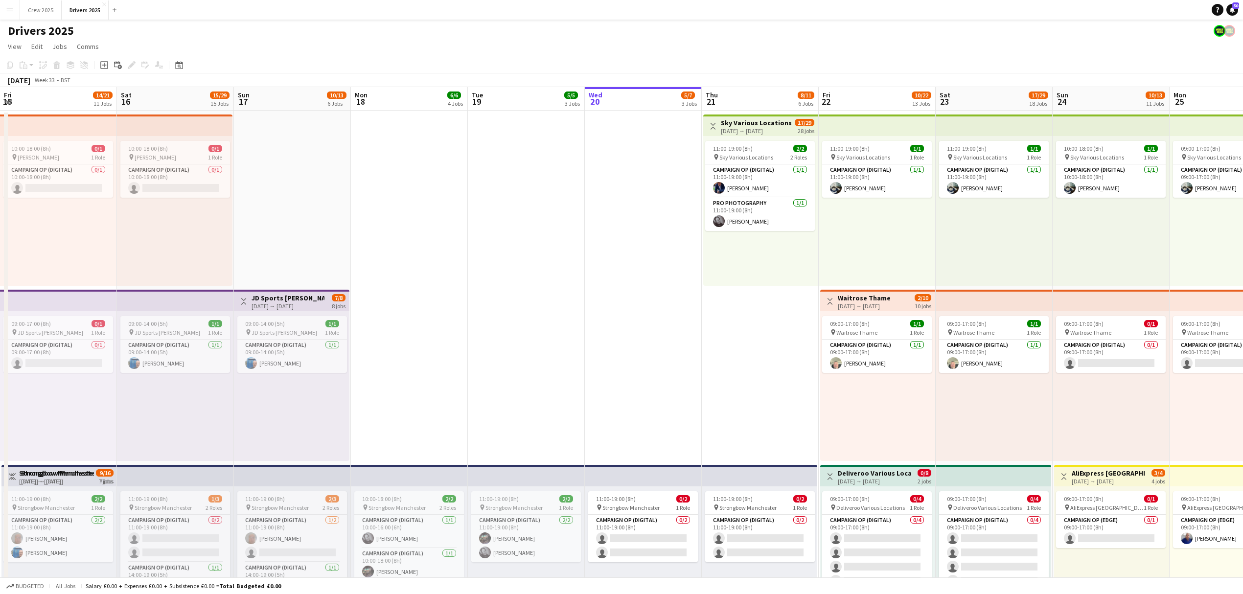
scroll to position [0, 247]
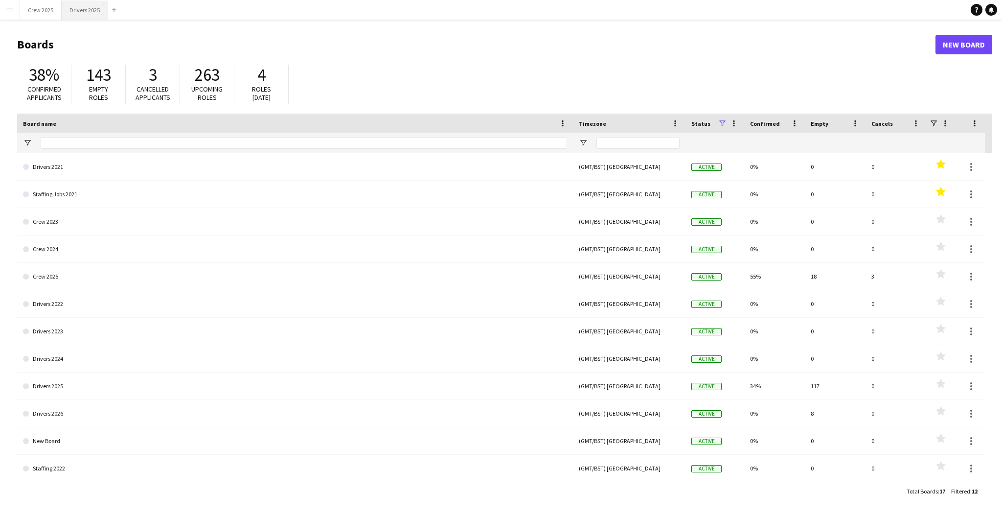
click at [88, 8] on button "Drivers 2025 Close" at bounding box center [85, 9] width 46 height 19
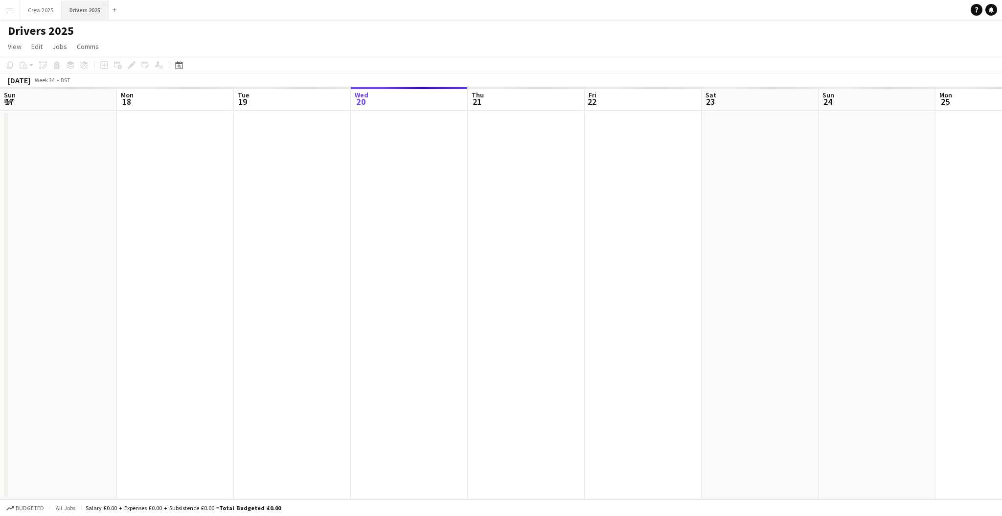
scroll to position [0, 233]
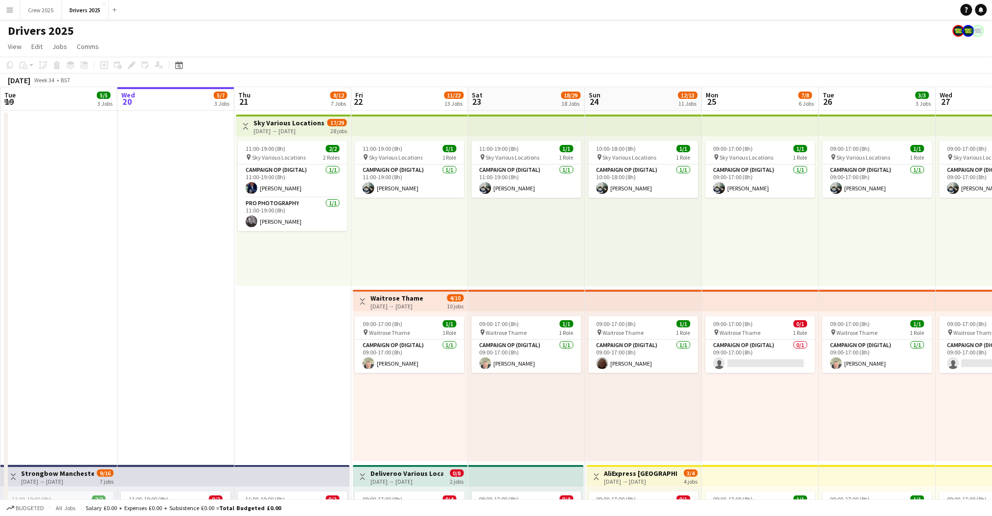
click at [12, 13] on app-icon "Menu" at bounding box center [10, 10] width 8 height 8
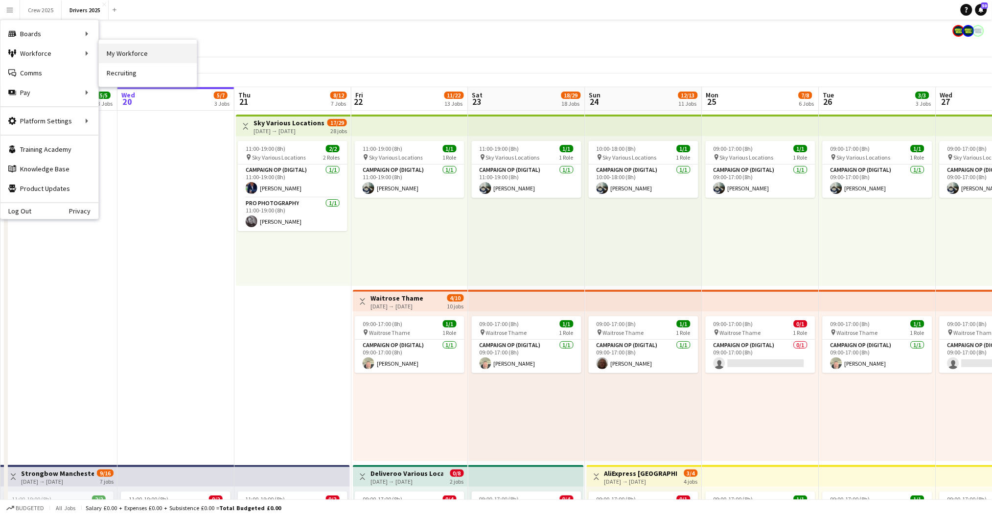
click at [167, 51] on link "My Workforce" at bounding box center [148, 54] width 98 height 20
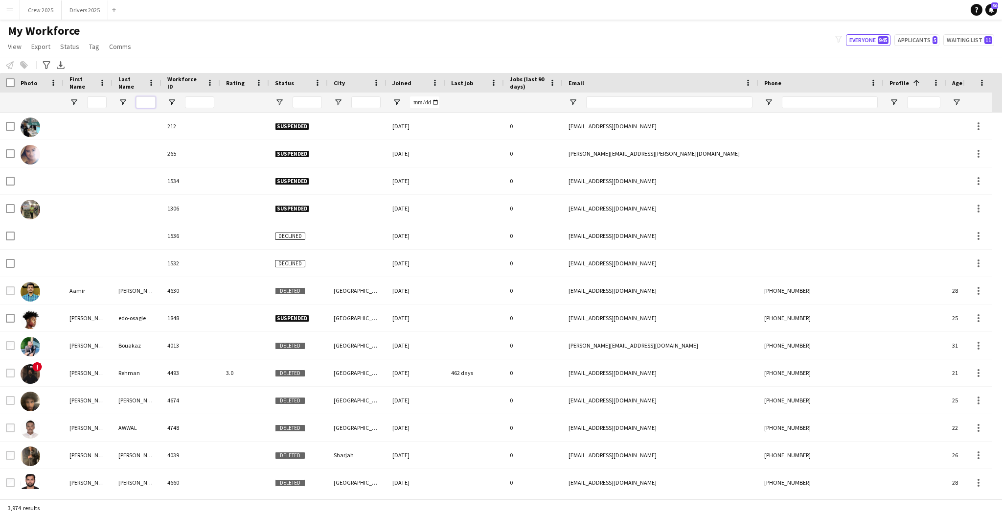
click at [154, 102] on input "Last Name Filter Input" at bounding box center [146, 102] width 20 height 12
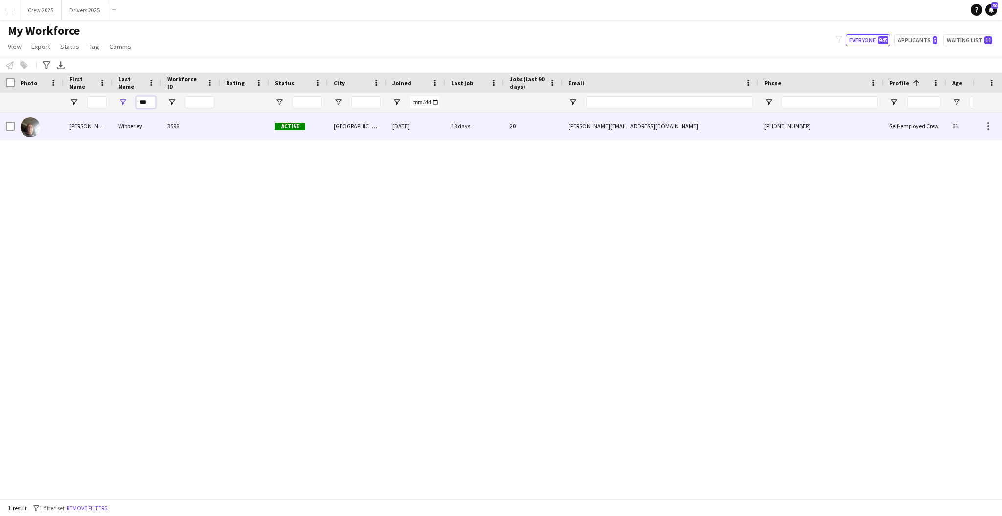
type input "***"
click at [145, 128] on div "Wibberley" at bounding box center [137, 126] width 49 height 27
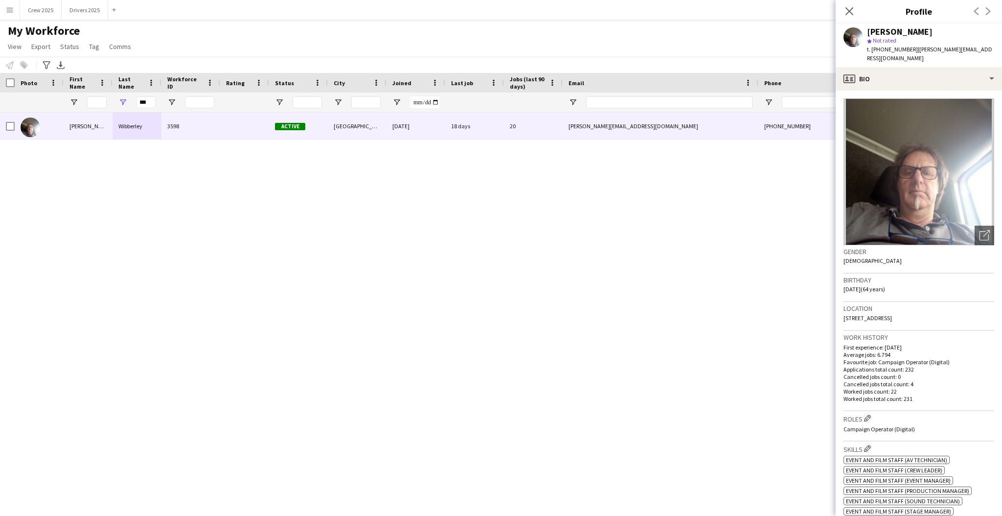
click at [155, 102] on div "***" at bounding box center [137, 103] width 49 height 20
click at [155, 102] on input "***" at bounding box center [146, 102] width 20 height 12
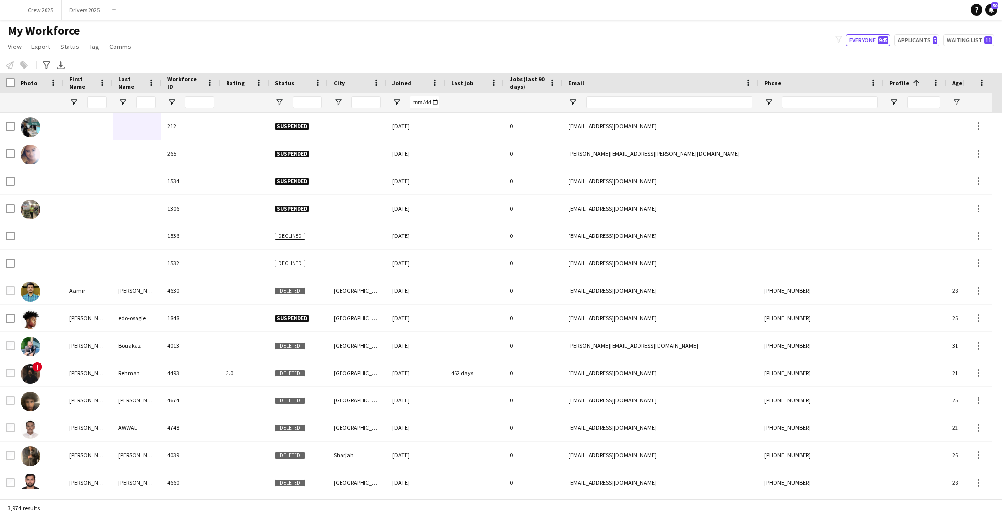
click at [208, 34] on div "My Workforce View Views Default view New view Update view Delete view Edit name…" at bounding box center [501, 39] width 1002 height 33
click at [921, 37] on button "Applicants 5" at bounding box center [917, 40] width 45 height 12
type input "**********"
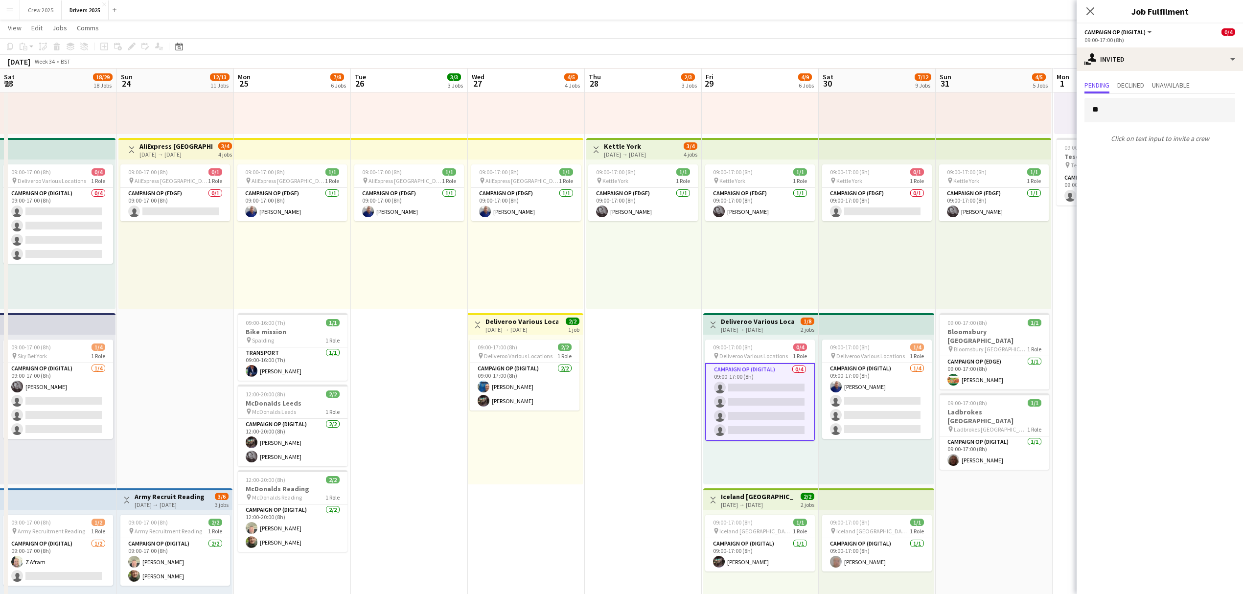
scroll to position [0, 204]
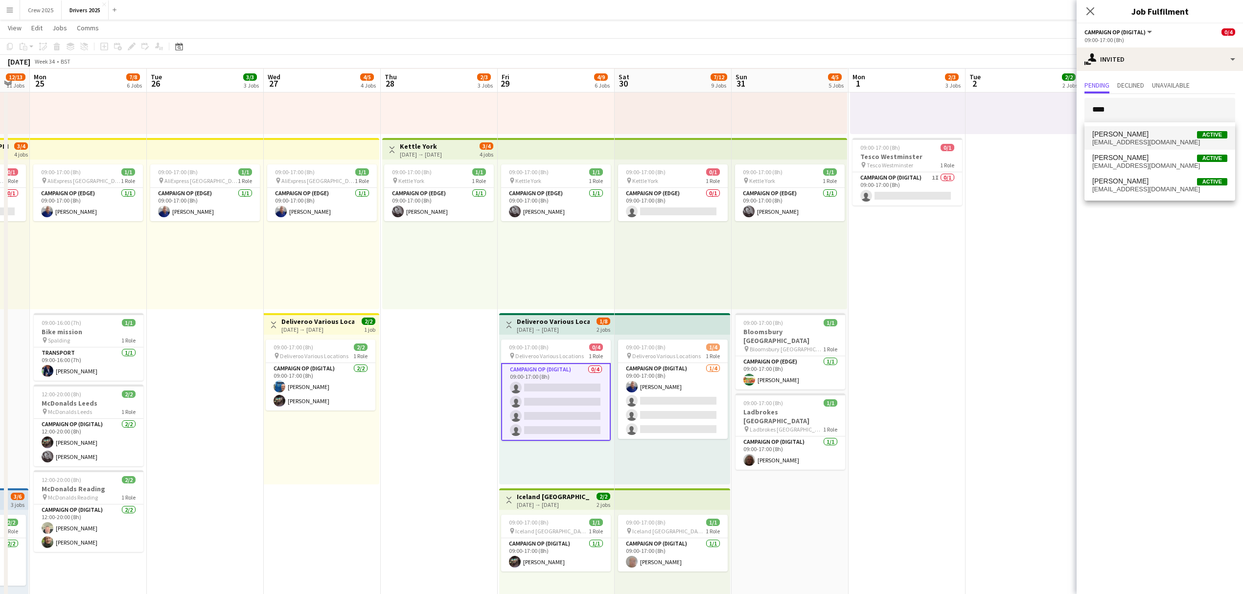
type input "****"
click at [1123, 130] on span "John Hamblett" at bounding box center [1120, 134] width 56 height 8
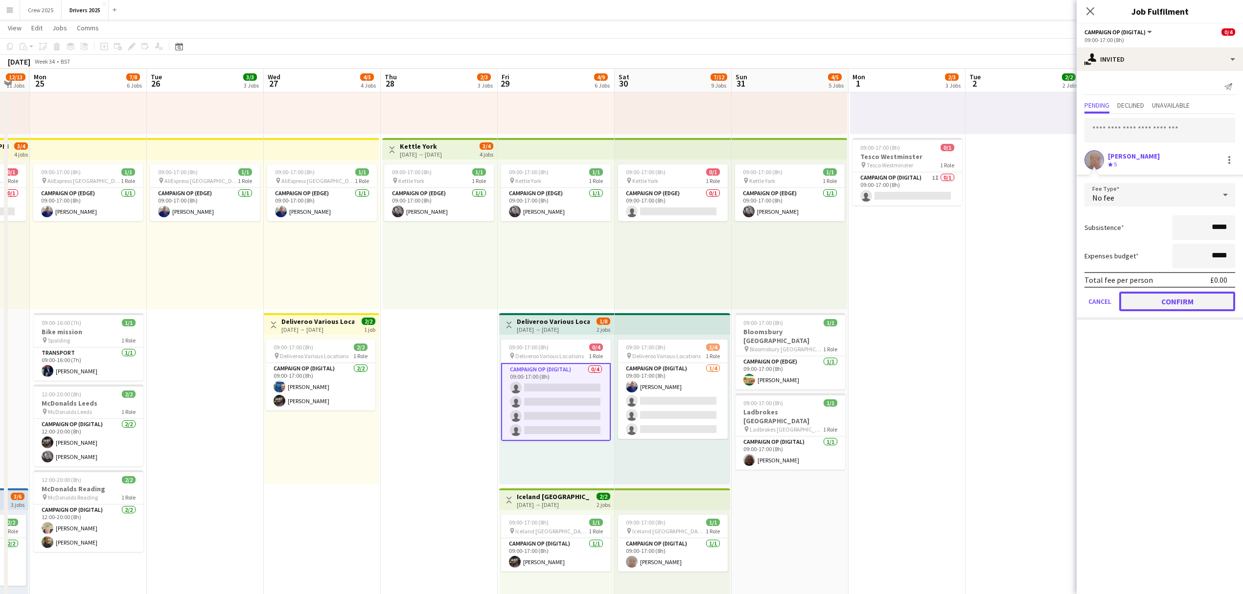
click at [1171, 298] on button "Confirm" at bounding box center [1177, 302] width 116 height 20
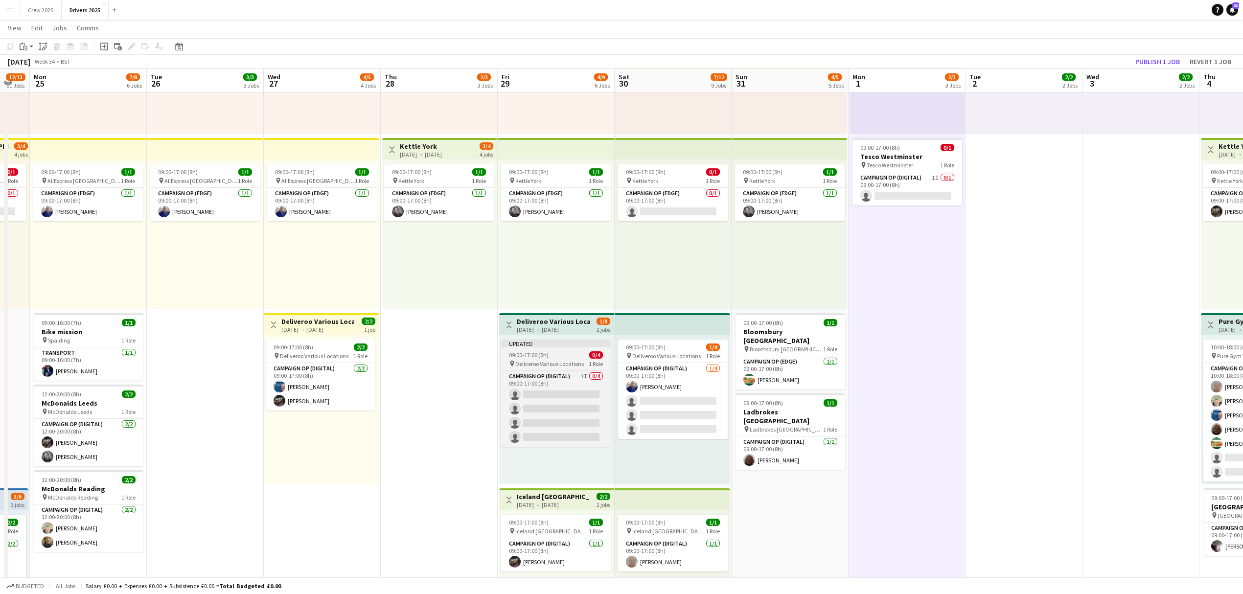
click at [541, 343] on div "Updated" at bounding box center [556, 344] width 110 height 8
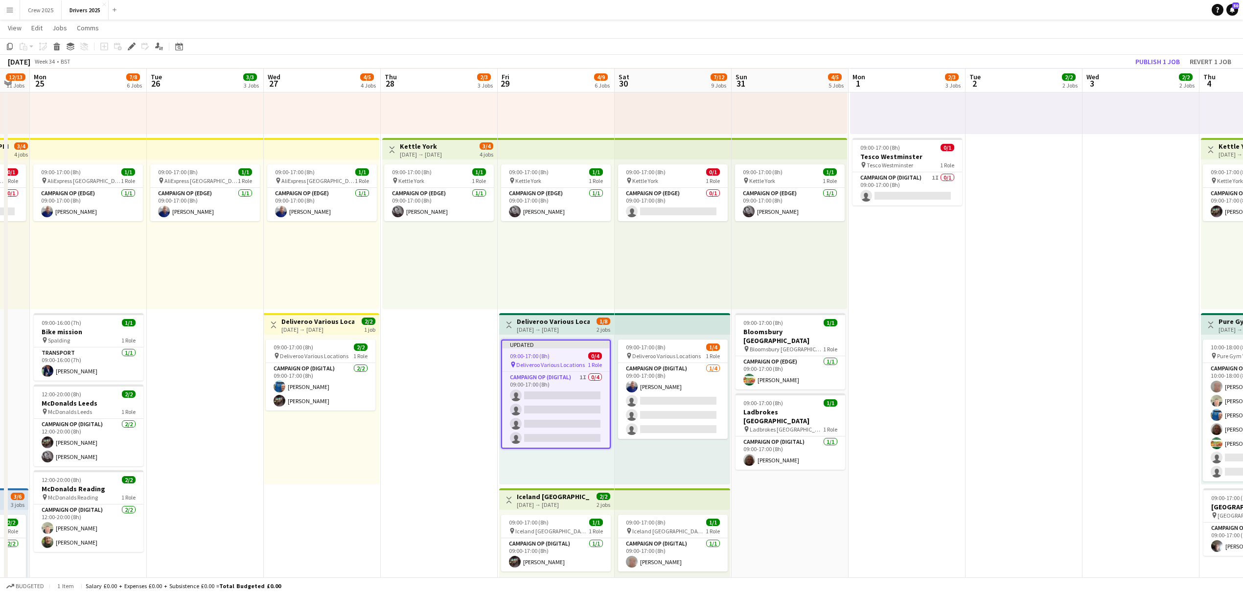
click at [566, 325] on h3 "Deliveroo Various Locations" at bounding box center [553, 321] width 73 height 9
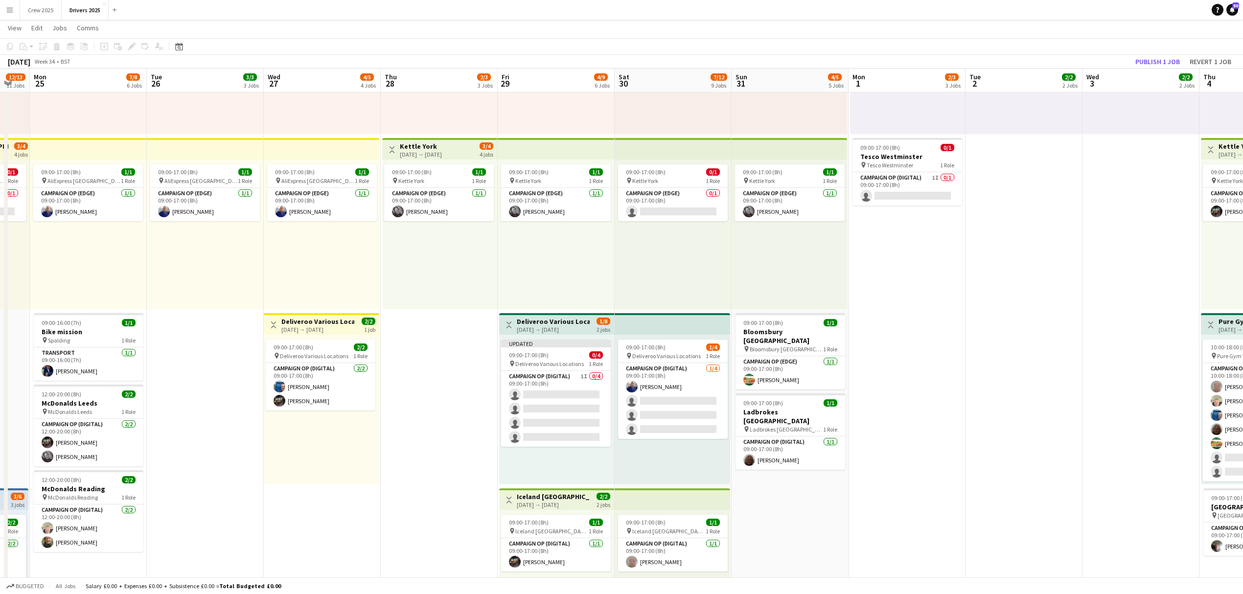
click at [532, 317] on h3 "Deliveroo Various Locations" at bounding box center [553, 321] width 73 height 9
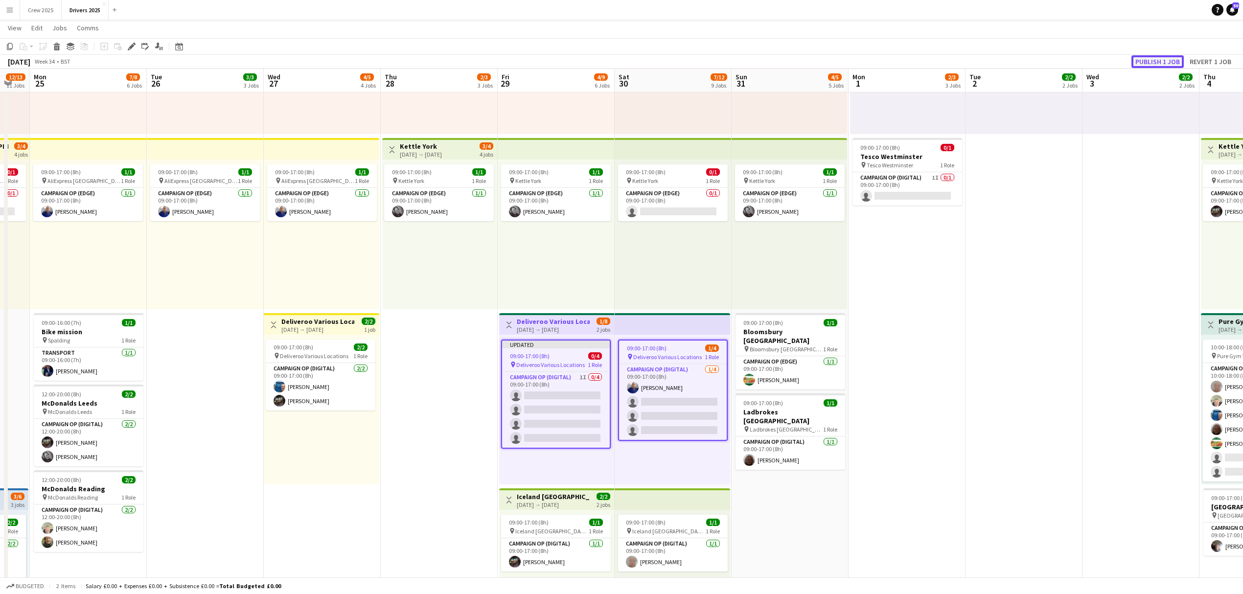
click at [1165, 61] on button "Publish 1 job" at bounding box center [1158, 61] width 52 height 13
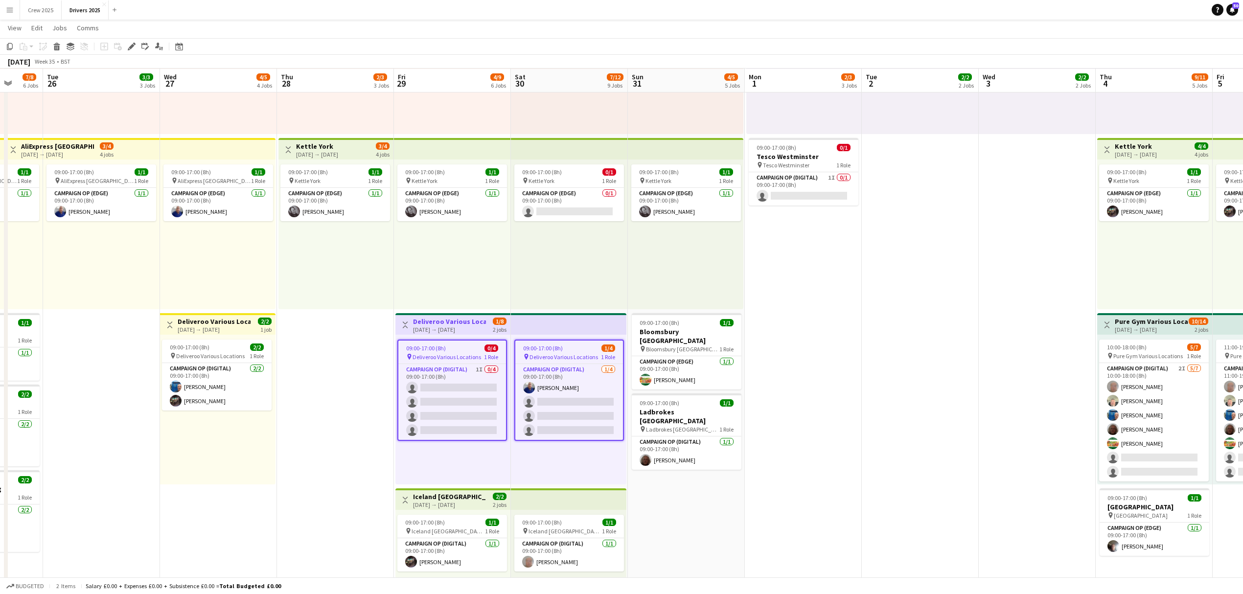
scroll to position [0, 331]
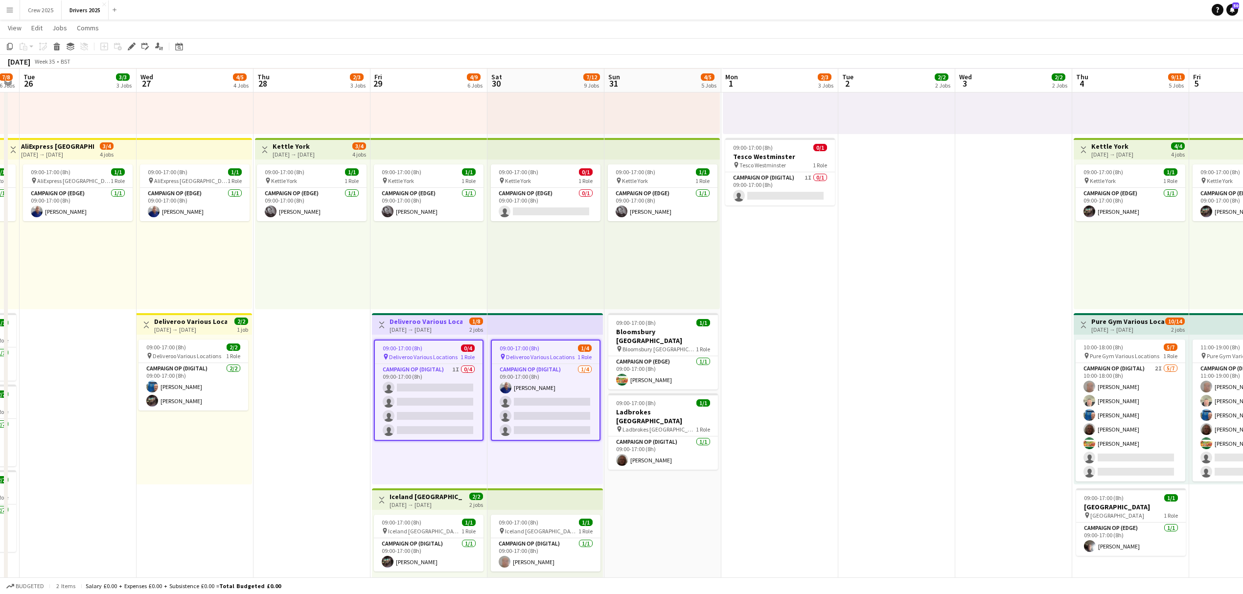
drag, startPoint x: 1013, startPoint y: 392, endPoint x: 777, endPoint y: 425, distance: 238.3
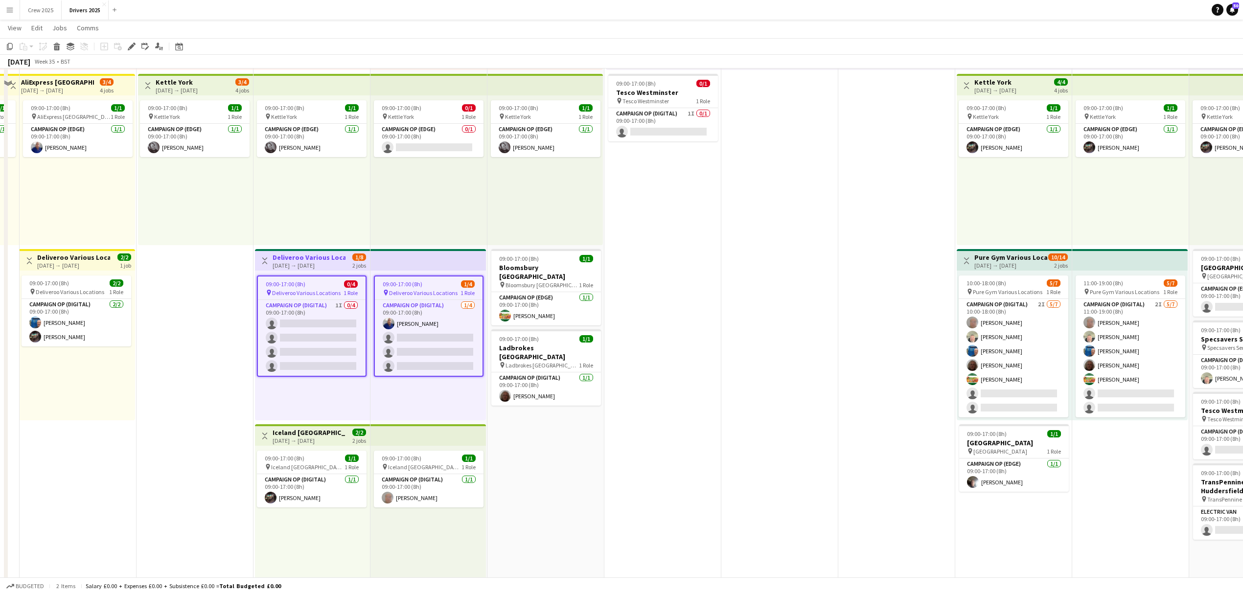
scroll to position [392, 0]
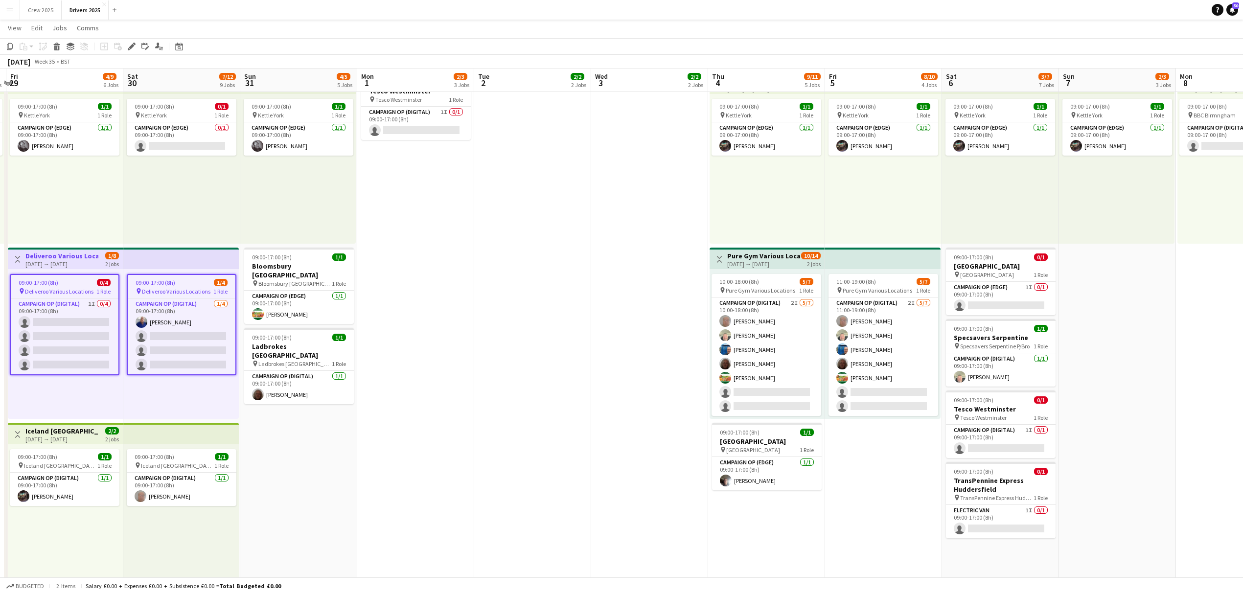
drag, startPoint x: 895, startPoint y: 439, endPoint x: 641, endPoint y: 457, distance: 255.1
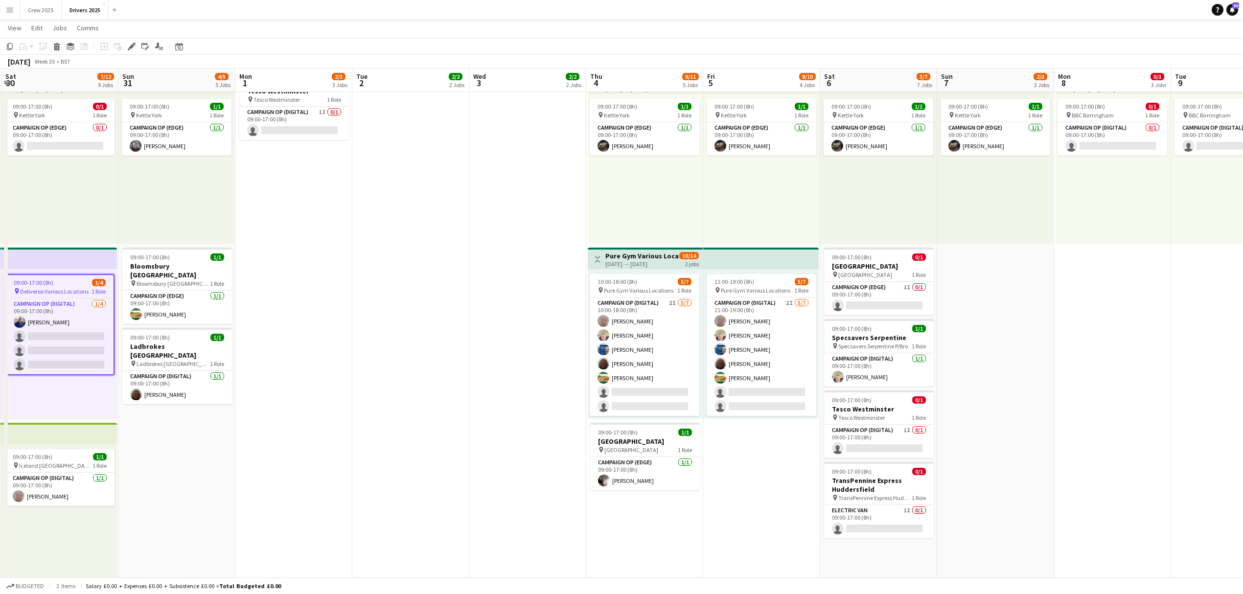
drag, startPoint x: 836, startPoint y: 480, endPoint x: 729, endPoint y: 490, distance: 107.2
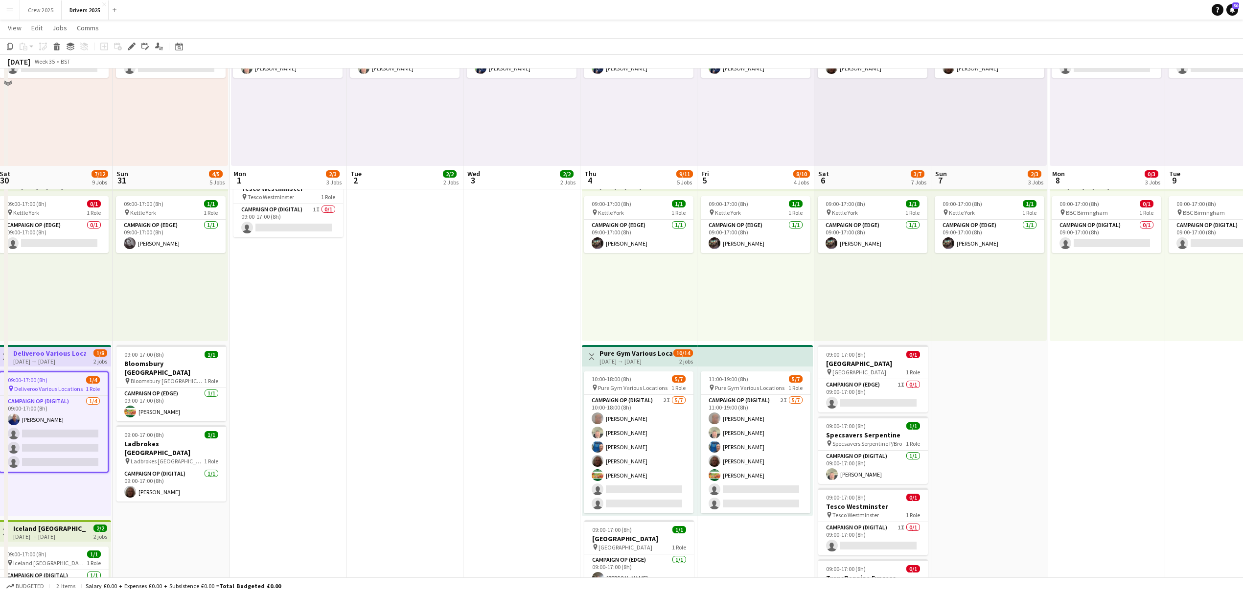
scroll to position [392, 0]
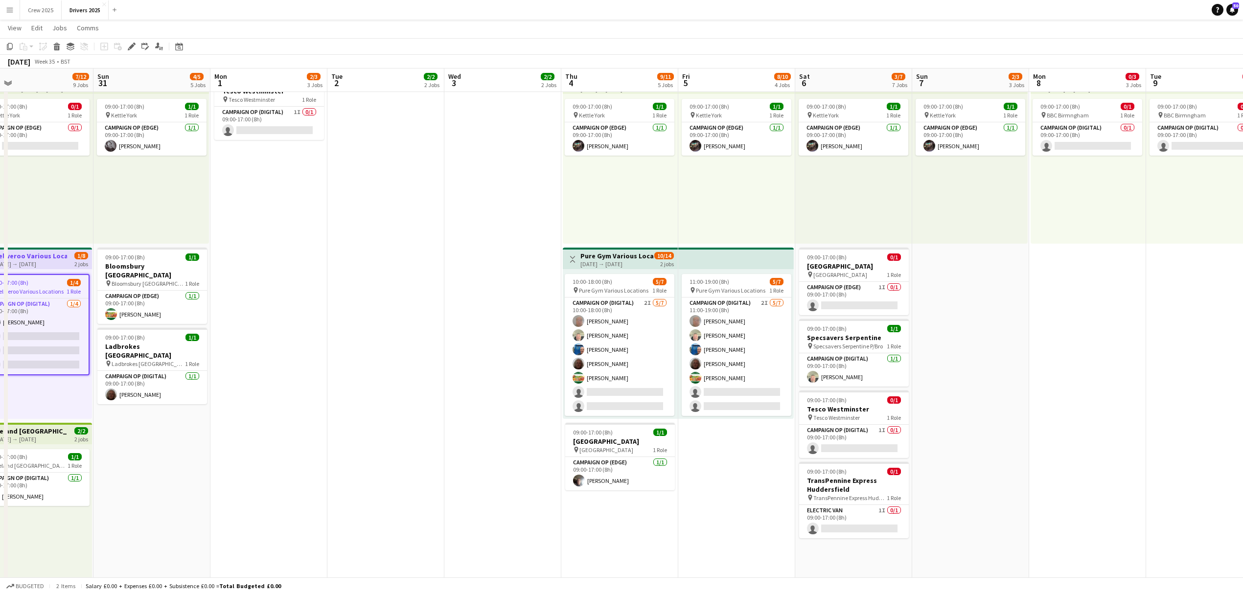
drag, startPoint x: 1022, startPoint y: 494, endPoint x: 1004, endPoint y: 332, distance: 163.5
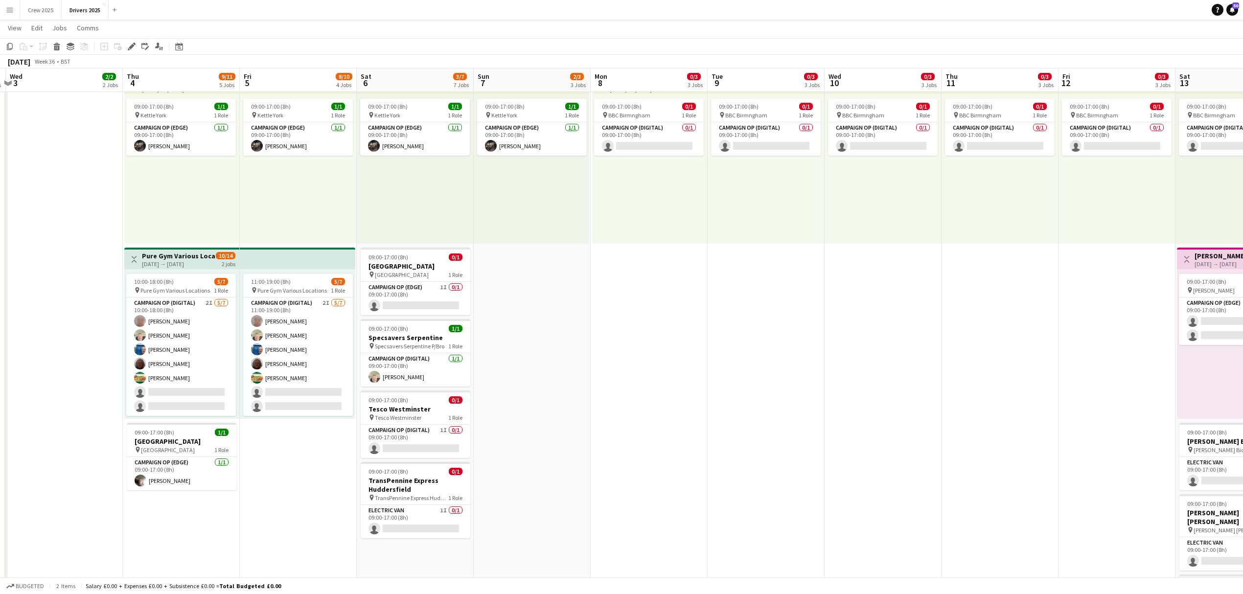
scroll to position [0, 351]
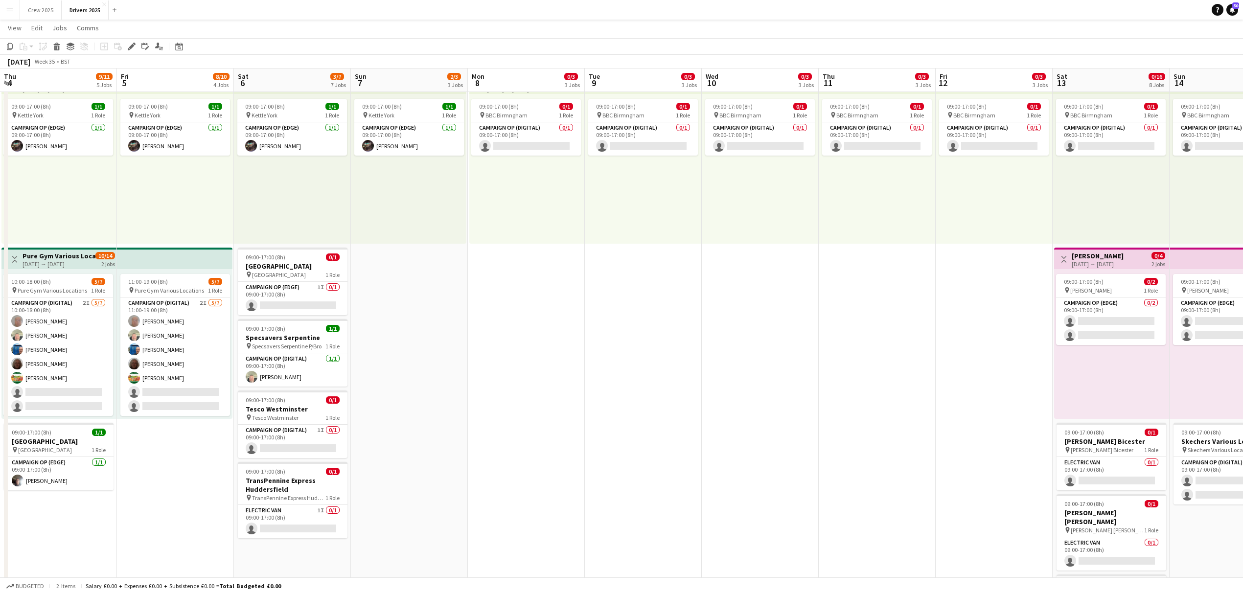
drag, startPoint x: 954, startPoint y: 466, endPoint x: 670, endPoint y: 501, distance: 286.0
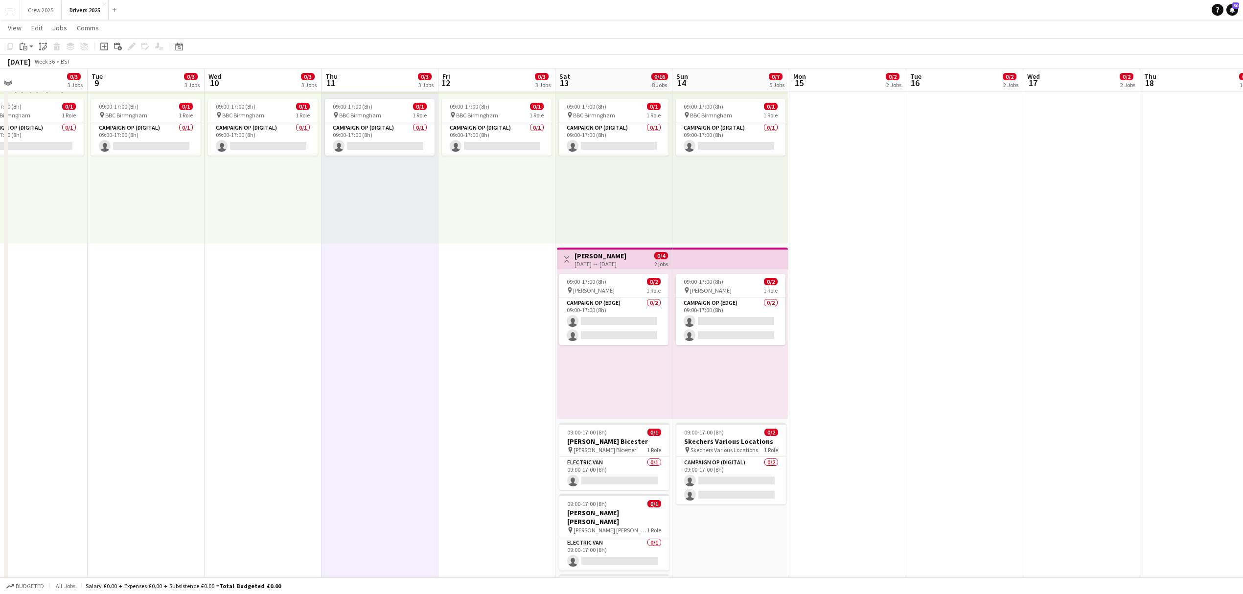
scroll to position [0, 418]
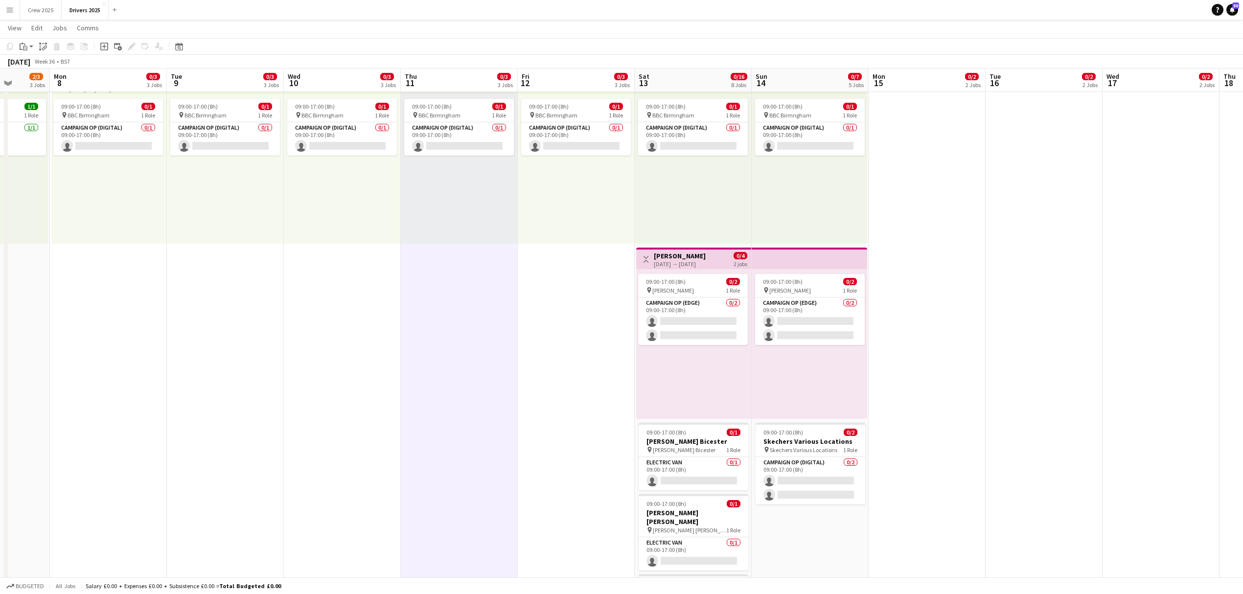
drag, startPoint x: 988, startPoint y: 389, endPoint x: 570, endPoint y: 423, distance: 419.4
click at [688, 308] on app-card-role "Campaign Op (Edge) 0/2 09:00-17:00 (8h) single-neutral-actions single-neutral-a…" at bounding box center [693, 321] width 110 height 47
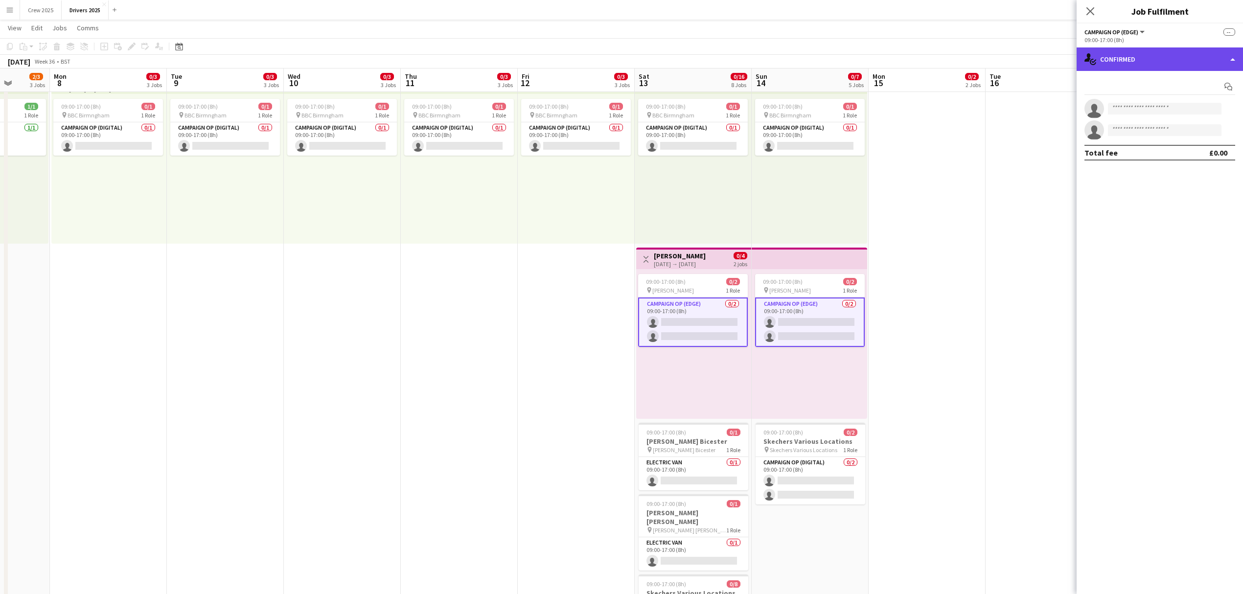
click at [1116, 63] on div "single-neutral-actions-check-2 Confirmed" at bounding box center [1160, 58] width 166 height 23
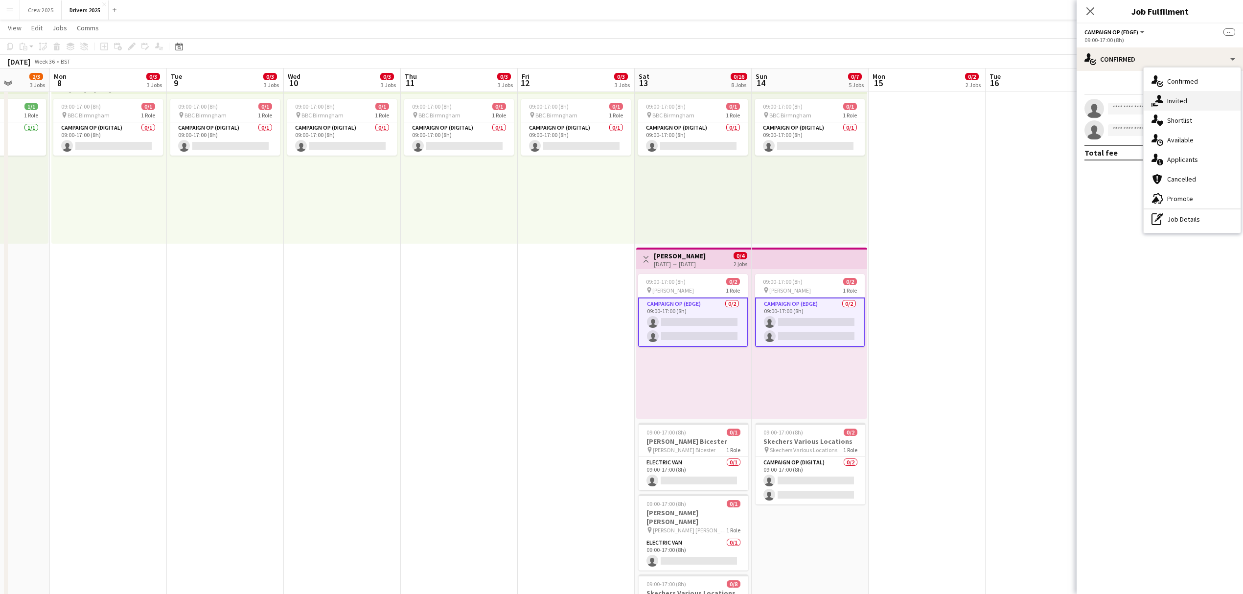
click at [1164, 92] on div "single-neutral-actions-share-1 Invited" at bounding box center [1192, 101] width 97 height 20
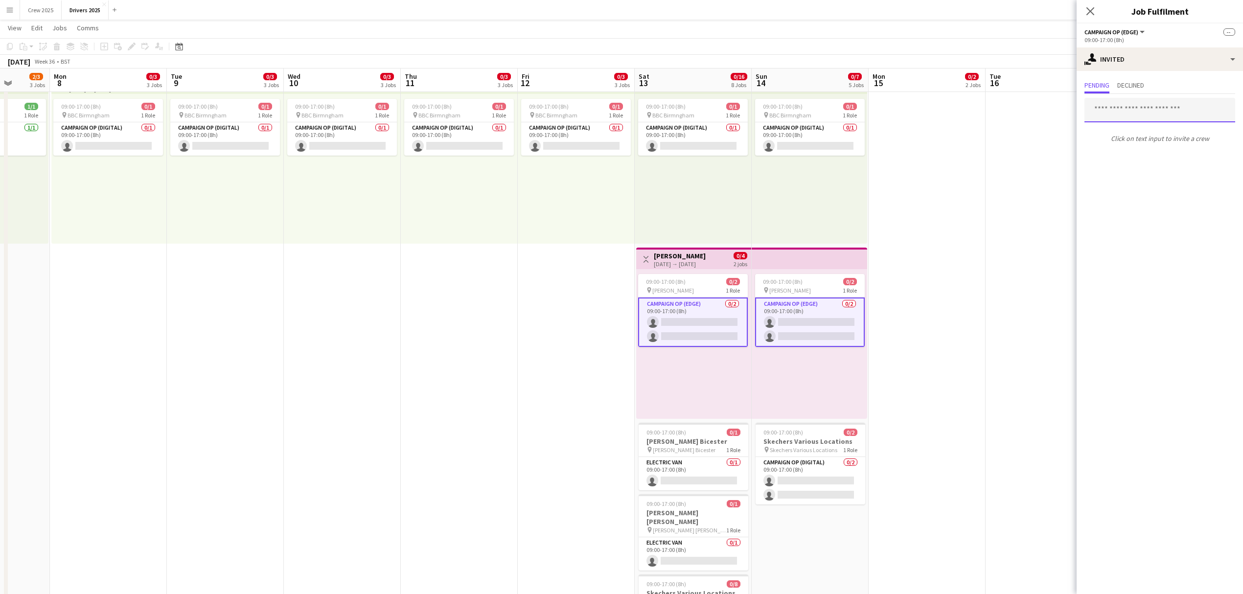
click at [1132, 112] on input "text" at bounding box center [1160, 110] width 151 height 24
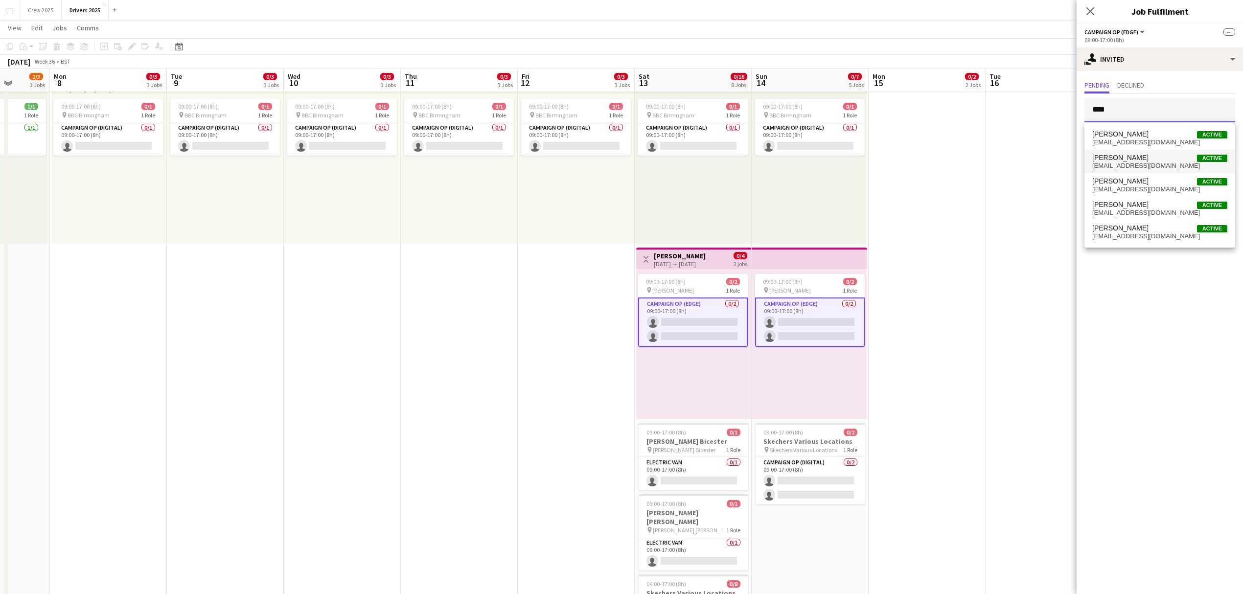
type input "****"
click at [1143, 159] on span "Mark Gowlett Active" at bounding box center [1159, 158] width 135 height 8
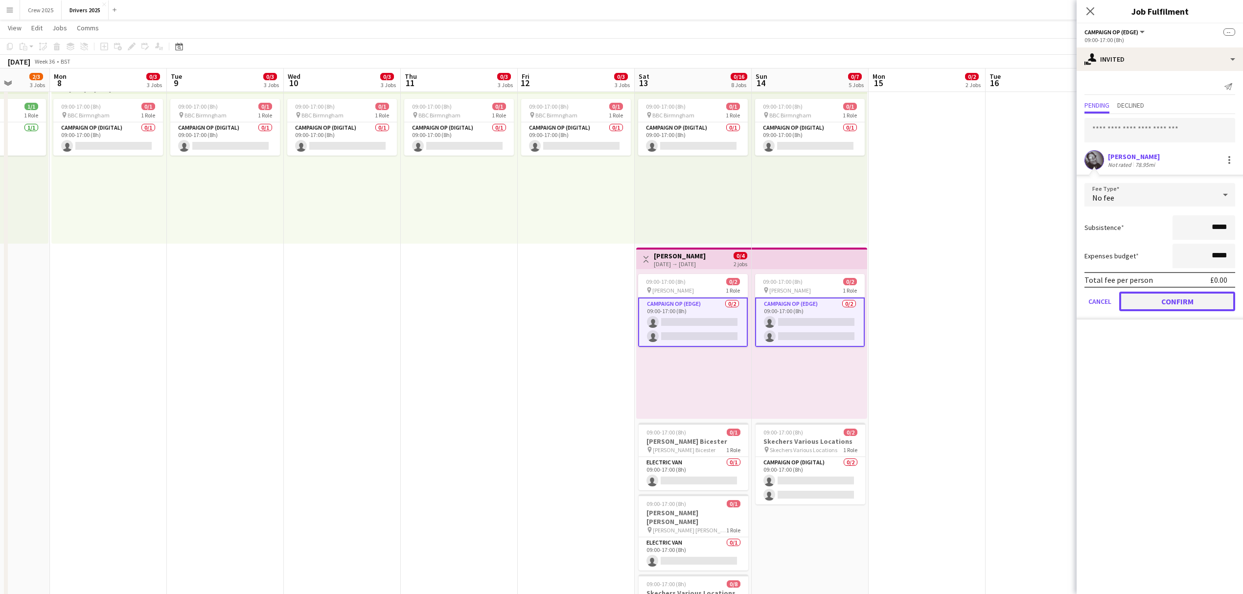
click at [1190, 302] on button "Confirm" at bounding box center [1177, 302] width 116 height 20
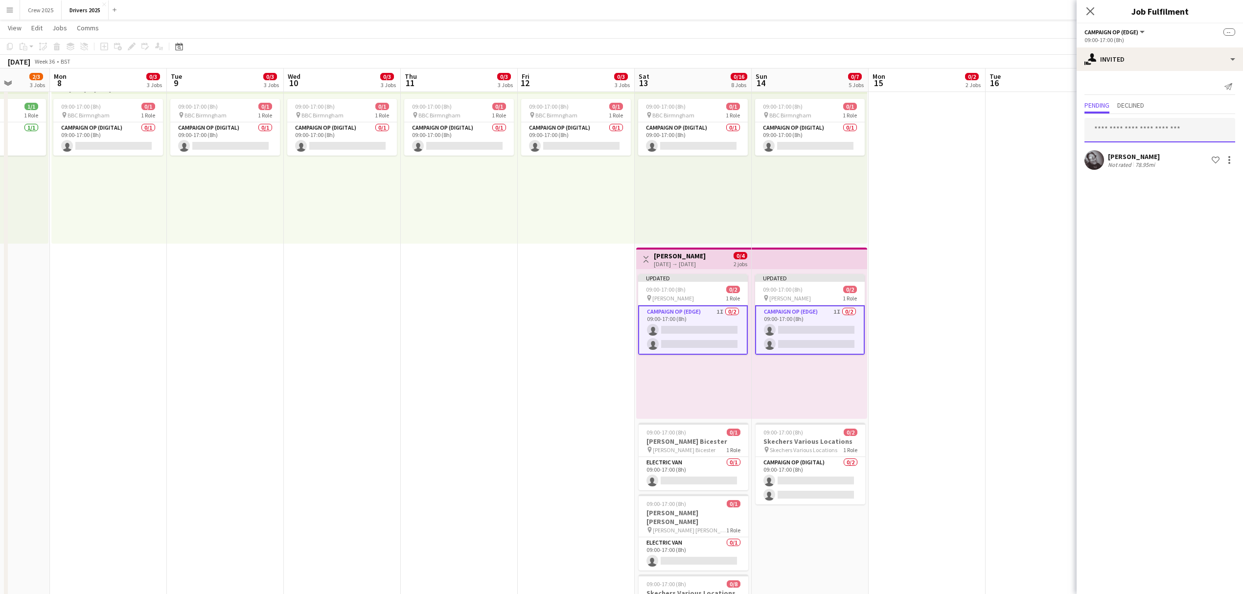
click at [1155, 138] on input "text" at bounding box center [1160, 130] width 151 height 24
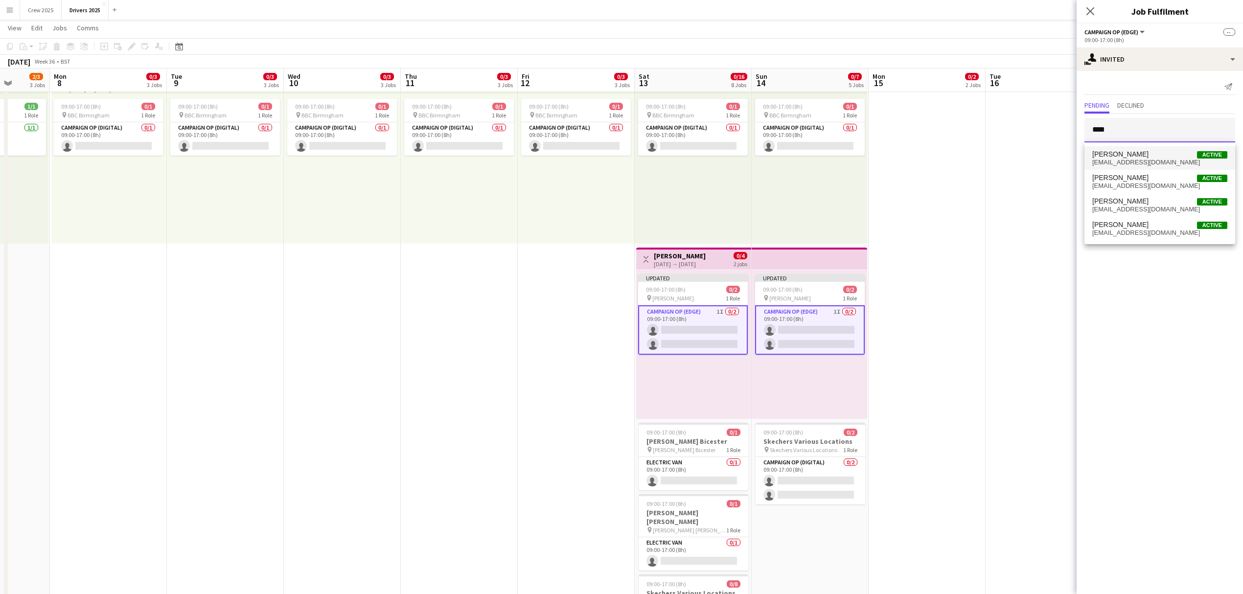
type input "****"
click at [1154, 153] on span "Peter Brittain Active" at bounding box center [1159, 154] width 135 height 8
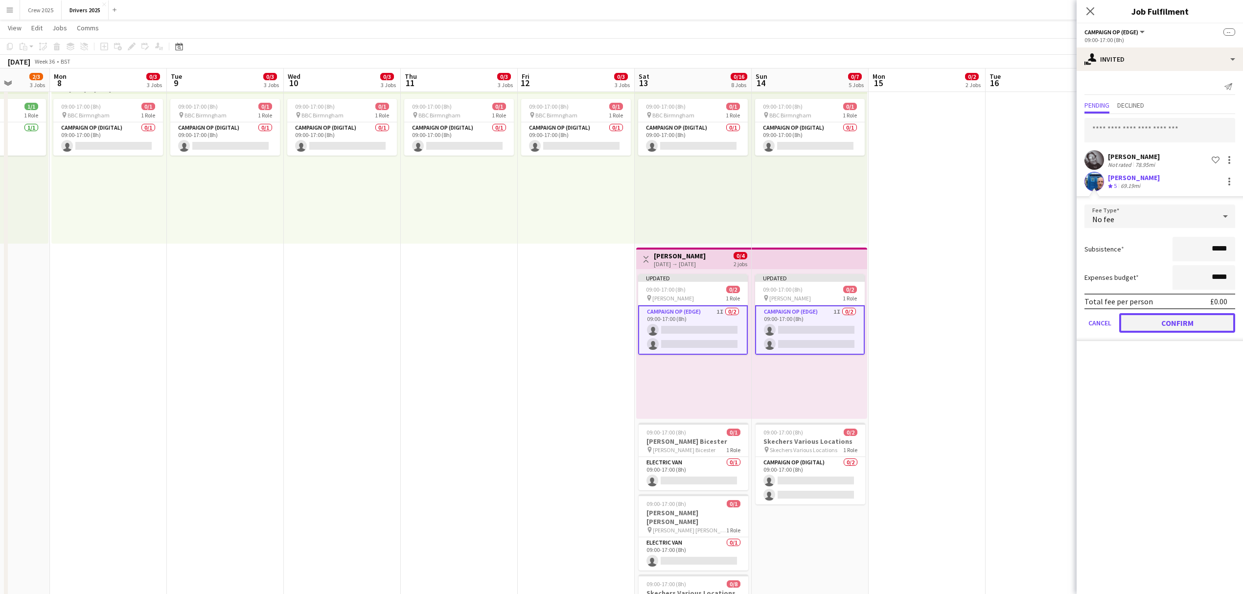
click at [1180, 321] on button "Confirm" at bounding box center [1177, 323] width 116 height 20
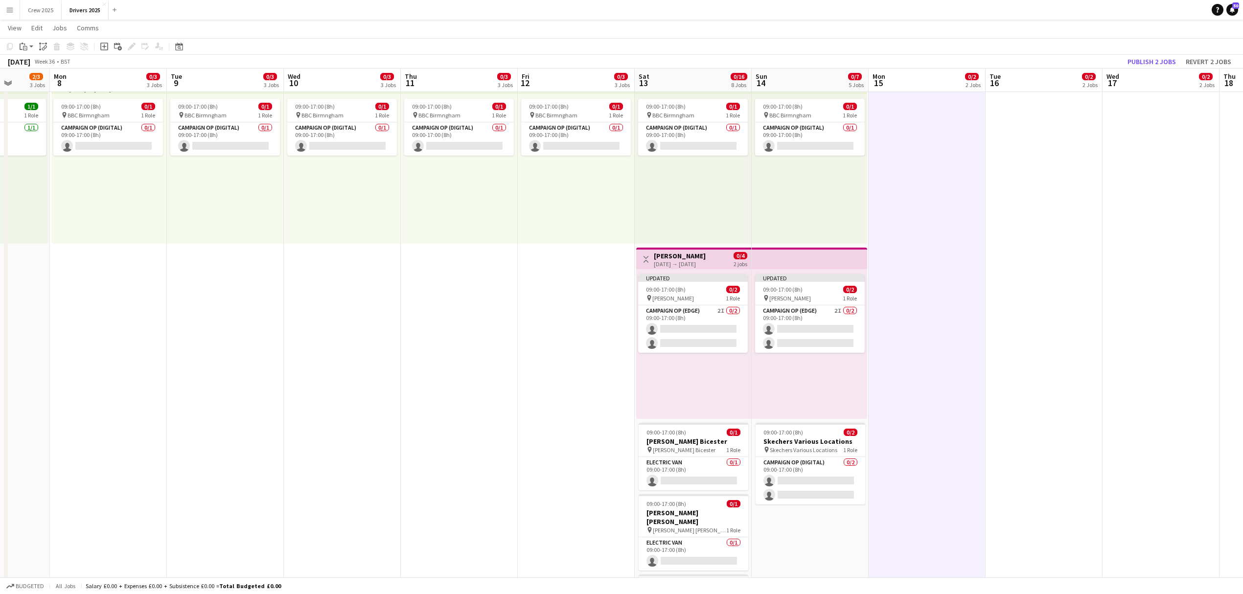
click at [679, 262] on div "13-09-2025 → 14-09-2025" at bounding box center [680, 263] width 52 height 7
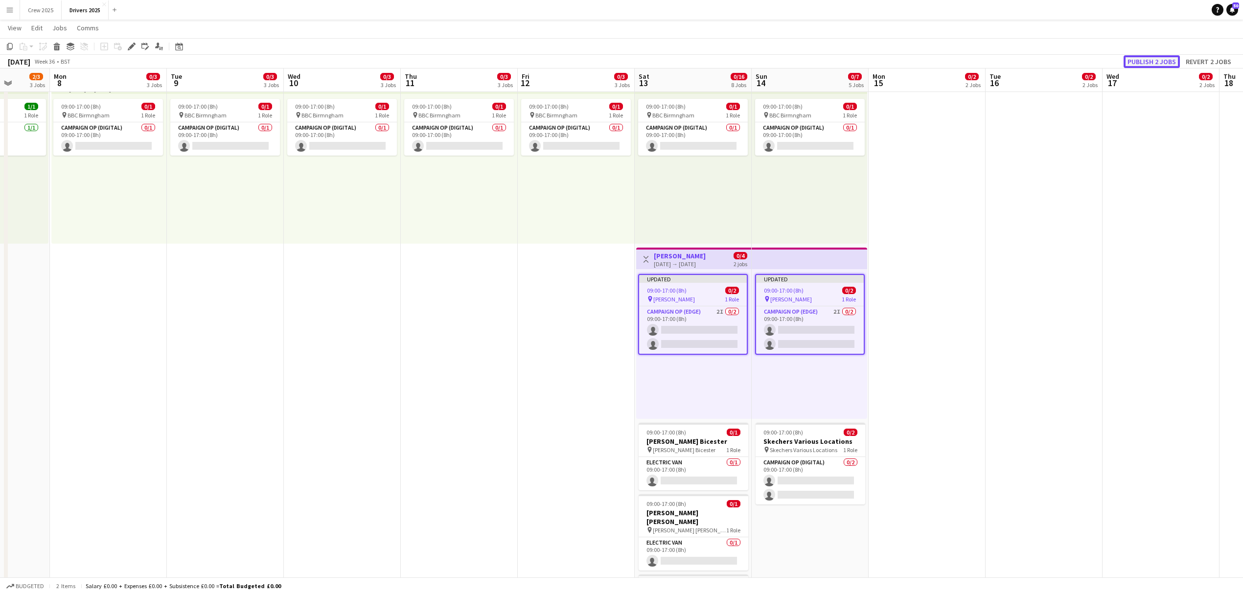
click at [1144, 62] on button "Publish 2 jobs" at bounding box center [1152, 61] width 56 height 13
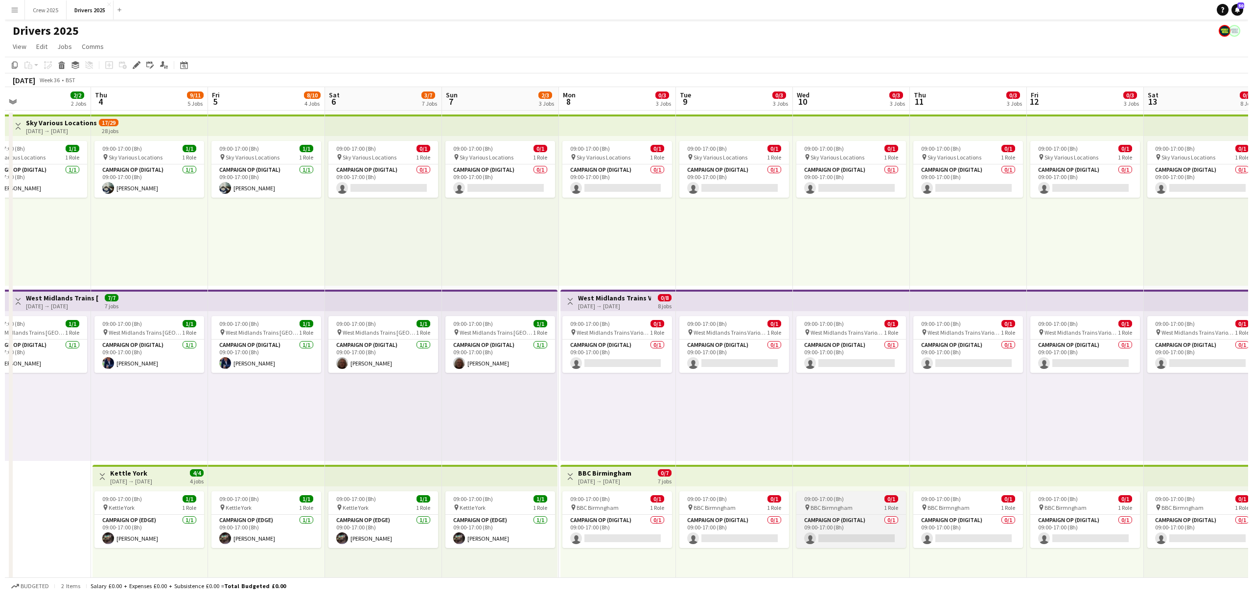
scroll to position [0, 247]
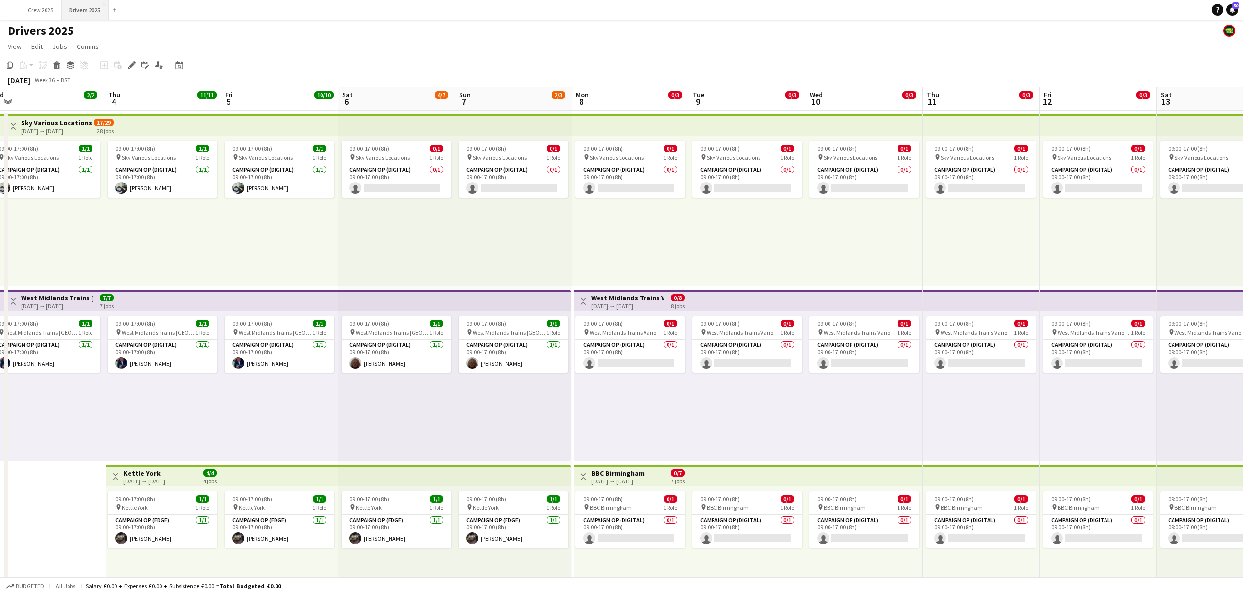
click at [87, 8] on button "Drivers 2025 Close" at bounding box center [85, 9] width 47 height 19
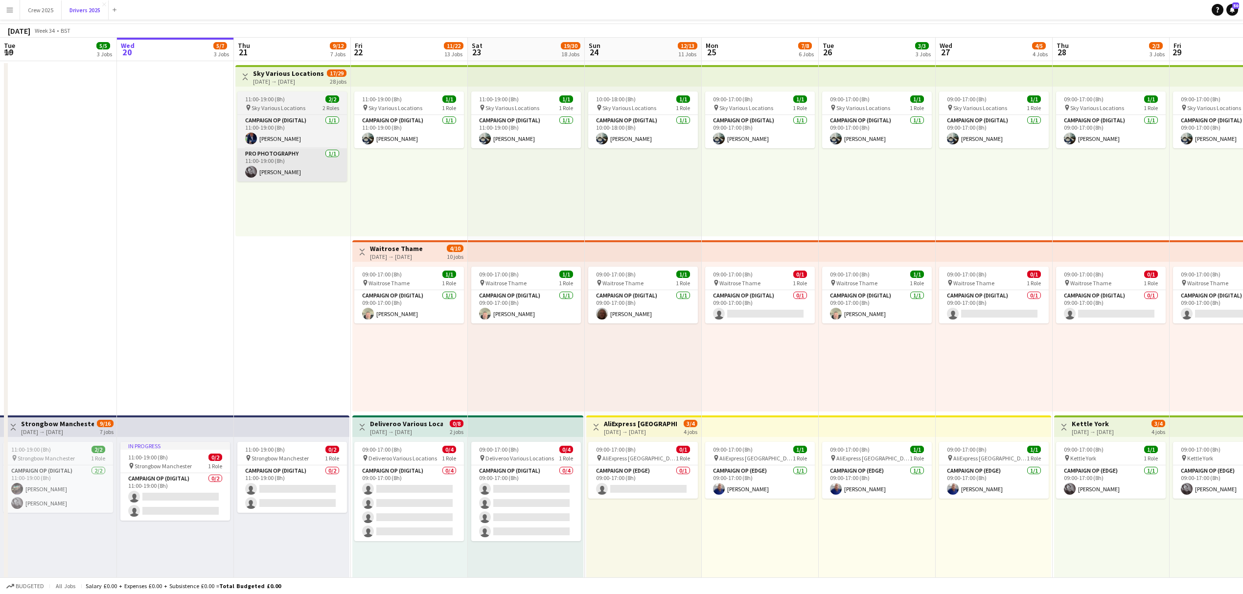
scroll to position [0, 0]
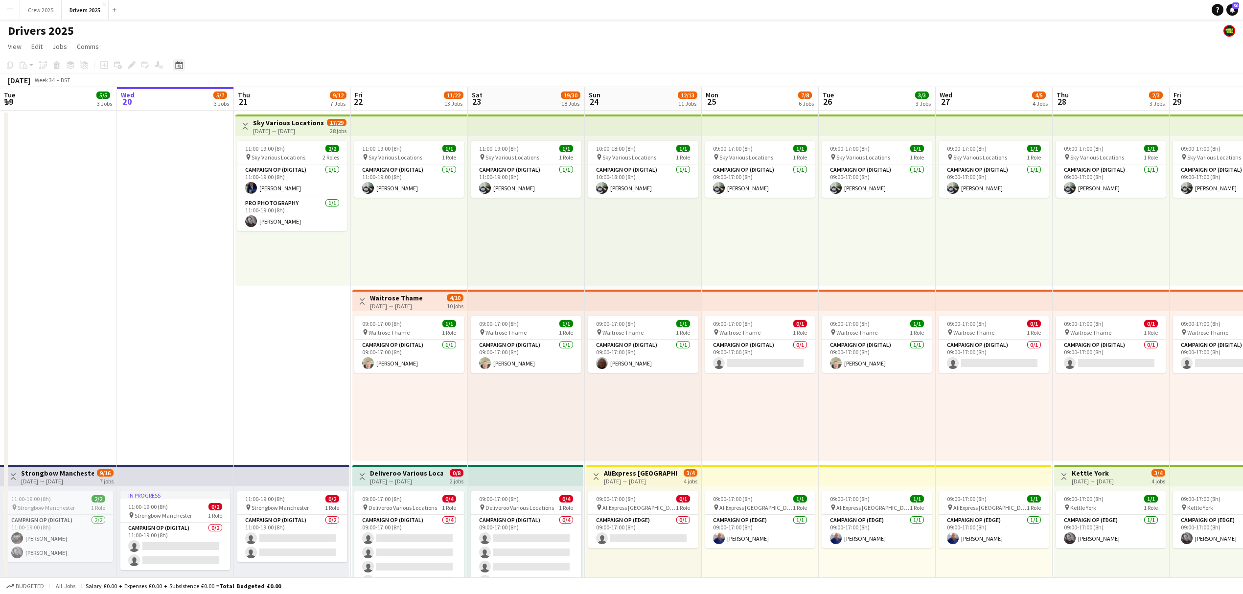
click at [175, 65] on icon "Date picker" at bounding box center [179, 65] width 8 height 8
click at [241, 211] on button "Today" at bounding box center [248, 208] width 28 height 16
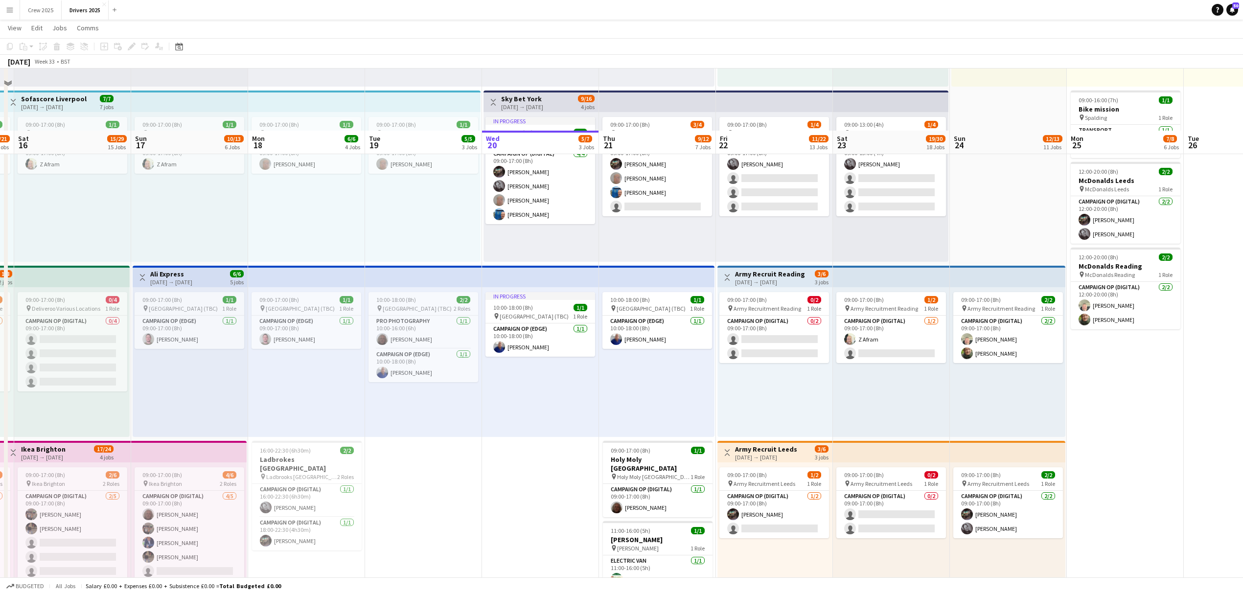
scroll to position [652, 0]
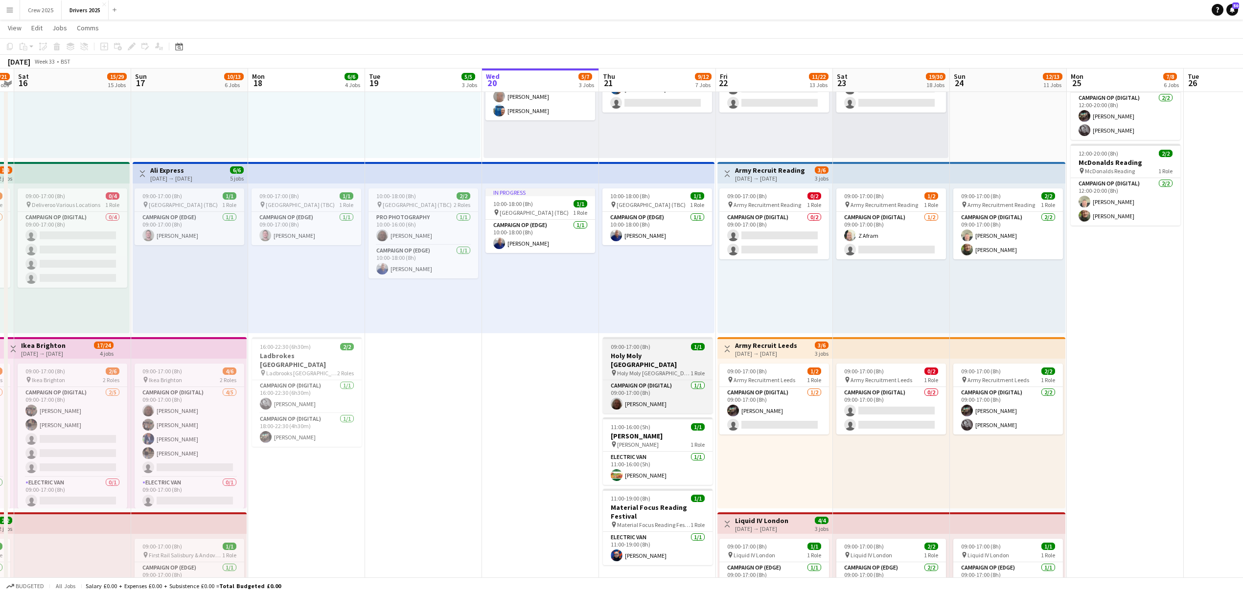
click at [623, 343] on span "09:00-17:00 (8h)" at bounding box center [631, 346] width 40 height 7
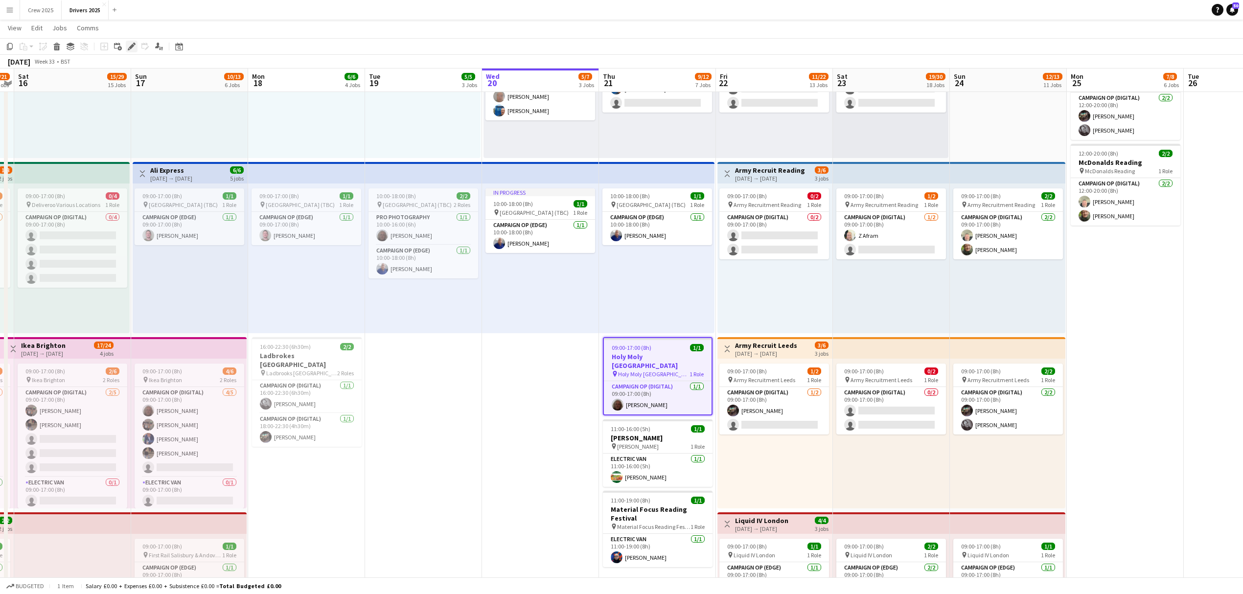
click at [133, 46] on icon at bounding box center [131, 46] width 5 height 5
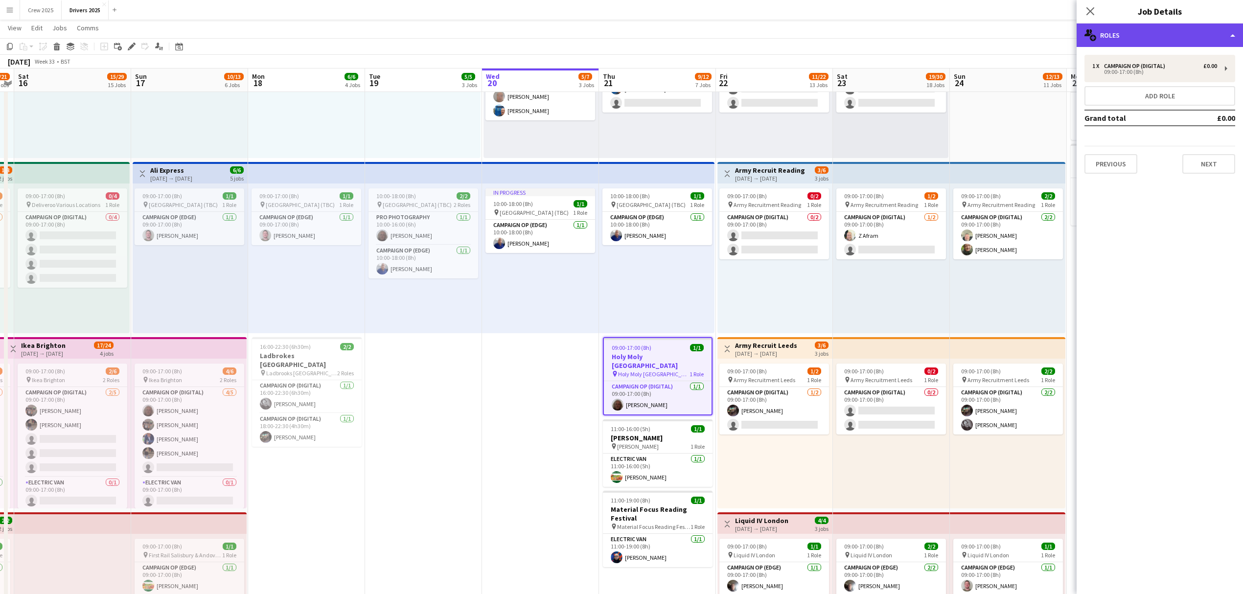
click at [1146, 46] on div "multiple-users-add Roles" at bounding box center [1160, 34] width 166 height 23
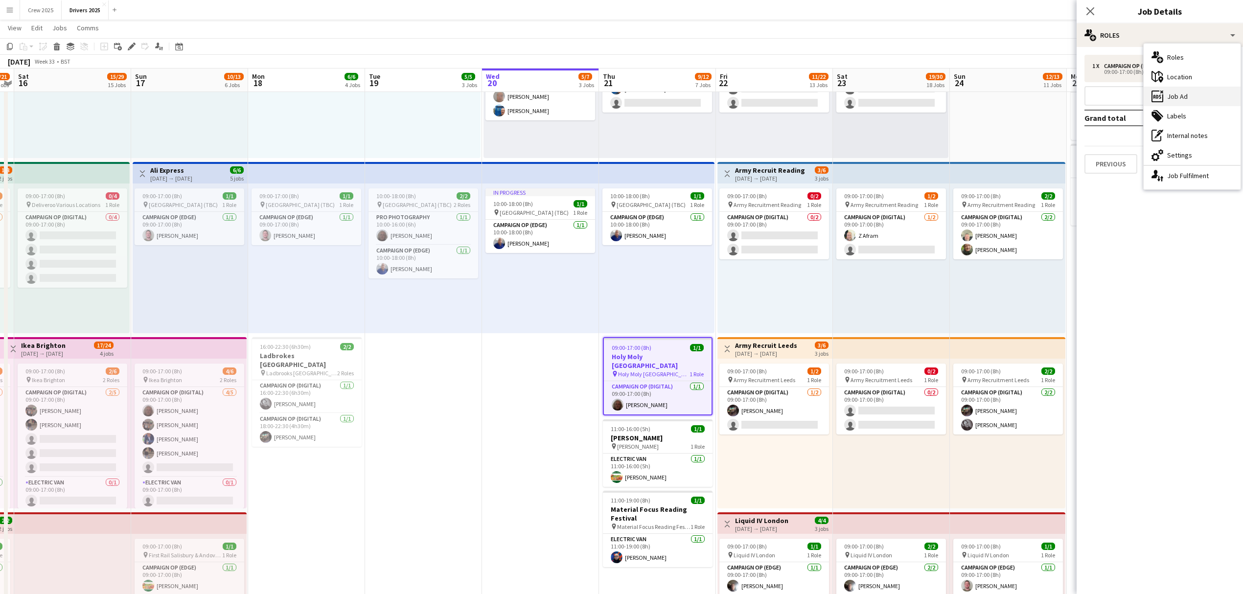
click at [1193, 96] on div "ads-window Job Ad" at bounding box center [1192, 97] width 97 height 20
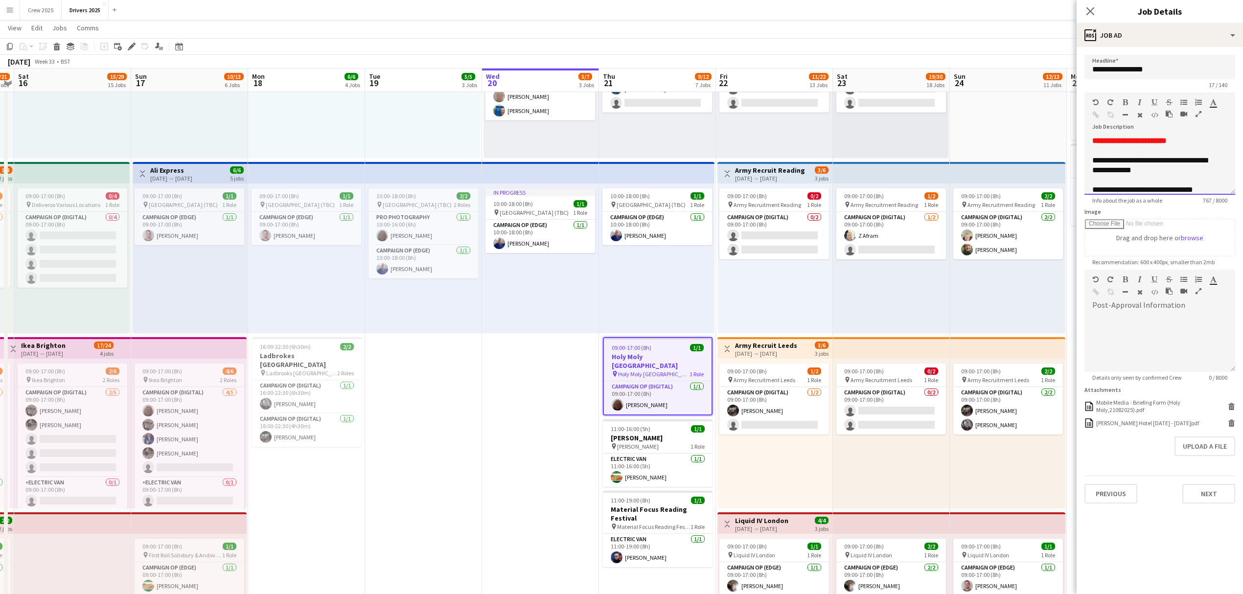
click at [1231, 194] on div "**********" at bounding box center [1160, 165] width 151 height 59
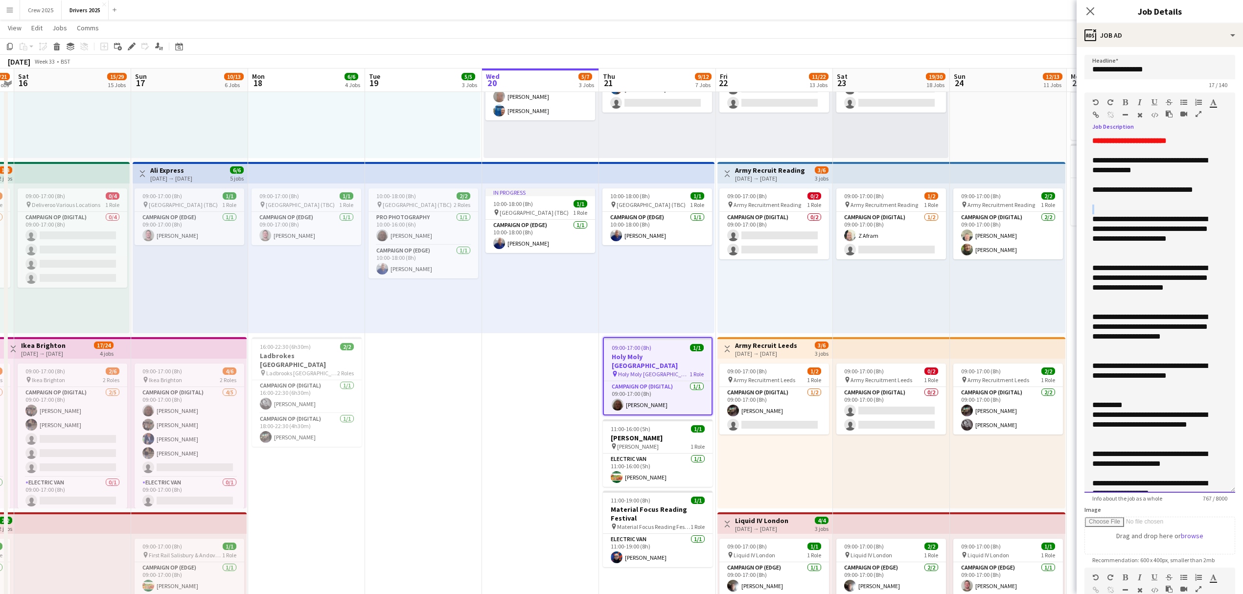
drag, startPoint x: 1232, startPoint y: 194, endPoint x: 1229, endPoint y: 498, distance: 303.9
click at [1225, 493] on div "**********" at bounding box center [1160, 314] width 151 height 357
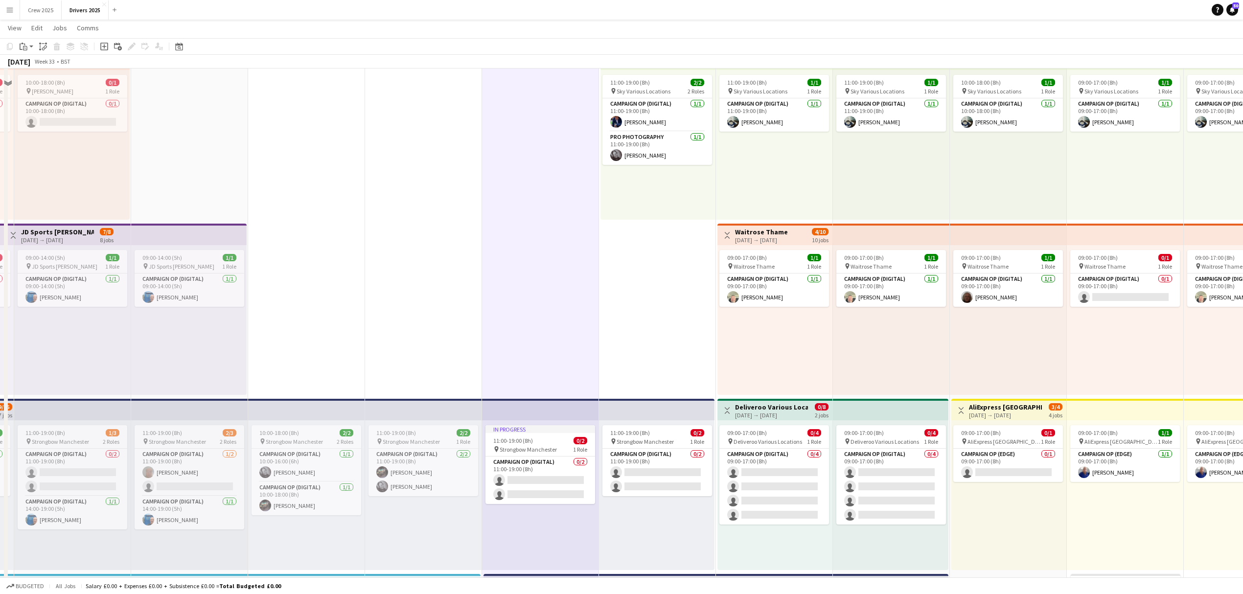
scroll to position [0, 0]
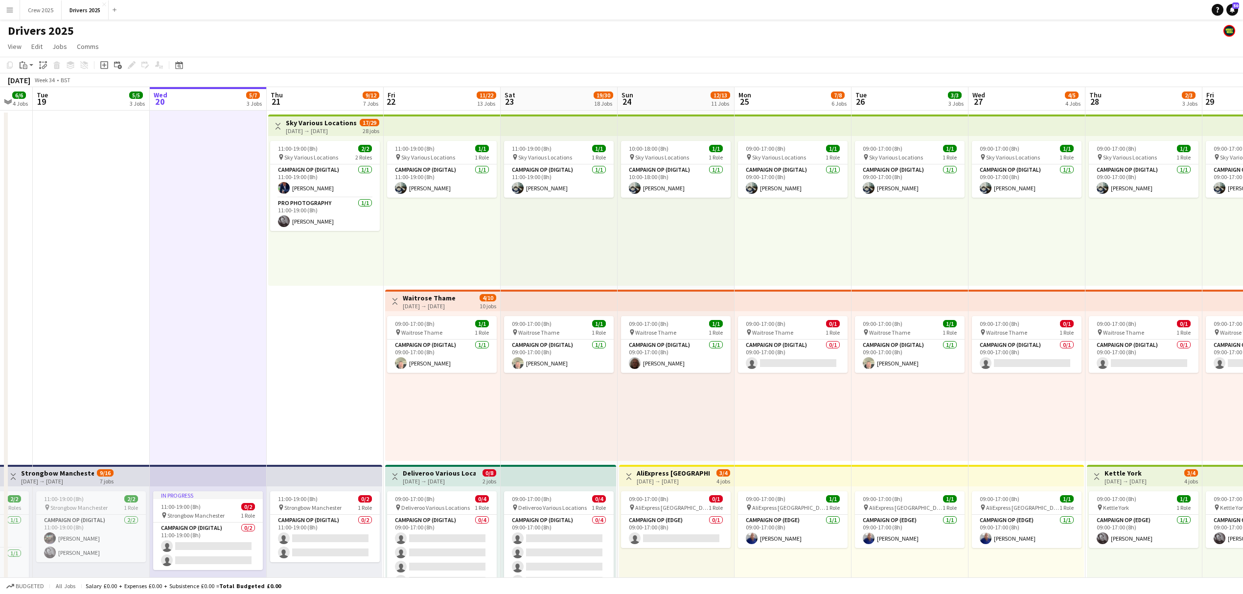
drag, startPoint x: 681, startPoint y: 290, endPoint x: 423, endPoint y: 276, distance: 258.3
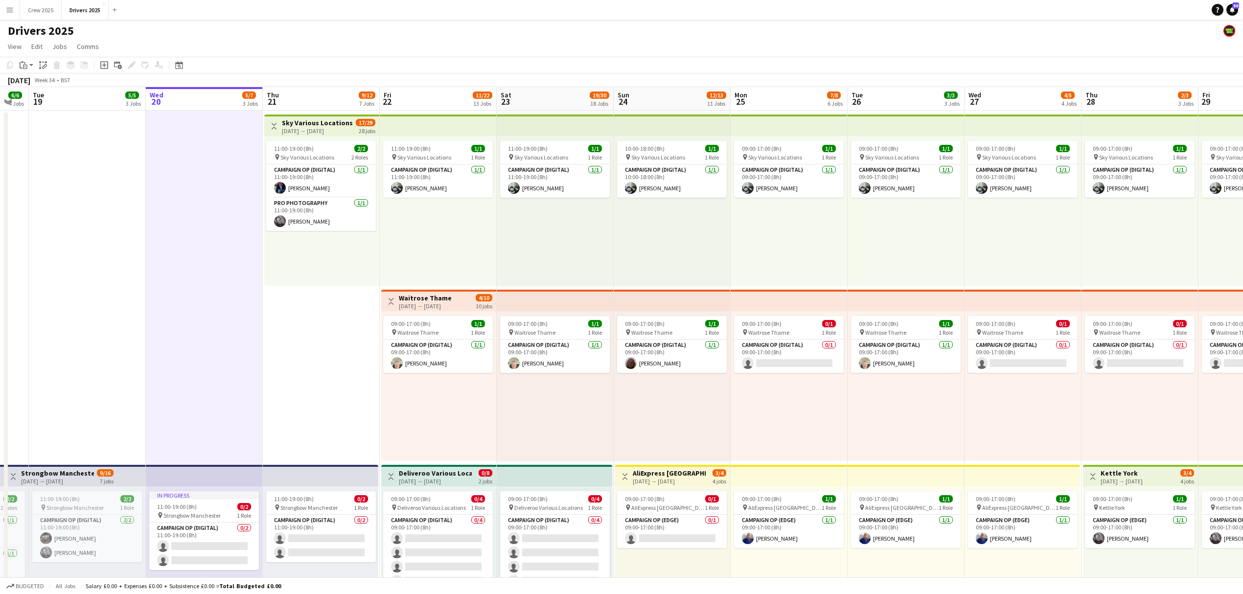
click at [294, 118] on h3 "Sky Various Locations" at bounding box center [317, 122] width 71 height 9
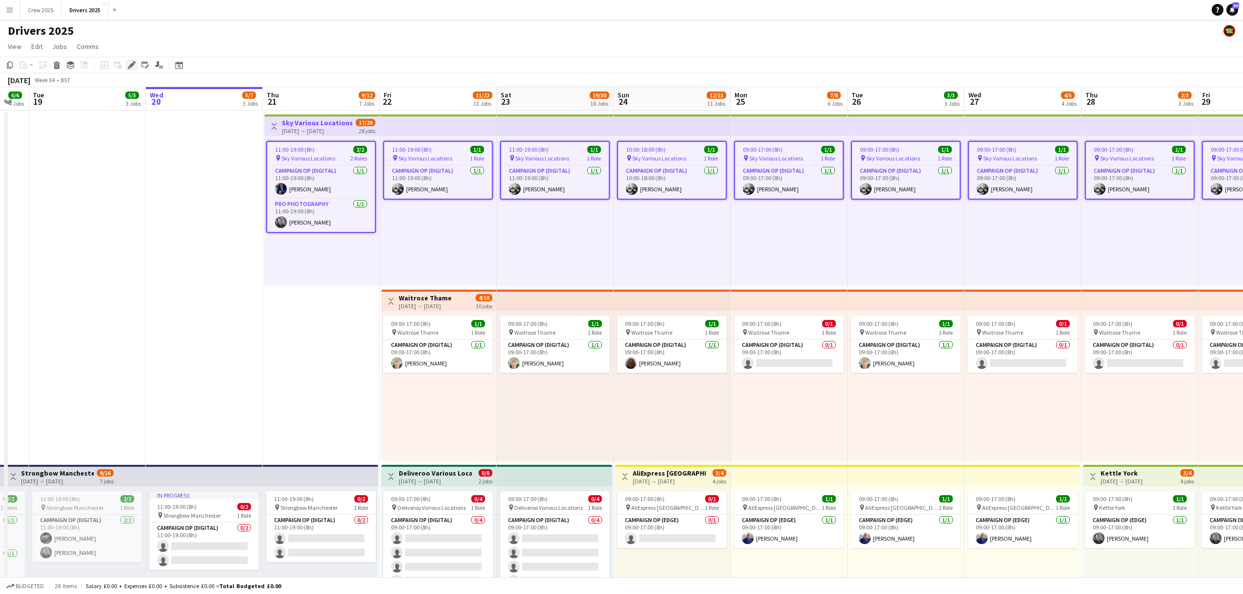
click at [134, 67] on icon "Edit" at bounding box center [132, 65] width 8 height 8
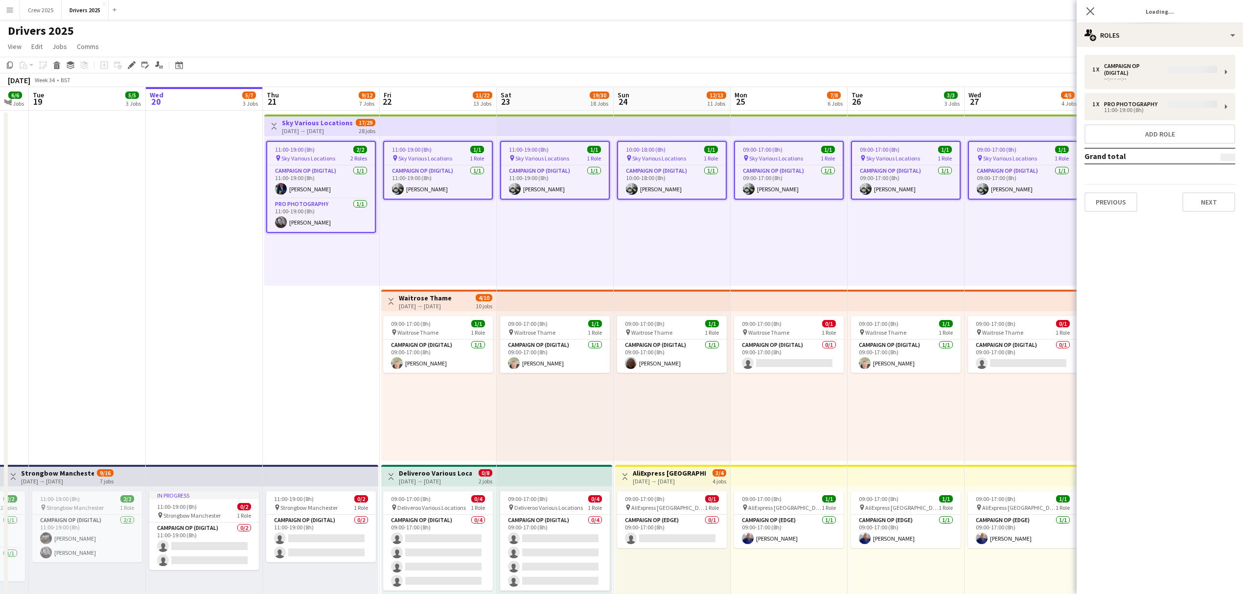
type input "**********"
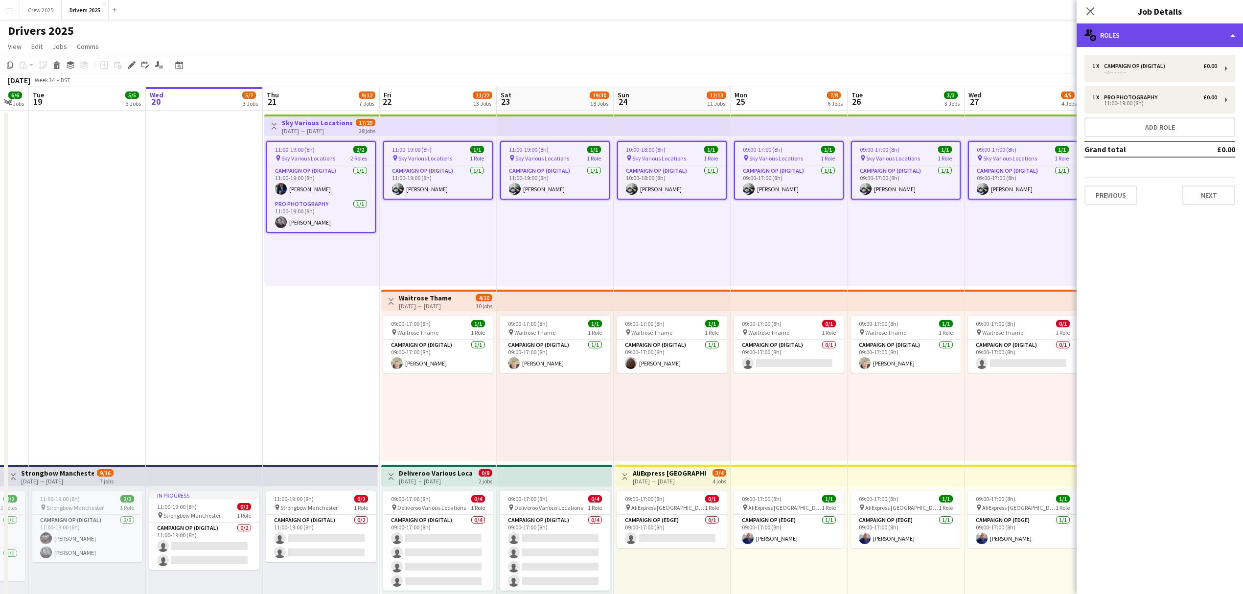
click at [1115, 37] on div "multiple-users-add Roles" at bounding box center [1160, 34] width 166 height 23
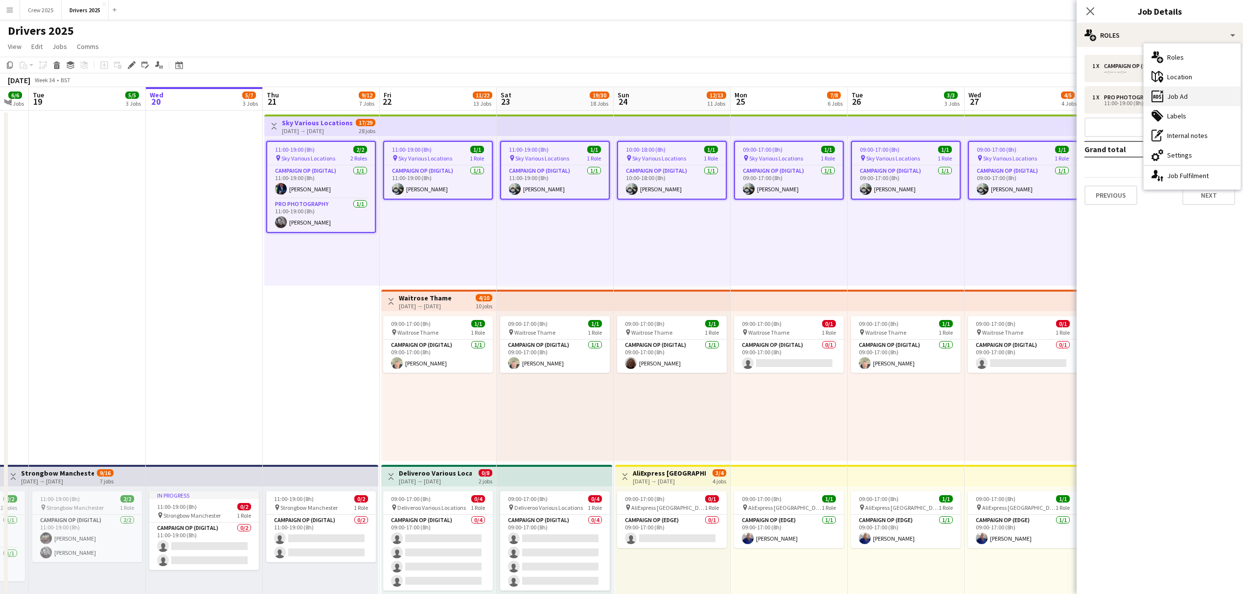
click at [1192, 93] on div "ads-window Job Ad" at bounding box center [1192, 97] width 97 height 20
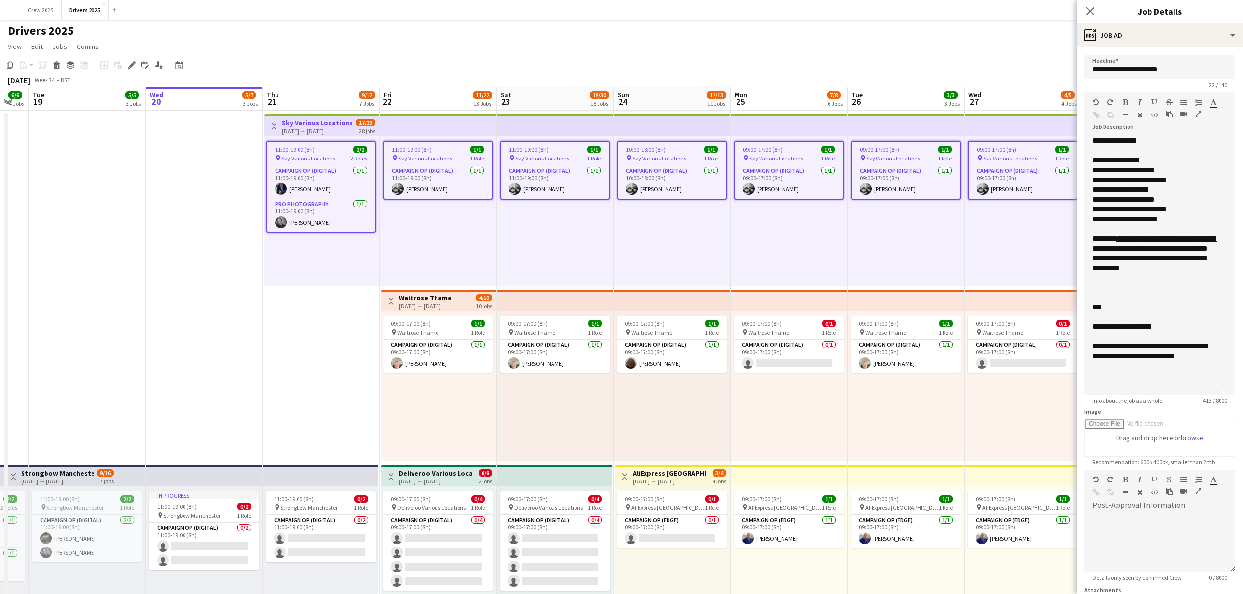
drag, startPoint x: 1224, startPoint y: 192, endPoint x: 1229, endPoint y: 392, distance: 199.8
click at [1229, 392] on form "**********" at bounding box center [1160, 439] width 166 height 768
drag, startPoint x: 1179, startPoint y: 327, endPoint x: 1075, endPoint y: 327, distance: 103.8
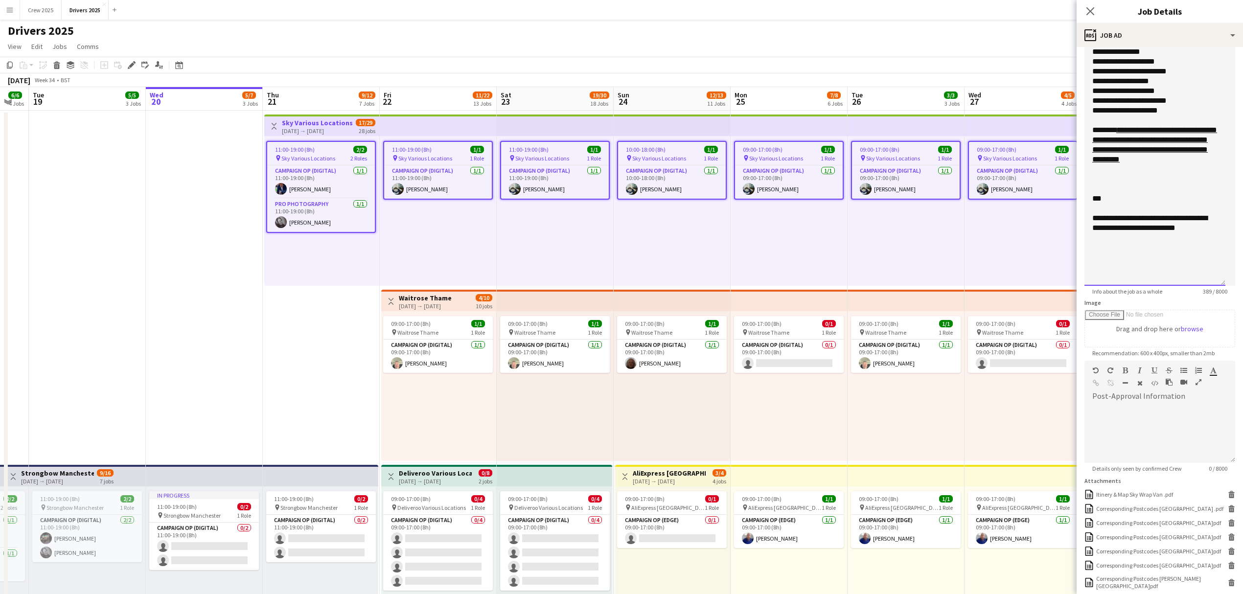
scroll to position [130, 0]
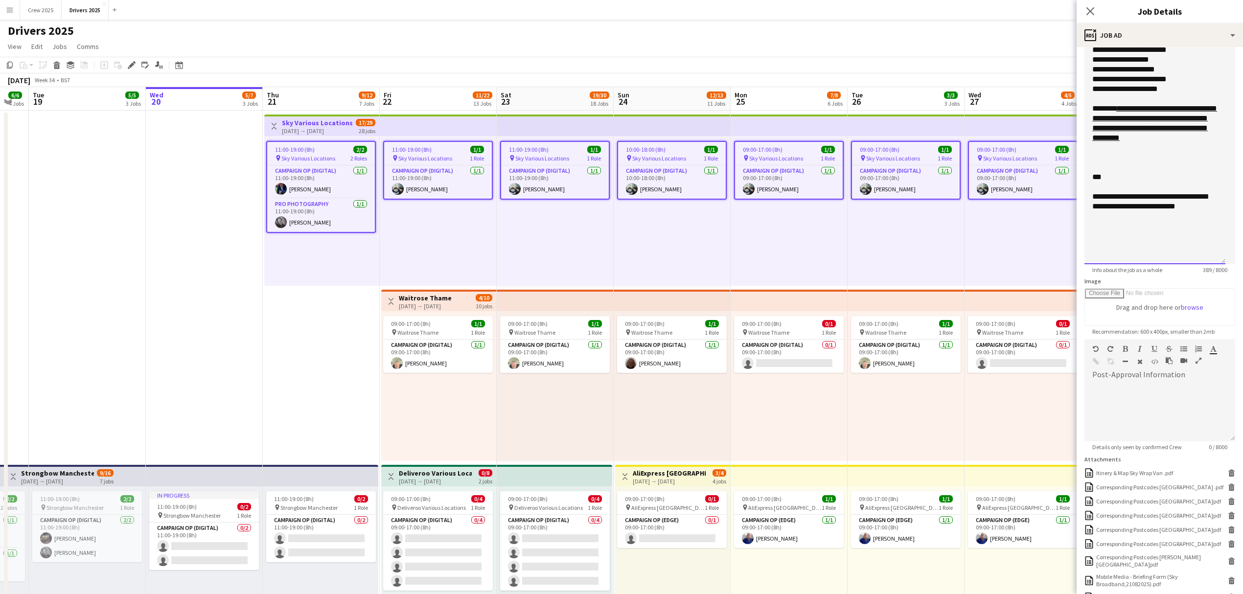
click at [1166, 228] on div "**********" at bounding box center [1155, 135] width 141 height 258
click at [1208, 214] on div "**********" at bounding box center [1155, 135] width 141 height 258
click at [1168, 222] on div "**********" at bounding box center [1154, 226] width 125 height 10
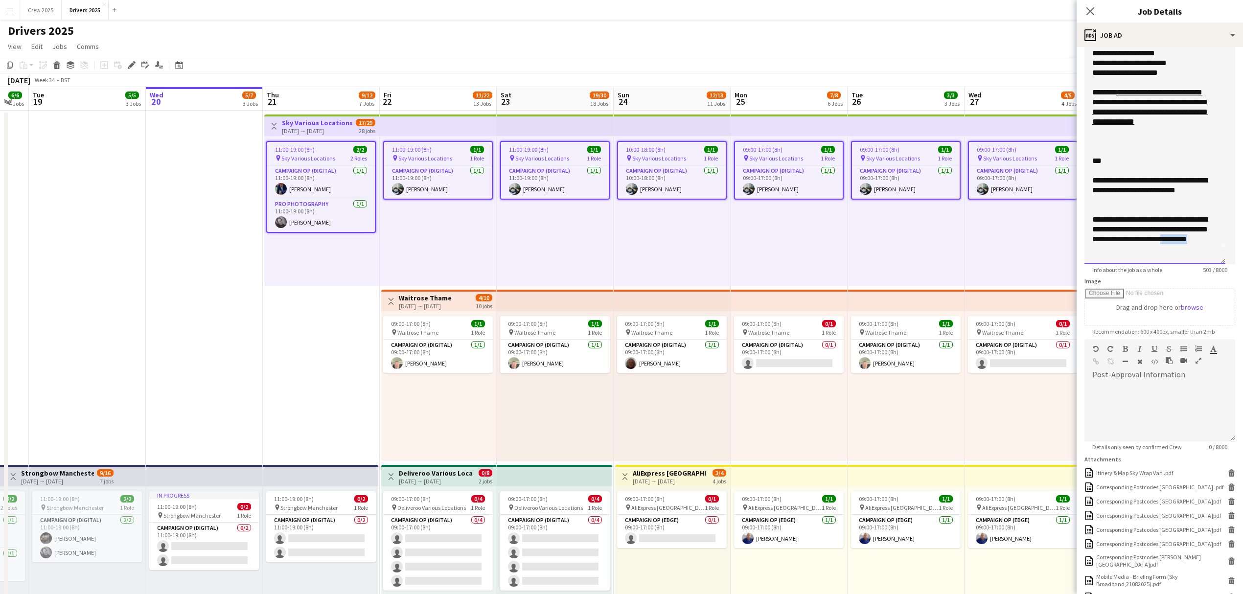
scroll to position [23, 0]
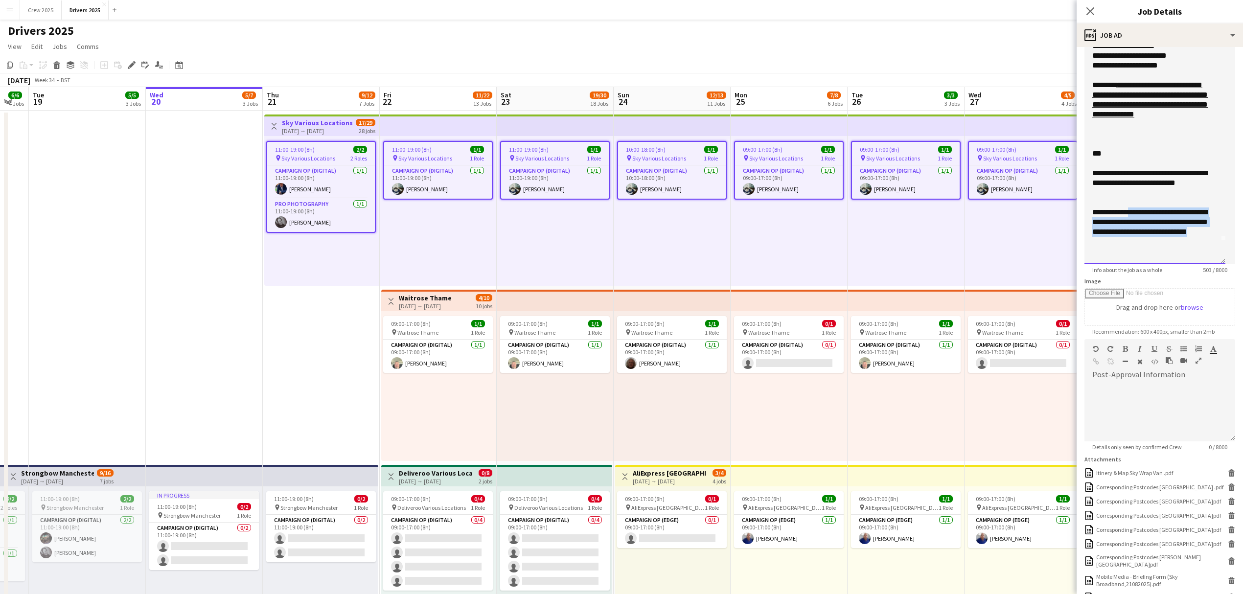
drag, startPoint x: 1144, startPoint y: 257, endPoint x: 1094, endPoint y: 224, distance: 59.6
click at [1094, 224] on div "**********" at bounding box center [1150, 232] width 116 height 49
copy div "**********"
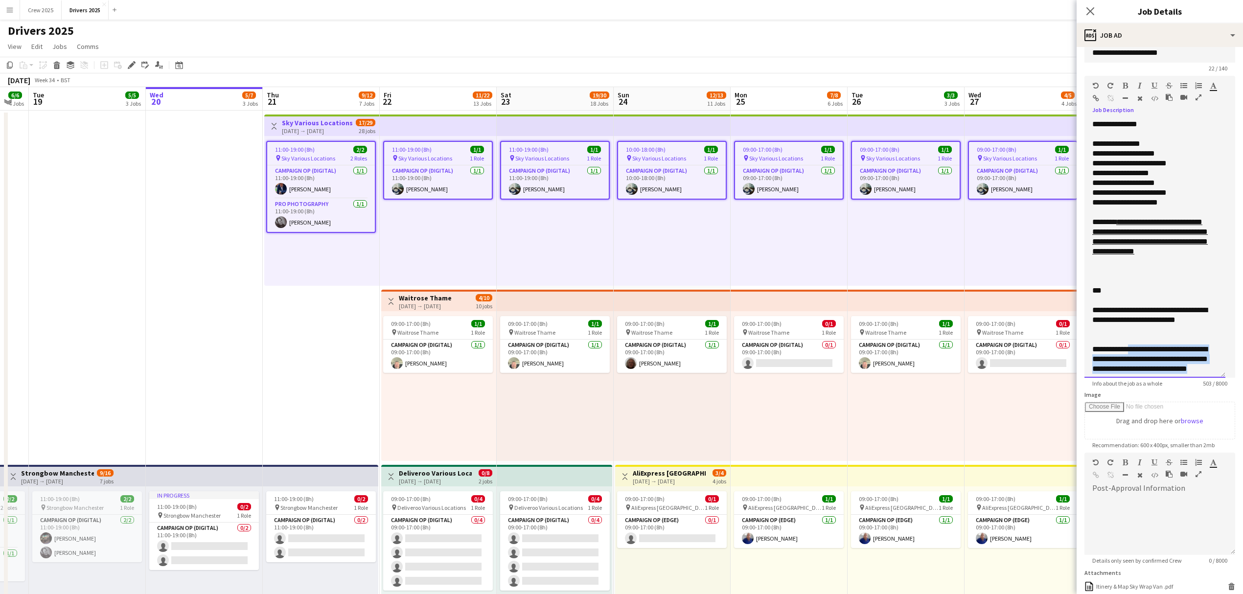
scroll to position [0, 0]
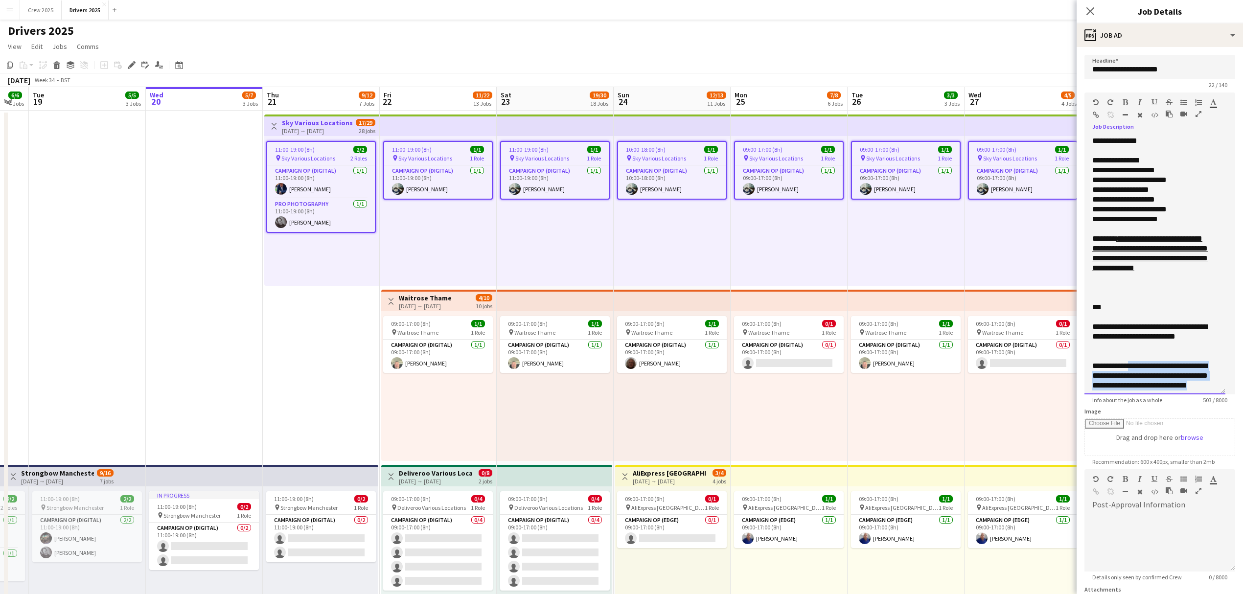
click at [1091, 115] on div "Standard Heading 1 Heading 2 Heading 3 Heading 4 Heading 5 Heading 6 Heading 7 …" at bounding box center [1160, 111] width 151 height 37
click at [1095, 115] on icon "button" at bounding box center [1096, 115] width 6 height 7
click at [1173, 348] on div "**********" at bounding box center [1150, 336] width 116 height 29
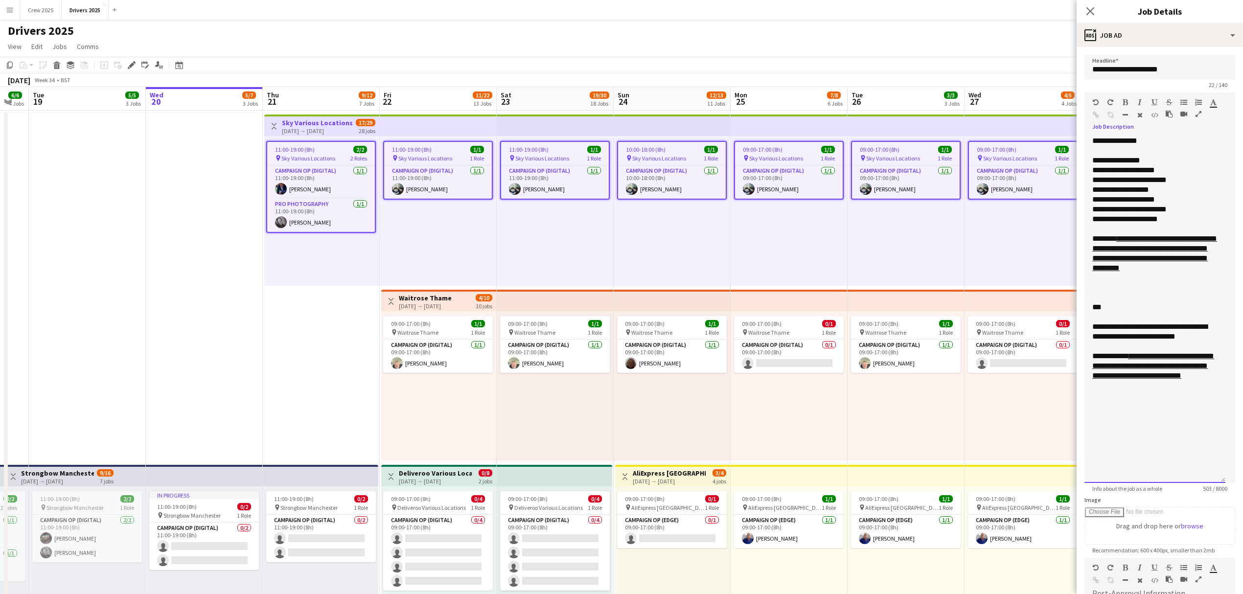
drag, startPoint x: 1222, startPoint y: 390, endPoint x: 1226, endPoint y: 480, distance: 90.1
click at [1226, 480] on form "**********" at bounding box center [1160, 483] width 166 height 856
click at [1165, 413] on div "**********" at bounding box center [1155, 310] width 141 height 348
drag, startPoint x: 1127, startPoint y: 353, endPoint x: 1091, endPoint y: 356, distance: 35.9
click at [1091, 356] on div "**********" at bounding box center [1155, 310] width 141 height 348
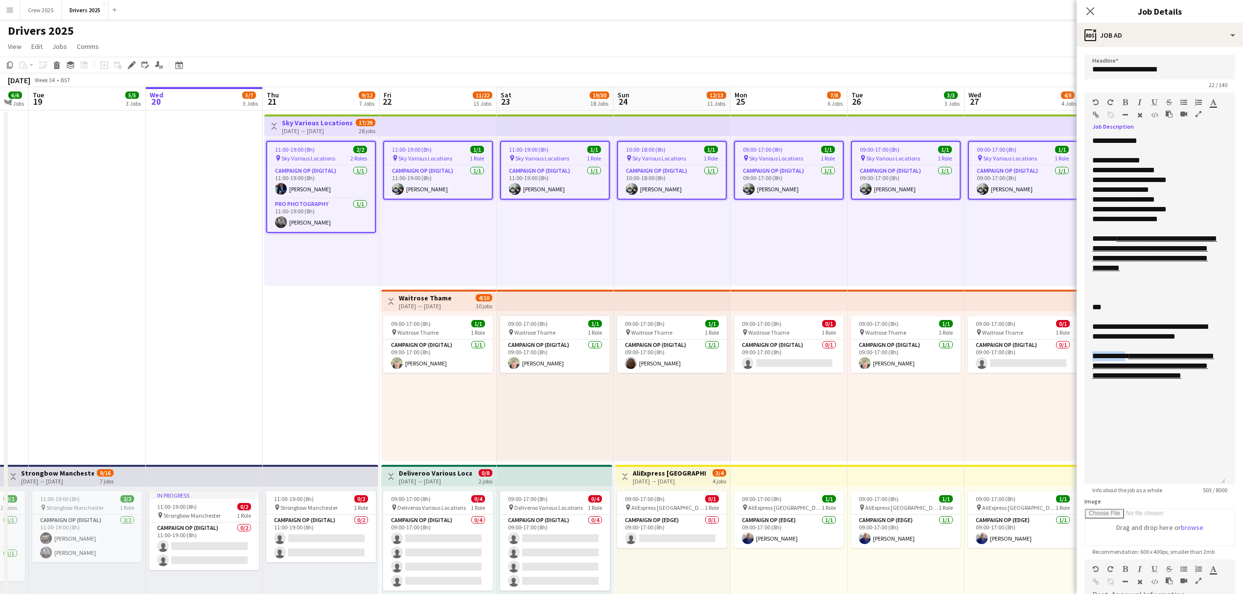
click at [1124, 101] on icon "button" at bounding box center [1125, 102] width 5 height 7
drag, startPoint x: 1124, startPoint y: 237, endPoint x: 1080, endPoint y: 239, distance: 44.6
click at [1080, 239] on form "**********" at bounding box center [1160, 483] width 166 height 857
click at [1124, 102] on icon "button" at bounding box center [1125, 102] width 5 height 7
click at [1169, 226] on div at bounding box center [1154, 229] width 125 height 10
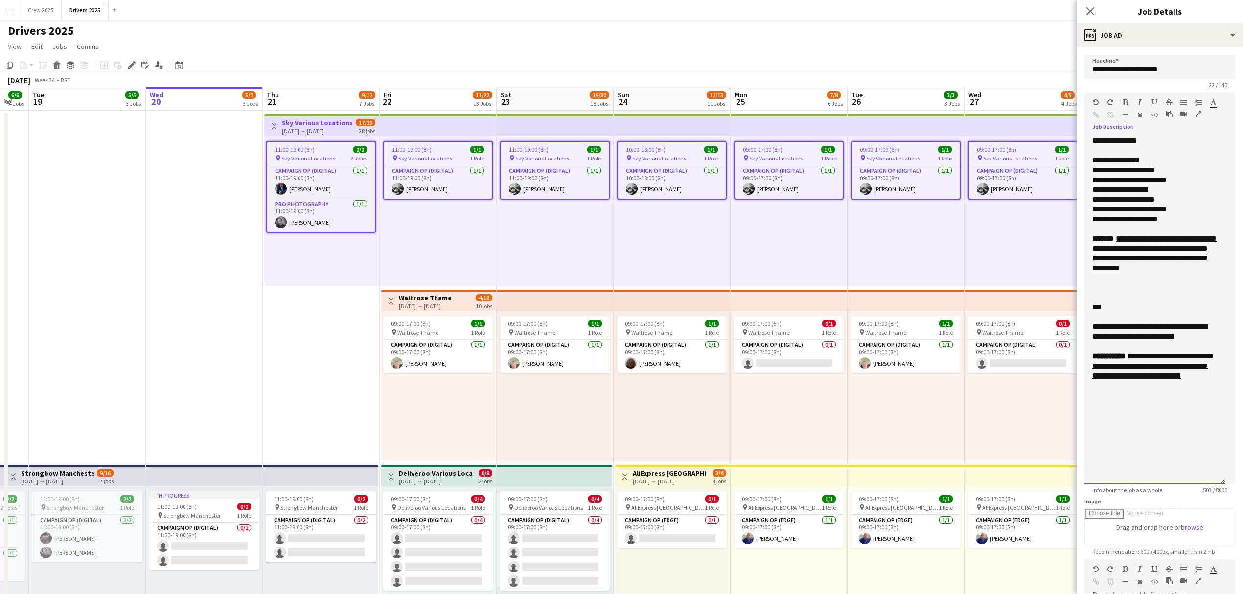
click at [1148, 355] on div "**********" at bounding box center [1154, 370] width 125 height 39
click at [1170, 410] on div "**********" at bounding box center [1155, 310] width 141 height 348
click at [1217, 390] on div "**********" at bounding box center [1154, 370] width 125 height 39
click at [1210, 408] on div "**********" at bounding box center [1154, 410] width 125 height 20
click at [1180, 412] on div "**********" at bounding box center [1154, 410] width 125 height 20
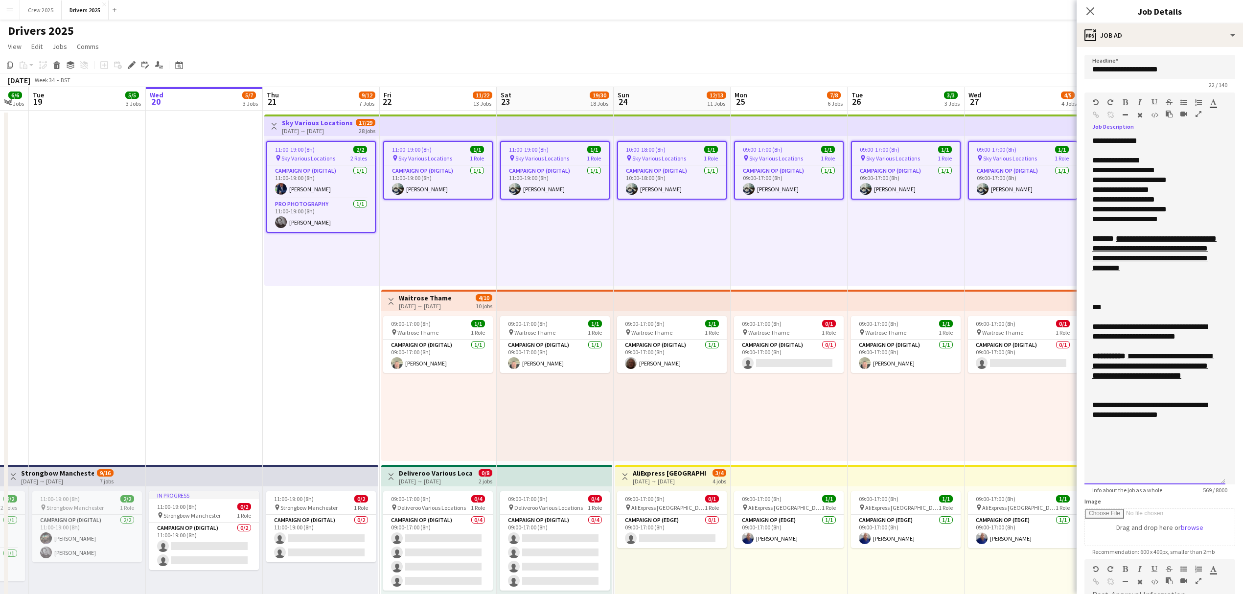
click at [1132, 435] on div "**********" at bounding box center [1155, 310] width 141 height 348
click at [1183, 419] on div "**********" at bounding box center [1154, 410] width 125 height 20
drag, startPoint x: 1104, startPoint y: 405, endPoint x: 1088, endPoint y: 405, distance: 15.7
click at [1088, 405] on div "**********" at bounding box center [1155, 310] width 141 height 348
click at [1126, 103] on icon "button" at bounding box center [1125, 102] width 5 height 7
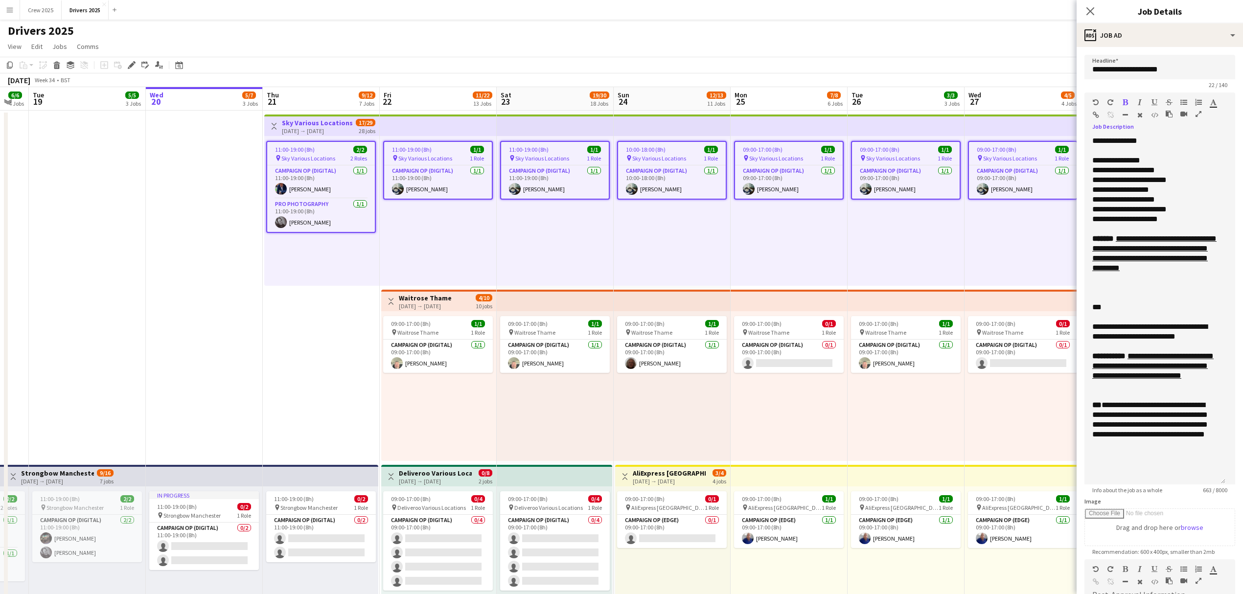
click at [1154, 100] on icon "button" at bounding box center [1155, 102] width 6 height 7
click at [1164, 328] on div "**********" at bounding box center [1154, 332] width 125 height 20
click at [1148, 414] on div "**********" at bounding box center [1154, 424] width 125 height 49
click at [1175, 456] on div "**********" at bounding box center [1154, 429] width 125 height 59
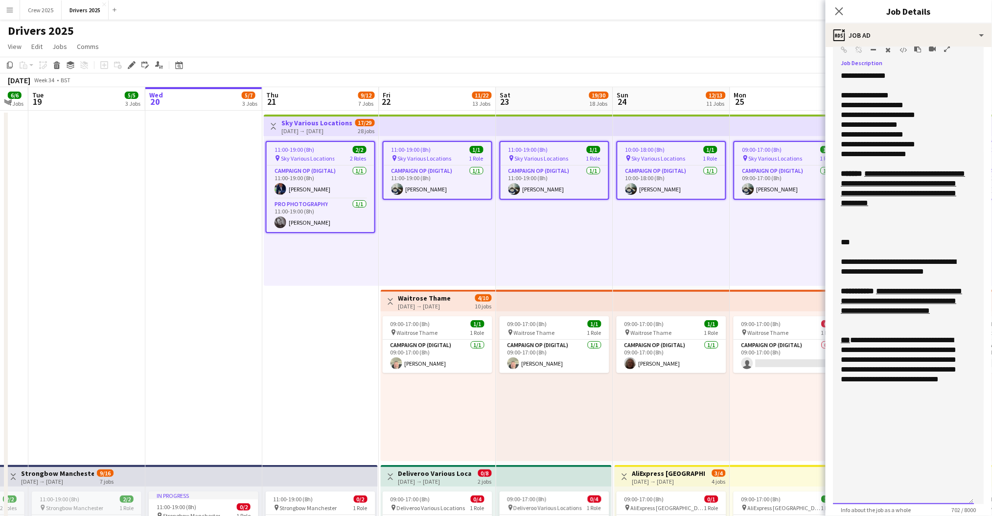
drag, startPoint x: 971, startPoint y: 417, endPoint x: 986, endPoint y: 522, distance: 105.7
click at [936, 410] on div "**********" at bounding box center [903, 414] width 125 height 20
drag, startPoint x: 873, startPoint y: 419, endPoint x: 959, endPoint y: 428, distance: 87.1
click at [959, 428] on div "**********" at bounding box center [903, 297] width 141 height 453
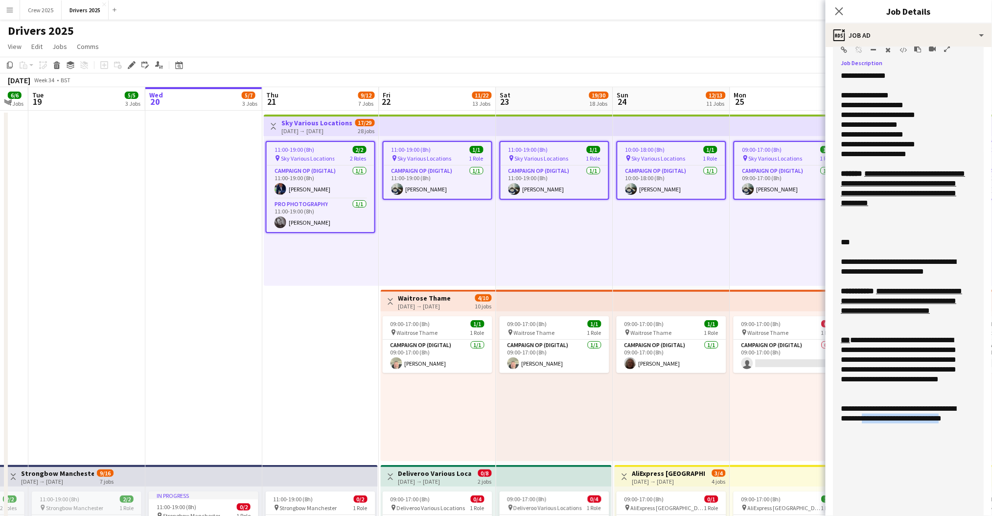
copy div "**********"
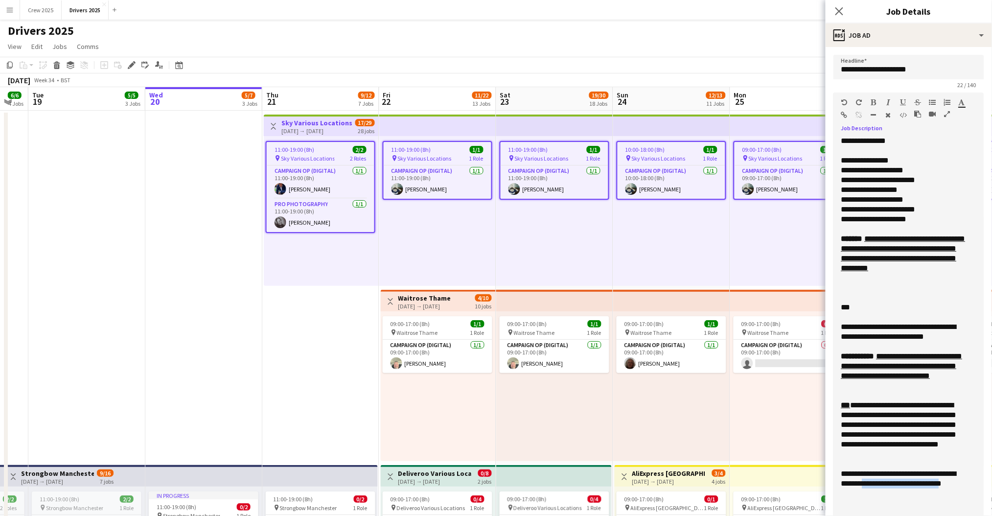
click at [843, 112] on icon "button" at bounding box center [845, 115] width 6 height 7
click at [928, 451] on div "**********" at bounding box center [903, 429] width 125 height 59
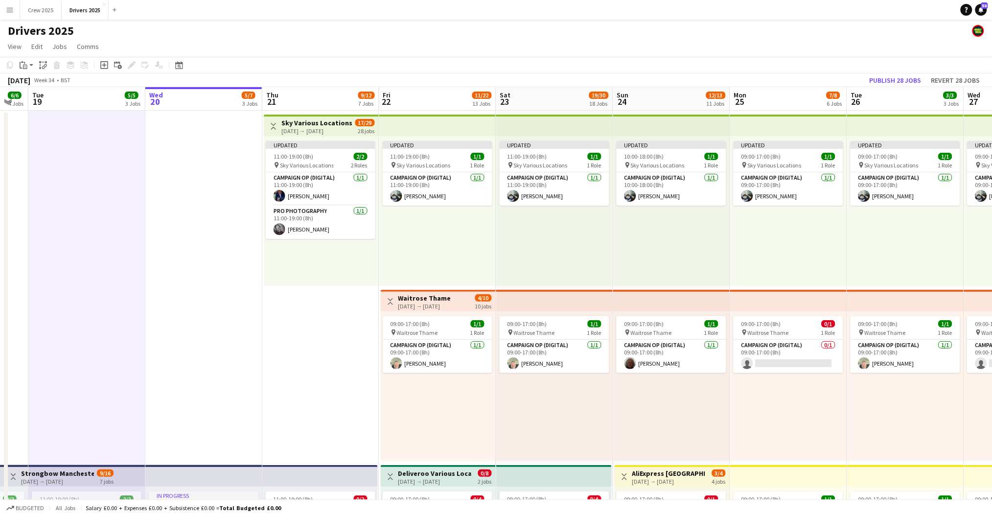
click at [316, 116] on app-top-bar "Toggle View Sky Various Locations 21-08-2025 → 17-09-2025 17/29 28 jobs" at bounding box center [321, 126] width 115 height 22
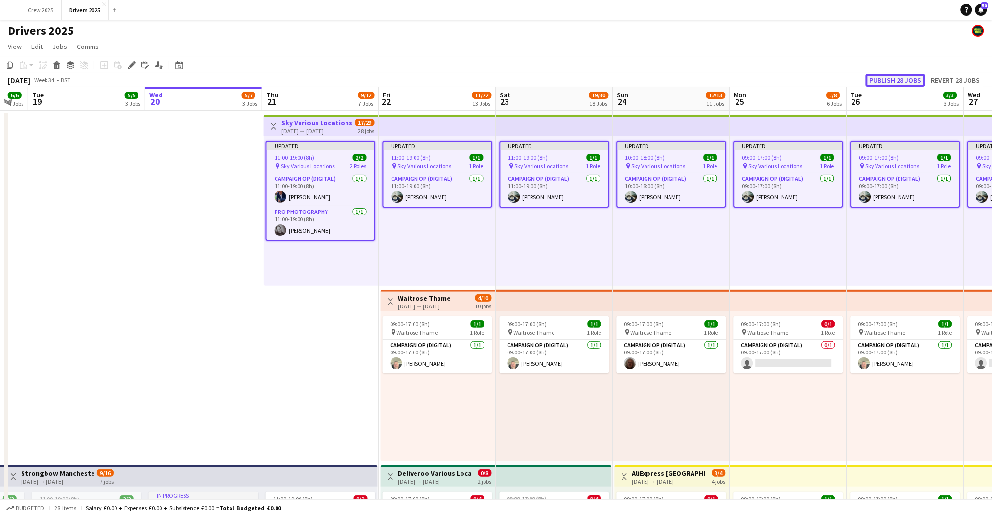
click at [887, 75] on button "Publish 28 jobs" at bounding box center [896, 80] width 60 height 13
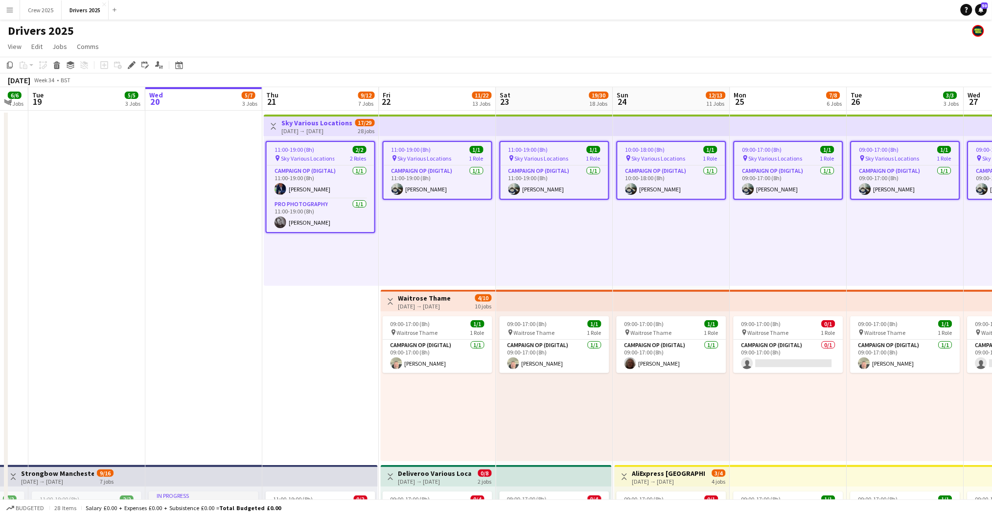
click at [635, 418] on div "09:00-17:00 (8h) 1/1 pin Waitrose Thame 1 Role Campaign Op (Digital) 1/1 09:00-…" at bounding box center [671, 386] width 117 height 150
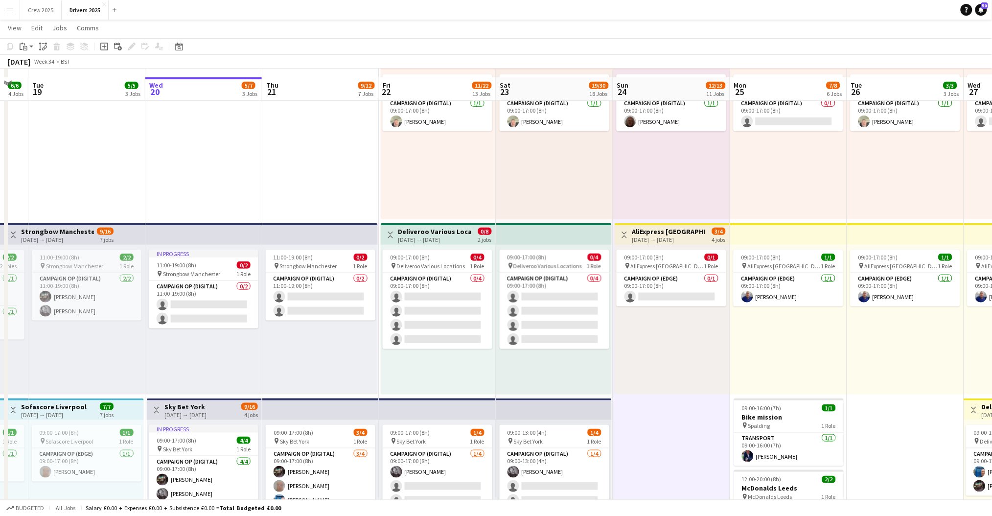
scroll to position [261, 0]
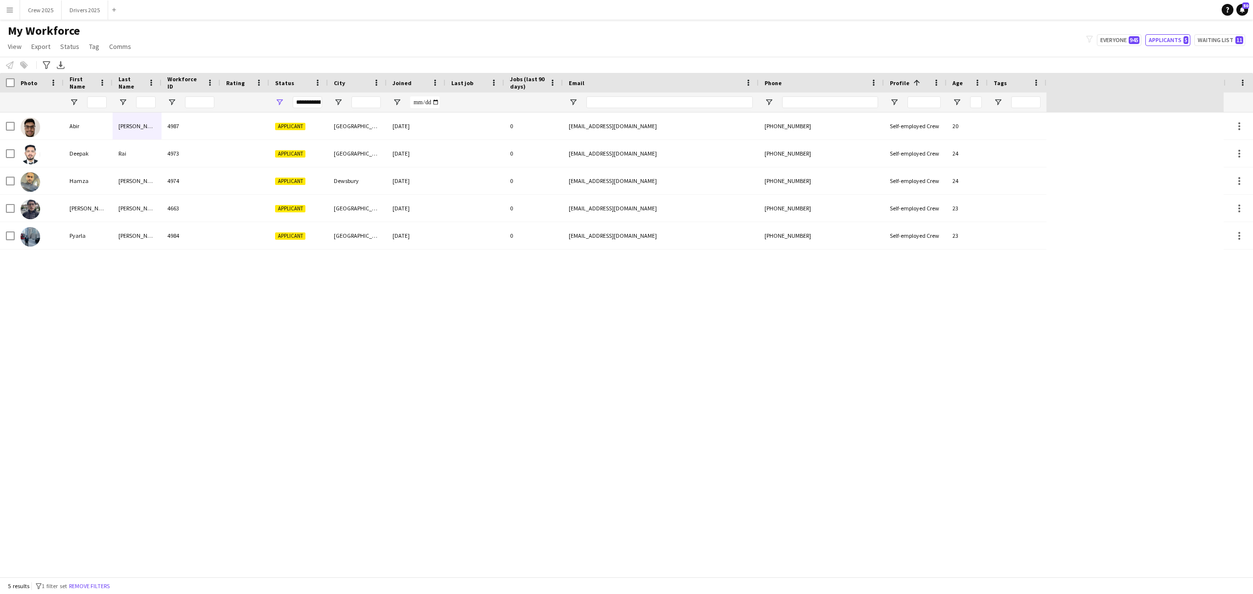
click at [778, 327] on div "[PERSON_NAME] 4987 Applicant [GEOGRAPHIC_DATA] [DATE] 0 [EMAIL_ADDRESS][DOMAIN_…" at bounding box center [612, 345] width 1224 height 464
